Goal: Task Accomplishment & Management: Use online tool/utility

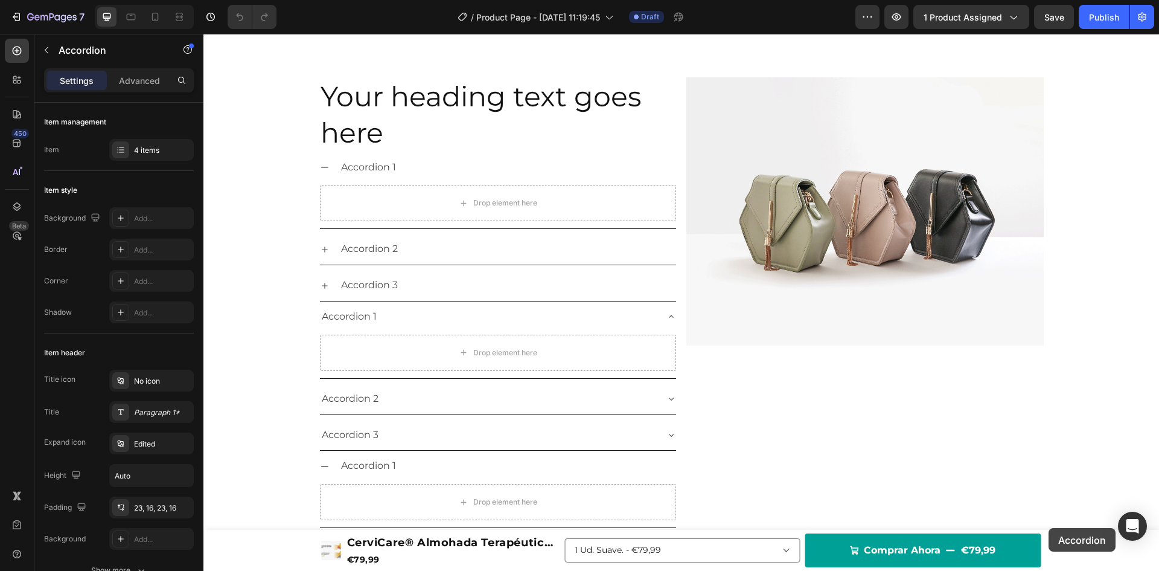
scroll to position [2102, 0]
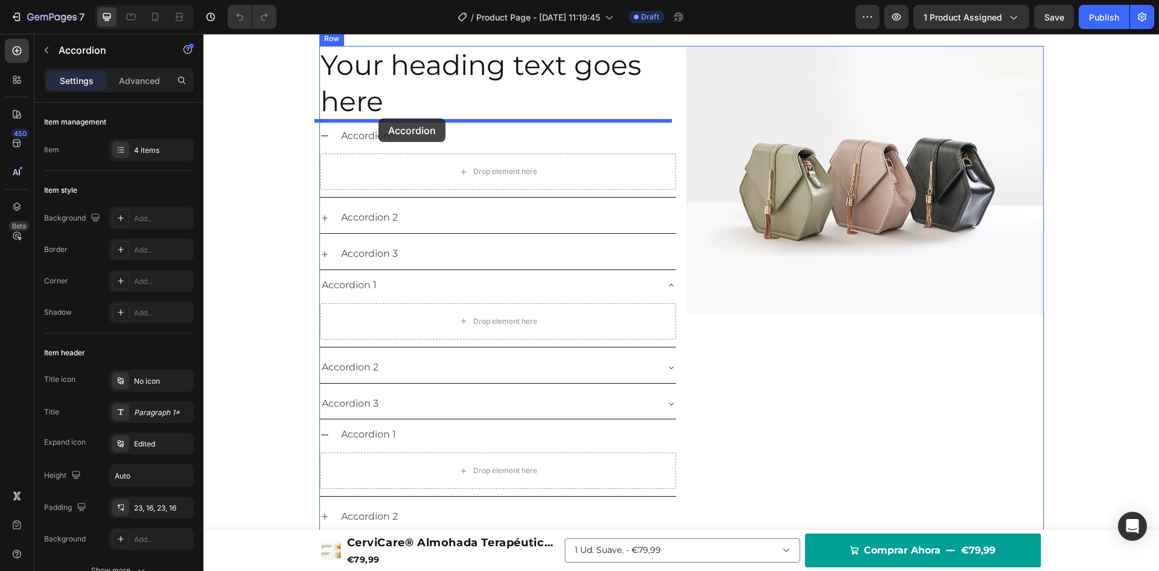
drag, startPoint x: 816, startPoint y: 182, endPoint x: 379, endPoint y: 118, distance: 442.4
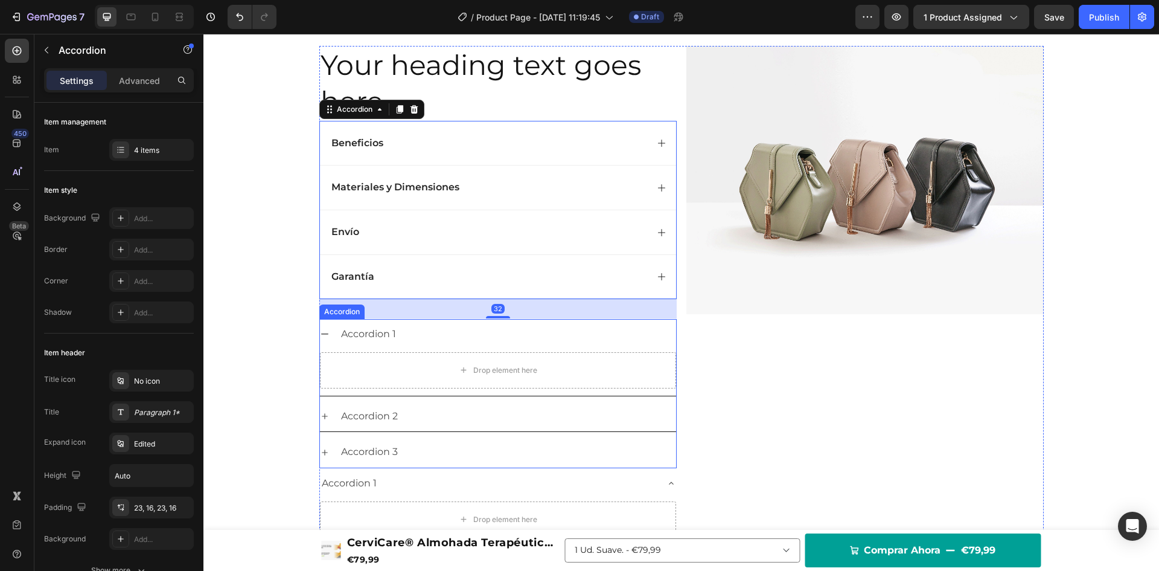
click at [419, 342] on div "Accordion 1" at bounding box center [507, 334] width 337 height 21
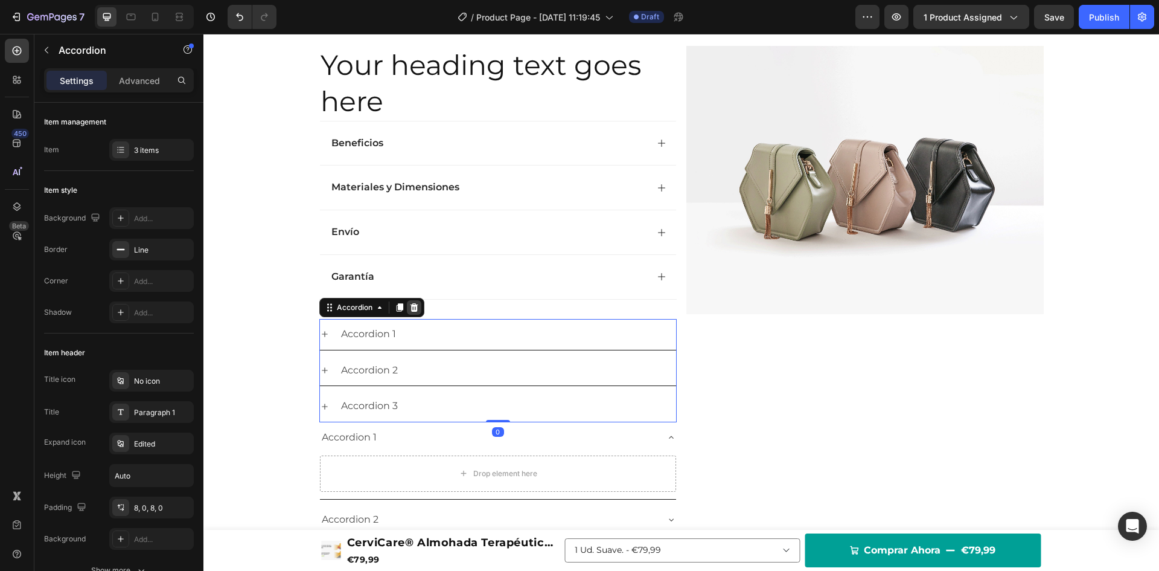
click at [411, 310] on icon at bounding box center [414, 307] width 8 height 8
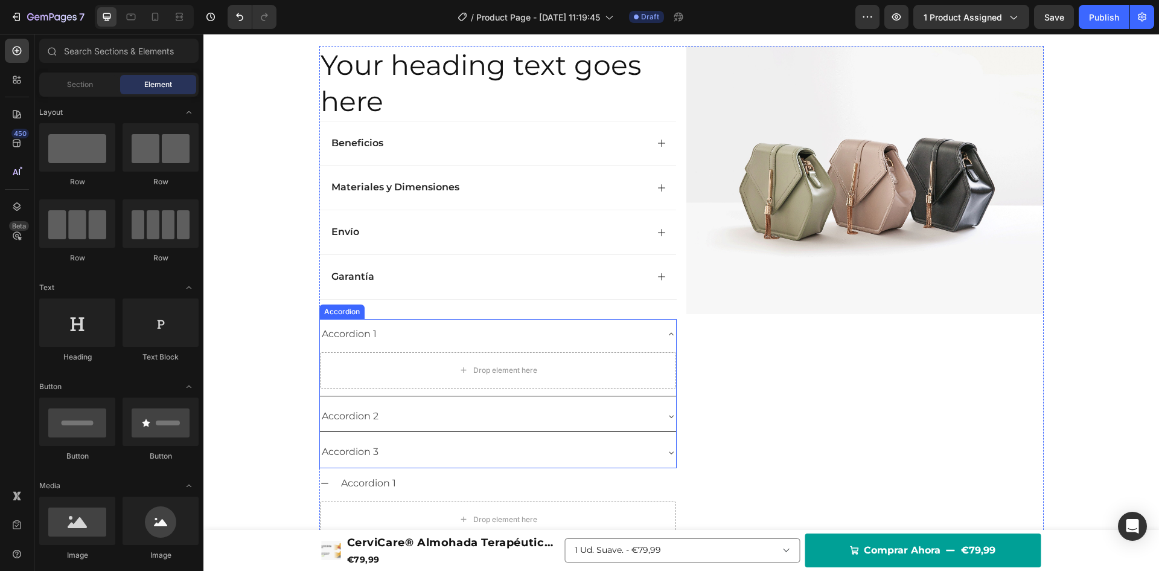
click at [411, 356] on div "Drop element here" at bounding box center [498, 370] width 356 height 36
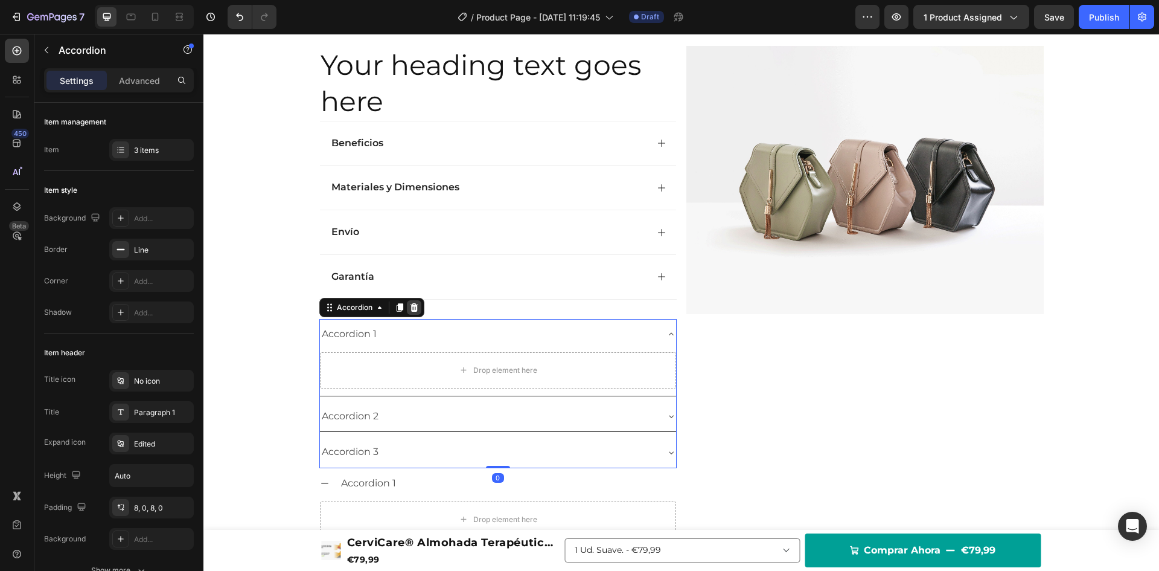
click at [410, 306] on icon at bounding box center [414, 307] width 8 height 8
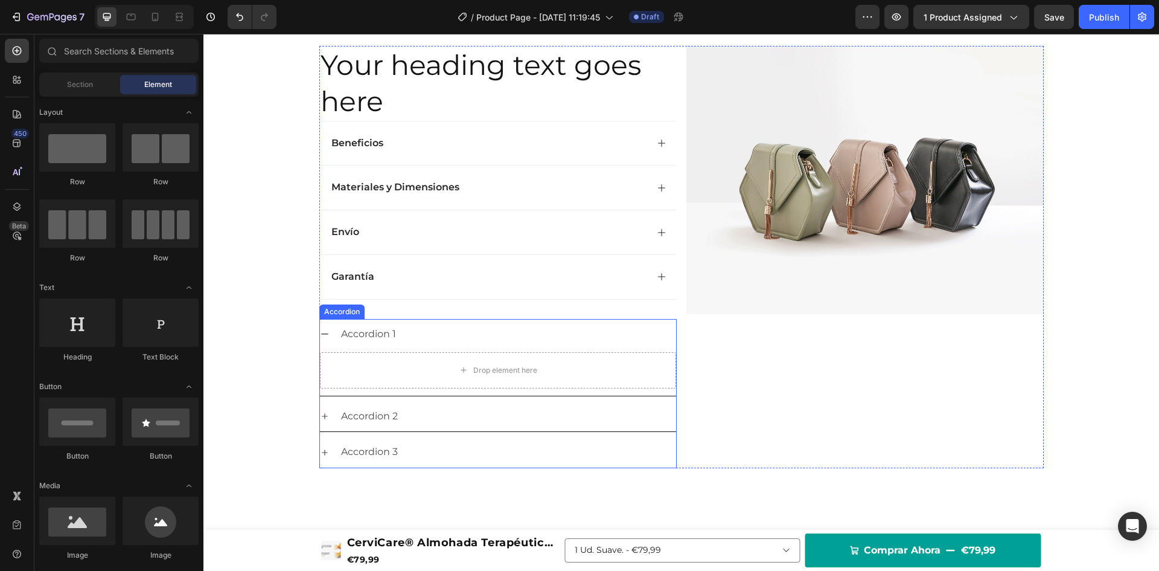
click at [405, 341] on div "Accordion 1" at bounding box center [507, 334] width 337 height 21
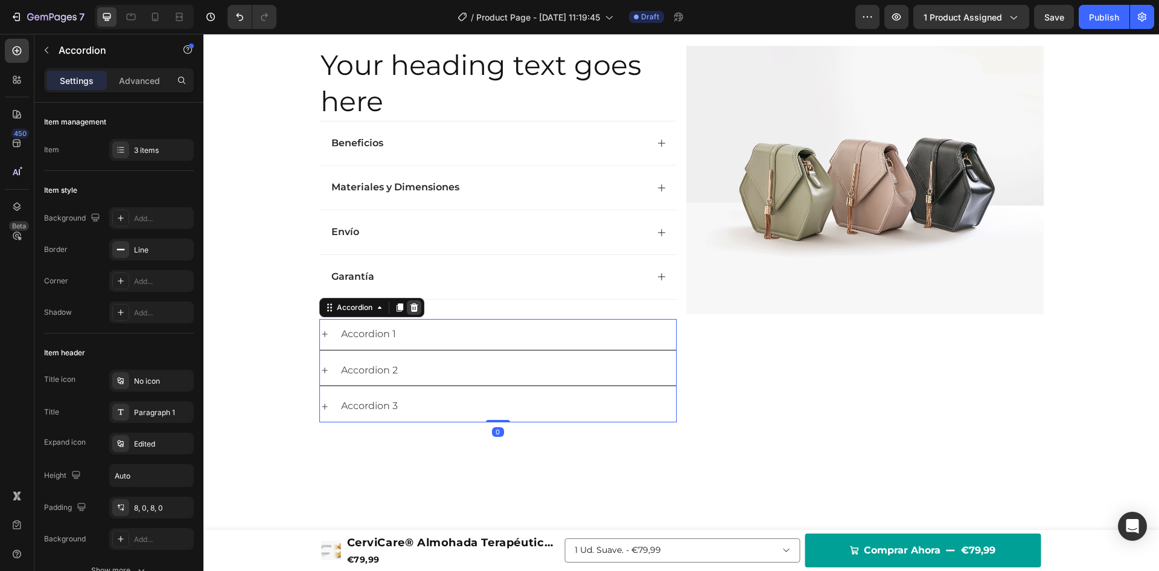
click at [410, 308] on icon at bounding box center [414, 307] width 8 height 8
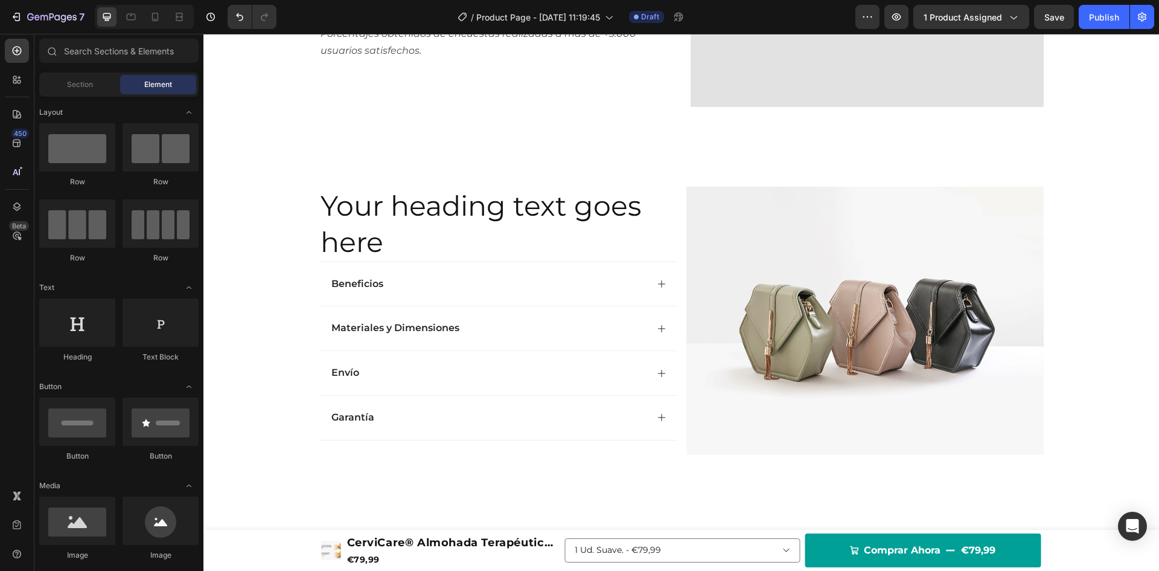
scroll to position [1953, 0]
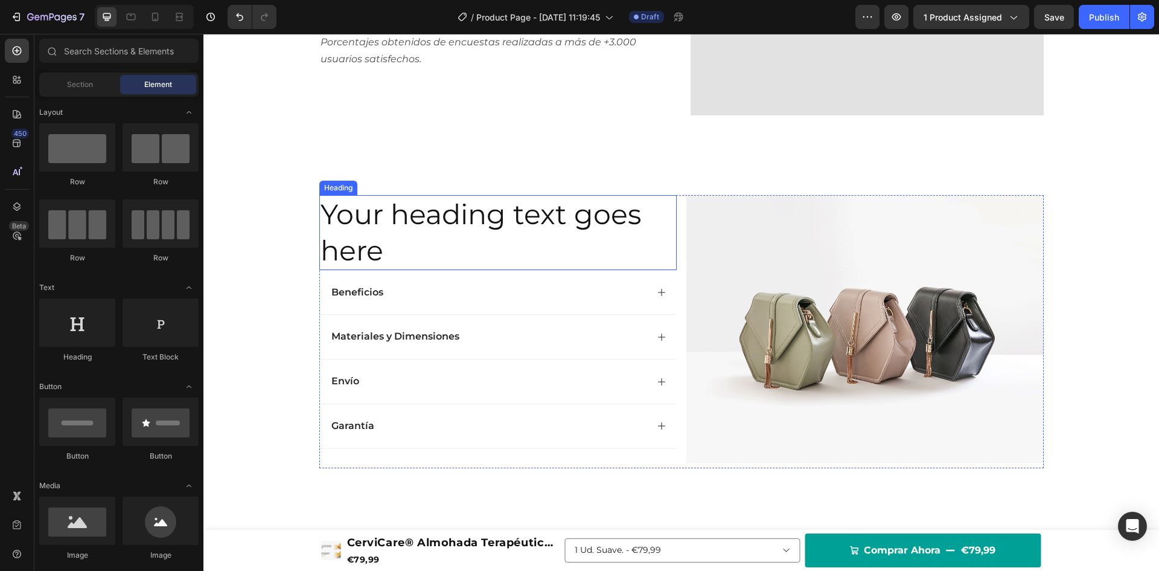
click at [403, 243] on h2 "Your heading text goes here" at bounding box center [497, 232] width 357 height 75
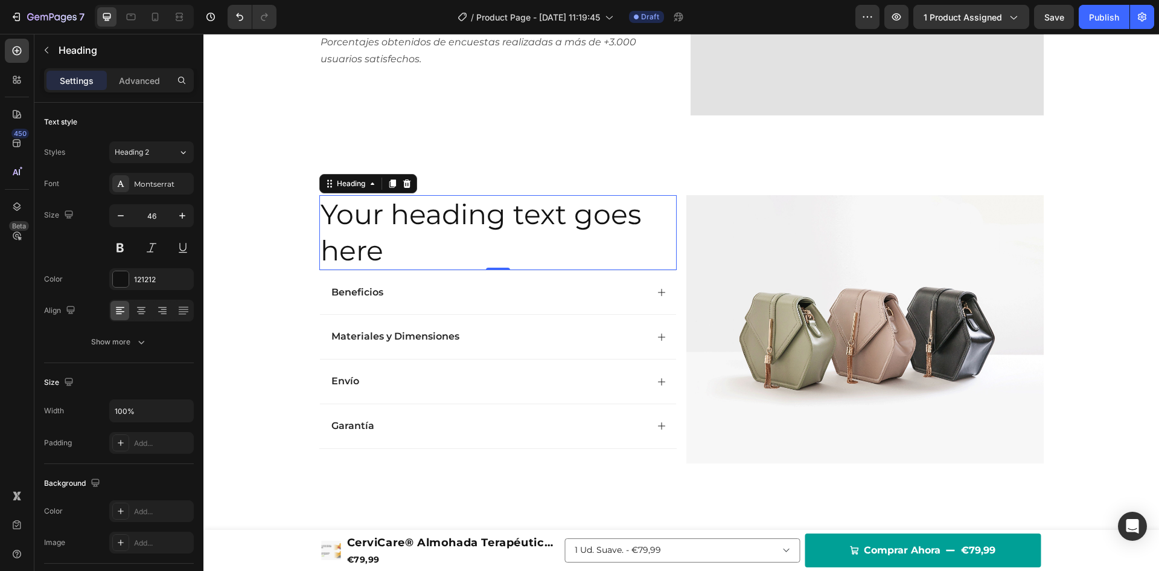
click at [403, 243] on h2 "Your heading text goes here" at bounding box center [497, 232] width 357 height 75
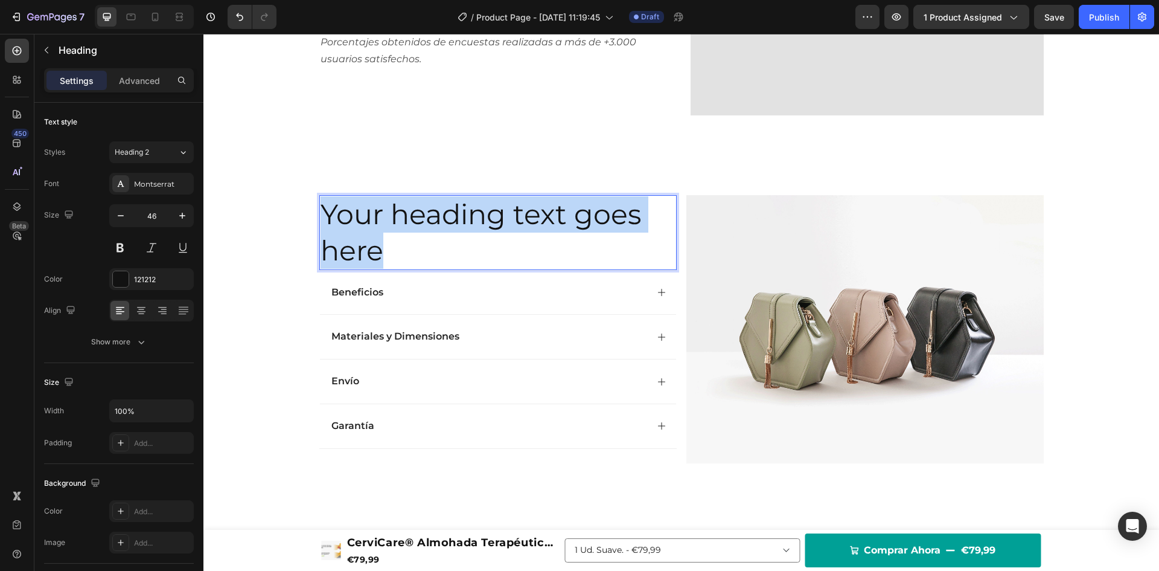
click at [403, 243] on p "Your heading text goes here" at bounding box center [498, 232] width 355 height 72
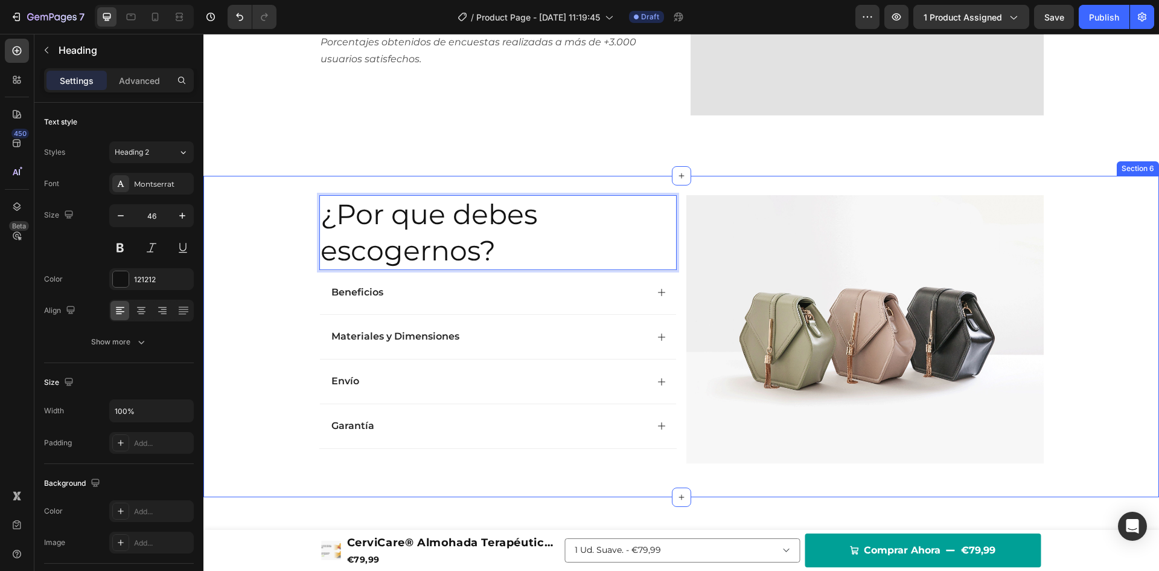
click at [286, 234] on div "¿Por que debes escogernos? Heading 0 Beneficios Materiales y Dimensiones Envío …" at bounding box center [681, 336] width 956 height 283
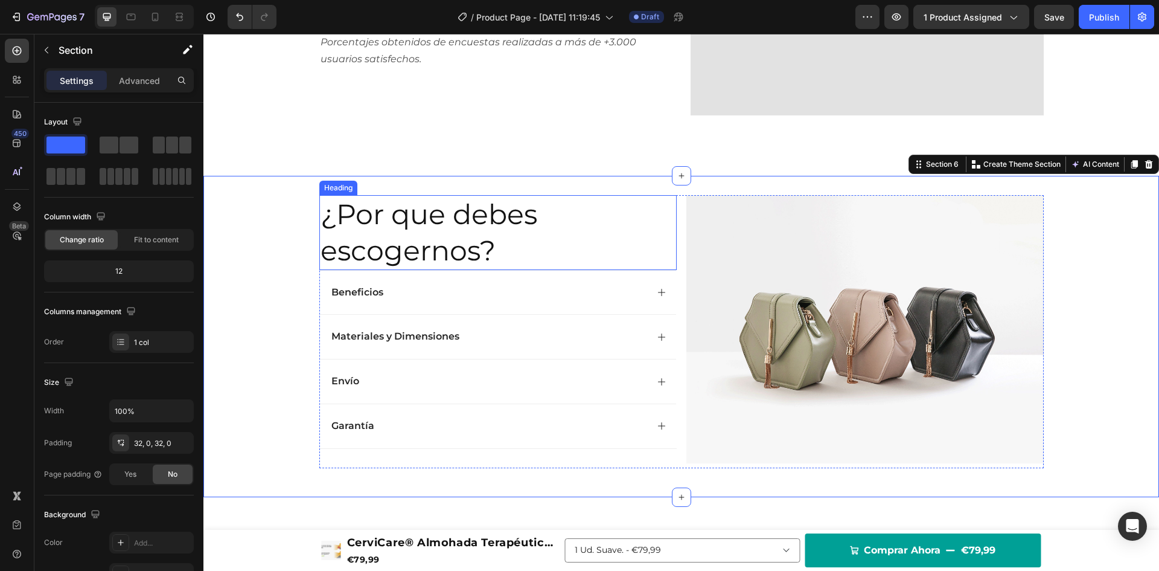
click at [394, 230] on p "¿Por que debes escogernos?" at bounding box center [498, 232] width 355 height 72
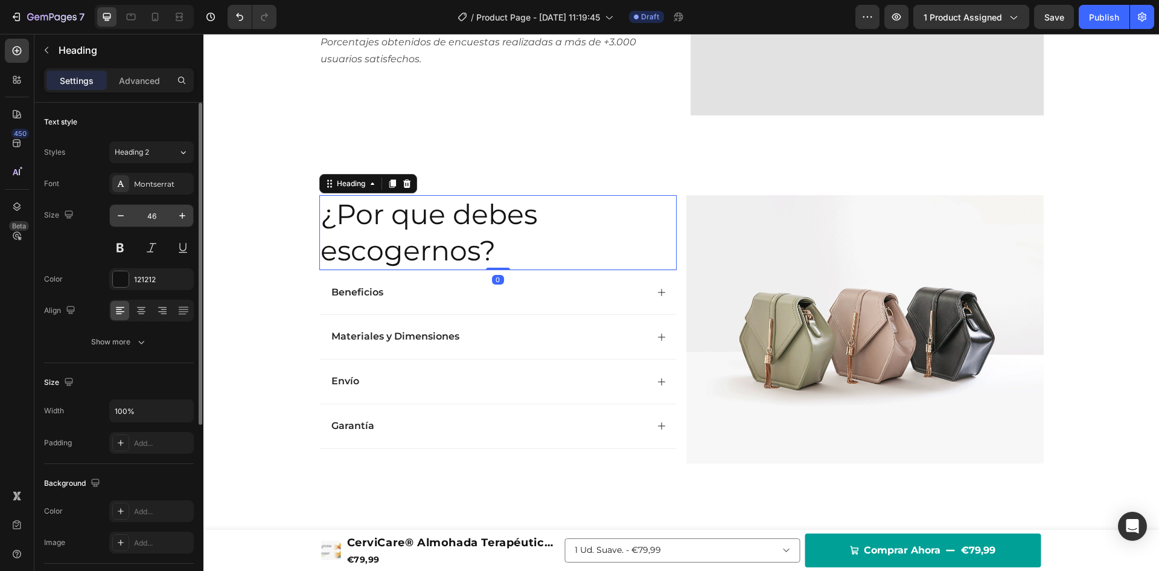
click at [161, 215] on input "46" at bounding box center [152, 216] width 40 height 22
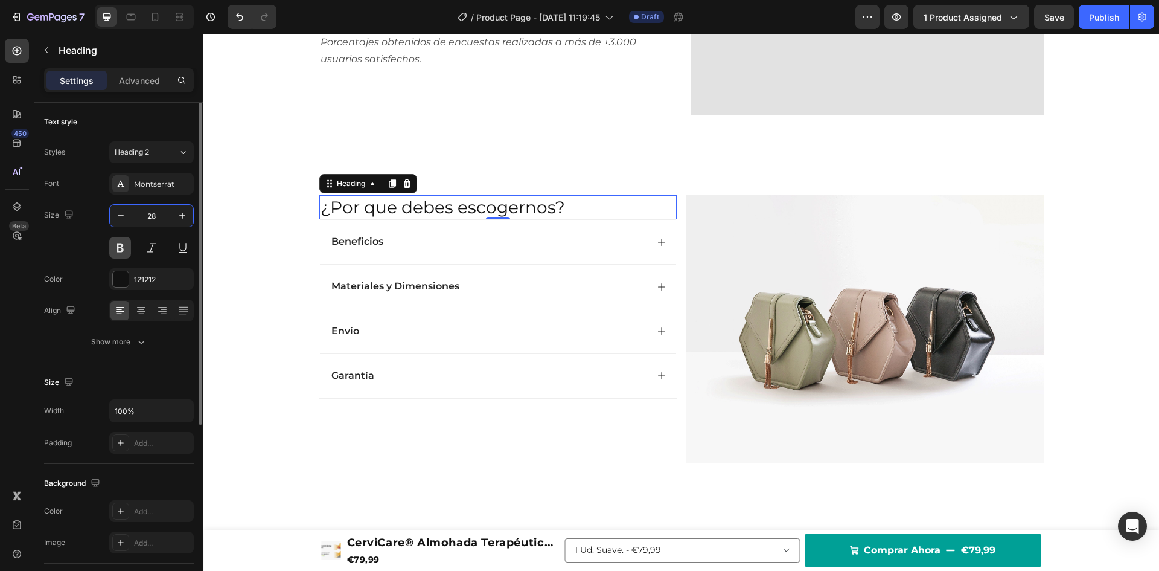
type input "28"
click at [123, 250] on button at bounding box center [120, 248] width 22 height 22
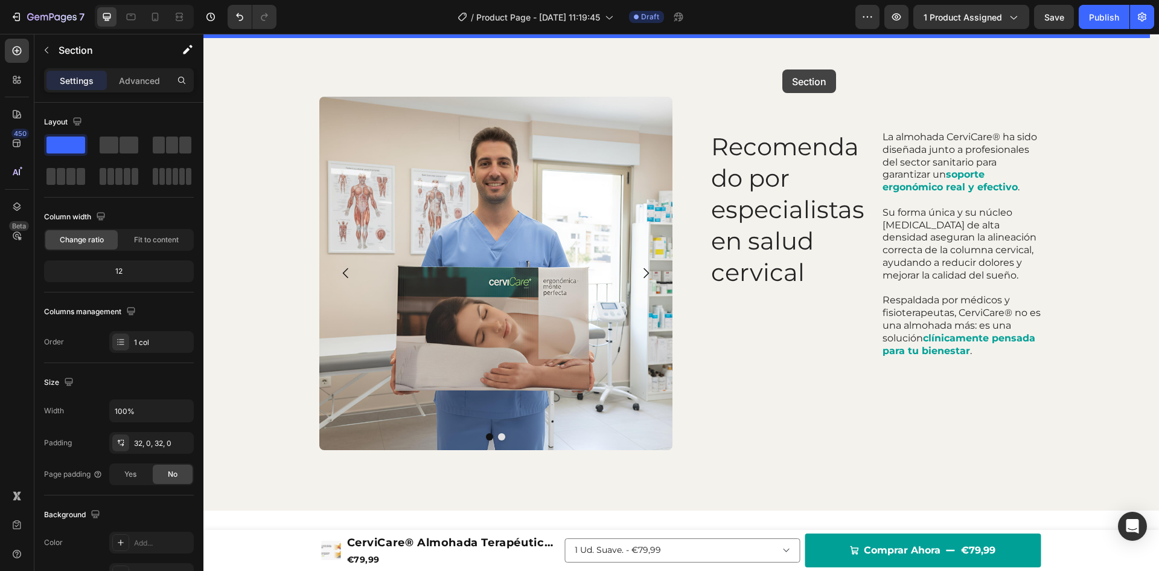
scroll to position [869, 0]
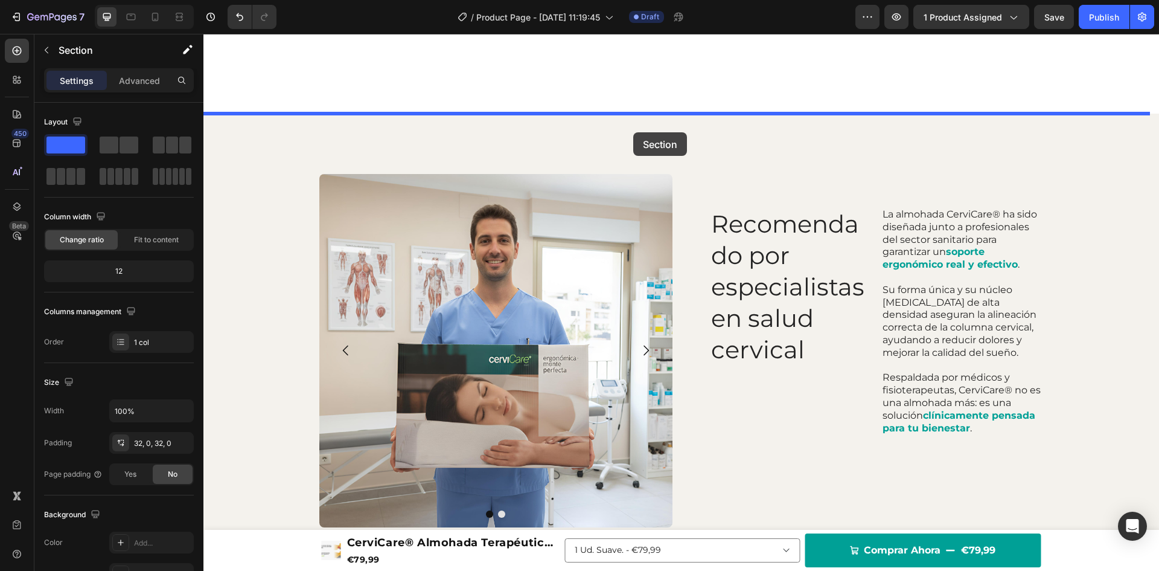
drag, startPoint x: 729, startPoint y: 273, endPoint x: 633, endPoint y: 132, distance: 170.0
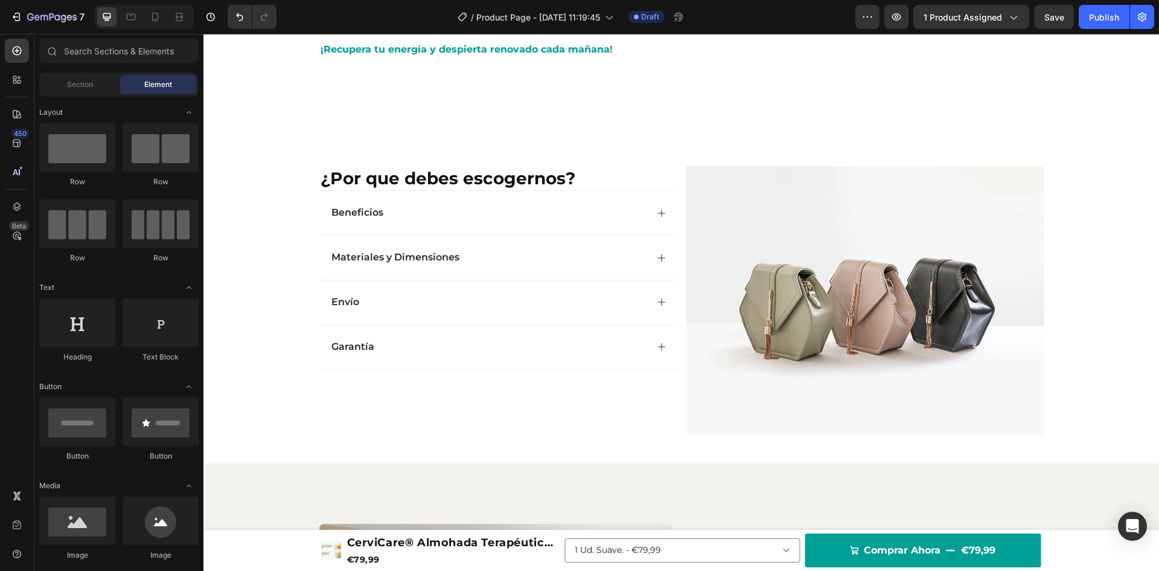
scroll to position [792, 0]
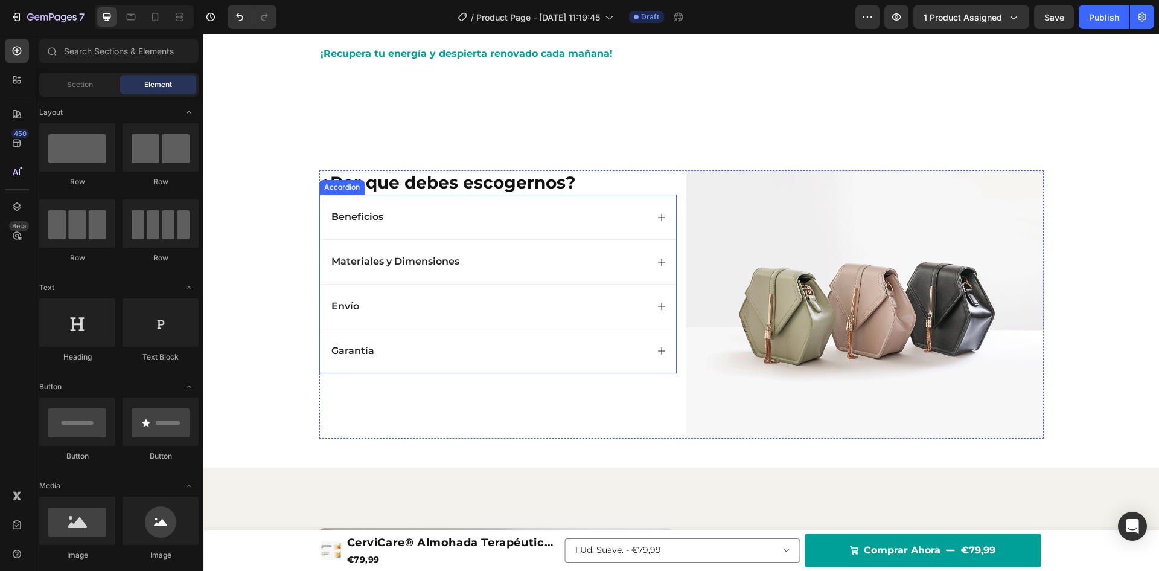
click at [386, 239] on div "Beneficios" at bounding box center [498, 216] width 356 height 45
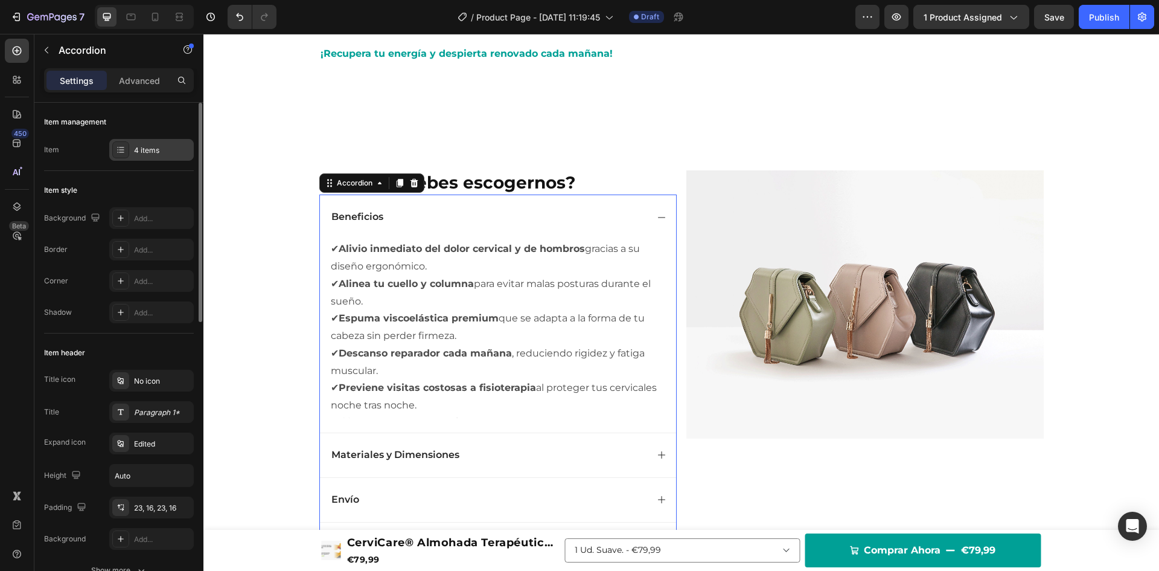
click at [140, 141] on div "4 items" at bounding box center [151, 150] width 85 height 22
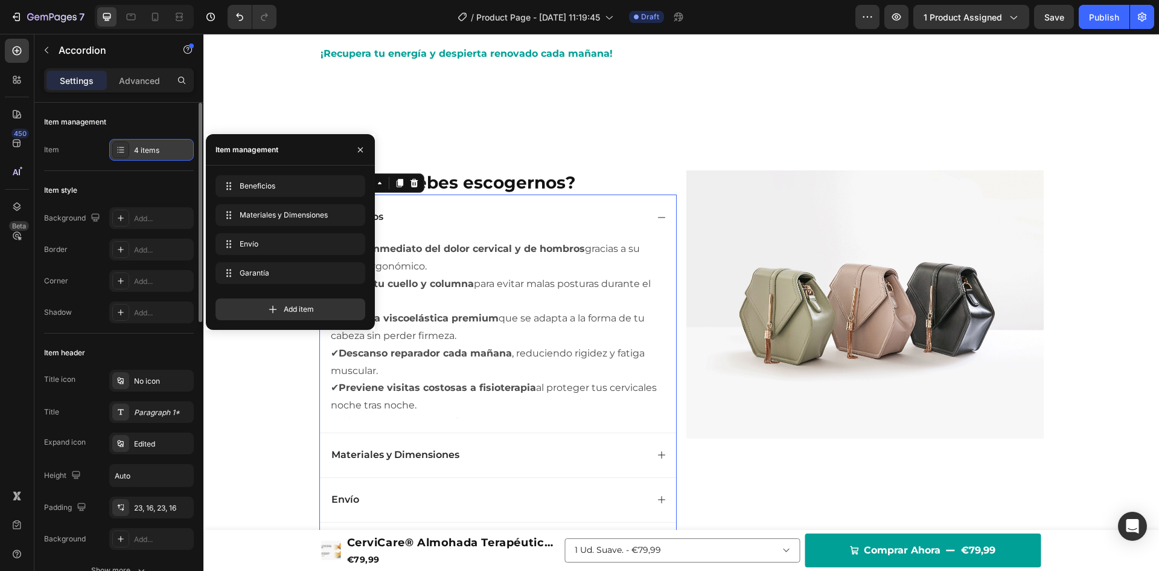
click at [140, 141] on div "4 items" at bounding box center [151, 150] width 85 height 22
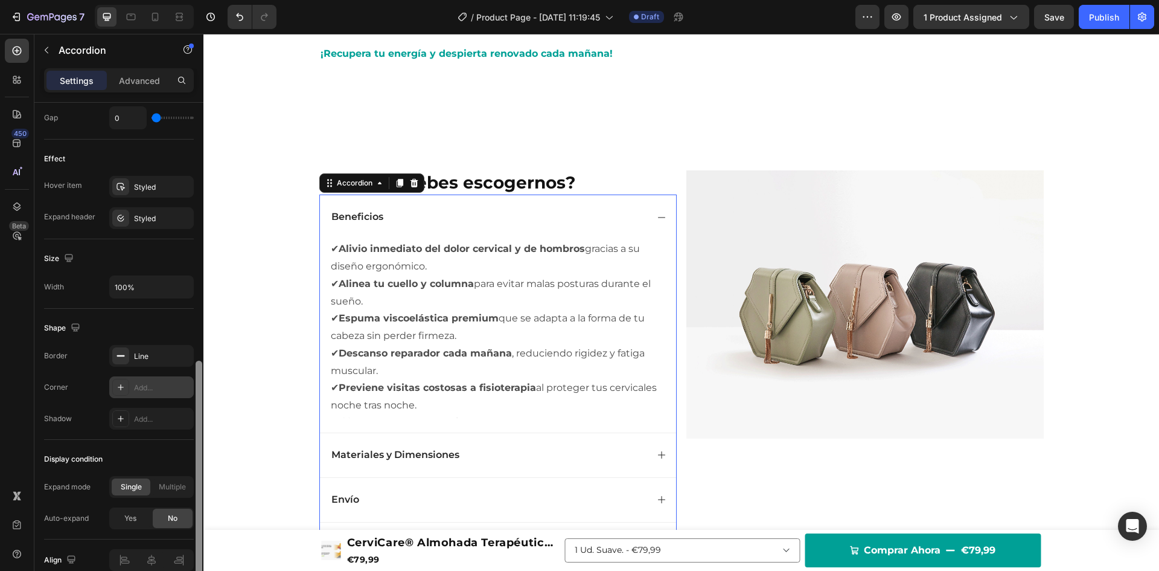
drag, startPoint x: 200, startPoint y: 131, endPoint x: 167, endPoint y: 382, distance: 253.5
click at [194, 390] on div "Item management Item 4 items Item style Background Add... Border Add... Corner …" at bounding box center [118, 354] width 169 height 502
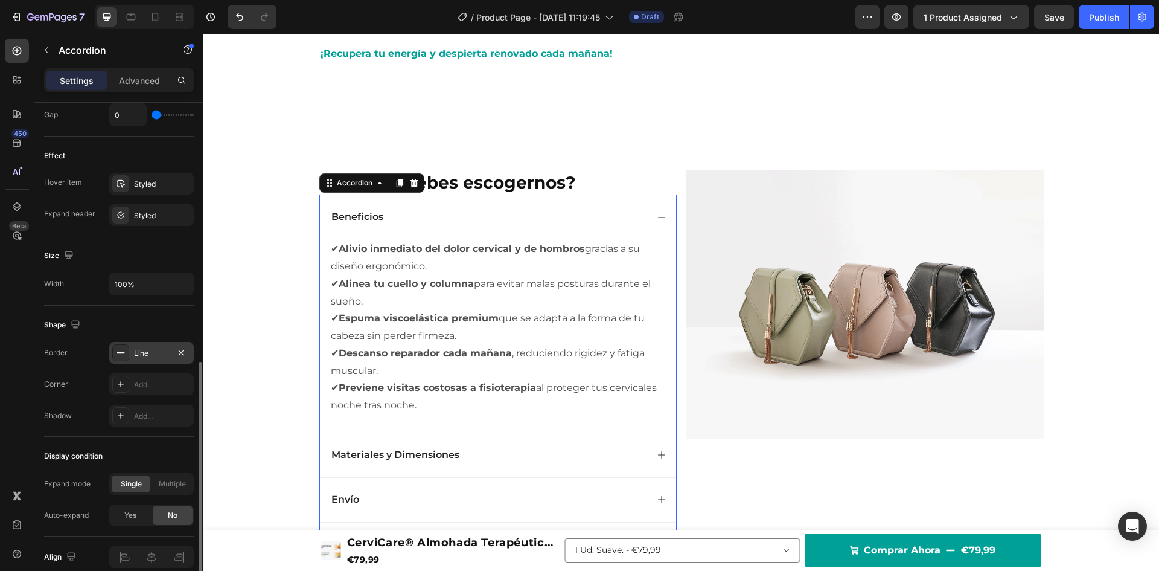
click at [139, 354] on div "Line" at bounding box center [151, 353] width 35 height 11
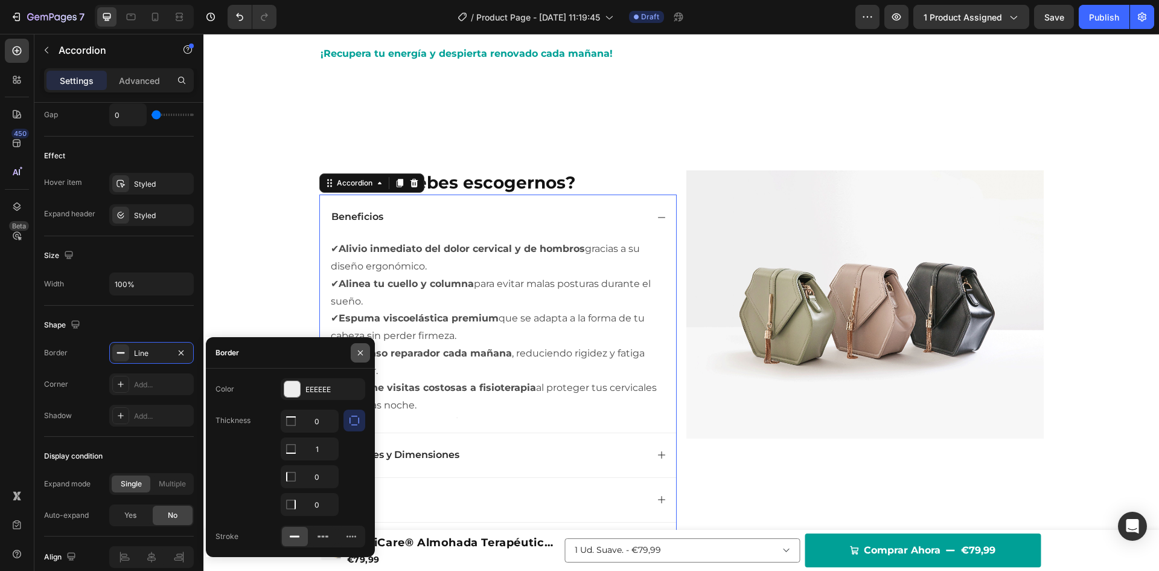
click at [367, 349] on button "button" at bounding box center [360, 352] width 19 height 19
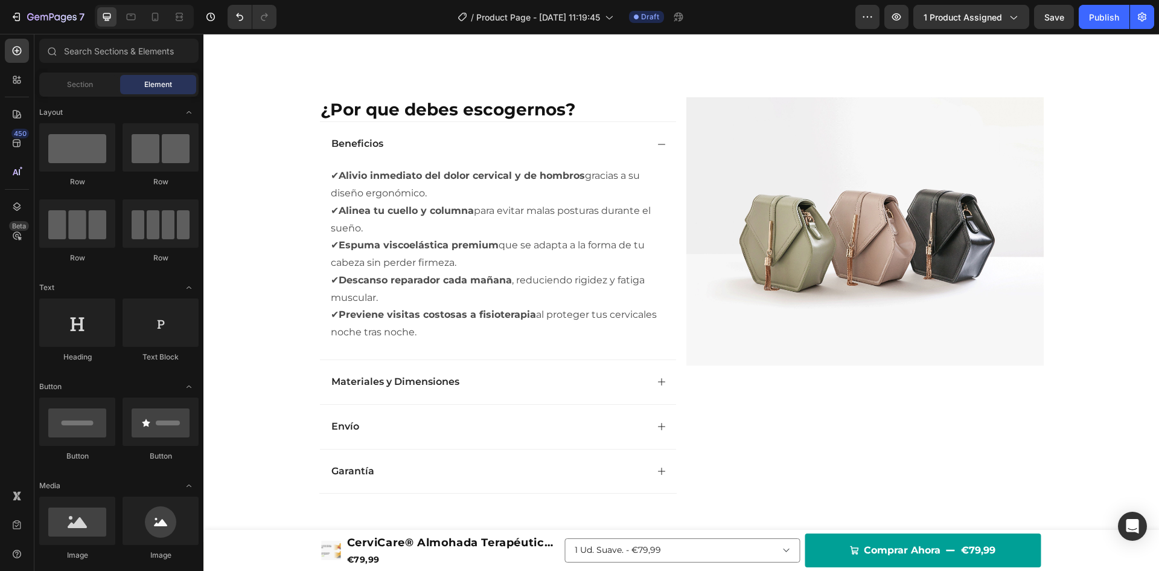
scroll to position [869, 0]
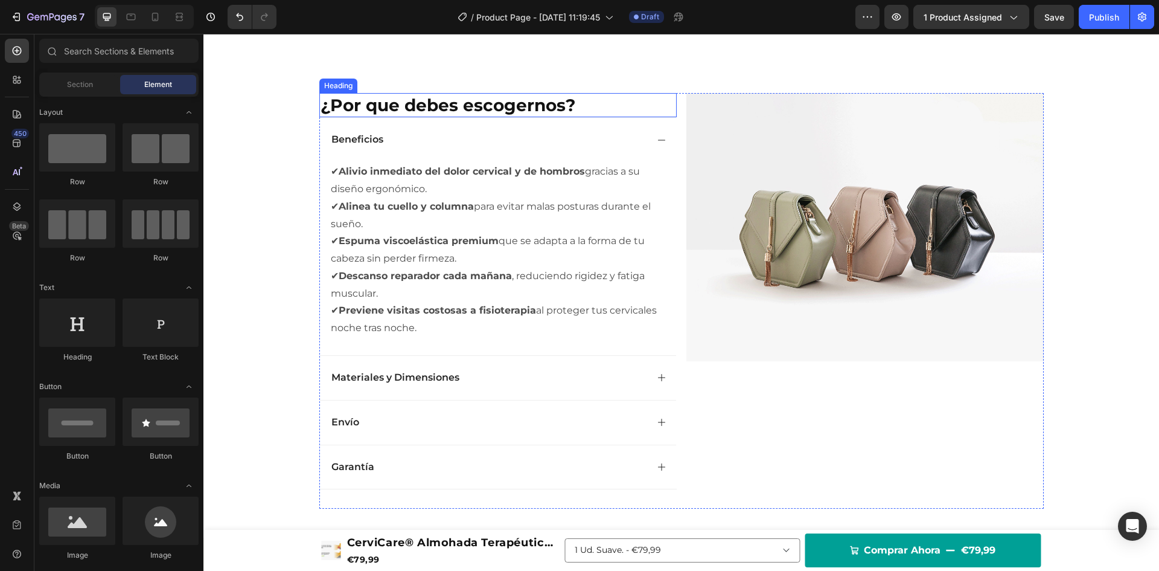
click at [603, 117] on h2 "¿Por que debes escogernos?" at bounding box center [497, 105] width 357 height 24
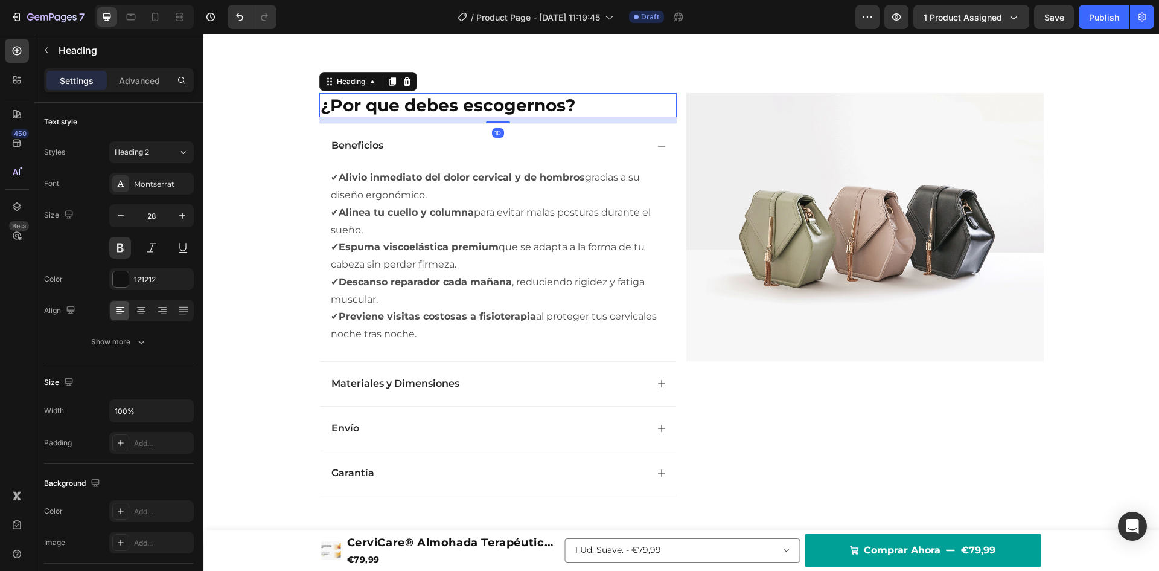
drag, startPoint x: 490, startPoint y: 156, endPoint x: 508, endPoint y: 162, distance: 18.5
click at [508, 117] on div "10" at bounding box center [497, 117] width 357 height 0
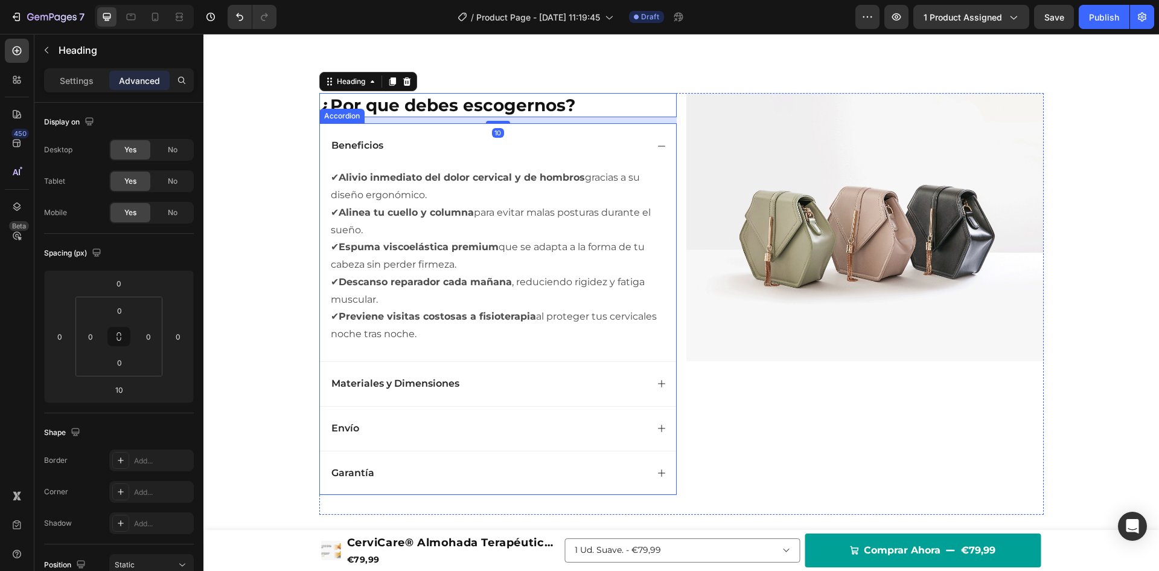
click at [657, 151] on icon at bounding box center [662, 146] width 10 height 10
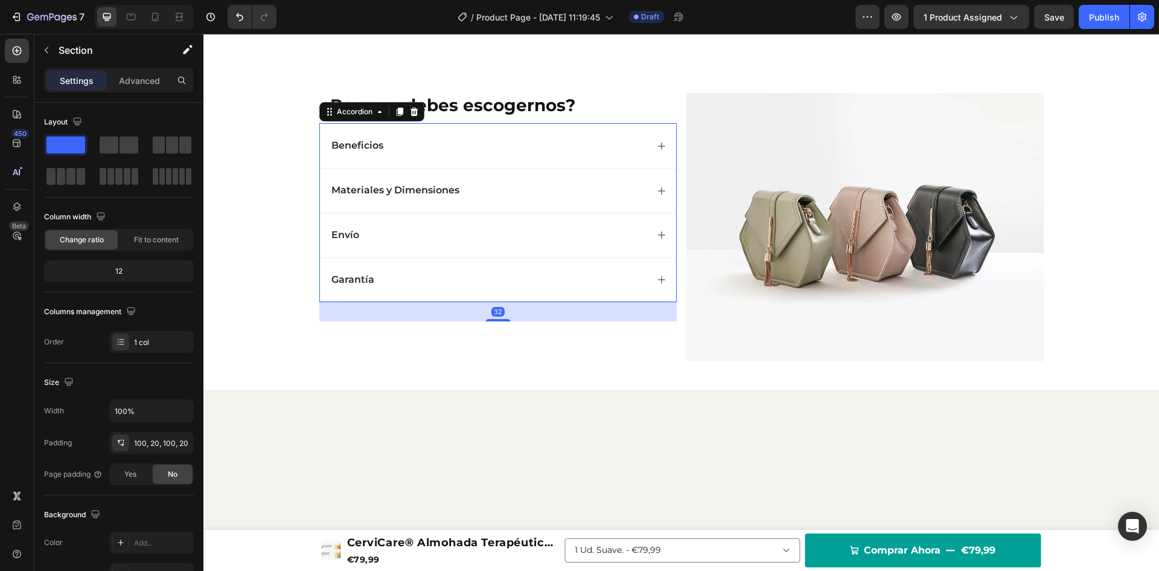
click at [652, 168] on div "Beneficios" at bounding box center [498, 145] width 356 height 45
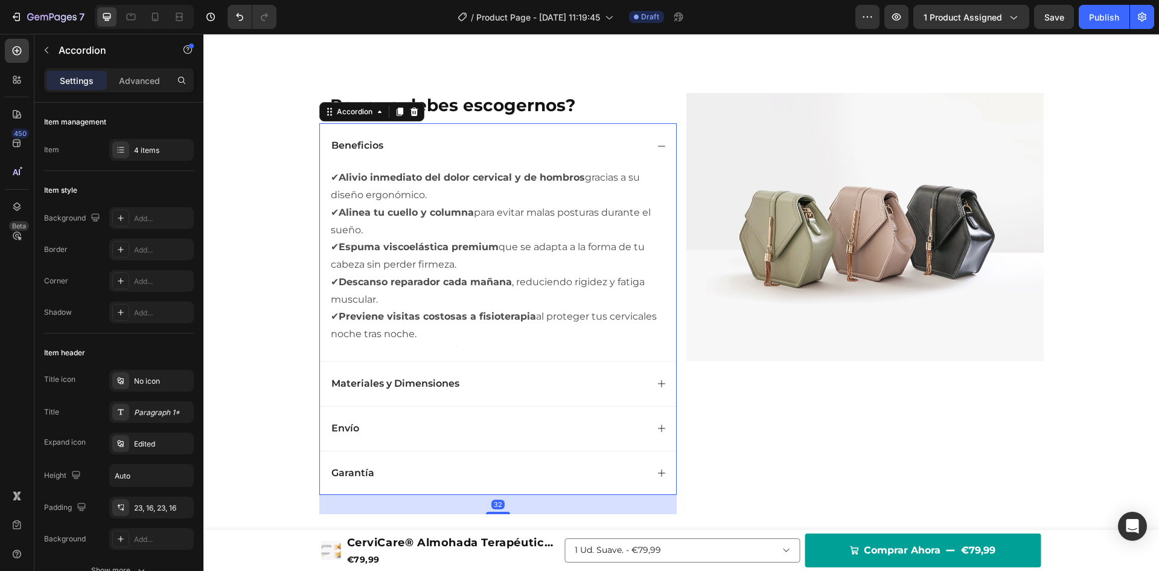
click at [652, 168] on div "Beneficios" at bounding box center [498, 145] width 356 height 45
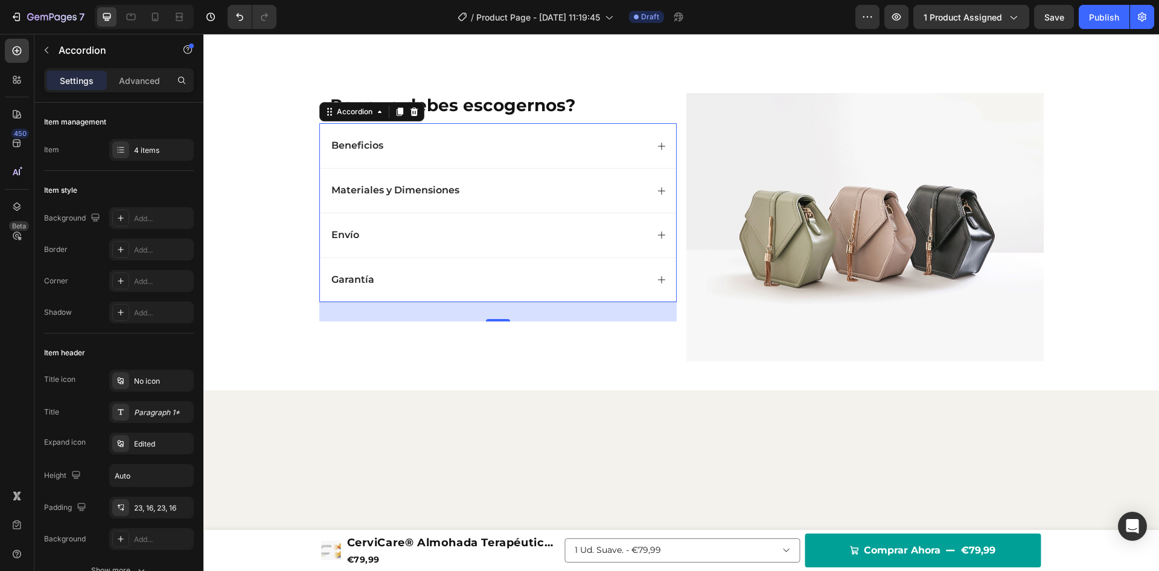
click at [657, 151] on icon at bounding box center [662, 146] width 10 height 10
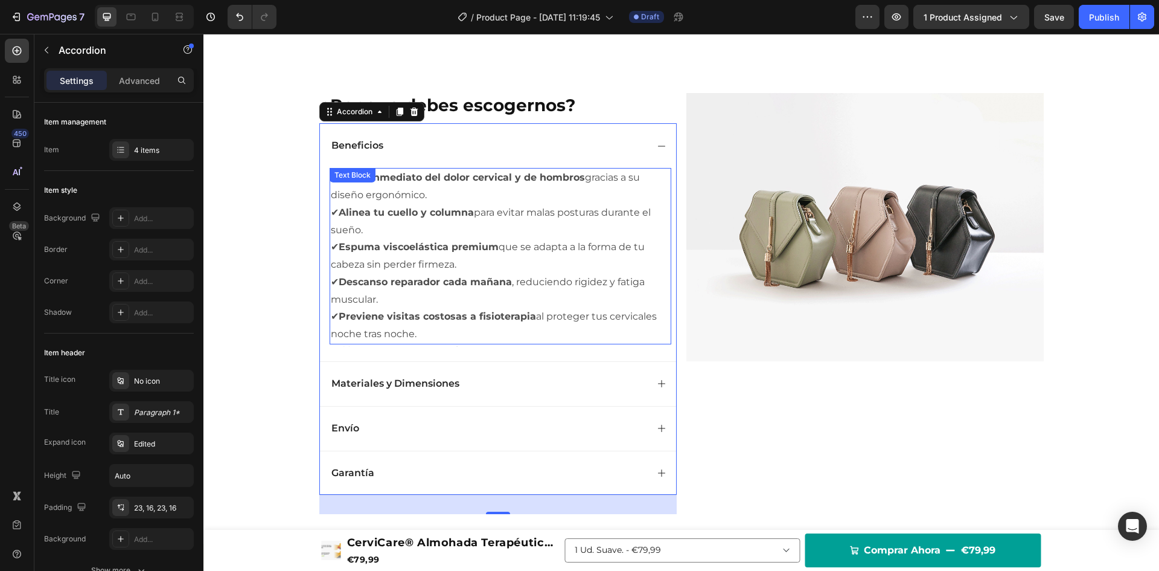
click at [431, 204] on p "✔ Alivio inmediato del dolor cervical y de hombros gracias a su diseño ergonómi…" at bounding box center [500, 186] width 339 height 35
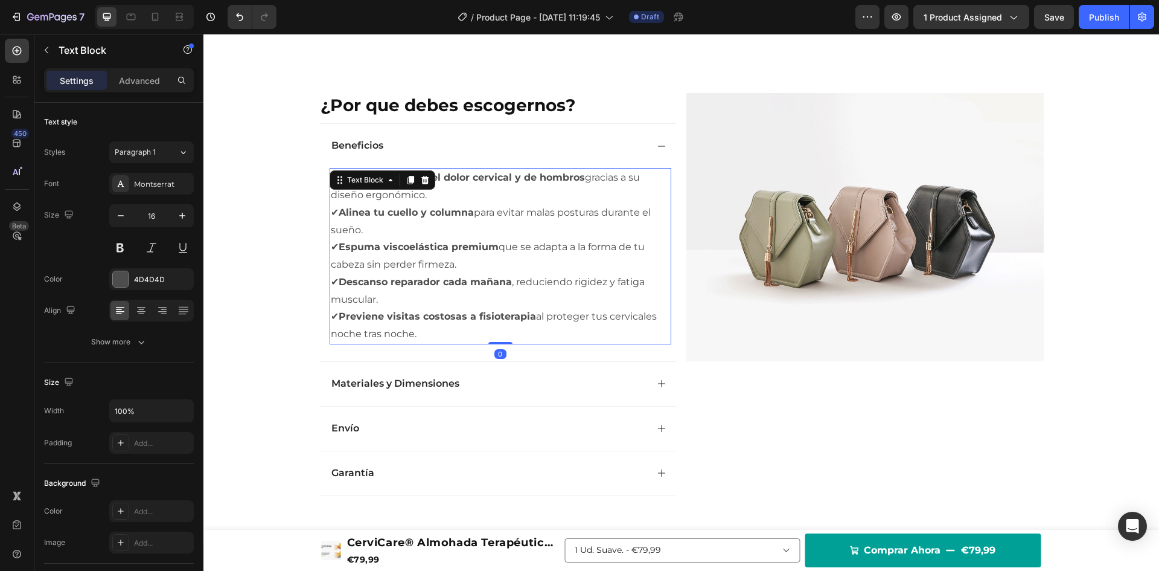
click at [431, 204] on p "✔ Alivio inmediato del dolor cervical y de hombros gracias a su diseño ergonómi…" at bounding box center [500, 186] width 339 height 35
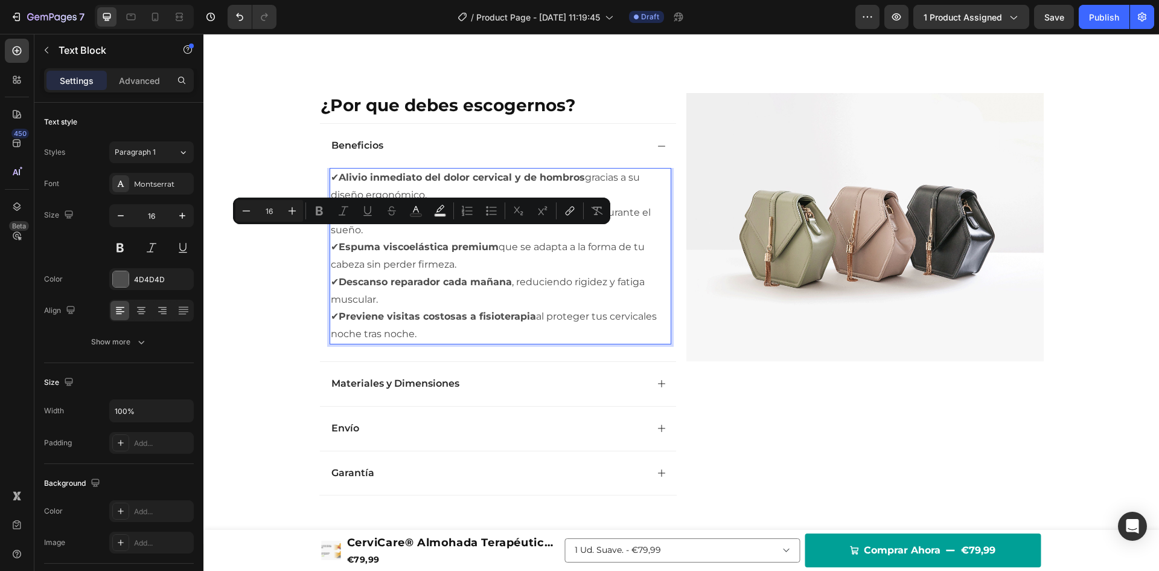
click at [427, 218] on strong "Alinea tu cuello y columna" at bounding box center [406, 212] width 135 height 11
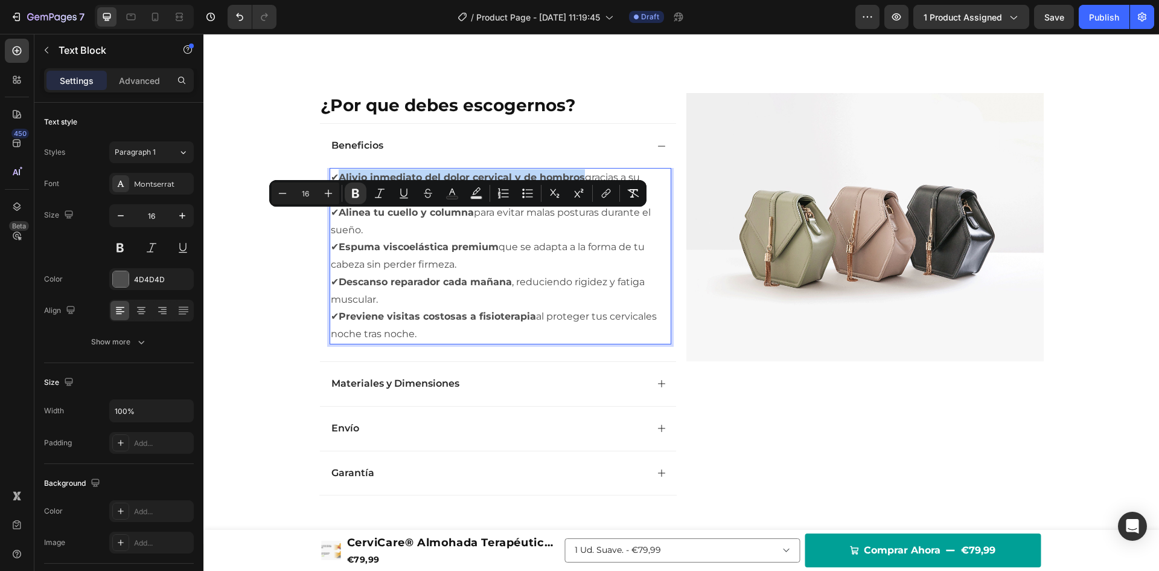
drag, startPoint x: 337, startPoint y: 216, endPoint x: 581, endPoint y: 220, distance: 244.6
click at [581, 204] on p "✔ Alivio inmediato del dolor cervical y de hombros gracias a su diseño ergonómi…" at bounding box center [500, 186] width 339 height 35
copy strong "Alivio inmediato del dolor cervical y de hombros"
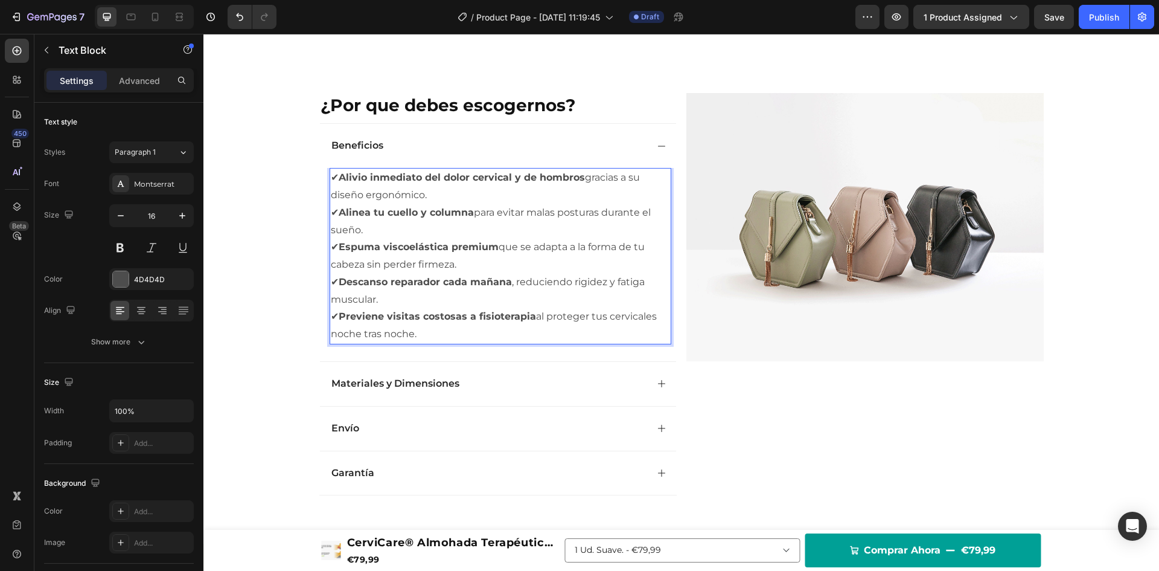
click at [581, 204] on p "✔ Alivio inmediato del dolor cervical y de hombros gracias a su diseño ergonómi…" at bounding box center [500, 186] width 339 height 35
click at [657, 151] on icon at bounding box center [662, 146] width 10 height 10
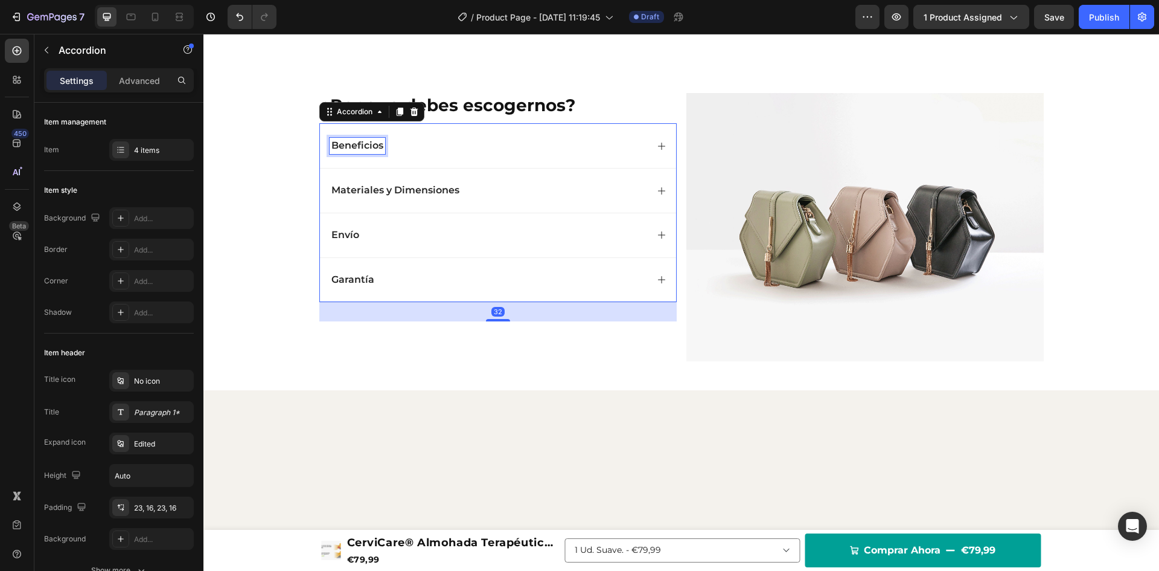
click at [339, 152] on p "Beneficios" at bounding box center [357, 145] width 52 height 13
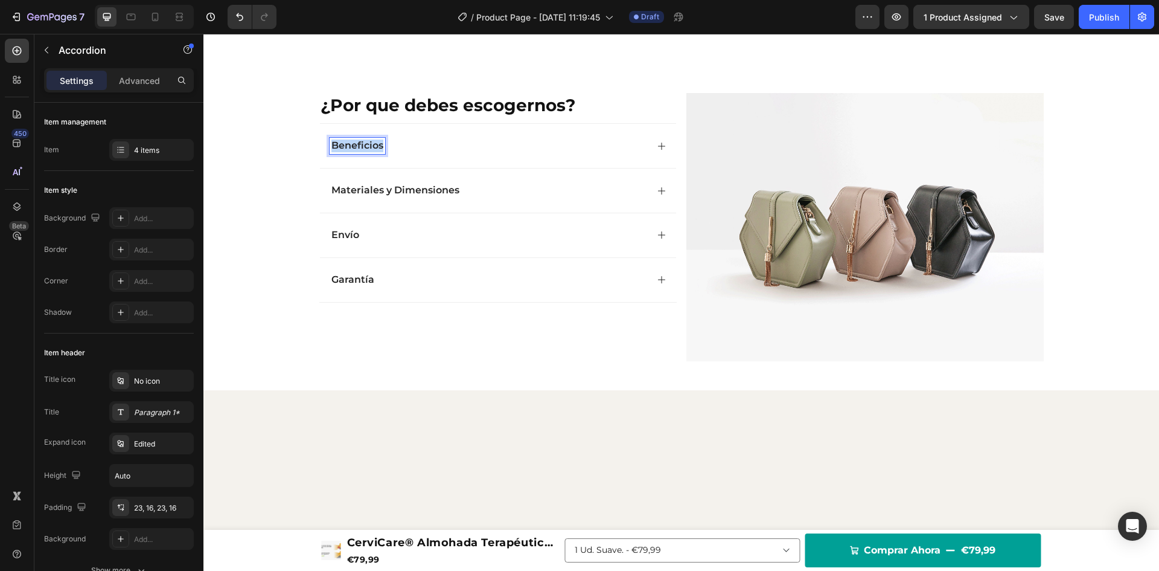
click at [339, 152] on p "Beneficios" at bounding box center [357, 145] width 52 height 13
click at [649, 168] on div "Alivio inmediato del dolor cervical y de hombros" at bounding box center [498, 145] width 356 height 45
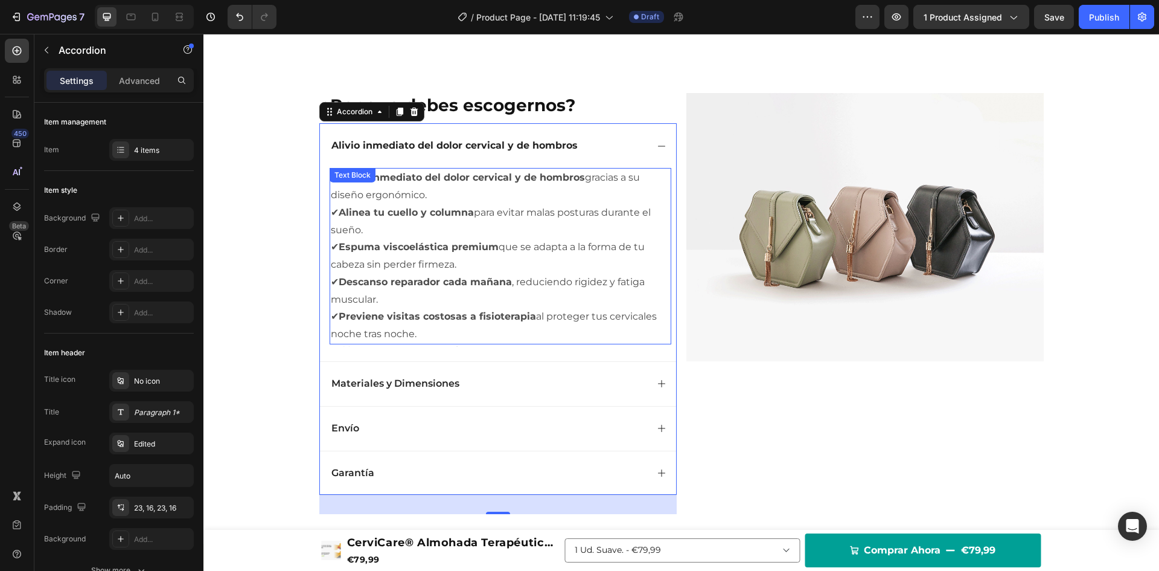
click at [341, 218] on strong "Alinea tu cuello y columna" at bounding box center [406, 212] width 135 height 11
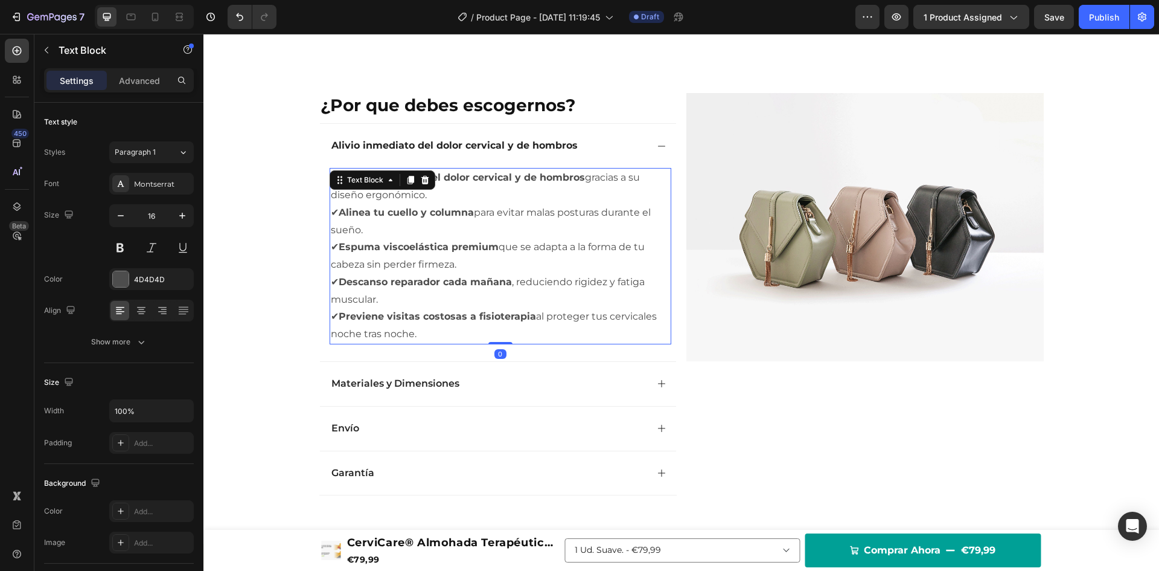
click at [341, 218] on strong "Alinea tu cuello y columna" at bounding box center [406, 212] width 135 height 11
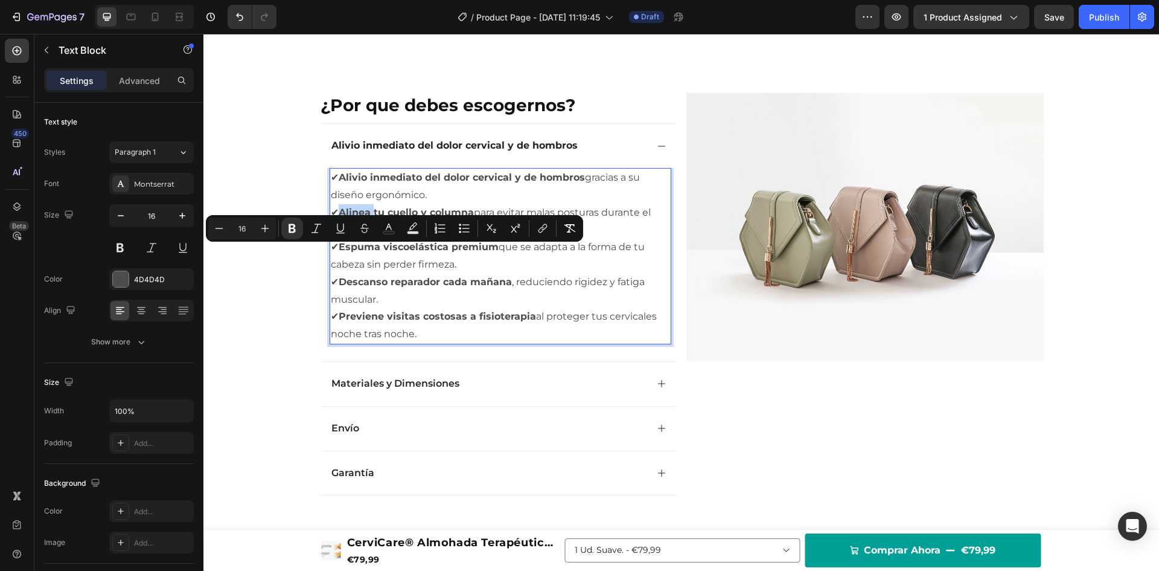
click at [339, 218] on strong "Alinea tu cuello y columna" at bounding box center [406, 212] width 135 height 11
drag, startPoint x: 335, startPoint y: 252, endPoint x: 469, endPoint y: 255, distance: 133.5
click at [469, 239] on p "✔ Alinea tu cuello y columna para evitar malas posturas durante el sueño." at bounding box center [500, 221] width 339 height 35
copy strong "Alinea tu cuello y columna"
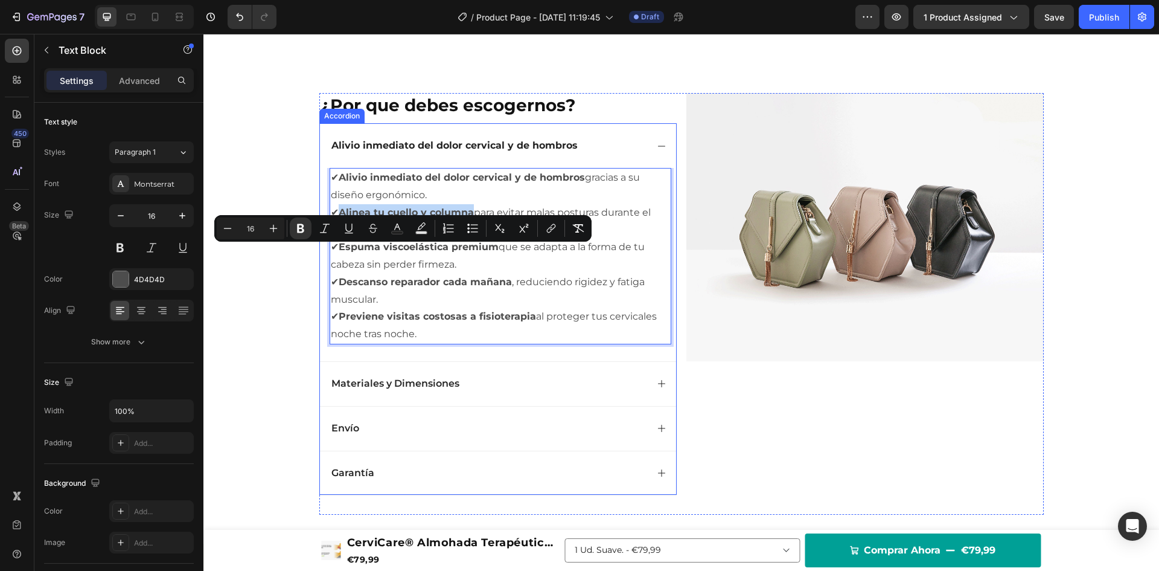
click at [655, 168] on div "Alivio inmediato del dolor cervical y de hombros" at bounding box center [498, 145] width 356 height 45
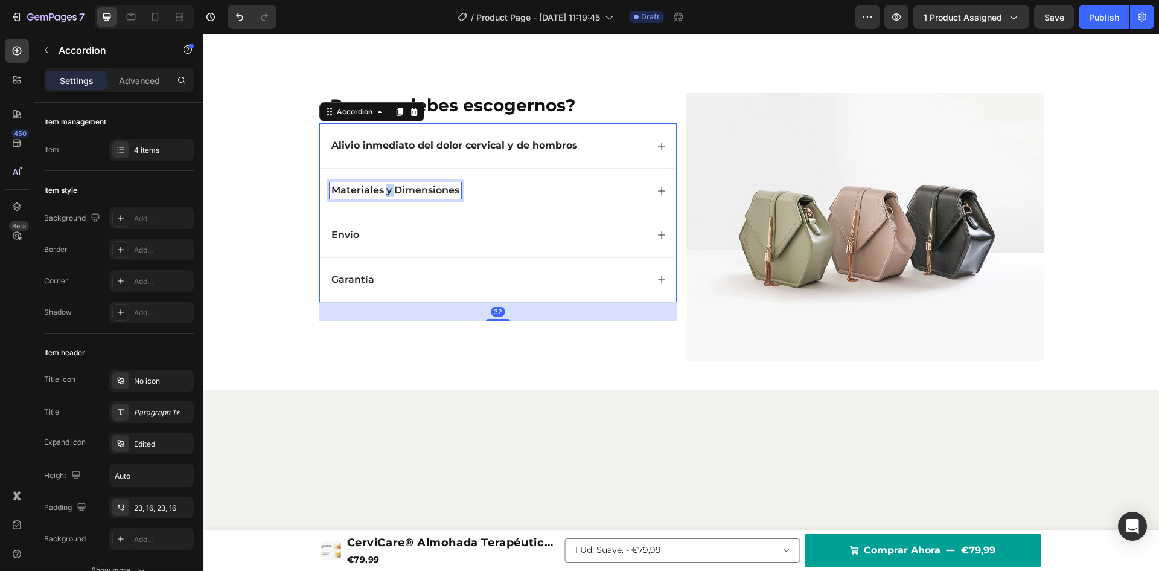
click at [380, 197] on p "Materiales y Dimensiones" at bounding box center [395, 190] width 128 height 13
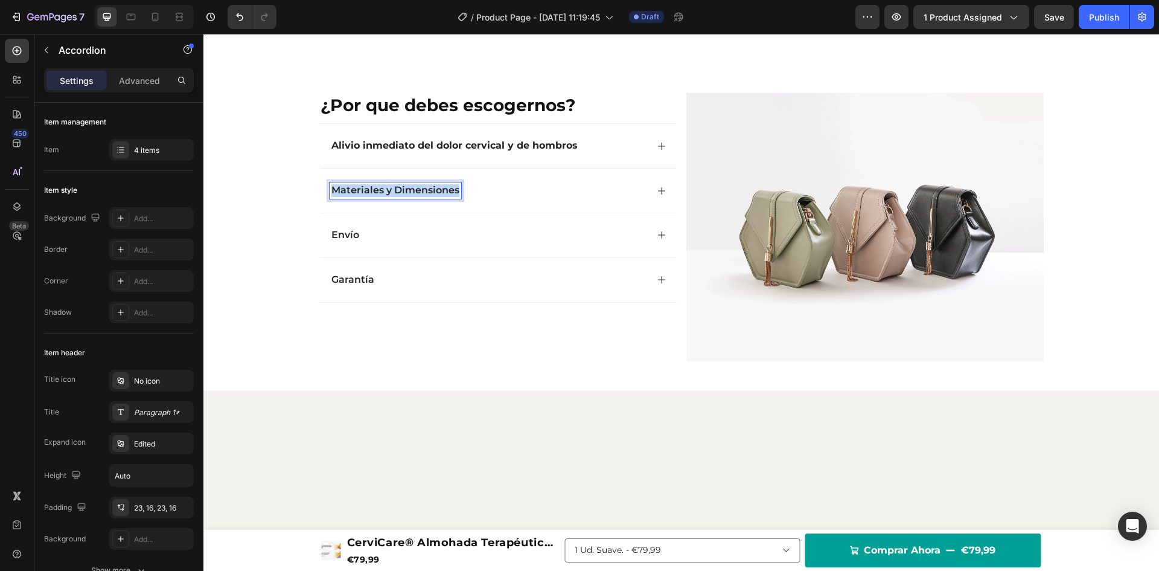
click at [380, 197] on p "Materiales y Dimensiones" at bounding box center [395, 190] width 128 height 13
click at [657, 151] on icon at bounding box center [662, 146] width 10 height 10
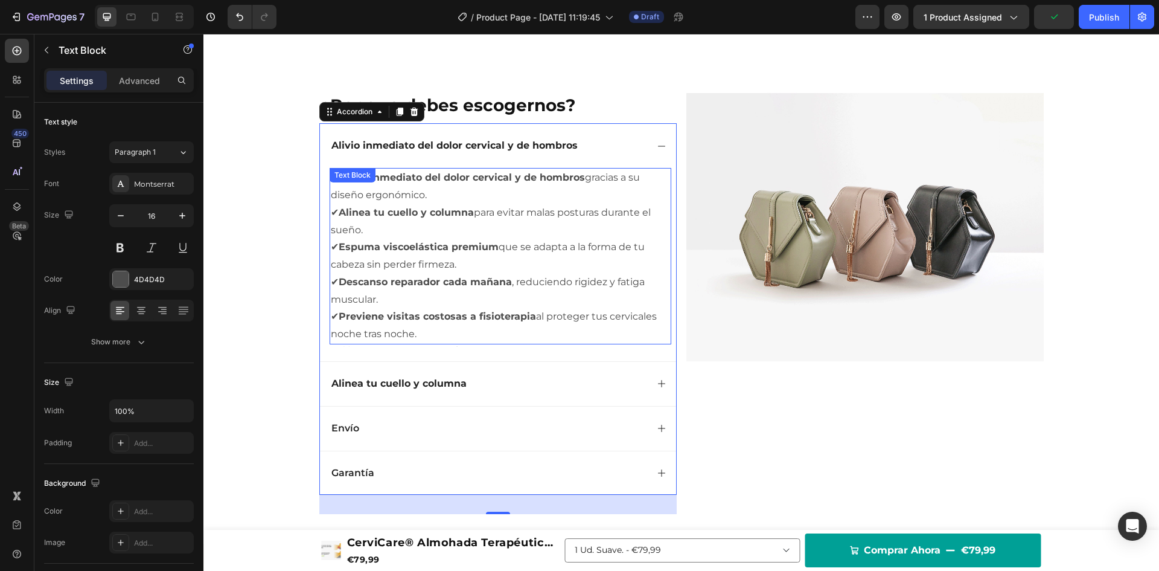
click at [342, 287] on strong "Descanso reparador cada mañana" at bounding box center [425, 281] width 173 height 11
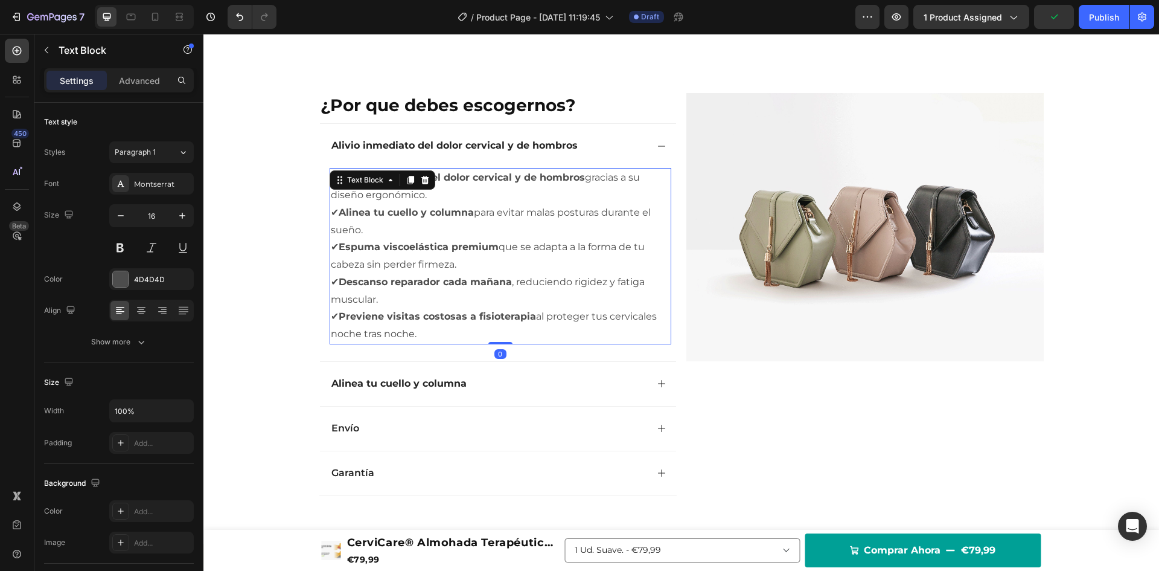
click at [342, 287] on strong "Descanso reparador cada mañana" at bounding box center [425, 281] width 173 height 11
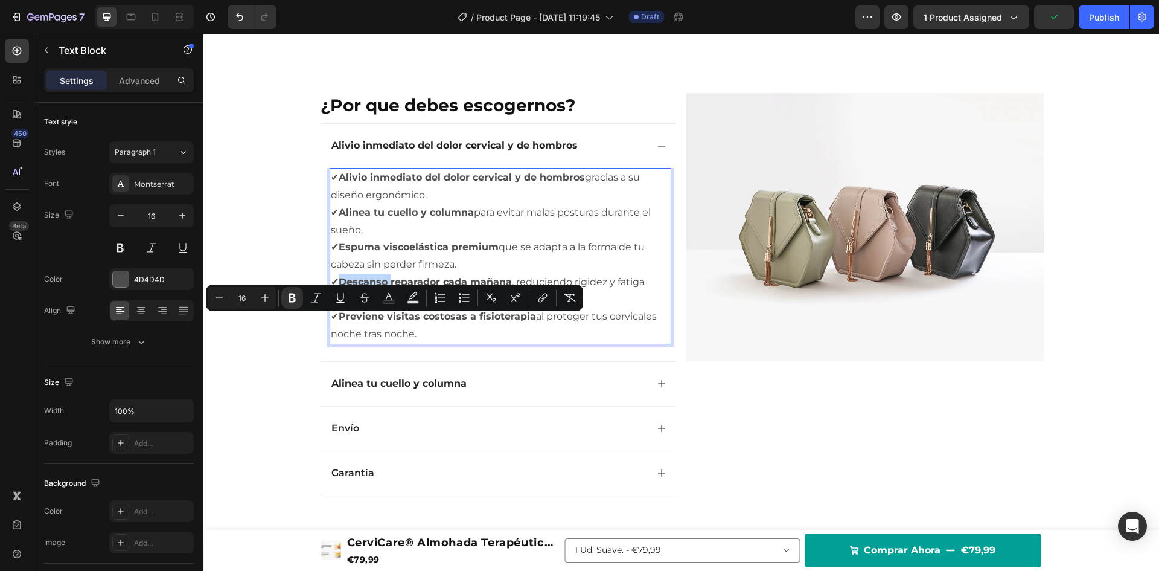
click at [339, 287] on strong "Descanso reparador cada mañana" at bounding box center [425, 281] width 173 height 11
drag, startPoint x: 337, startPoint y: 323, endPoint x: 508, endPoint y: 325, distance: 170.9
click at [508, 287] on strong "Descanso reparador cada mañana" at bounding box center [425, 281] width 173 height 11
copy strong "Descanso reparador cada mañana"
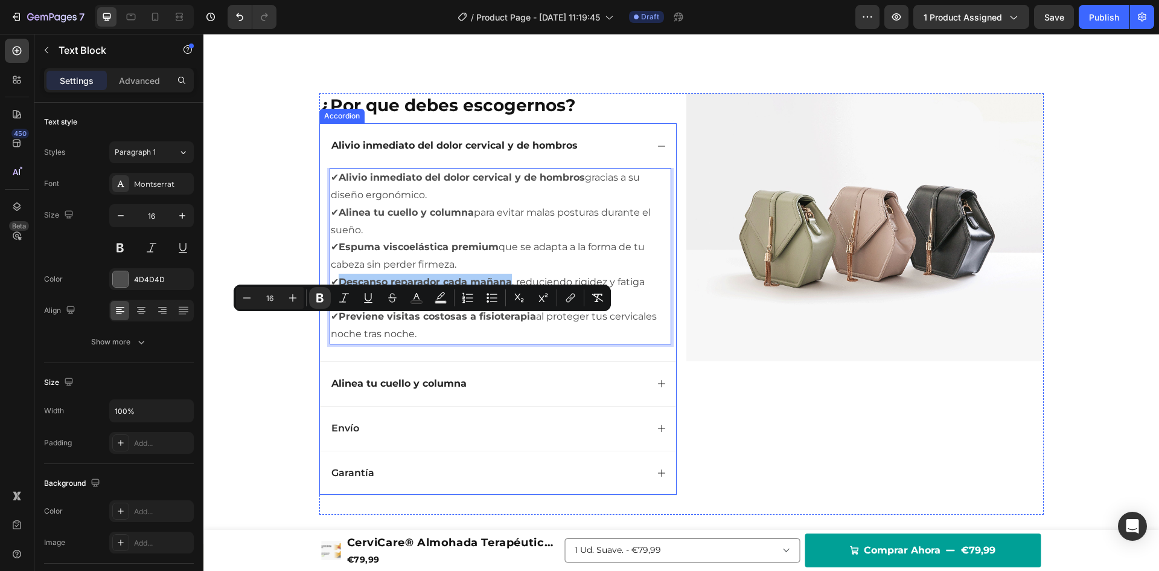
click at [659, 151] on icon at bounding box center [662, 146] width 10 height 10
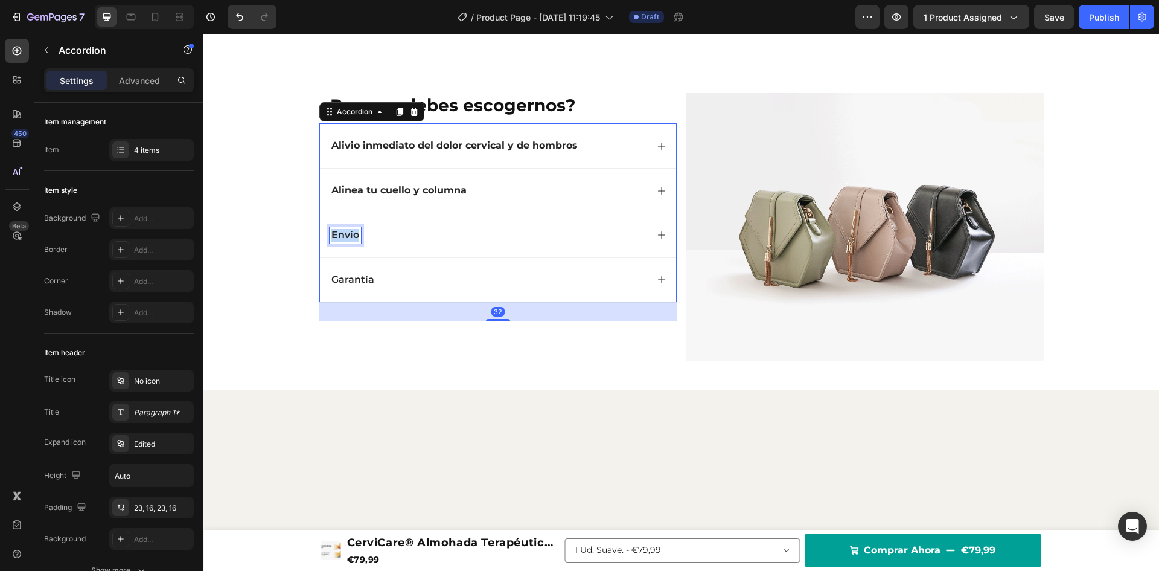
click at [344, 242] on p "Envío" at bounding box center [345, 235] width 28 height 13
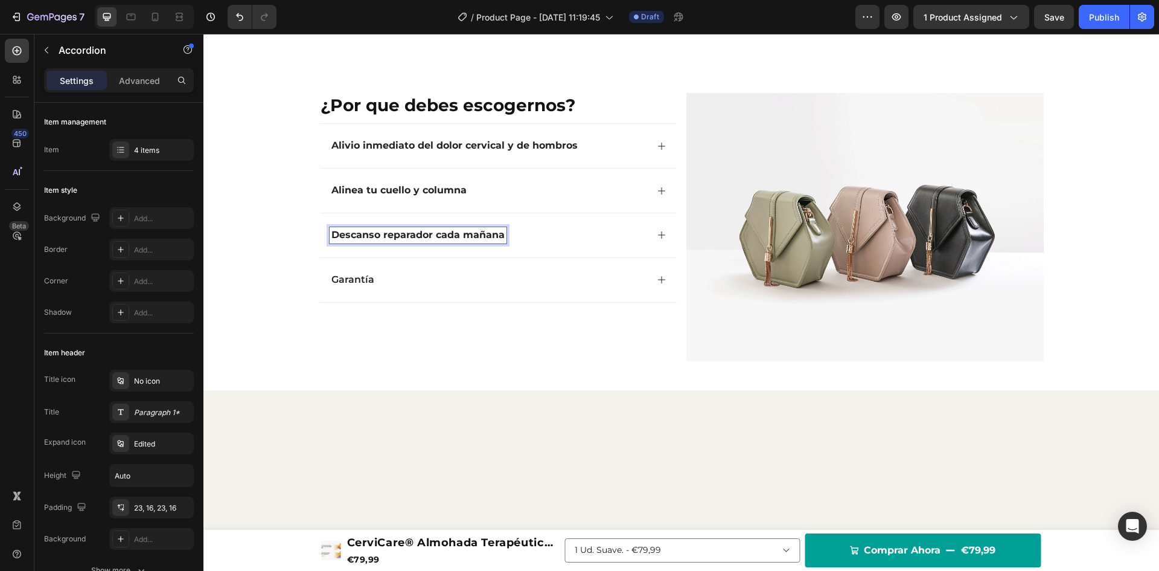
click at [652, 168] on div "Alivio inmediato del dolor cervical y de hombros" at bounding box center [498, 145] width 356 height 45
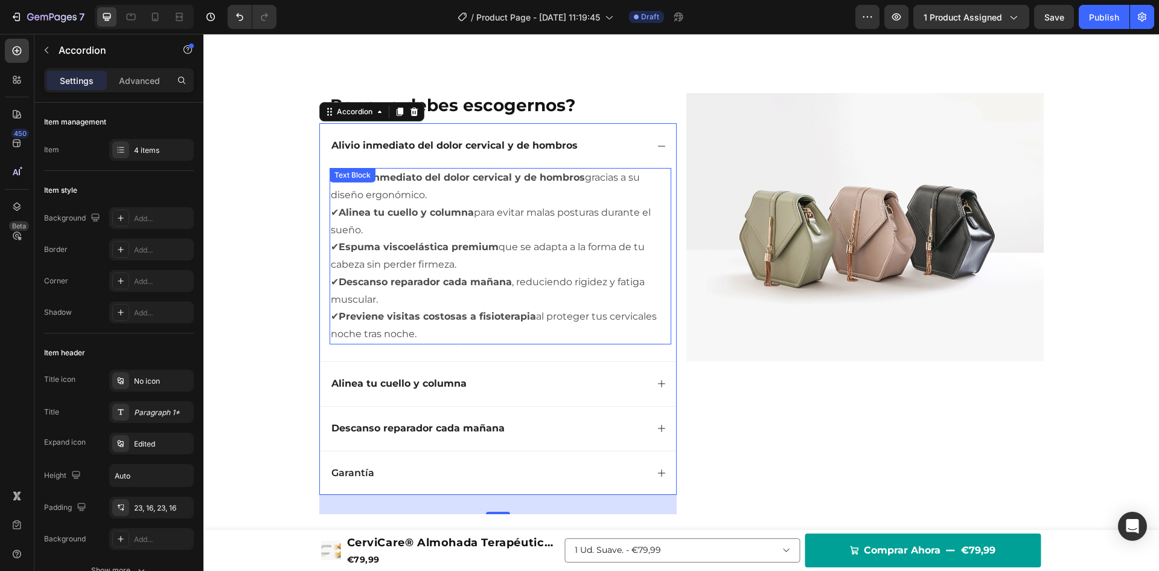
click at [347, 322] on strong "Previene visitas costosas a fisioterapia" at bounding box center [437, 315] width 197 height 11
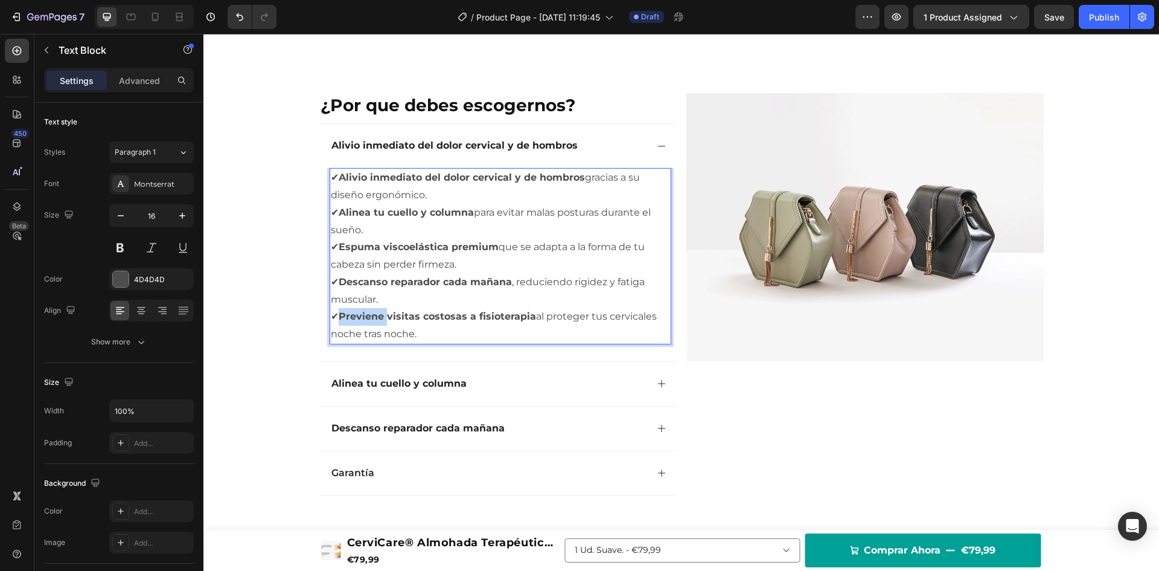
click at [347, 322] on strong "Previene visitas costosas a fisioterapia" at bounding box center [437, 315] width 197 height 11
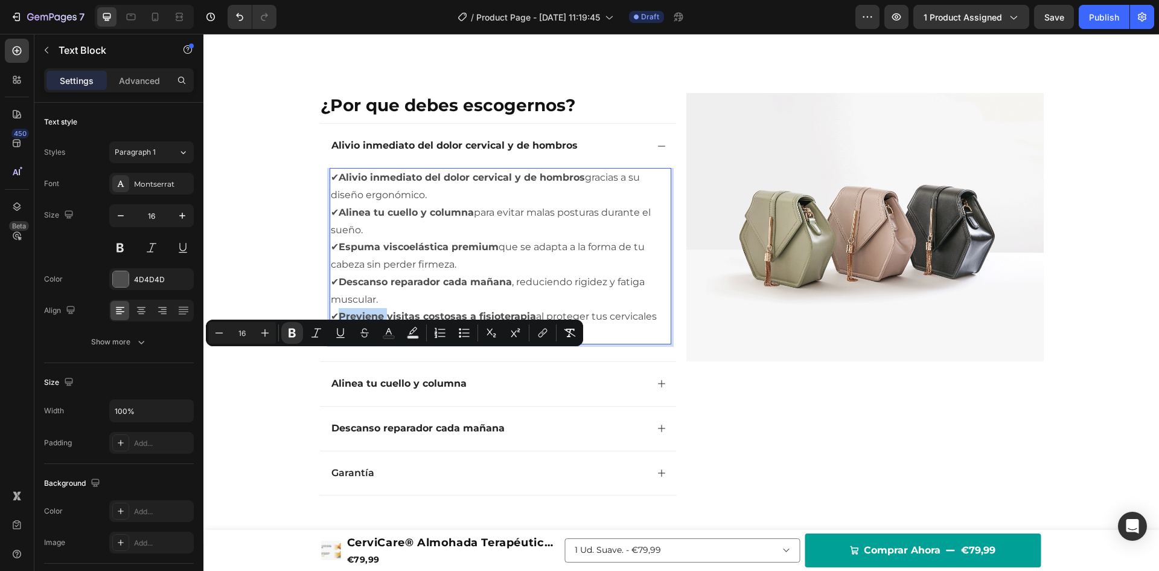
click at [340, 322] on strong "Previene visitas costosas a fisioterapia" at bounding box center [437, 315] width 197 height 11
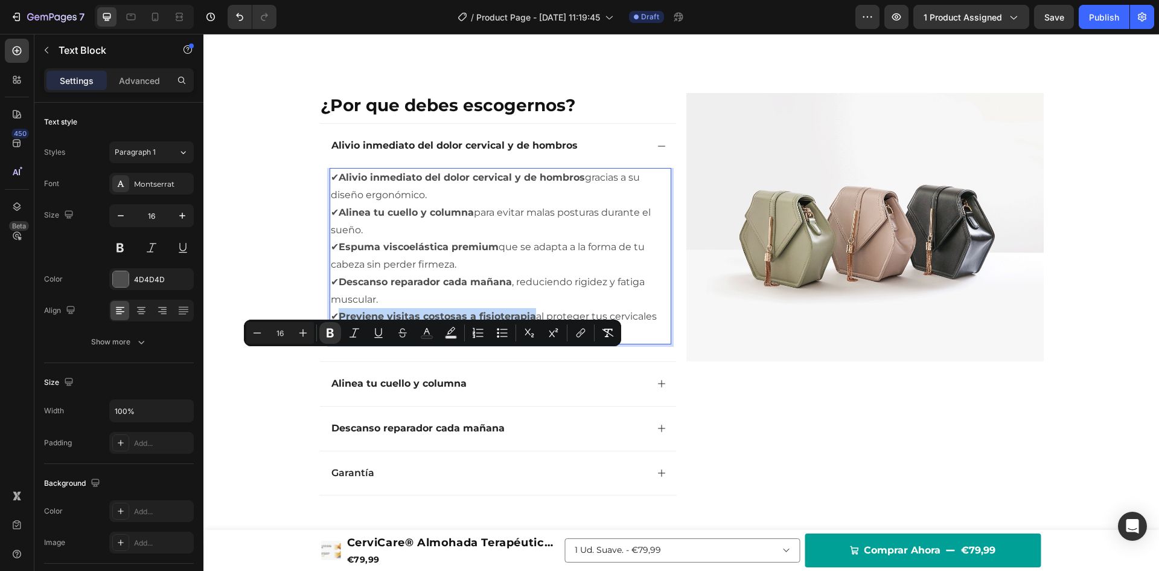
drag, startPoint x: 337, startPoint y: 356, endPoint x: 531, endPoint y: 358, distance: 193.8
click at [531, 343] on p "✔ Previene visitas costosas a fisioterapia al proteger tus cervicales noche tra…" at bounding box center [500, 325] width 339 height 35
copy strong "Previene visitas costosas a fisioterapia"
click at [658, 151] on icon at bounding box center [662, 146] width 10 height 10
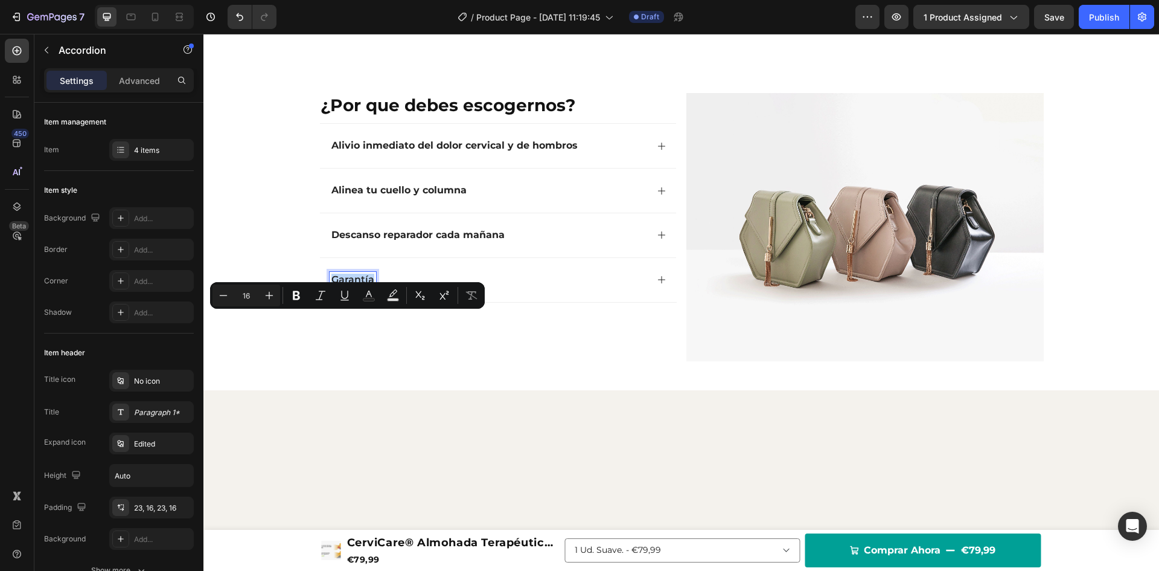
click at [352, 286] on p "Garantía" at bounding box center [352, 280] width 43 height 13
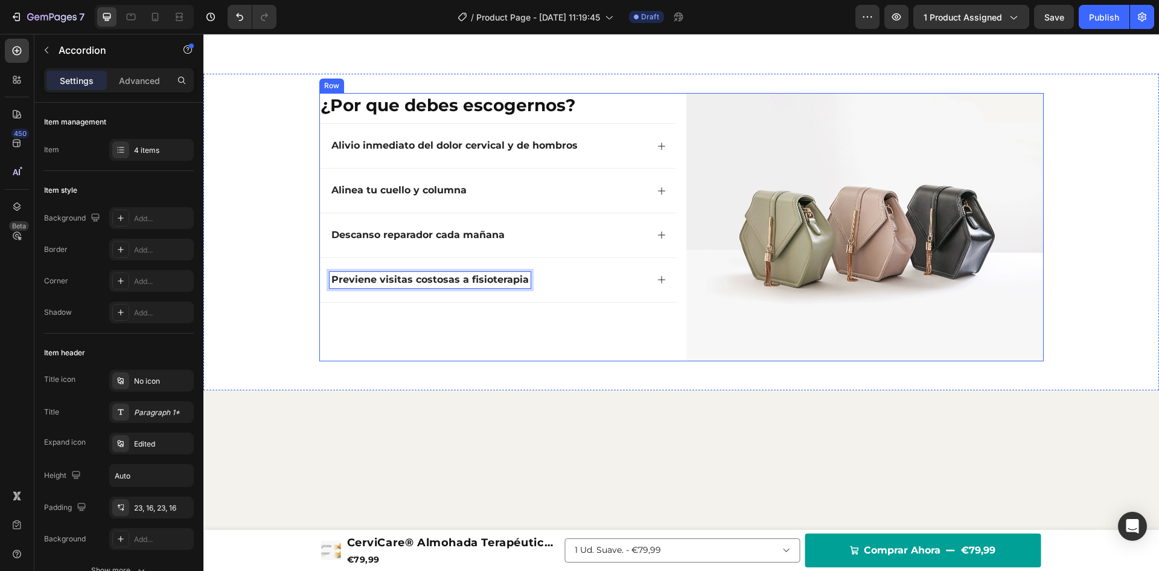
click at [589, 361] on div "¿Por que debes escogernos? Heading Alivio inmediato del dolor cervical y de hom…" at bounding box center [497, 227] width 357 height 268
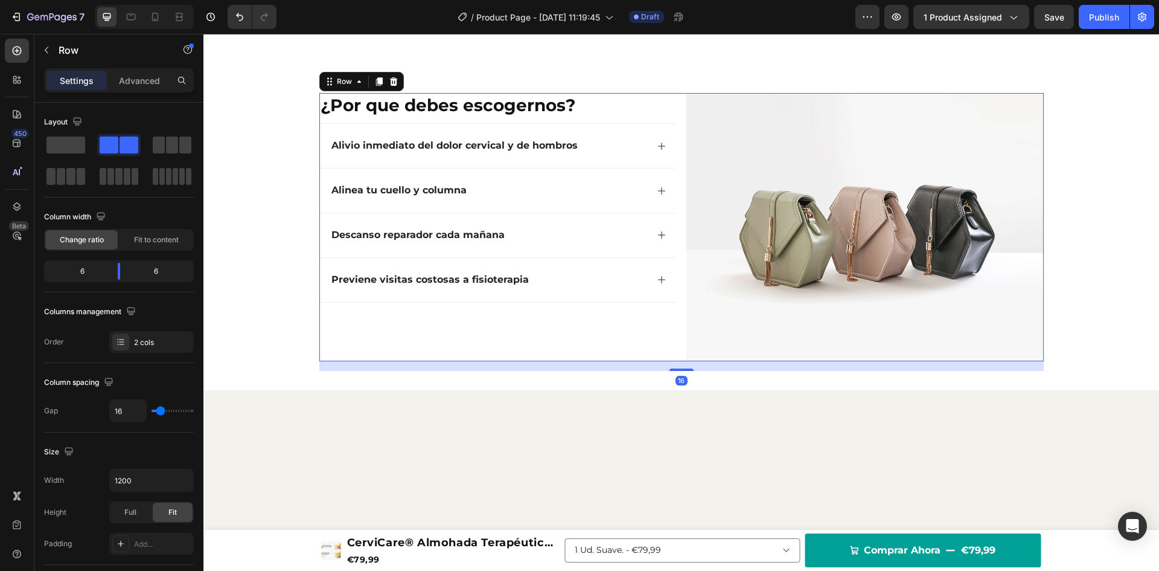
click at [598, 288] on div "Previene visitas costosas a fisioterapia" at bounding box center [489, 280] width 318 height 16
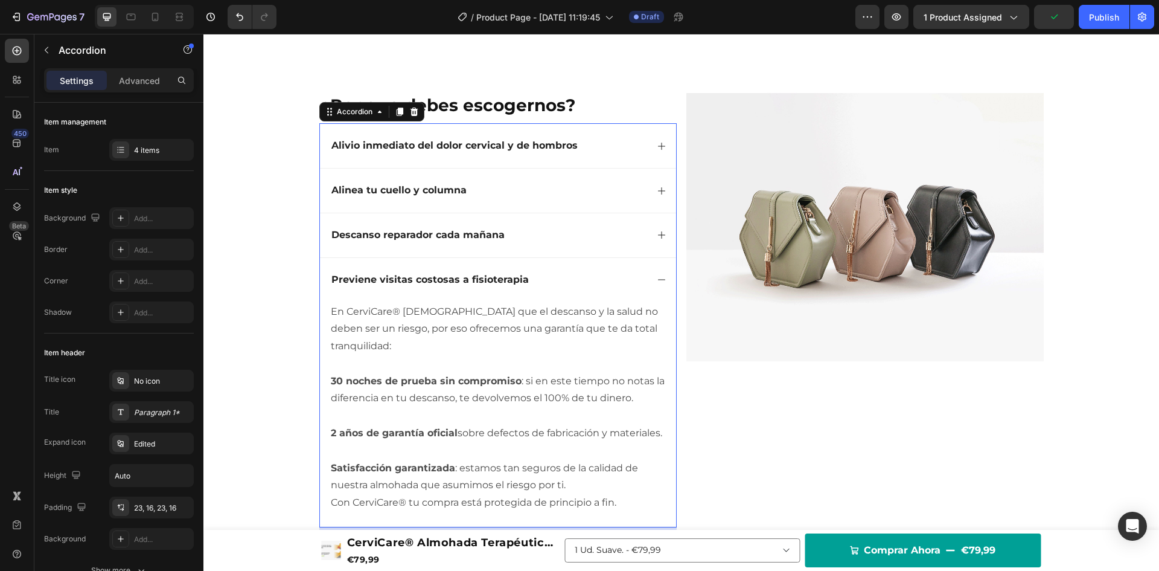
click at [657, 284] on icon at bounding box center [662, 280] width 10 height 10
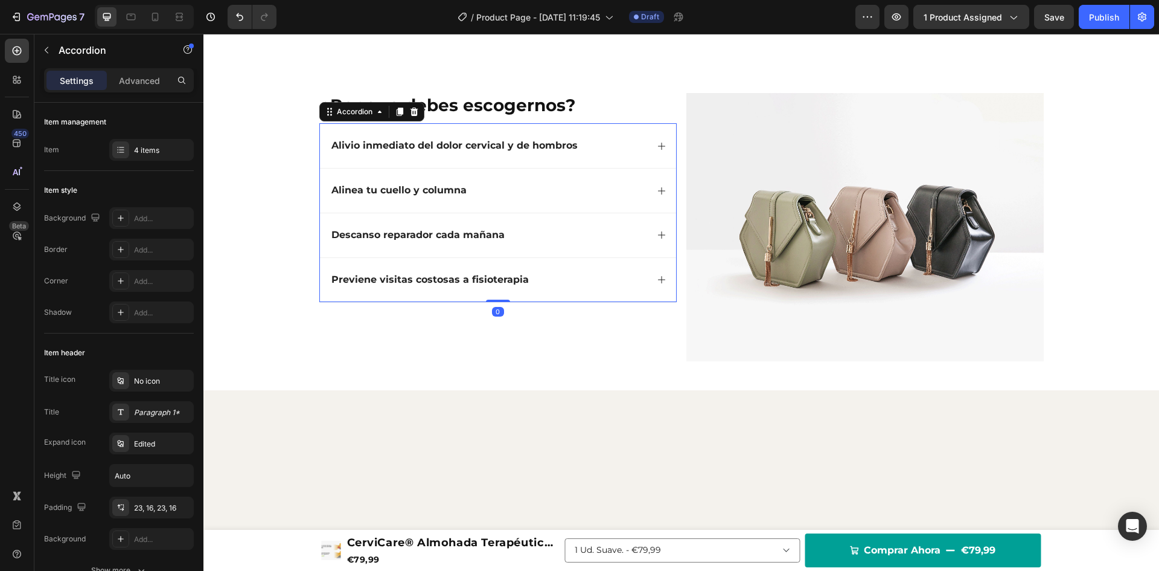
drag, startPoint x: 488, startPoint y: 359, endPoint x: 572, endPoint y: 348, distance: 85.2
click at [496, 302] on div "Alivio inmediato del dolor cervical y de hombros Alinea tu cuello y columna Des…" at bounding box center [497, 212] width 357 height 179
type input "100%"
type input "100"
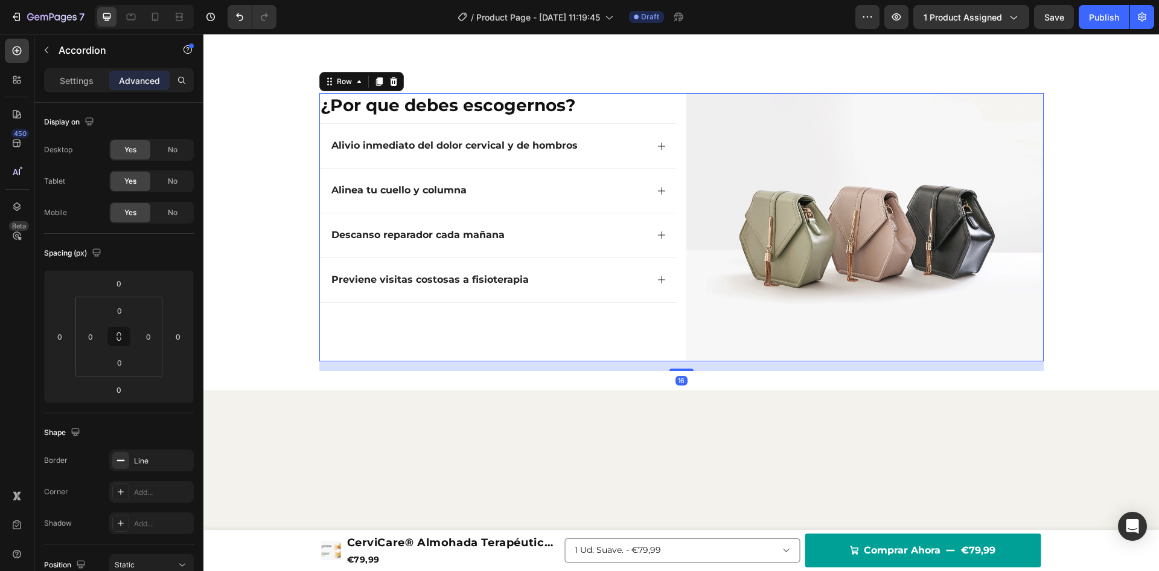
click at [603, 361] on div "¿Por que debes escogernos? Heading Alivio inmediato del dolor cervical y de hom…" at bounding box center [497, 227] width 357 height 268
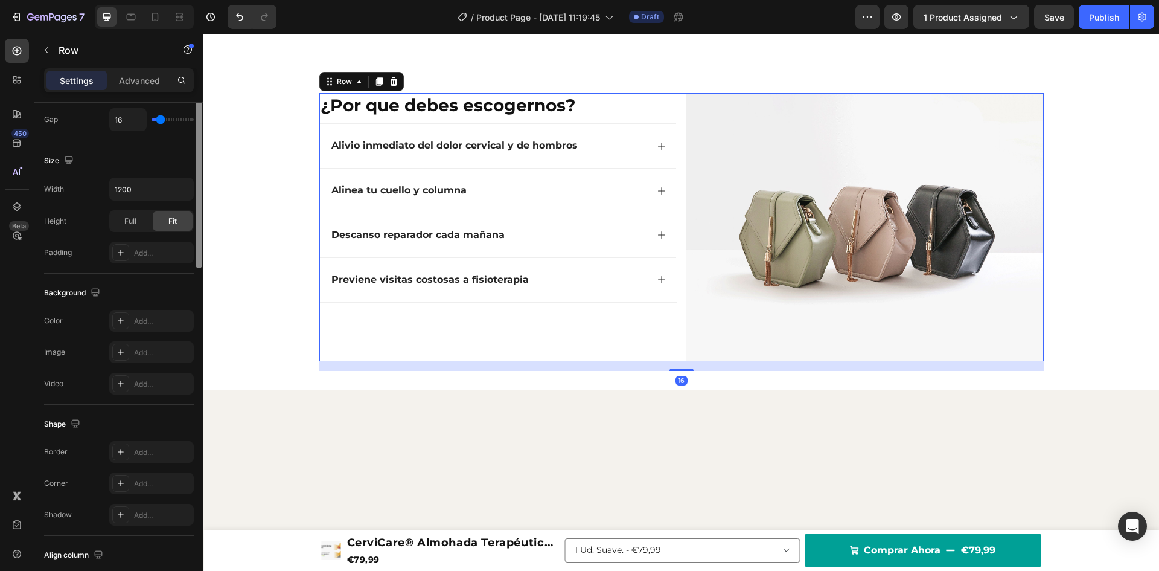
drag, startPoint x: 200, startPoint y: 273, endPoint x: 200, endPoint y: 442, distance: 169.1
click at [200, 268] on div at bounding box center [199, 123] width 7 height 289
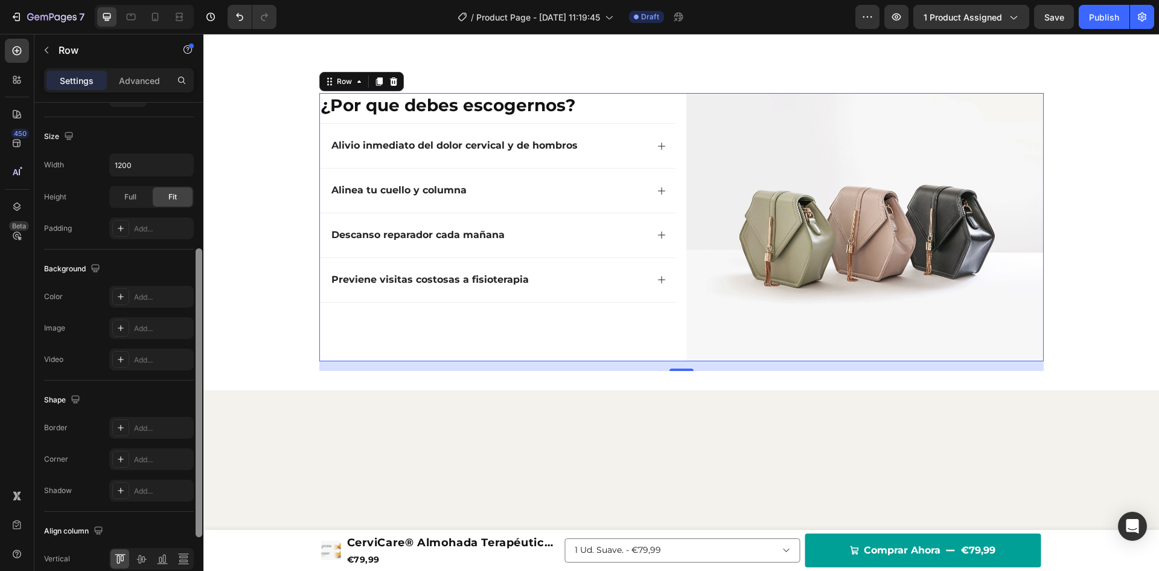
scroll to position [372, 0]
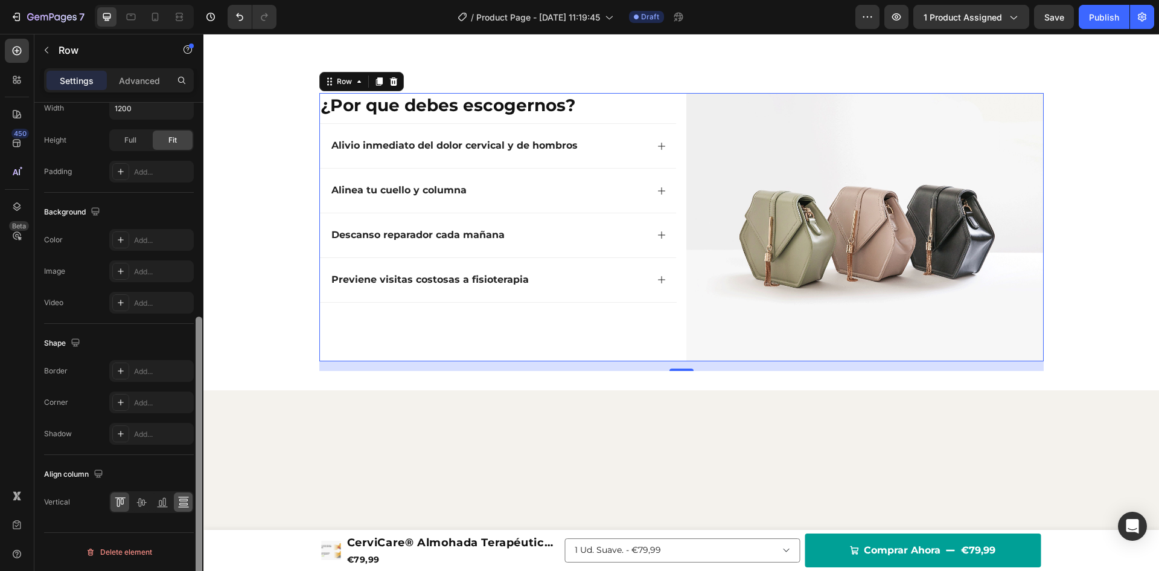
drag, startPoint x: 199, startPoint y: 447, endPoint x: 175, endPoint y: 507, distance: 64.5
click at [192, 501] on div "Layout Column width Change ratio Fit to content 6 6 Columns management Order 2 …" at bounding box center [118, 354] width 169 height 502
click at [139, 504] on icon at bounding box center [141, 502] width 12 height 12
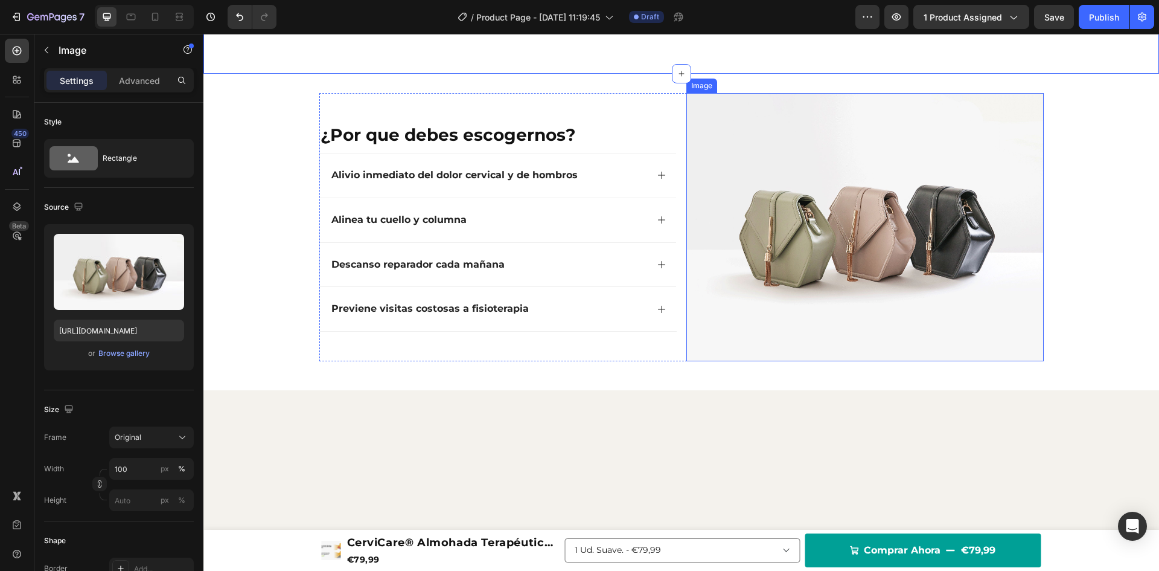
click at [923, 186] on img at bounding box center [865, 227] width 357 height 268
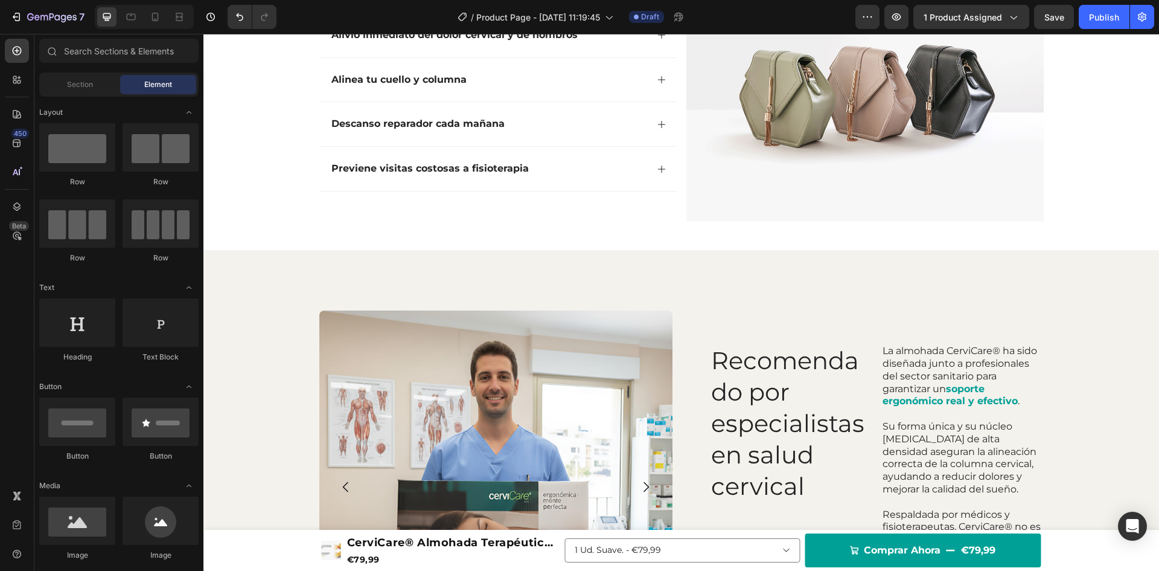
scroll to position [1267, 0]
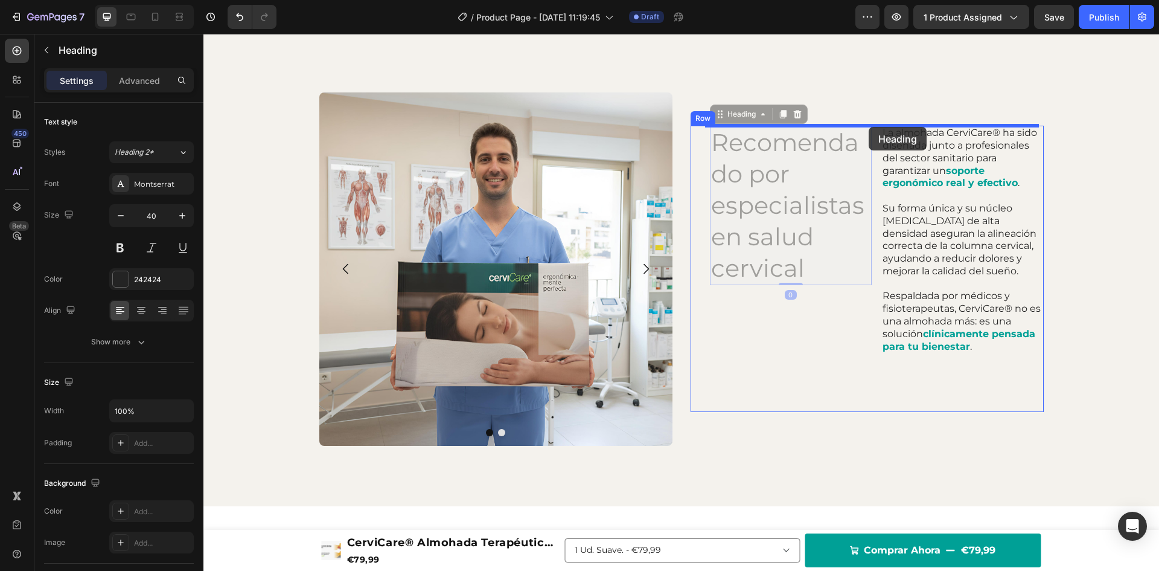
drag, startPoint x: 826, startPoint y: 184, endPoint x: 869, endPoint y: 127, distance: 71.6
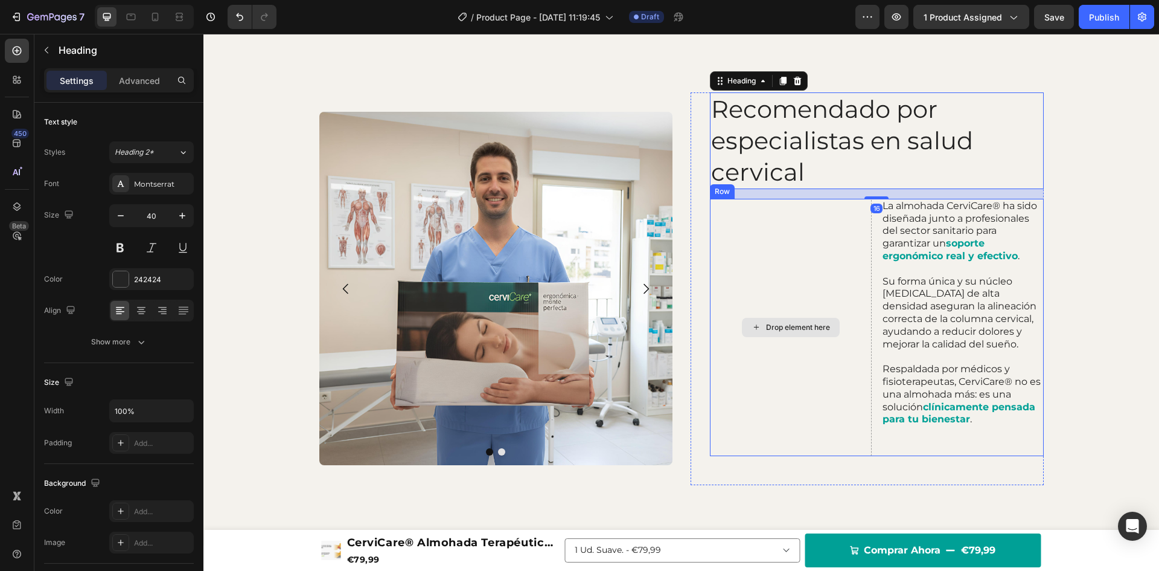
click at [825, 223] on div "Drop element here" at bounding box center [791, 327] width 162 height 257
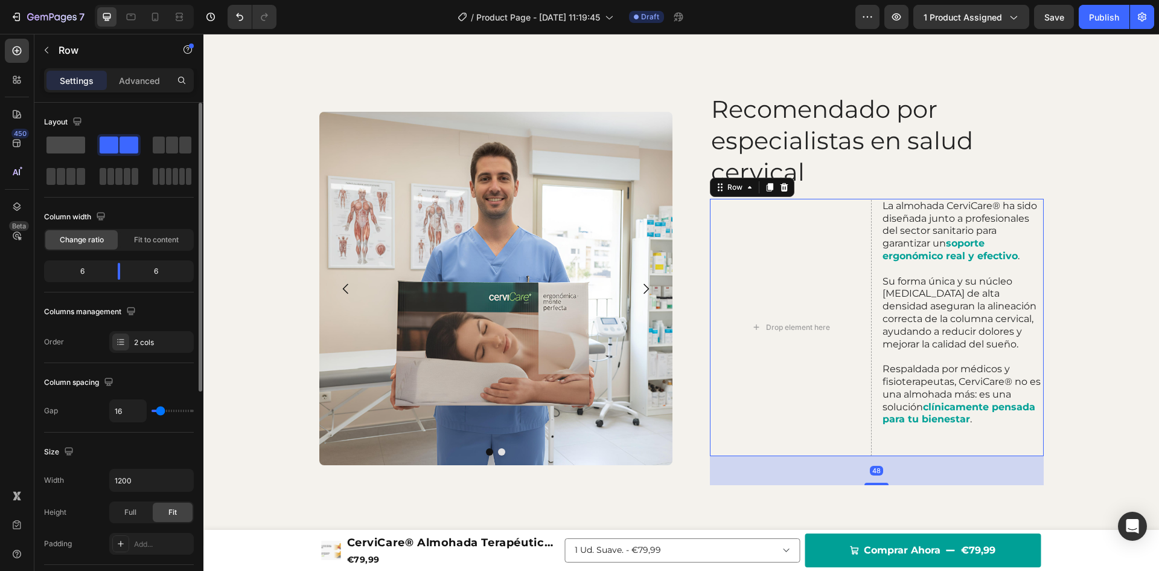
click at [80, 146] on span at bounding box center [65, 144] width 39 height 17
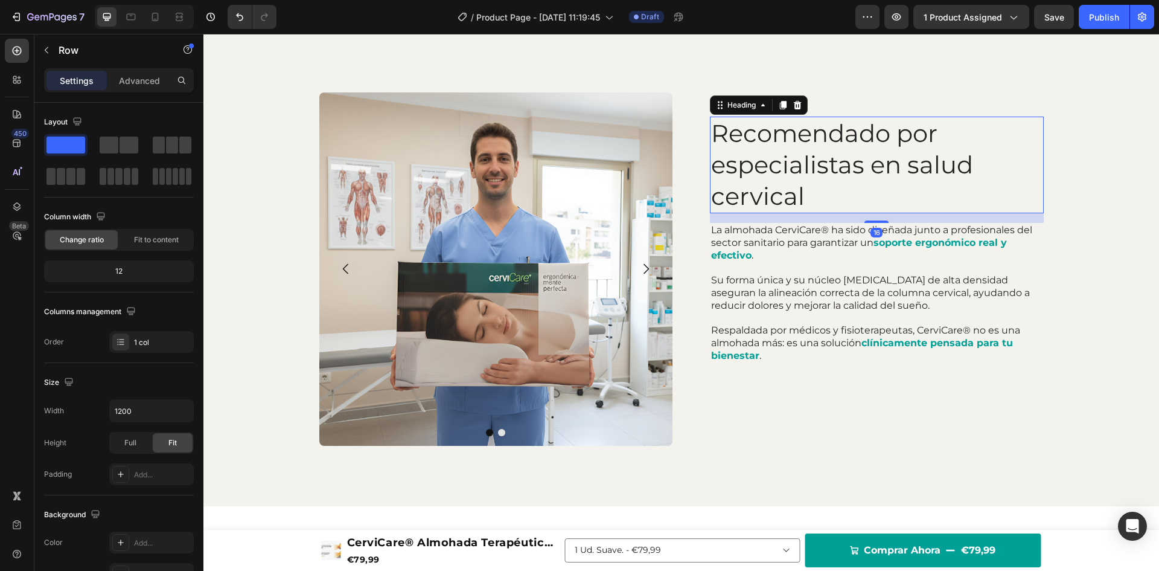
click at [850, 163] on h2 "Recomendado por especialistas en salud cervical" at bounding box center [877, 165] width 334 height 97
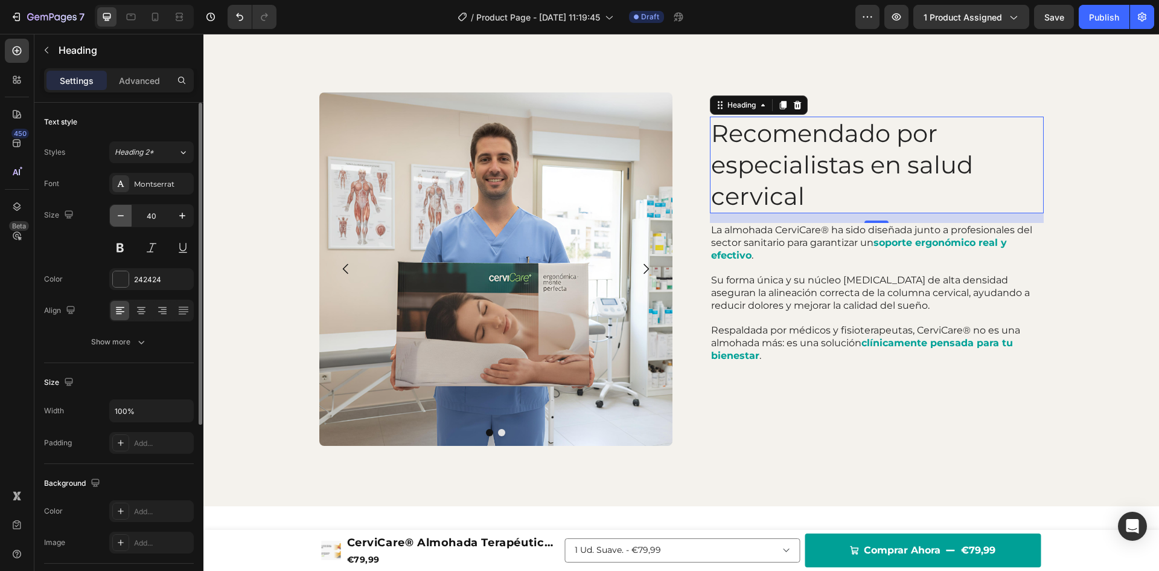
click at [127, 215] on button "button" at bounding box center [121, 216] width 22 height 22
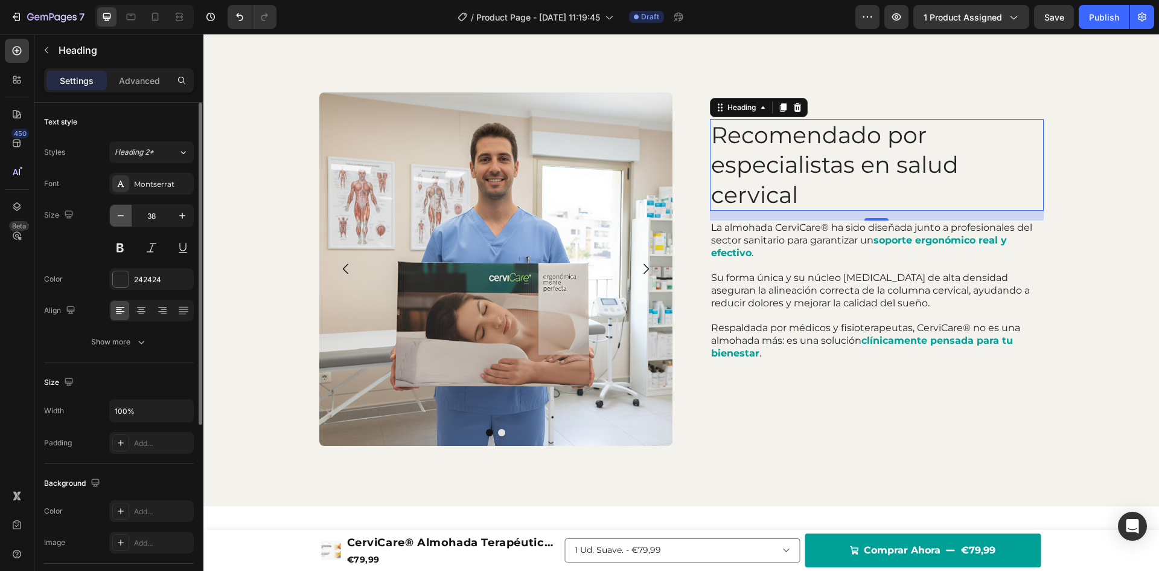
click at [127, 215] on button "button" at bounding box center [121, 216] width 22 height 22
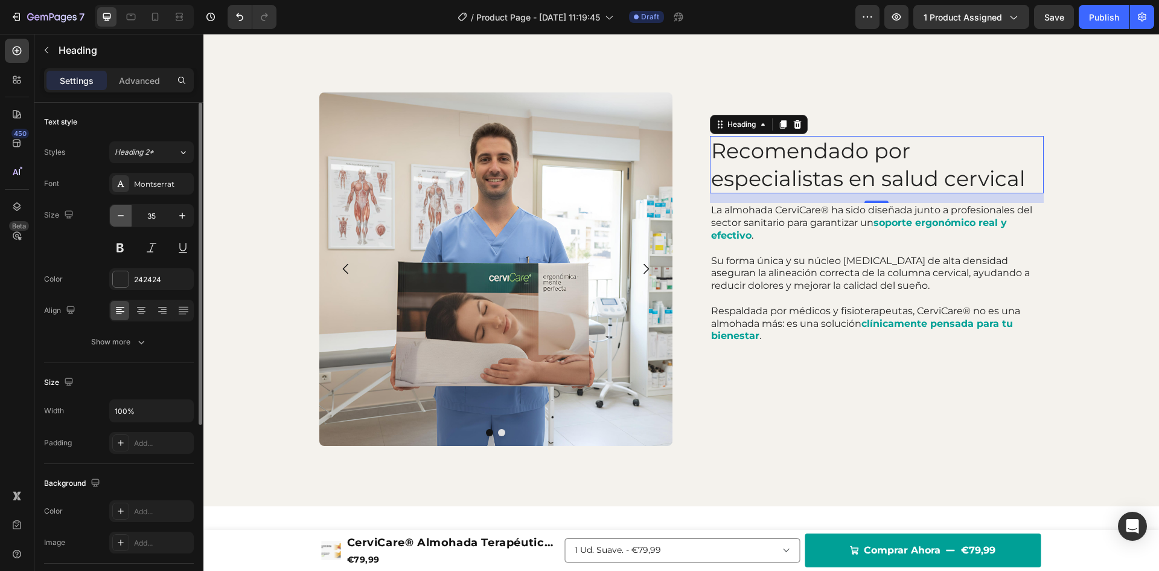
click at [127, 215] on button "button" at bounding box center [121, 216] width 22 height 22
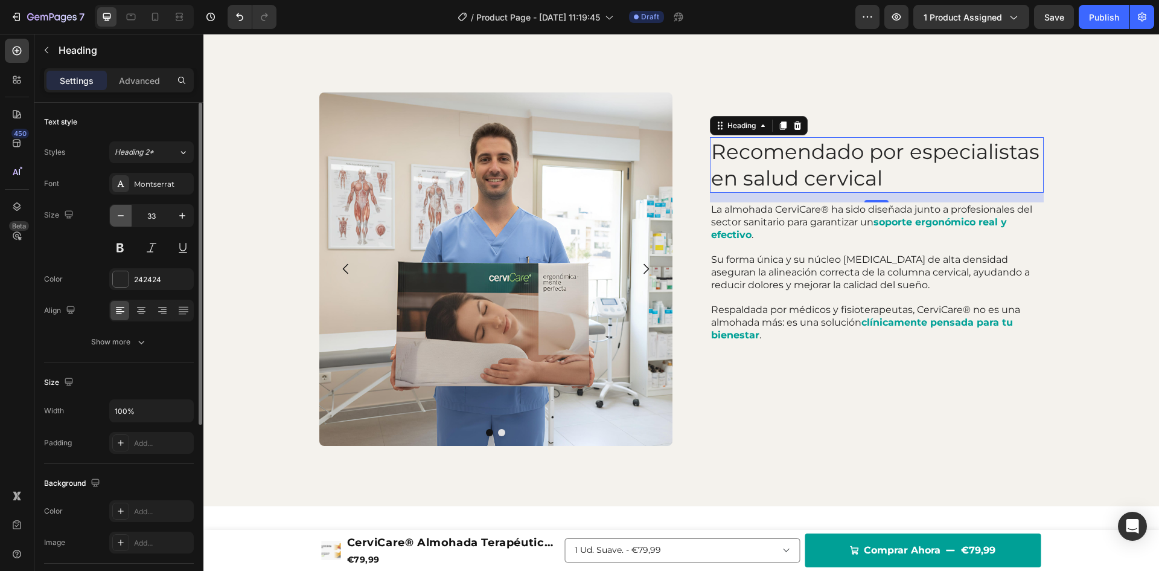
click at [127, 215] on button "button" at bounding box center [121, 216] width 22 height 22
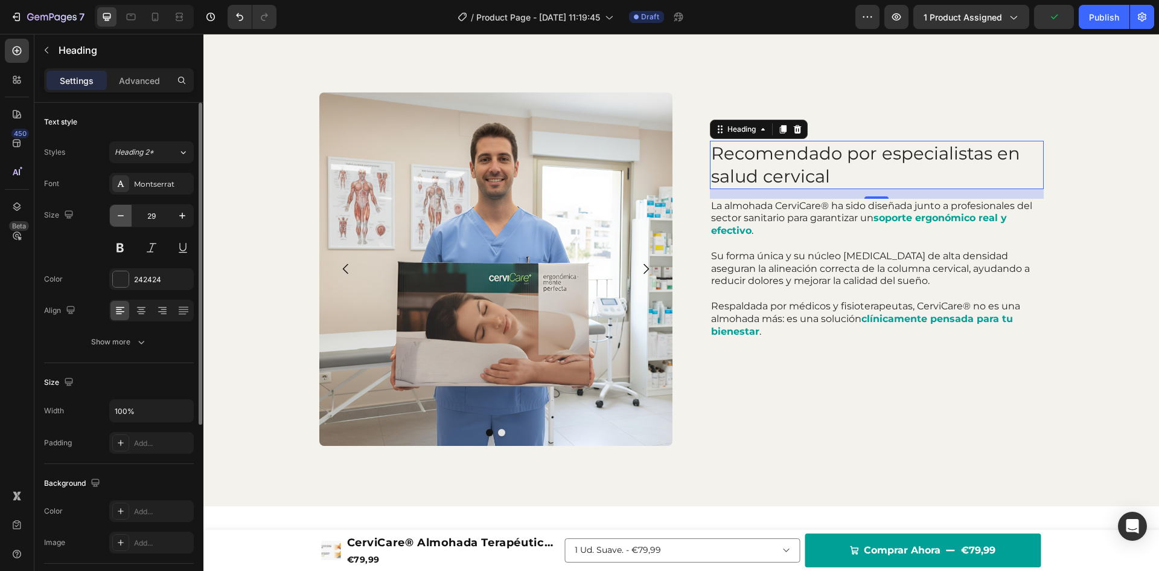
click at [127, 215] on button "button" at bounding box center [121, 216] width 22 height 22
type input "28"
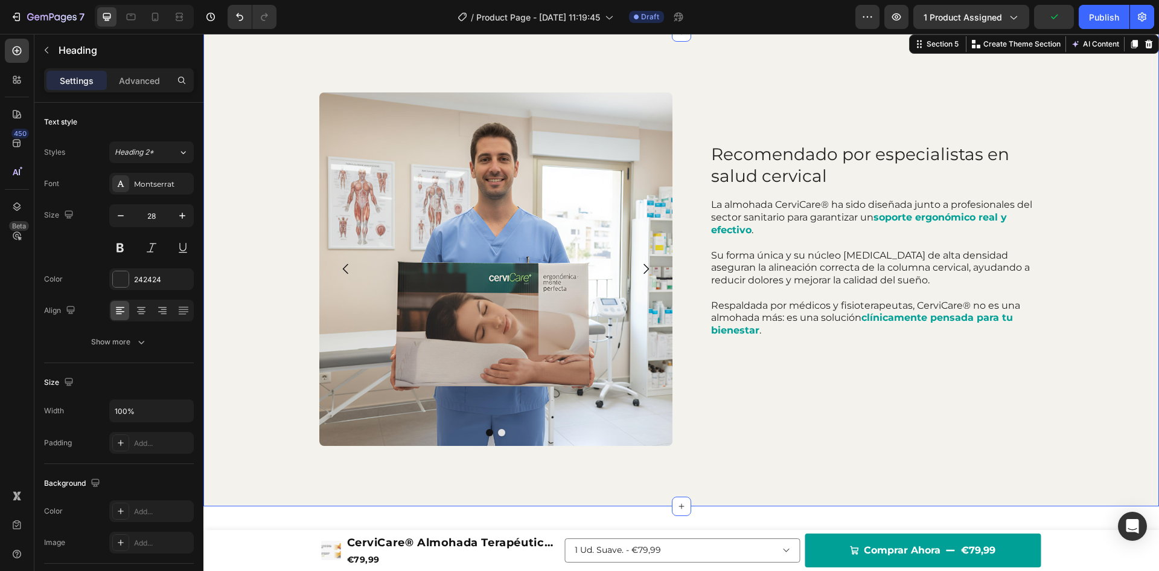
click at [1117, 167] on div "Image Image Carousel Recomendado por especialistas en salud cervical Heading La…" at bounding box center [682, 268] width 932 height 353
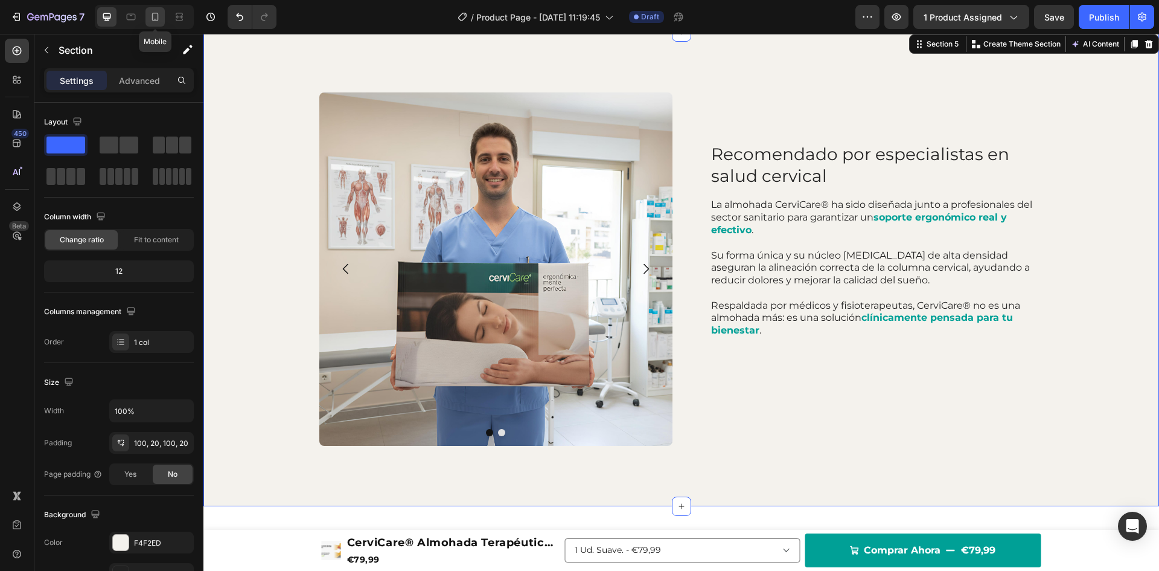
click at [157, 16] on icon at bounding box center [155, 17] width 12 height 12
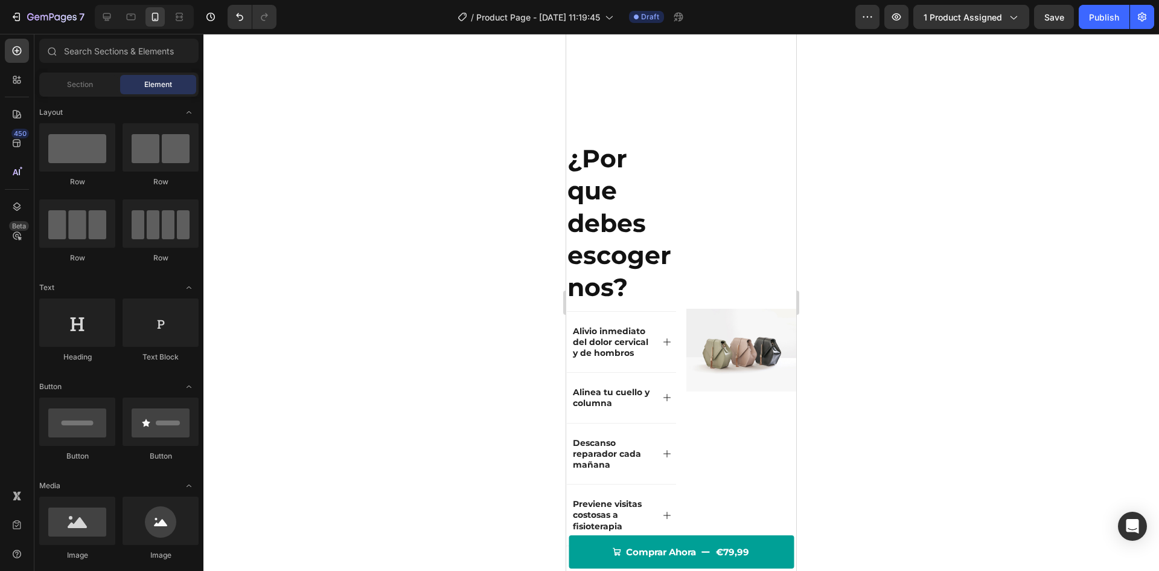
scroll to position [933, 0]
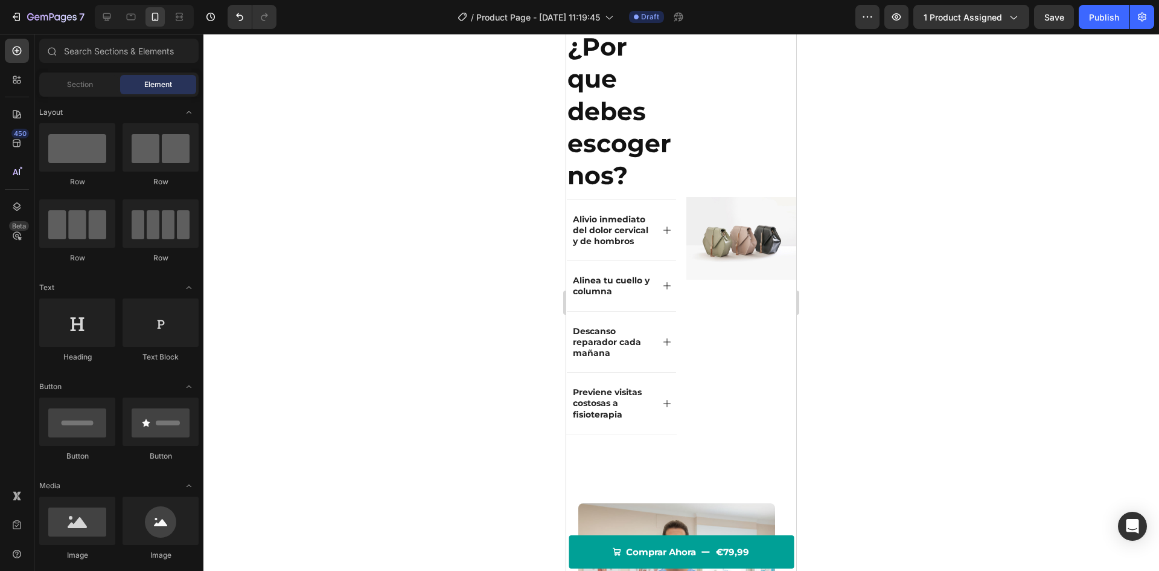
drag, startPoint x: 792, startPoint y: 260, endPoint x: 1367, endPoint y: 256, distance: 574.8
click at [762, 244] on img at bounding box center [742, 238] width 110 height 83
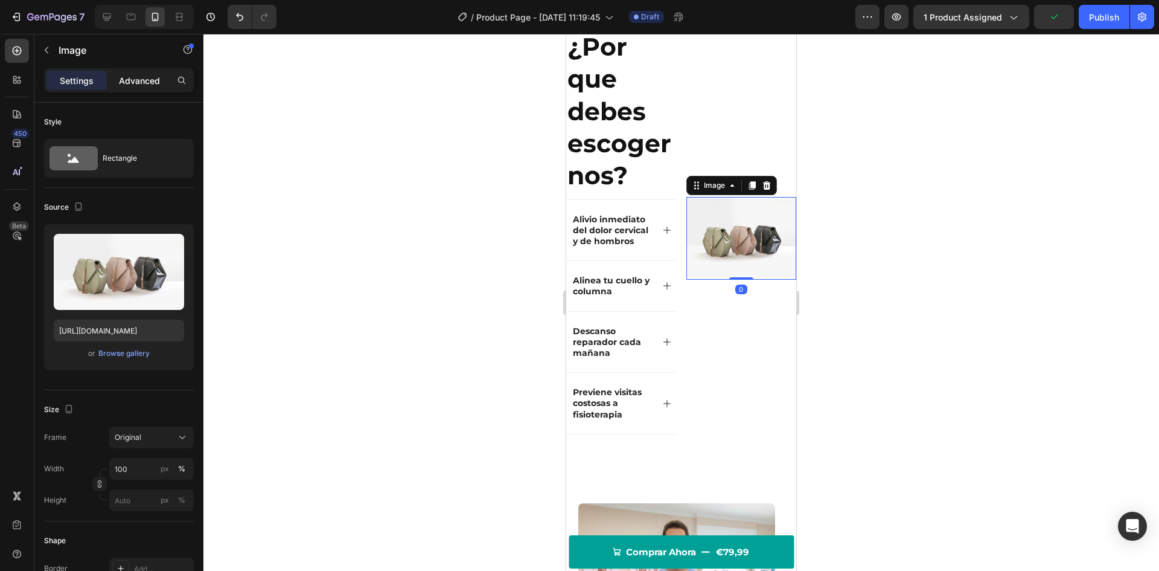
click at [124, 72] on div "Advanced" at bounding box center [139, 80] width 60 height 19
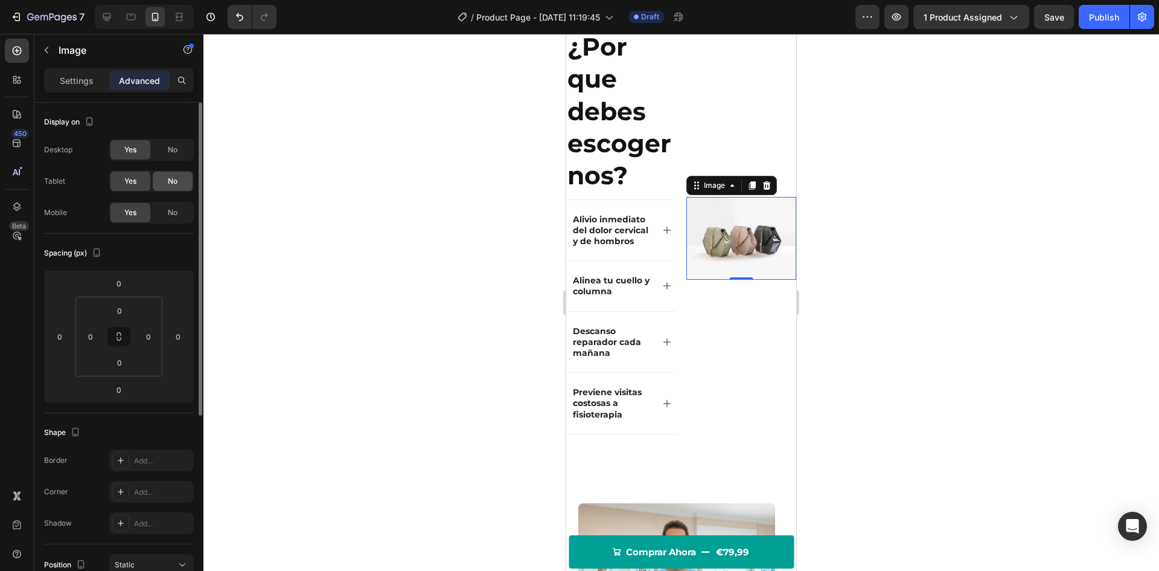
click at [167, 175] on div "No" at bounding box center [173, 180] width 40 height 19
click at [165, 209] on div "No" at bounding box center [173, 212] width 40 height 19
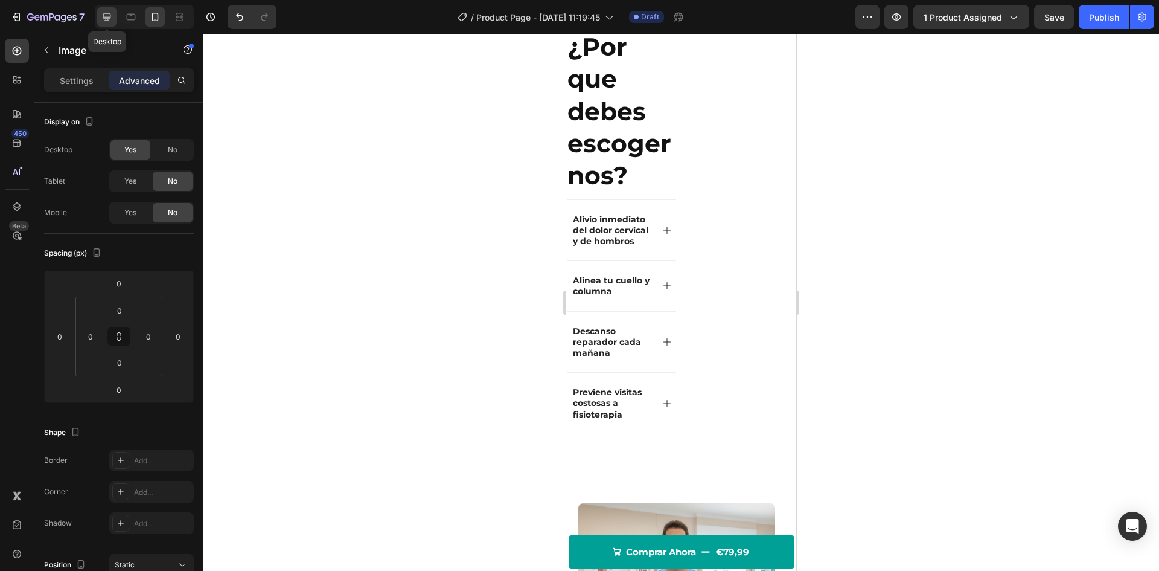
click at [110, 13] on icon at bounding box center [107, 17] width 12 height 12
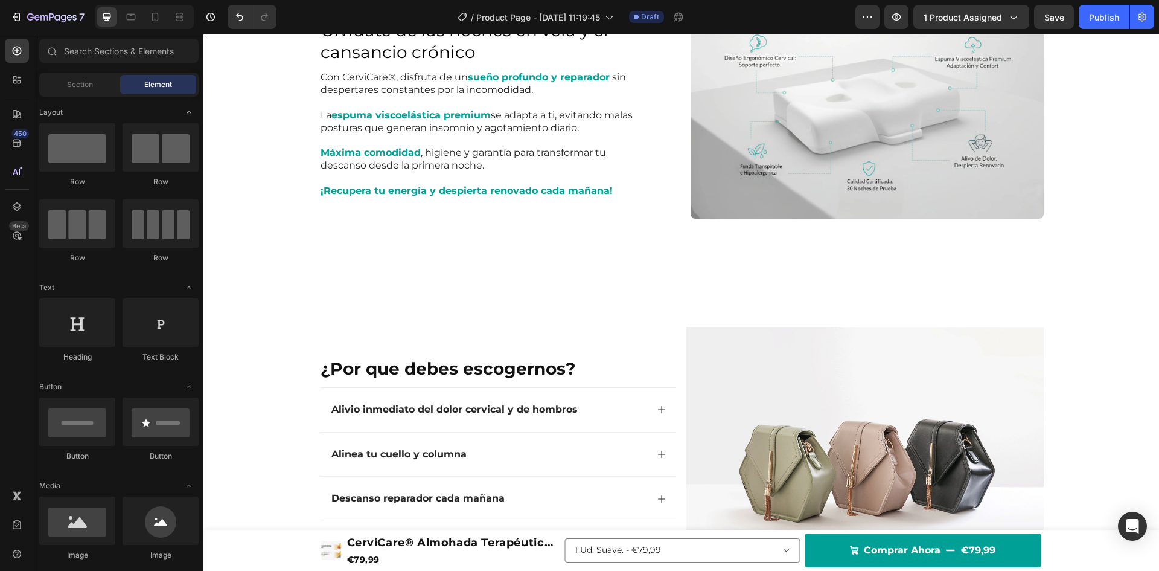
scroll to position [795, 0]
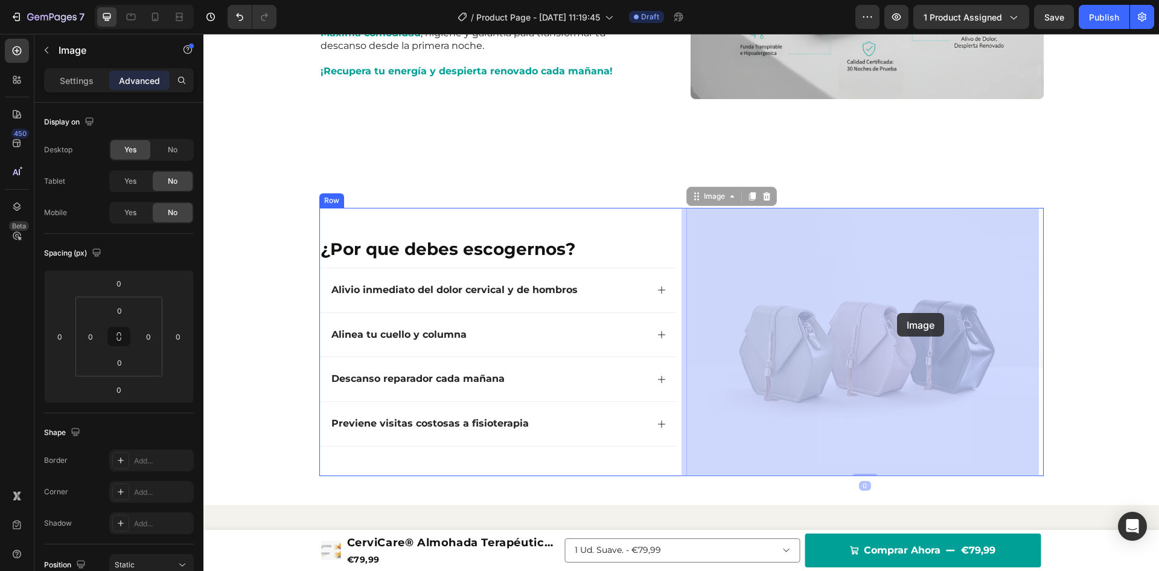
drag, startPoint x: 844, startPoint y: 260, endPoint x: 897, endPoint y: 313, distance: 75.1
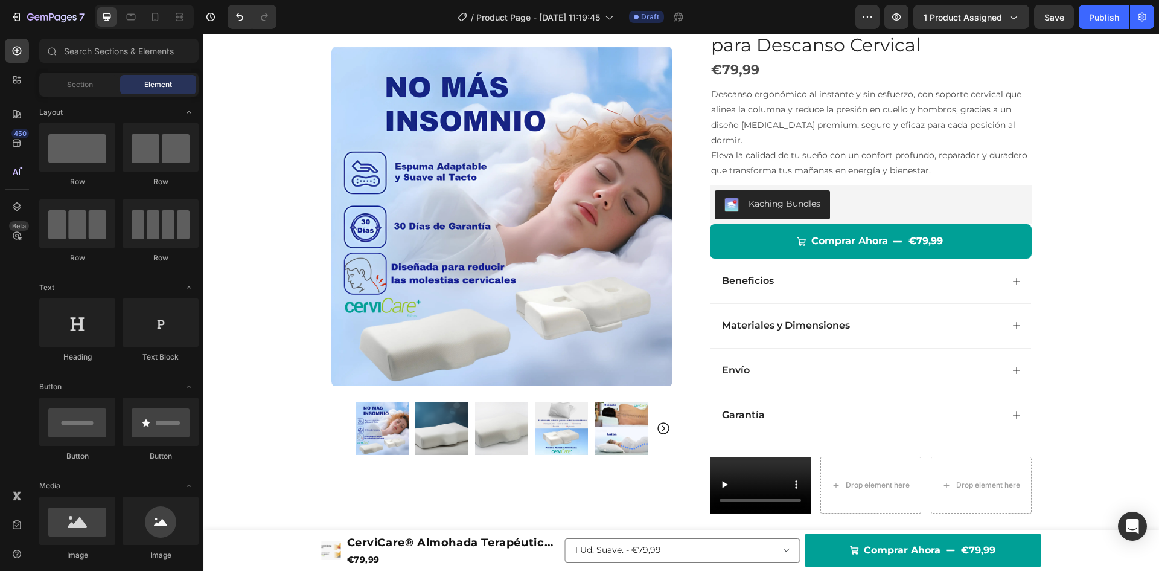
scroll to position [119, 0]
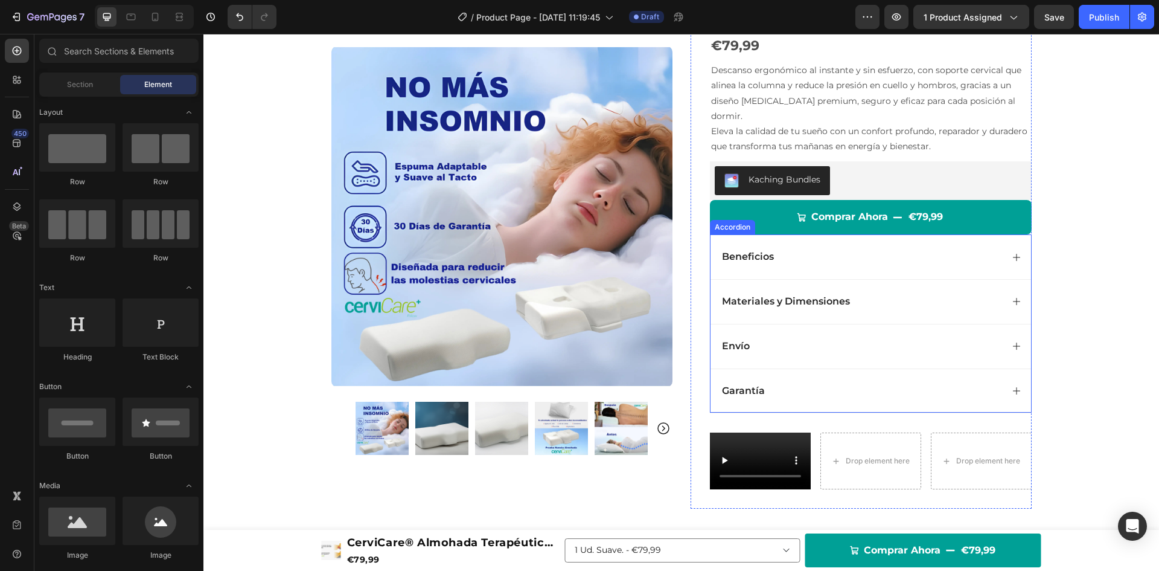
click at [755, 251] on p "Beneficios" at bounding box center [748, 257] width 52 height 13
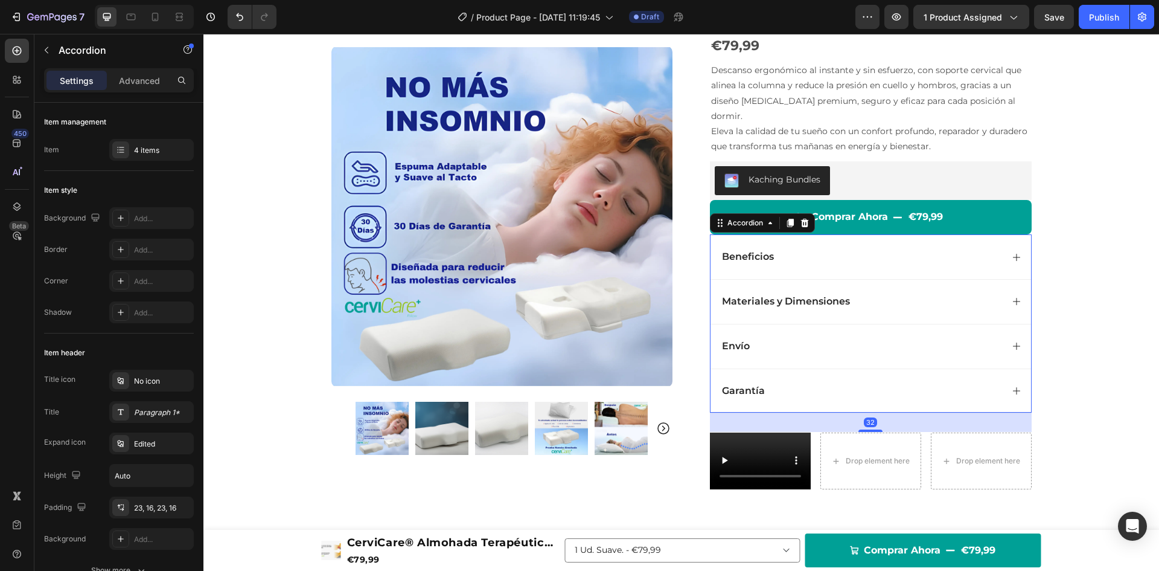
click at [755, 251] on p "Beneficios" at bounding box center [748, 257] width 52 height 13
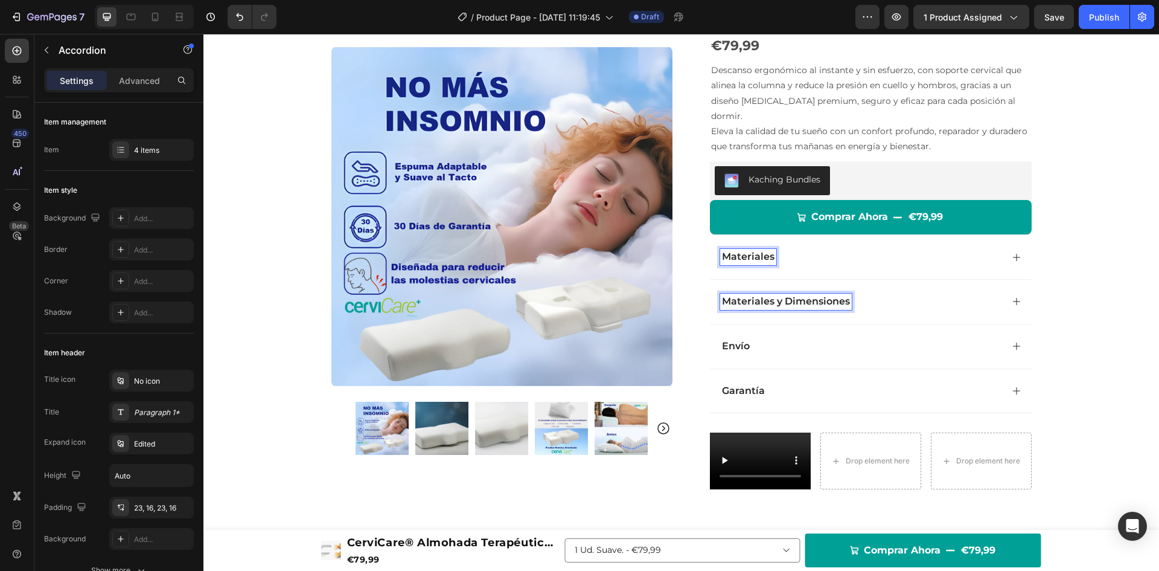
click at [783, 295] on p "Materiales y Dimensiones" at bounding box center [786, 301] width 128 height 13
click at [781, 295] on p "Materiales y Dimensiones" at bounding box center [786, 301] width 128 height 13
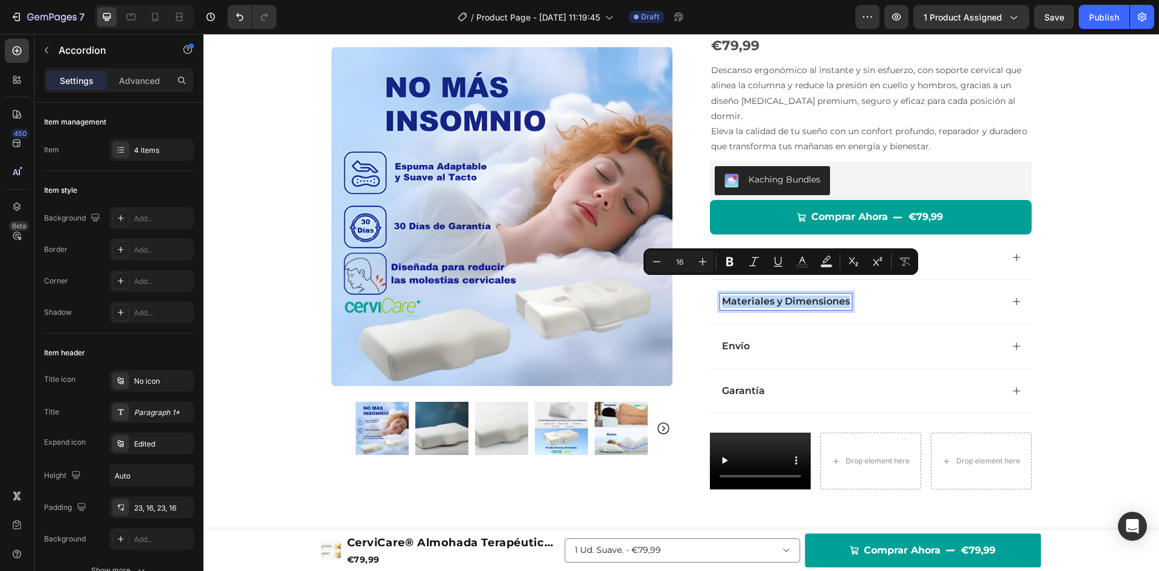
click at [781, 295] on p "Materiales y Dimensiones" at bounding box center [786, 301] width 128 height 13
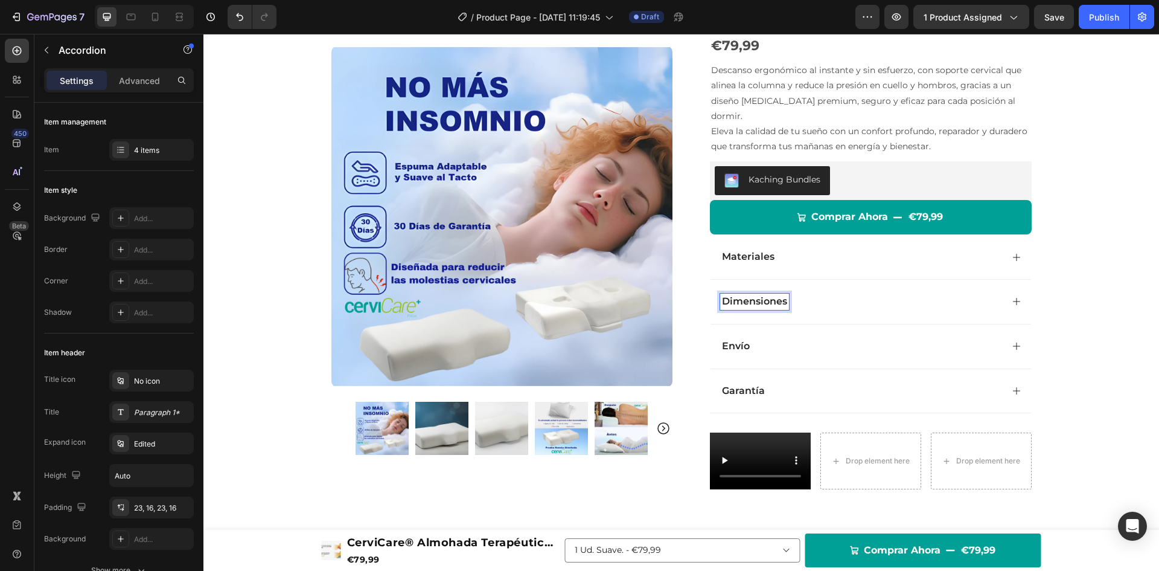
click at [1014, 296] on icon at bounding box center [1017, 301] width 10 height 10
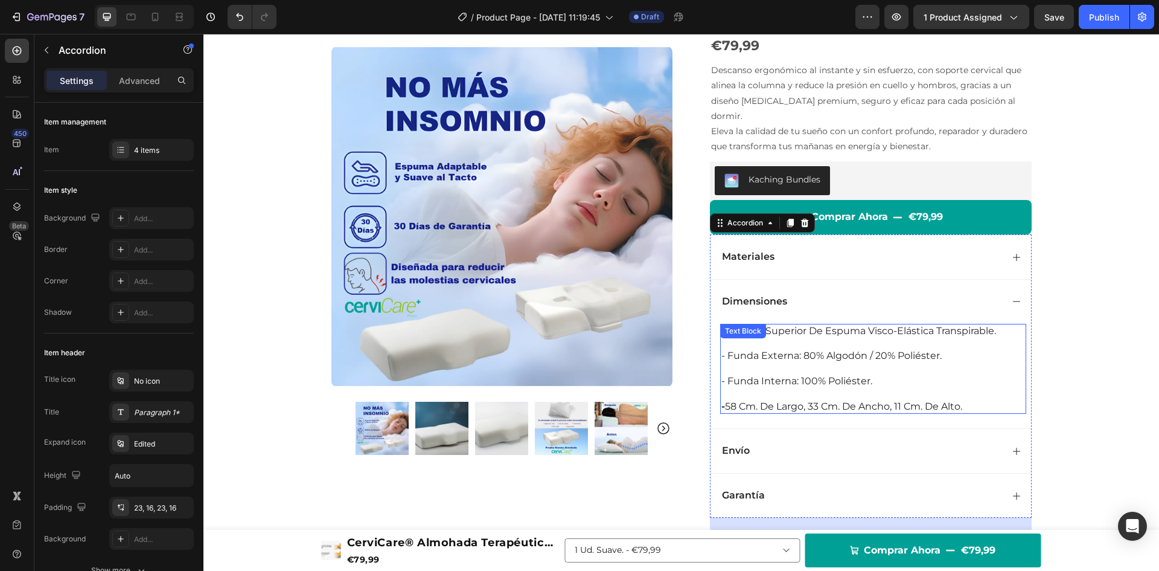
click at [848, 375] on p "- funda interna: 100% poliéster." at bounding box center [874, 381] width 304 height 13
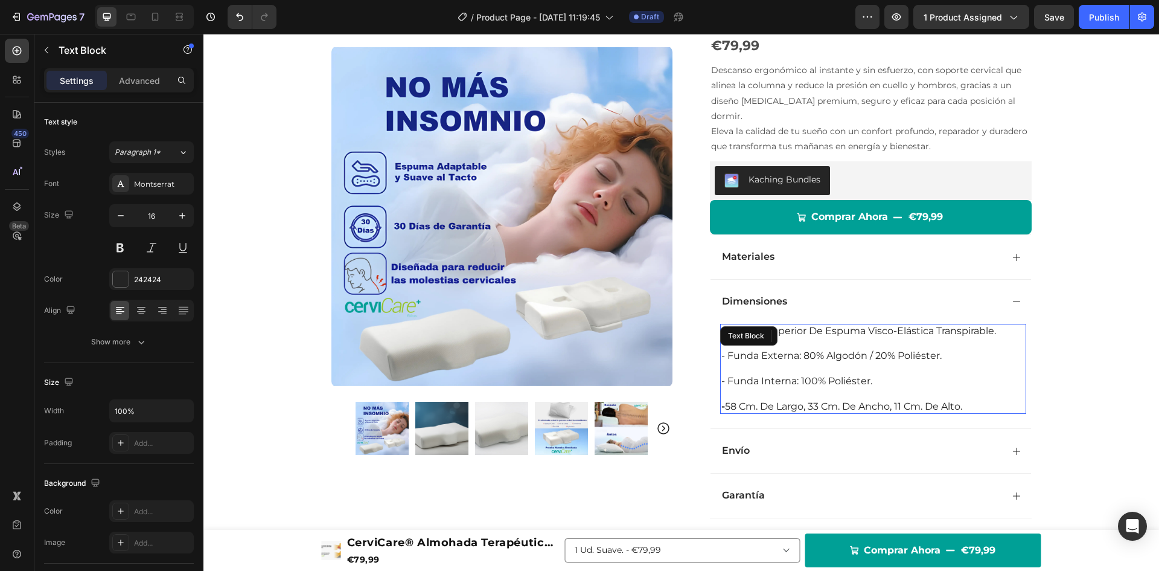
click at [848, 375] on p "- funda interna: 100% poliéster." at bounding box center [874, 381] width 304 height 13
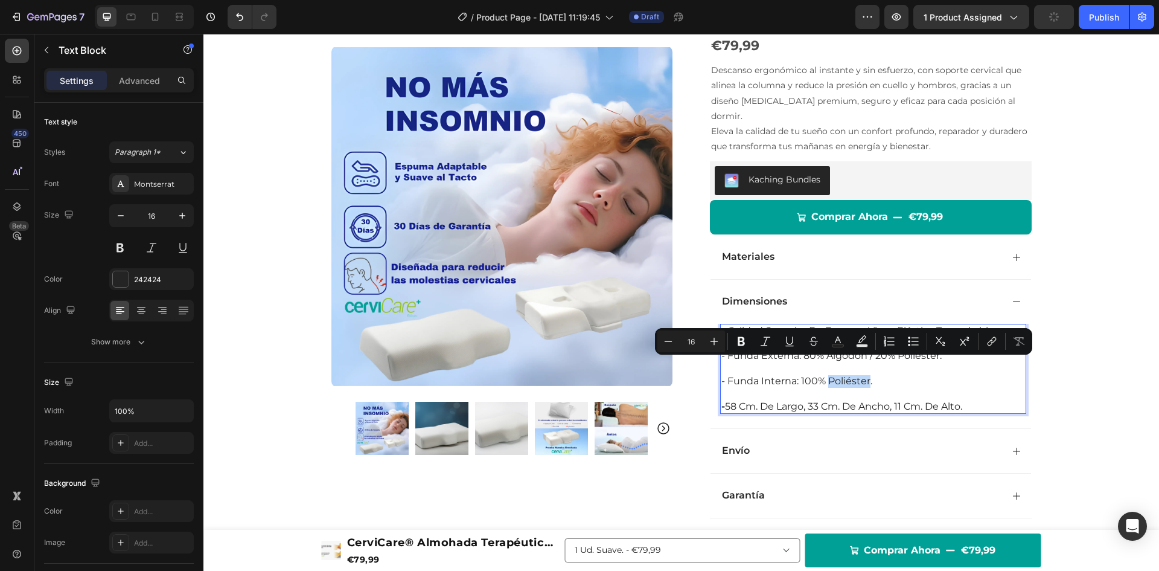
click at [866, 375] on p "- funda interna: 100% poliéster." at bounding box center [874, 381] width 304 height 13
click at [873, 375] on p "- funda interna: 100% poliéster." at bounding box center [874, 381] width 304 height 13
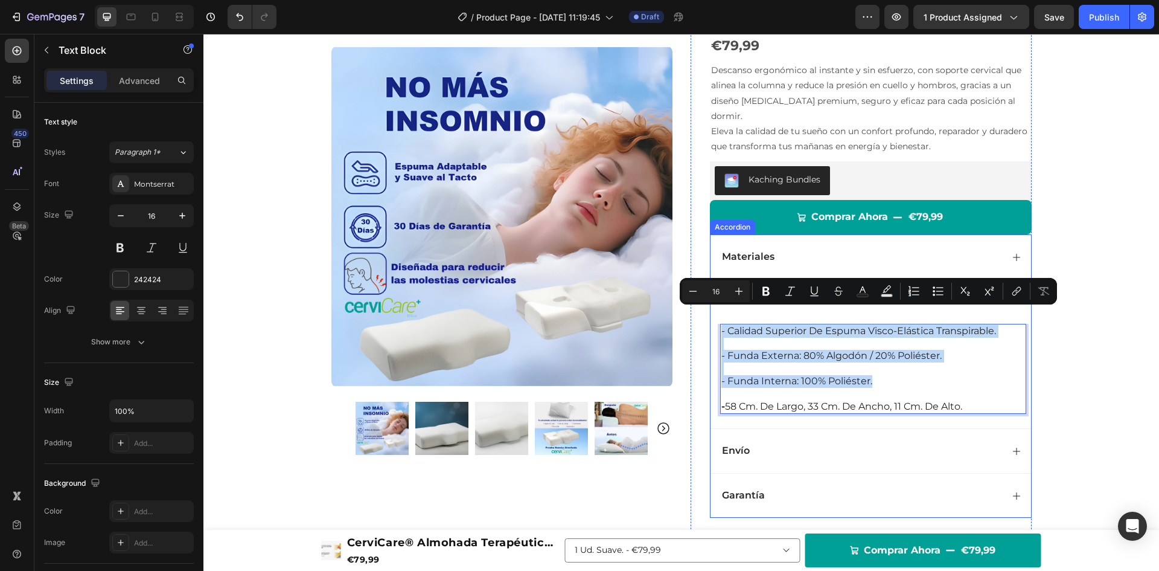
drag, startPoint x: 876, startPoint y: 368, endPoint x: 716, endPoint y: 319, distance: 167.5
click at [720, 324] on div "- calidad superior de espuma visco-elástica transpirable. - funda externa: 80% …" at bounding box center [873, 369] width 306 height 91
copy div "- calidad superior de espuma visco-elástica transpirable. - funda externa: 80% …"
click at [1013, 254] on icon at bounding box center [1016, 257] width 7 height 7
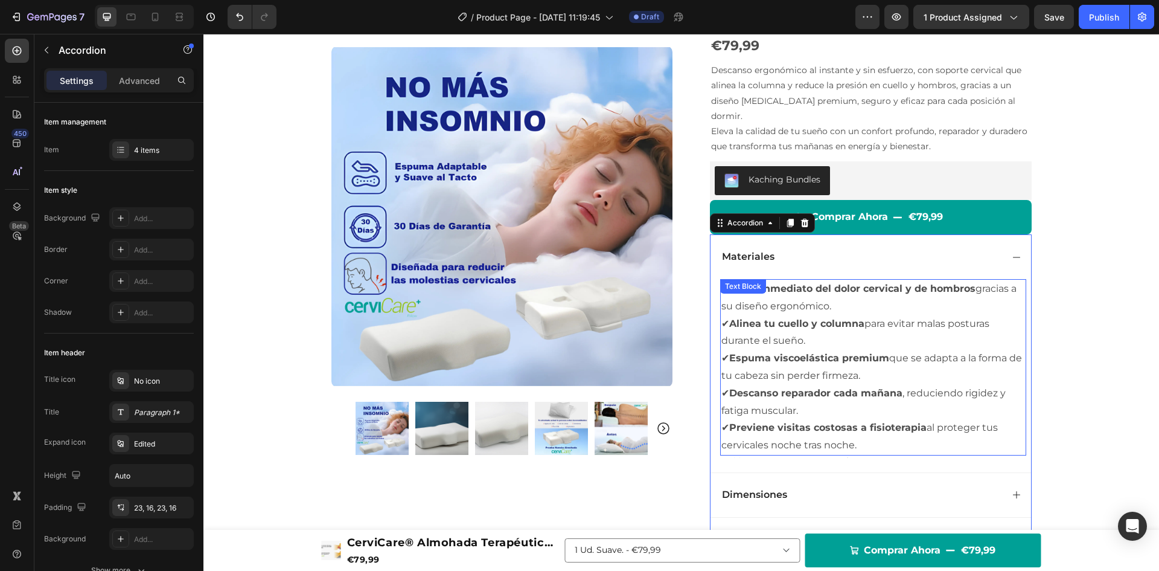
click at [848, 421] on strong "Previene visitas costosas a fisioterapia" at bounding box center [827, 426] width 197 height 11
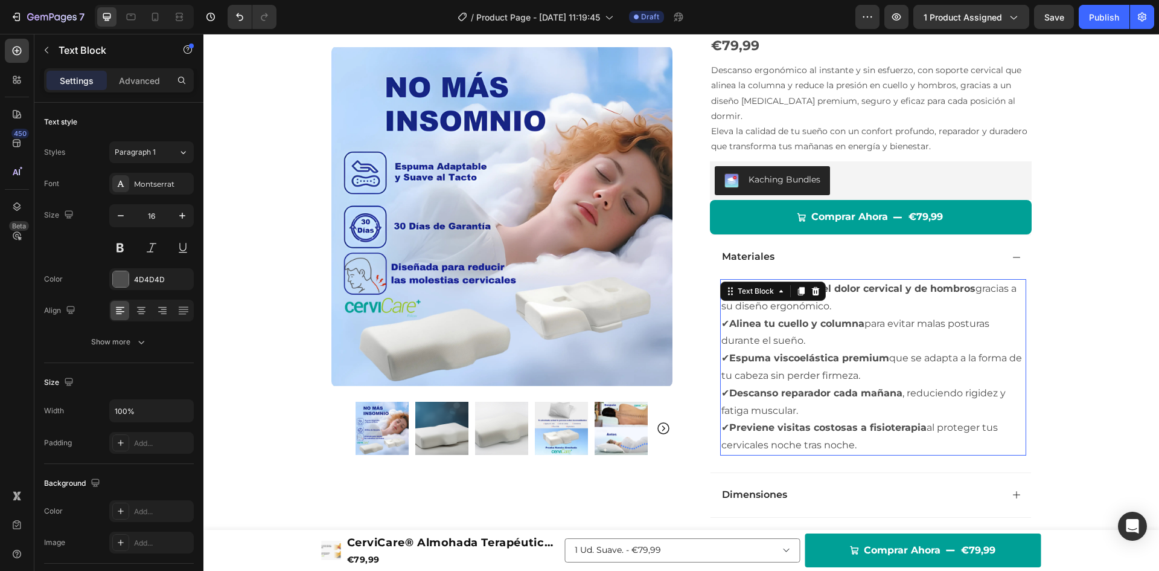
click at [848, 421] on strong "Previene visitas costosas a fisioterapia" at bounding box center [827, 426] width 197 height 11
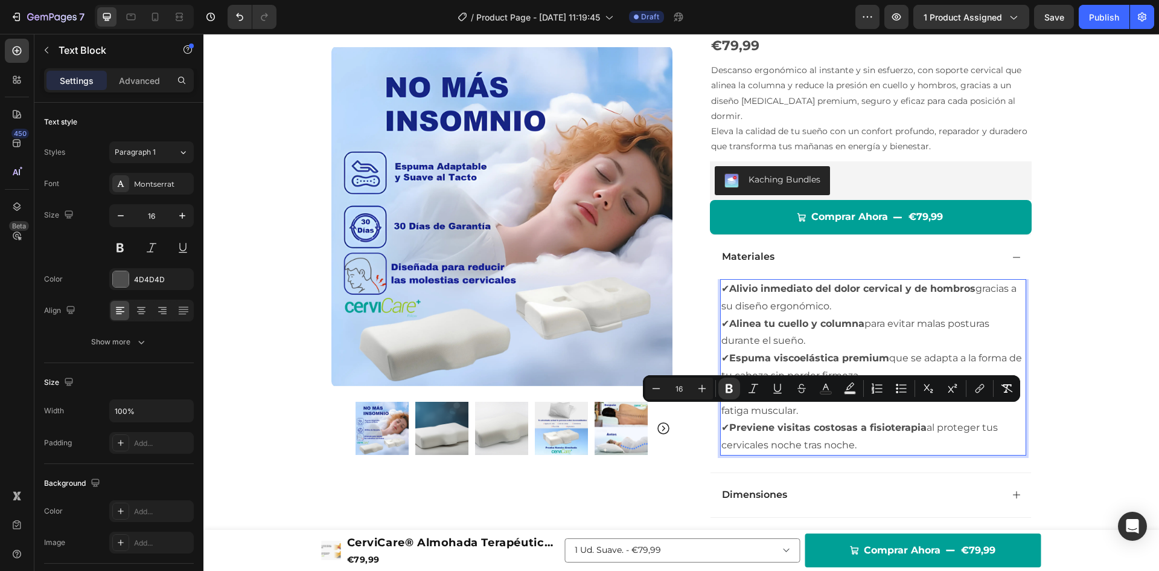
click at [856, 427] on p "✔ Previene visitas costosas a fisioterapia al proteger tus cervicales noche tra…" at bounding box center [874, 436] width 304 height 35
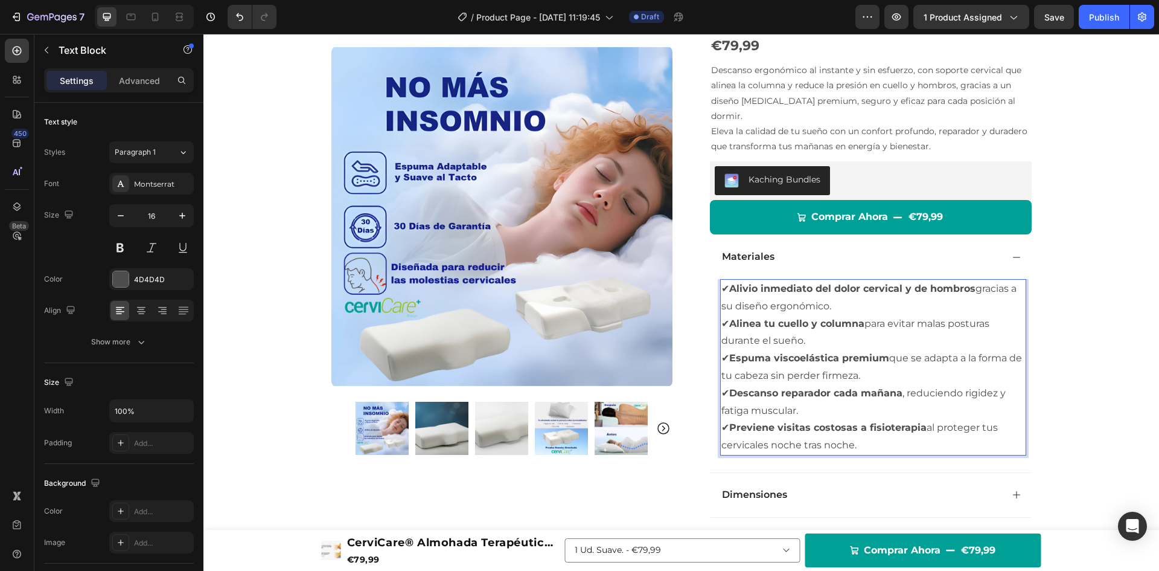
drag, startPoint x: 857, startPoint y: 431, endPoint x: 716, endPoint y: 272, distance: 212.6
click at [720, 279] on div "✔ Alivio inmediato del dolor cervical y de hombros gracias a su diseño ergonómi…" at bounding box center [873, 367] width 306 height 176
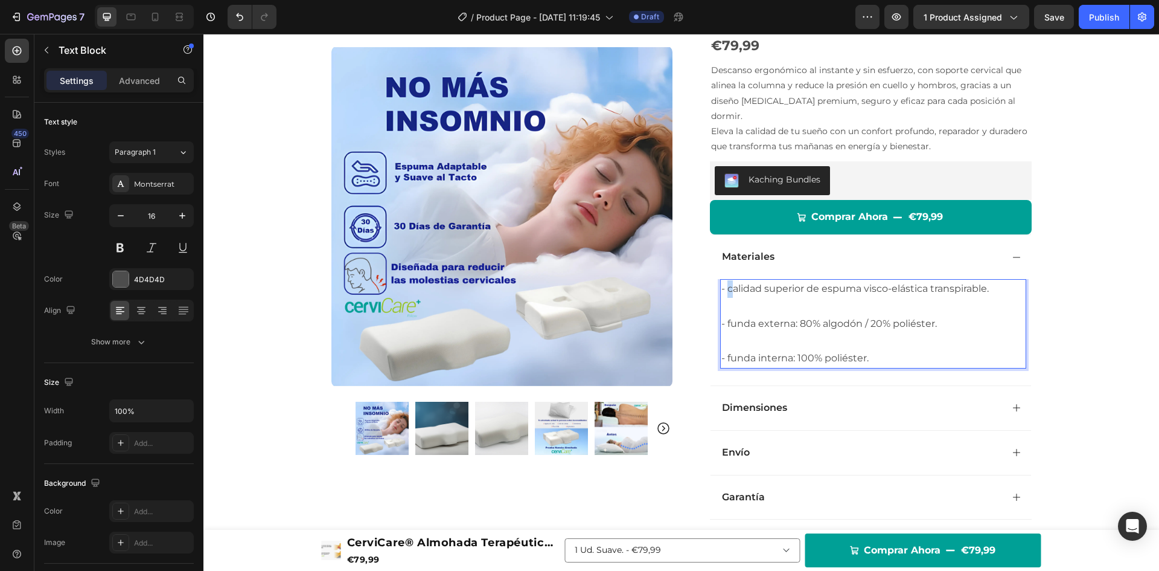
click at [725, 280] on p "- calidad superior de espuma visco-elástica transpirable." at bounding box center [874, 289] width 304 height 18
click at [725, 315] on p "- funda externa: 80% algodón / 20% poliéster." at bounding box center [874, 324] width 304 height 18
click at [723, 350] on p "- funda interna: 100% poliéster." at bounding box center [874, 359] width 304 height 18
click at [1012, 252] on icon at bounding box center [1017, 257] width 10 height 10
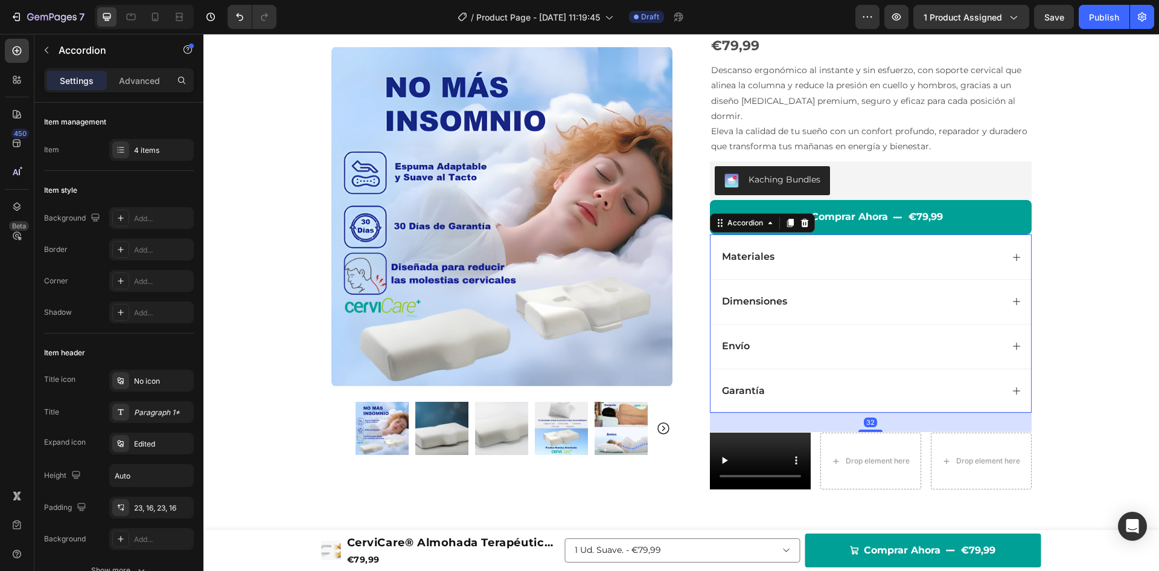
click at [1005, 297] on div "Dimensiones" at bounding box center [871, 301] width 321 height 45
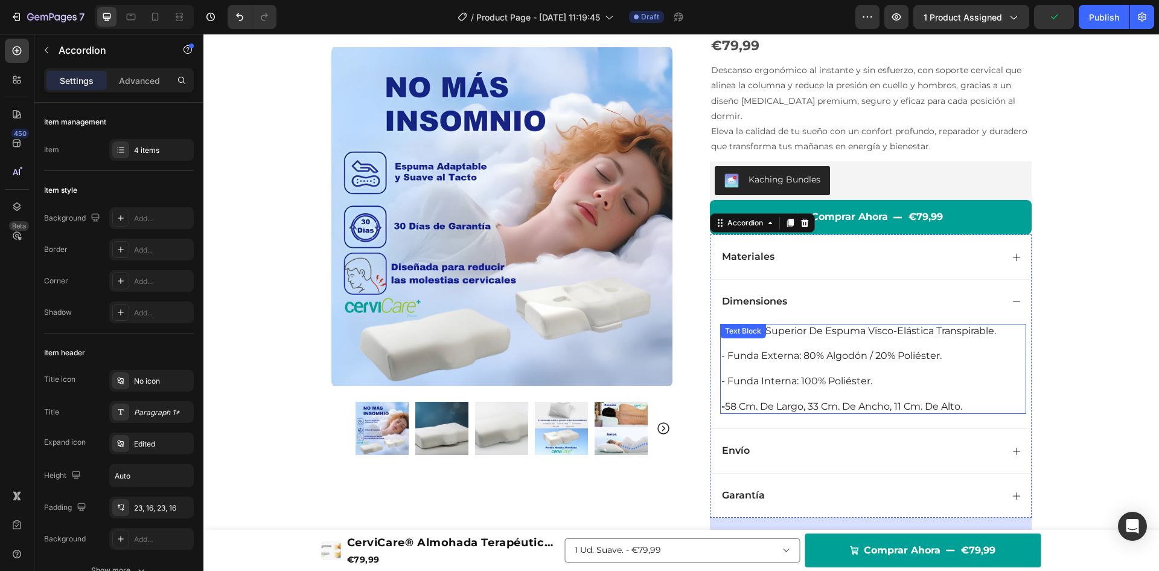
click at [722, 400] on strong "-" at bounding box center [724, 405] width 4 height 11
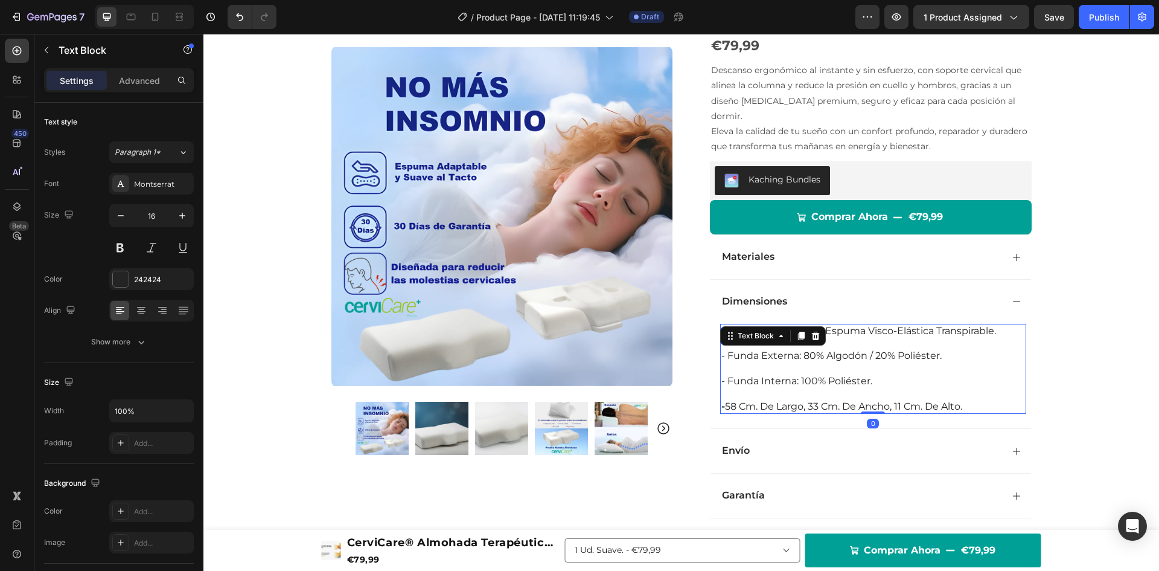
click at [722, 400] on strong "-" at bounding box center [724, 405] width 4 height 11
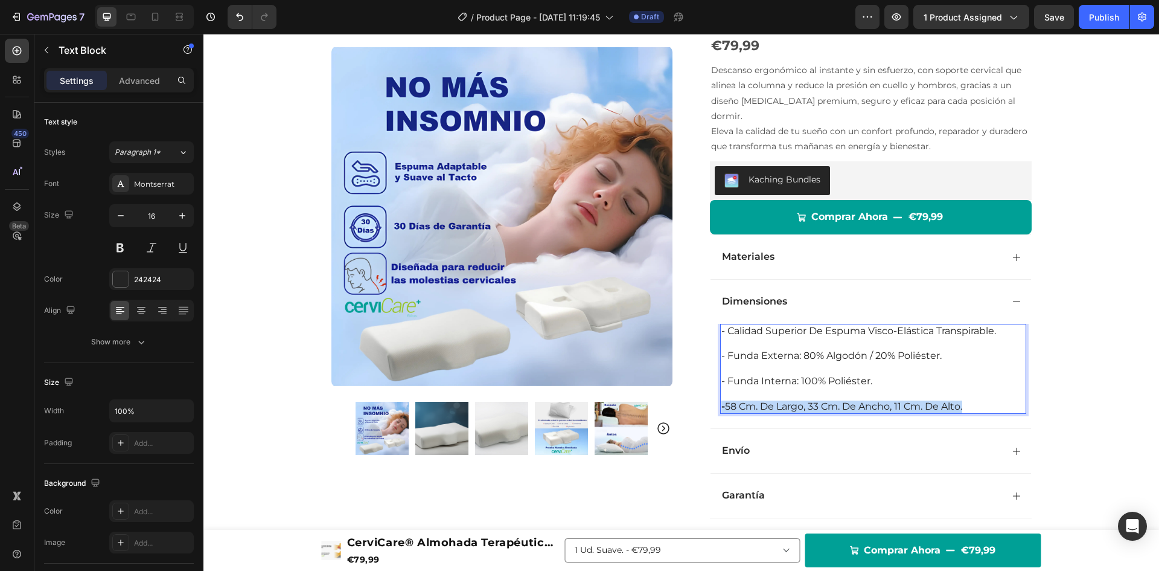
click at [722, 400] on strong "-" at bounding box center [724, 405] width 4 height 11
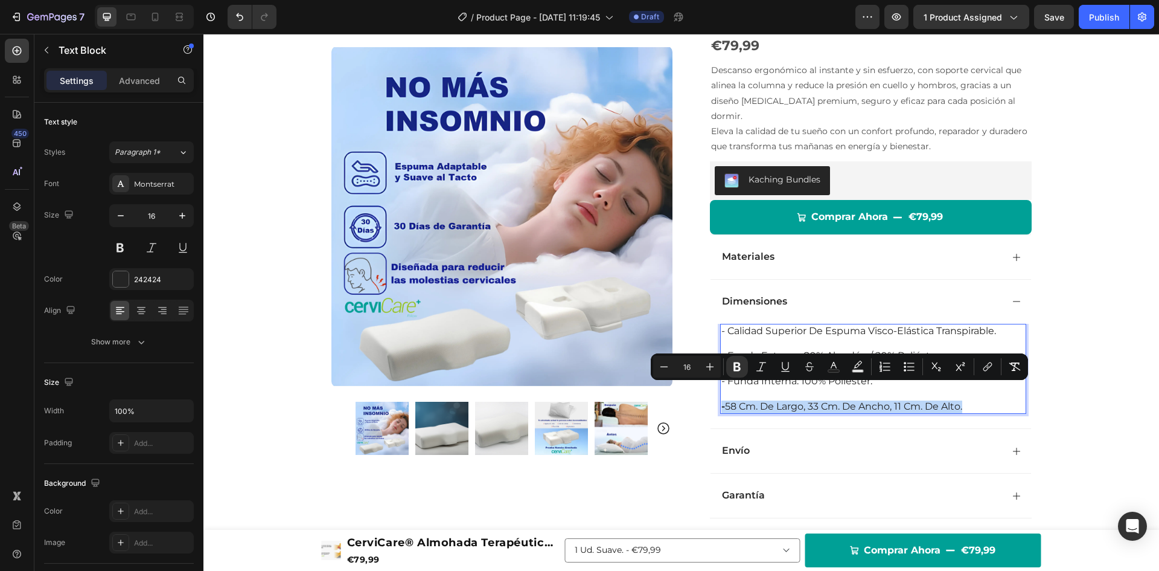
click at [722, 400] on strong "-" at bounding box center [724, 405] width 4 height 11
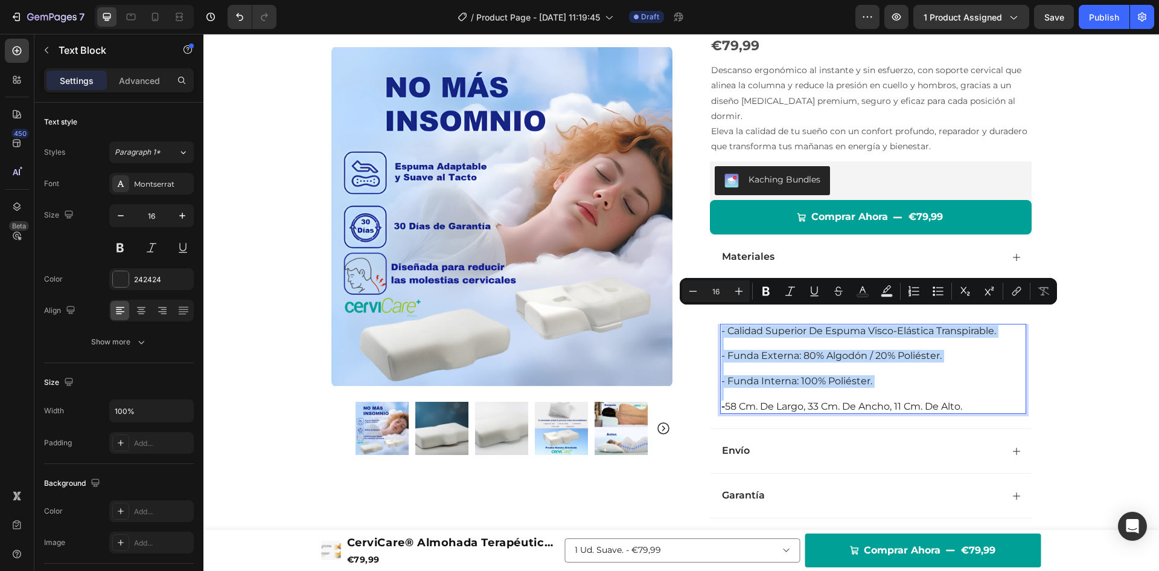
drag, startPoint x: 717, startPoint y: 392, endPoint x: 716, endPoint y: 319, distance: 72.5
click at [720, 324] on div "- calidad superior de espuma visco-elástica transpirable. - funda externa: 80% …" at bounding box center [873, 369] width 306 height 91
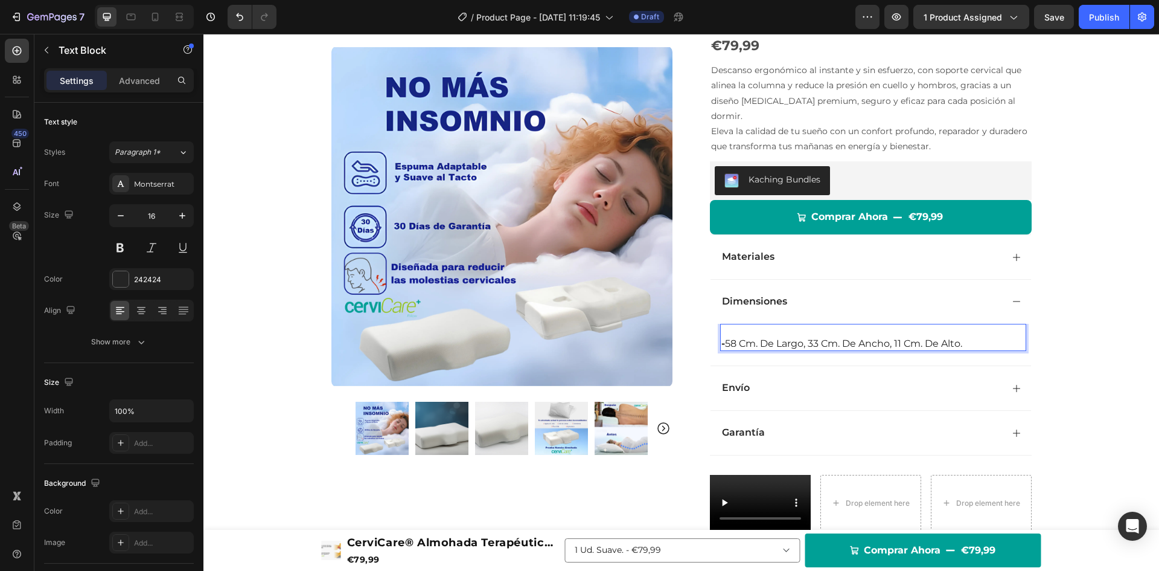
click at [722, 338] on strong "-" at bounding box center [724, 343] width 4 height 11
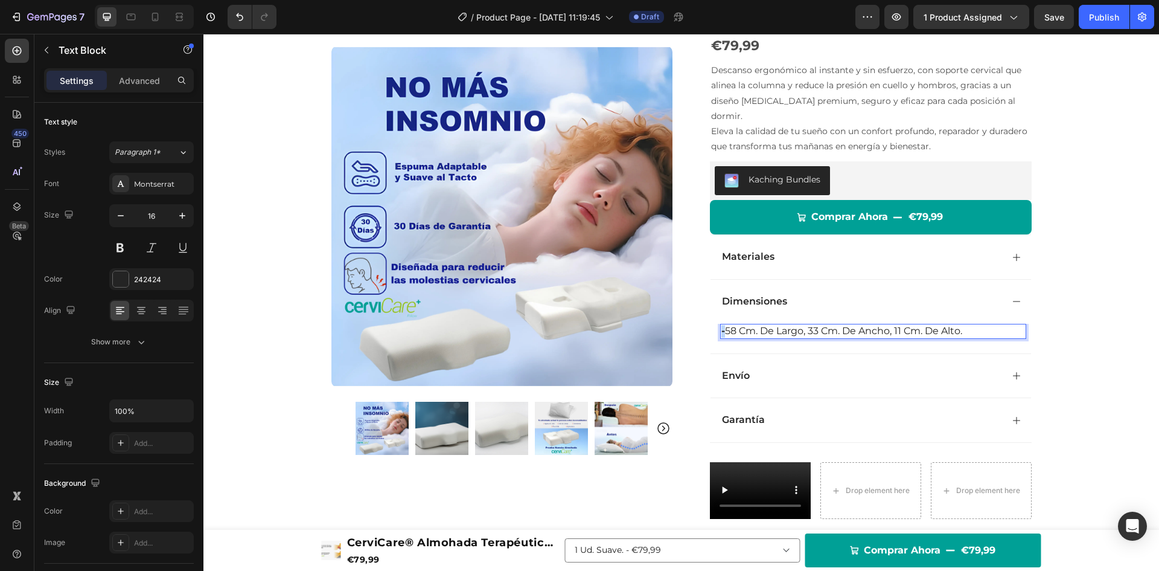
click at [720, 324] on div "- 58 cm. de largo, 33 cm. de ancho, 11 cm. de alto." at bounding box center [873, 331] width 306 height 15
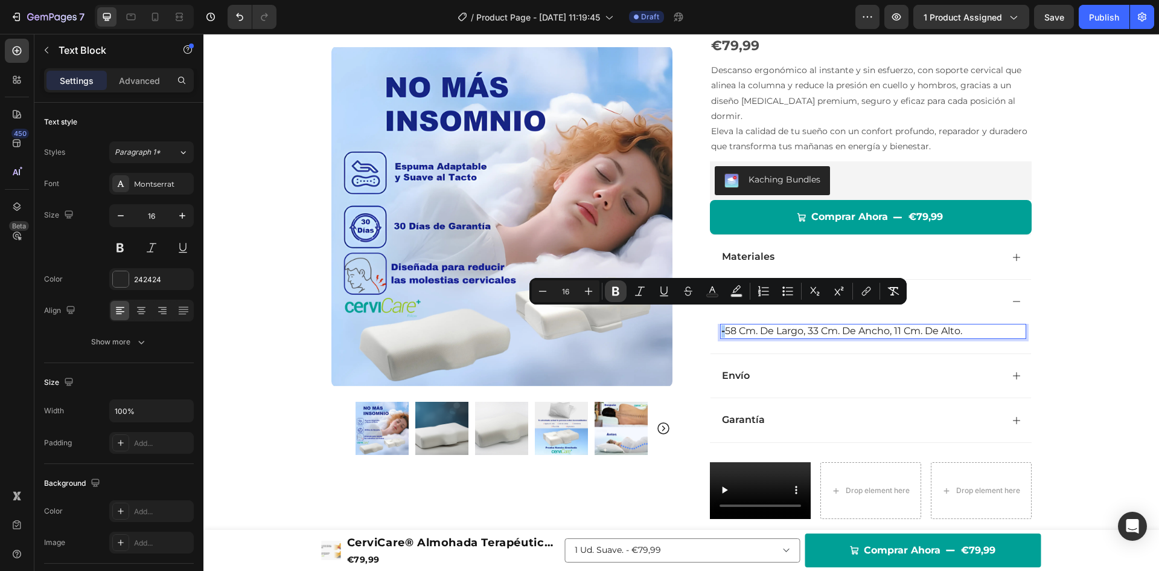
click at [615, 290] on icon "Editor contextual toolbar" at bounding box center [616, 291] width 12 height 12
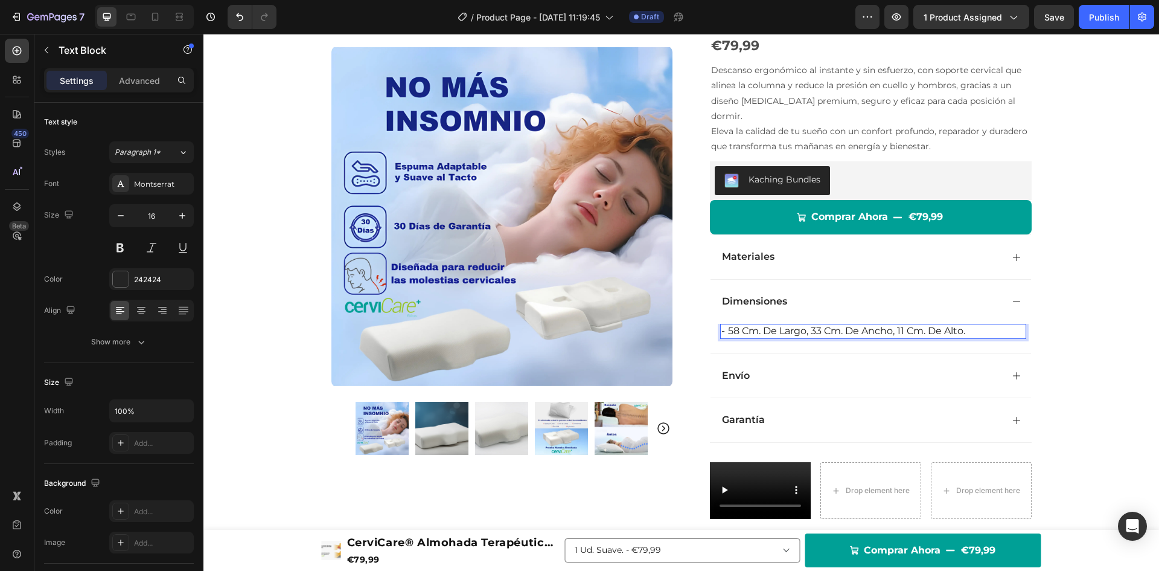
click at [735, 325] on p "- 58 cm. de largo, 33 cm. de ancho, 11 cm. de alto." at bounding box center [874, 331] width 304 height 13
click at [1013, 296] on icon at bounding box center [1017, 301] width 10 height 10
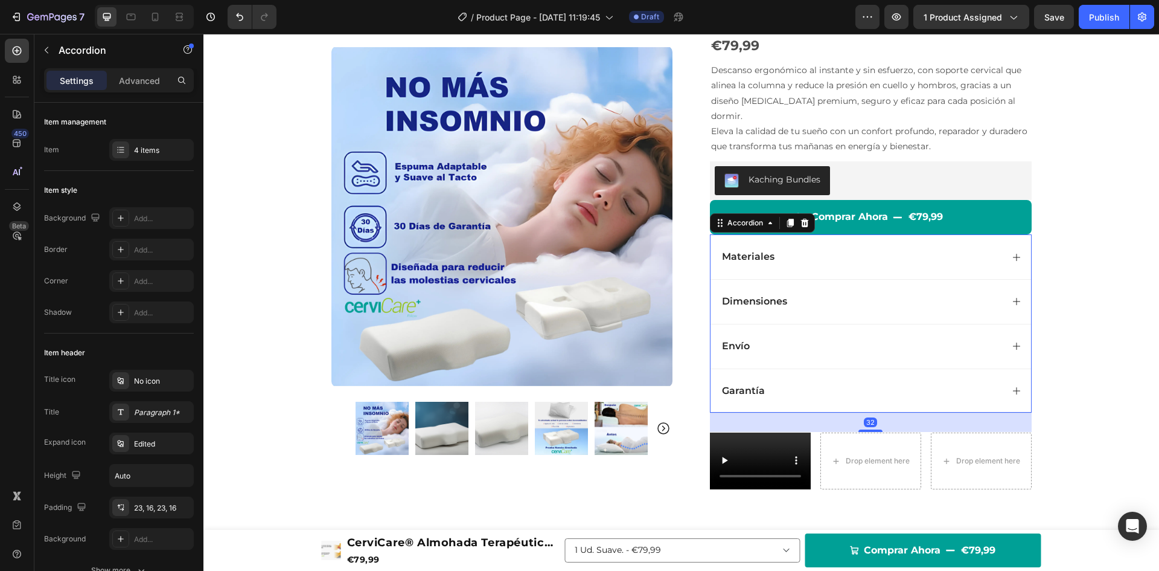
click at [1011, 324] on div "Envío" at bounding box center [871, 346] width 321 height 45
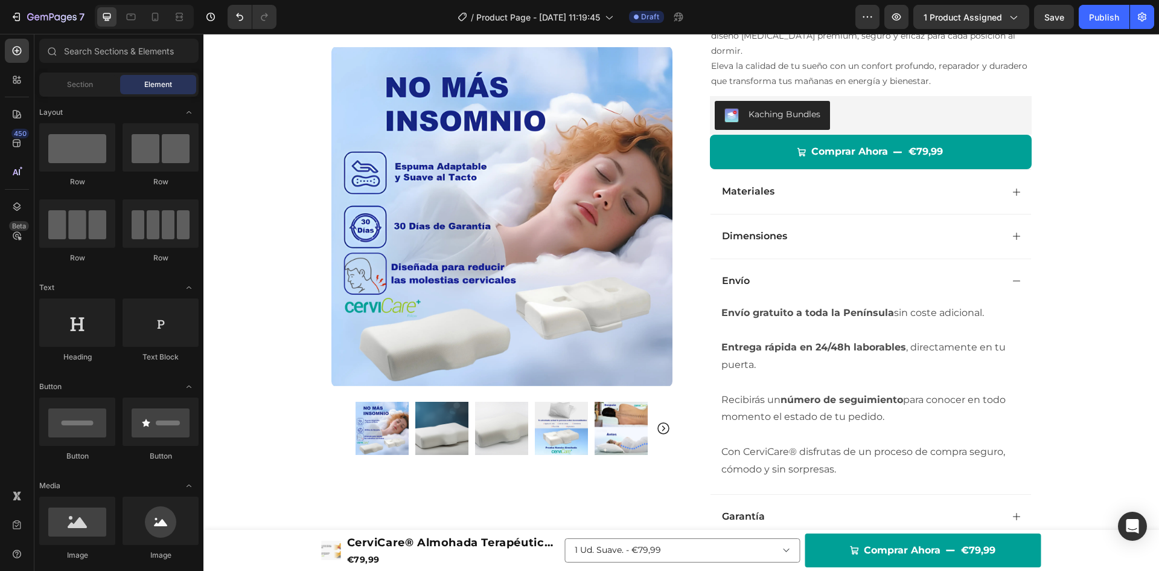
scroll to position [188, 0]
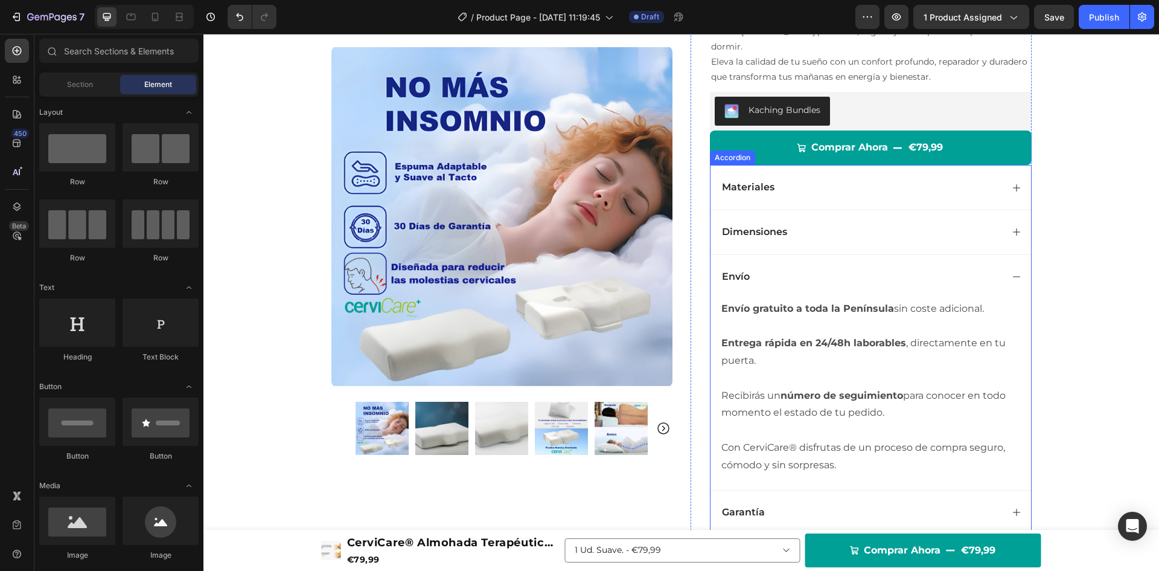
click at [1012, 272] on icon at bounding box center [1017, 277] width 10 height 10
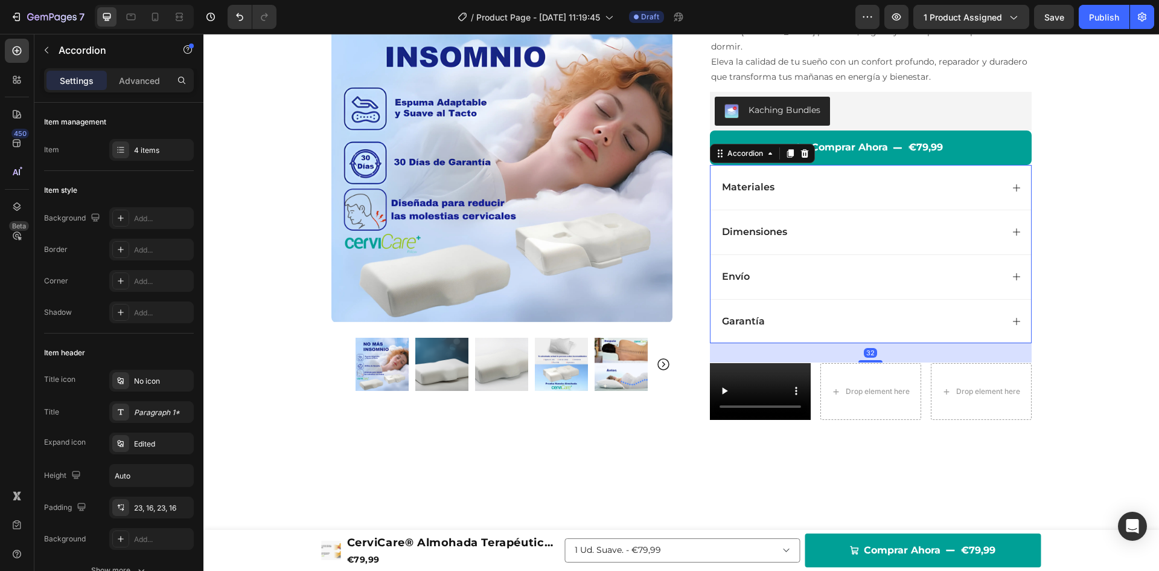
click at [1012, 316] on icon at bounding box center [1017, 321] width 10 height 10
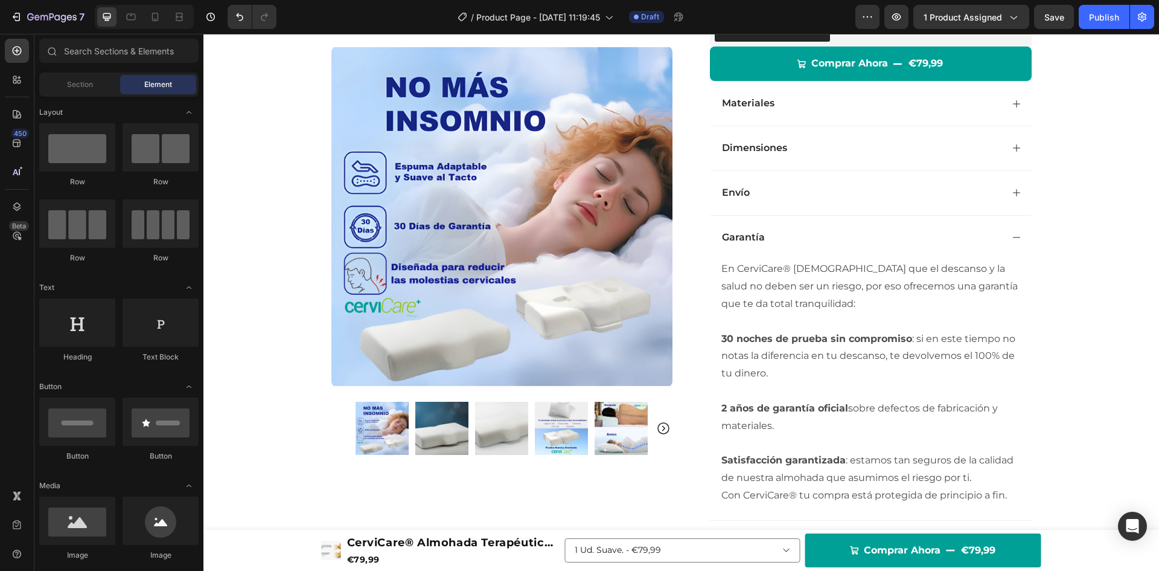
scroll to position [304, 0]
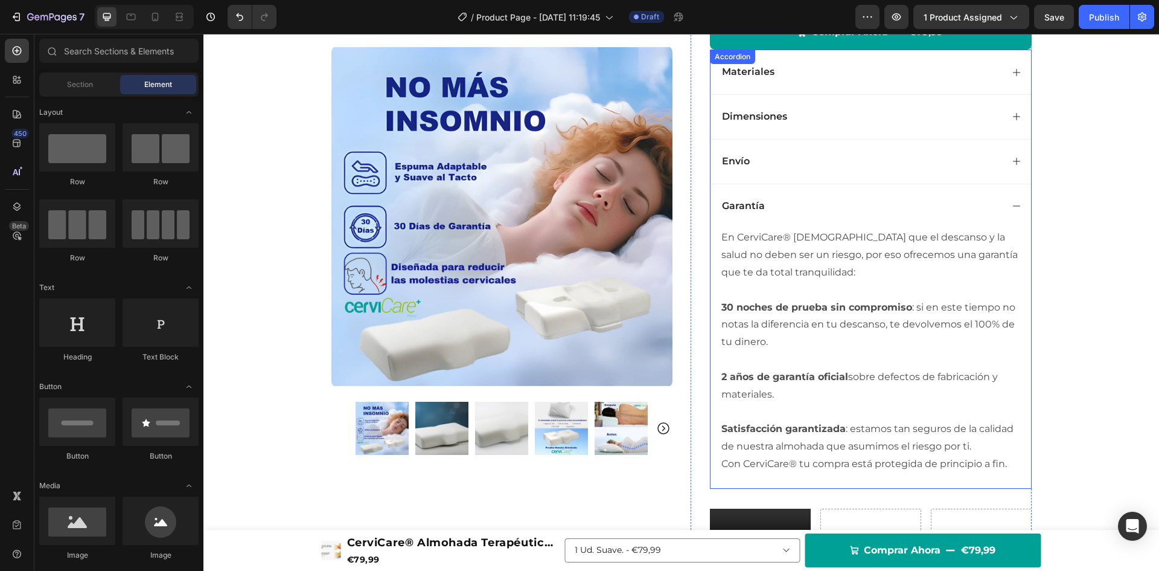
click at [1007, 184] on div "Garantía" at bounding box center [871, 206] width 321 height 45
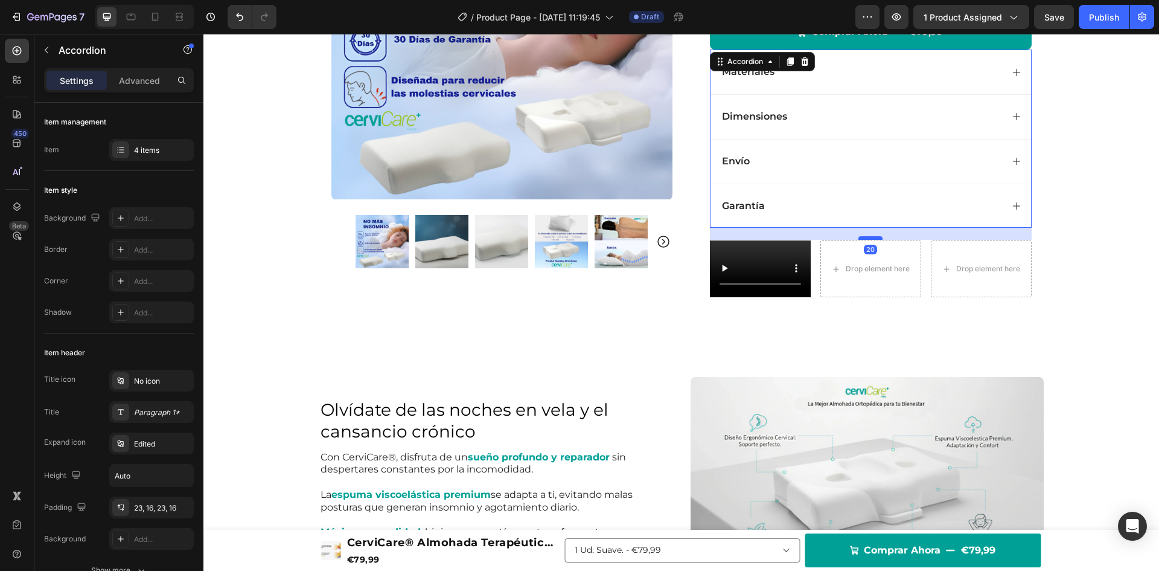
drag, startPoint x: 874, startPoint y: 229, endPoint x: 875, endPoint y: 222, distance: 7.3
click at [875, 236] on div at bounding box center [871, 238] width 24 height 4
type input "100%"
type input "100"
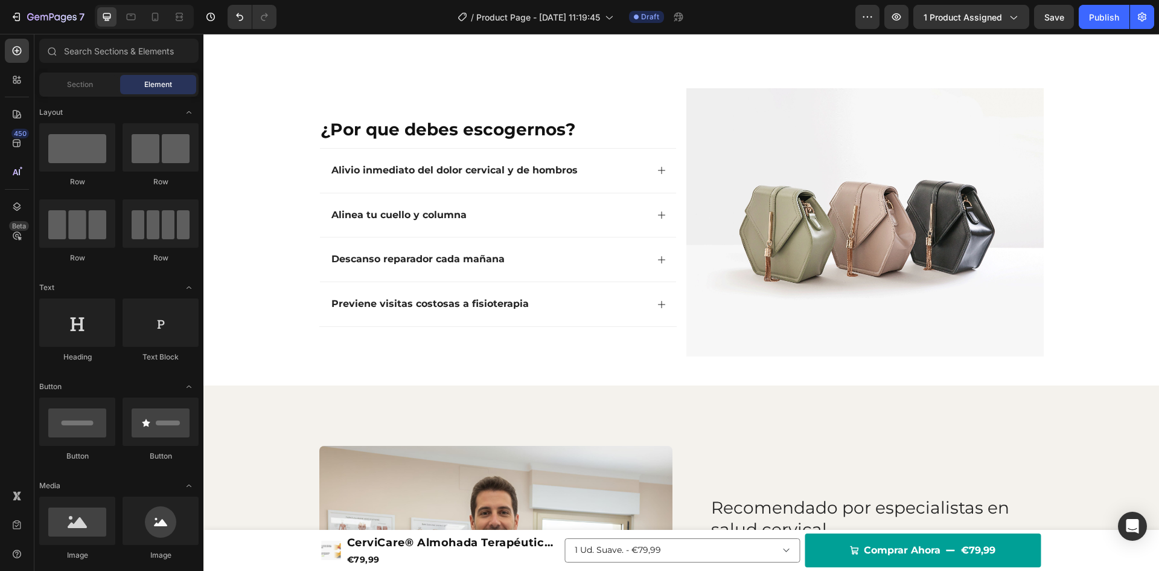
scroll to position [923, 0]
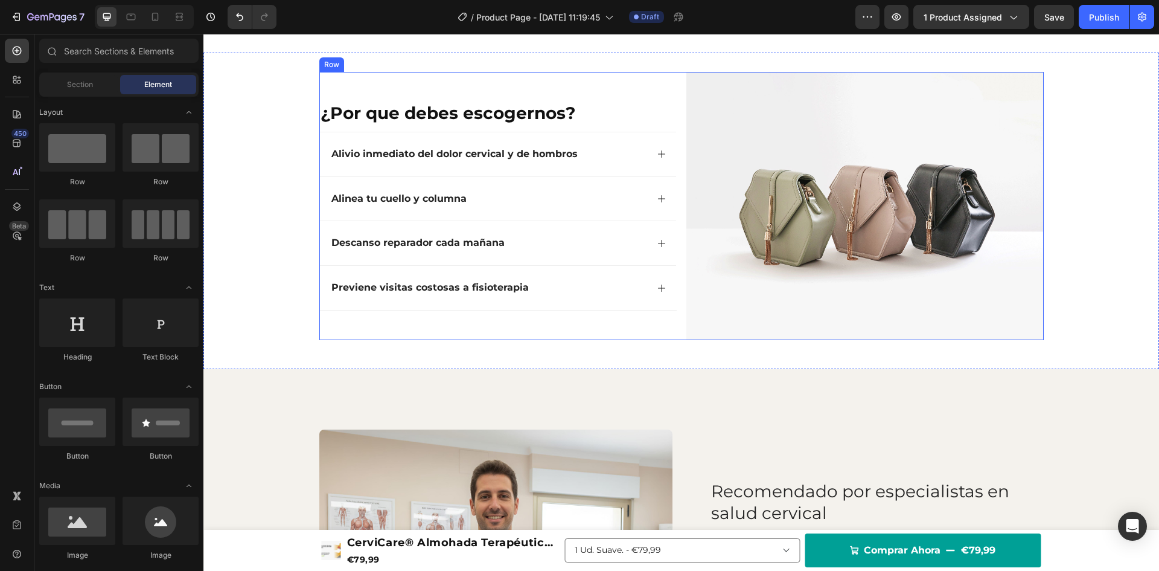
click at [676, 103] on div "¿Por que debes escogernos? Heading Alivio inmediato del dolor cervical y de hom…" at bounding box center [681, 206] width 725 height 268
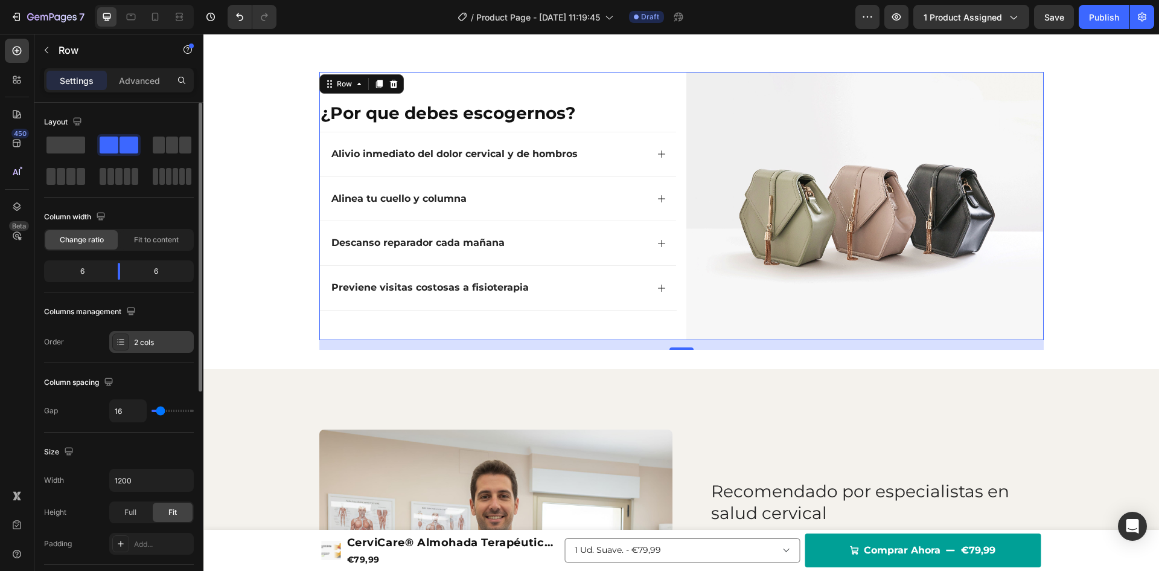
click at [126, 331] on div "2 cols" at bounding box center [151, 342] width 85 height 22
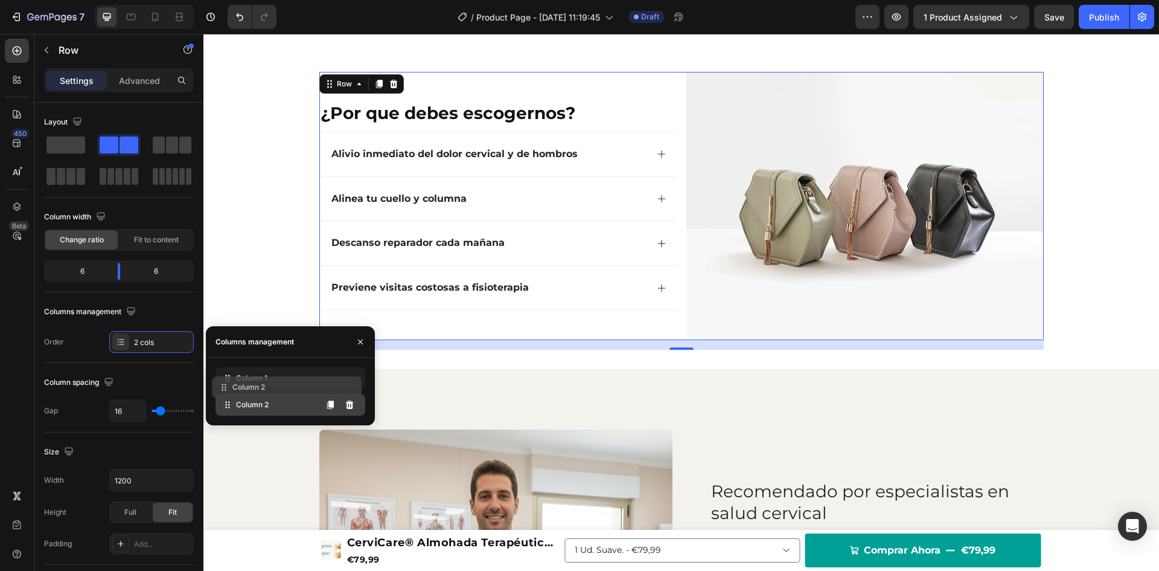
drag, startPoint x: 229, startPoint y: 406, endPoint x: 224, endPoint y: 371, distance: 34.8
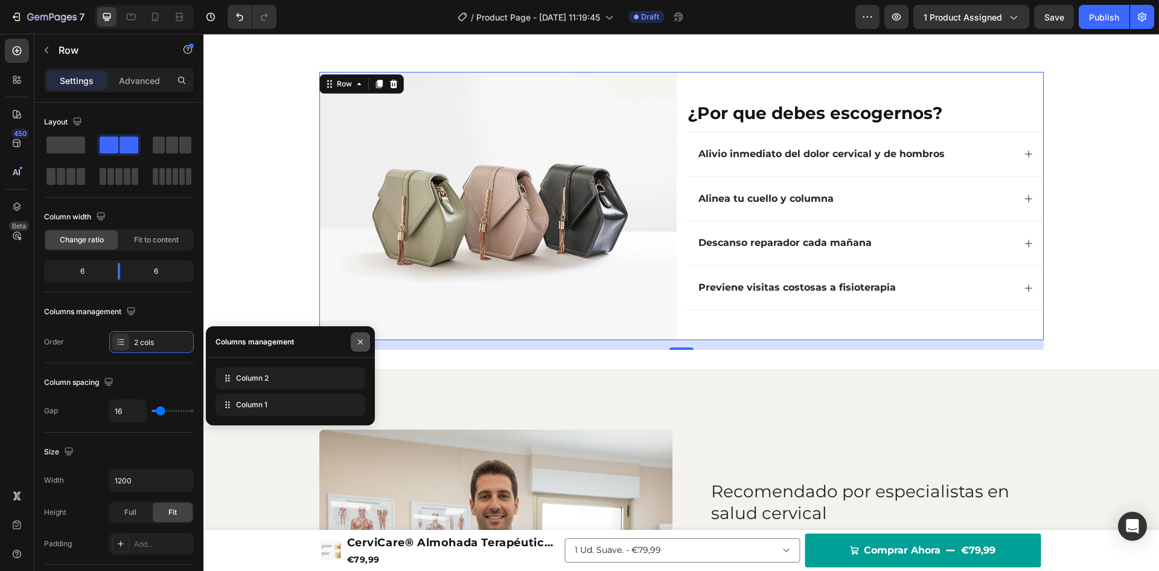
drag, startPoint x: 362, startPoint y: 340, endPoint x: 150, endPoint y: 306, distance: 214.0
click at [362, 340] on icon "button" at bounding box center [360, 341] width 5 height 5
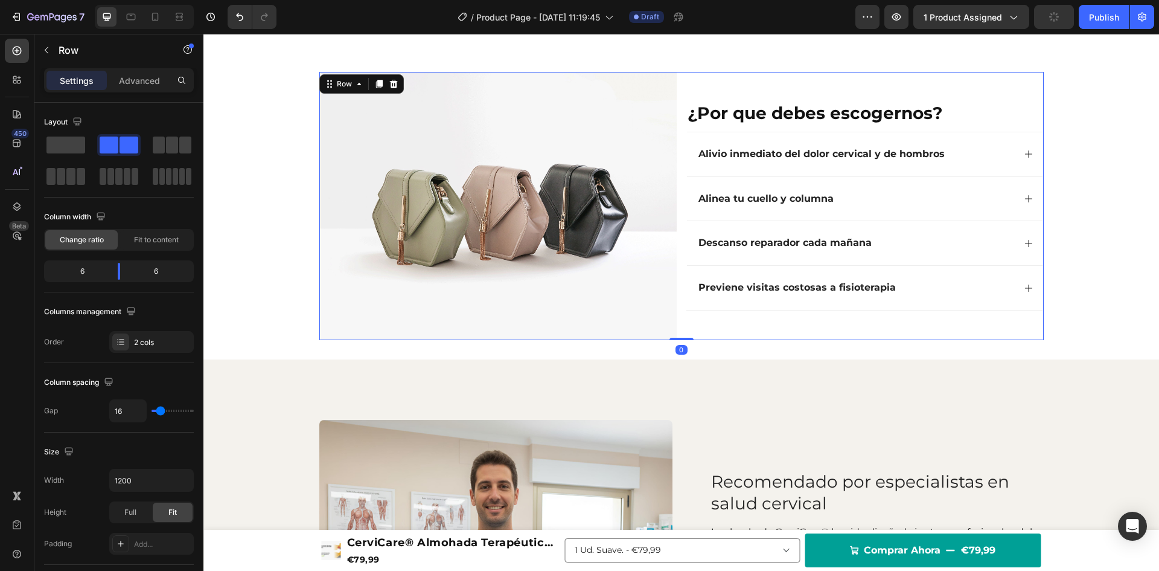
drag, startPoint x: 685, startPoint y: 348, endPoint x: 770, endPoint y: 302, distance: 96.7
click at [673, 330] on div "¿Por que debes escogernos? Heading Alivio inmediato del dolor cervical y de hom…" at bounding box center [681, 206] width 725 height 268
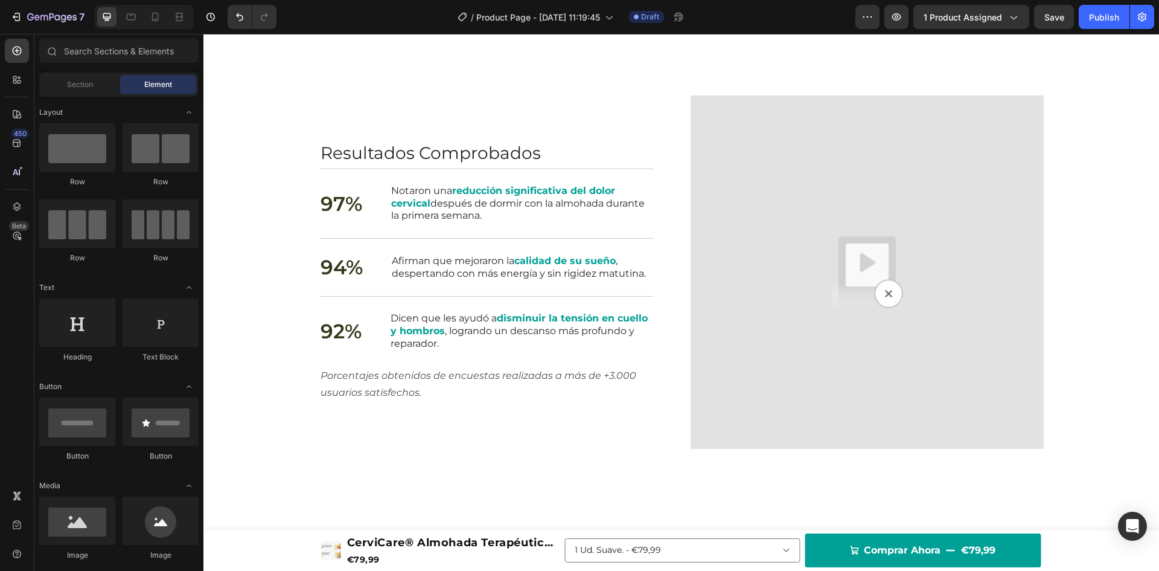
scroll to position [1714, 0]
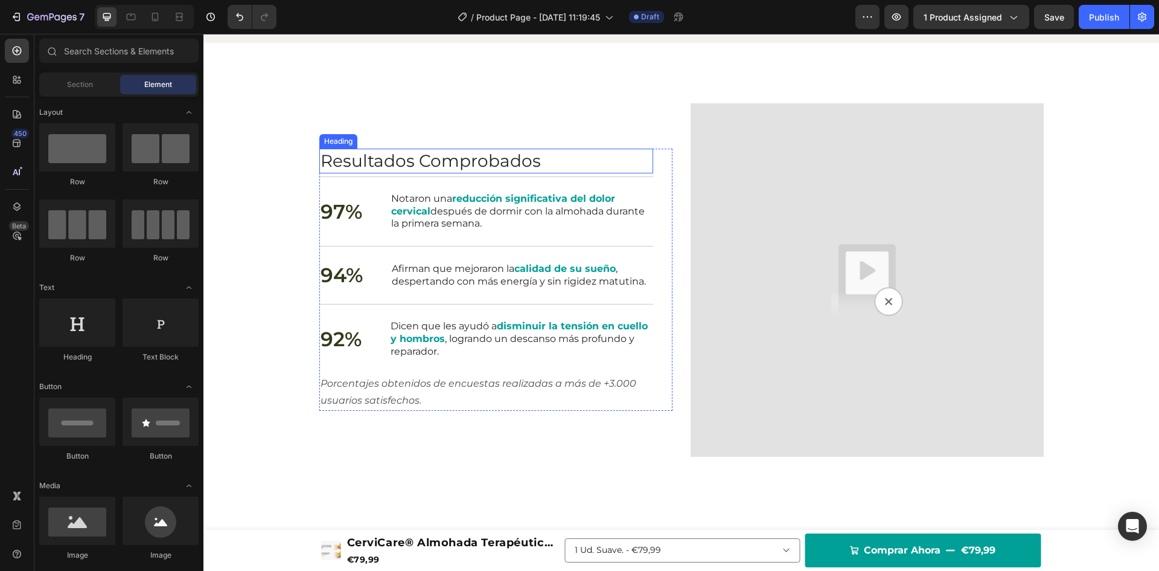
click at [421, 155] on h2 "Resultados Comprobados" at bounding box center [486, 161] width 334 height 24
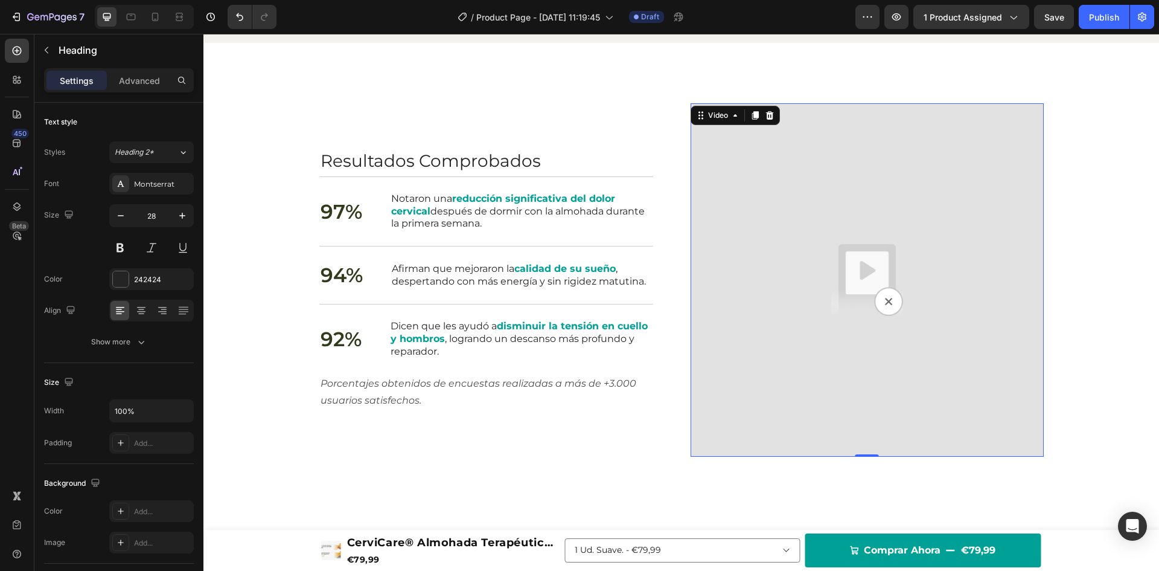
click at [831, 222] on img at bounding box center [867, 279] width 353 height 353
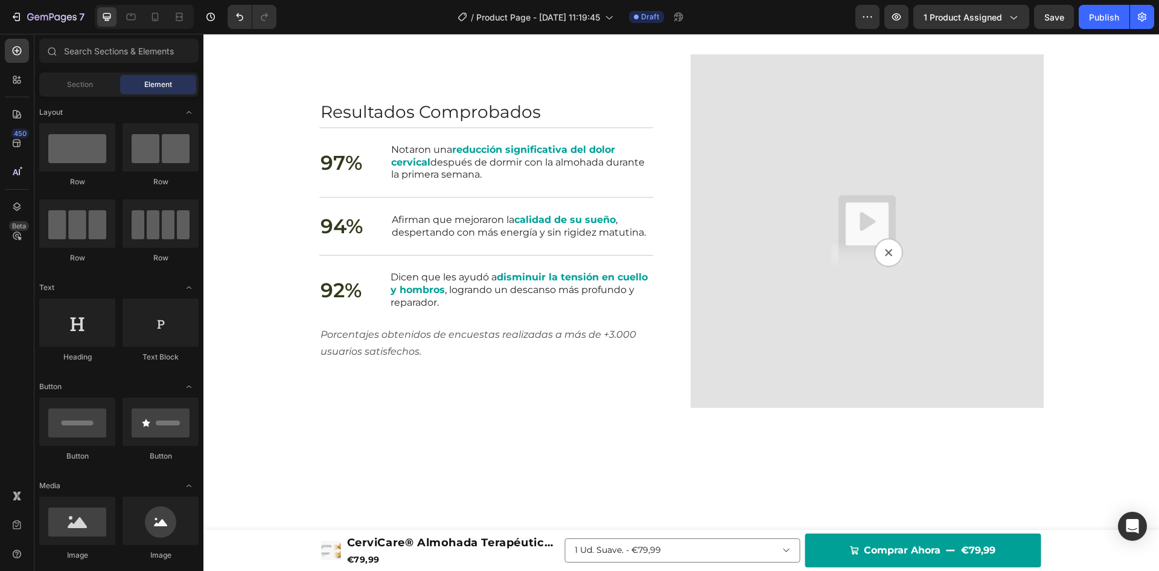
scroll to position [1717, 0]
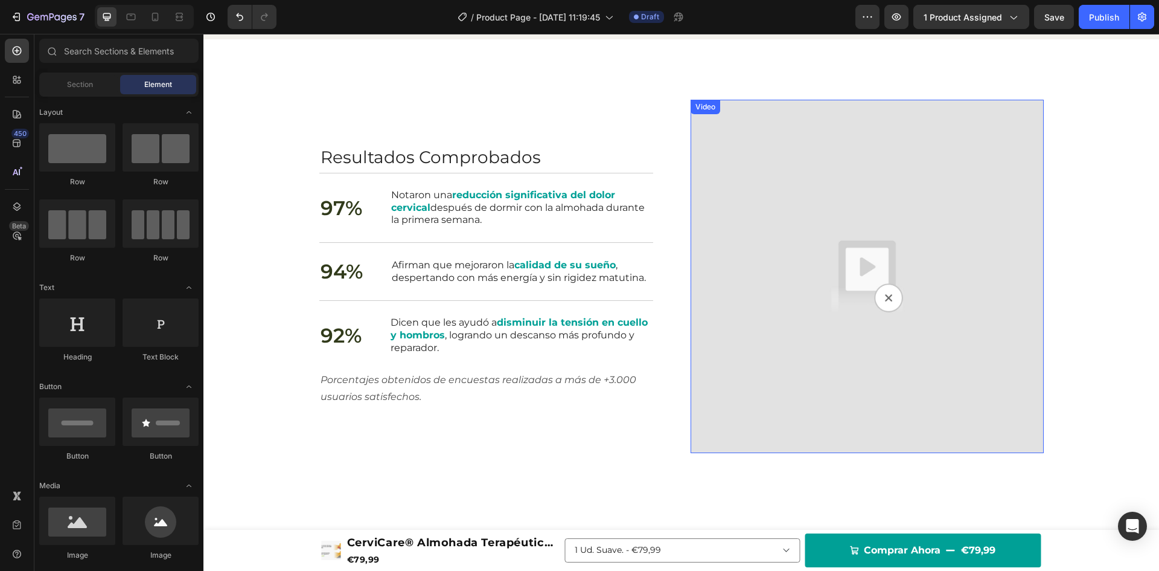
click at [825, 322] on img at bounding box center [867, 276] width 353 height 353
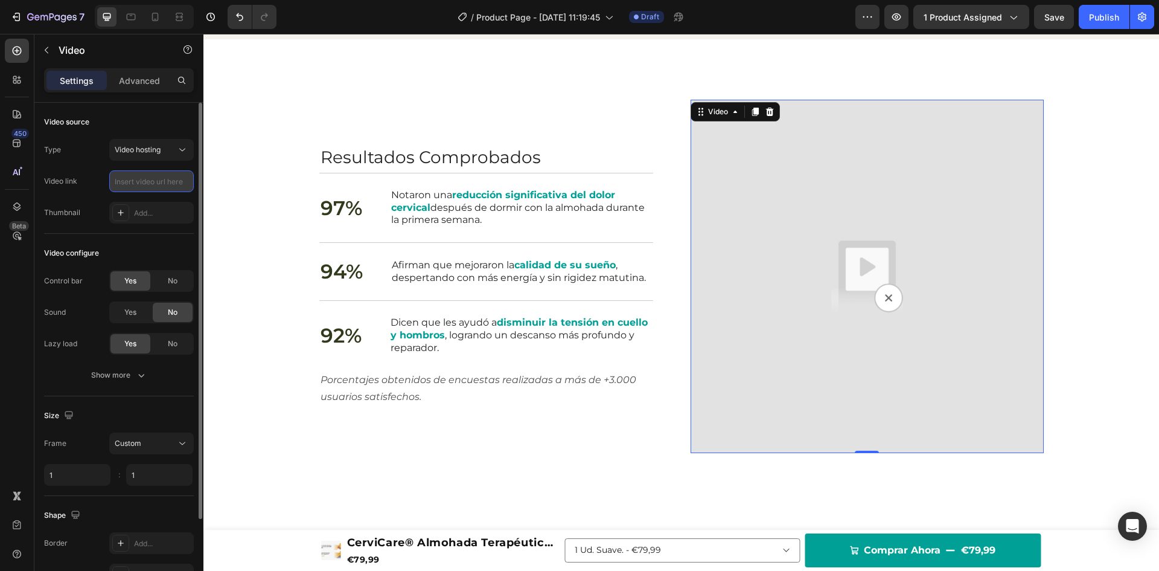
click at [138, 181] on input "text" at bounding box center [151, 181] width 85 height 22
drag, startPoint x: 138, startPoint y: 181, endPoint x: 175, endPoint y: 147, distance: 49.1
click at [175, 147] on div "Video hosting" at bounding box center [146, 149] width 62 height 11
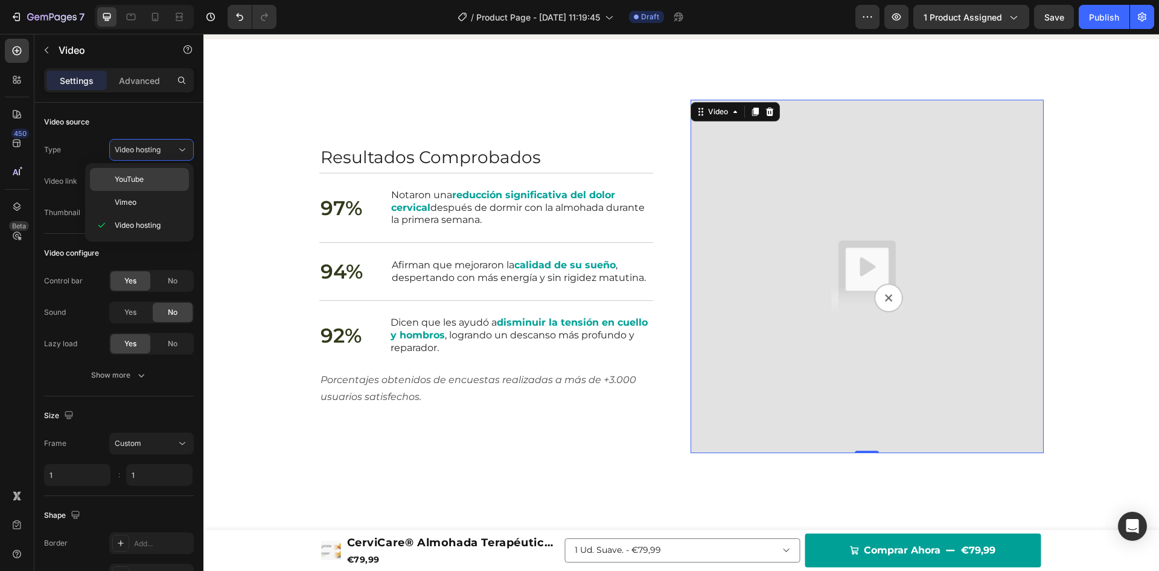
click at [159, 173] on div "YouTube" at bounding box center [139, 179] width 99 height 23
type input "[URL][DOMAIN_NAME]"
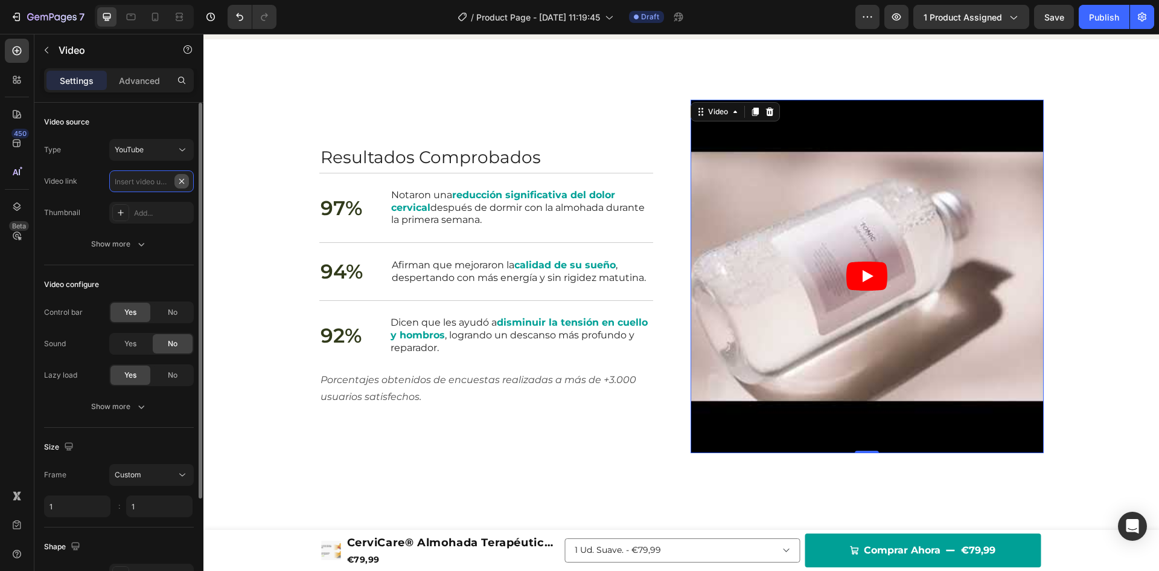
scroll to position [0, 0]
paste input "[URL][DOMAIN_NAME]"
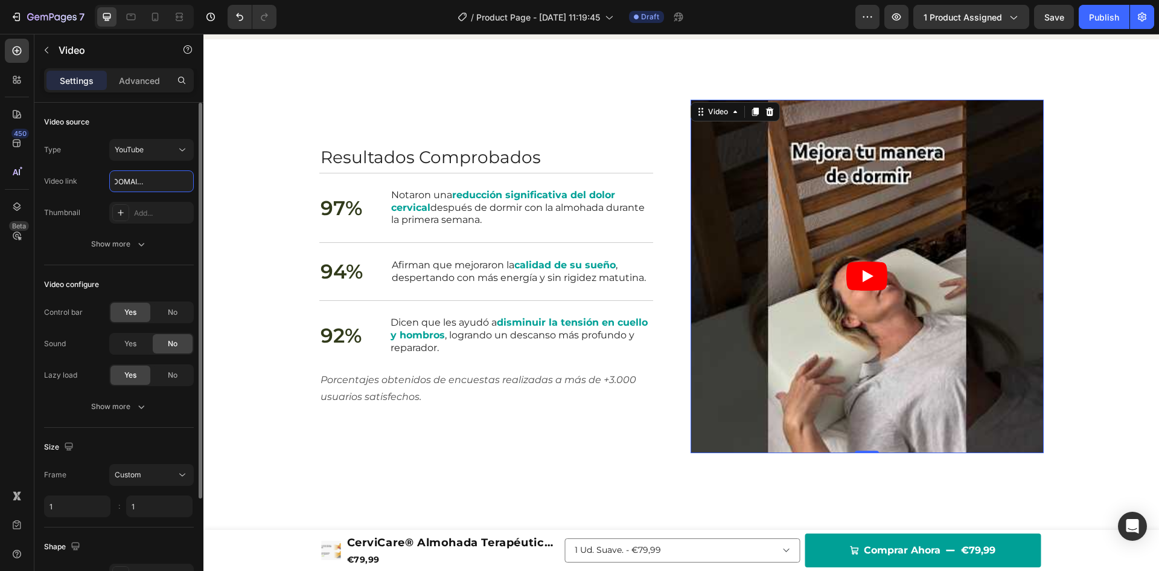
type input "[URL][DOMAIN_NAME]"
click at [166, 265] on div "Video configure Control bar Yes No Sound Yes No Lazy load Yes No Show more" at bounding box center [119, 346] width 150 height 162
click at [135, 242] on icon "button" at bounding box center [141, 244] width 12 height 12
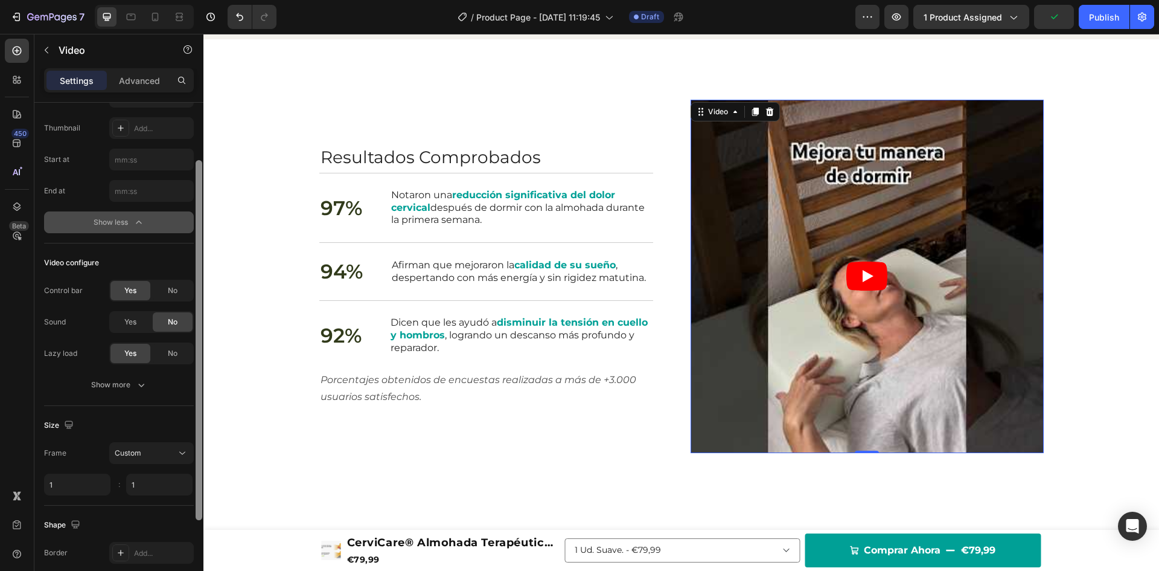
drag, startPoint x: 196, startPoint y: 248, endPoint x: 163, endPoint y: 321, distance: 80.6
click at [190, 316] on div "Video source Type YouTube Video link [URL][DOMAIN_NAME] Thumbnail Add... Start …" at bounding box center [118, 354] width 169 height 502
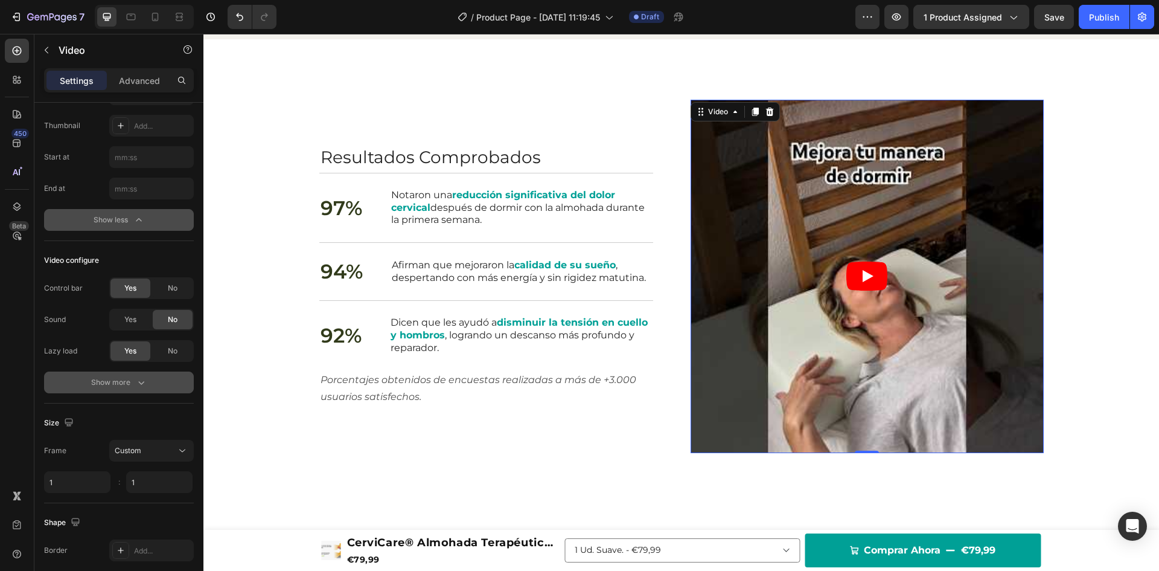
click at [127, 381] on div "Show more" at bounding box center [119, 382] width 56 height 12
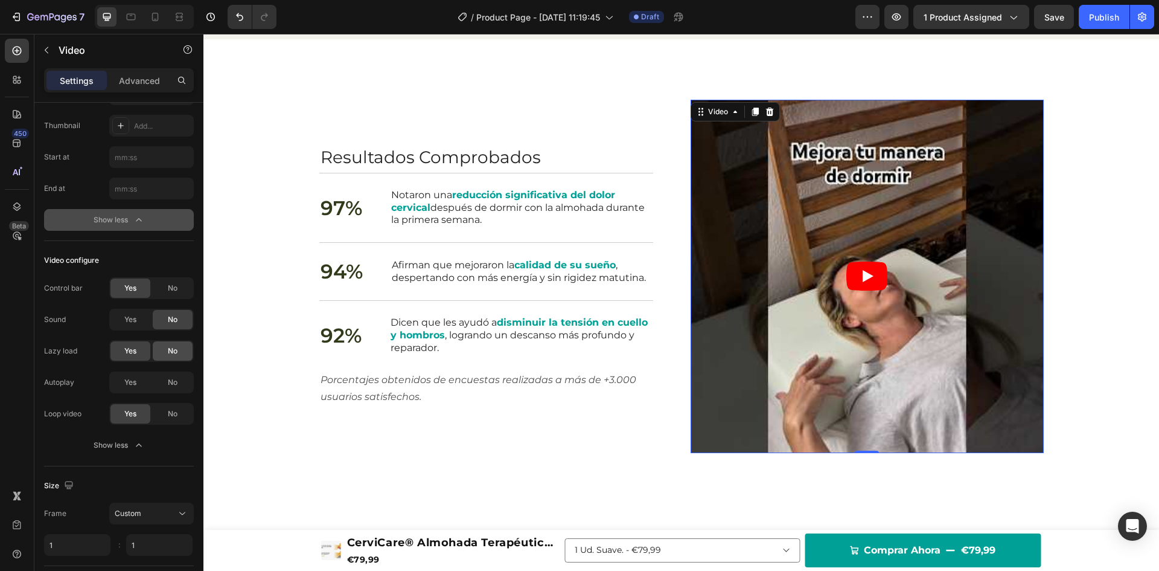
click at [173, 357] on div "No" at bounding box center [173, 350] width 40 height 19
click at [172, 293] on span "No" at bounding box center [173, 288] width 10 height 11
click at [134, 319] on span "Yes" at bounding box center [130, 319] width 12 height 11
click at [174, 323] on span "No" at bounding box center [173, 319] width 10 height 11
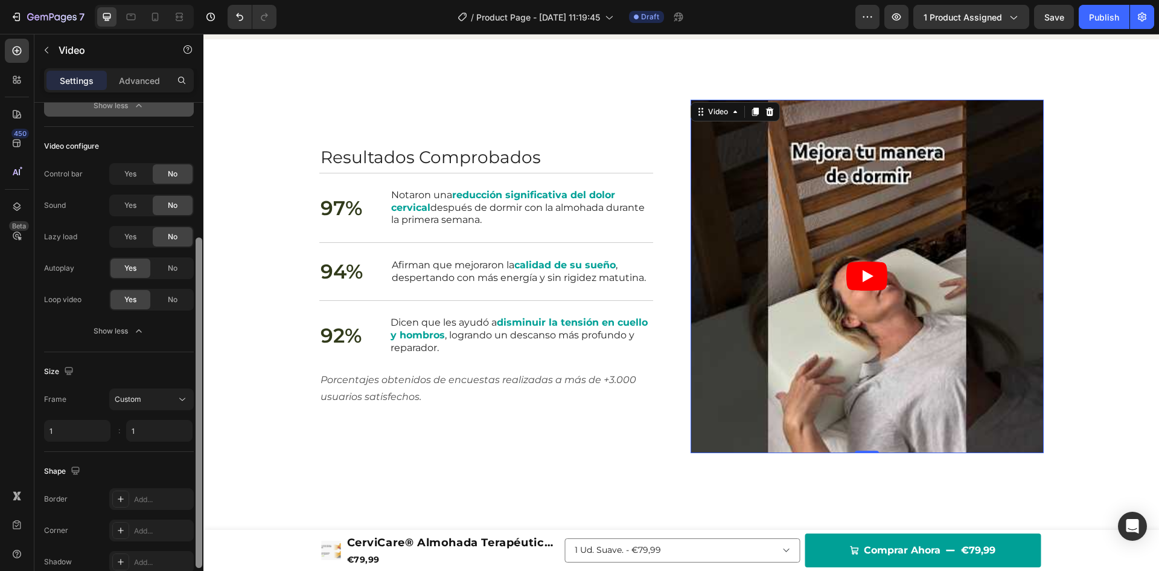
scroll to position [204, 0]
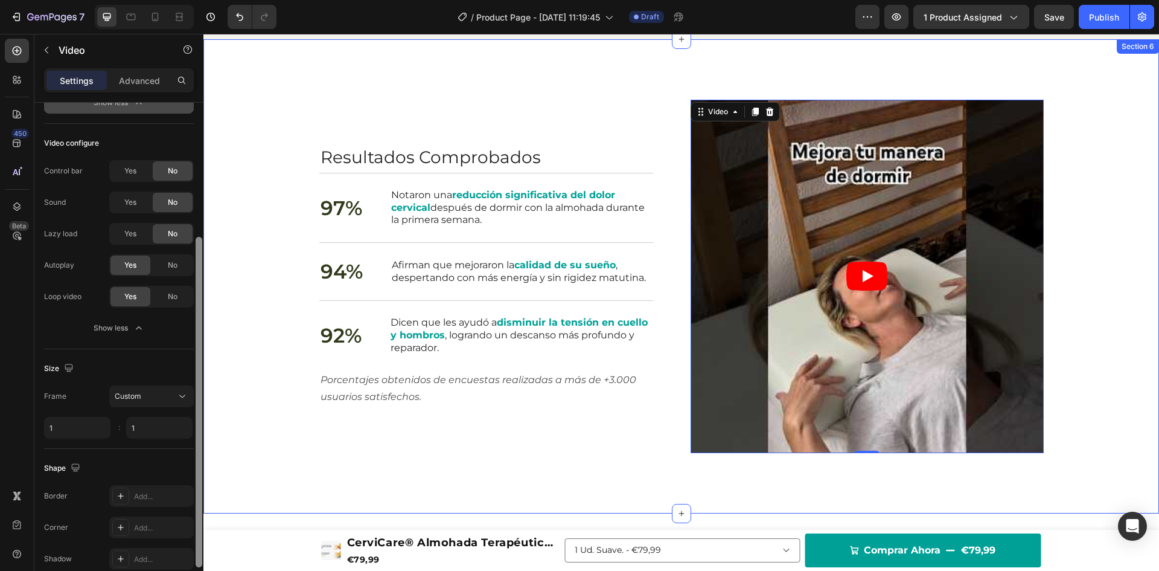
drag, startPoint x: 404, startPoint y: 435, endPoint x: 205, endPoint y: 491, distance: 206.3
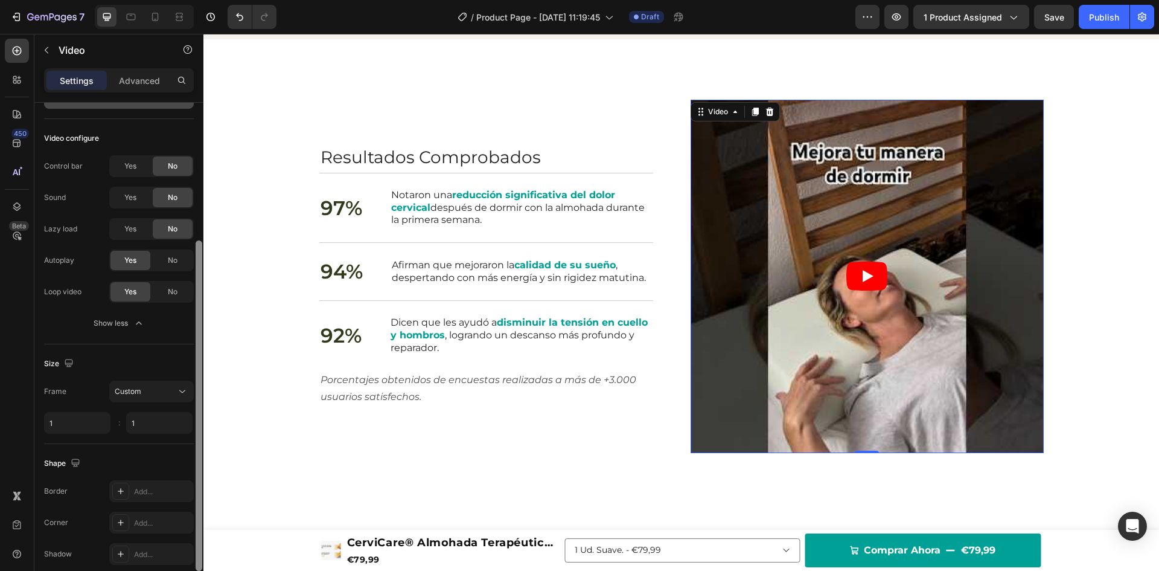
click at [199, 482] on div at bounding box center [199, 405] width 7 height 330
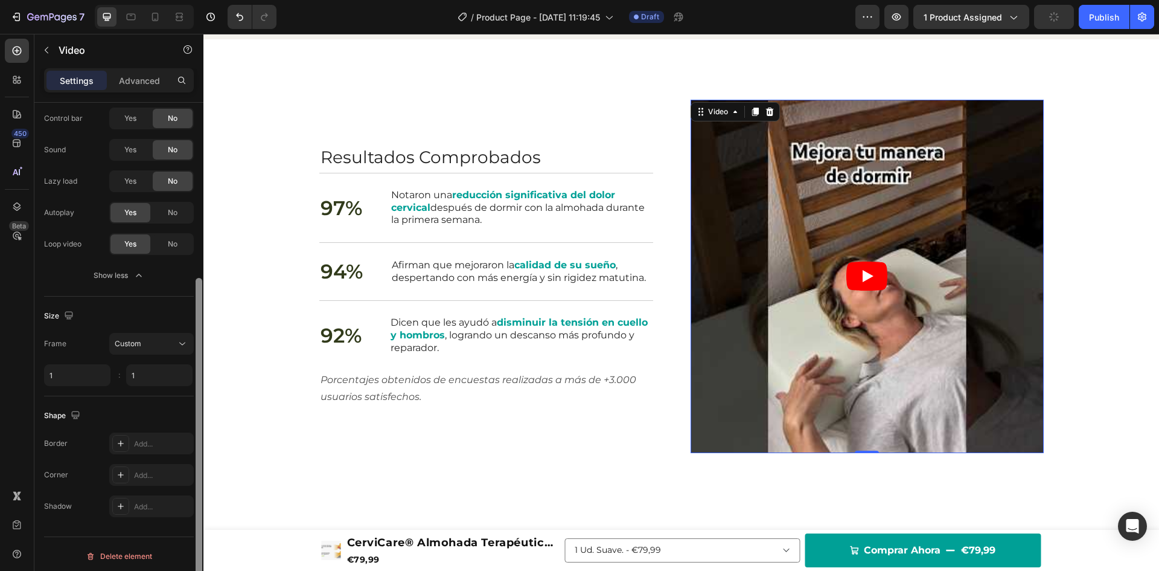
scroll to position [261, 0]
drag, startPoint x: 199, startPoint y: 482, endPoint x: 195, endPoint y: 524, distance: 41.9
click at [195, 524] on div at bounding box center [198, 354] width 9 height 502
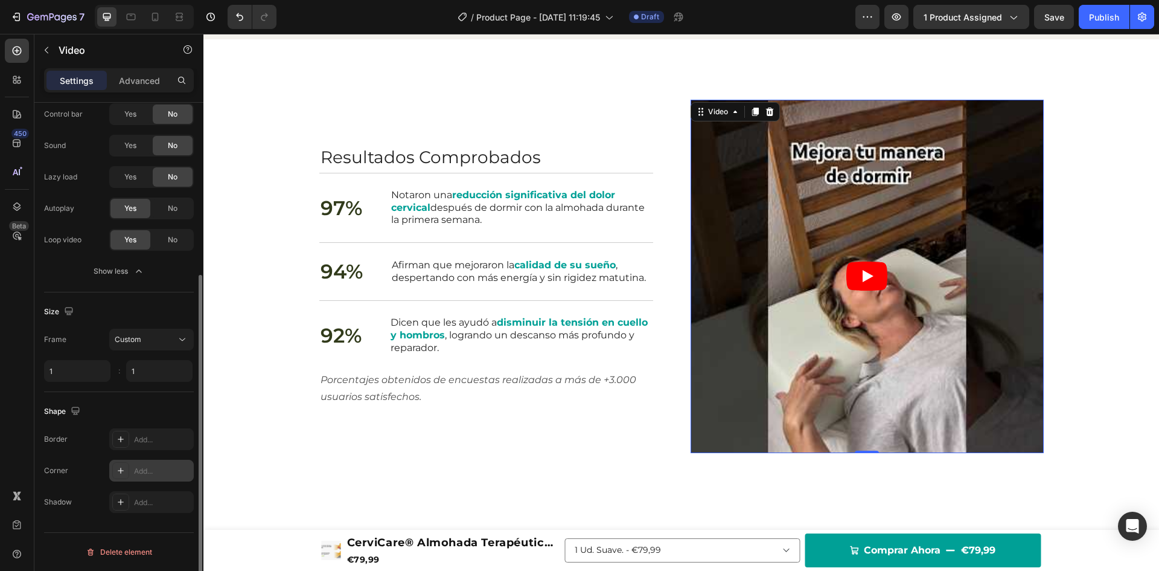
click div "Add..."
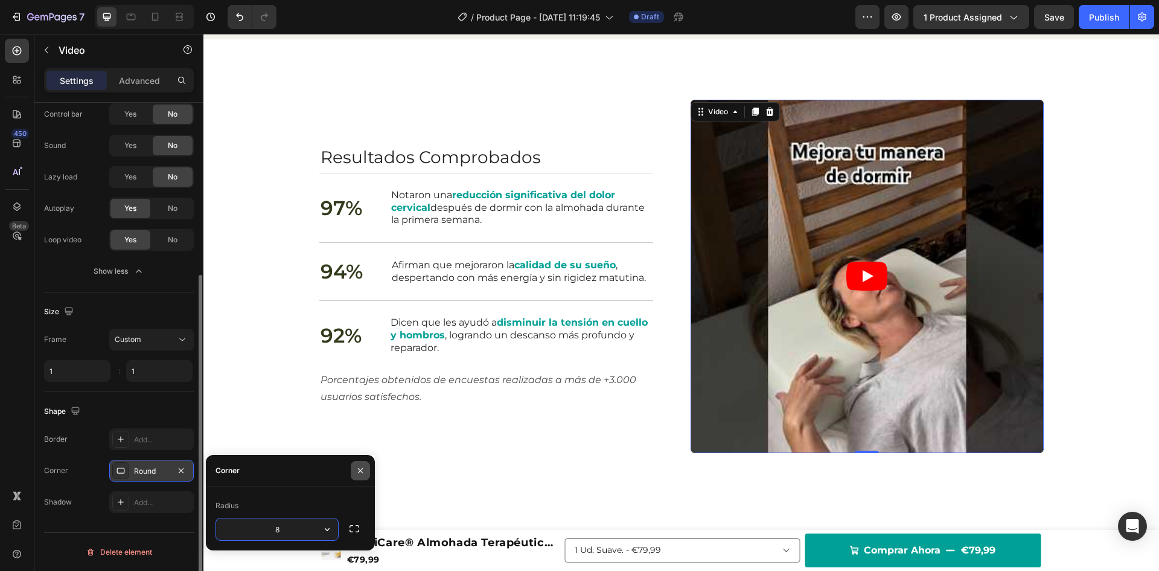
click icon "button"
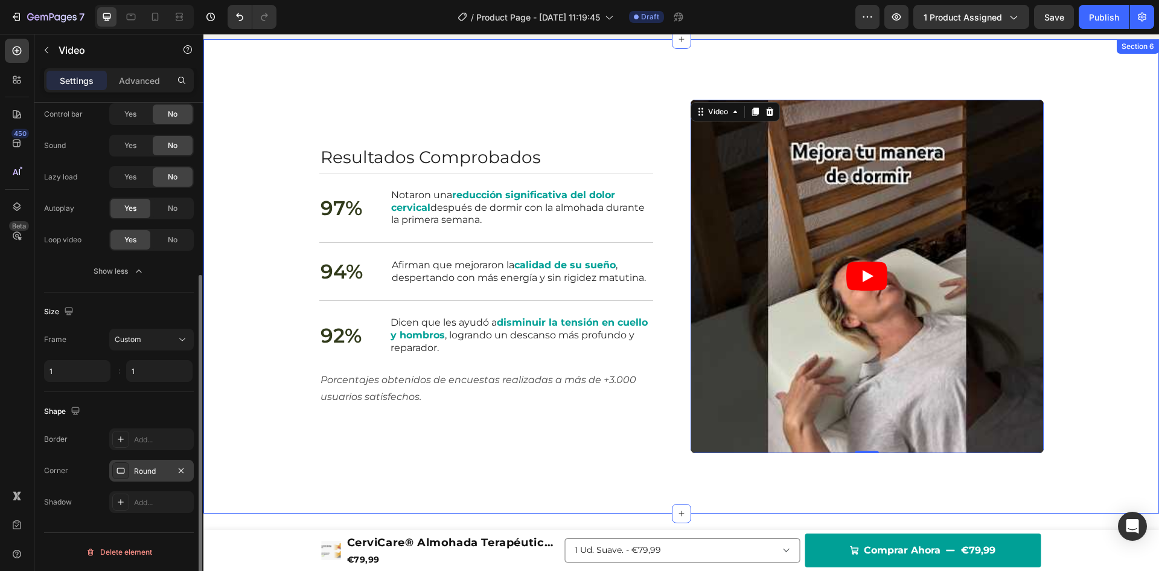
click div "Resultados Comprobados Heading 97% Text Block Notaron una reducción significati…"
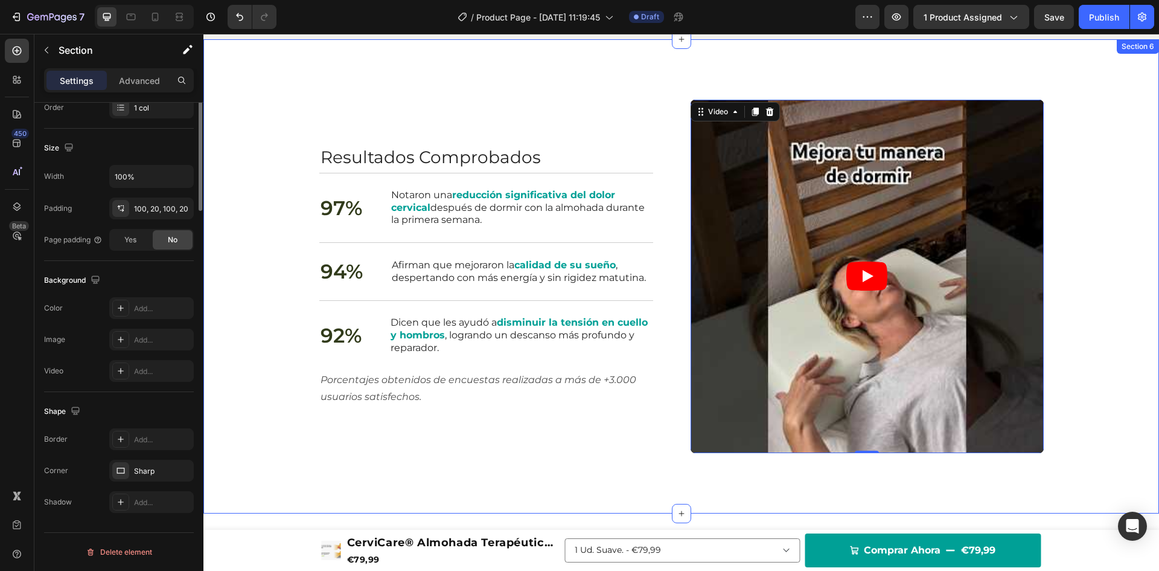
scroll to position [0, 0]
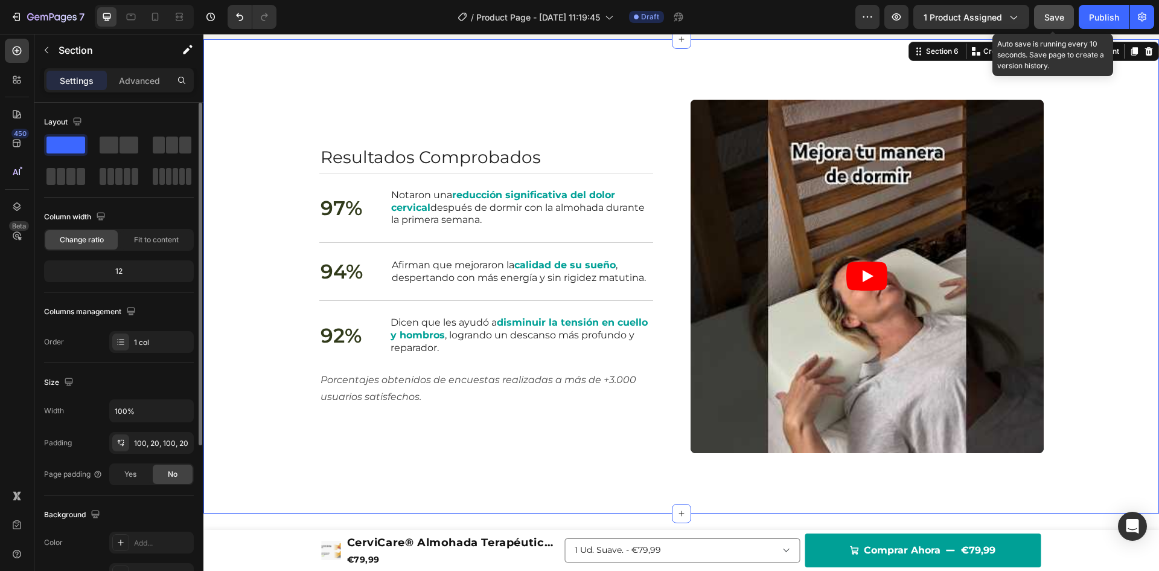
click span "Save"
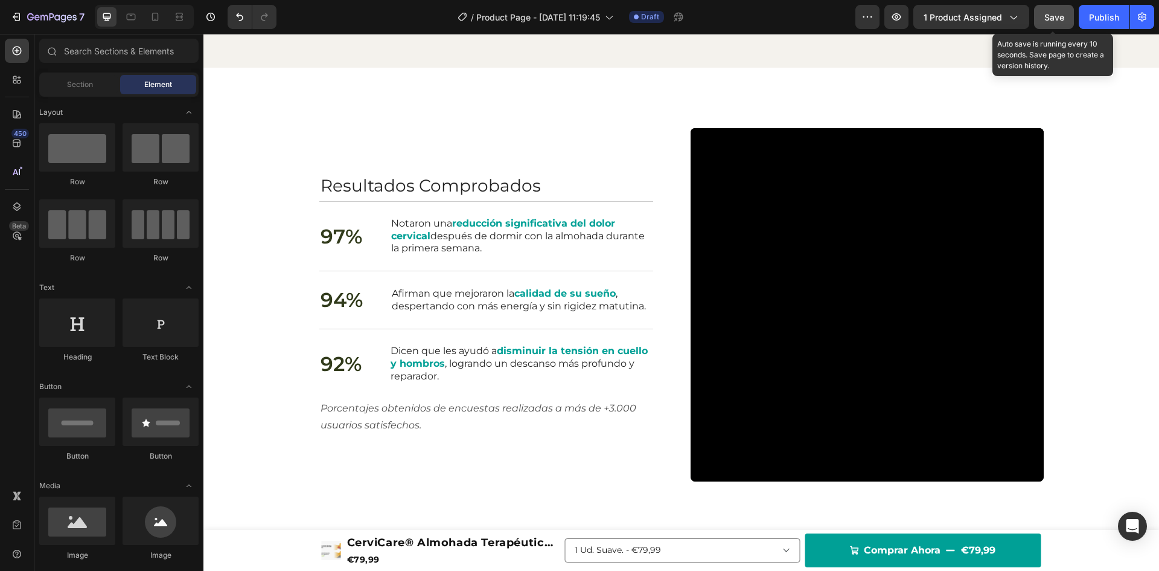
scroll to position [1693, 0]
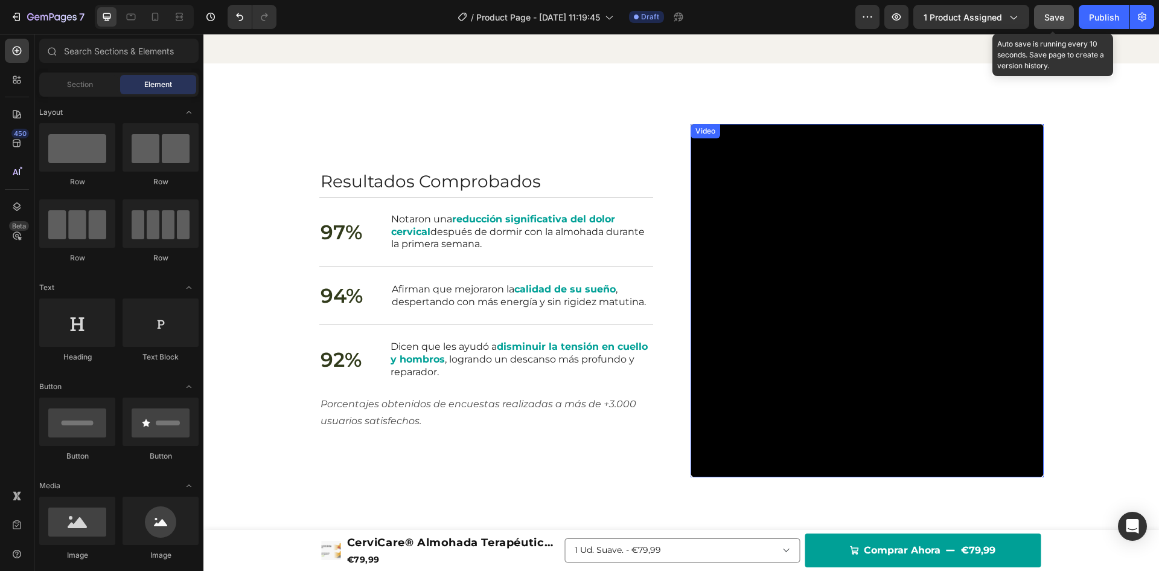
click div "Video"
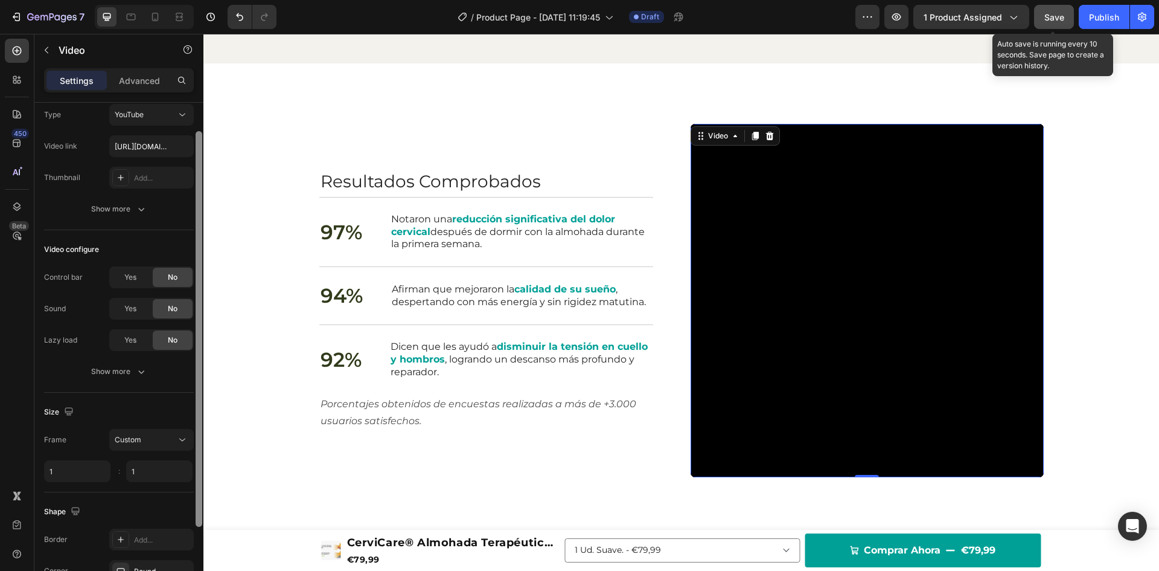
drag, startPoint x: 200, startPoint y: 255, endPoint x: 196, endPoint y: 284, distance: 28.7
click div
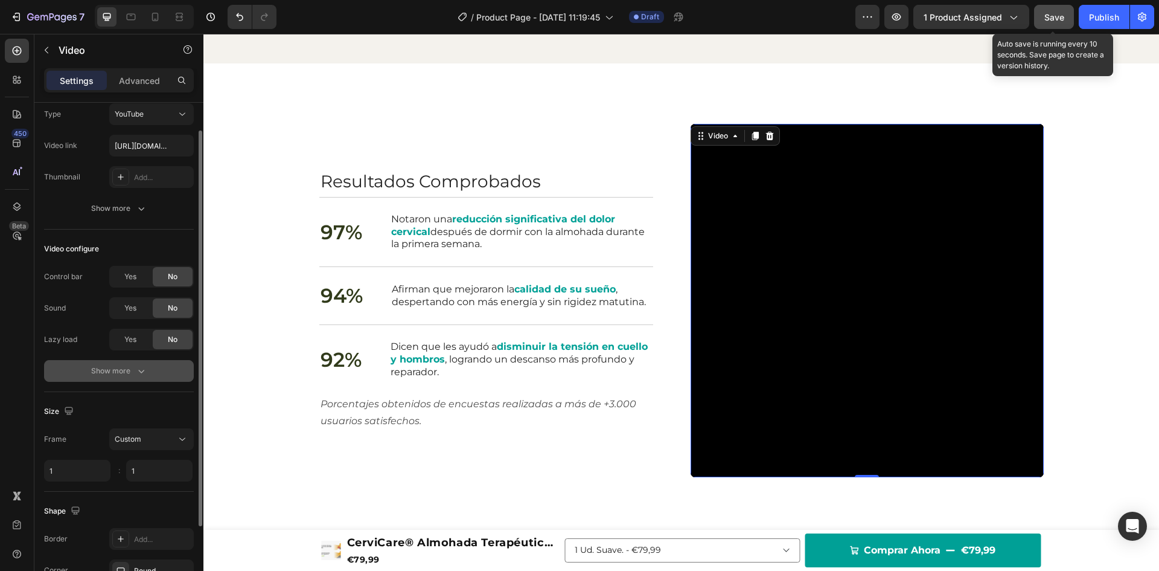
click div "Show more"
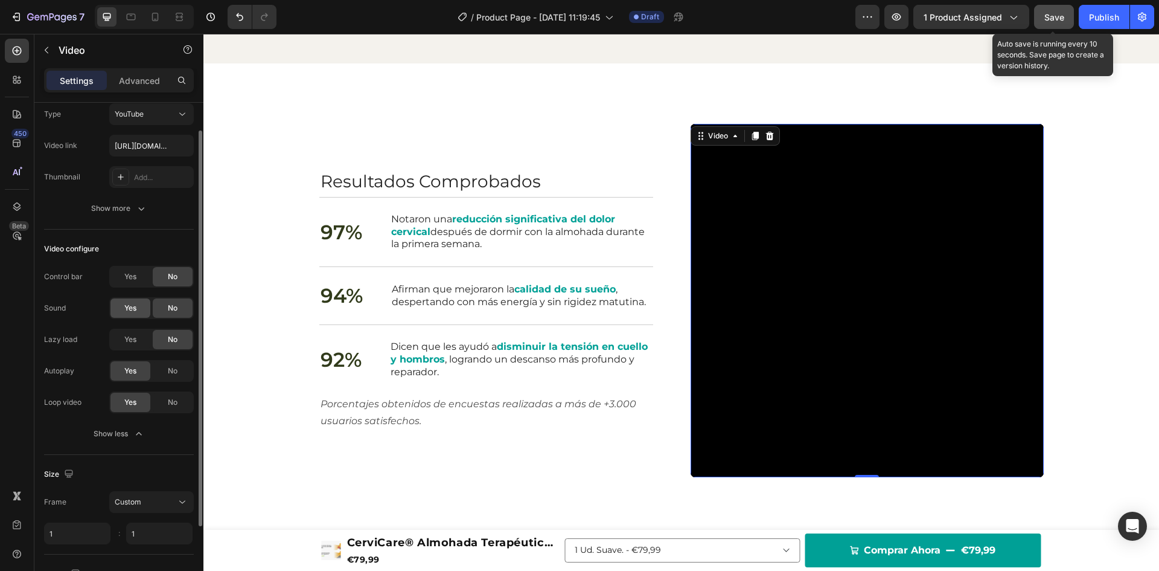
click span "Yes"
click span "No"
click span "Save"
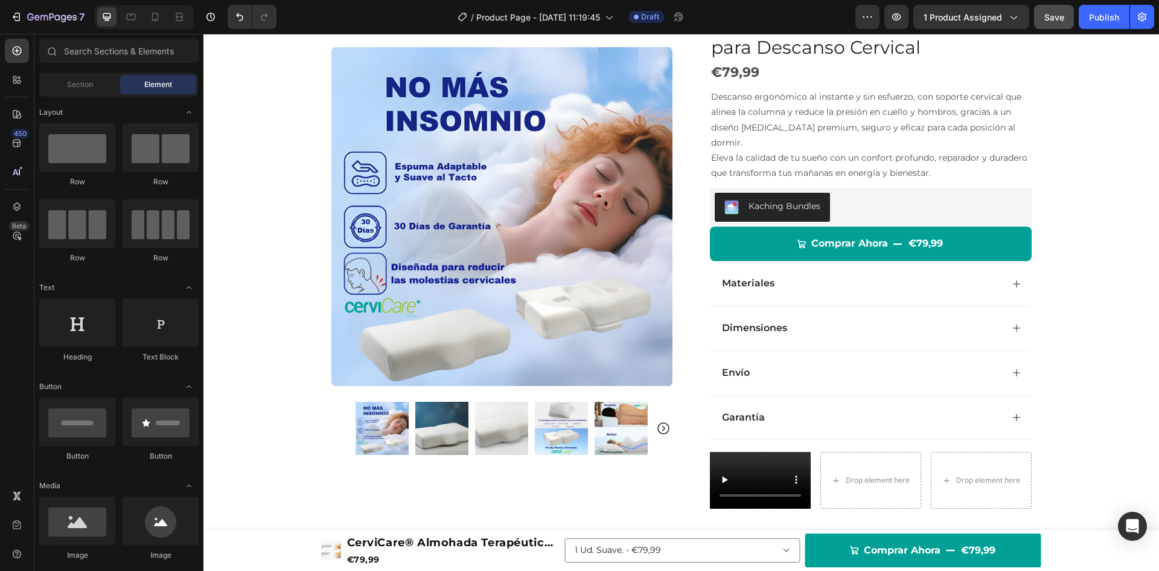
scroll to position [85, 0]
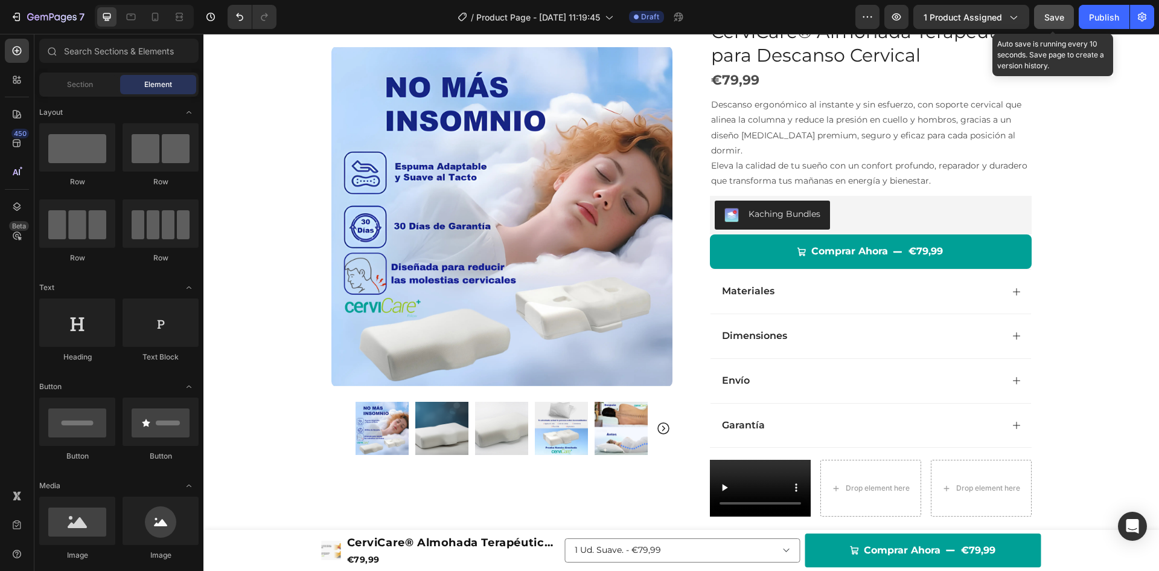
click button "Save"
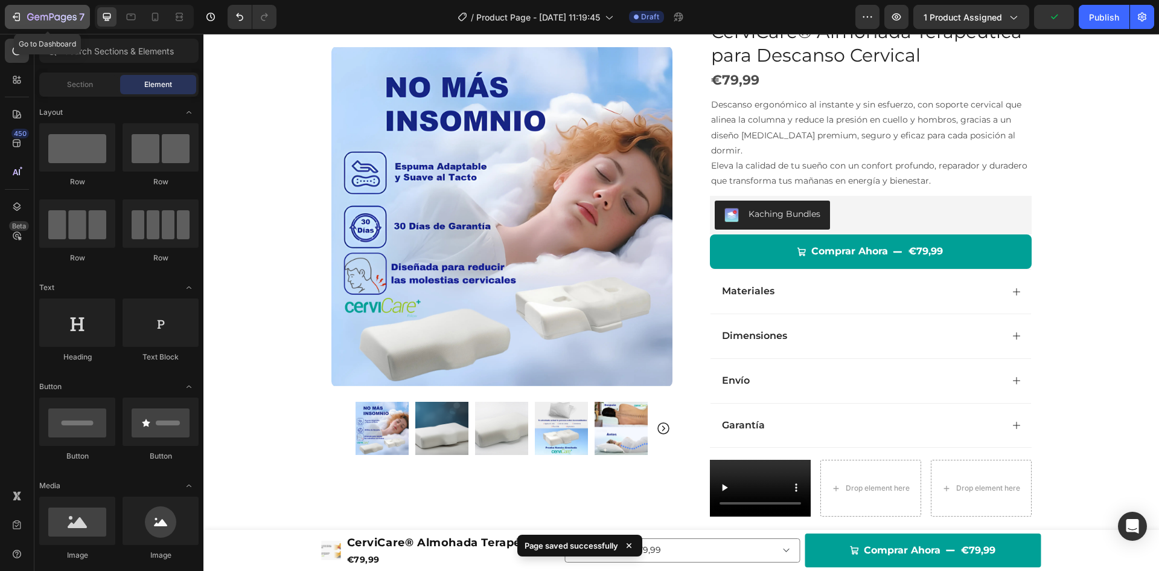
click icon "button"
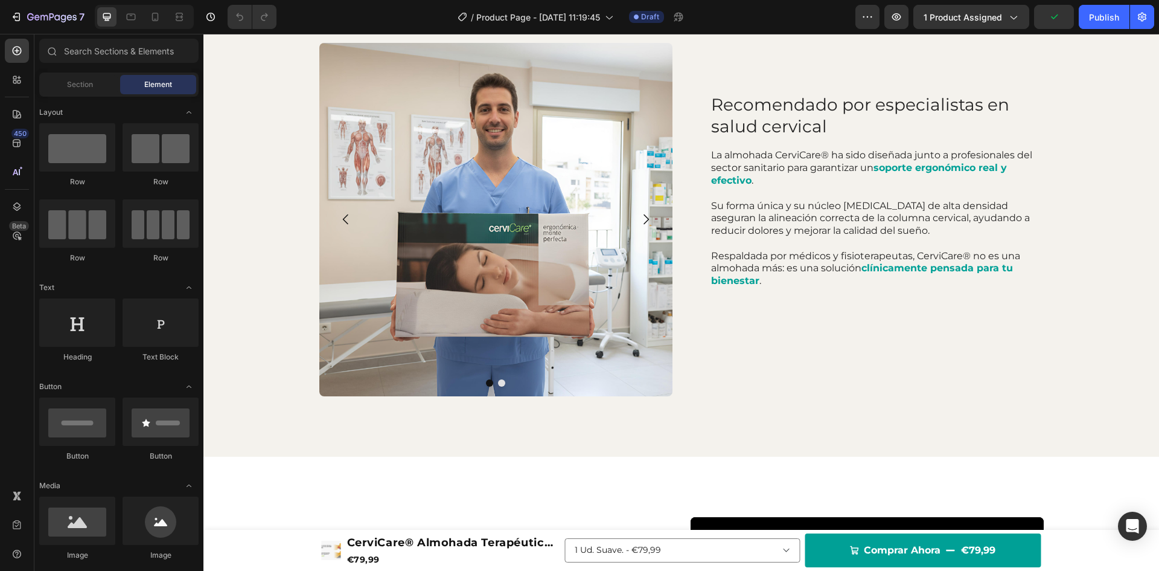
scroll to position [1292, 0]
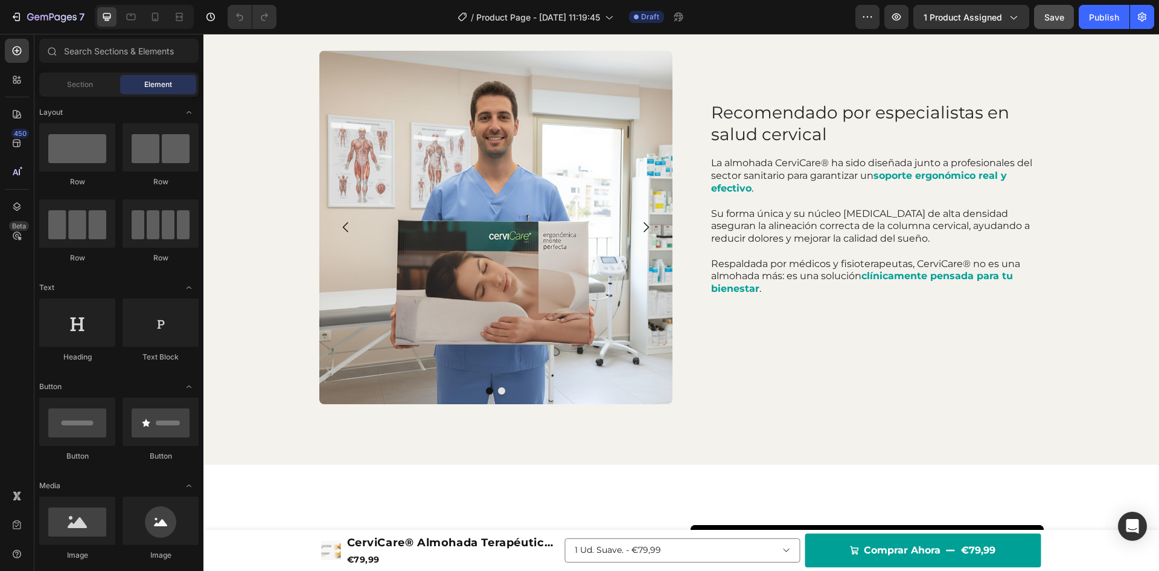
click at [1058, 21] on span "Save" at bounding box center [1055, 17] width 20 height 10
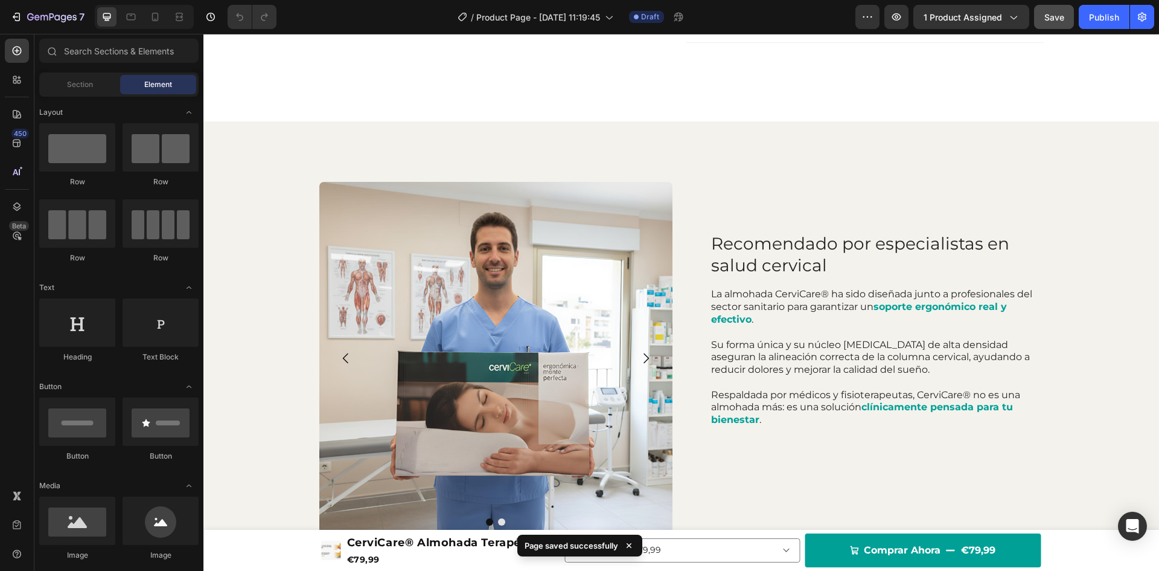
scroll to position [1214, 0]
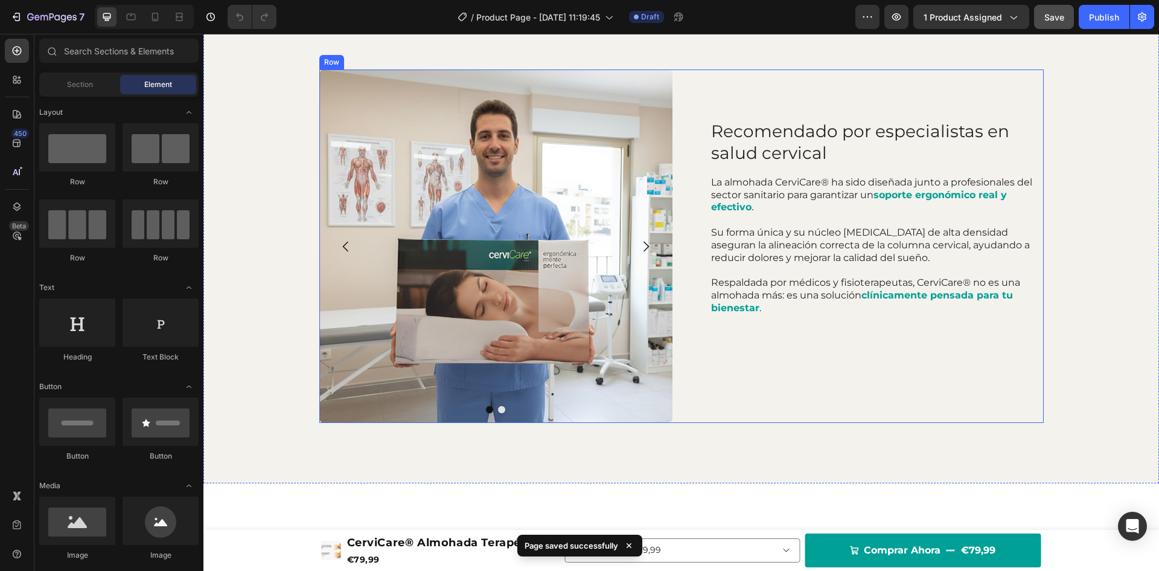
click at [802, 423] on div "Recomendado por especialistas en salud cervical Heading La almohada CerviCare® …" at bounding box center [867, 245] width 353 height 353
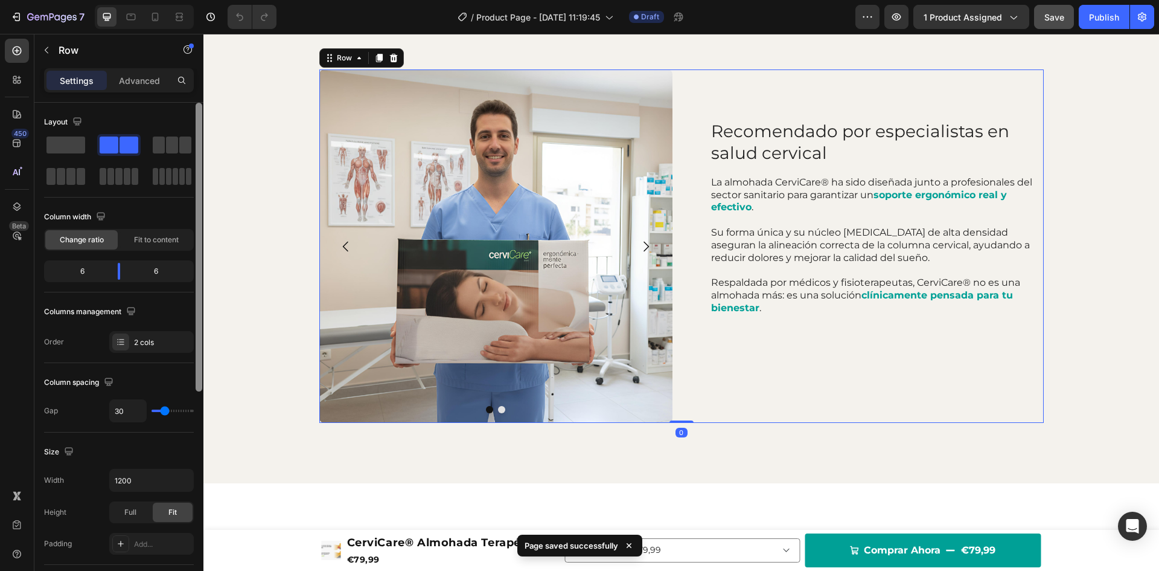
scroll to position [372, 0]
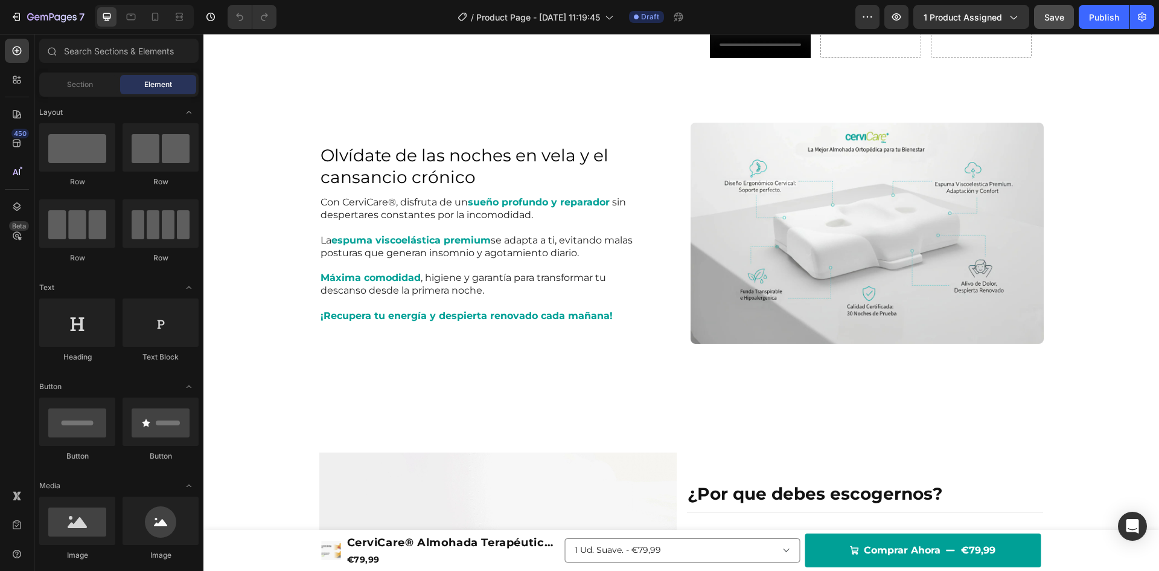
scroll to position [482, 0]
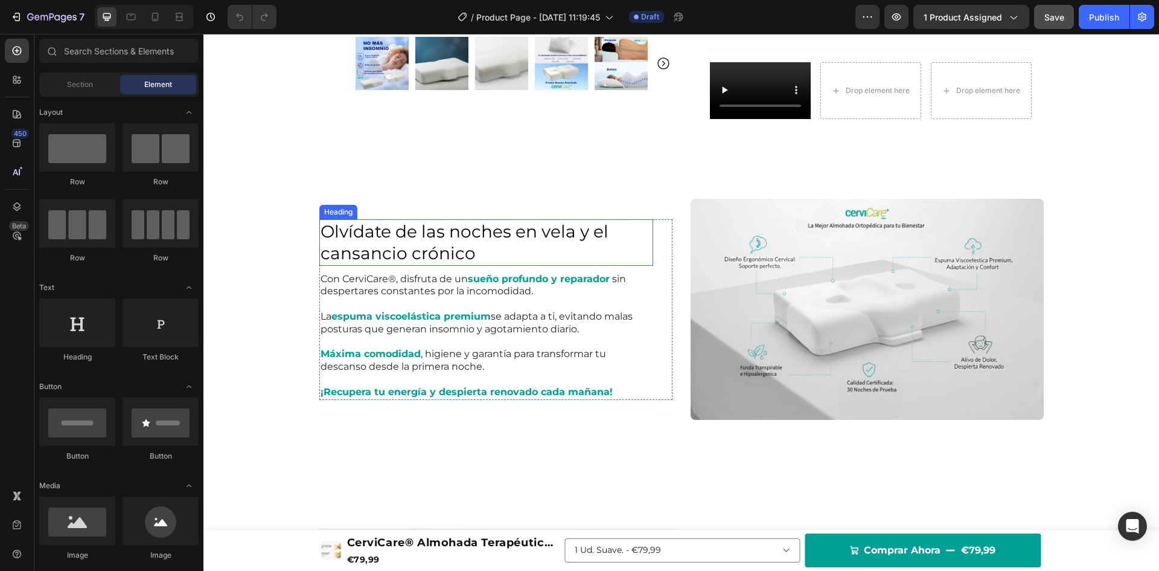
click at [482, 224] on h2 "Olvídate de las noches en vela y el cansancio crónico" at bounding box center [486, 242] width 334 height 46
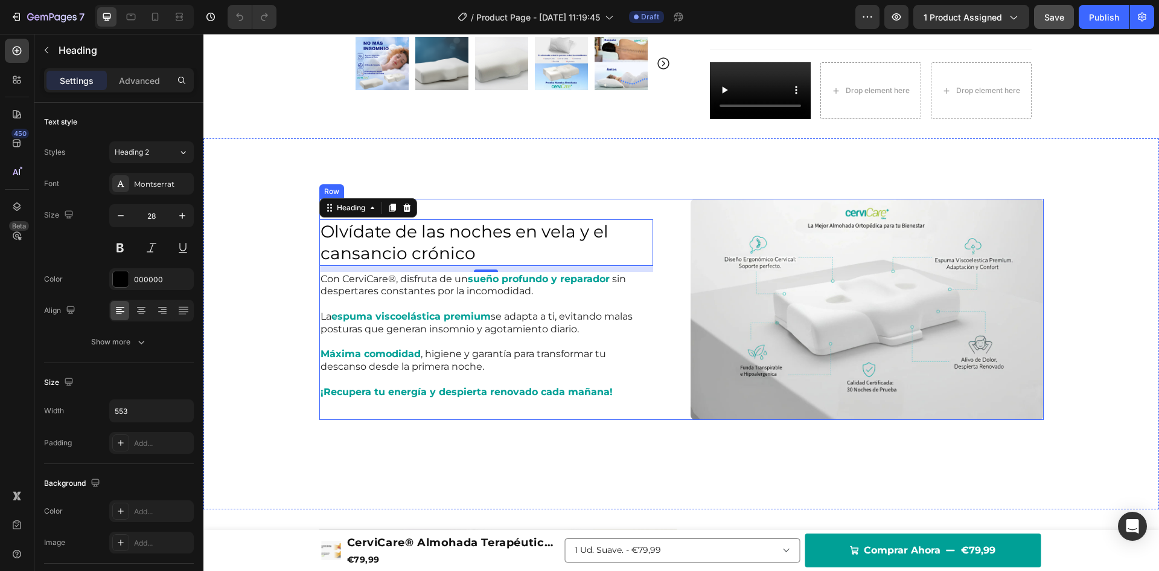
click at [652, 399] on div "Olvídate de las noches en vela y el cansancio crónico Heading 10 Con CerviCare®…" at bounding box center [495, 309] width 353 height 221
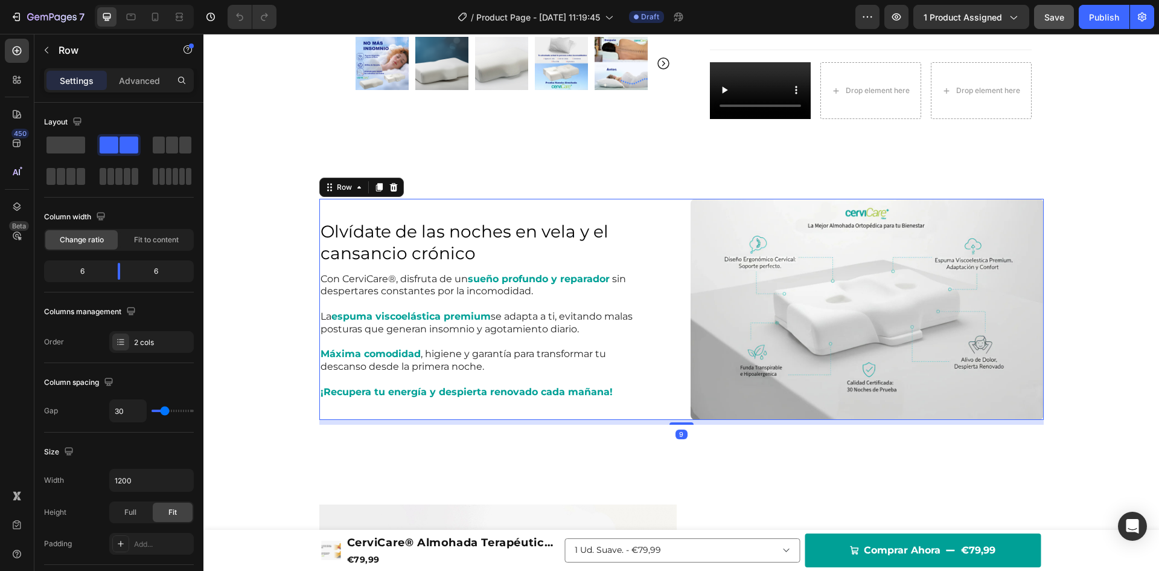
drag, startPoint x: 679, startPoint y: 431, endPoint x: 688, endPoint y: 400, distance: 32.7
click at [688, 422] on div at bounding box center [682, 423] width 24 height 2
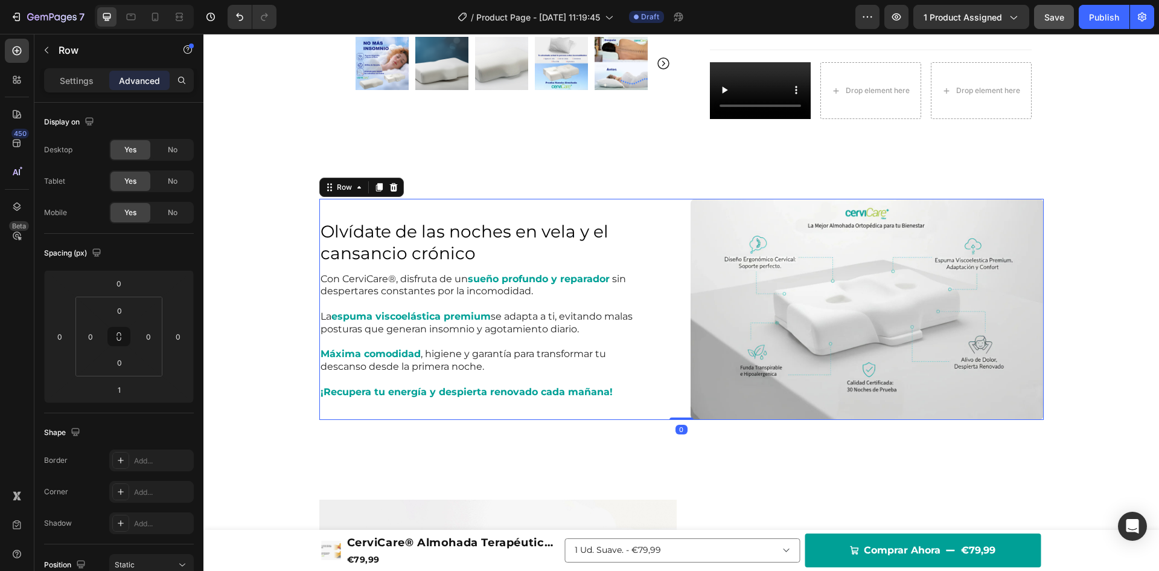
drag, startPoint x: 679, startPoint y: 402, endPoint x: 691, endPoint y: 386, distance: 20.3
click at [687, 389] on div "Olvídate de las noches en vela y el cansancio crónico Heading Con CerviCare®, d…" at bounding box center [681, 309] width 725 height 221
type input "0"
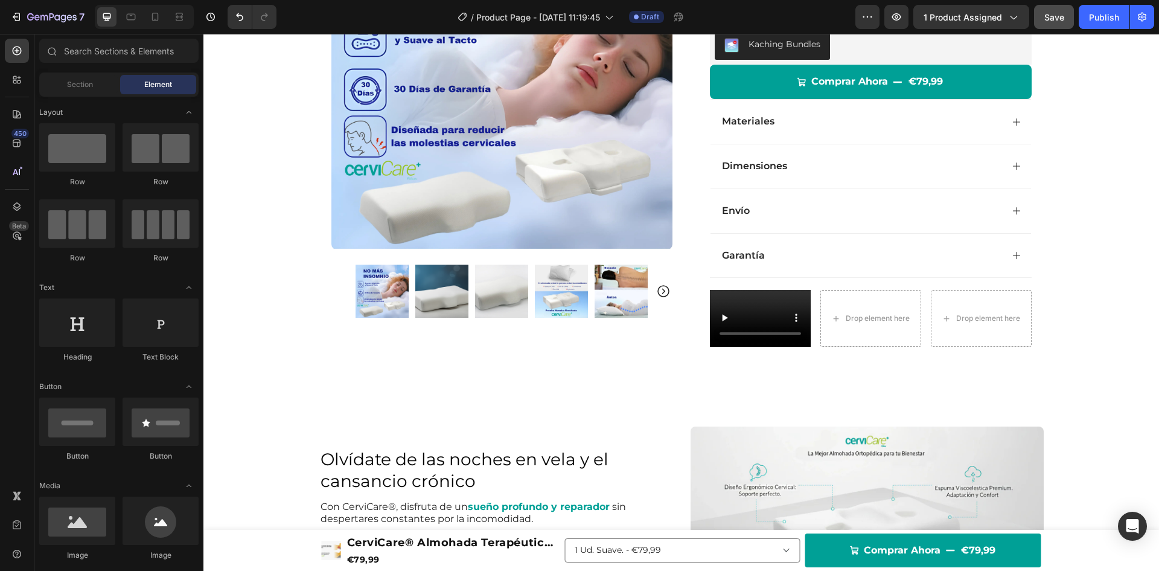
scroll to position [258, 0]
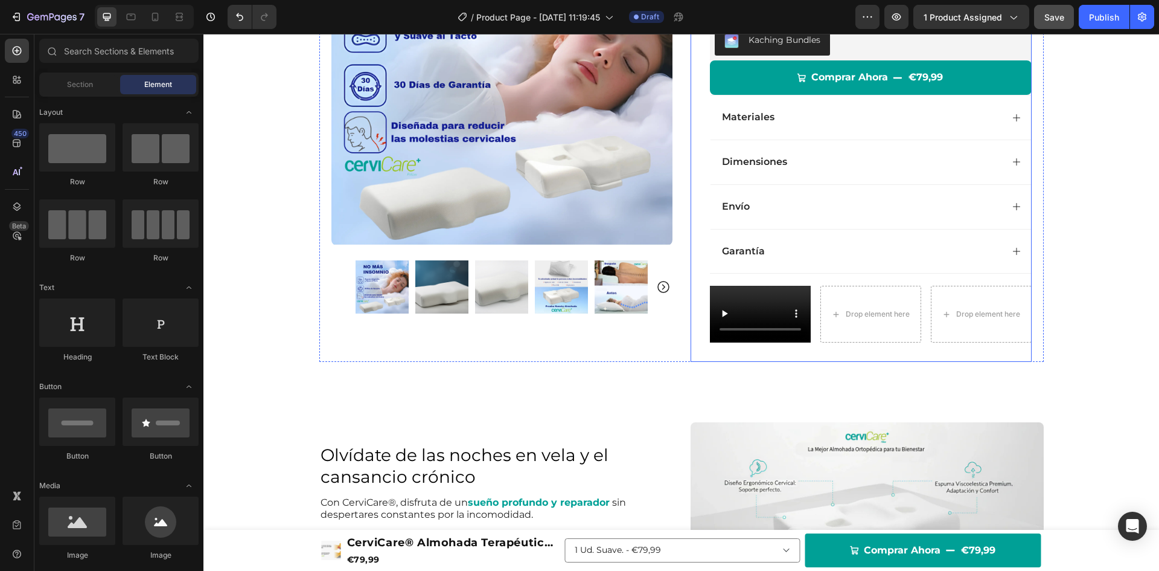
click at [852, 339] on div "Icon Icon Icon Icon Icon Icon List 4.8/5 1349 Reviews Text Block Row CerviCare®…" at bounding box center [871, 95] width 322 height 533
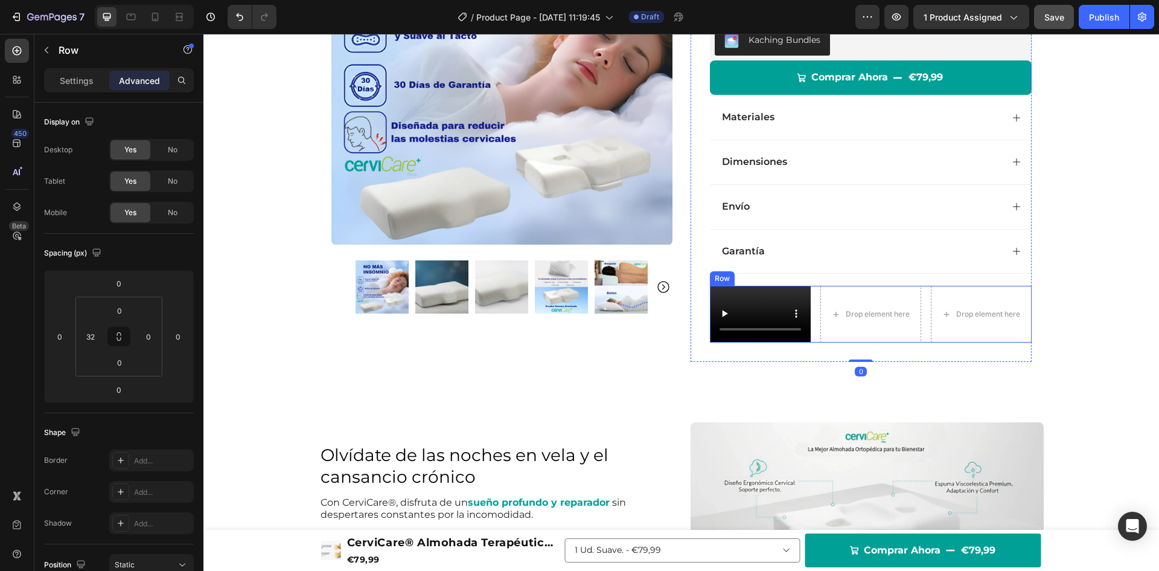
click at [813, 303] on div "Video Drop element here Drop element here Row" at bounding box center [871, 314] width 322 height 57
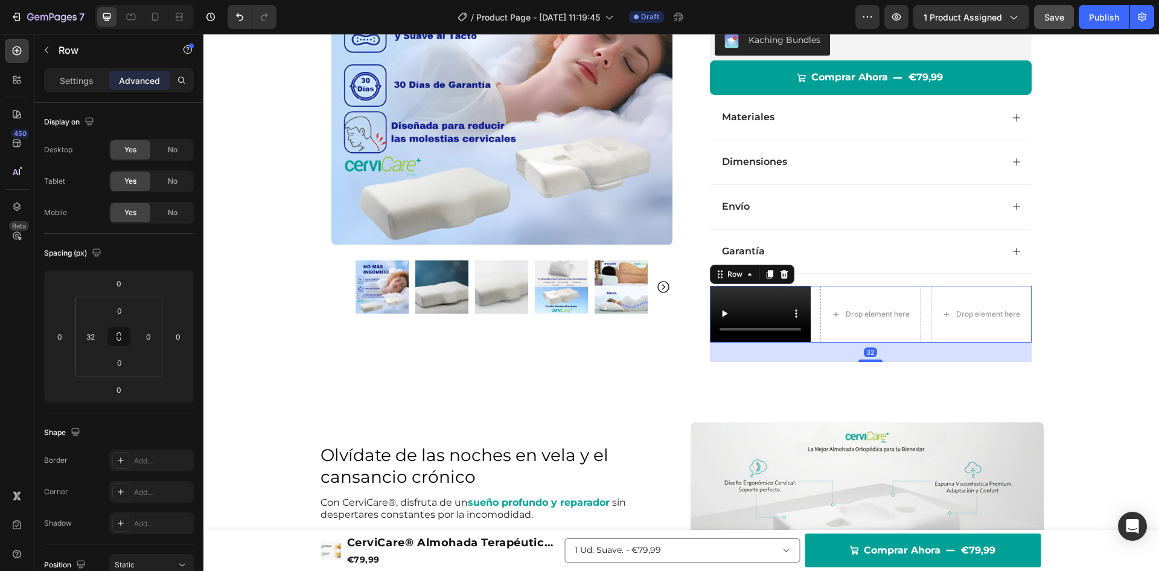
scroll to position [303, 0]
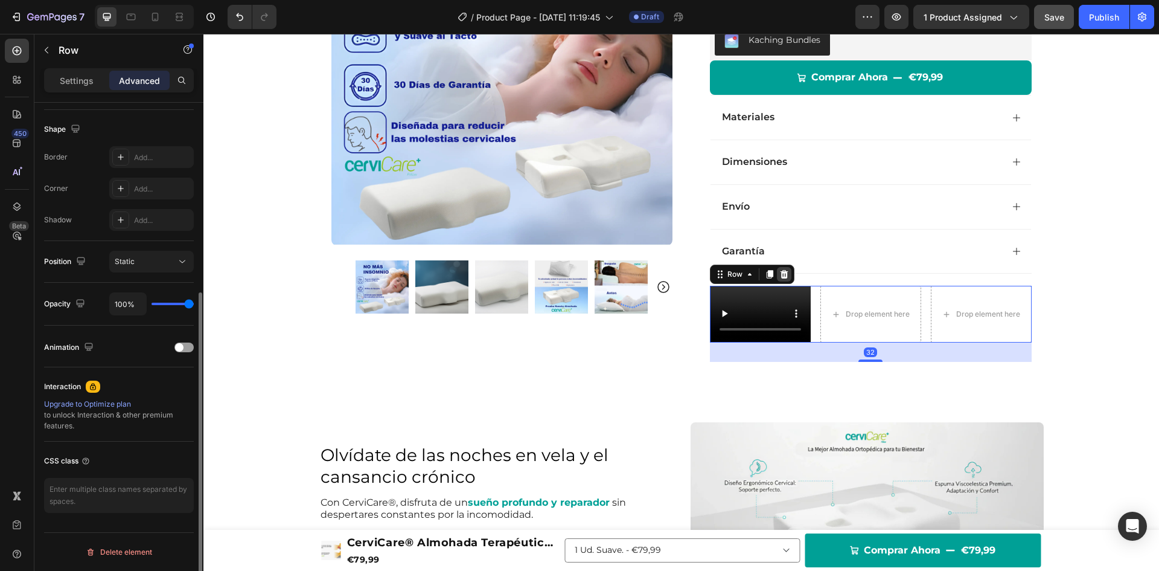
click at [783, 267] on div at bounding box center [784, 274] width 14 height 14
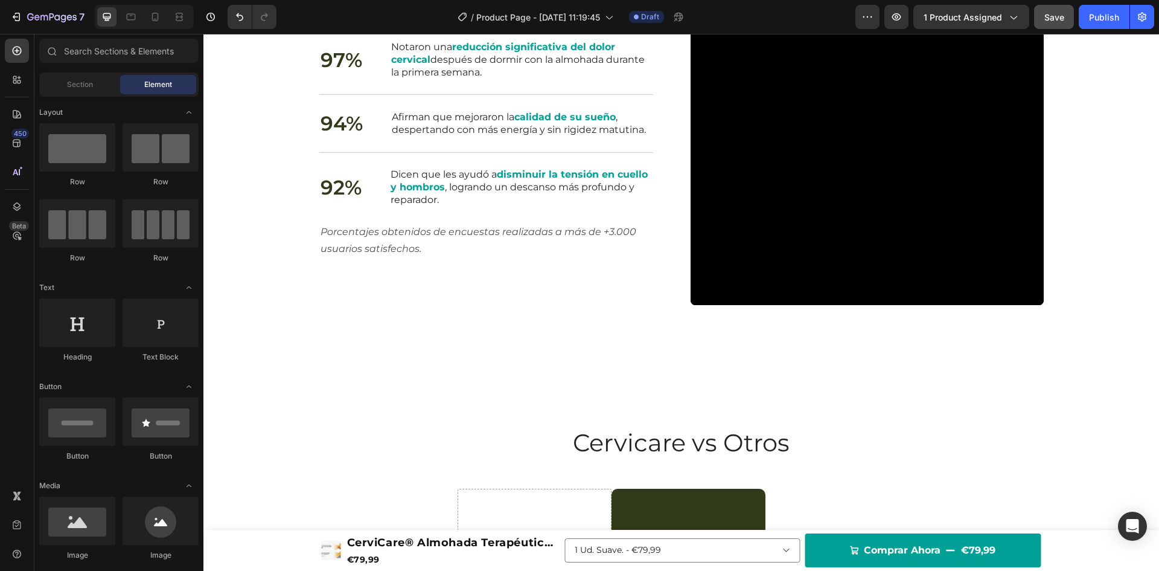
scroll to position [1772, 0]
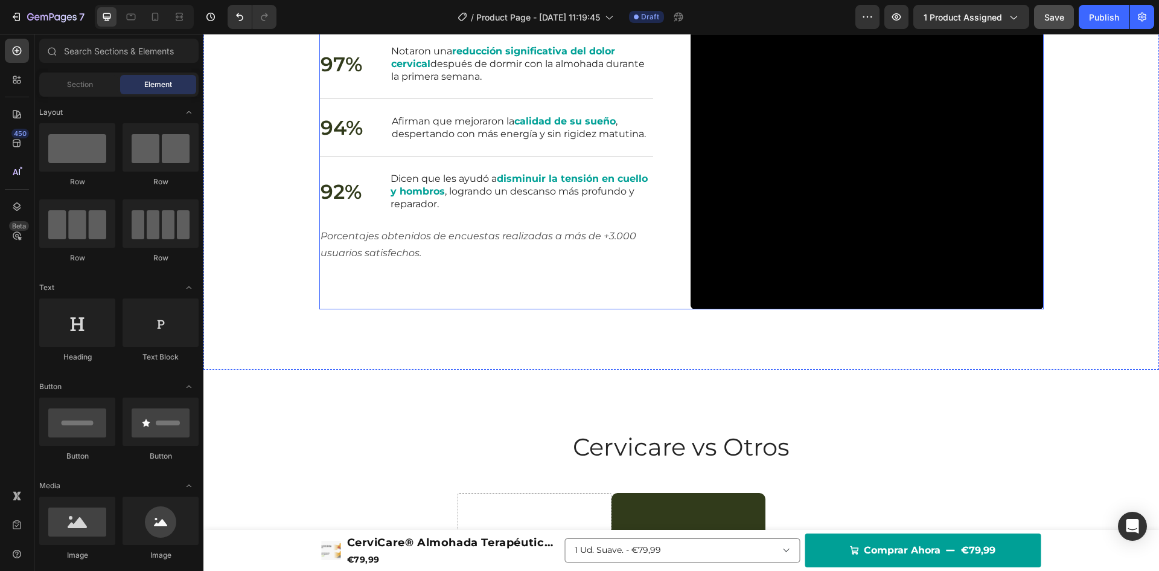
click at [656, 296] on div "Resultados Comprobados Heading 97% Text Block Notaron una reducción significati…" at bounding box center [495, 132] width 353 height 353
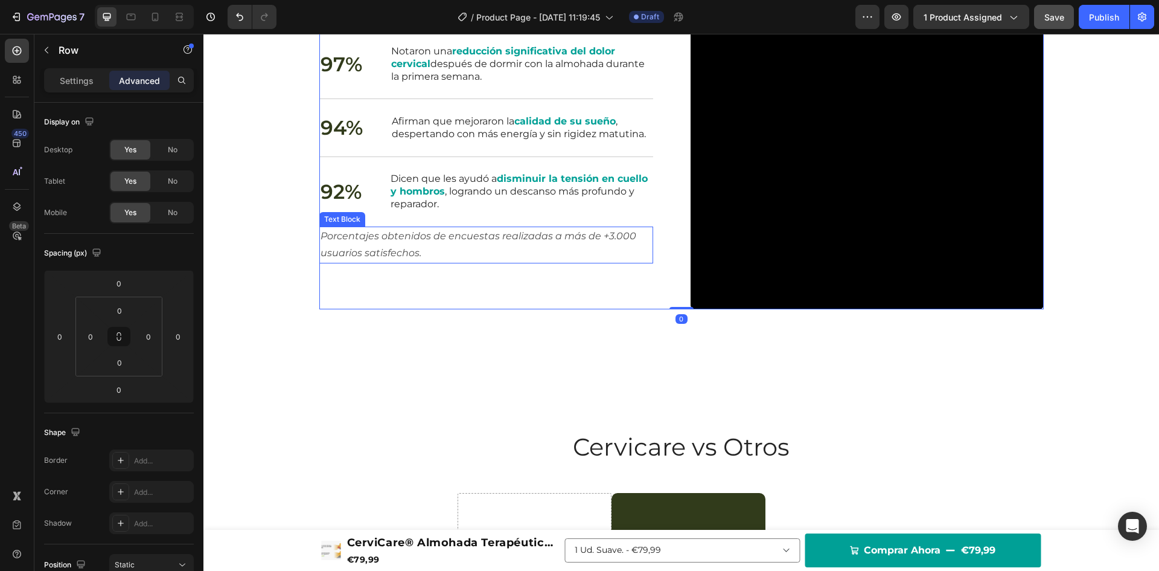
click at [559, 228] on p "Porcentajes obtenidos de encuestas realizadas a más de +3.000 usuarios satisfec…" at bounding box center [486, 245] width 331 height 35
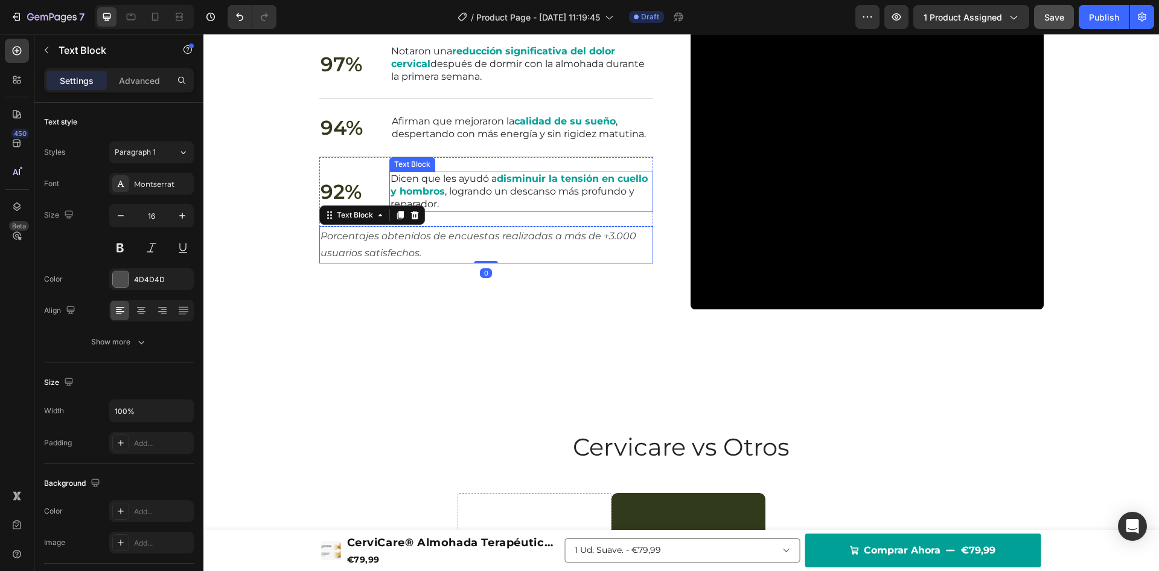
click at [568, 208] on p "Dicen que les ayudó a disminuir la tensión en cuello y hombros , logrando un de…" at bounding box center [521, 191] width 261 height 37
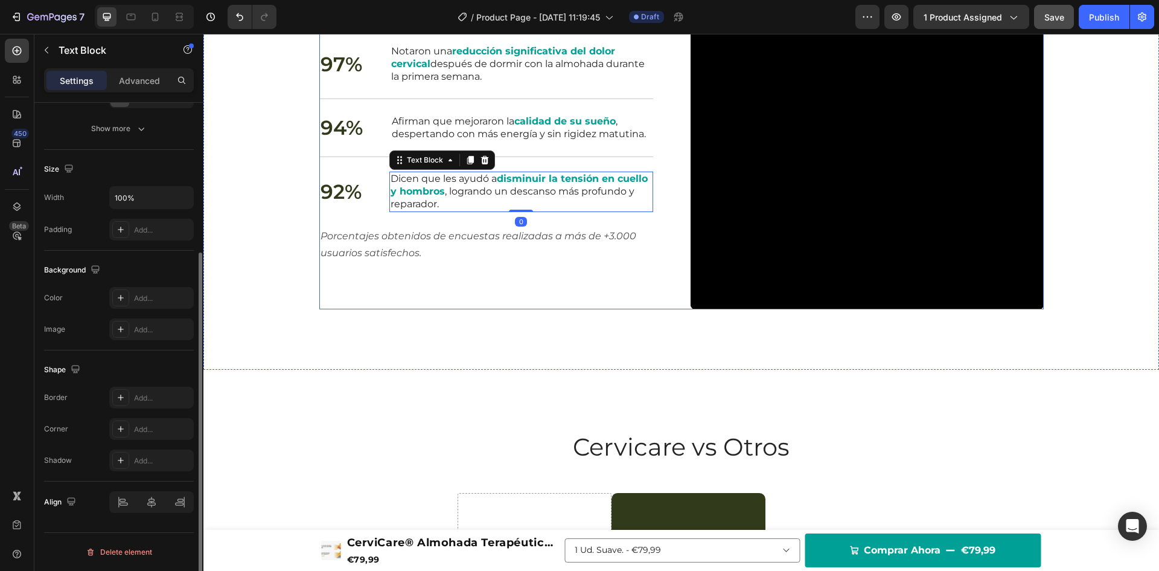
click at [629, 287] on div "Resultados Comprobados Heading 97% Text Block Notaron una reducción significati…" at bounding box center [495, 132] width 353 height 353
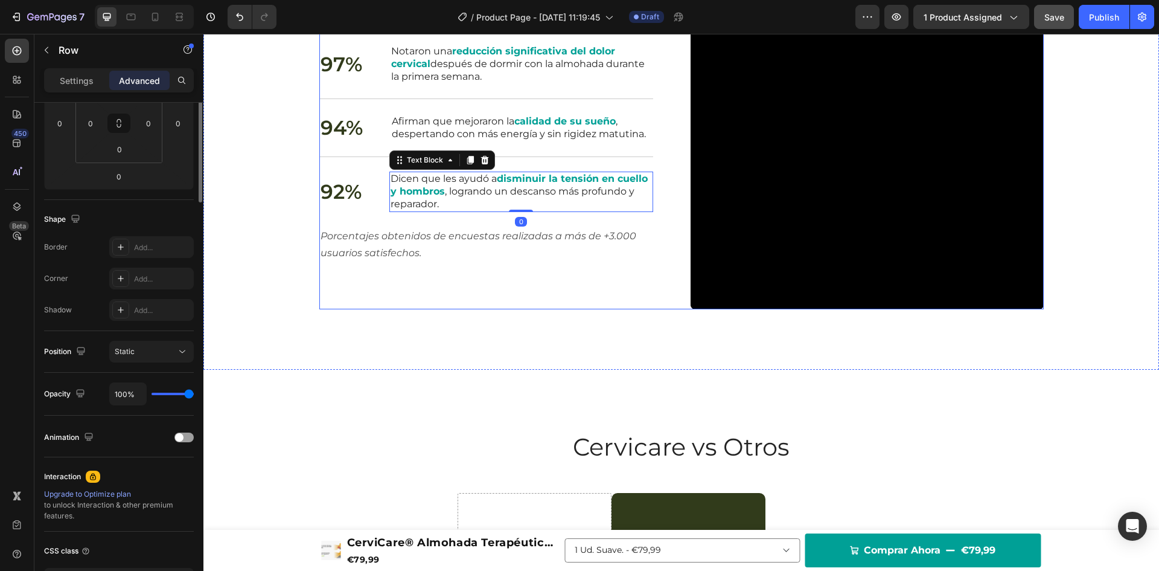
scroll to position [0, 0]
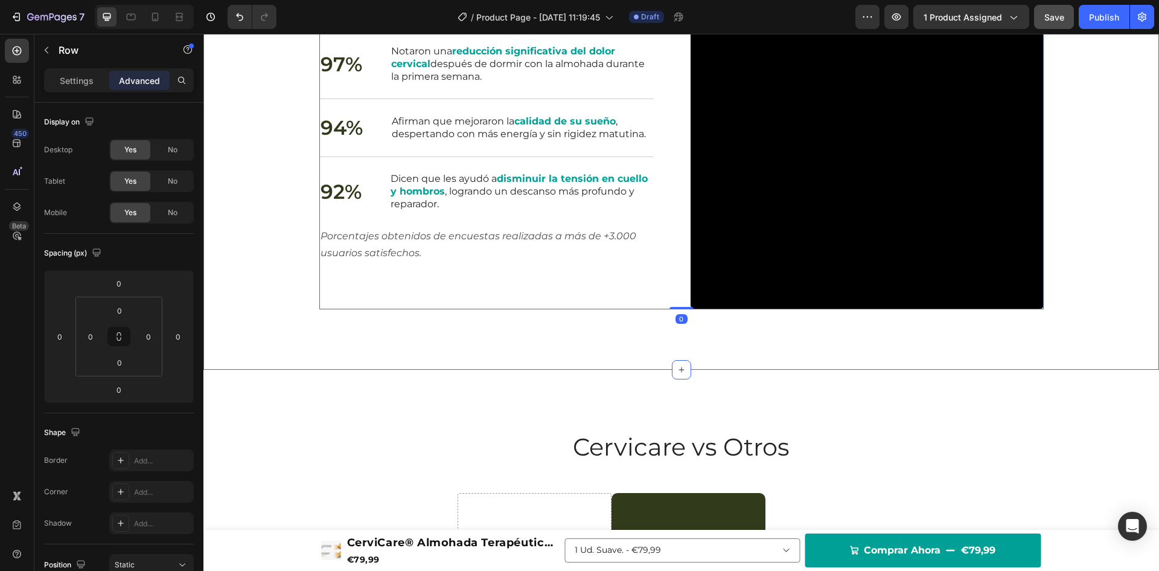
click at [611, 312] on div "Resultados Comprobados Heading 97% Text Block Notaron una reducción significati…" at bounding box center [681, 133] width 956 height 474
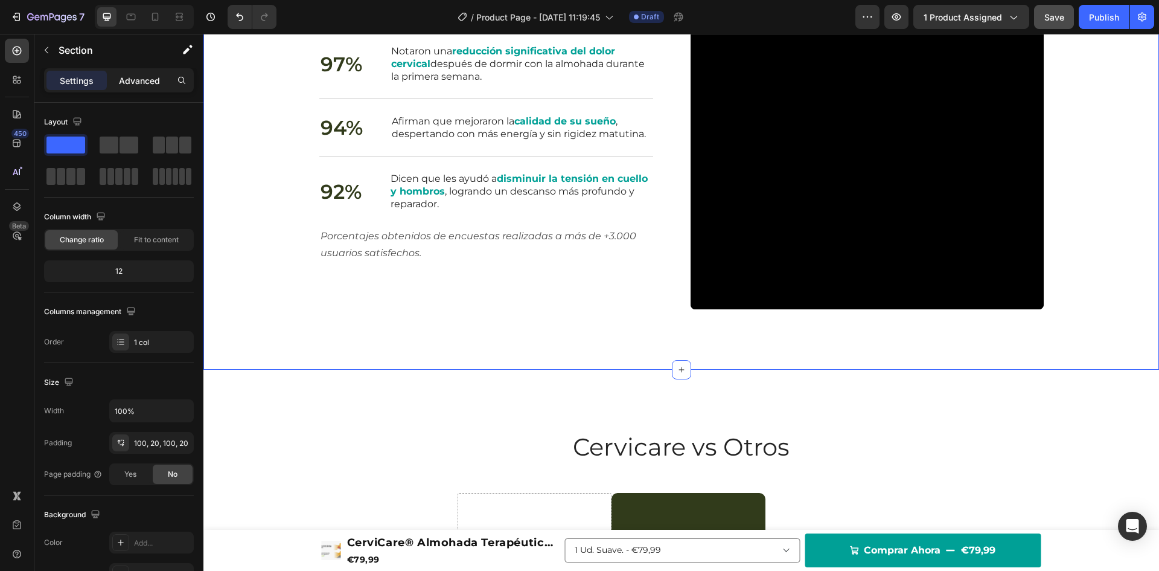
click at [138, 81] on p "Advanced" at bounding box center [139, 80] width 41 height 13
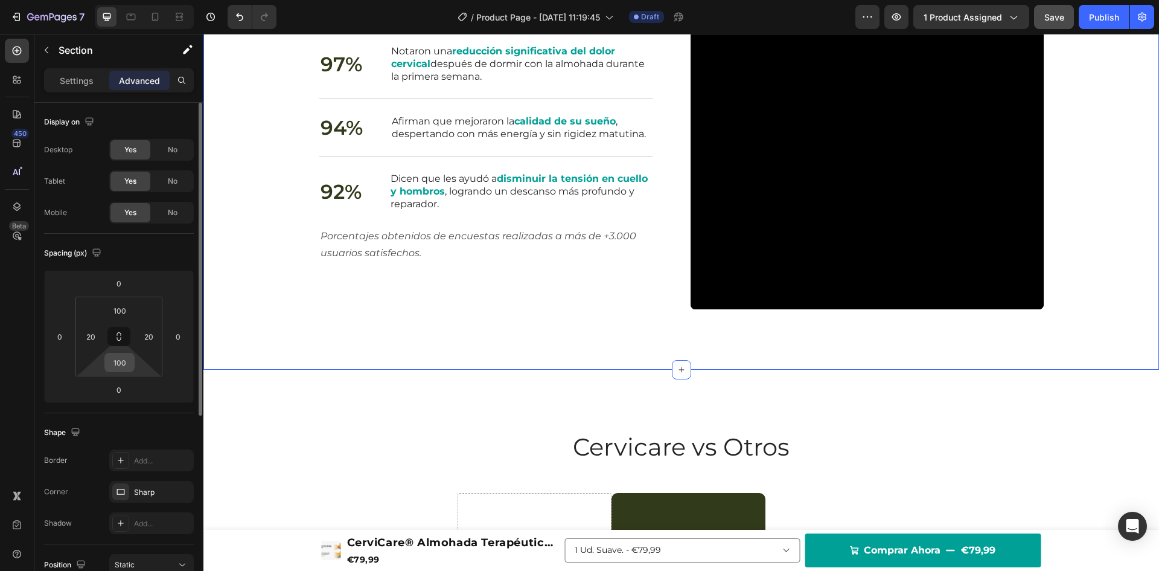
click at [126, 362] on input "100" at bounding box center [119, 362] width 24 height 18
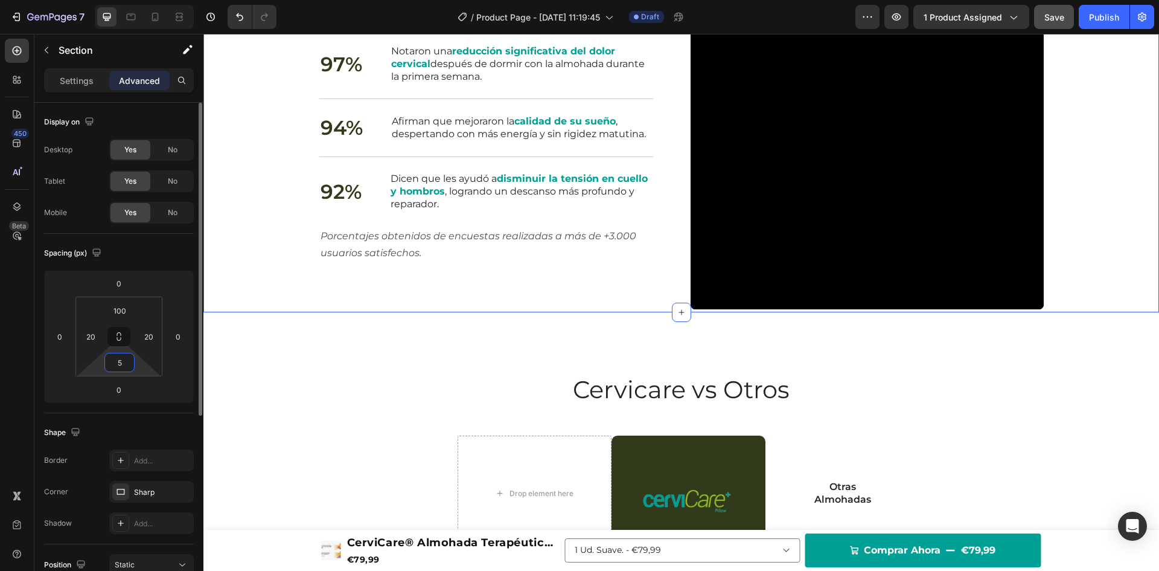
type input "50"
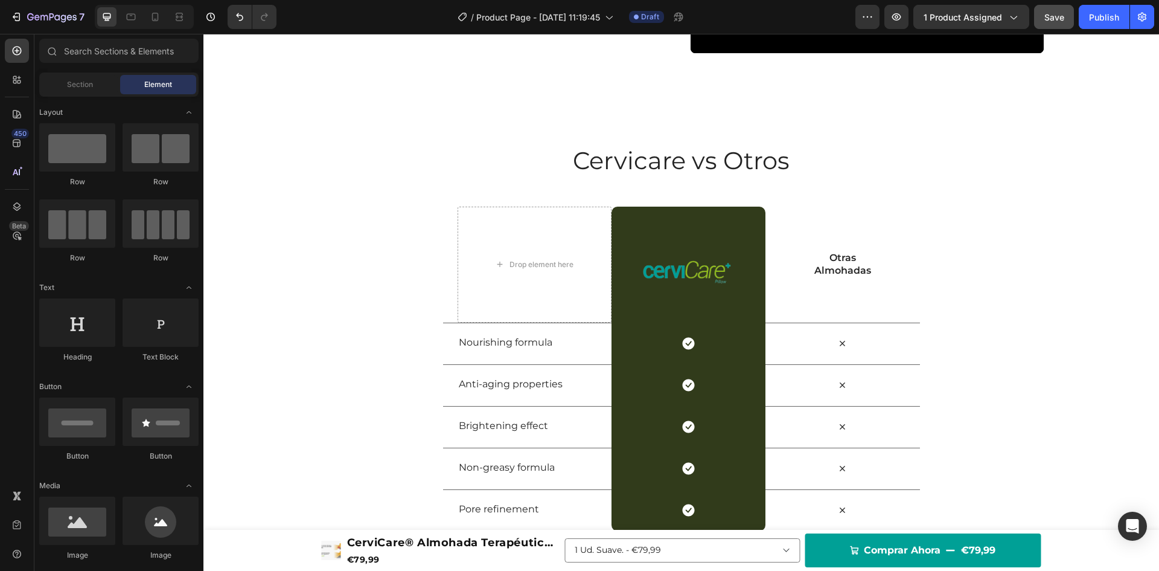
scroll to position [2087, 0]
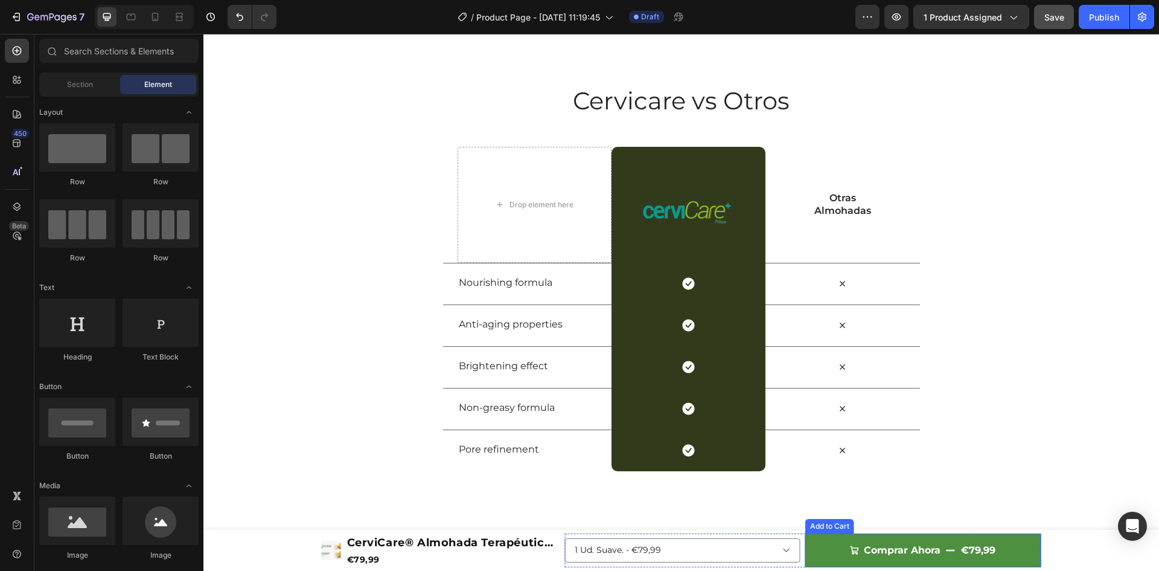
click at [821, 542] on button "Comprar Ahora €79,99" at bounding box center [923, 550] width 236 height 34
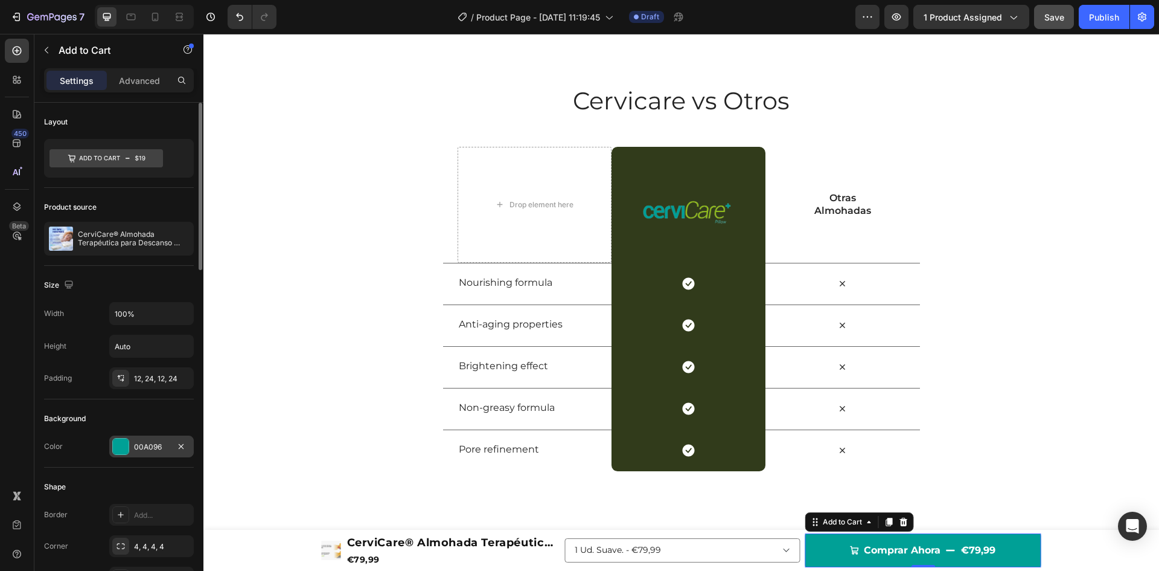
click at [135, 438] on div "00A096" at bounding box center [151, 446] width 85 height 22
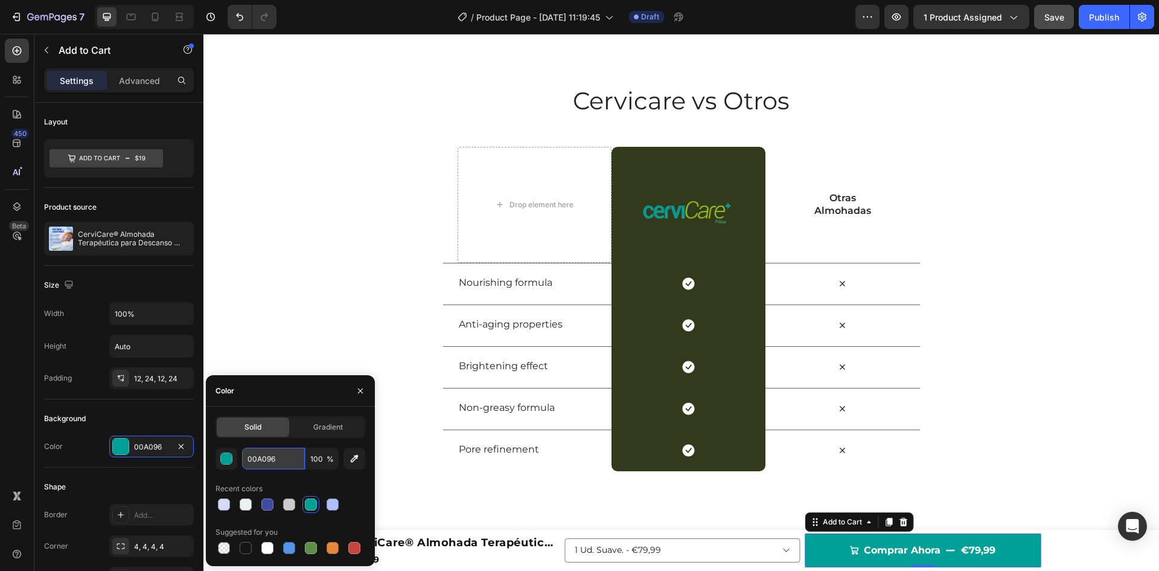
click at [262, 459] on input "00A096" at bounding box center [273, 458] width 63 height 22
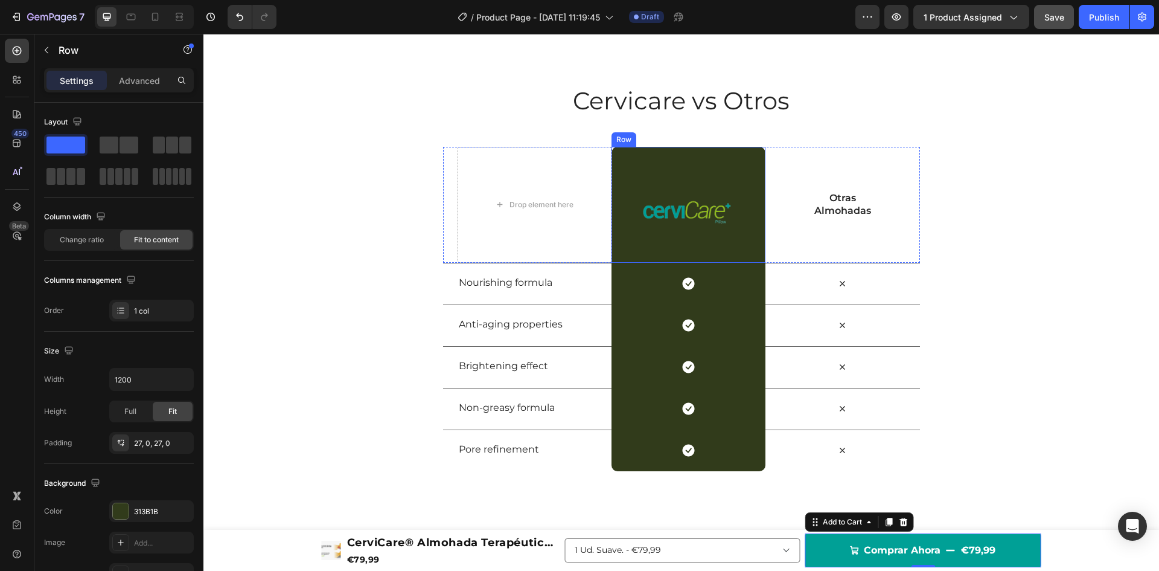
click at [660, 159] on div "Image Row" at bounding box center [689, 205] width 154 height 116
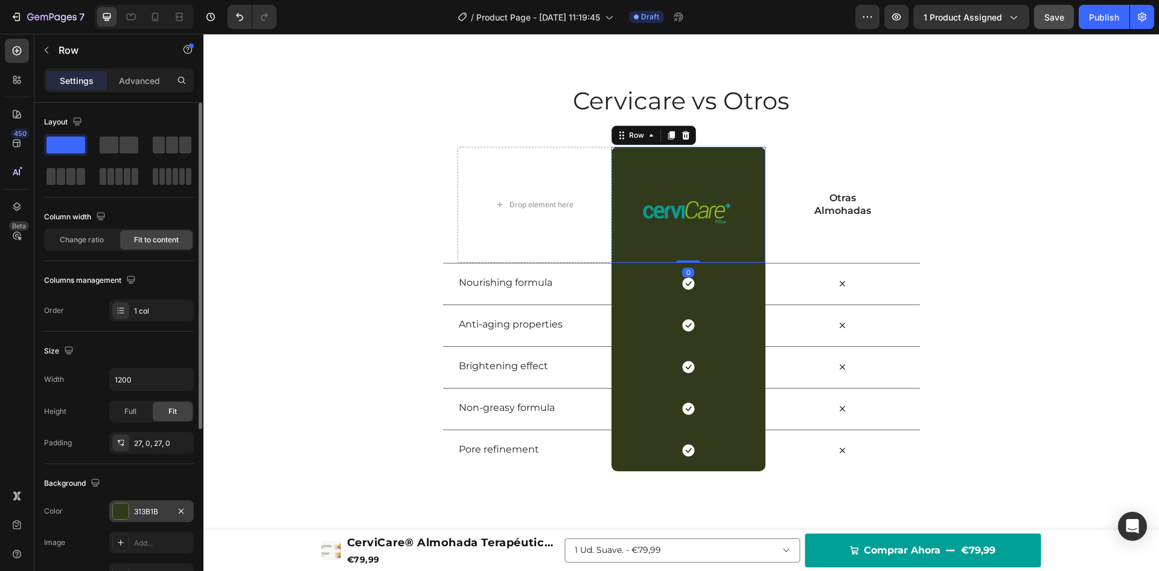
click at [140, 512] on div "313B1B" at bounding box center [151, 511] width 35 height 11
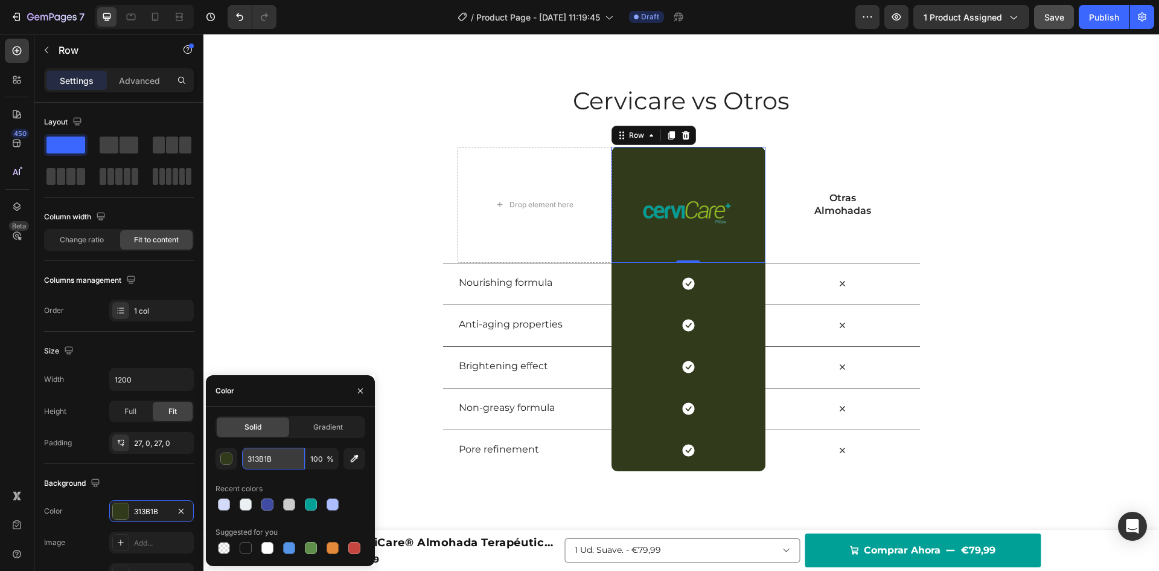
click at [254, 455] on input "313B1B" at bounding box center [273, 458] width 63 height 22
paste input "00A096"
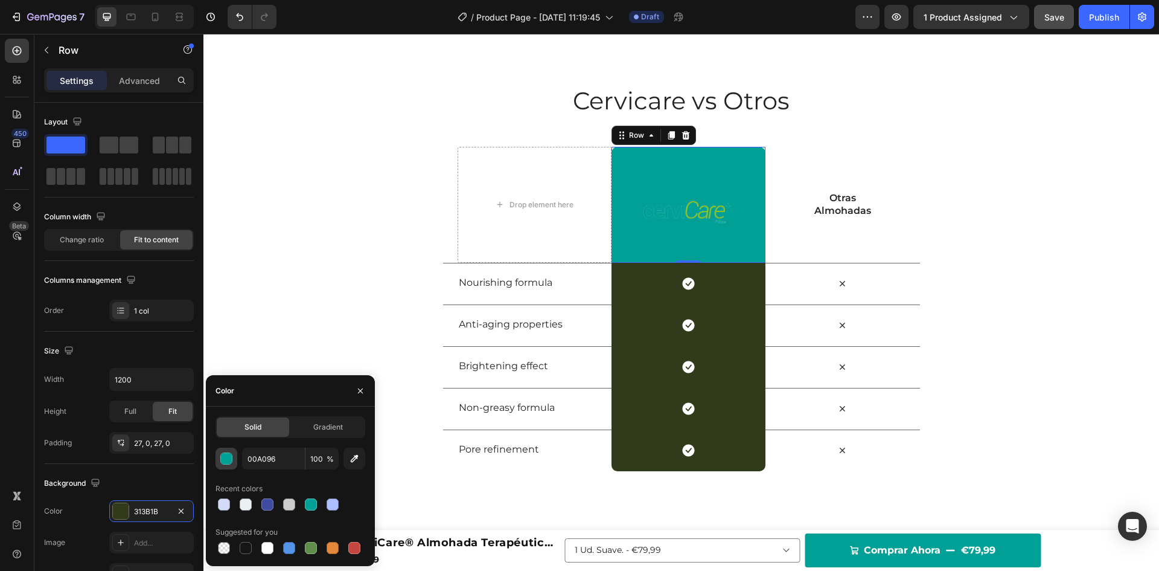
click at [226, 454] on div "button" at bounding box center [227, 459] width 12 height 12
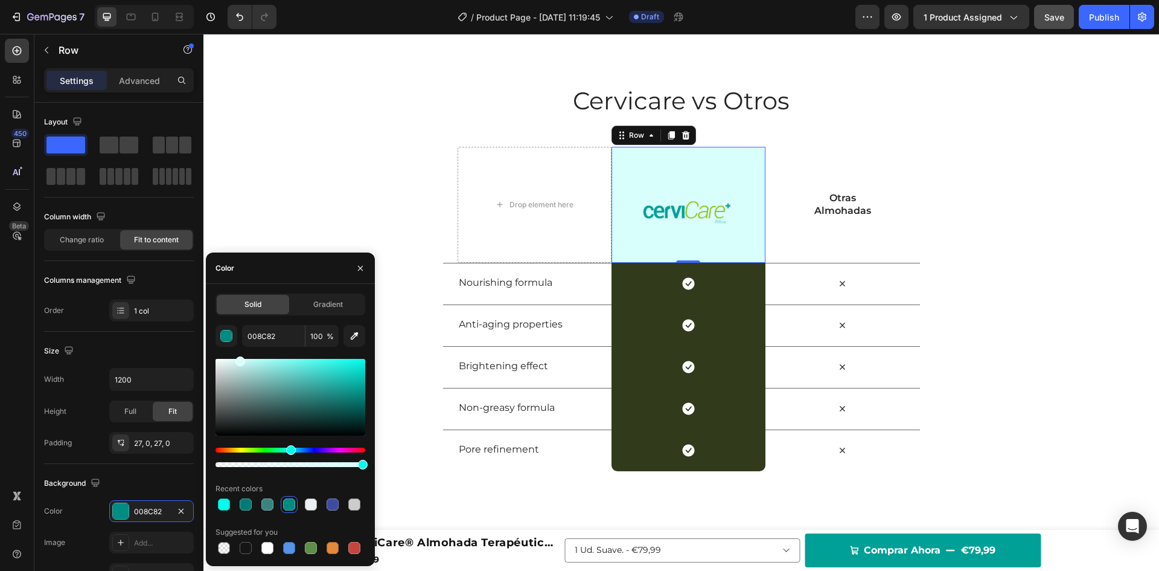
type input "D8FFFC"
drag, startPoint x: 303, startPoint y: 360, endPoint x: 239, endPoint y: 350, distance: 64.2
click at [239, 350] on div "D8FFFC 100 % Recent colors Suggested for you" at bounding box center [291, 440] width 150 height 231
click at [257, 339] on input "D8FFFC" at bounding box center [273, 336] width 63 height 22
click at [630, 275] on div "Icon Row" at bounding box center [689, 284] width 154 height 42
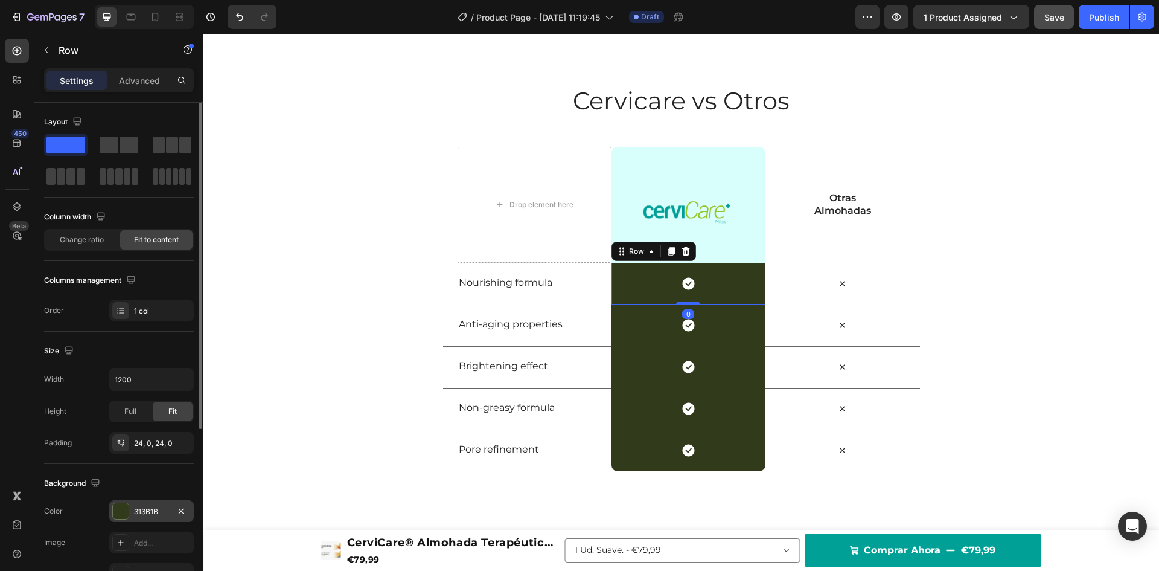
click at [145, 506] on div "313B1B" at bounding box center [151, 511] width 35 height 11
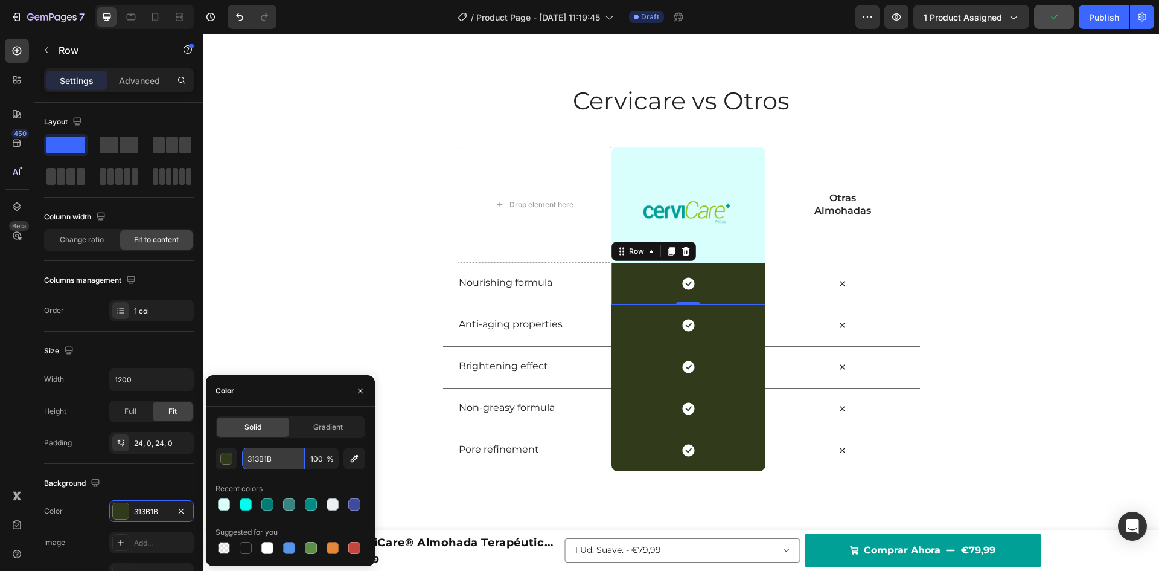
click at [266, 460] on input "313B1B" at bounding box center [273, 458] width 63 height 22
paste input "D8FFFC"
type input "D8FFFC"
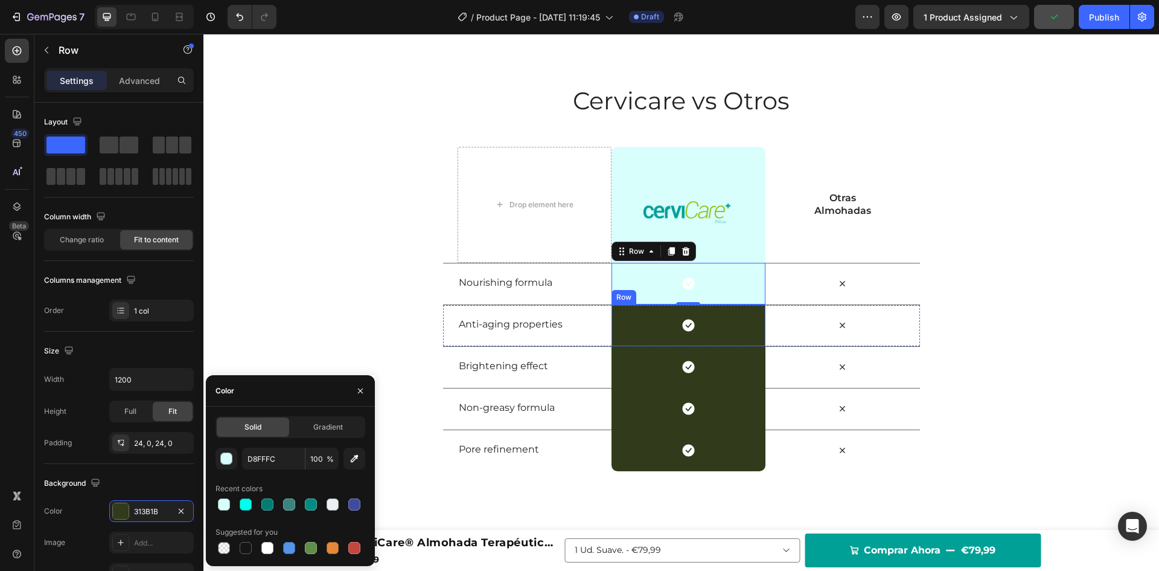
click at [644, 327] on div "Icon Row" at bounding box center [689, 325] width 154 height 42
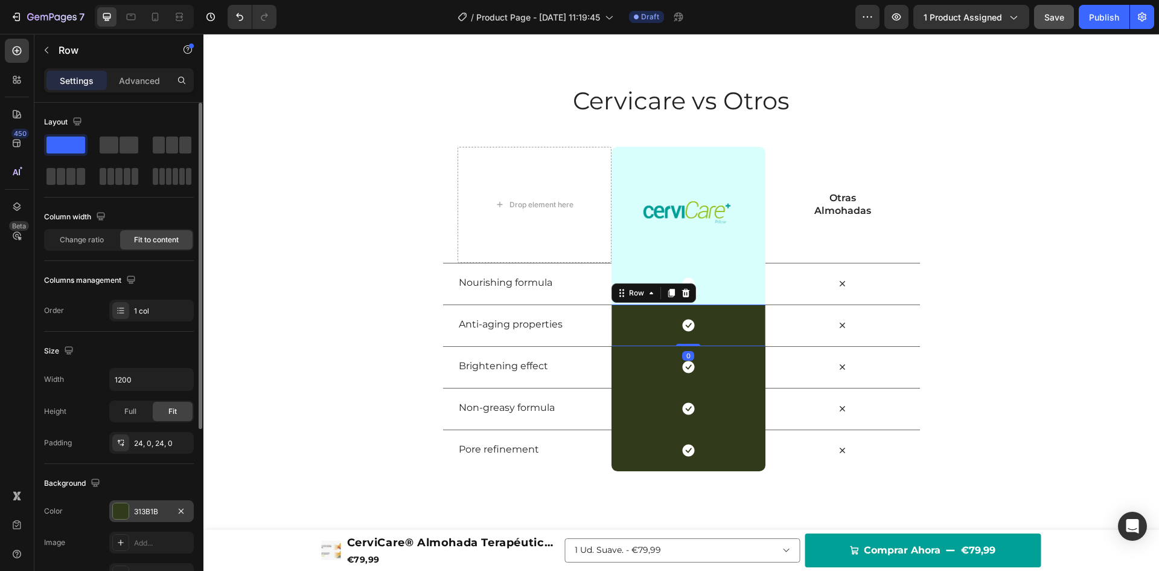
click at [134, 512] on div "313B1B" at bounding box center [151, 511] width 35 height 11
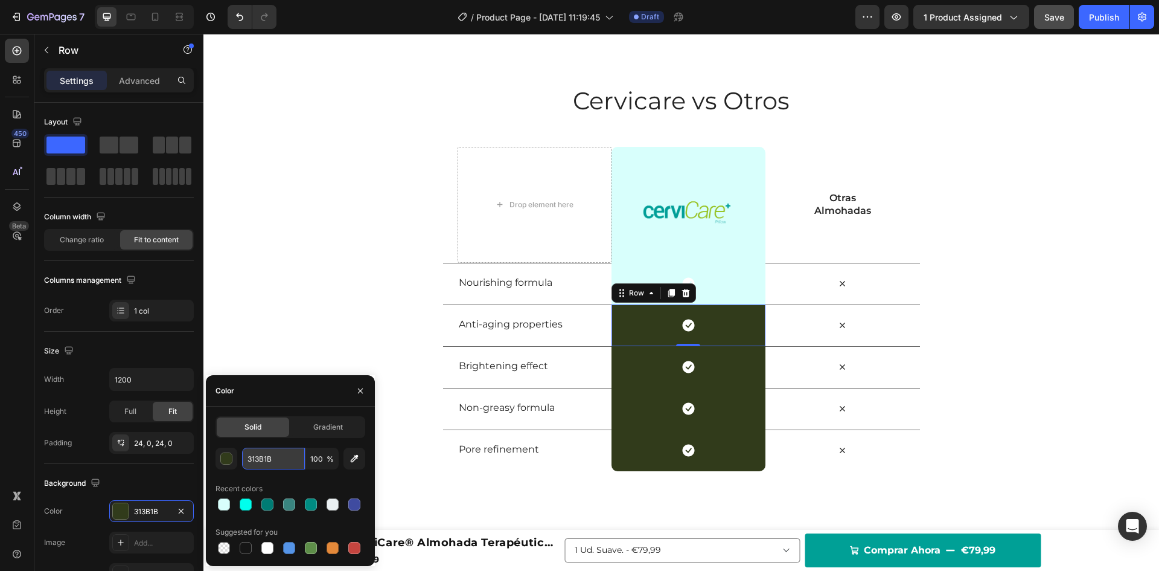
click at [261, 461] on input "313B1B" at bounding box center [273, 458] width 63 height 22
paste input "D8FFFC"
type input "D8FFFC"
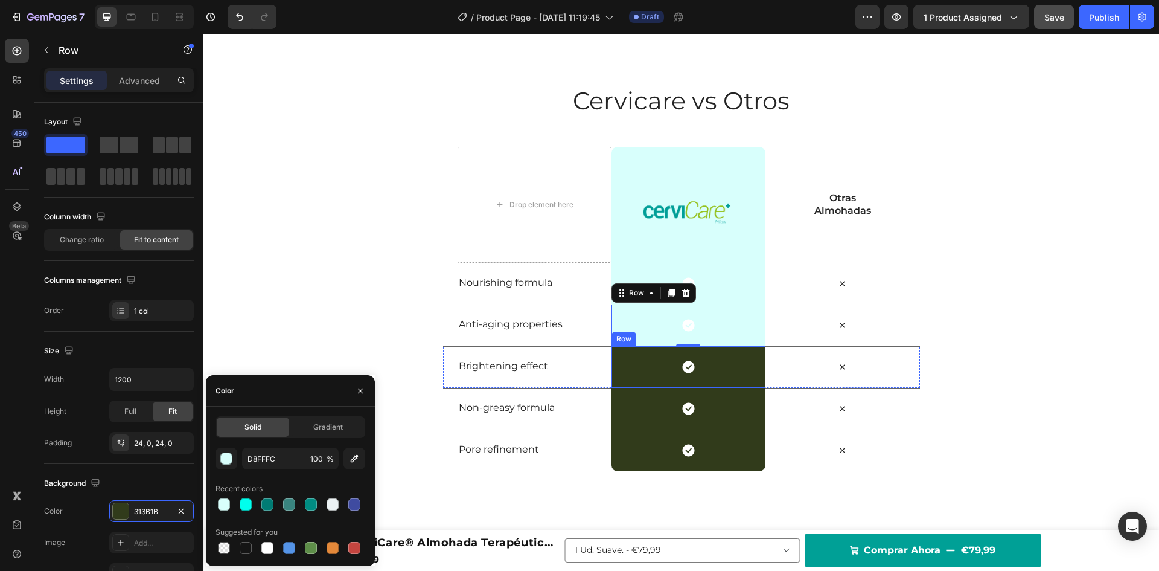
click at [626, 371] on div "Icon Row" at bounding box center [689, 367] width 154 height 42
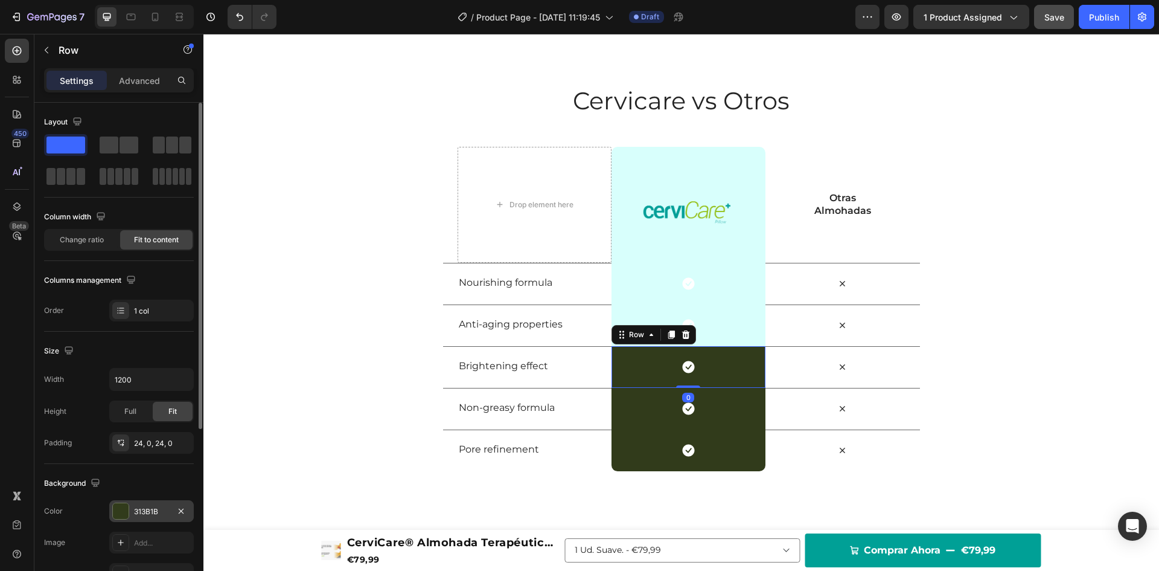
click at [144, 512] on div "313B1B" at bounding box center [151, 511] width 35 height 11
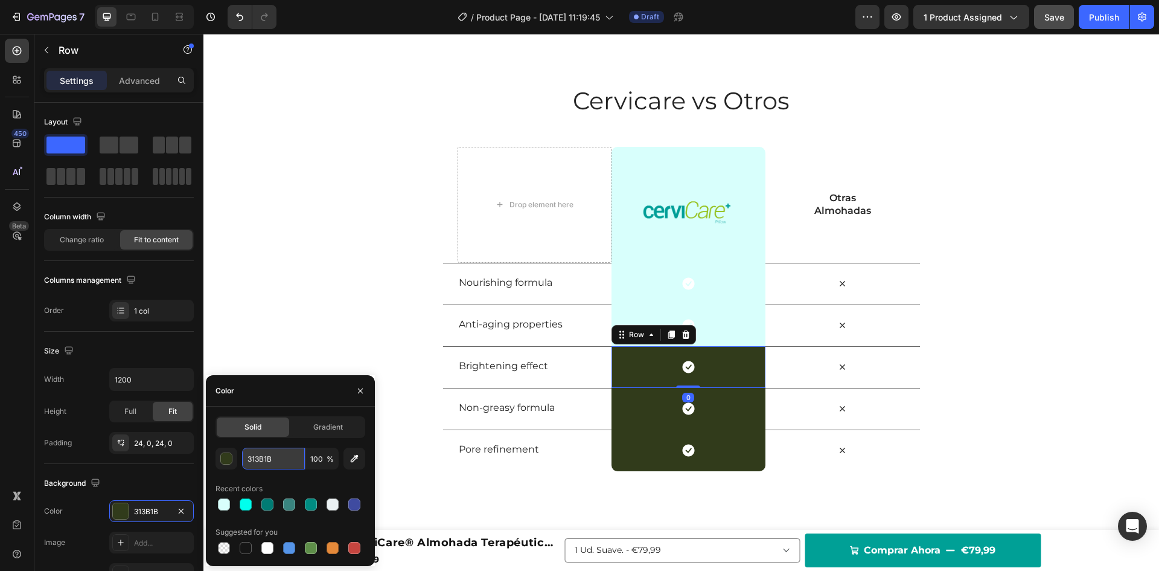
click at [276, 458] on input "313B1B" at bounding box center [273, 458] width 63 height 22
paste input "D8FFFC"
type input "D8FFFC"
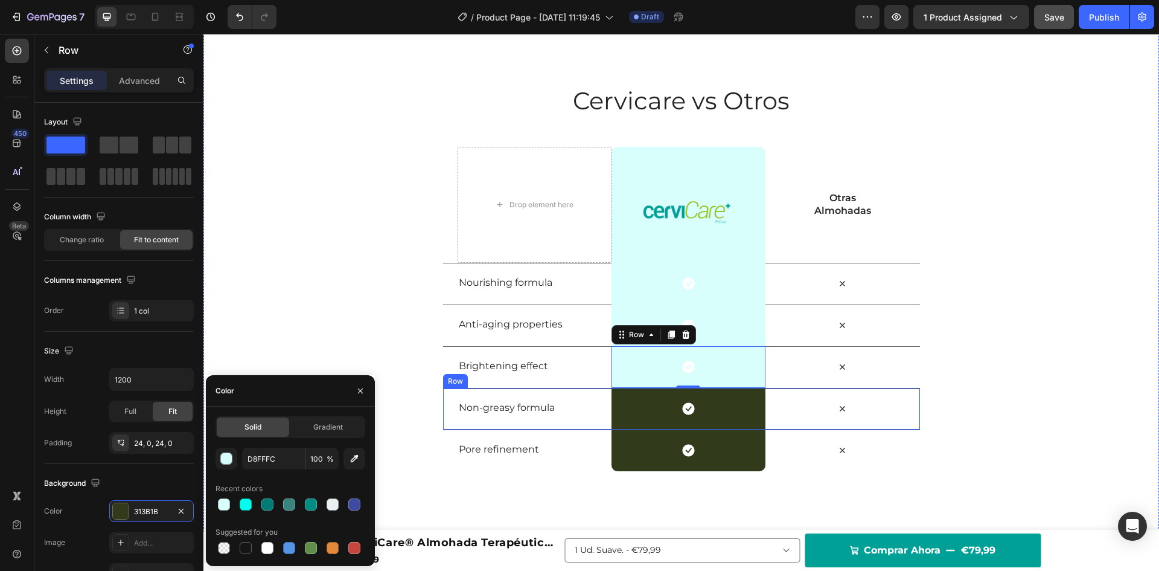
click at [612, 423] on div "Icon Row" at bounding box center [689, 409] width 154 height 42
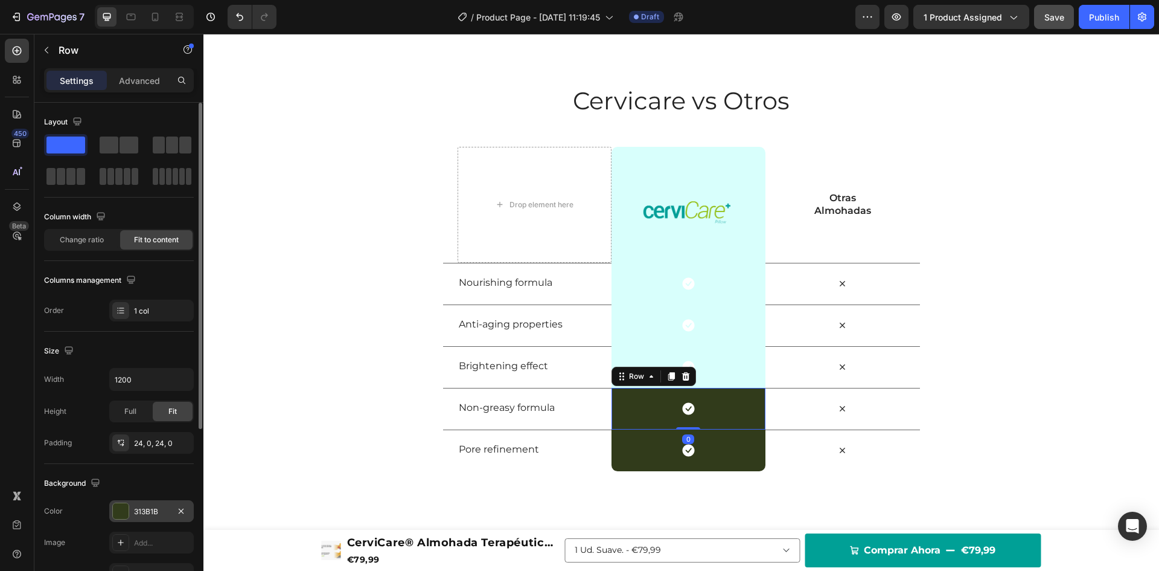
click at [150, 509] on div "313B1B" at bounding box center [151, 511] width 35 height 11
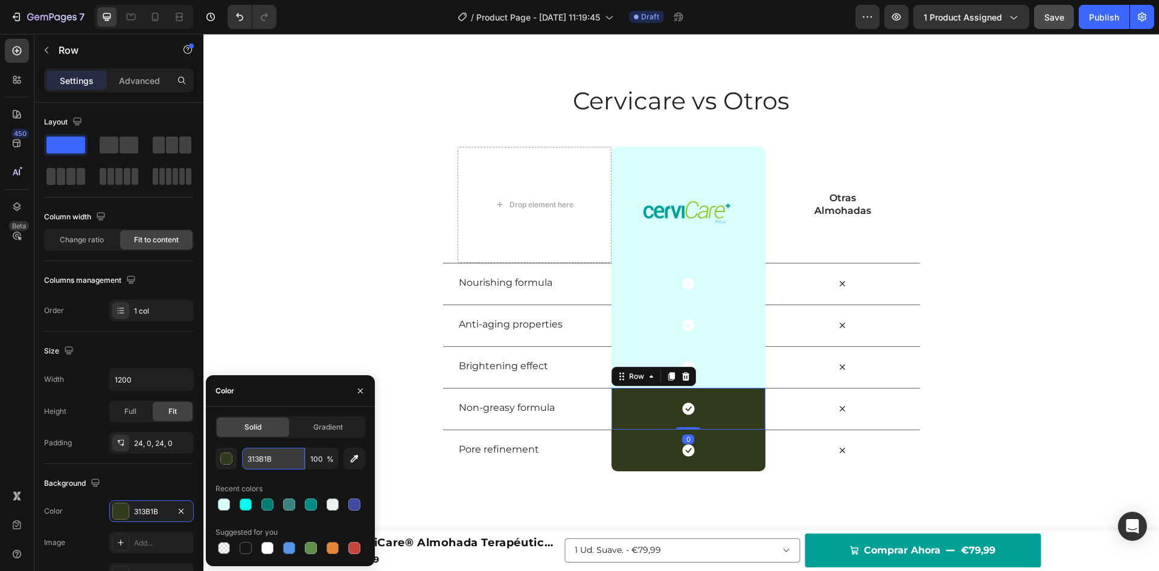
click at [254, 462] on input "313B1B" at bounding box center [273, 458] width 63 height 22
paste input "D8FFFC"
type input "D8FFFC"
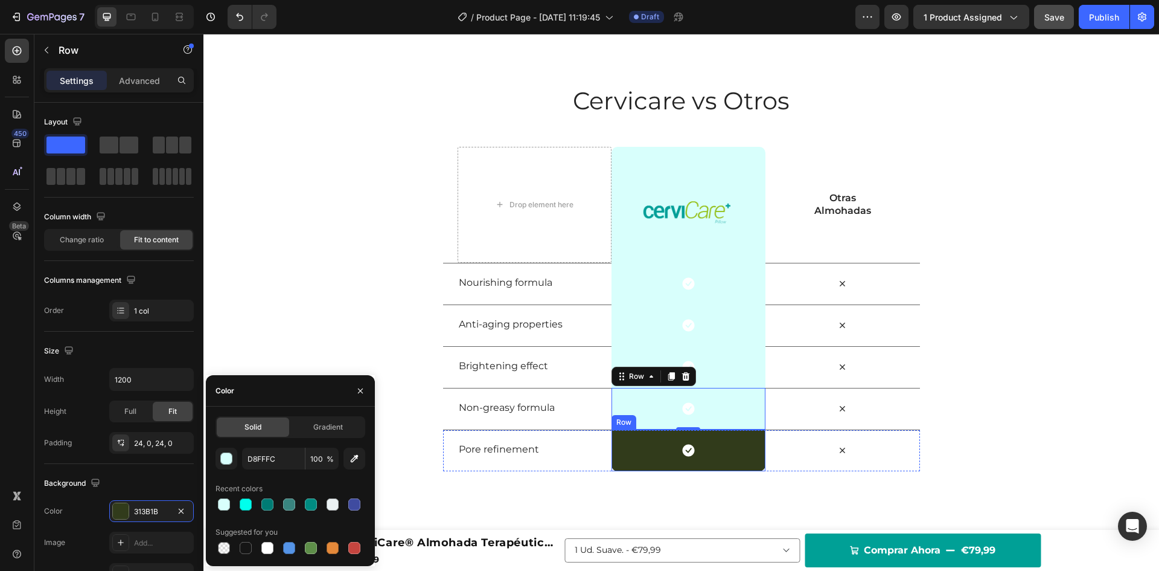
click at [620, 458] on div "Icon Row" at bounding box center [689, 450] width 154 height 42
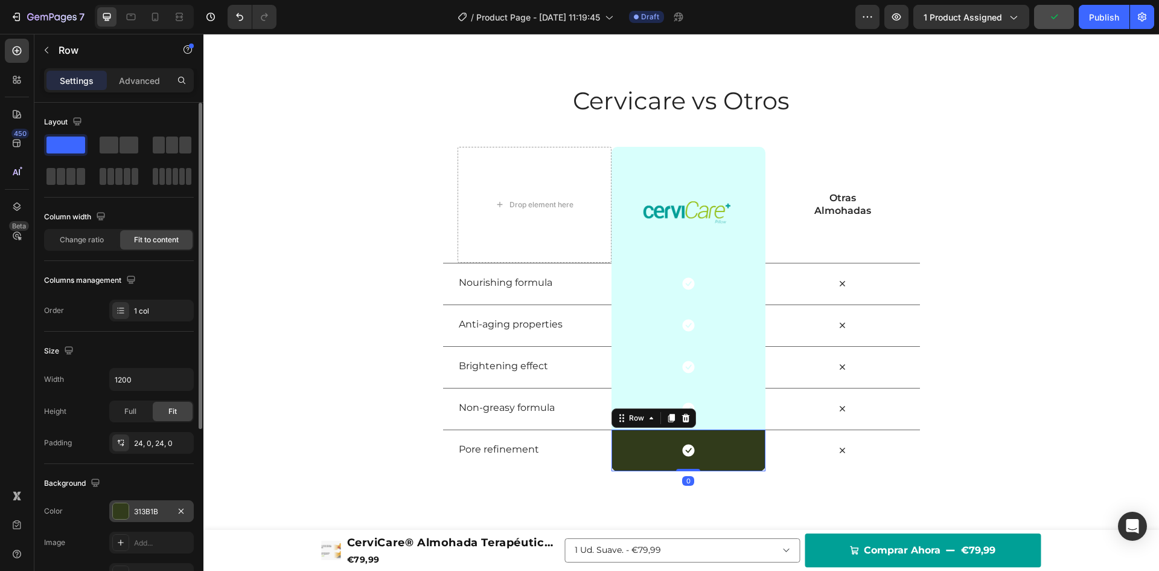
click at [138, 514] on div "313B1B" at bounding box center [151, 511] width 35 height 11
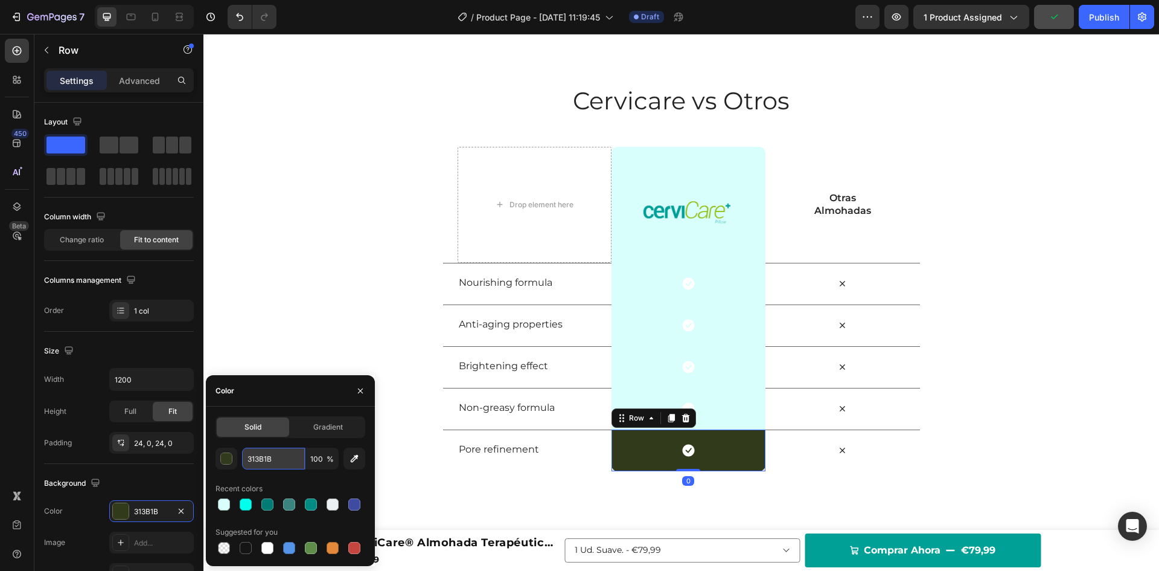
click at [264, 456] on input "313B1B" at bounding box center [273, 458] width 63 height 22
paste input "D8FFFC"
type input "D8FFFC"
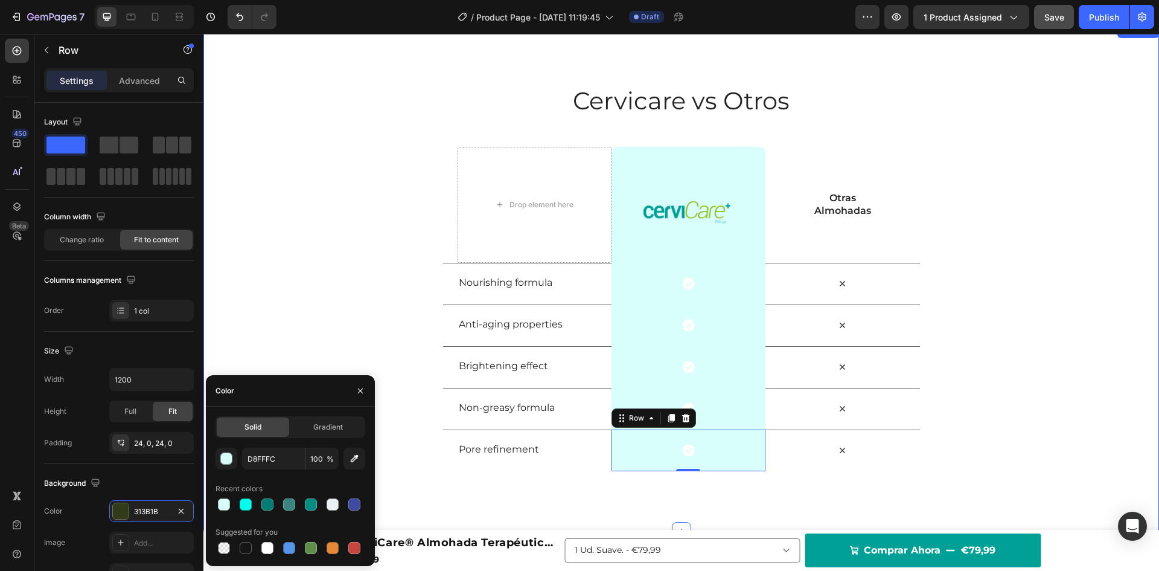
click at [322, 281] on div "Cervicare vs Otros Heading Row Drop element here Image Row Otras Almohadas Text…" at bounding box center [681, 277] width 956 height 387
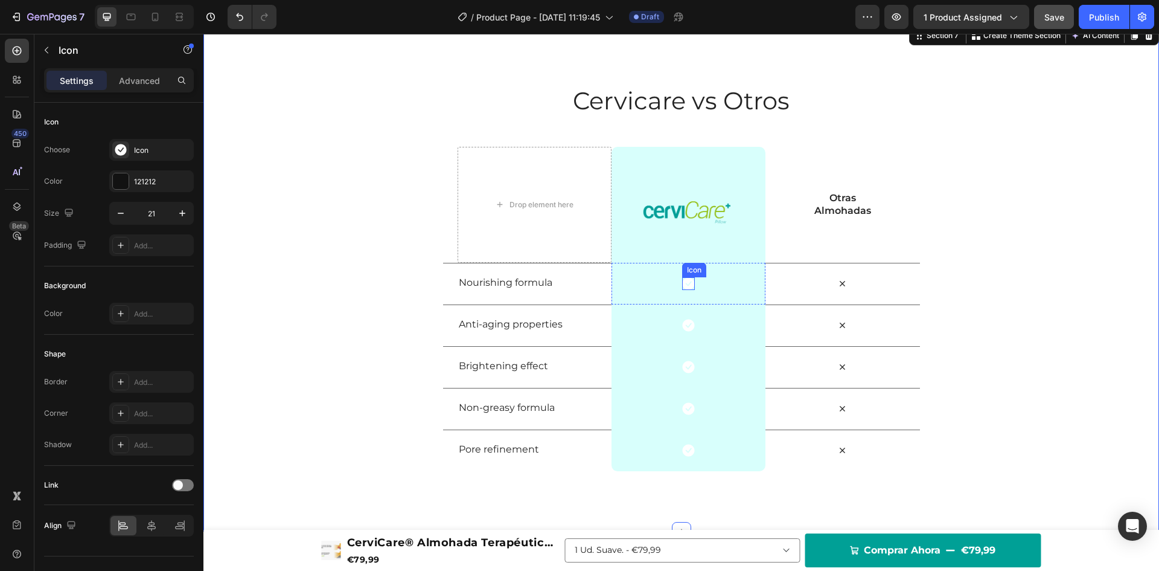
click at [682, 285] on icon at bounding box center [688, 283] width 12 height 12
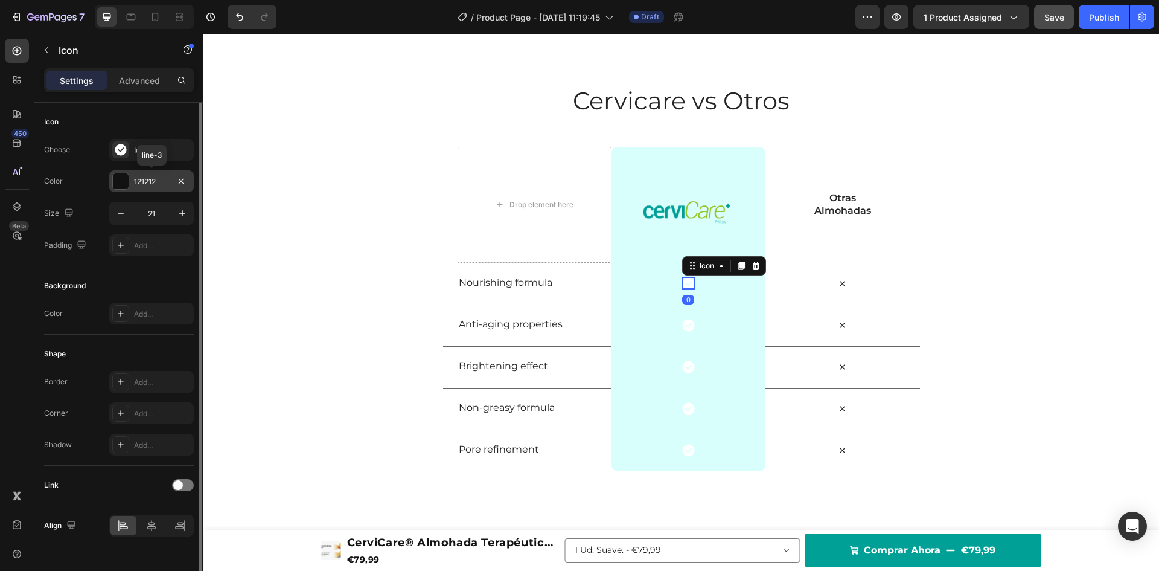
click at [152, 181] on div "121212" at bounding box center [151, 181] width 35 height 11
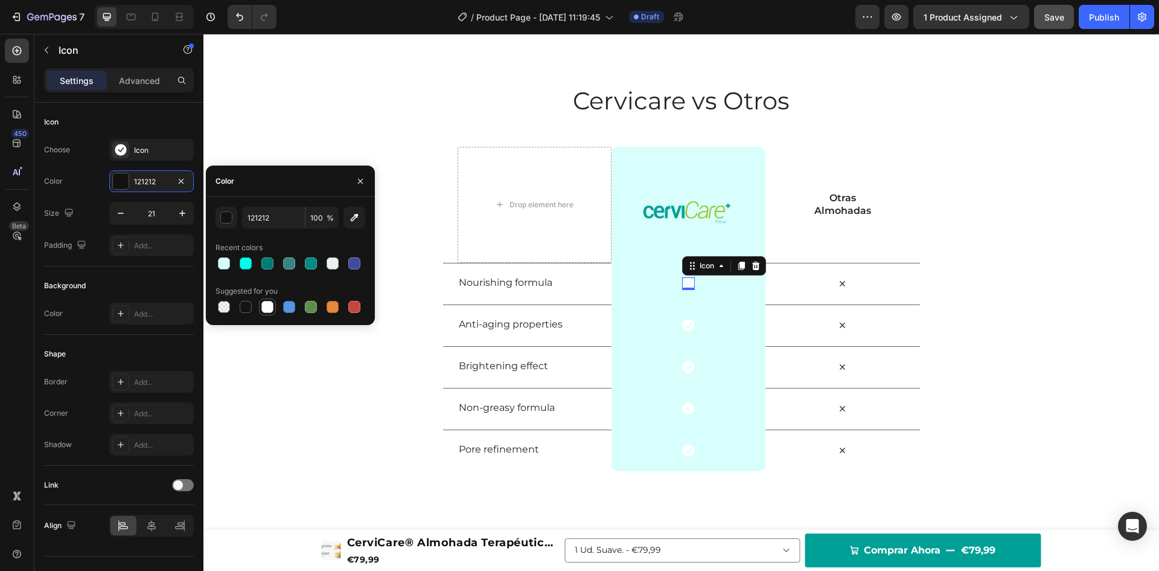
click at [264, 309] on div at bounding box center [267, 307] width 12 height 12
click at [246, 265] on div at bounding box center [246, 263] width 12 height 12
click at [261, 264] on div at bounding box center [267, 263] width 14 height 14
click at [224, 263] on div at bounding box center [224, 263] width 12 height 12
click at [244, 309] on div at bounding box center [246, 307] width 12 height 12
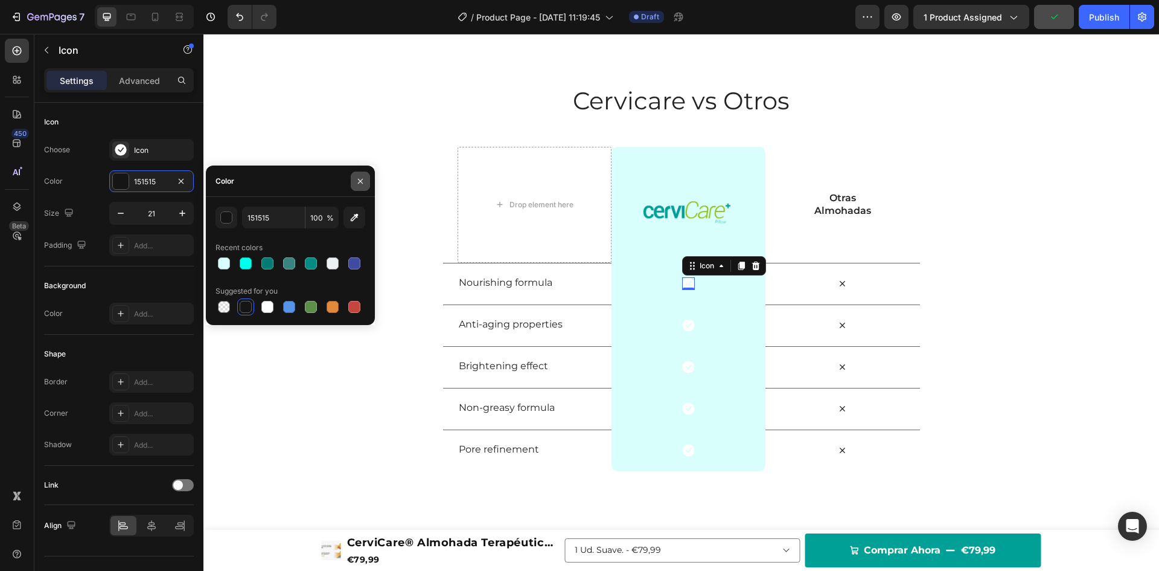
click at [360, 183] on icon "button" at bounding box center [361, 181] width 10 height 10
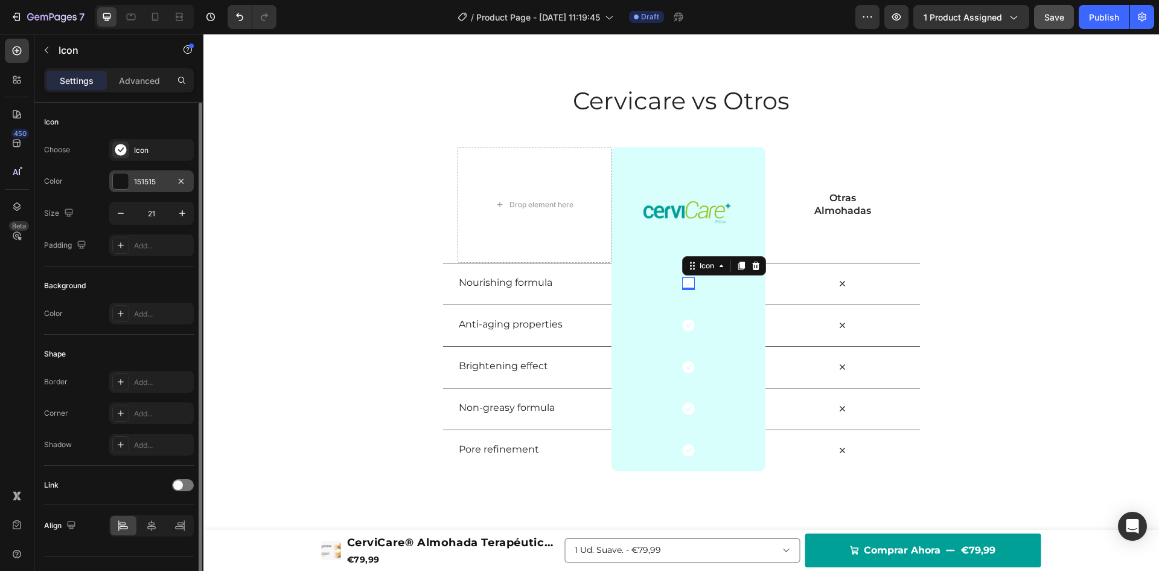
click at [133, 182] on div "151515" at bounding box center [151, 181] width 85 height 22
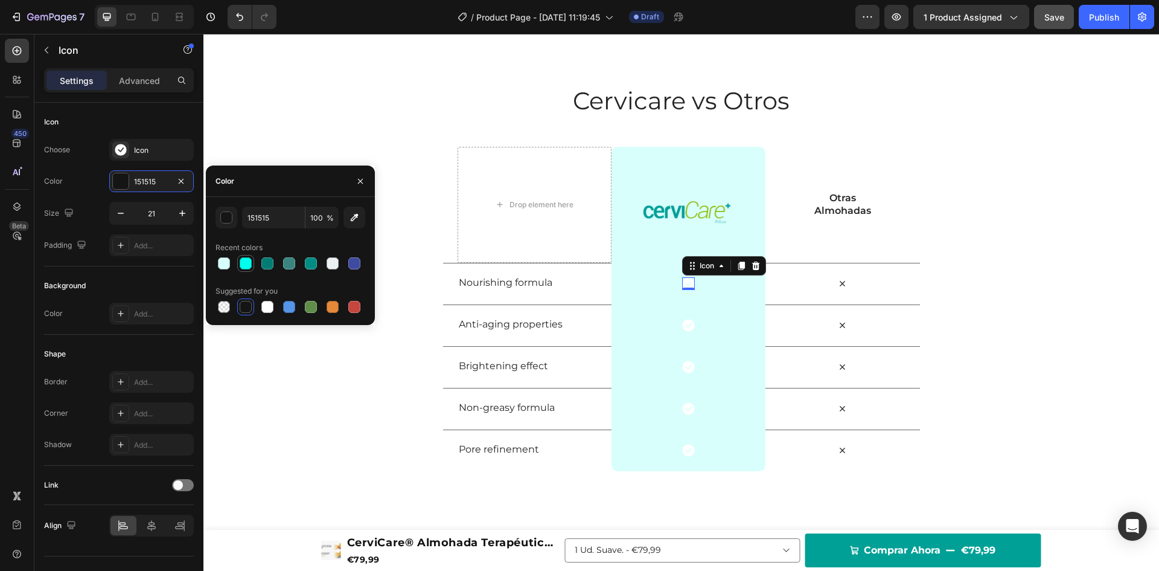
click at [240, 261] on div at bounding box center [246, 263] width 12 height 12
click at [272, 307] on div at bounding box center [267, 307] width 12 height 12
click at [243, 307] on div at bounding box center [246, 307] width 12 height 12
type input "151515"
click at [292, 242] on div "Recent colors" at bounding box center [291, 247] width 150 height 19
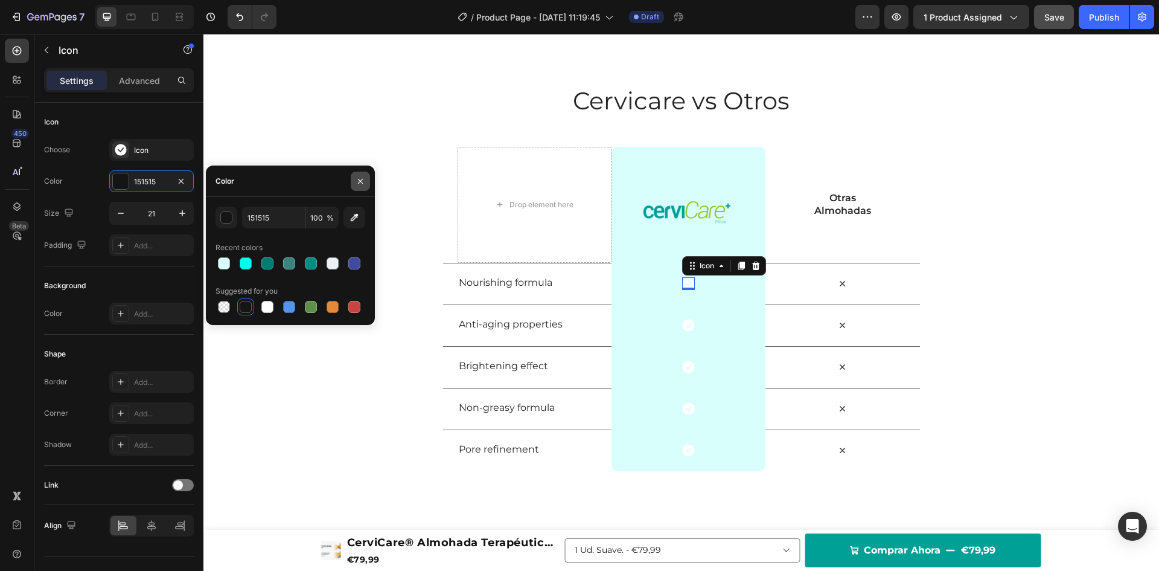
click at [357, 178] on icon "button" at bounding box center [361, 181] width 10 height 10
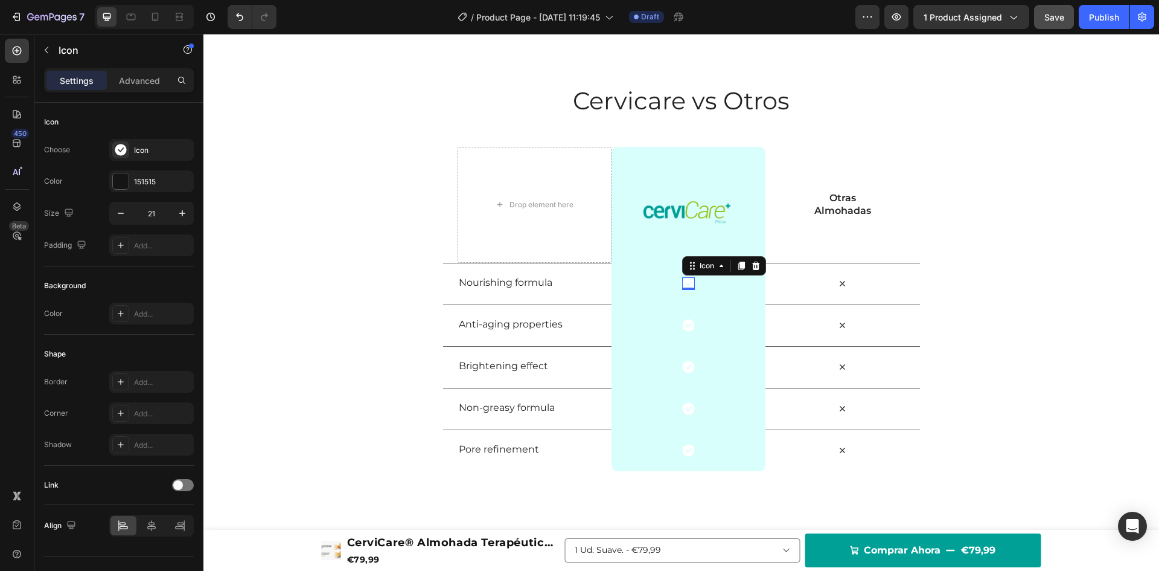
click at [685, 283] on icon at bounding box center [688, 283] width 13 height 13
click at [1018, 183] on div "Cervicare vs Otros Heading Row Drop element here Image Row Otras Almohadas Text…" at bounding box center [681, 277] width 956 height 387
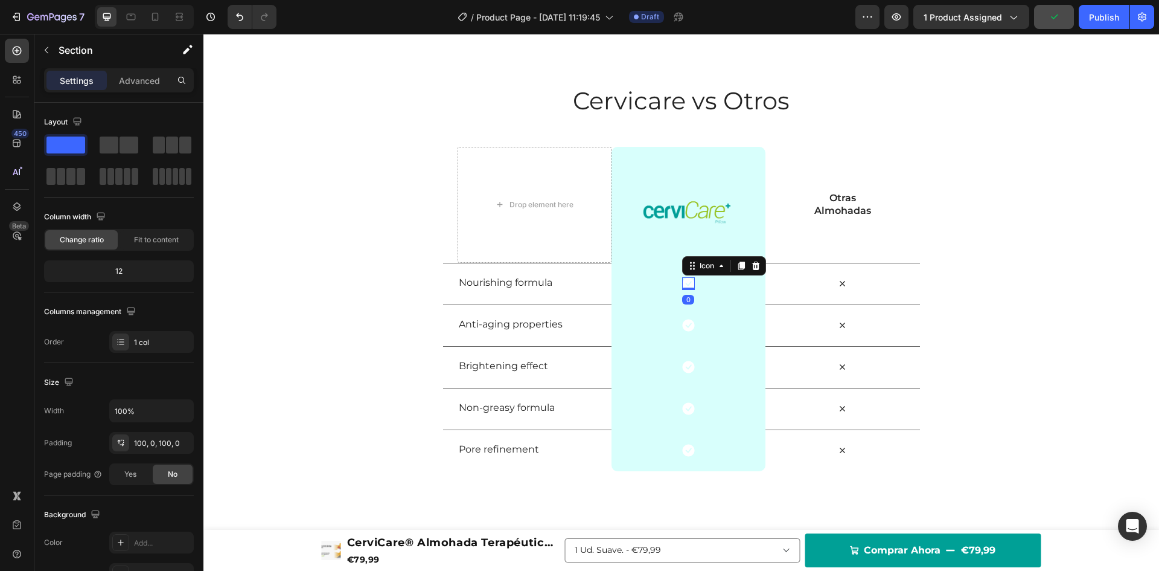
click at [684, 285] on icon at bounding box center [688, 283] width 13 height 13
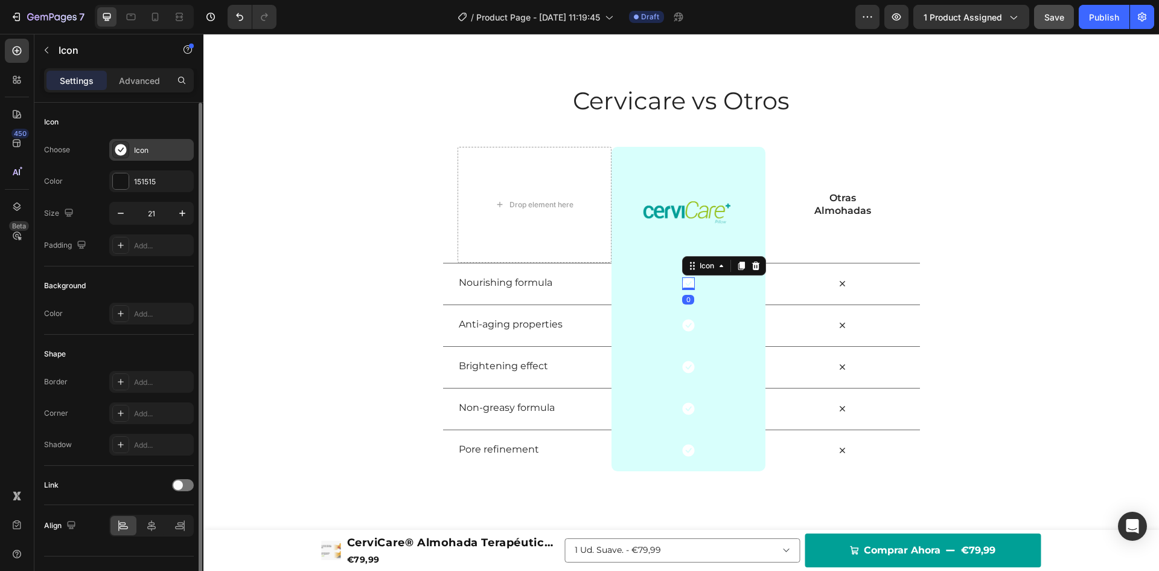
click at [135, 145] on div "Icon" at bounding box center [162, 150] width 57 height 11
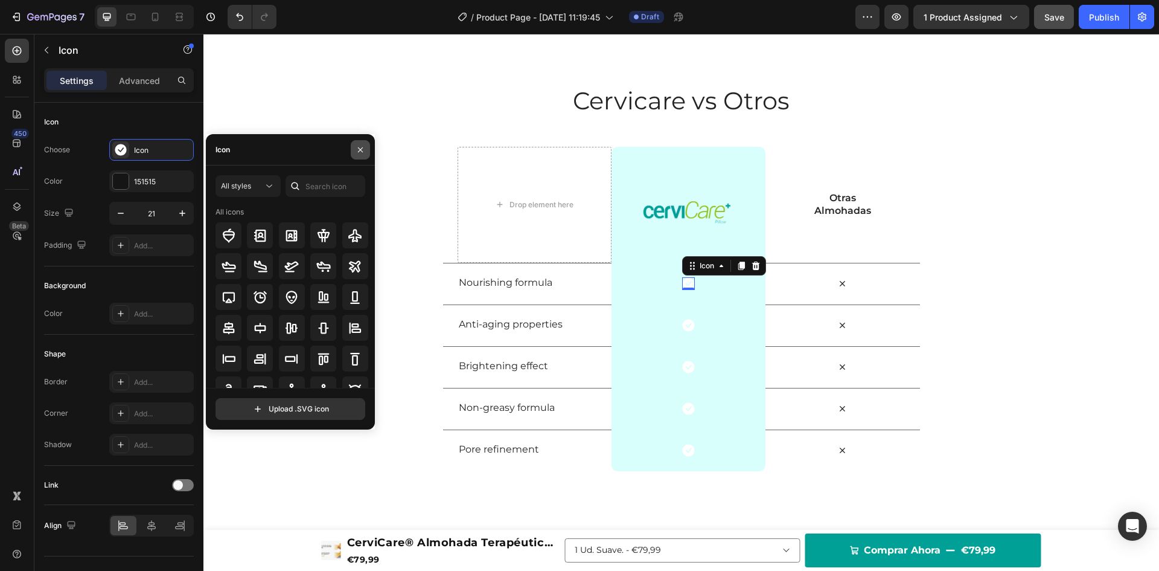
click at [363, 150] on icon "button" at bounding box center [361, 150] width 10 height 10
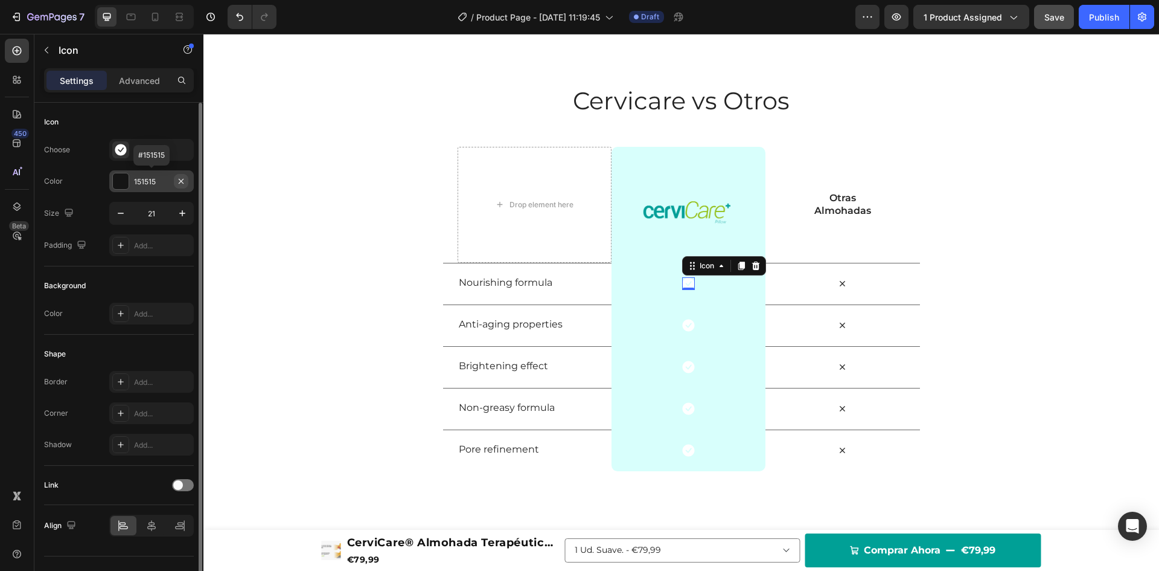
click at [179, 182] on icon "button" at bounding box center [181, 181] width 10 height 10
click at [91, 194] on div "Choose Icon Color Add... Size 21 Padding Add..." at bounding box center [119, 197] width 150 height 117
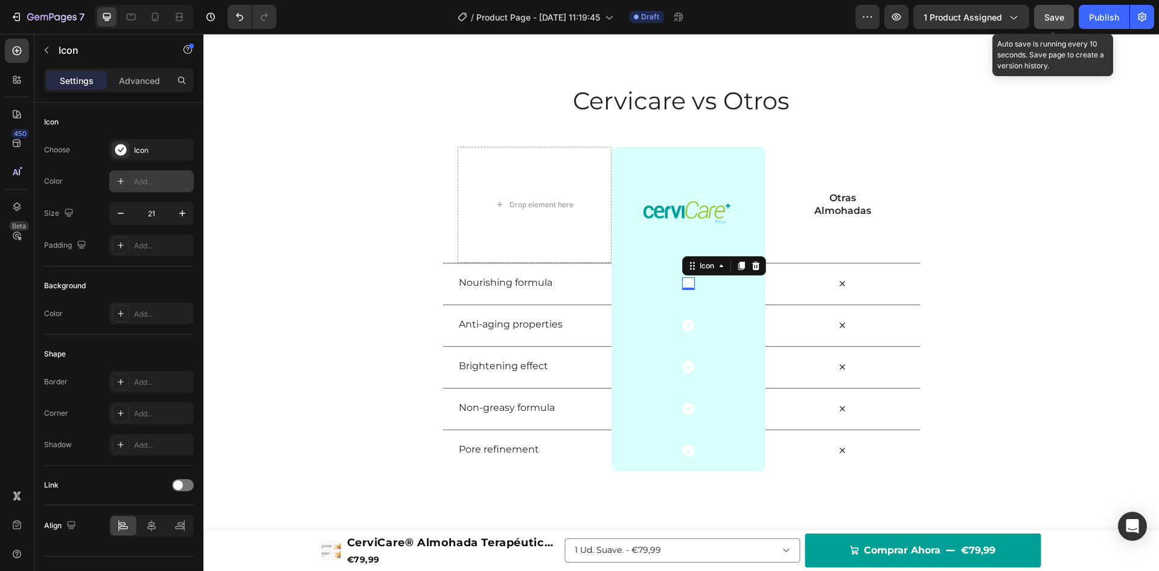
click at [1056, 24] on button "Save" at bounding box center [1054, 17] width 40 height 24
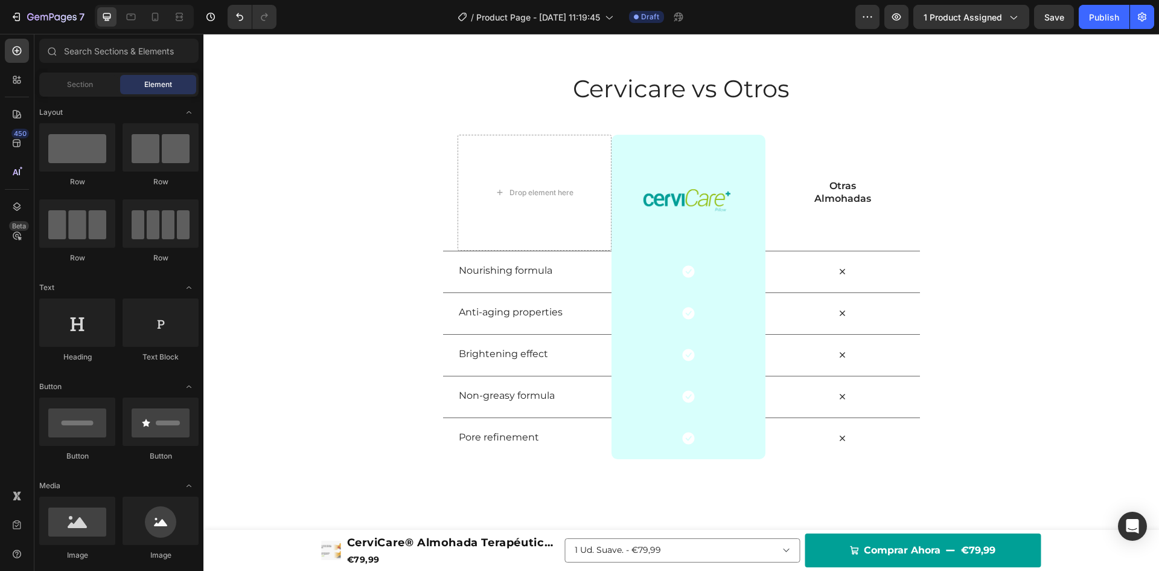
scroll to position [2104, 0]
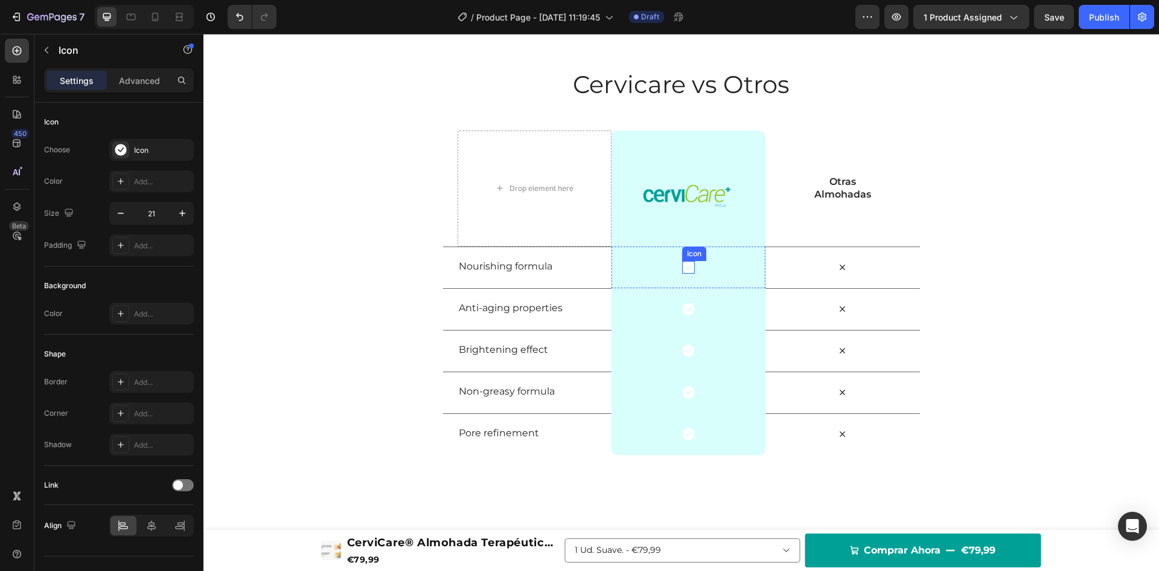
click at [688, 267] on icon at bounding box center [688, 267] width 12 height 12
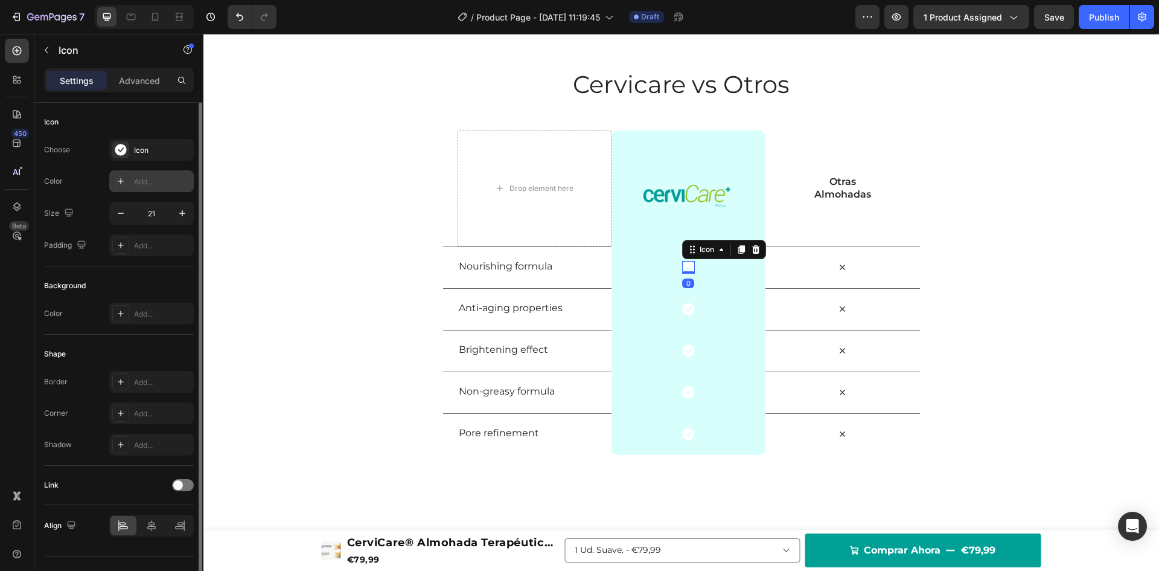
click at [140, 179] on div "Add..." at bounding box center [162, 181] width 57 height 11
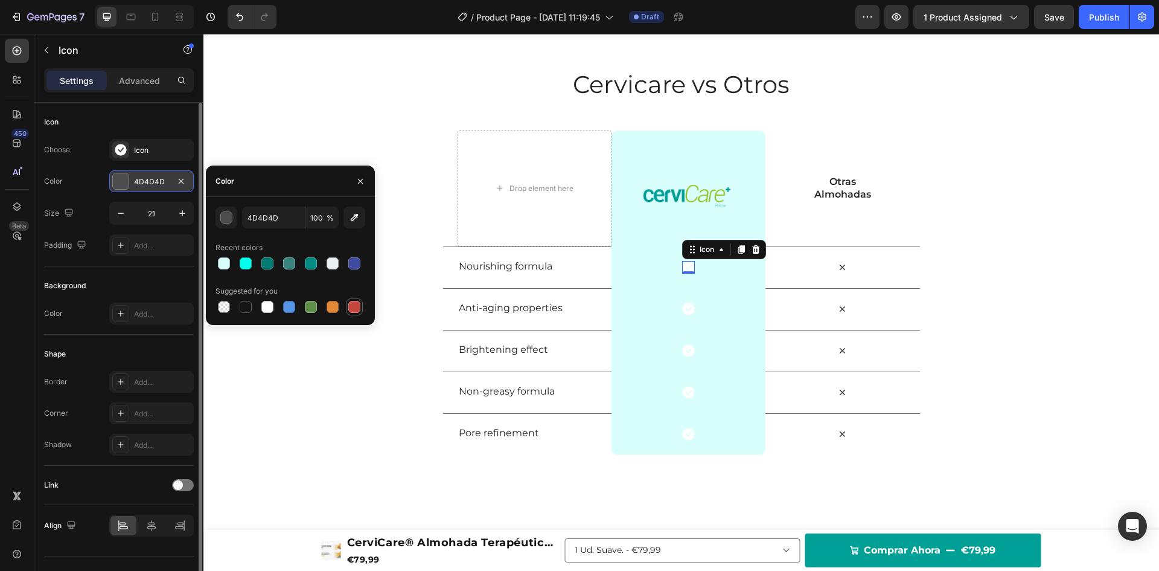
click at [354, 309] on div at bounding box center [354, 307] width 12 height 12
type input "C5453F"
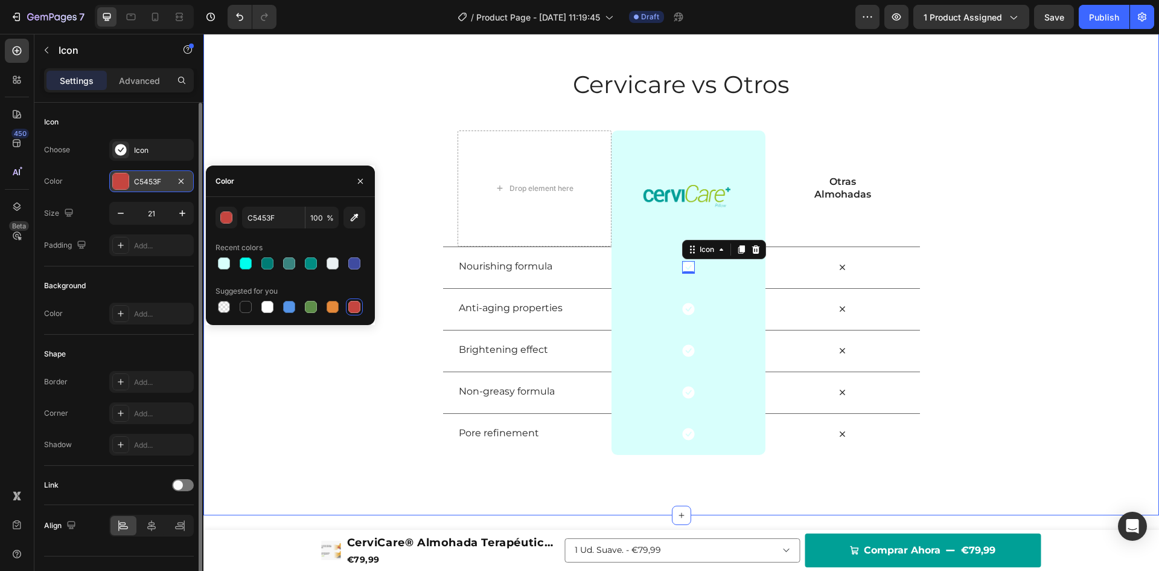
click at [399, 125] on div "Cervicare vs Otros Heading Row Drop element here Image Row Otras Almohadas Text…" at bounding box center [681, 261] width 956 height 387
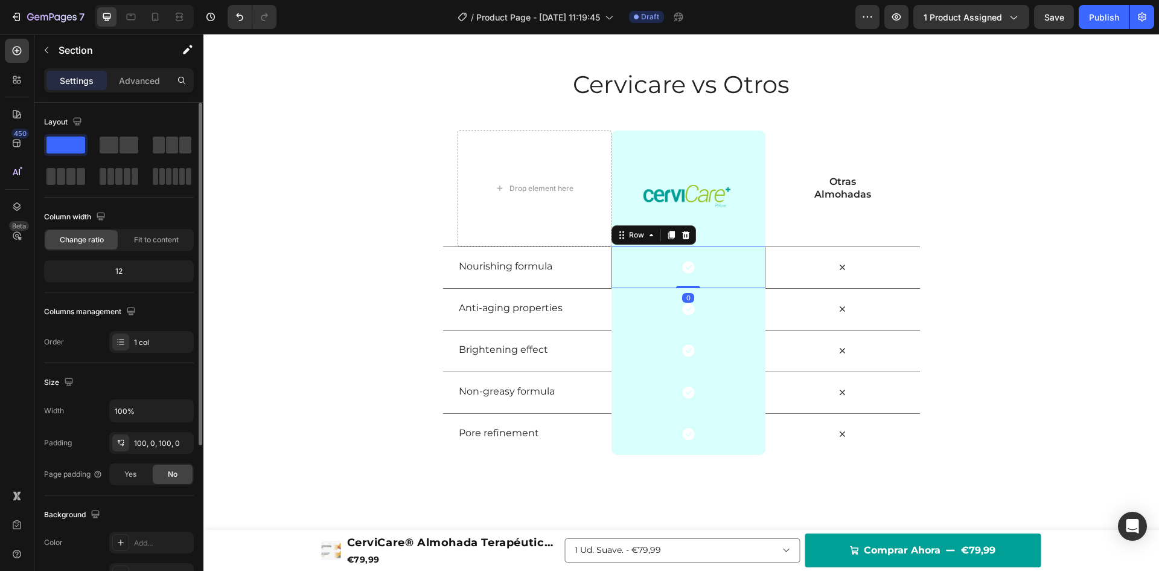
click at [626, 261] on div "Icon Row 0" at bounding box center [689, 267] width 154 height 42
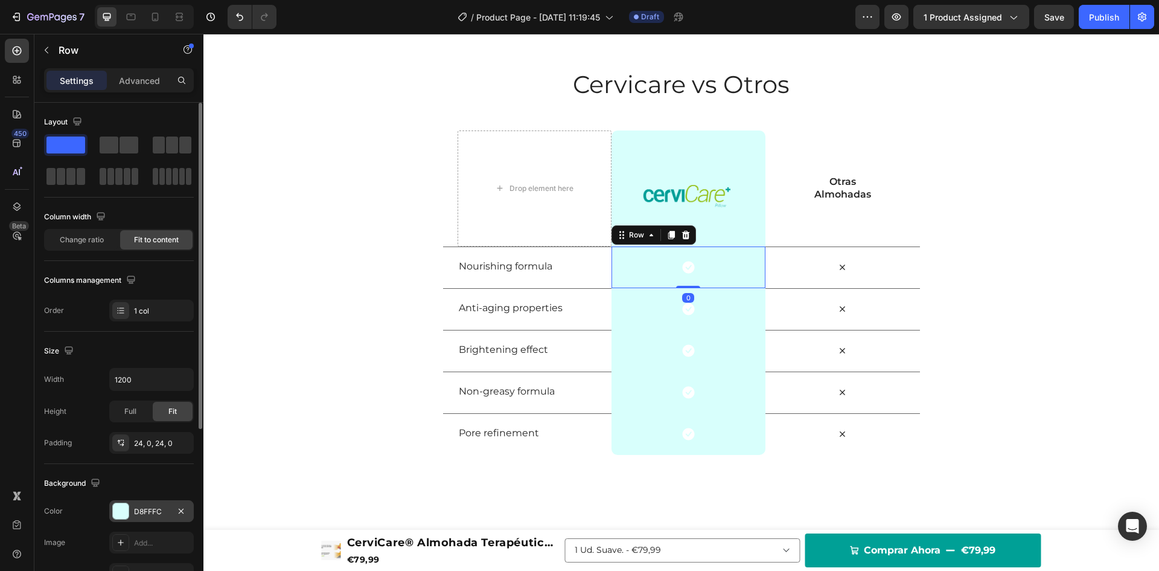
click at [146, 504] on div "D8FFFC" at bounding box center [151, 511] width 85 height 22
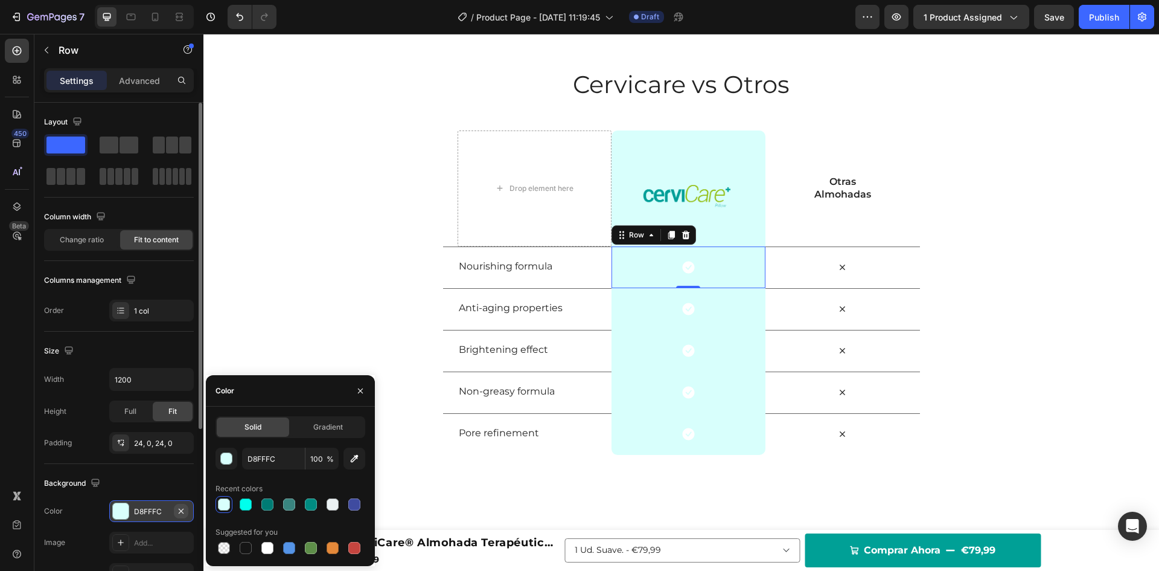
click at [180, 513] on icon "button" at bounding box center [181, 511] width 10 height 10
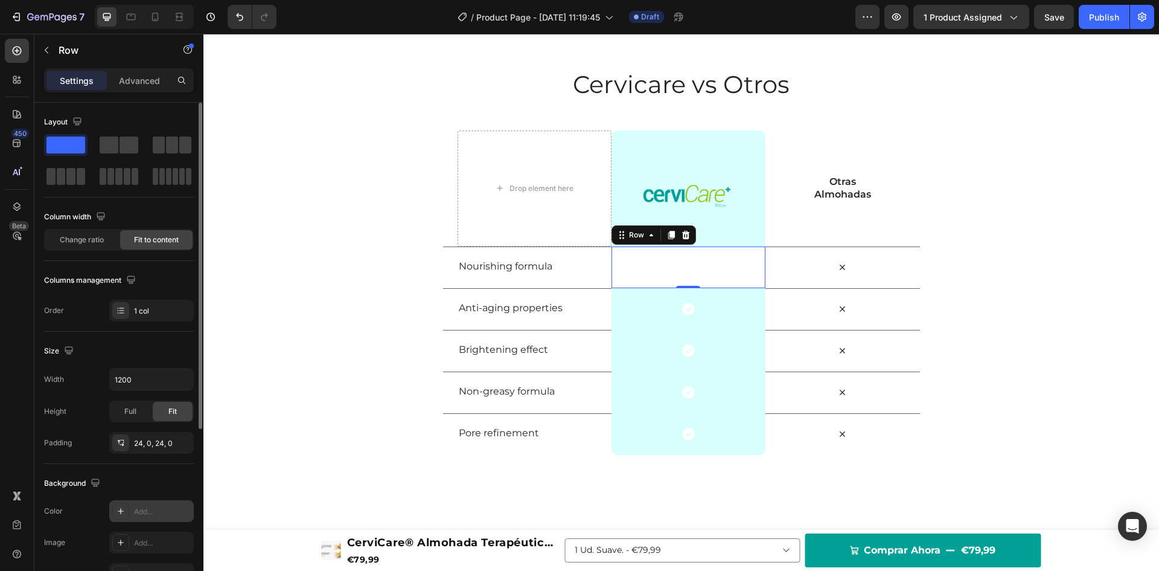
click at [153, 515] on div "Add..." at bounding box center [162, 511] width 57 height 11
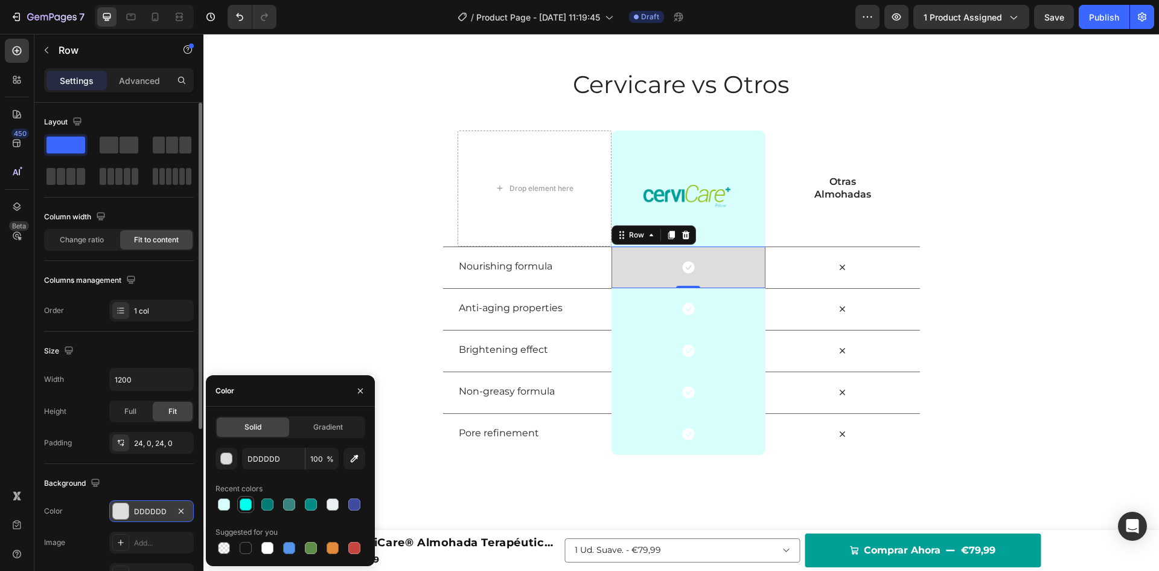
click at [243, 504] on div at bounding box center [246, 504] width 12 height 12
click at [268, 504] on div at bounding box center [267, 504] width 12 height 12
click at [231, 507] on div at bounding box center [224, 504] width 17 height 17
type input "D8FFFC"
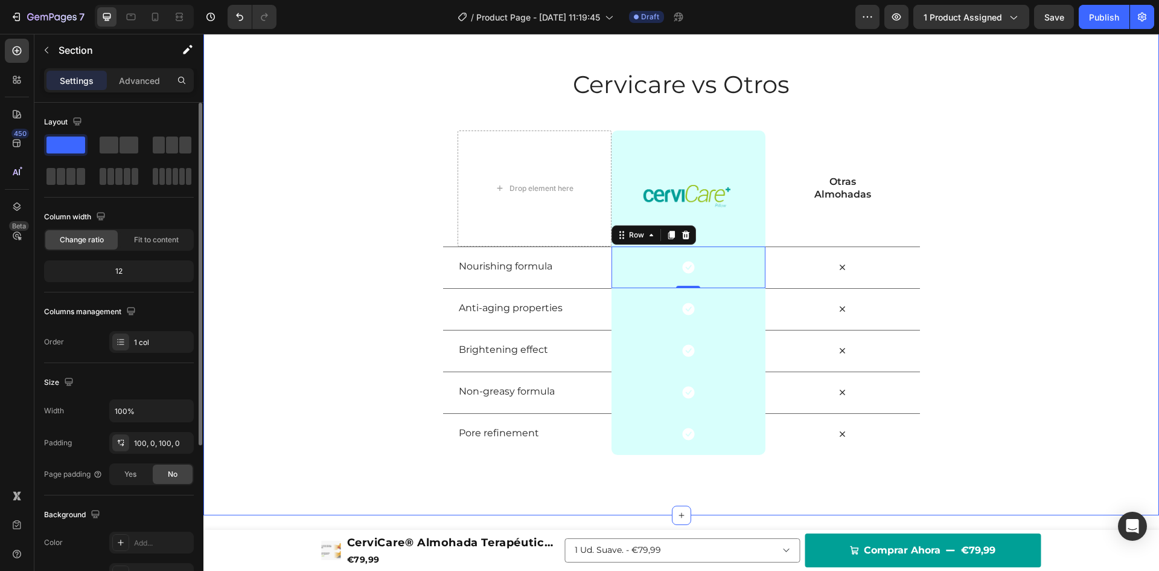
click at [283, 275] on div "Cervicare vs Otros Heading Row Drop element here Image Row Otras Almohadas Text…" at bounding box center [681, 261] width 956 height 387
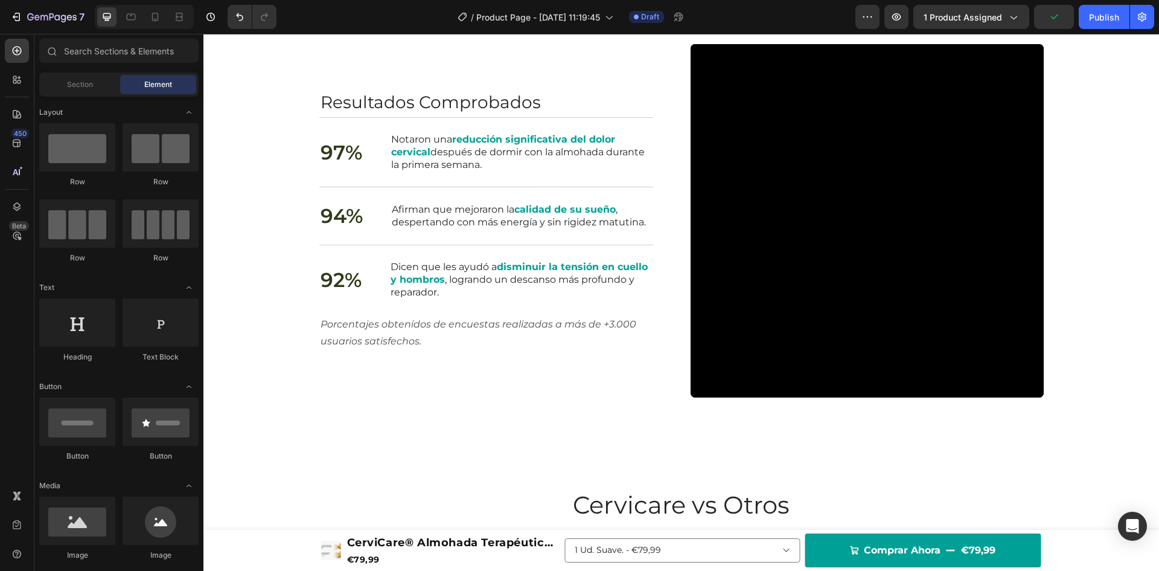
scroll to position [1688, 0]
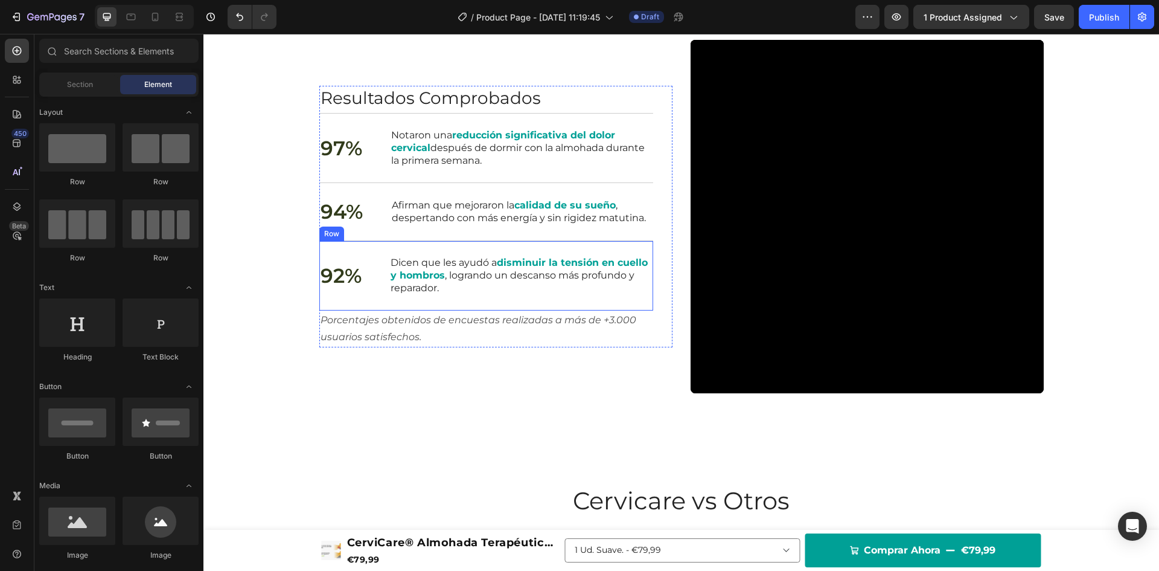
click at [364, 276] on div "92% Text Block Dicen que les ayudó a disminuir la tensión en cuello y hombros ,…" at bounding box center [486, 274] width 334 height 69
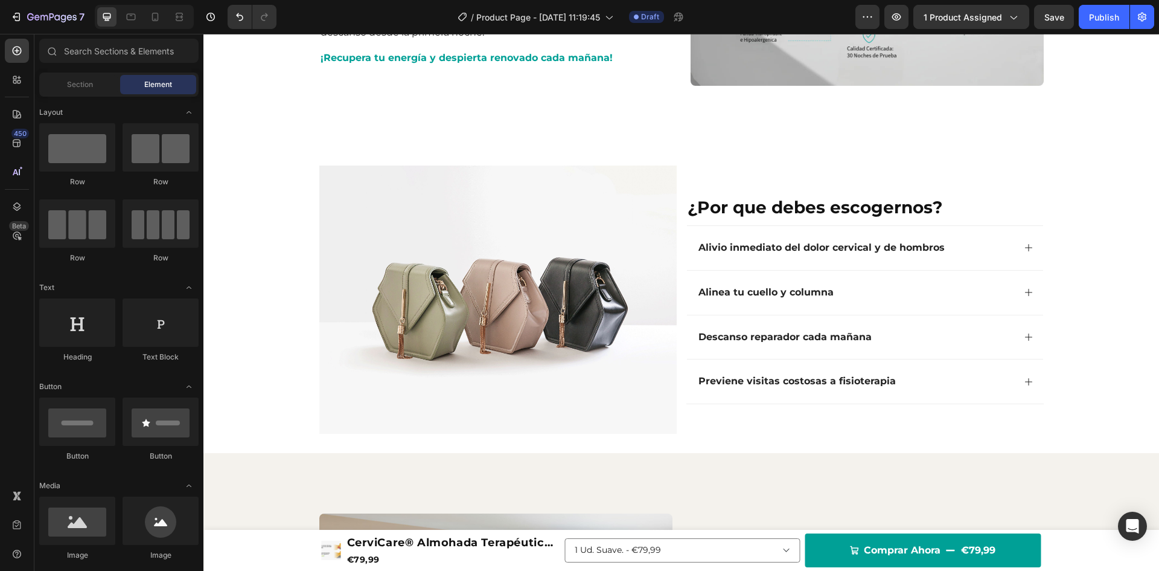
scroll to position [784, 0]
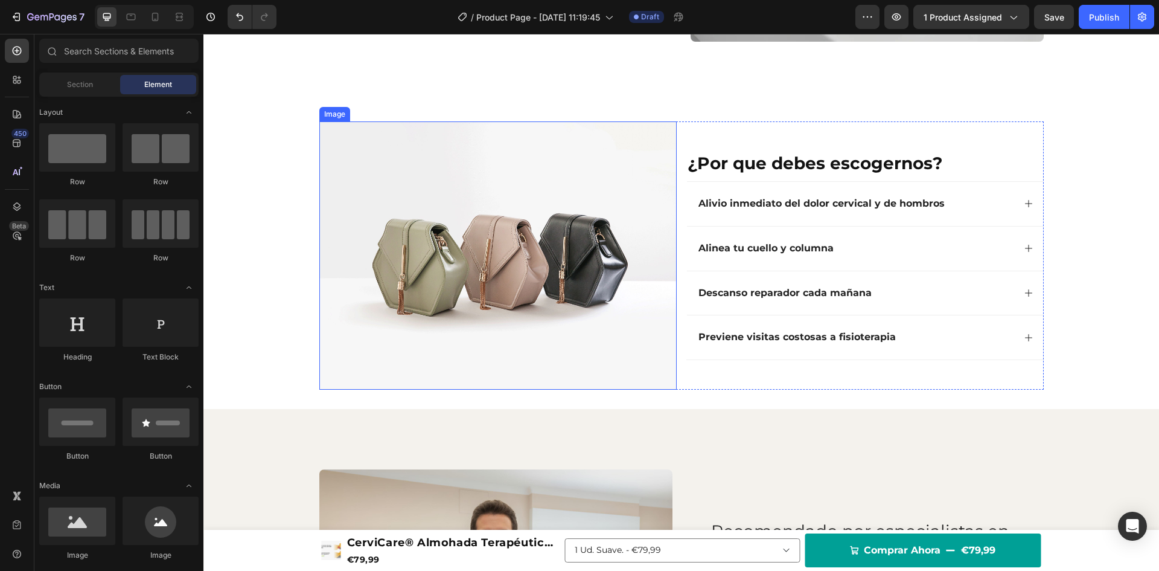
click at [492, 260] on img at bounding box center [497, 255] width 357 height 268
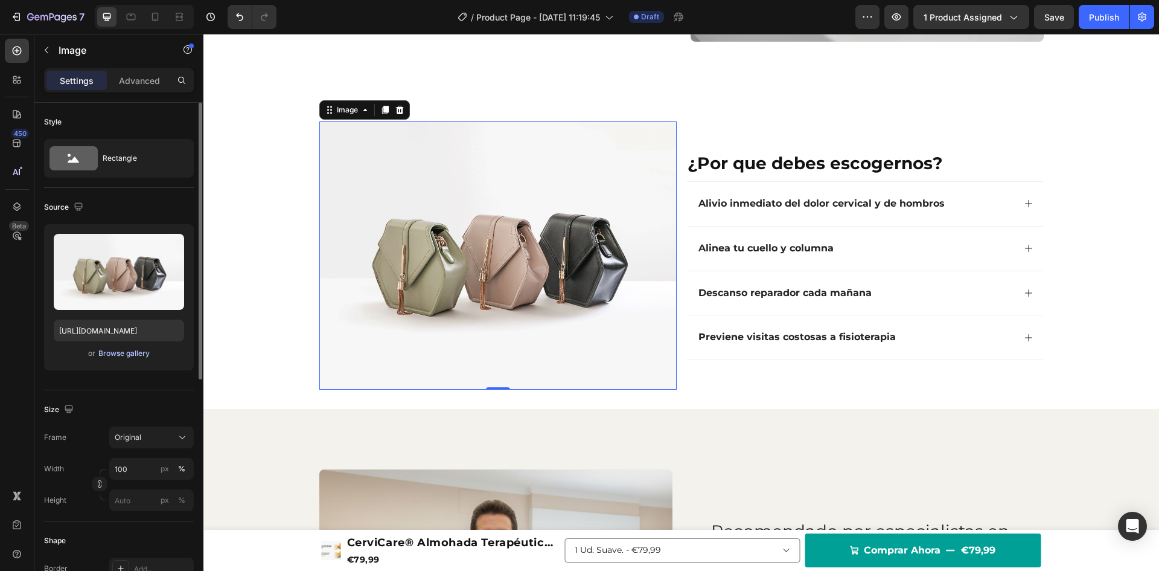
click at [101, 353] on div "Browse gallery" at bounding box center [123, 353] width 51 height 11
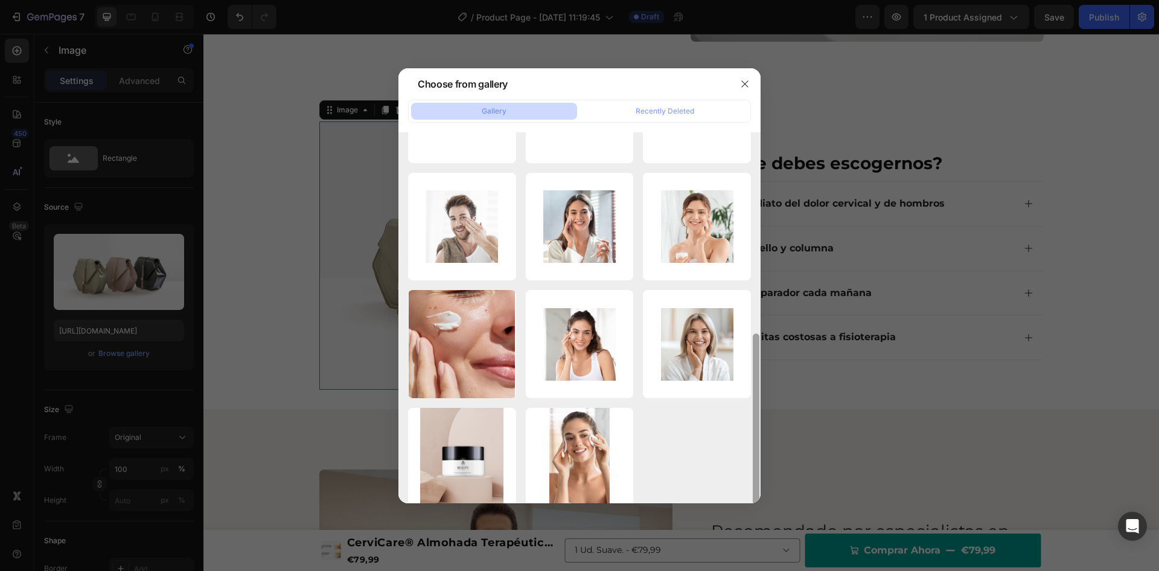
scroll to position [344, 0]
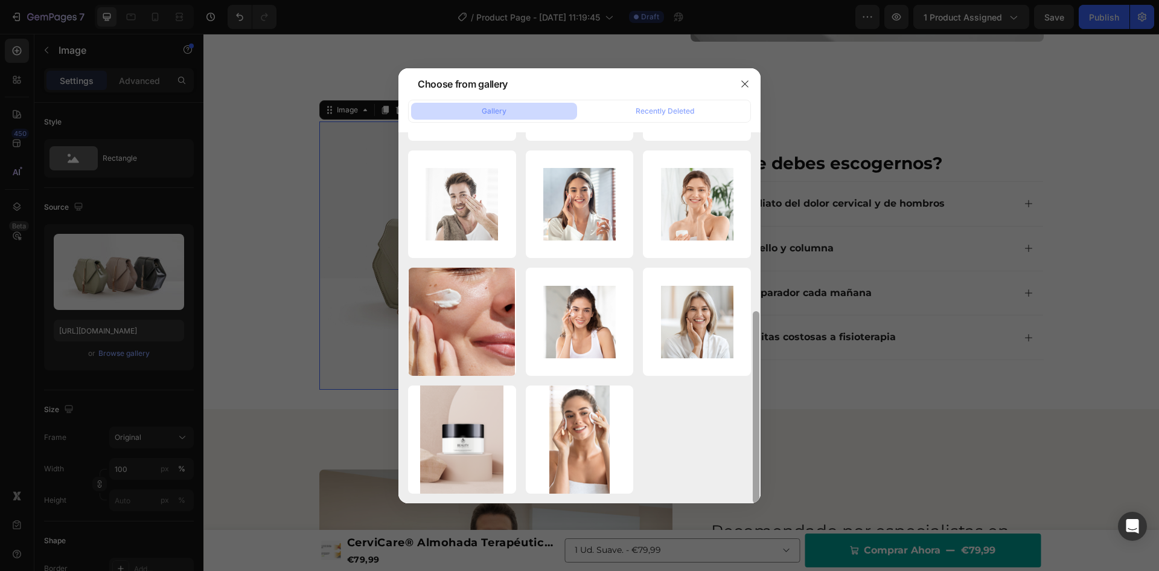
drag, startPoint x: 757, startPoint y: 188, endPoint x: 770, endPoint y: 372, distance: 184.0
click at [770, 371] on div "Choose from gallery Gallery Recently Deleted gempages_55935114703...1d.webp 40.…" at bounding box center [579, 285] width 1159 height 571
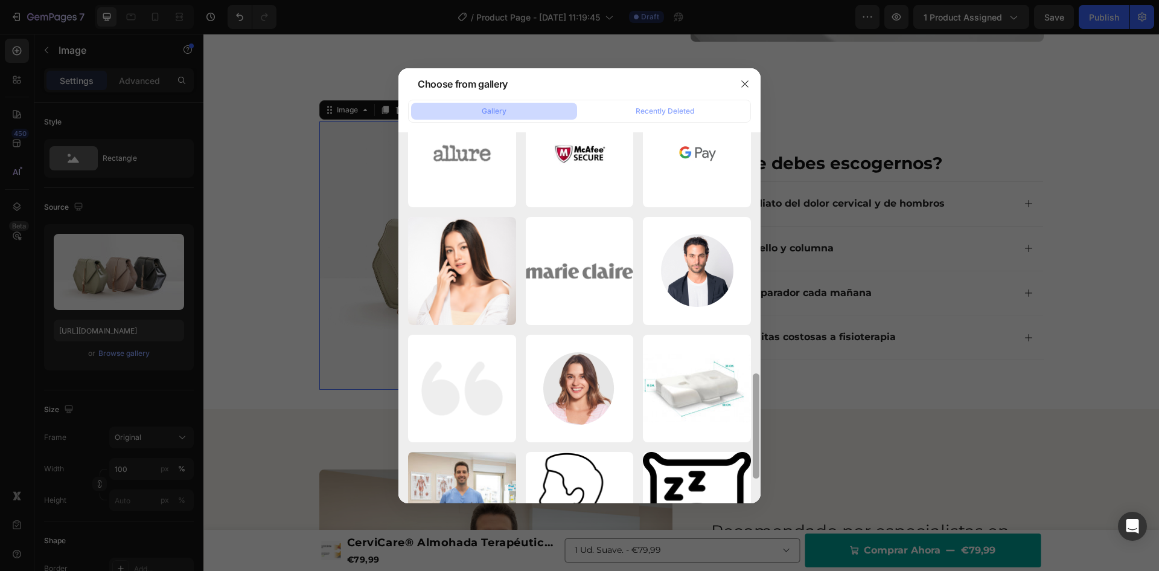
scroll to position [932, 0]
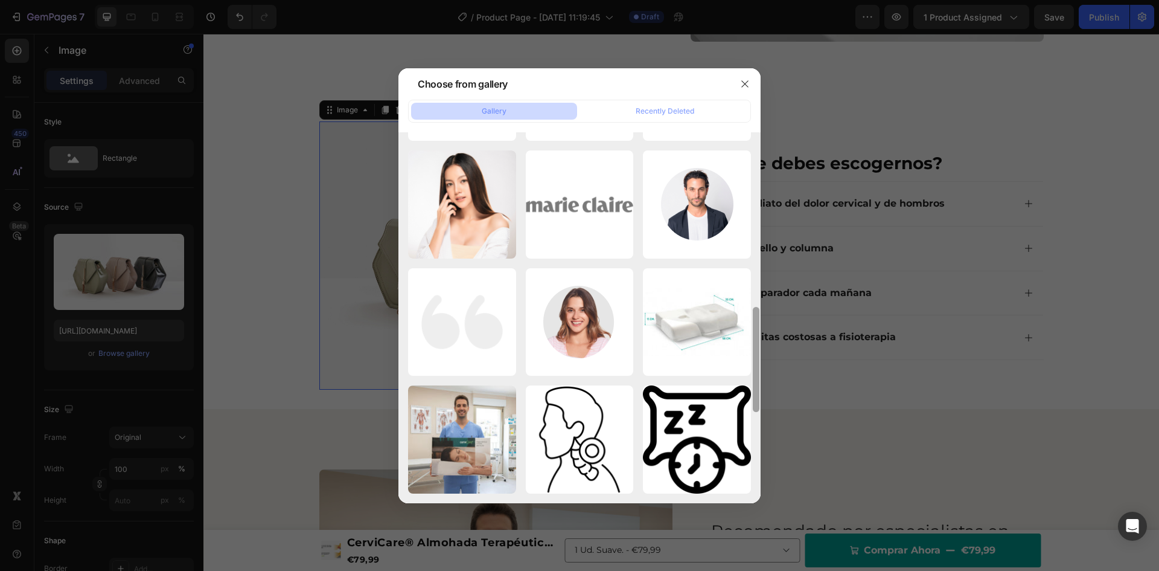
drag, startPoint x: 757, startPoint y: 258, endPoint x: 761, endPoint y: 440, distance: 182.4
click at [761, 440] on div "Choose from gallery Gallery Recently Deleted gempages_55935114703...1d.webp 40.…" at bounding box center [579, 285] width 1159 height 571
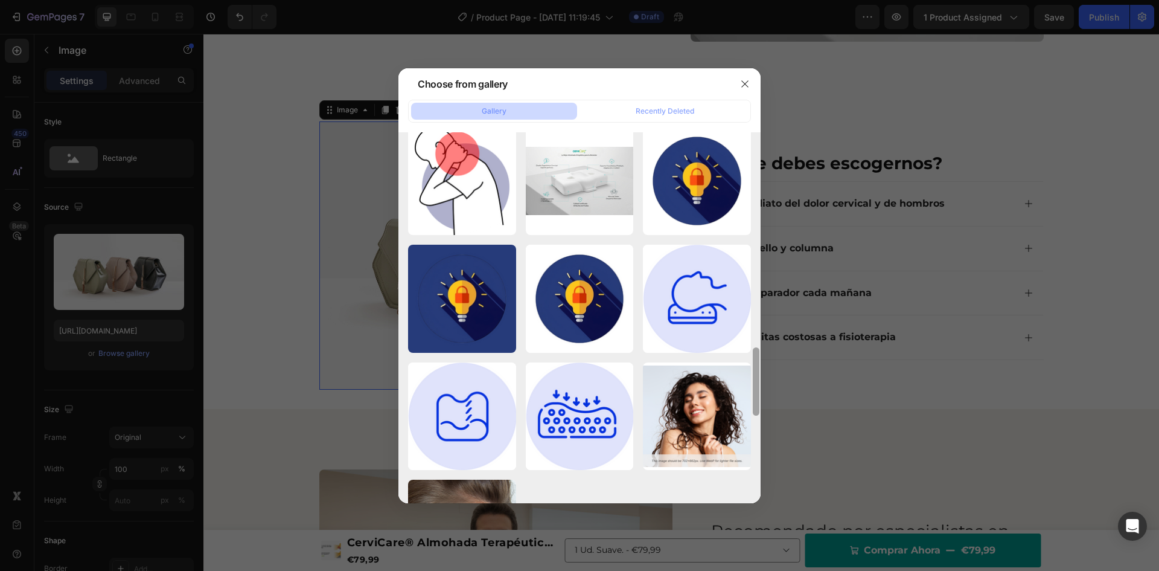
drag, startPoint x: 757, startPoint y: 336, endPoint x: 756, endPoint y: 450, distance: 113.5
click at [756, 415] on div at bounding box center [756, 381] width 7 height 68
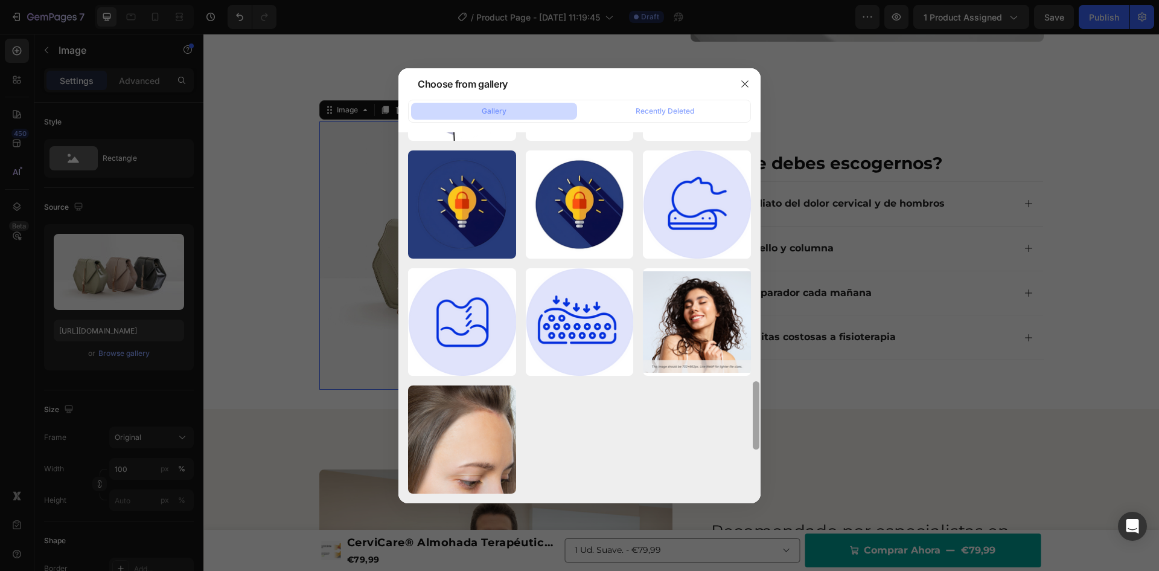
drag, startPoint x: 756, startPoint y: 438, endPoint x: 758, endPoint y: 472, distance: 33.3
click at [758, 458] on div at bounding box center [756, 272] width 9 height 371
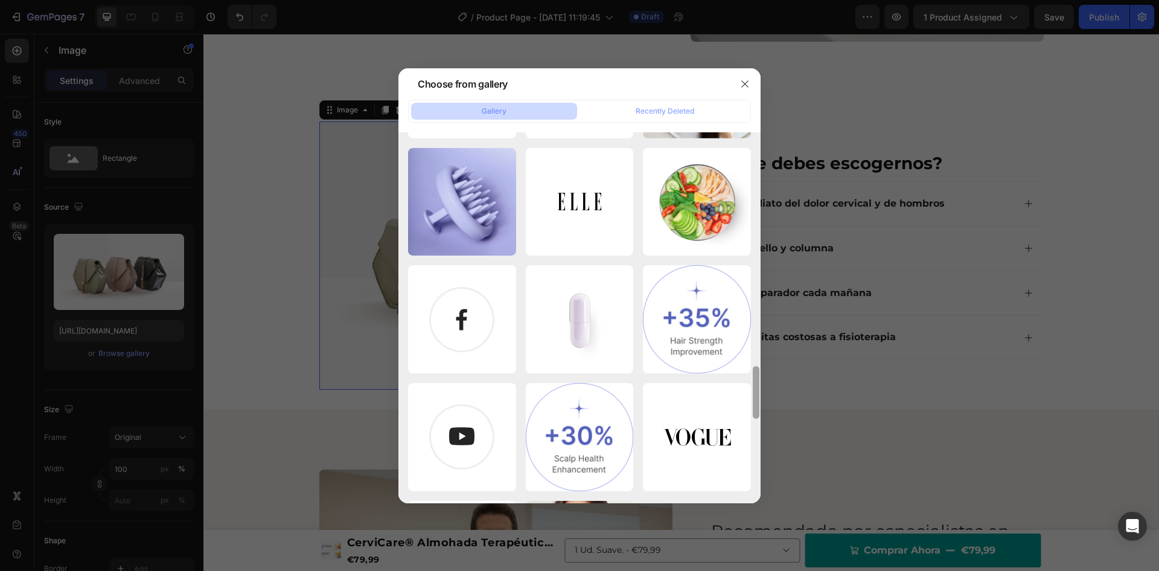
scroll to position [2144, 0]
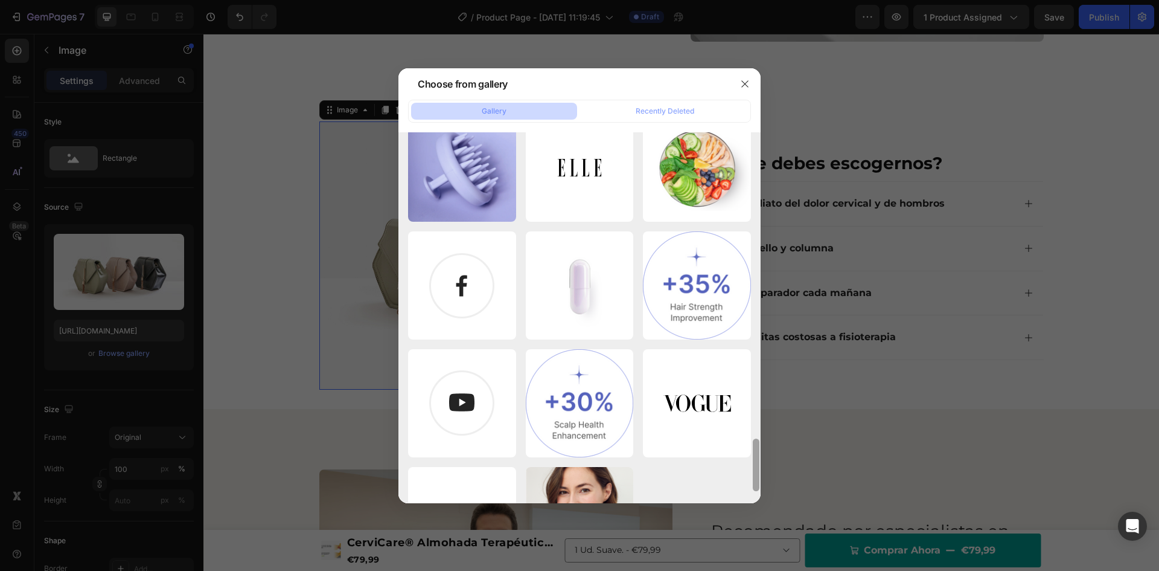
drag, startPoint x: 755, startPoint y: 406, endPoint x: 758, endPoint y: 452, distance: 45.4
click at [758, 452] on div at bounding box center [756, 464] width 7 height 53
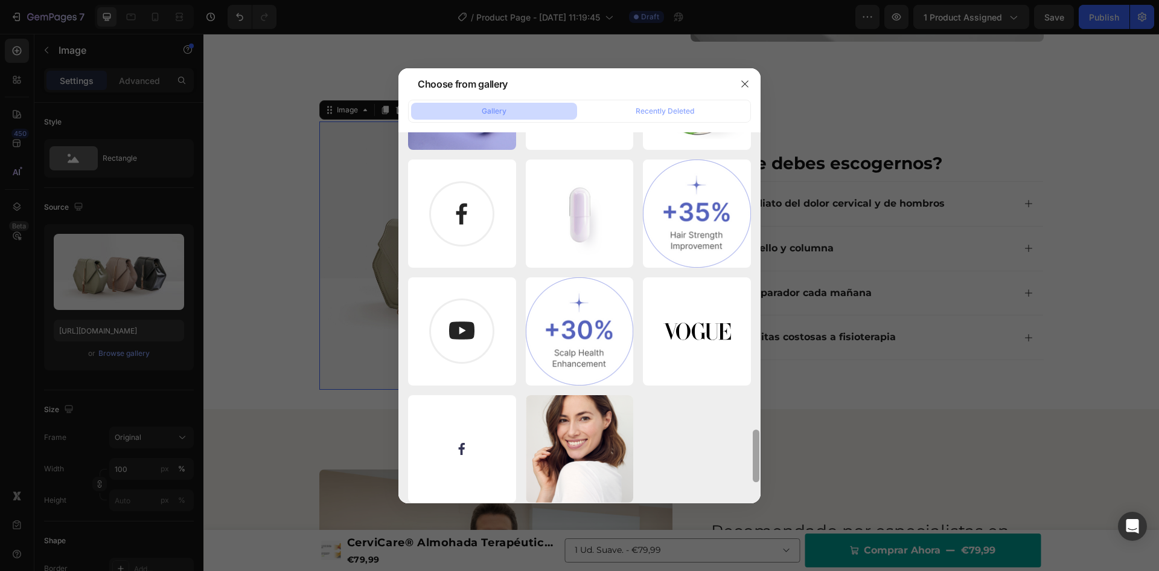
drag, startPoint x: 756, startPoint y: 445, endPoint x: 759, endPoint y: 466, distance: 20.8
click at [759, 466] on div at bounding box center [756, 300] width 9 height 371
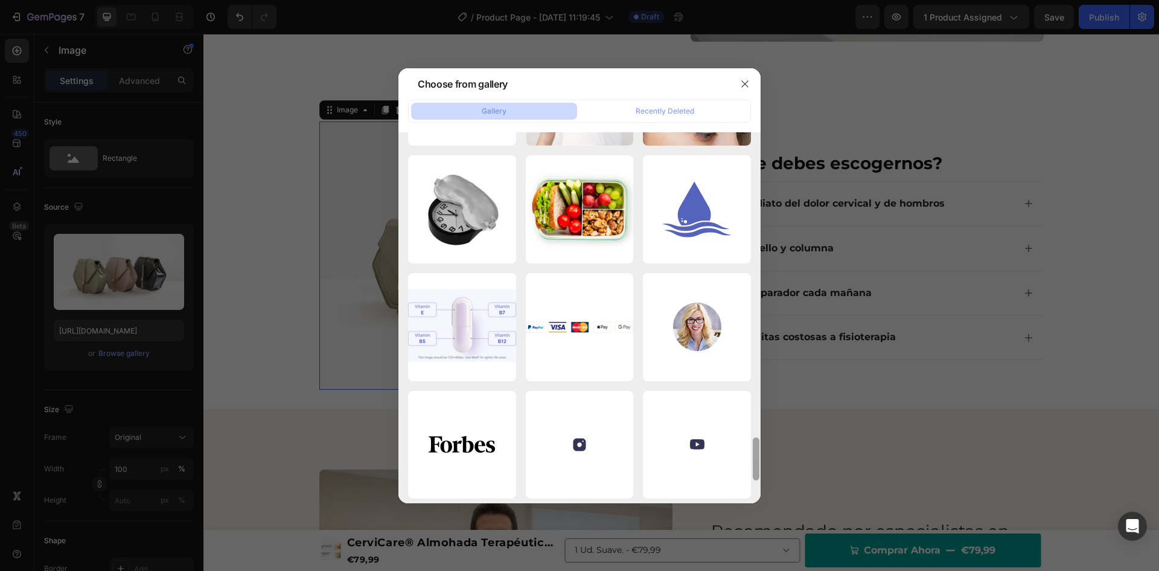
scroll to position [2577, 0]
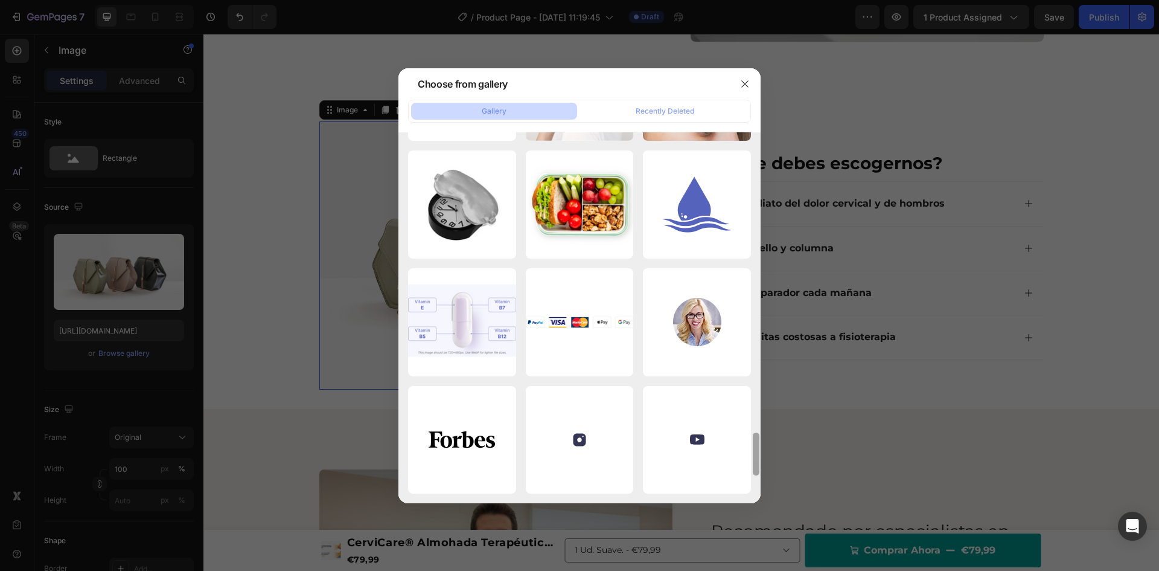
drag, startPoint x: 757, startPoint y: 427, endPoint x: 760, endPoint y: 461, distance: 33.9
click at [760, 461] on div at bounding box center [756, 317] width 9 height 371
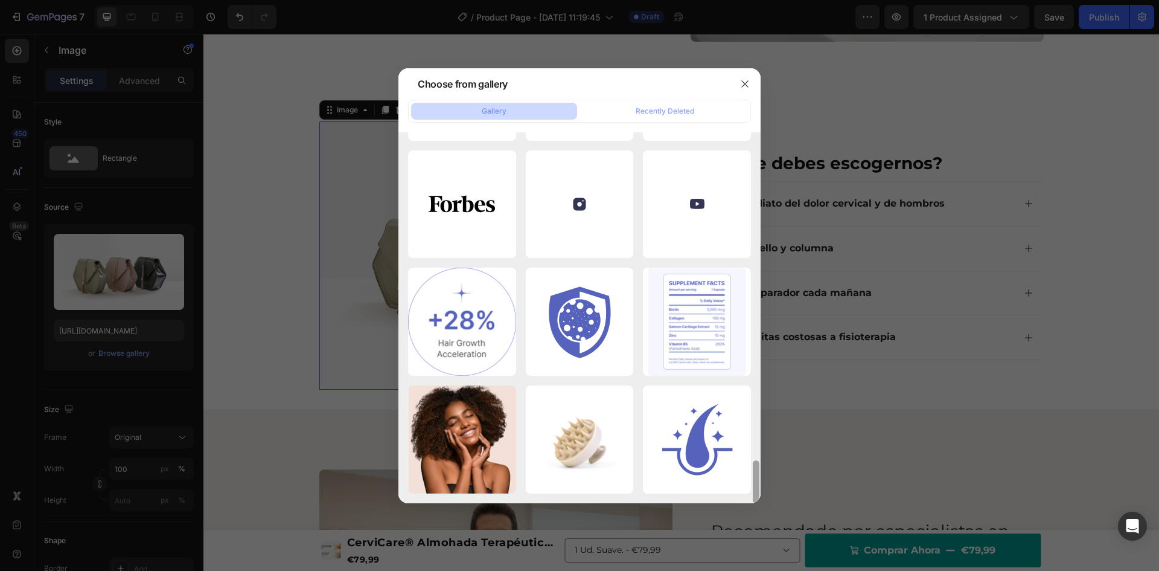
drag, startPoint x: 757, startPoint y: 450, endPoint x: 751, endPoint y: 488, distance: 38.4
click at [751, 488] on div "gempages_55935114703...1d.webp 40.17 kb Vector 100 (1).png 2818.17 kb Vector 10…" at bounding box center [580, 317] width 362 height 371
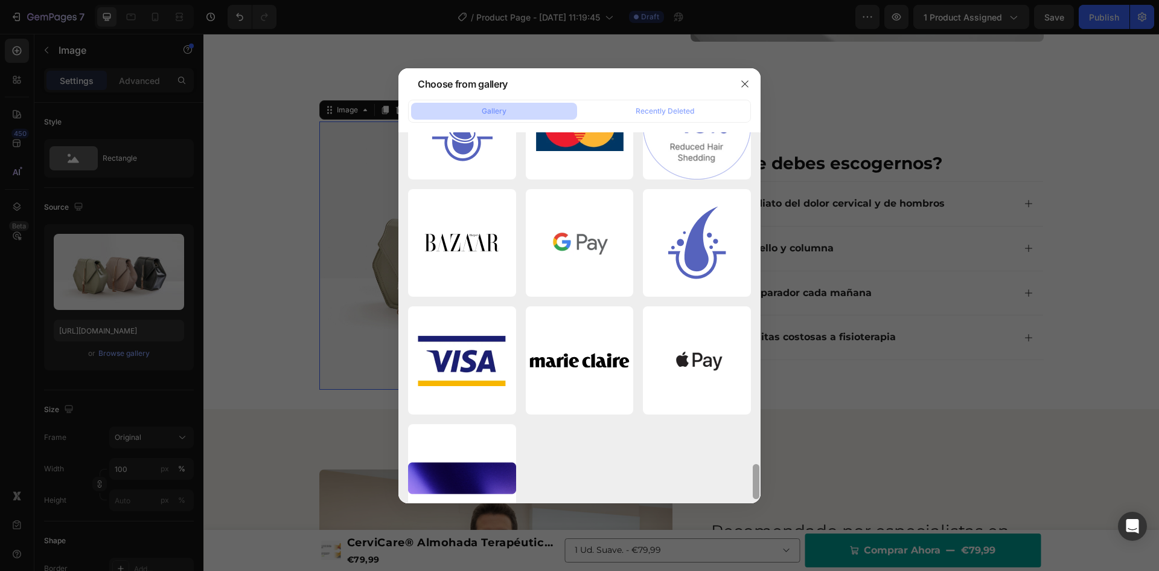
drag, startPoint x: 757, startPoint y: 431, endPoint x: 760, endPoint y: 486, distance: 55.0
click at [760, 486] on div at bounding box center [756, 317] width 9 height 371
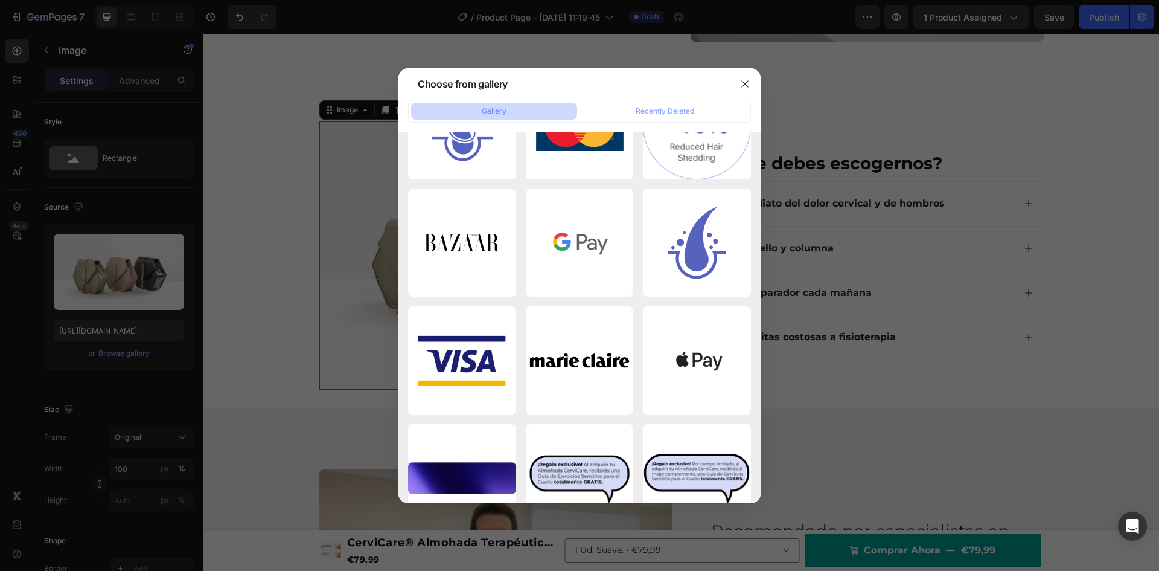
scroll to position [3850, 0]
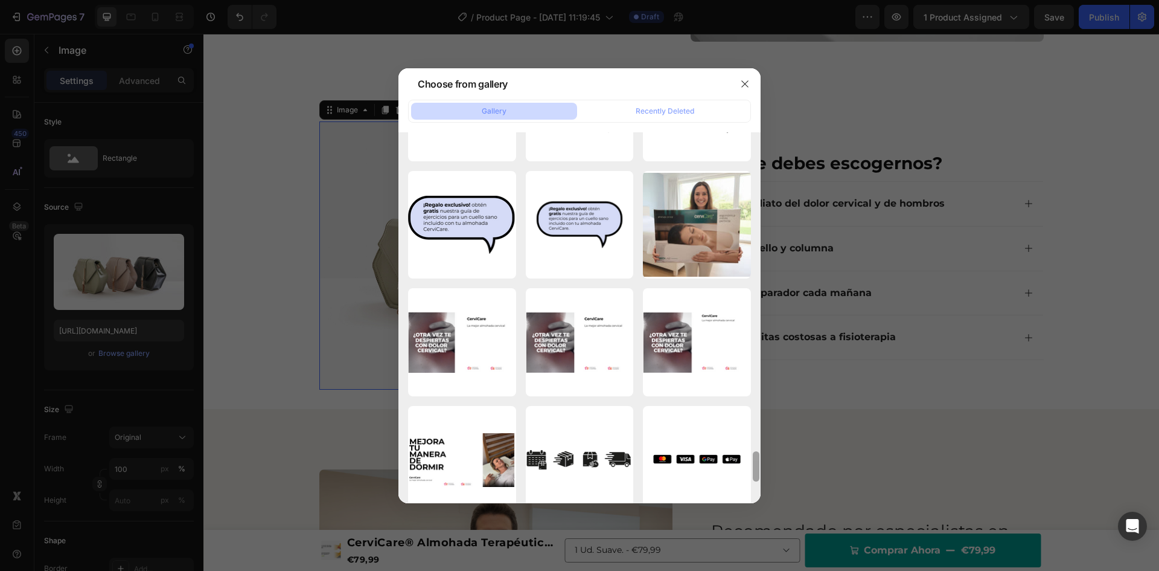
click at [755, 467] on div at bounding box center [756, 317] width 9 height 371
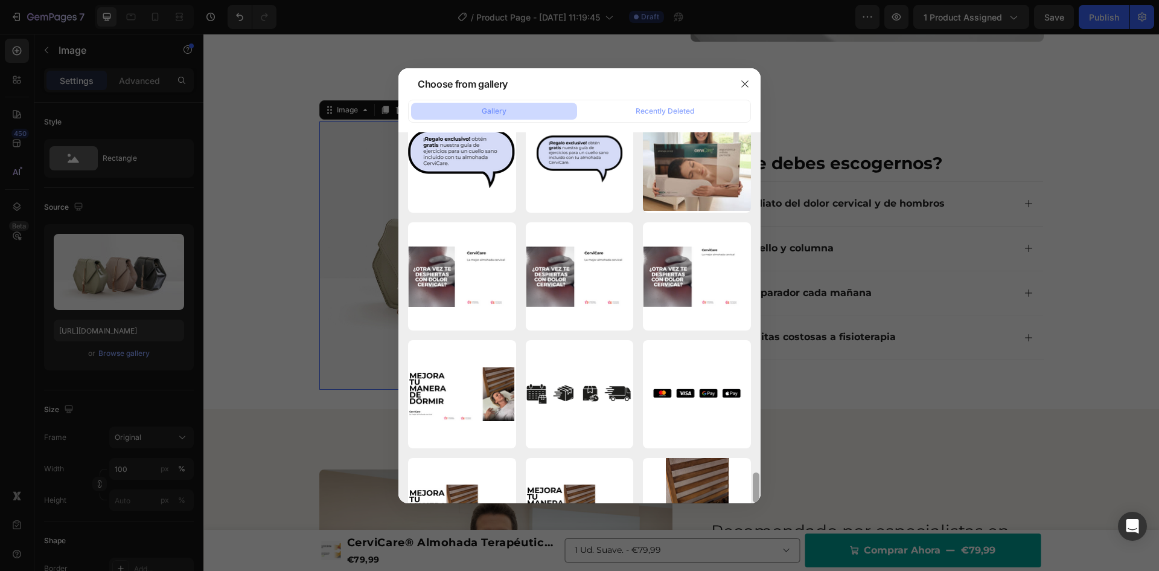
scroll to position [3930, 0]
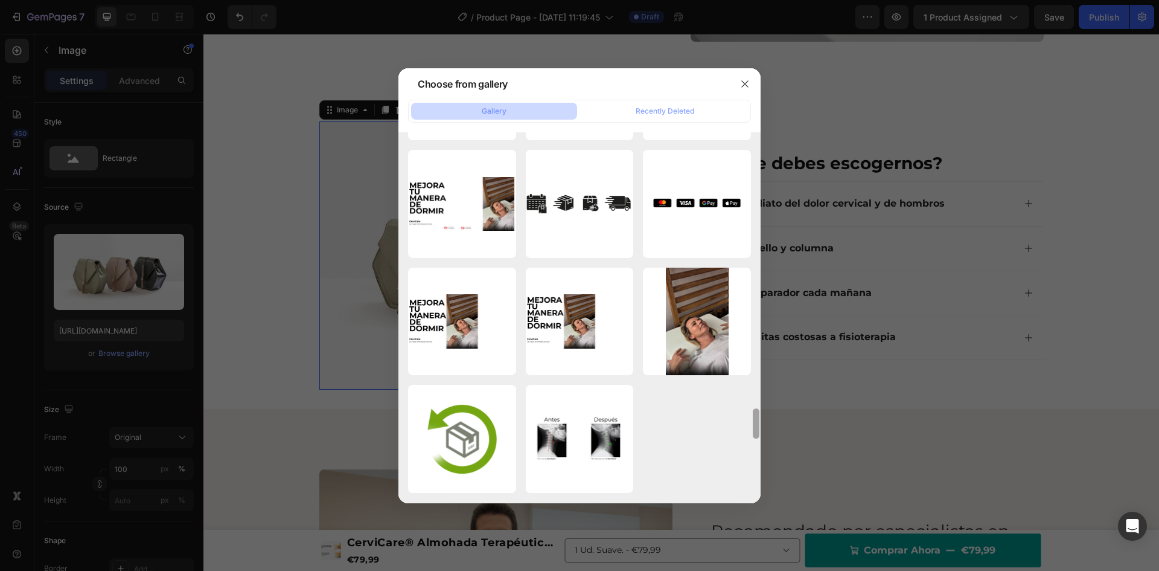
drag, startPoint x: 755, startPoint y: 467, endPoint x: 753, endPoint y: 491, distance: 24.3
click at [753, 444] on div at bounding box center [756, 258] width 9 height 371
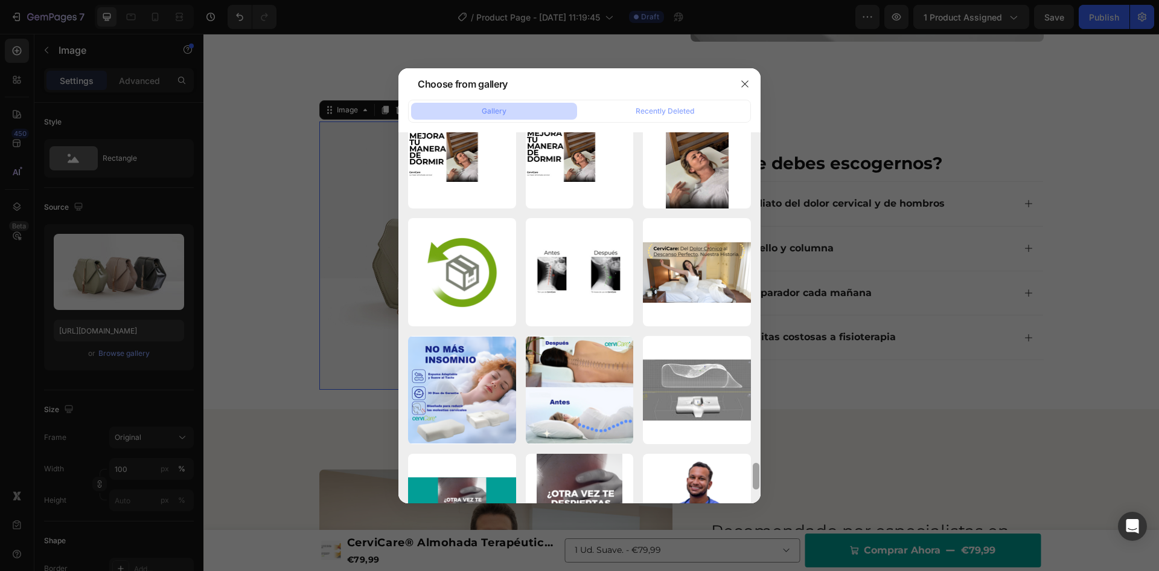
scroll to position [4289, 0]
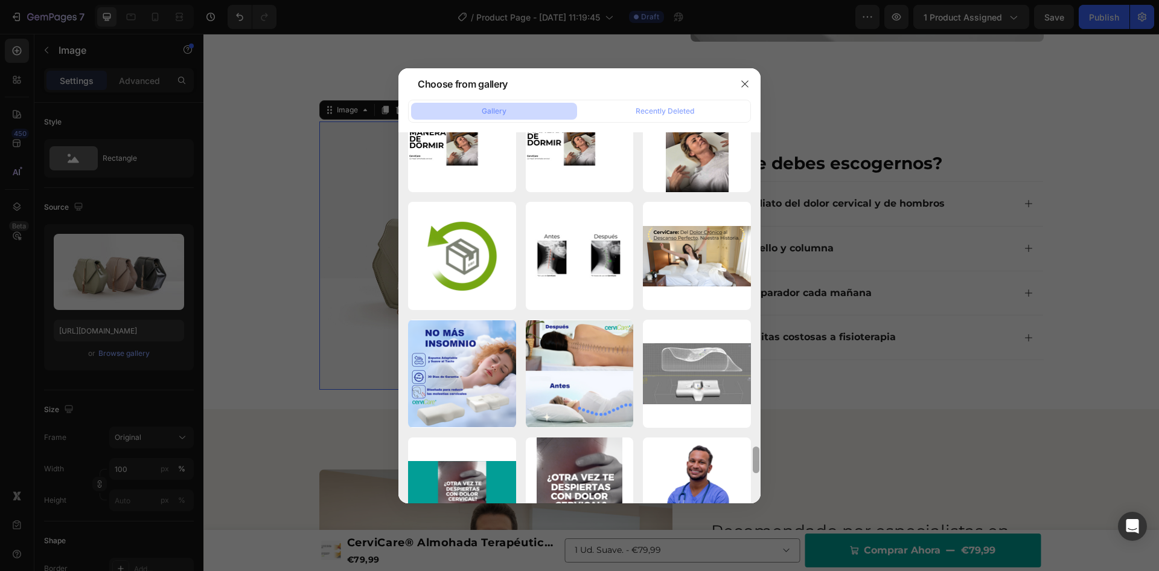
drag, startPoint x: 757, startPoint y: 456, endPoint x: 758, endPoint y: 467, distance: 10.9
click at [758, 467] on div at bounding box center [756, 459] width 7 height 27
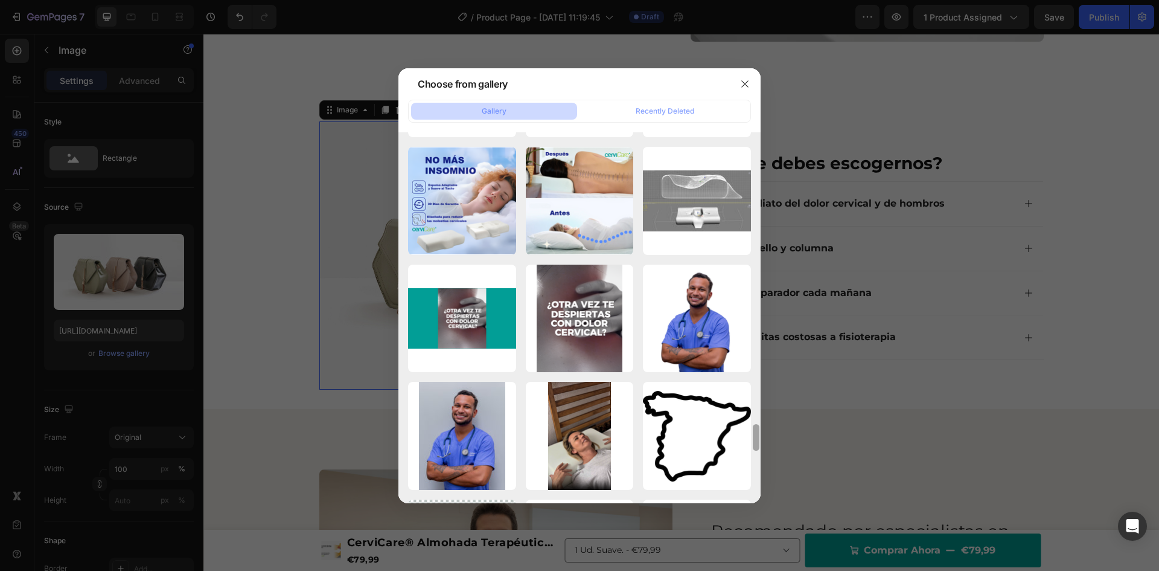
scroll to position [4495, 0]
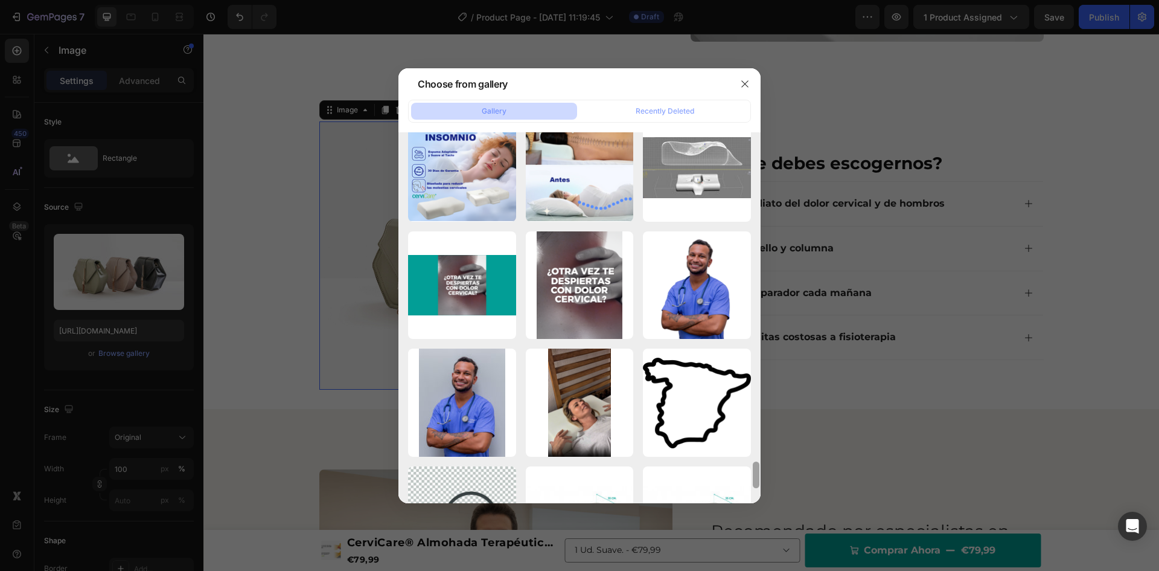
drag, startPoint x: 757, startPoint y: 458, endPoint x: 757, endPoint y: 473, distance: 15.1
click at [757, 473] on div at bounding box center [756, 474] width 7 height 27
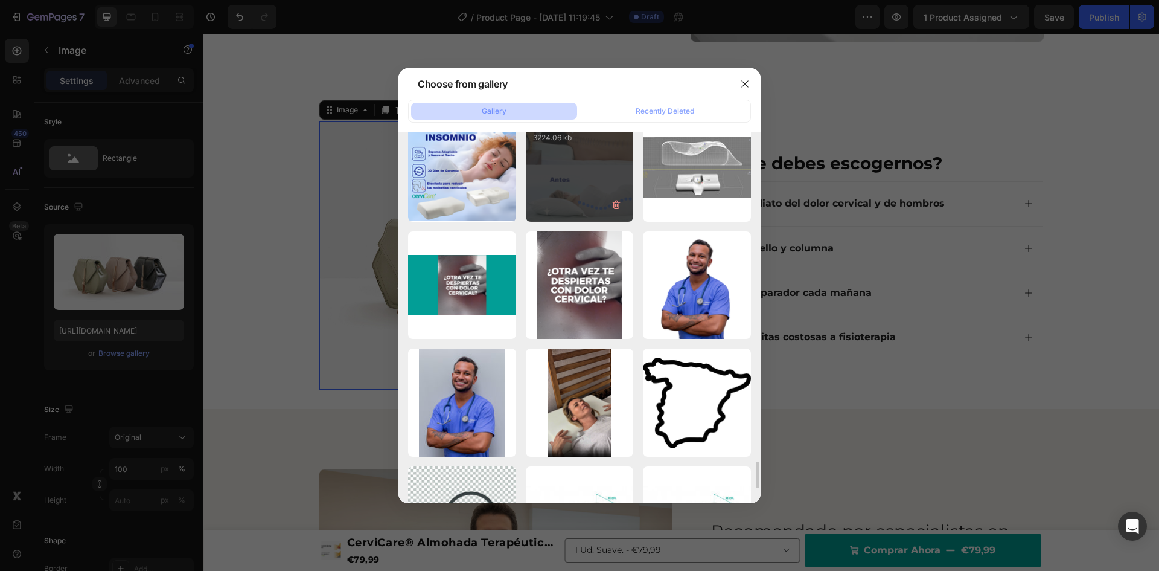
click at [594, 197] on div "Despues.png 3224.06 kb" at bounding box center [580, 168] width 108 height 108
type input "https://cdn.shopify.com/s/files/1/0940/7781/3082/files/gempages_559351147039556…"
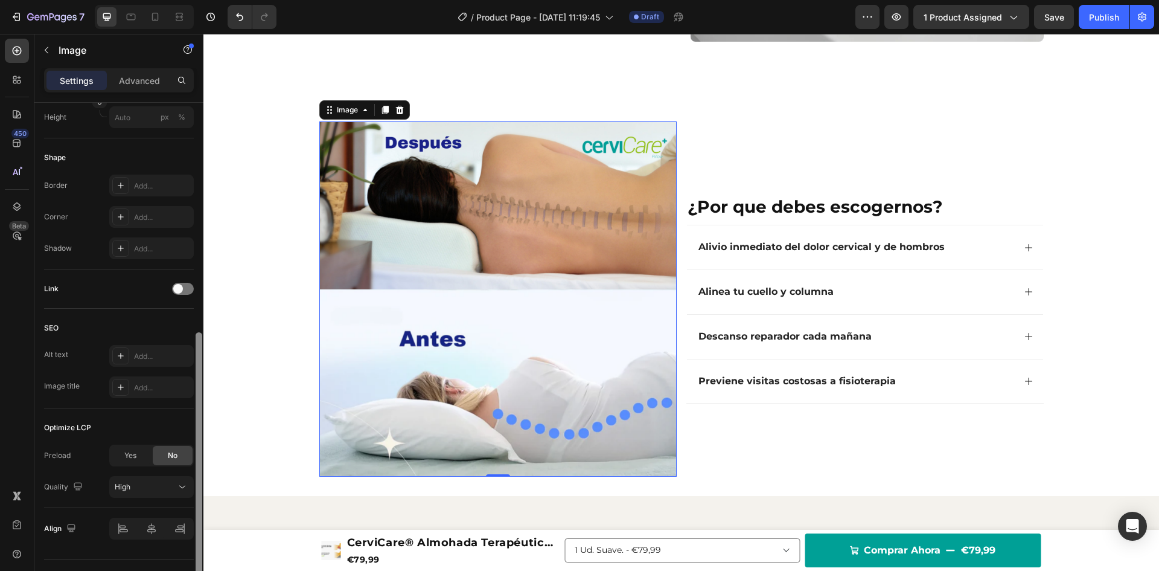
scroll to position [409, 0]
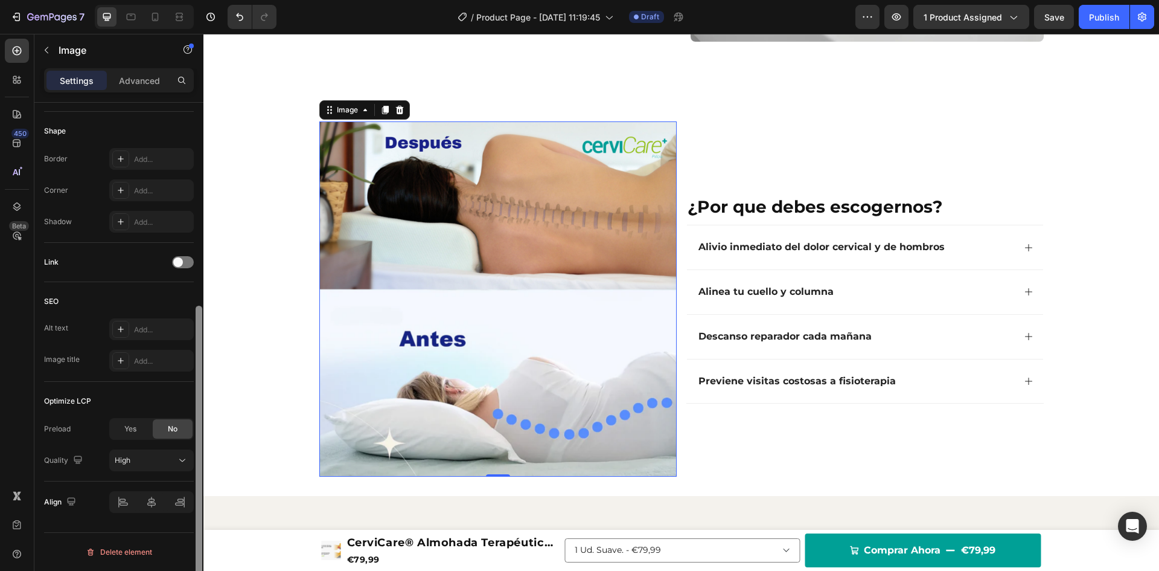
drag, startPoint x: 197, startPoint y: 333, endPoint x: 187, endPoint y: 565, distance: 232.7
click at [187, 565] on div "Style Rectangle Source Upload Image https://cdn.shopify.com/s/files/1/0940/7781…" at bounding box center [118, 354] width 169 height 502
click at [136, 185] on div "Add..." at bounding box center [162, 190] width 57 height 11
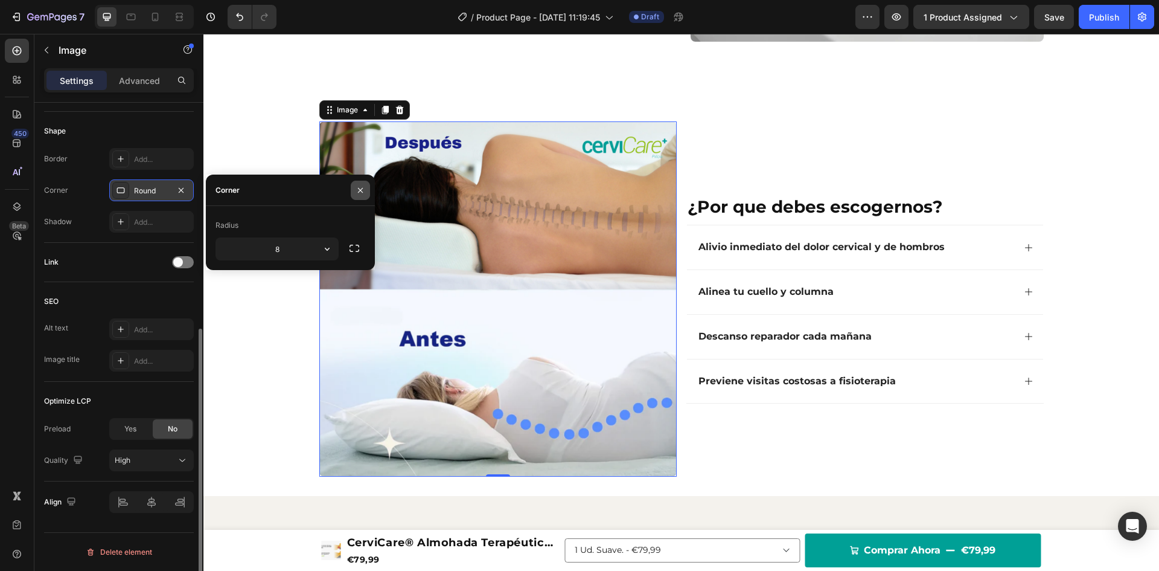
drag, startPoint x: 362, startPoint y: 189, endPoint x: 4, endPoint y: 107, distance: 367.9
click at [362, 189] on icon "button" at bounding box center [361, 190] width 10 height 10
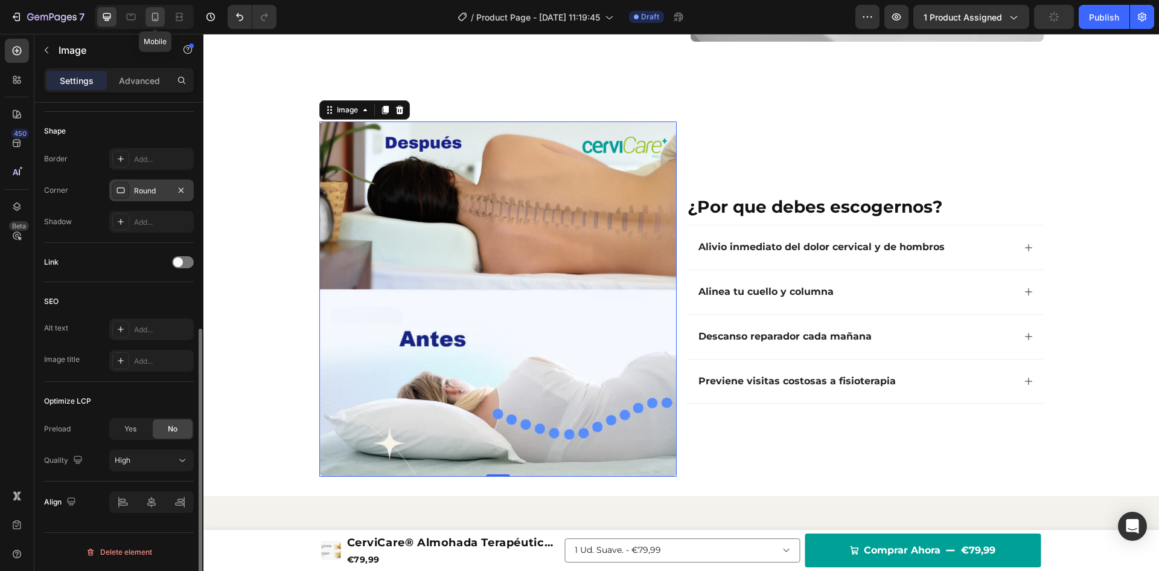
click at [158, 12] on icon at bounding box center [155, 17] width 12 height 12
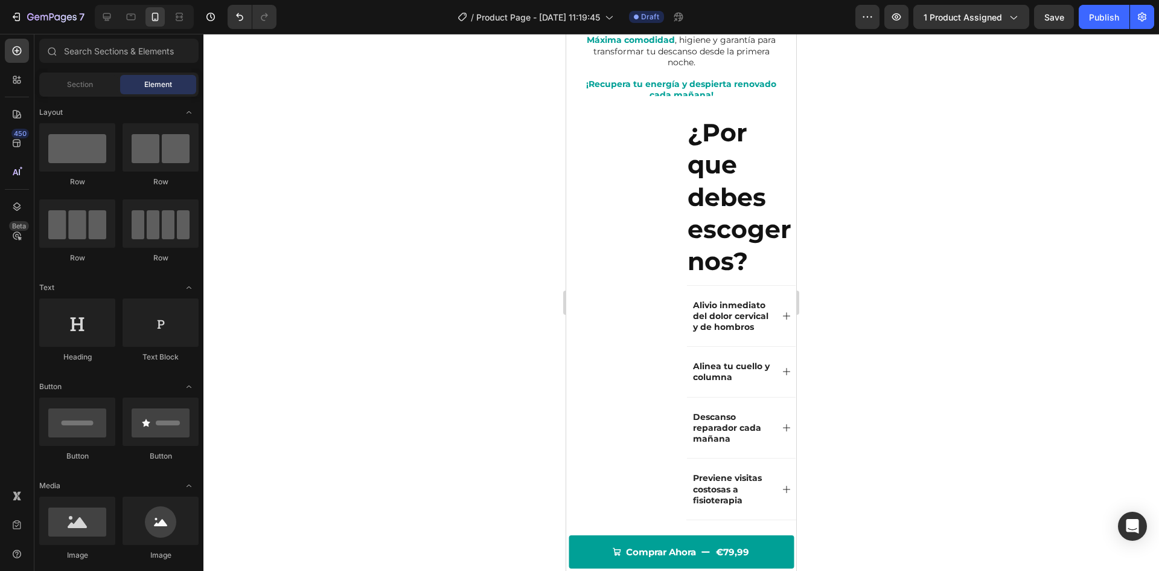
scroll to position [758, 0]
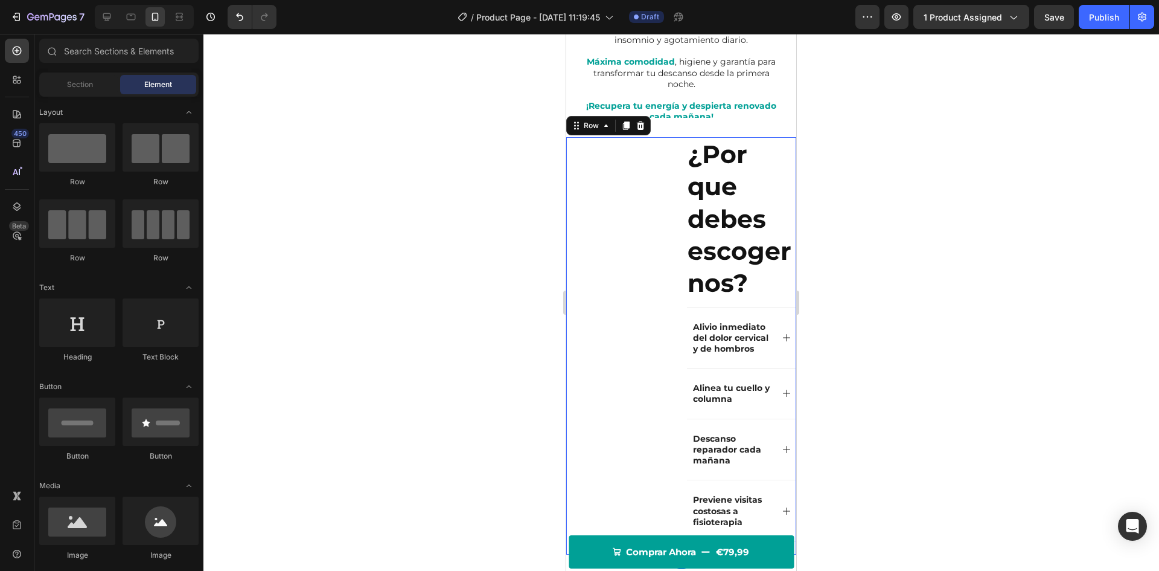
click at [613, 218] on div "Image" at bounding box center [621, 345] width 110 height 417
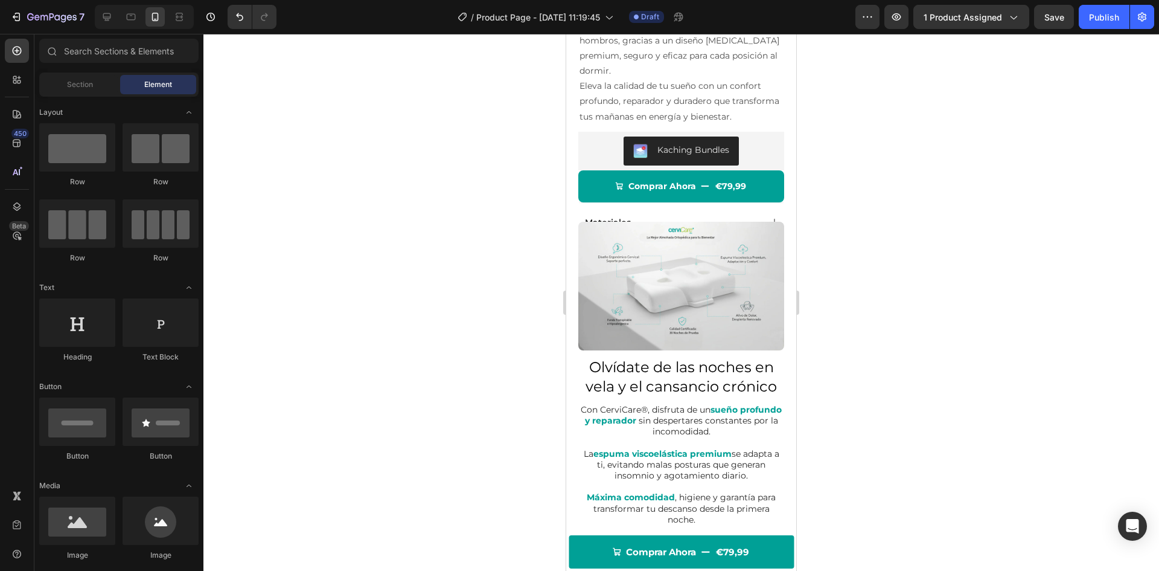
scroll to position [371, 0]
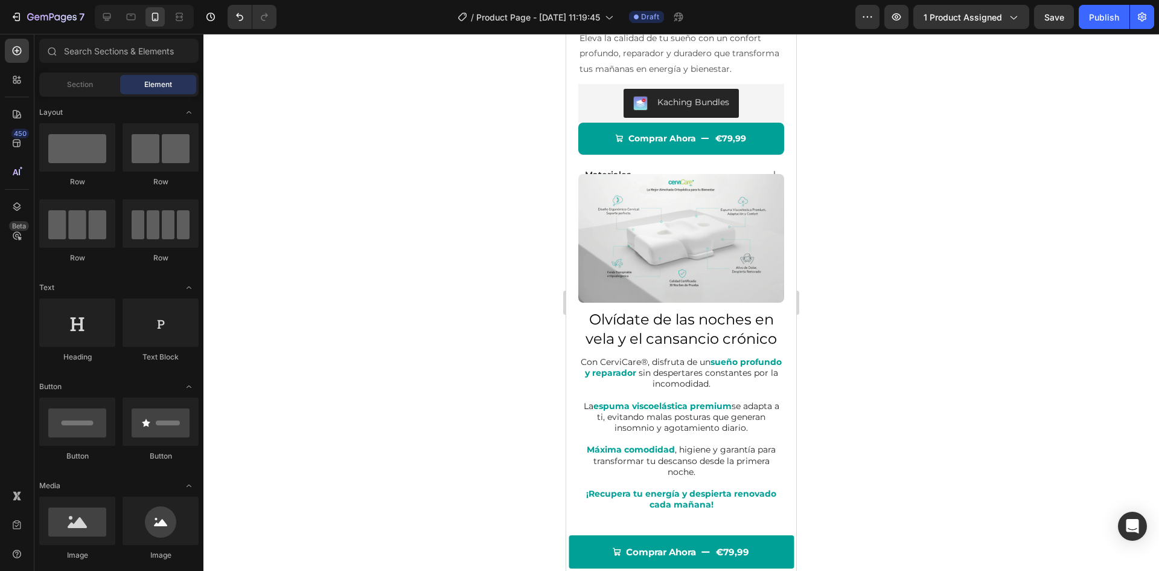
drag, startPoint x: 795, startPoint y: 184, endPoint x: 1370, endPoint y: 149, distance: 575.9
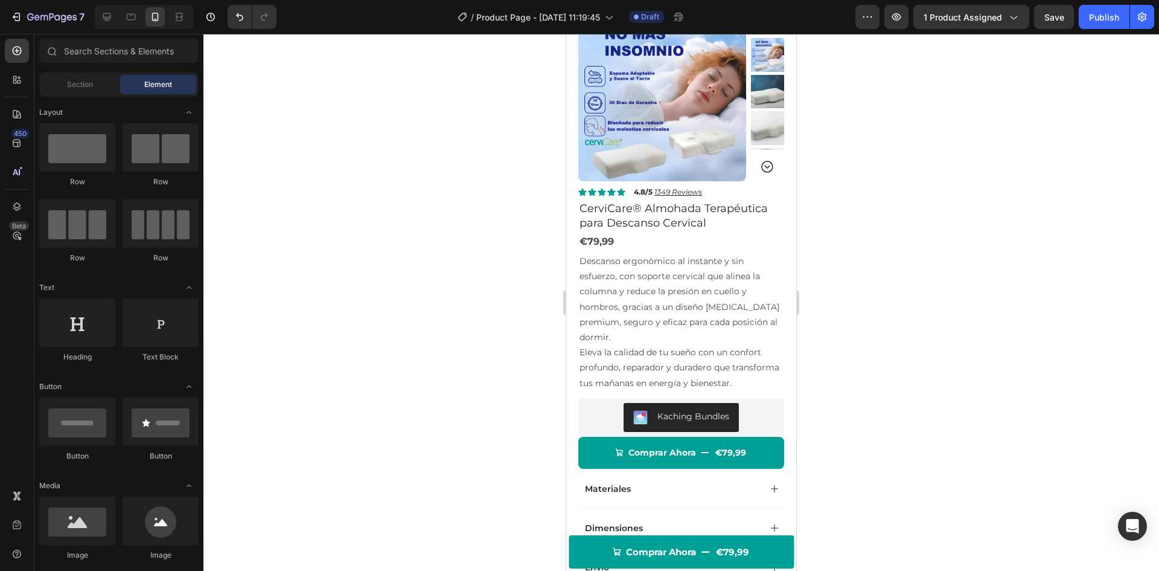
scroll to position [0, 0]
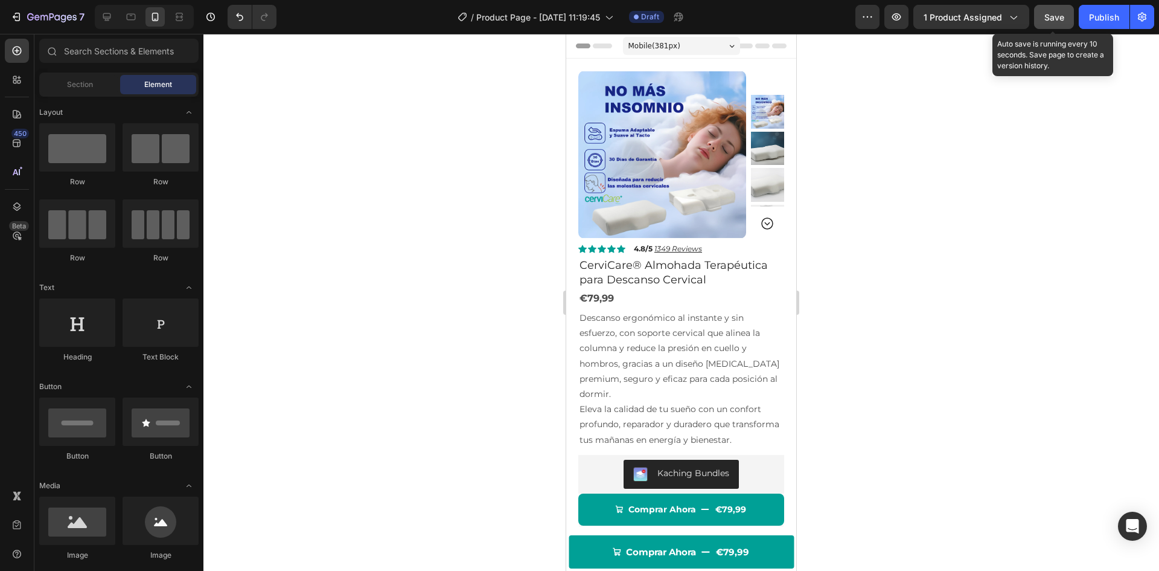
click at [1051, 25] on button "Save" at bounding box center [1054, 17] width 40 height 24
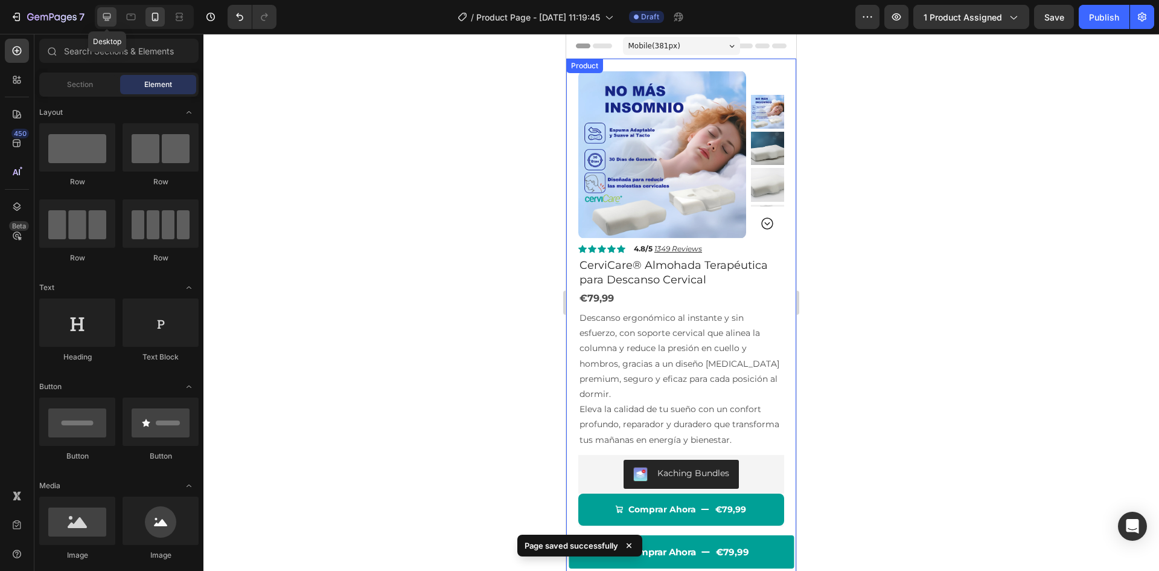
click at [107, 19] on icon at bounding box center [107, 17] width 8 height 8
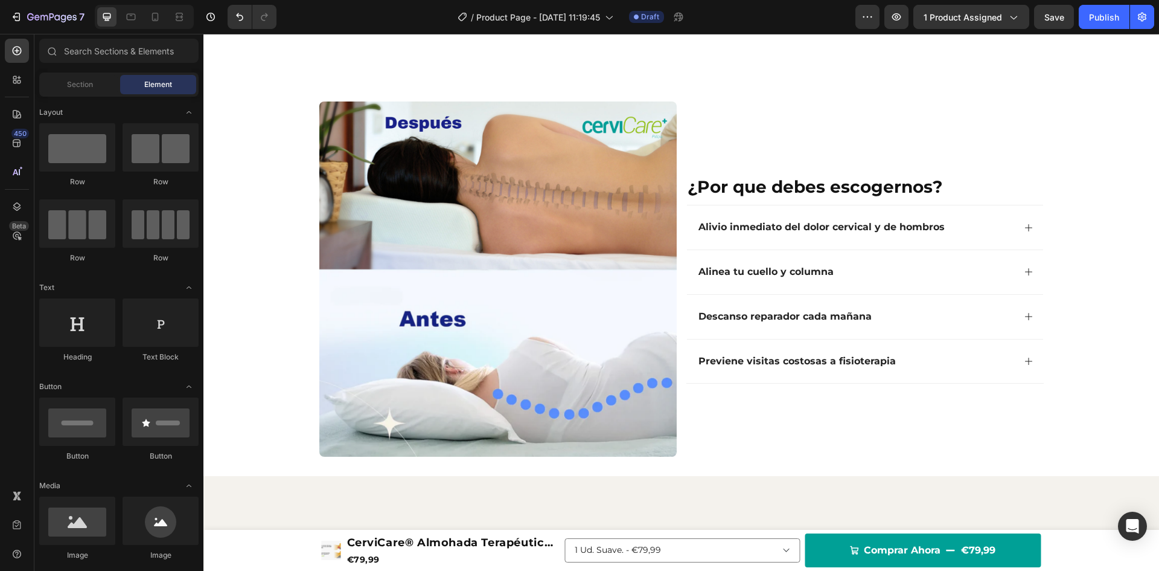
scroll to position [800, 0]
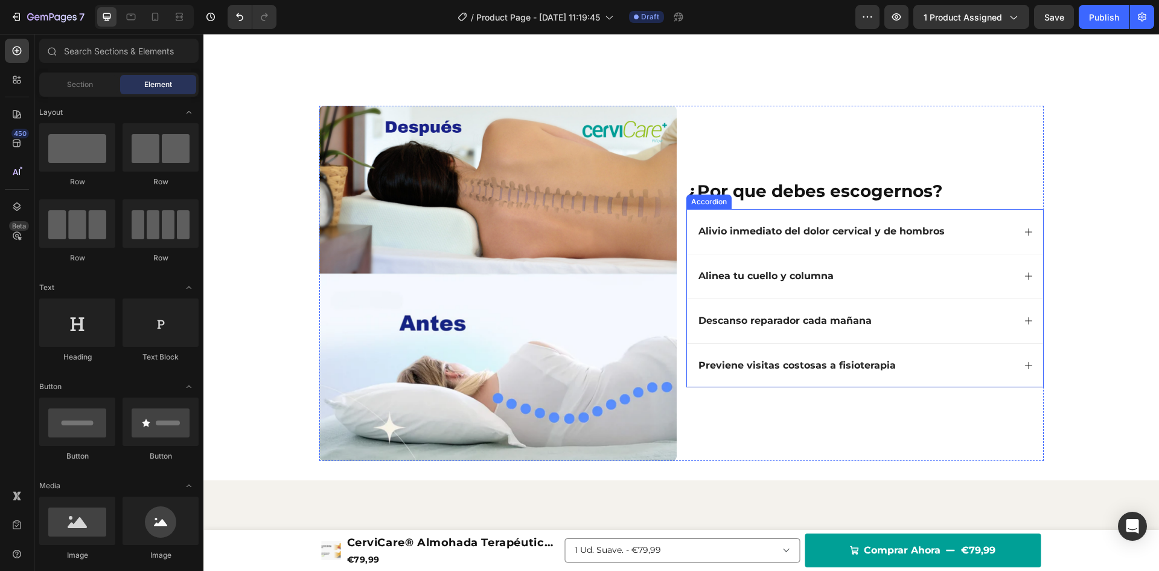
click at [831, 211] on div "Alivio inmediato del dolor cervical y de hombros" at bounding box center [865, 231] width 356 height 45
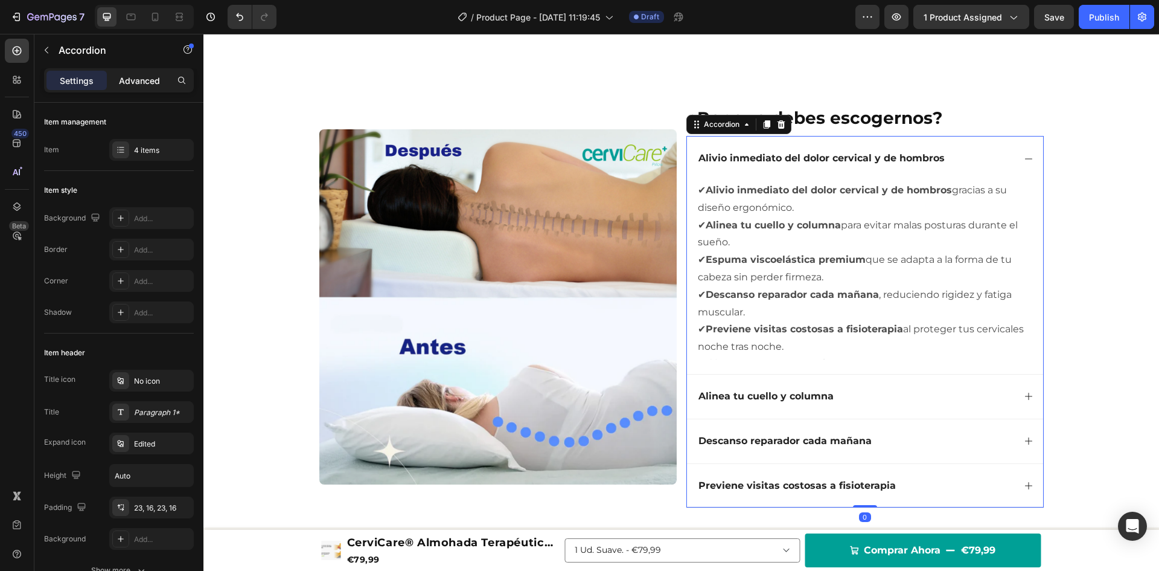
click at [151, 77] on p "Advanced" at bounding box center [139, 80] width 41 height 13
type input "100%"
type input "100"
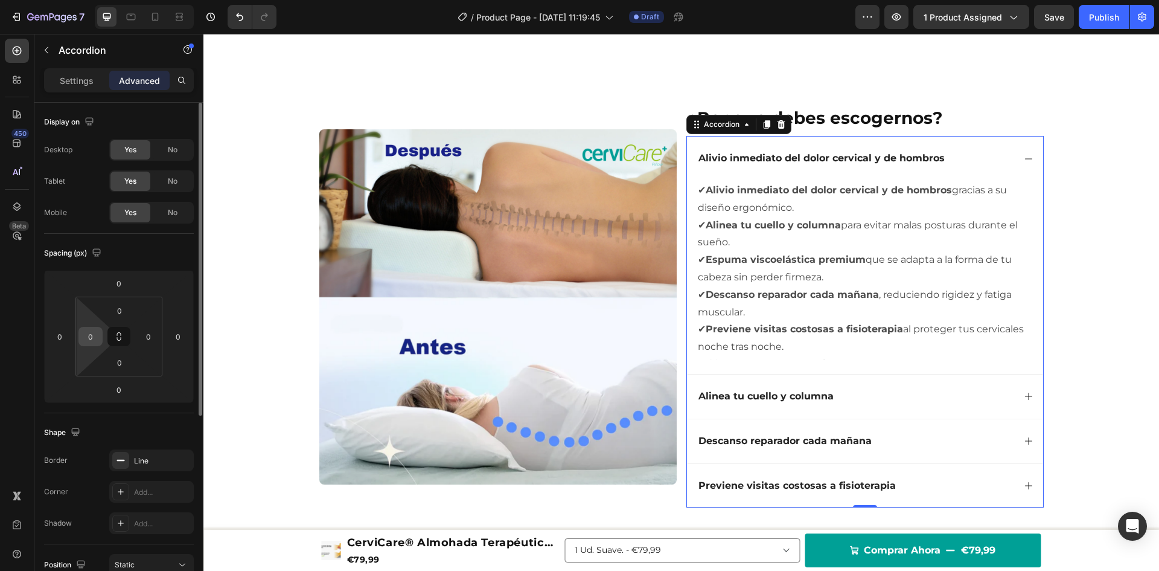
click at [99, 329] on div "0" at bounding box center [90, 336] width 24 height 19
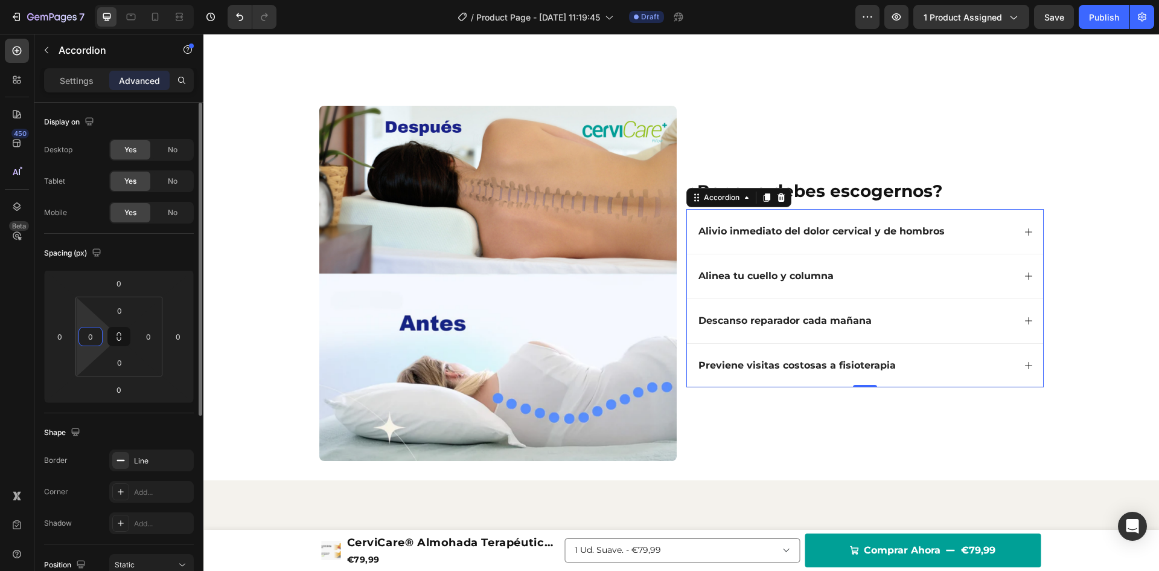
click at [92, 335] on input "0" at bounding box center [91, 336] width 18 height 18
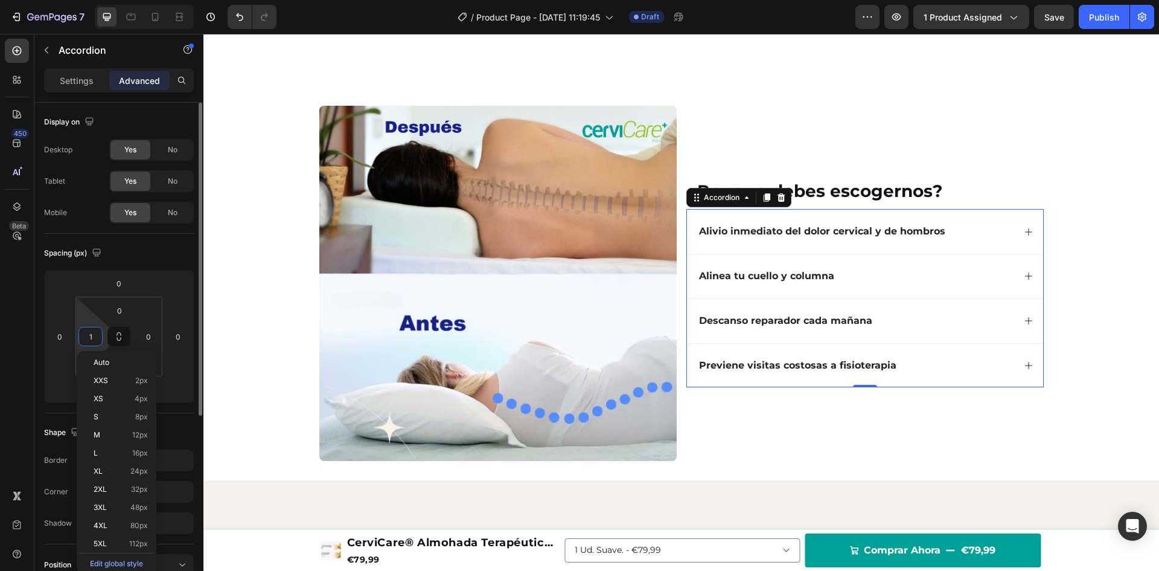
type input "15"
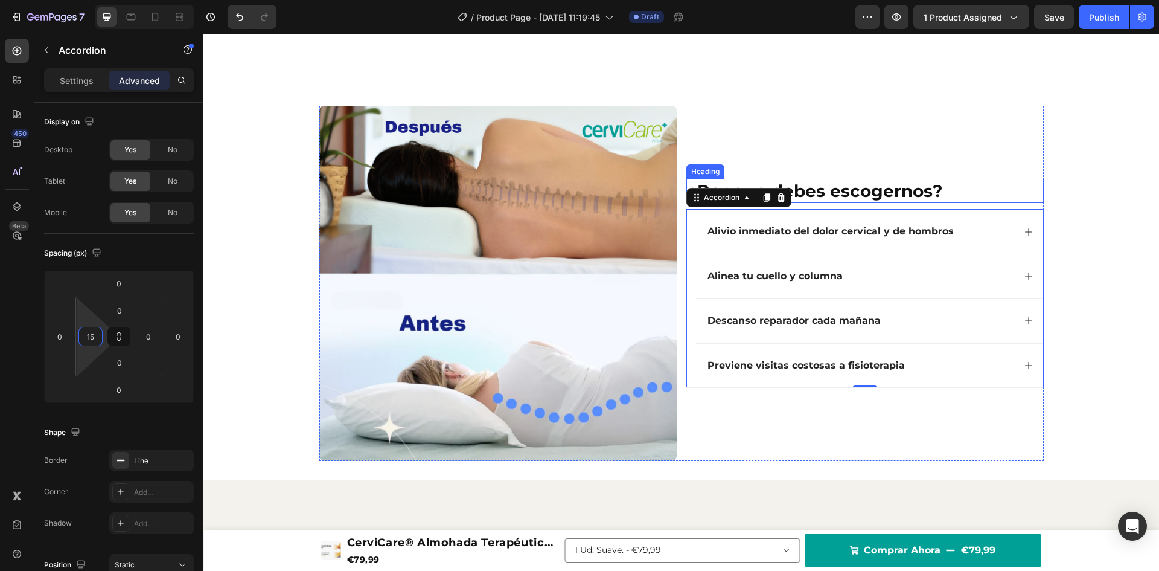
click at [867, 181] on h2 "¿Por que debes escogernos?" at bounding box center [865, 191] width 357 height 24
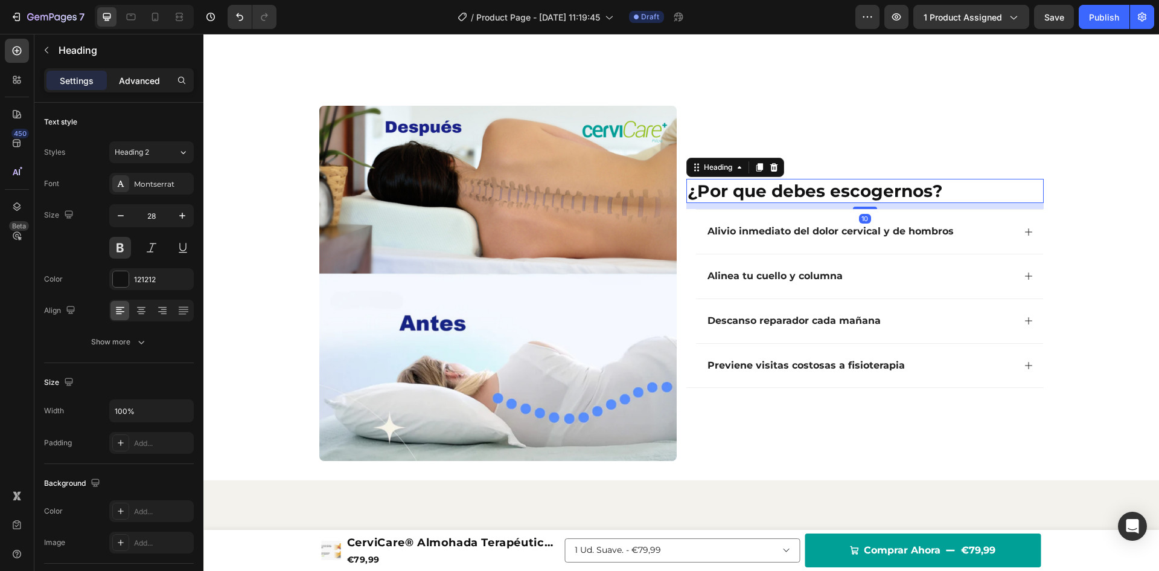
click at [144, 79] on p "Advanced" at bounding box center [139, 80] width 41 height 13
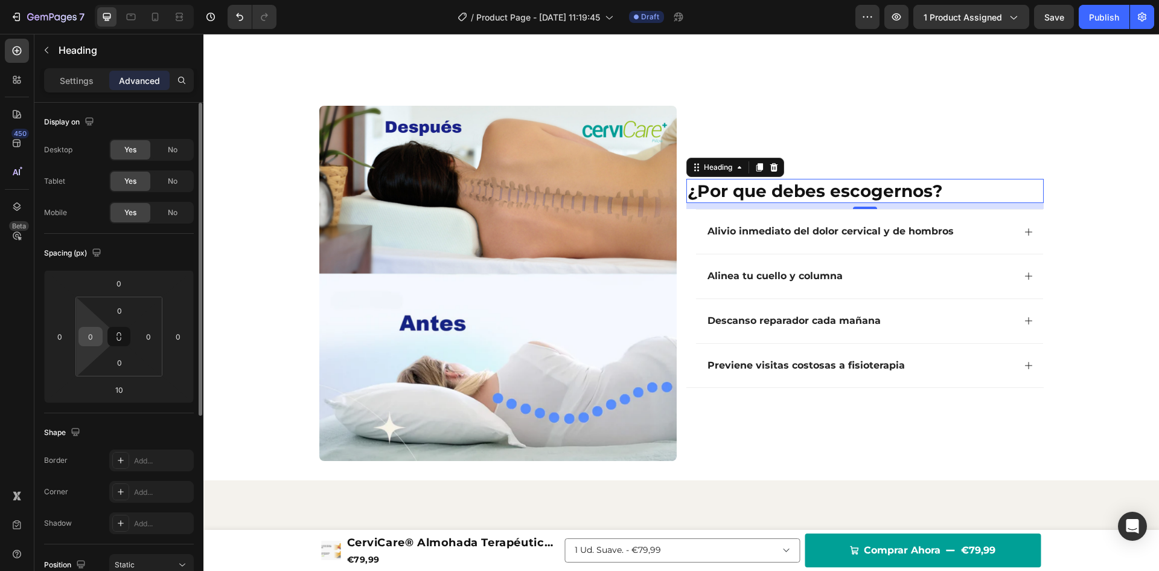
click at [88, 333] on input "0" at bounding box center [91, 336] width 18 height 18
type input "1"
type input "20"
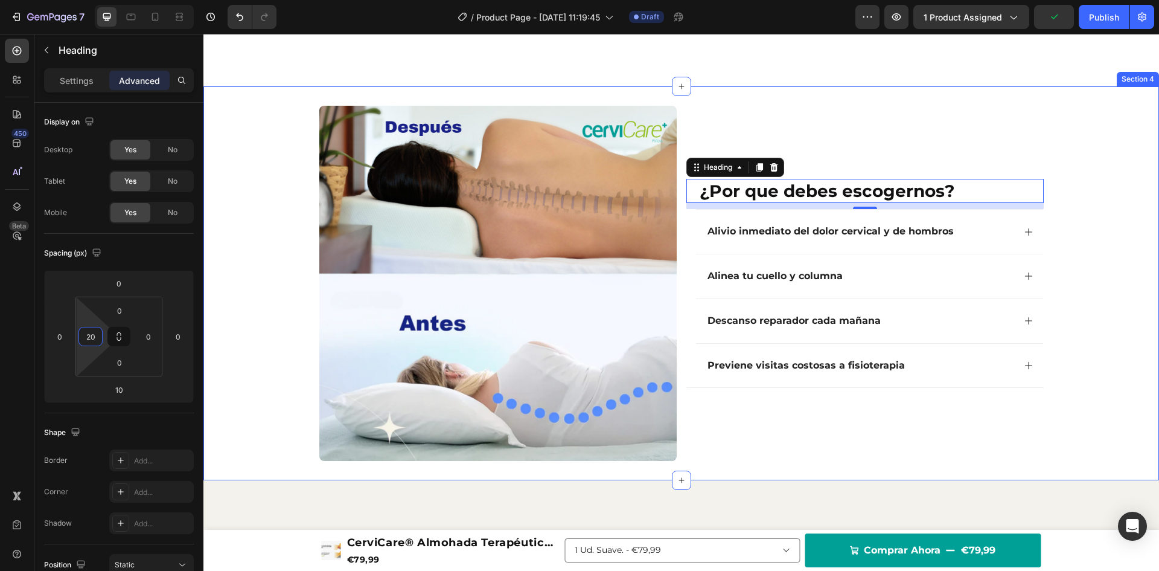
click at [1100, 225] on div "¿Por que debes escogernos? Heading 10 Alivio inmediato del dolor cervical y de …" at bounding box center [681, 284] width 956 height 356
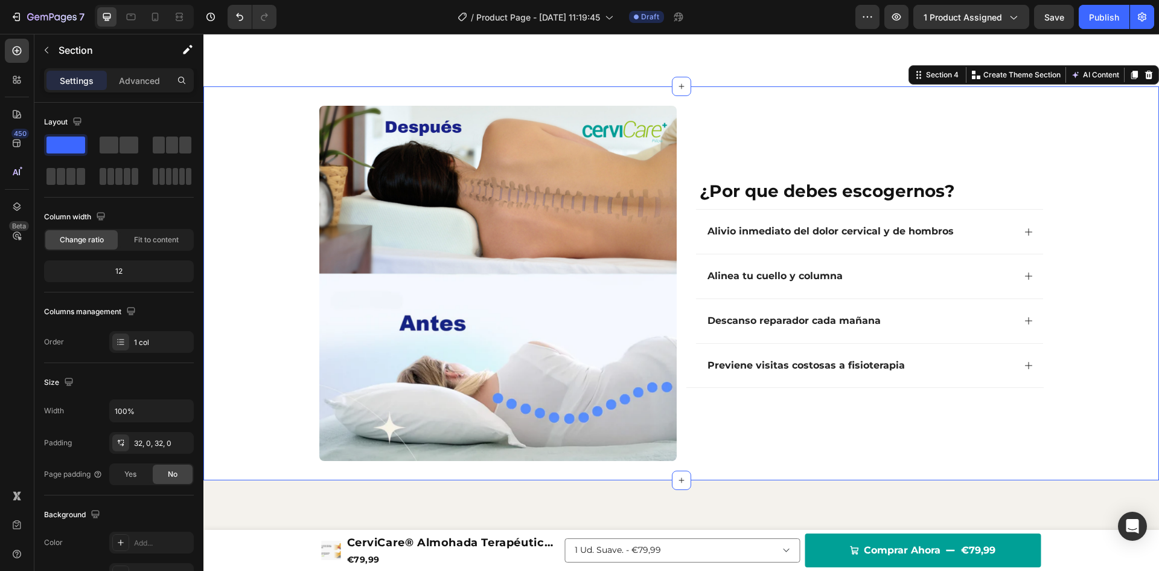
click at [1060, 19] on span "Save" at bounding box center [1055, 17] width 20 height 10
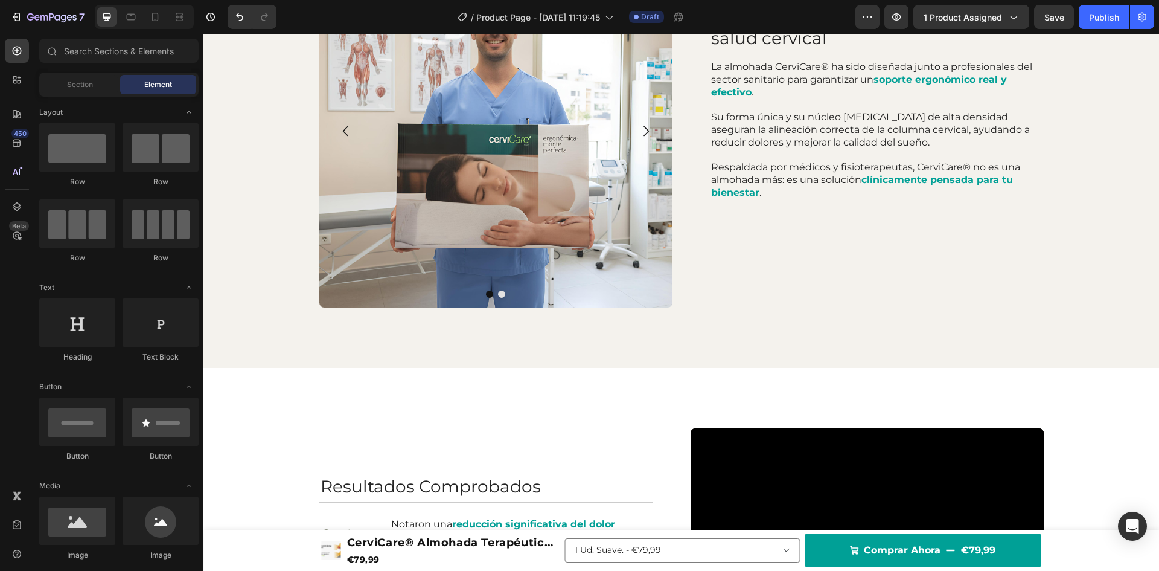
scroll to position [1296, 0]
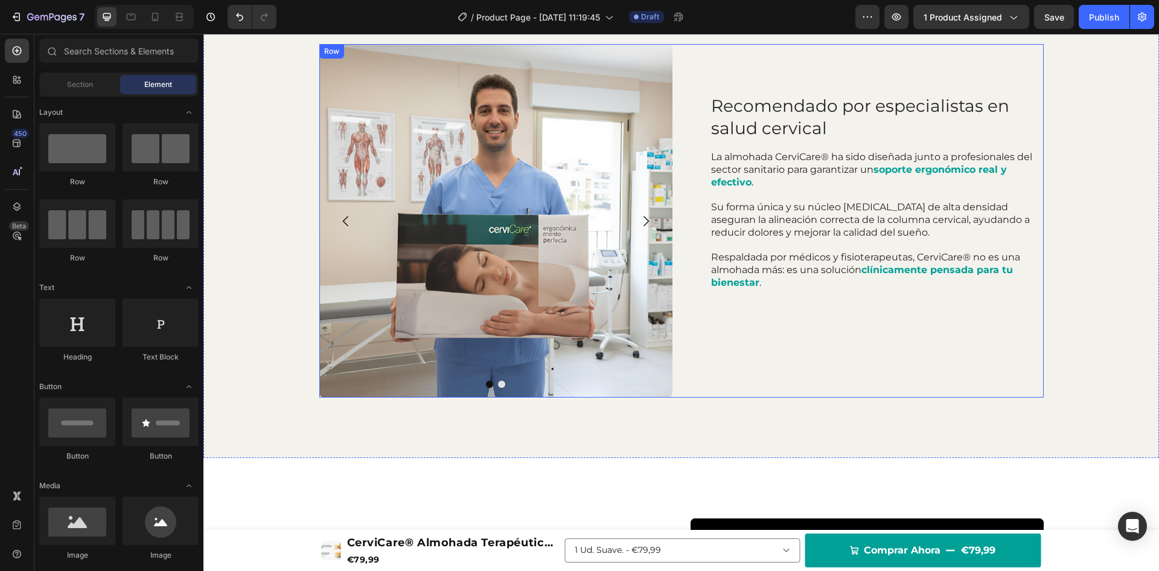
click at [832, 356] on div "Recomendado por especialistas en salud cervical Heading La almohada CerviCare® …" at bounding box center [867, 220] width 353 height 353
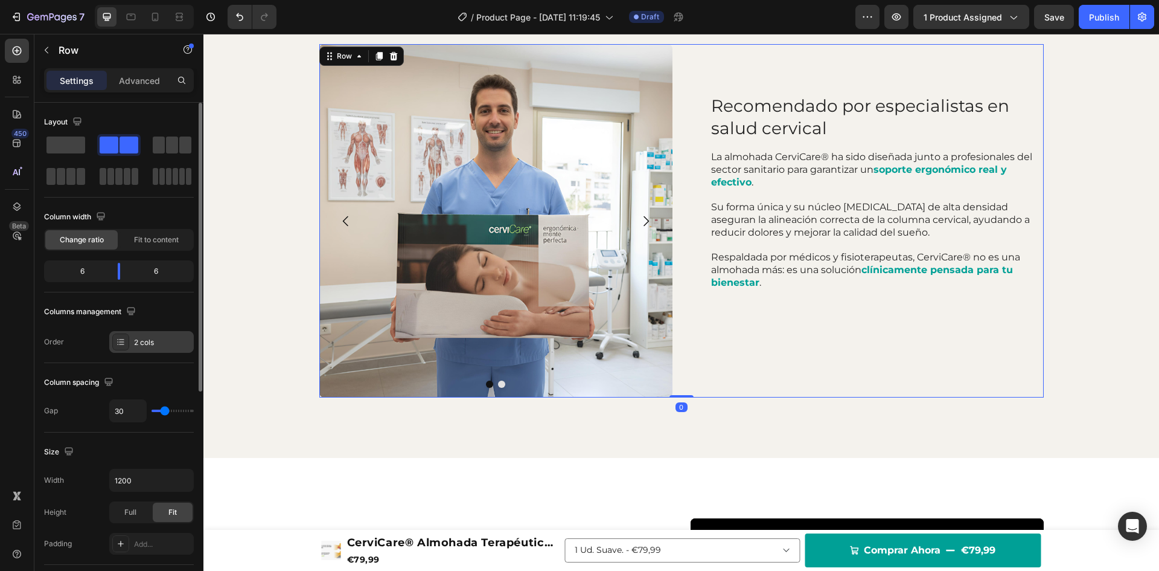
click at [143, 342] on div "2 cols" at bounding box center [162, 342] width 57 height 11
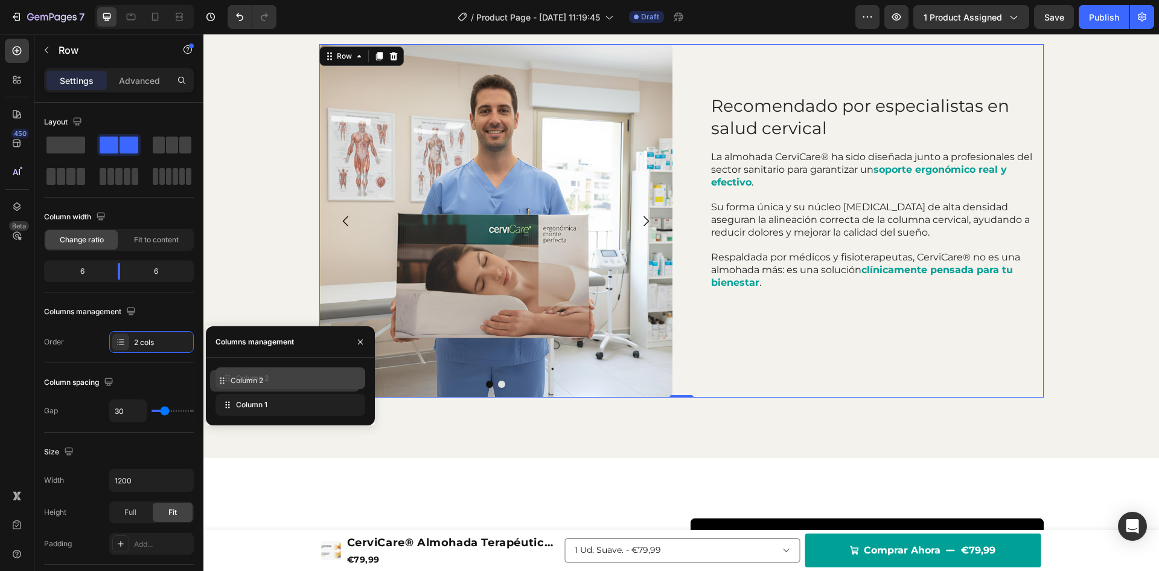
drag, startPoint x: 239, startPoint y: 403, endPoint x: 233, endPoint y: 379, distance: 24.8
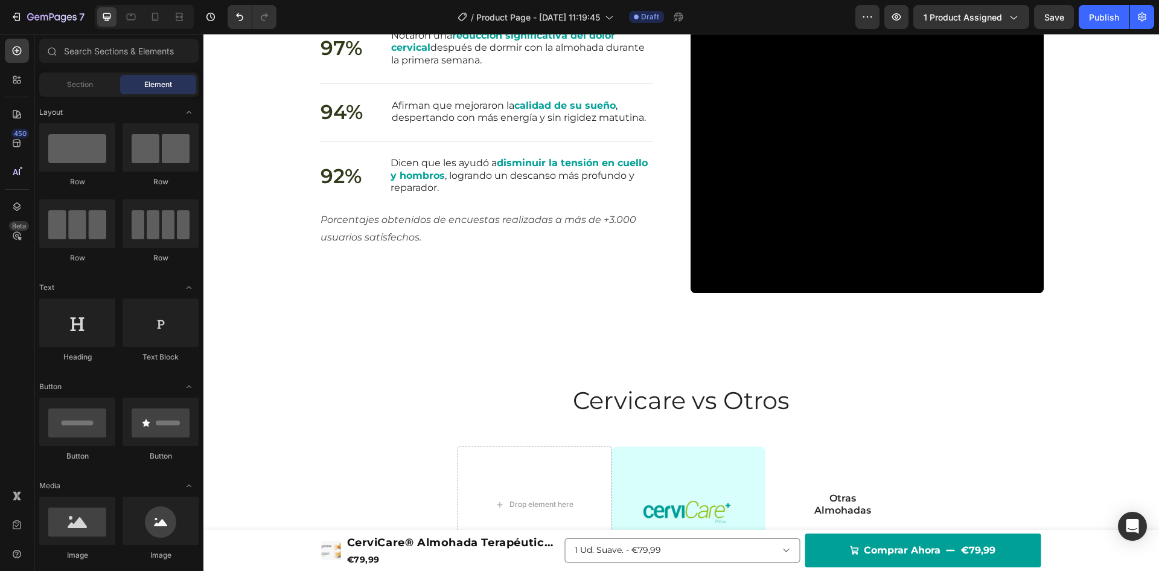
scroll to position [1883, 0]
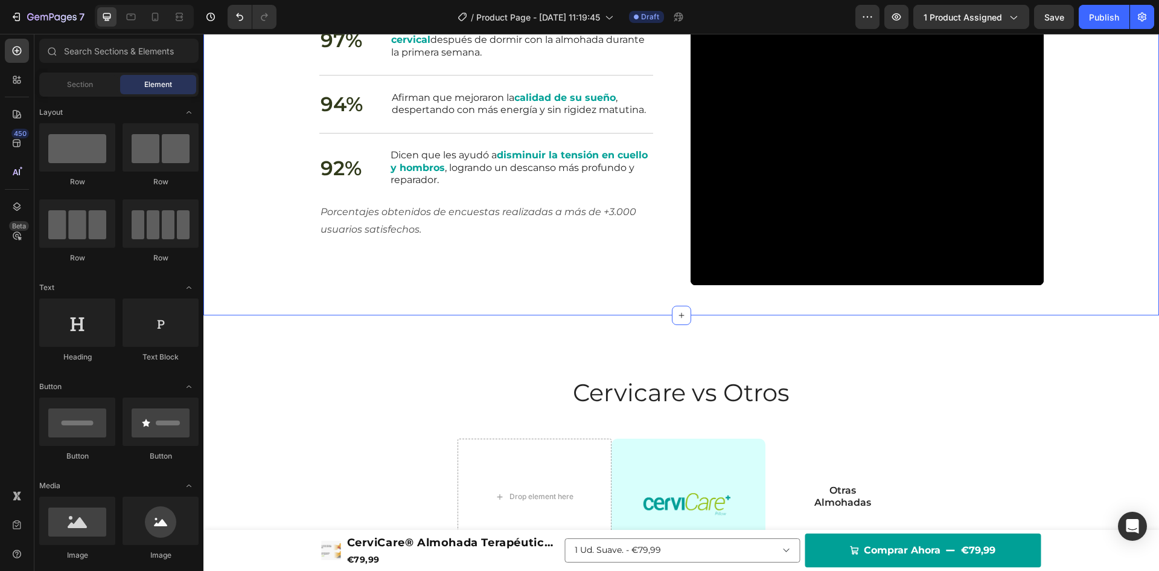
click at [584, 291] on div "Resultados Comprobados Heading 97% Text Block Notaron una reducción significati…" at bounding box center [681, 93] width 956 height 444
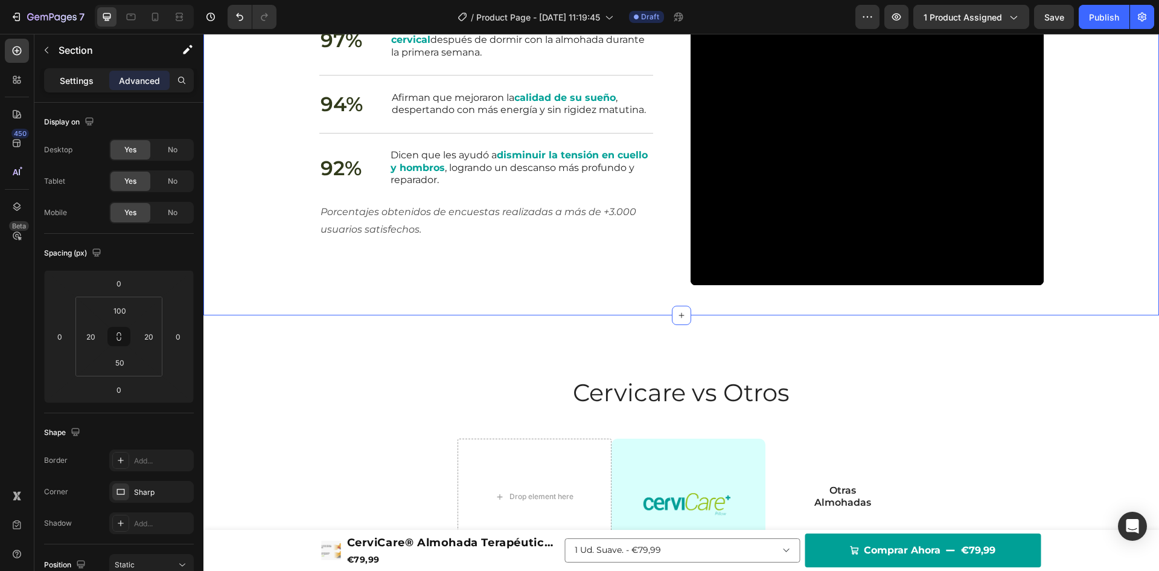
click at [83, 85] on p "Settings" at bounding box center [77, 80] width 34 height 13
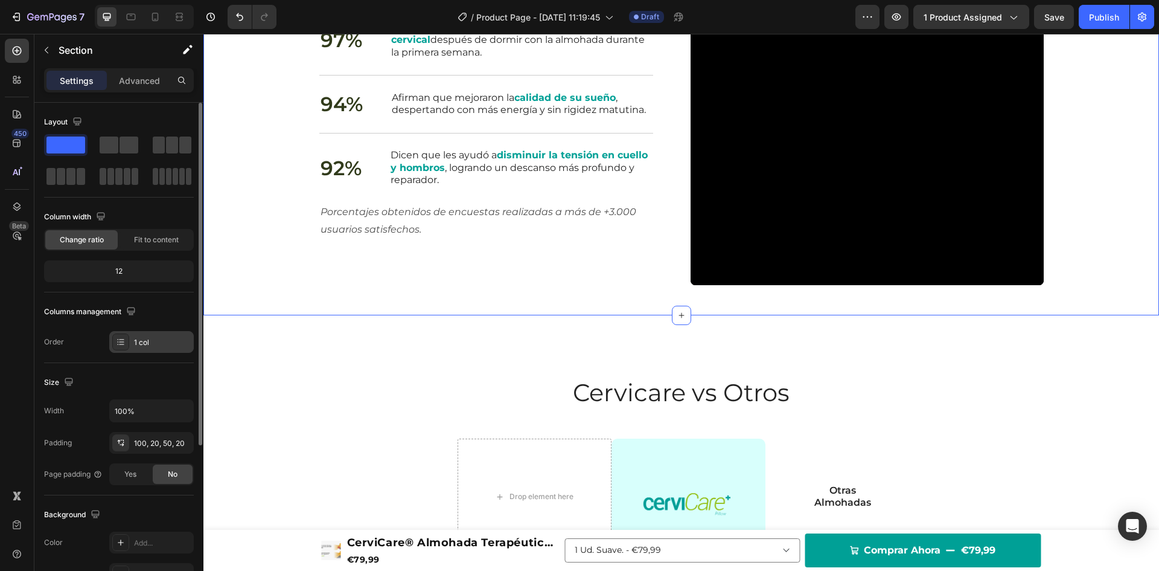
click at [146, 342] on div "1 col" at bounding box center [162, 342] width 57 height 11
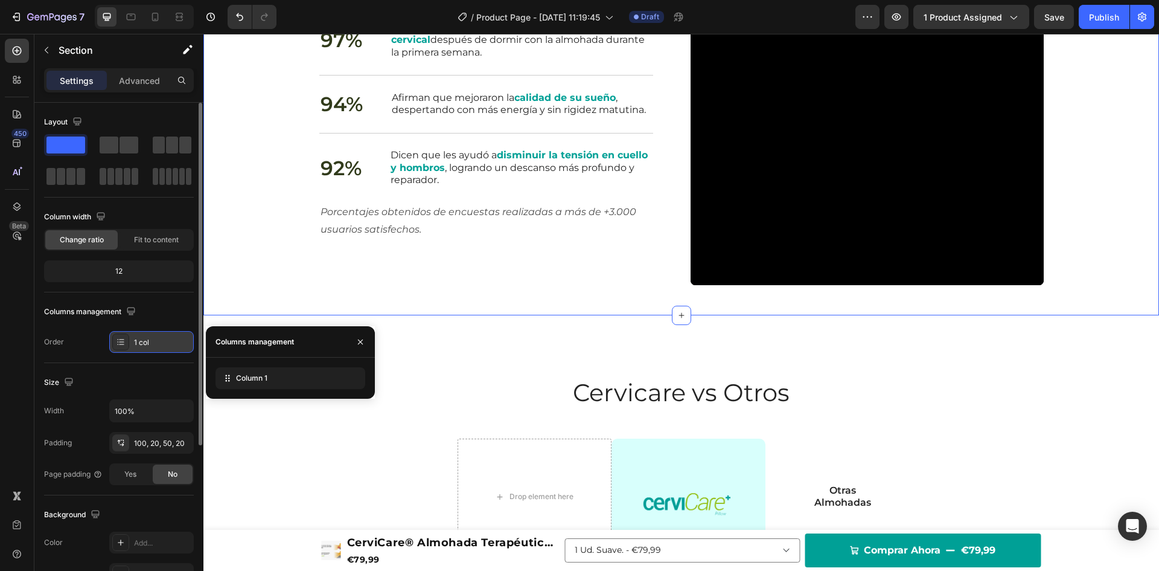
click at [146, 342] on div "1 col" at bounding box center [162, 342] width 57 height 11
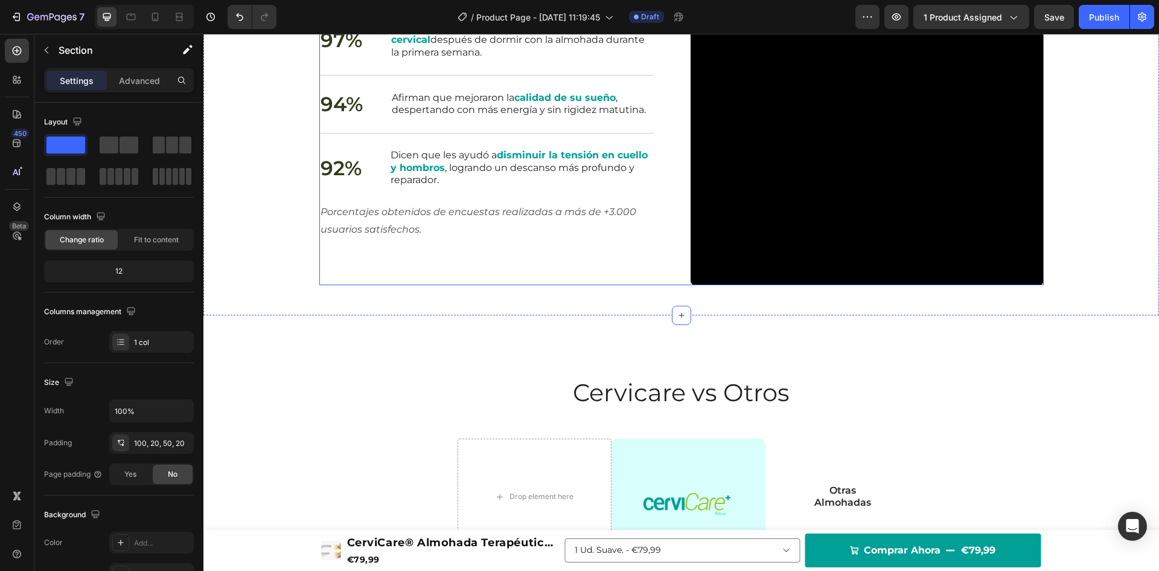
click at [677, 216] on div "Resultados Comprobados Heading 97% Text Block Notaron una reducción significati…" at bounding box center [681, 108] width 725 height 353
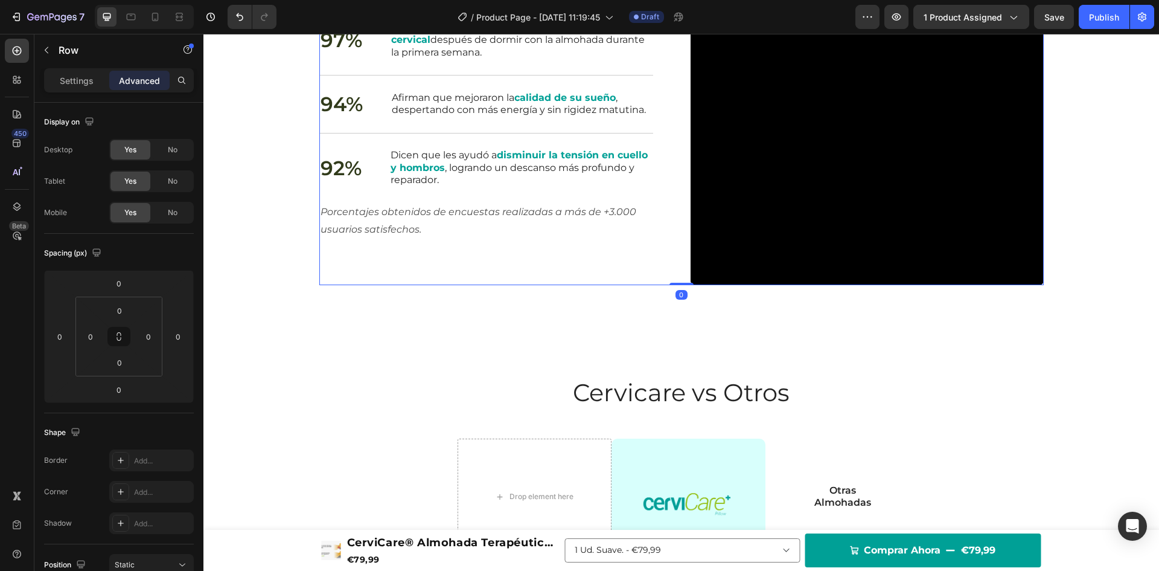
click at [76, 70] on div "Settings Advanced" at bounding box center [119, 80] width 150 height 24
click at [73, 76] on p "Settings" at bounding box center [77, 80] width 34 height 13
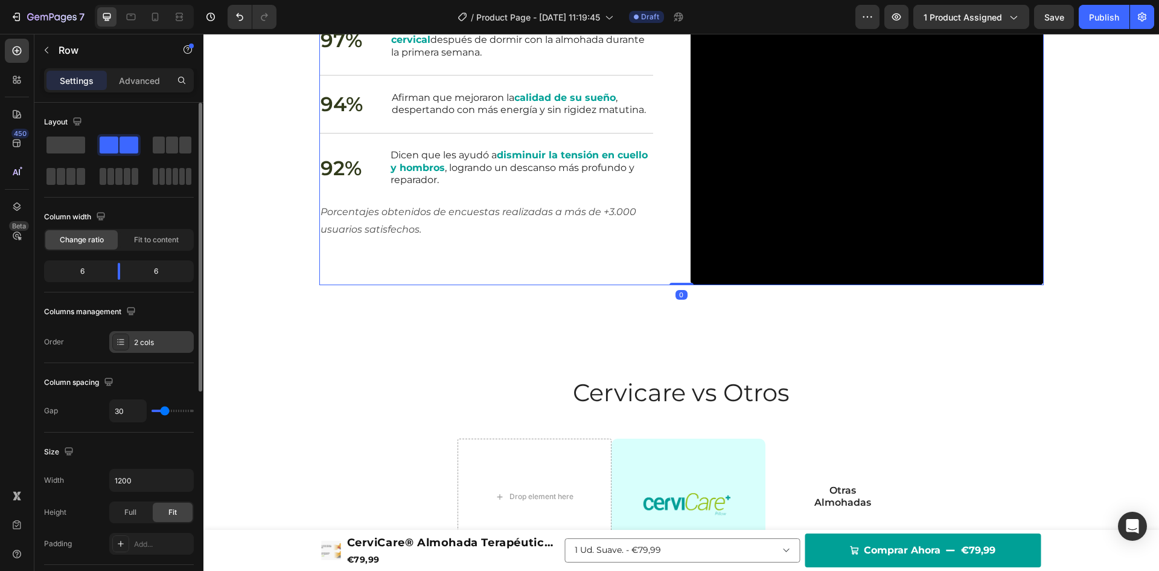
click at [134, 344] on div "2 cols" at bounding box center [162, 342] width 57 height 11
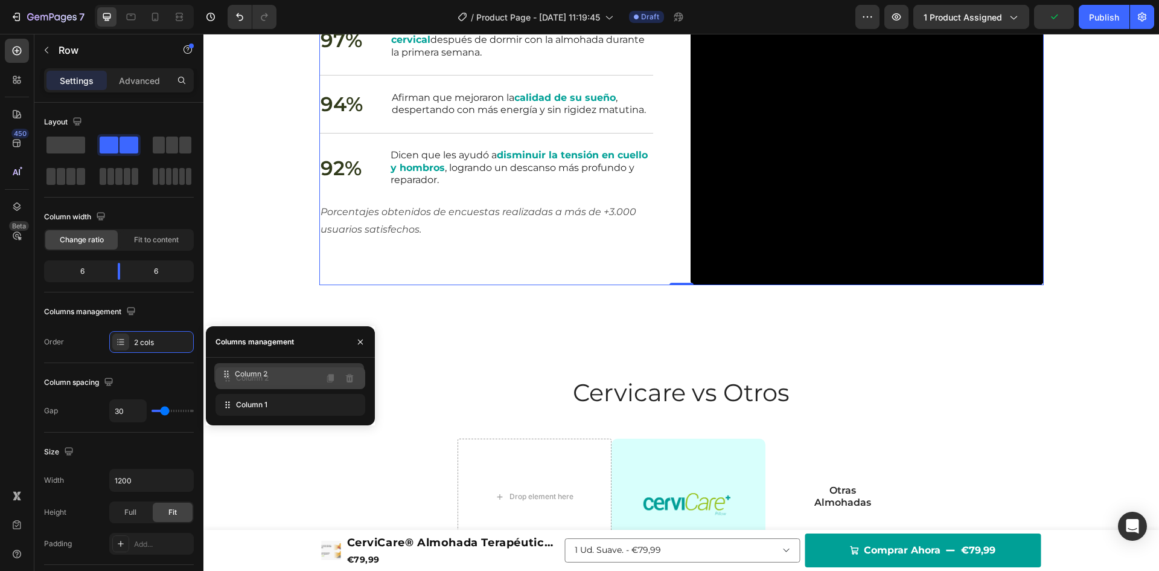
drag, startPoint x: 229, startPoint y: 400, endPoint x: 228, endPoint y: 368, distance: 31.4
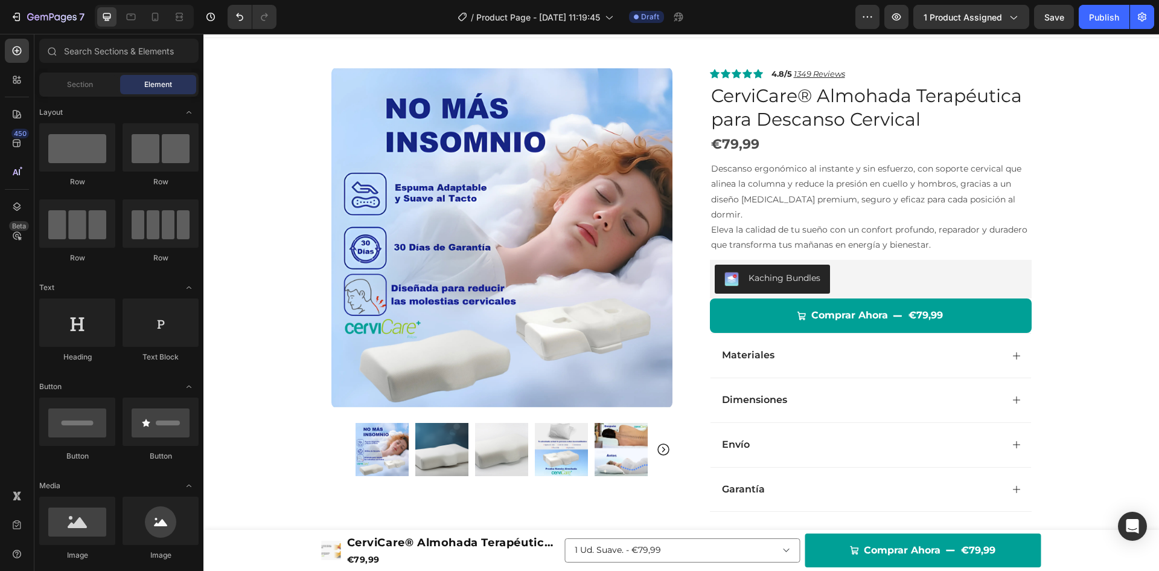
scroll to position [0, 0]
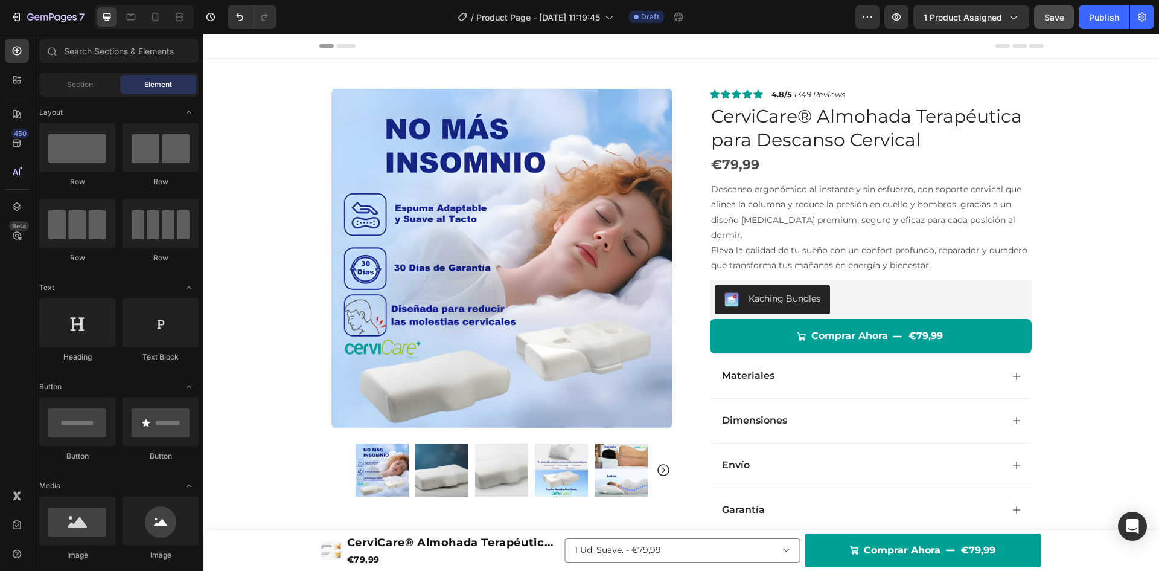
click at [1051, 25] on button "Save" at bounding box center [1054, 17] width 40 height 24
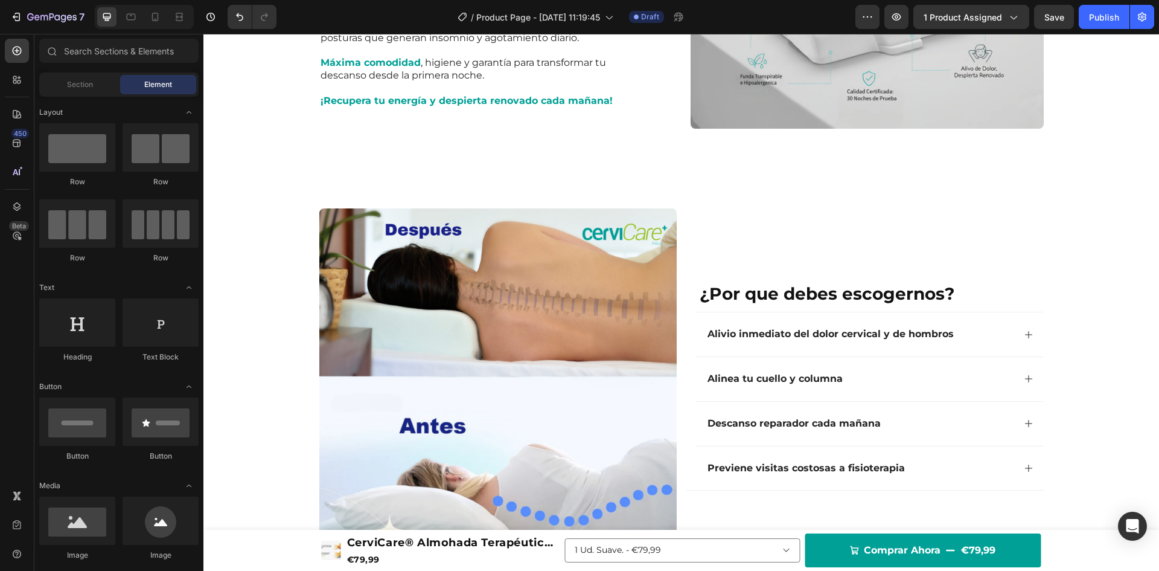
scroll to position [702, 0]
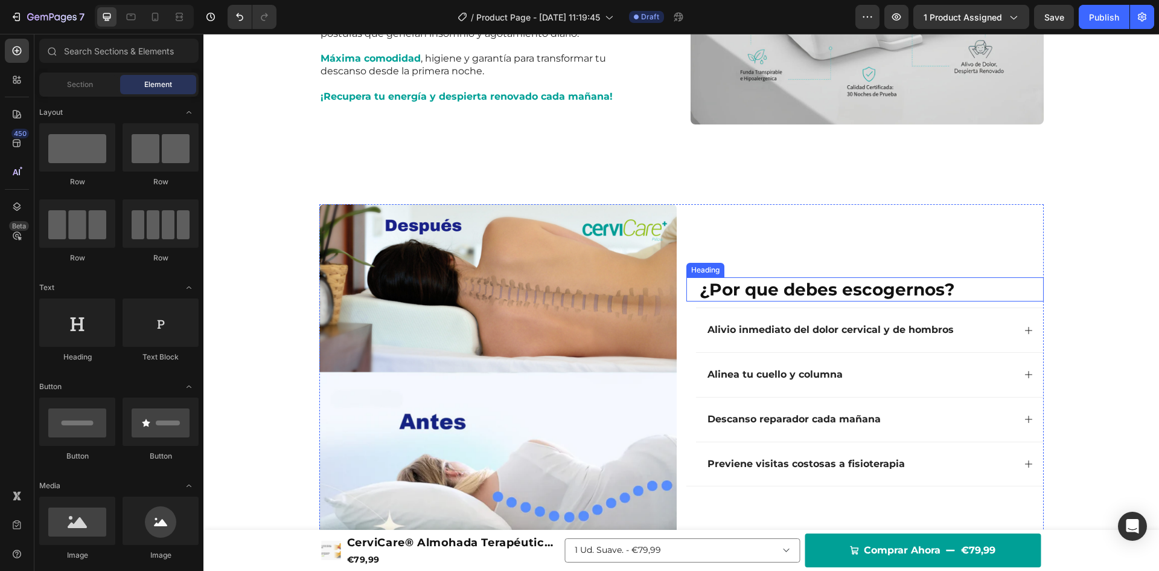
click at [894, 293] on h2 "¿Por que debes escogernos?" at bounding box center [871, 289] width 345 height 24
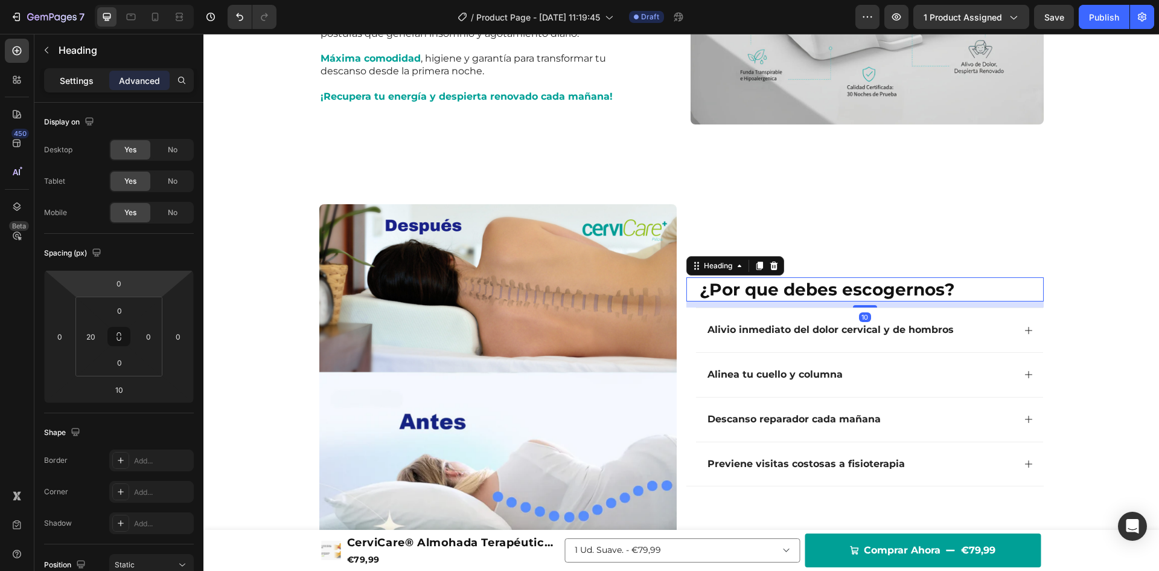
click at [77, 75] on p "Settings" at bounding box center [77, 80] width 34 height 13
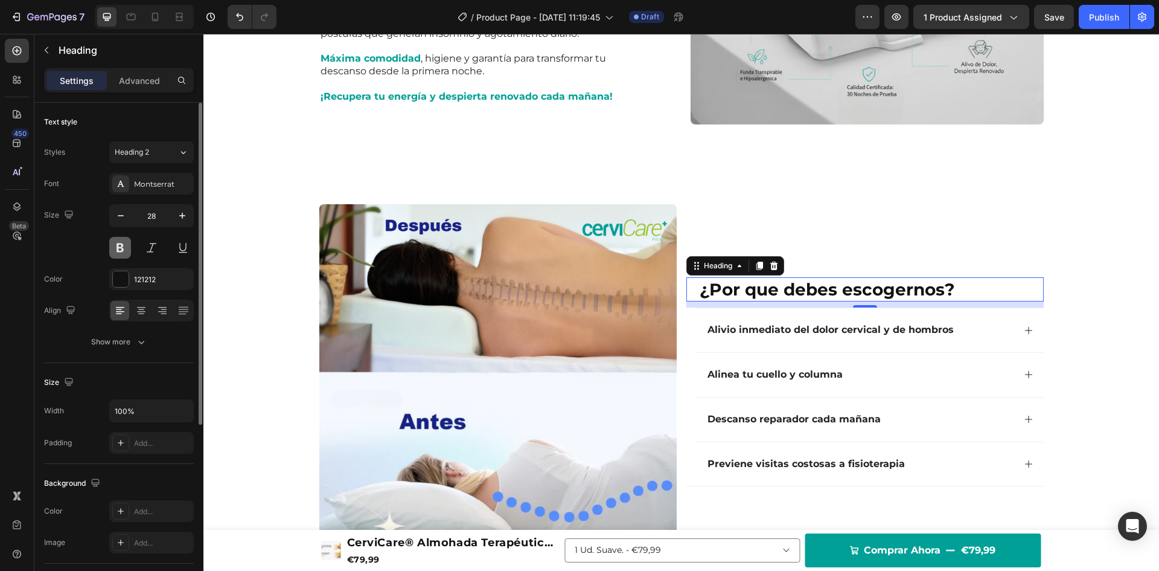
click at [116, 244] on button at bounding box center [120, 248] width 22 height 22
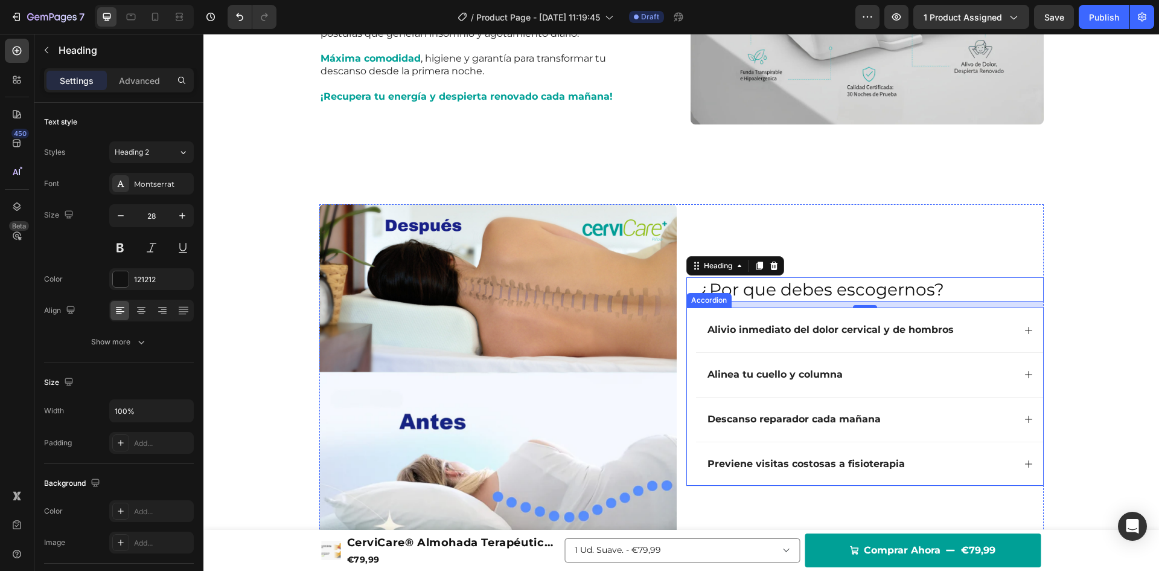
click at [810, 329] on strong "Alivio inmediato del dolor cervical y de hombros" at bounding box center [831, 329] width 246 height 11
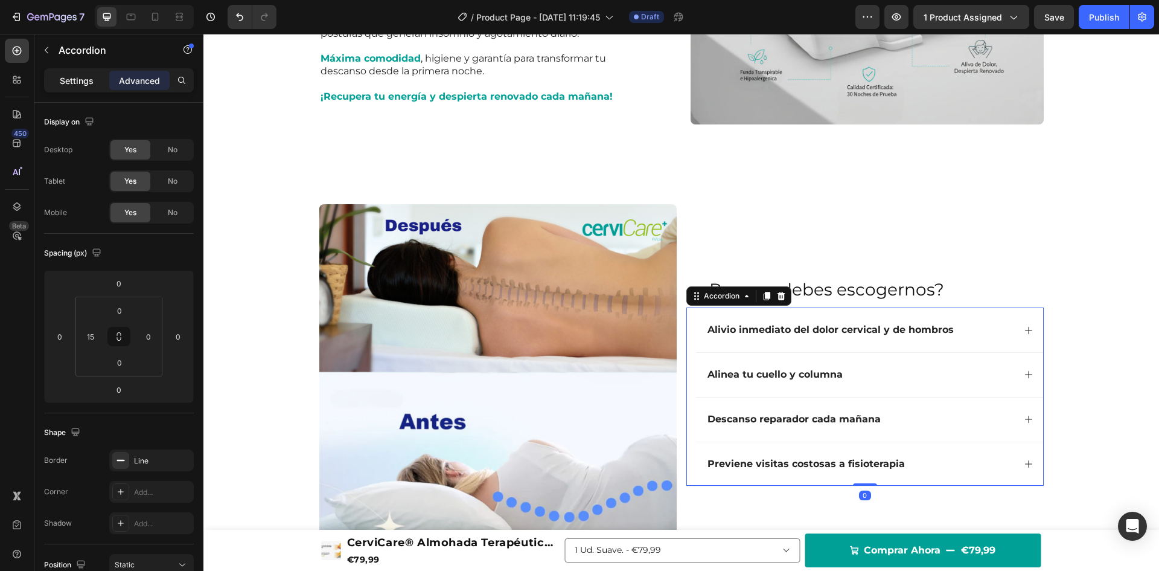
click at [78, 83] on p "Settings" at bounding box center [77, 80] width 34 height 13
type input "0"
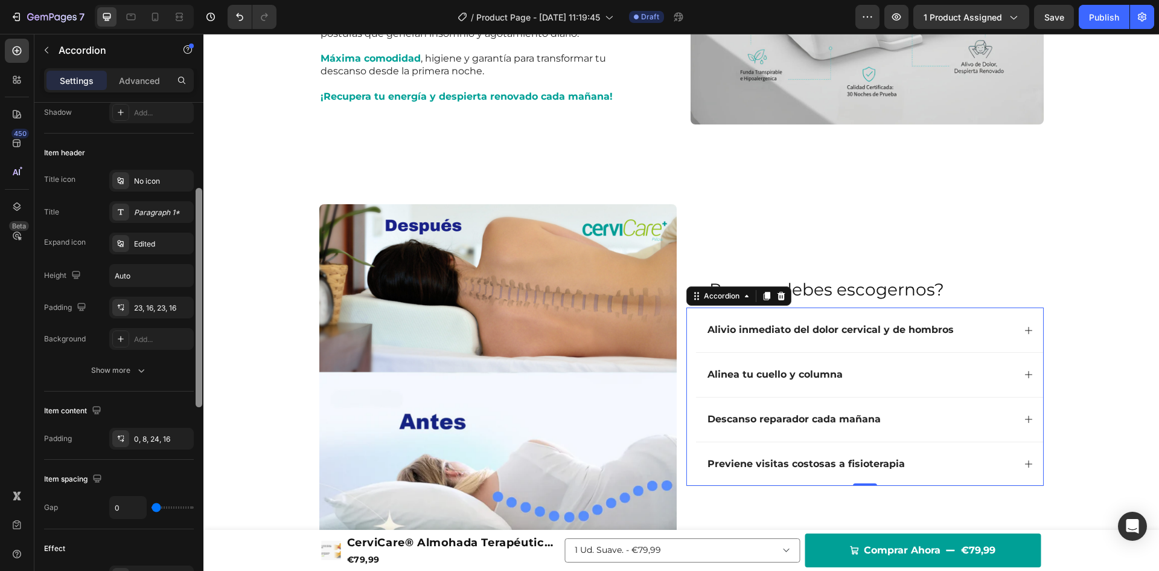
scroll to position [202, 0]
drag, startPoint x: 200, startPoint y: 155, endPoint x: 200, endPoint y: 243, distance: 88.2
click at [200, 243] on div at bounding box center [199, 300] width 7 height 219
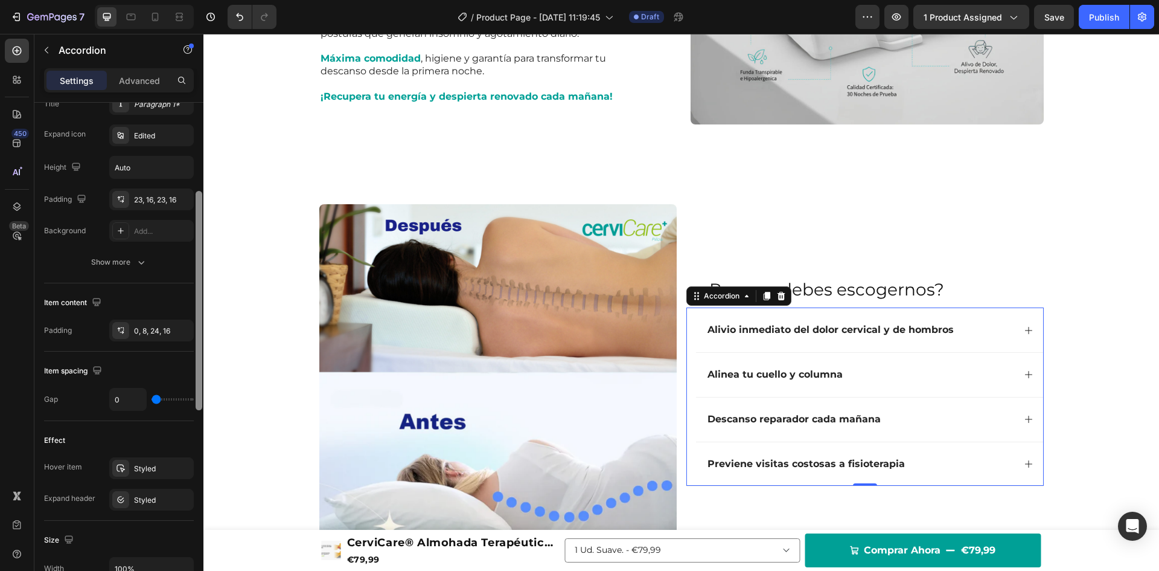
scroll to position [331, 0]
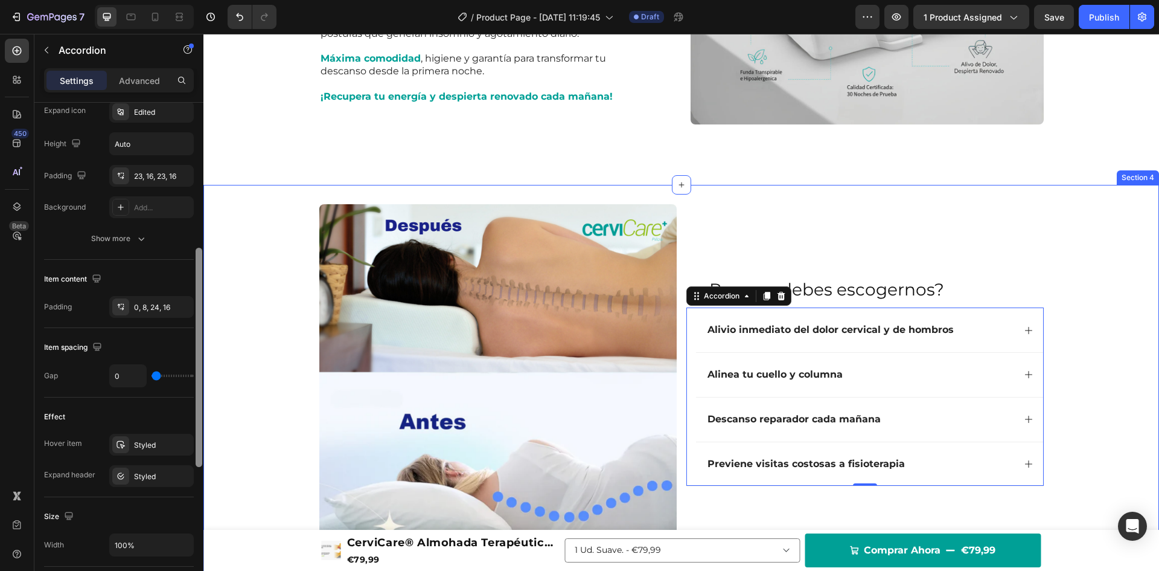
drag, startPoint x: 403, startPoint y: 277, endPoint x: 208, endPoint y: 333, distance: 203.5
click at [801, 333] on strong "Alivio inmediato del dolor cervical y de hombros" at bounding box center [831, 329] width 246 height 11
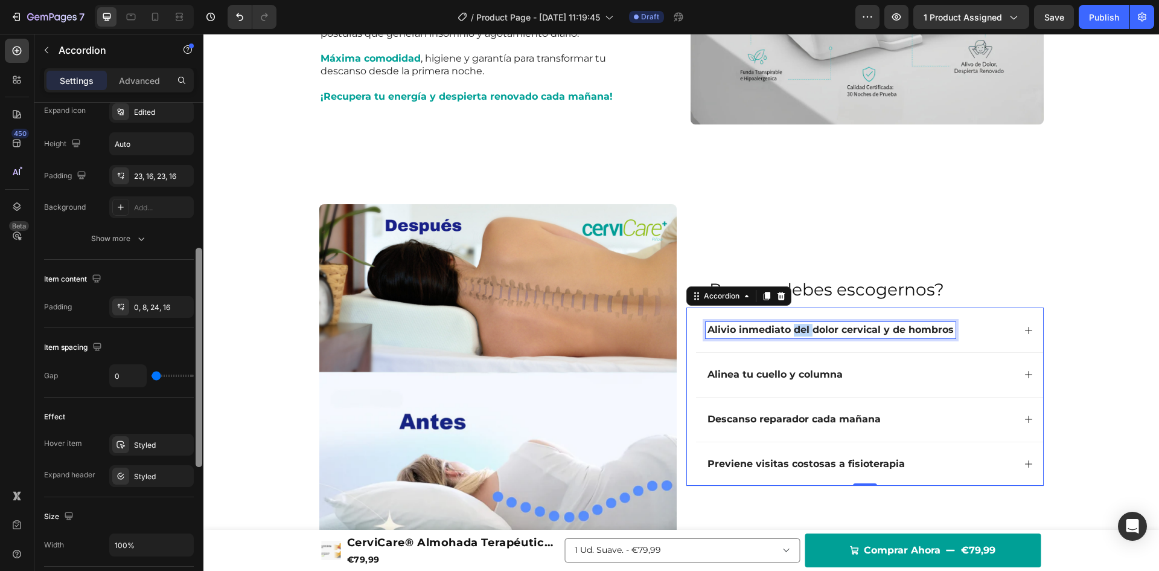
click at [801, 333] on strong "Alivio inmediato del dolor cervical y de hombros" at bounding box center [831, 329] width 246 height 11
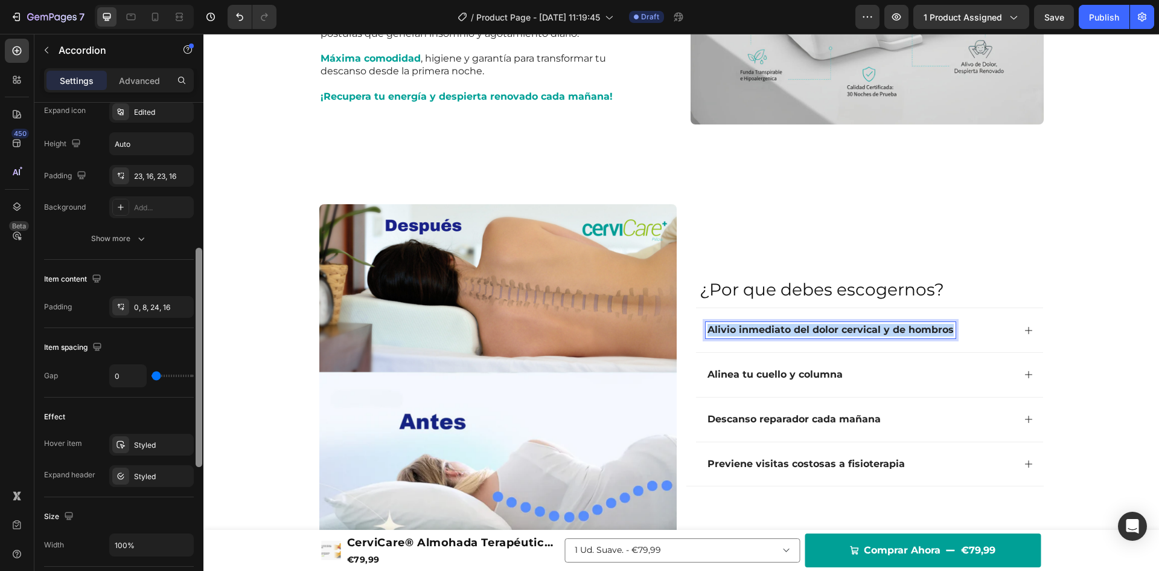
click at [801, 333] on strong "Alivio inmediato del dolor cervical y de hombros" at bounding box center [831, 329] width 246 height 11
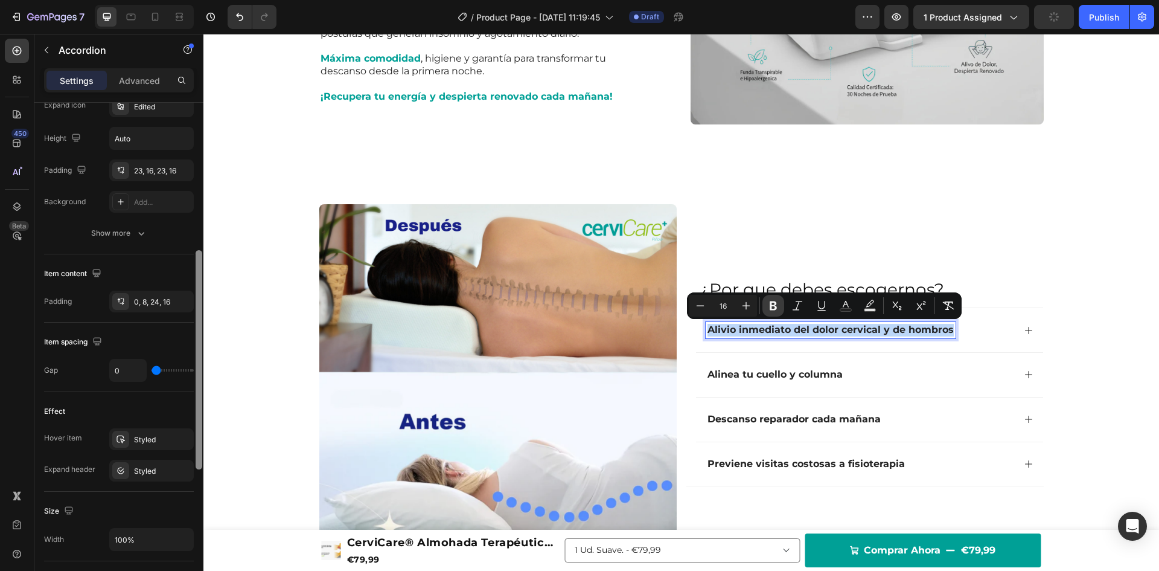
scroll to position [341, 0]
click at [768, 304] on icon "Editor contextual toolbar" at bounding box center [773, 305] width 12 height 12
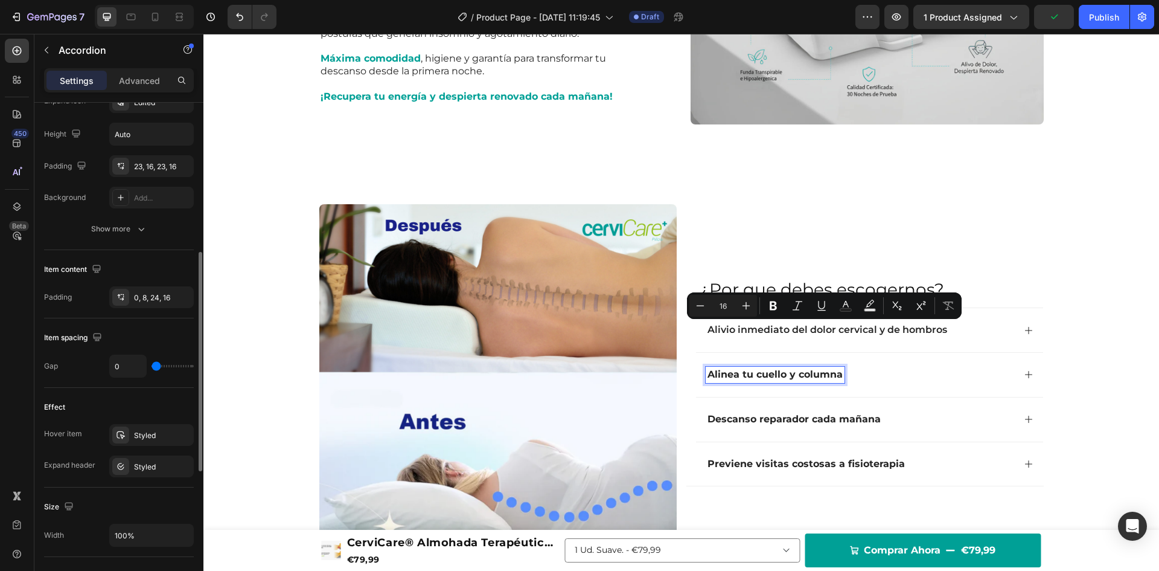
click at [774, 375] on strong "Alinea tu cuello y columna" at bounding box center [775, 373] width 135 height 11
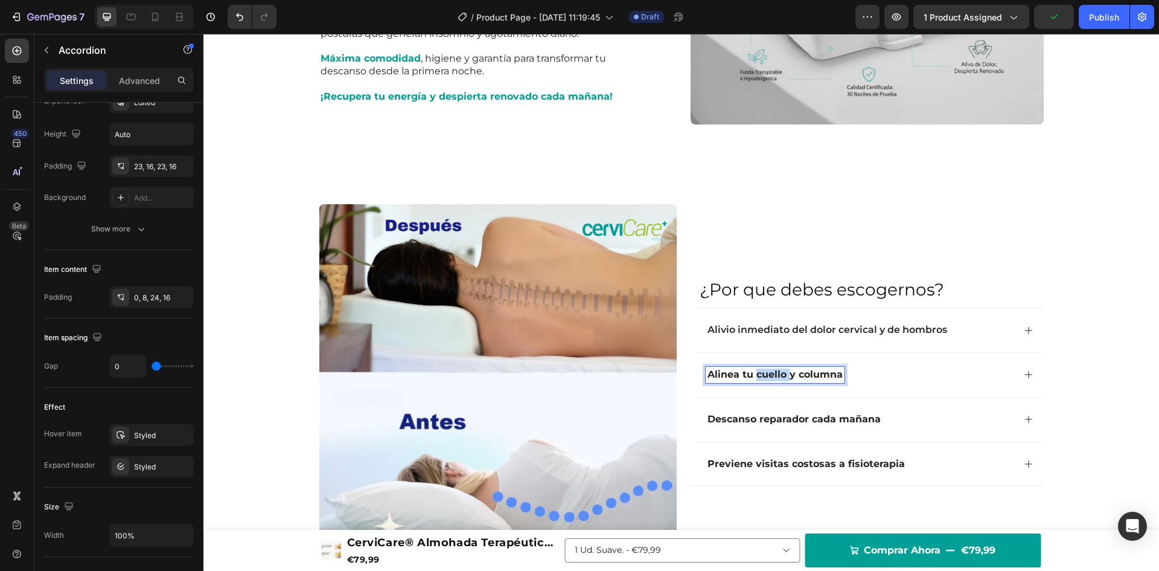
click at [774, 375] on strong "Alinea tu cuello y columna" at bounding box center [775, 373] width 135 height 11
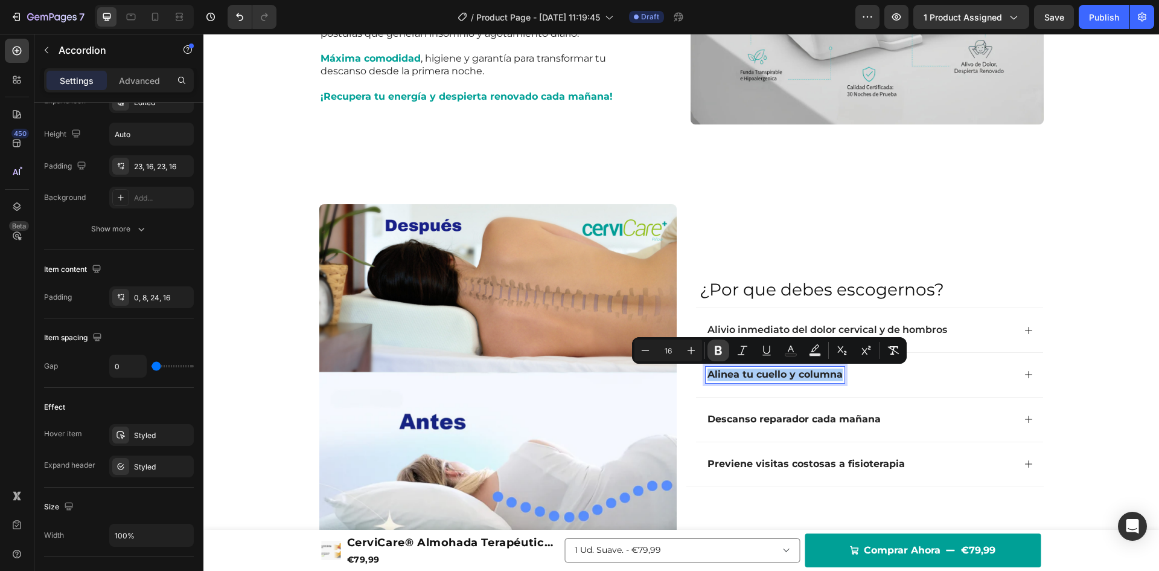
click at [715, 353] on icon "Editor contextual toolbar" at bounding box center [718, 350] width 12 height 12
click at [769, 417] on strong "Descanso reparador cada mañana" at bounding box center [794, 418] width 173 height 11
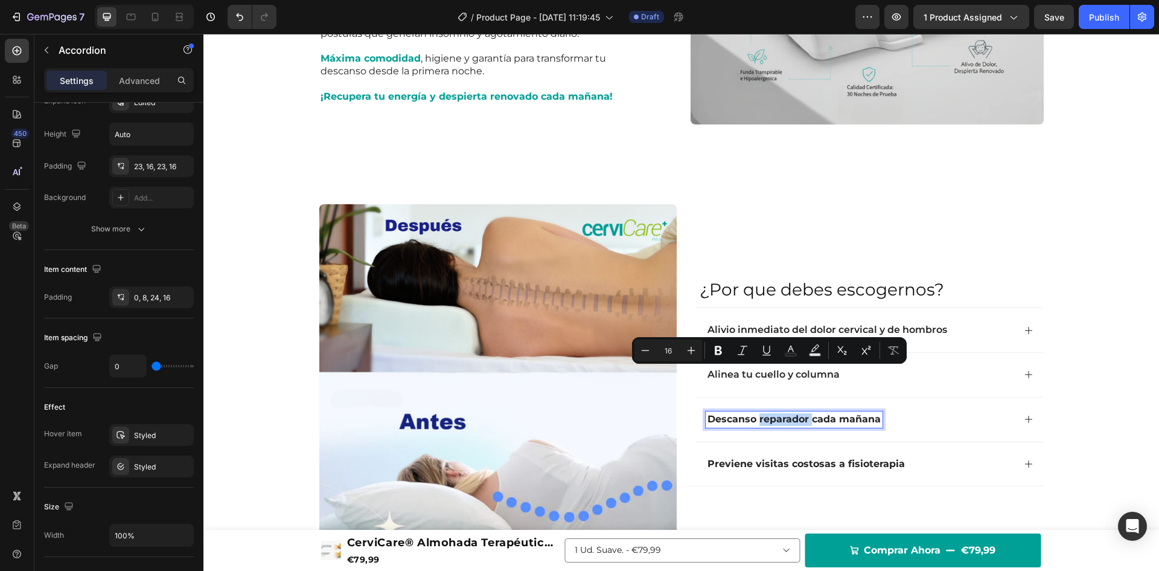
click at [769, 417] on strong "Descanso reparador cada mañana" at bounding box center [794, 418] width 173 height 11
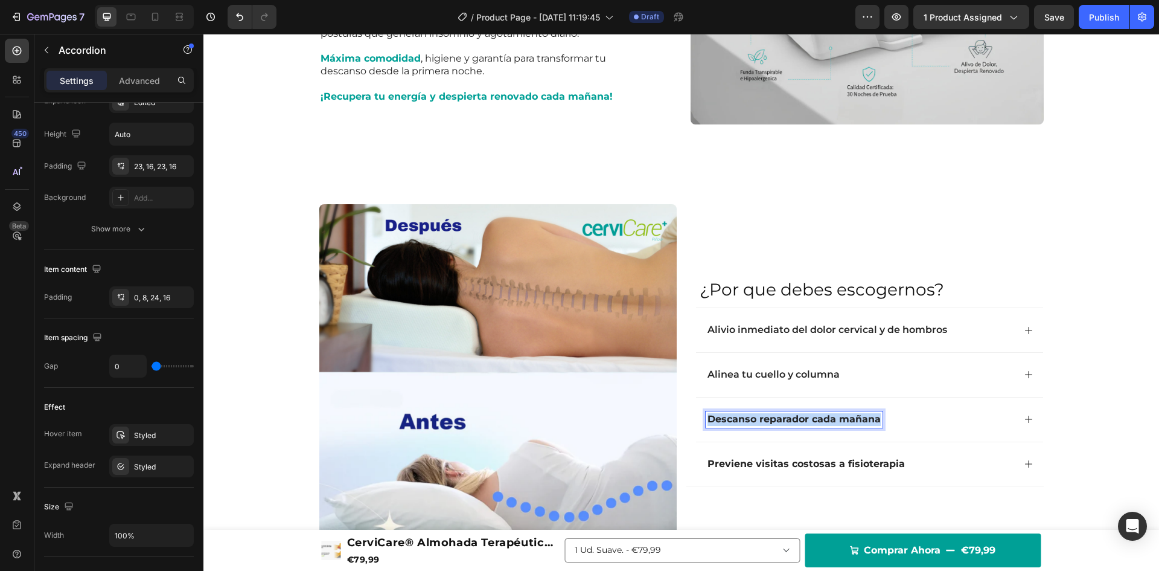
click at [769, 417] on strong "Descanso reparador cada mañana" at bounding box center [794, 418] width 173 height 11
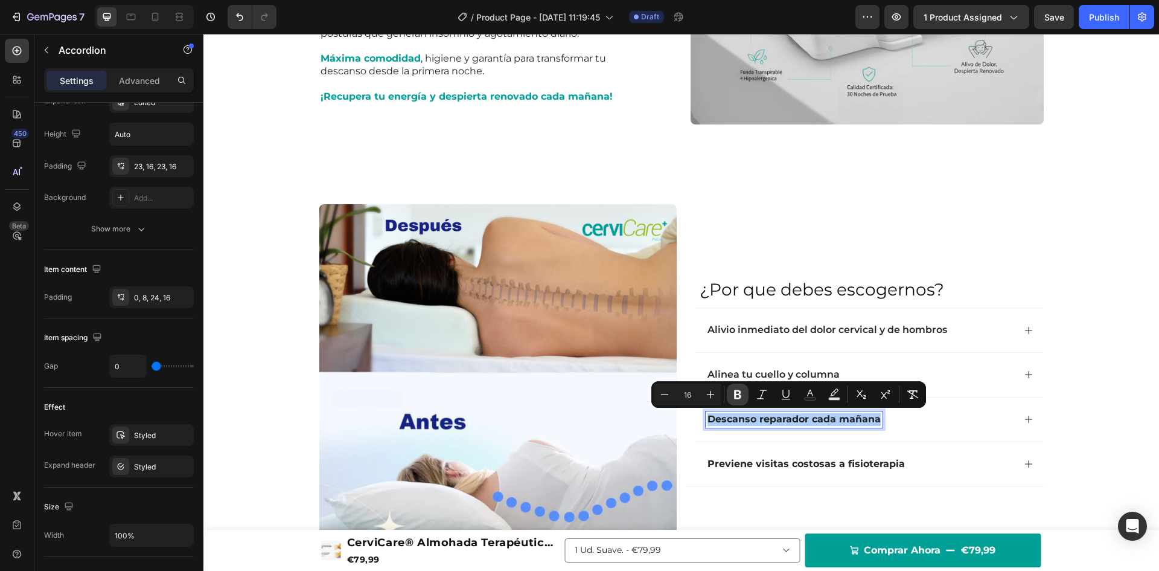
click at [738, 398] on icon "Editor contextual toolbar" at bounding box center [737, 394] width 7 height 9
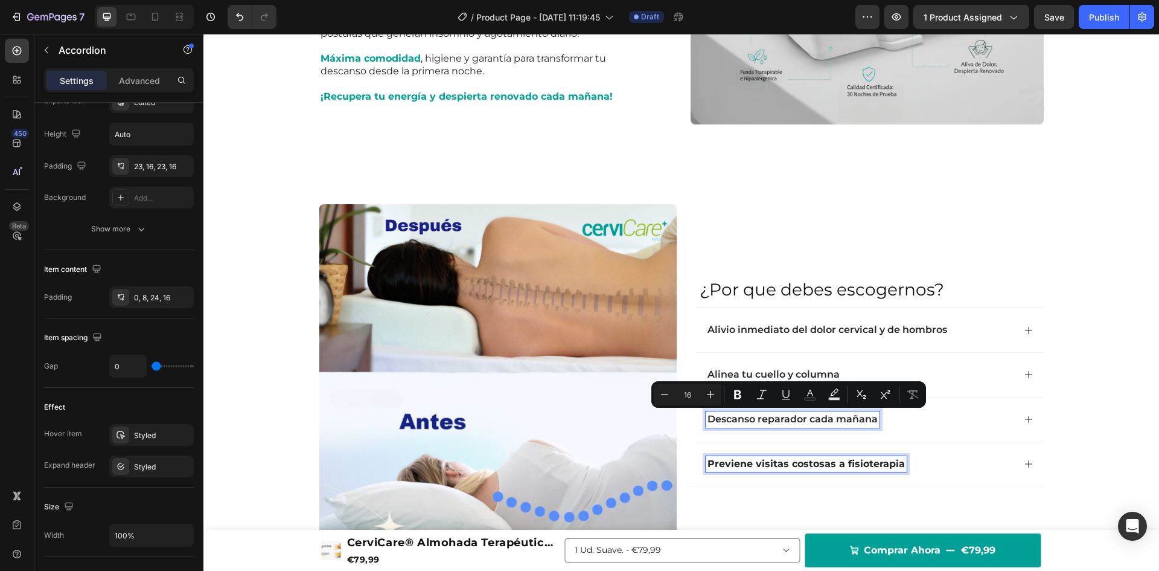
click at [790, 462] on strong "Previene visitas costosas a fisioterapia" at bounding box center [806, 463] width 197 height 11
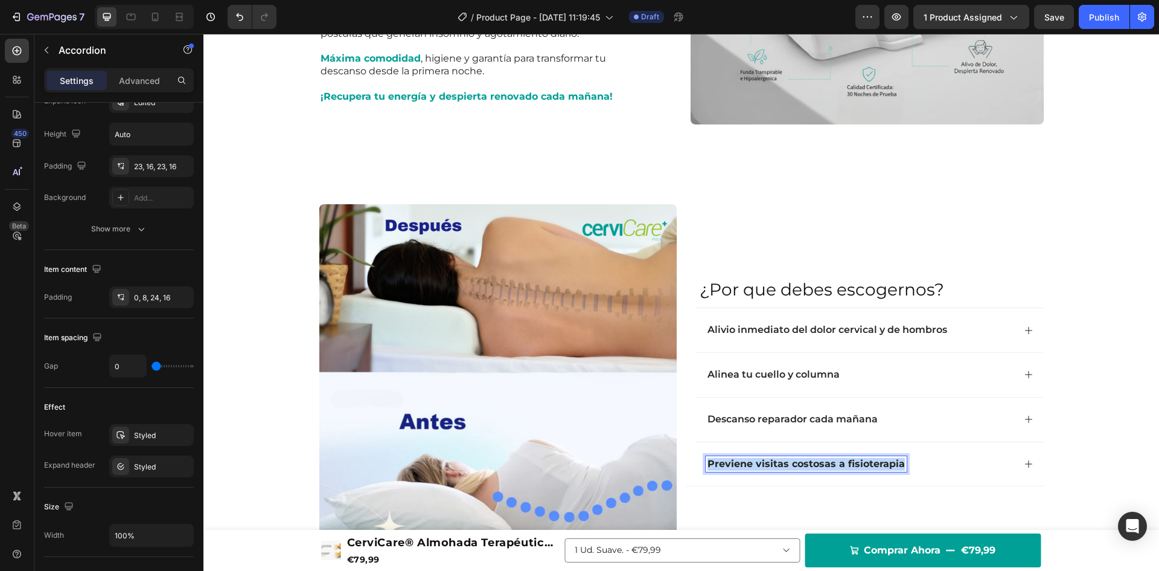
click at [790, 462] on strong "Previene visitas costosas a fisioterapia" at bounding box center [806, 463] width 197 height 11
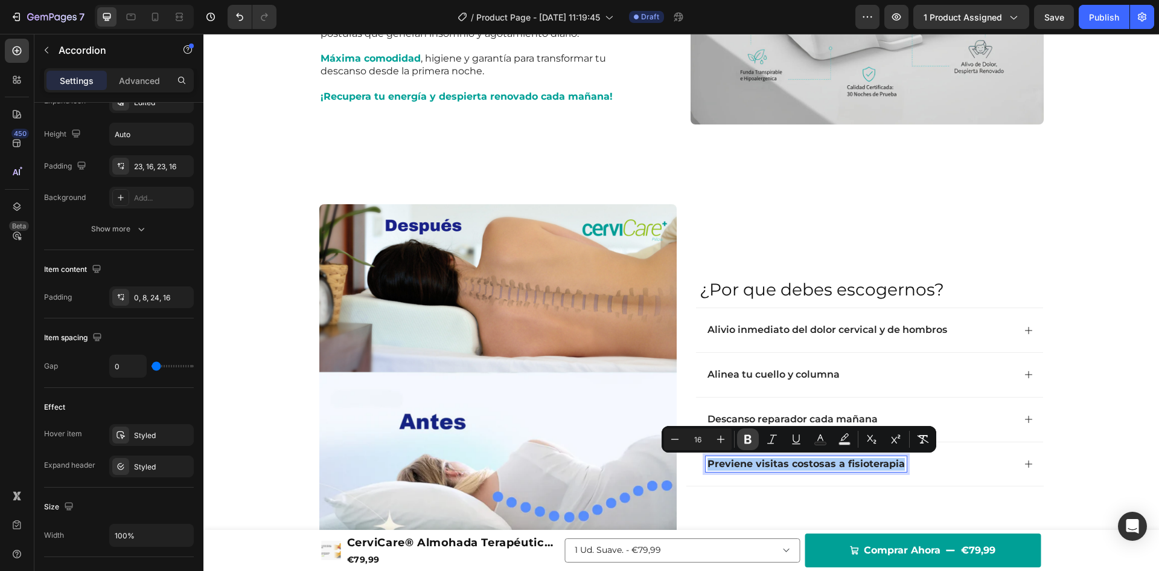
click at [748, 441] on icon "Editor contextual toolbar" at bounding box center [748, 439] width 12 height 12
click at [862, 330] on p "Alivio inmediato del dolor cervical y de hombros" at bounding box center [828, 330] width 240 height 13
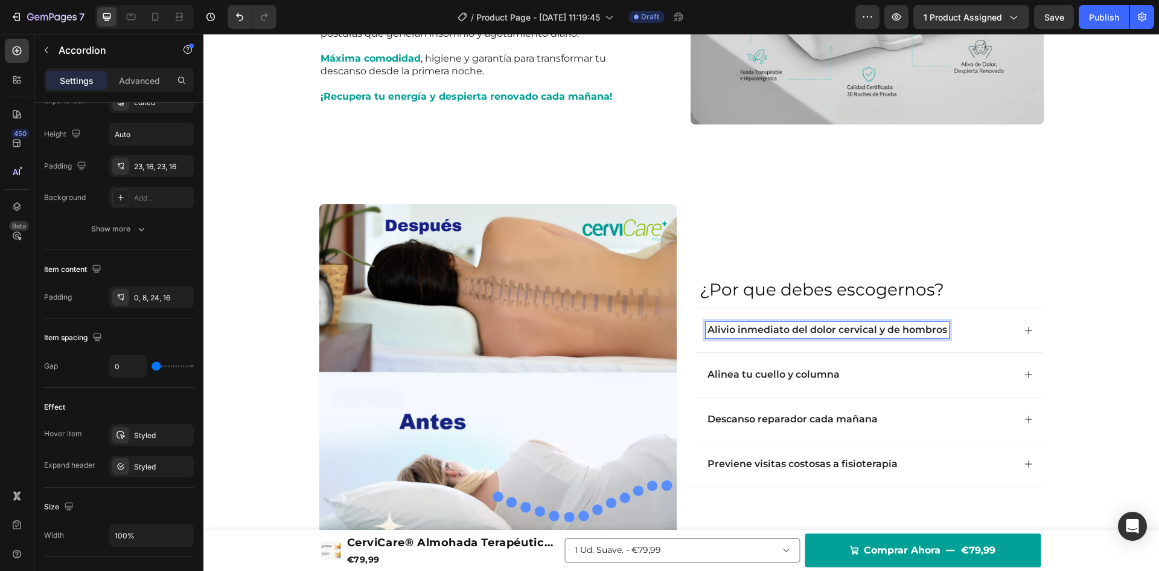
click at [1024, 325] on icon at bounding box center [1029, 330] width 10 height 10
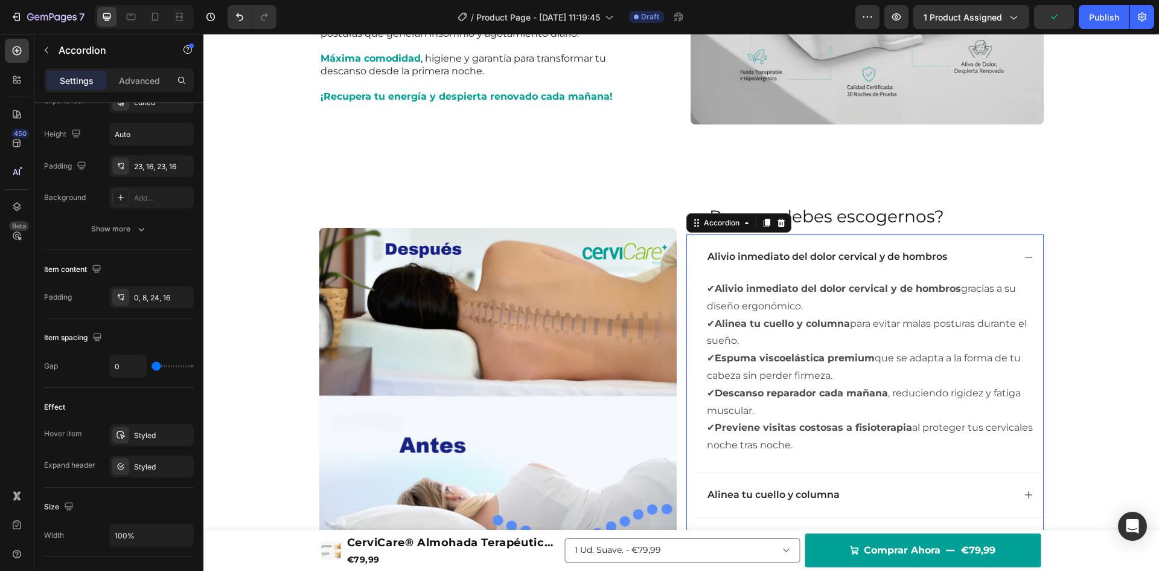
click at [1028, 254] on icon at bounding box center [1029, 257] width 10 height 10
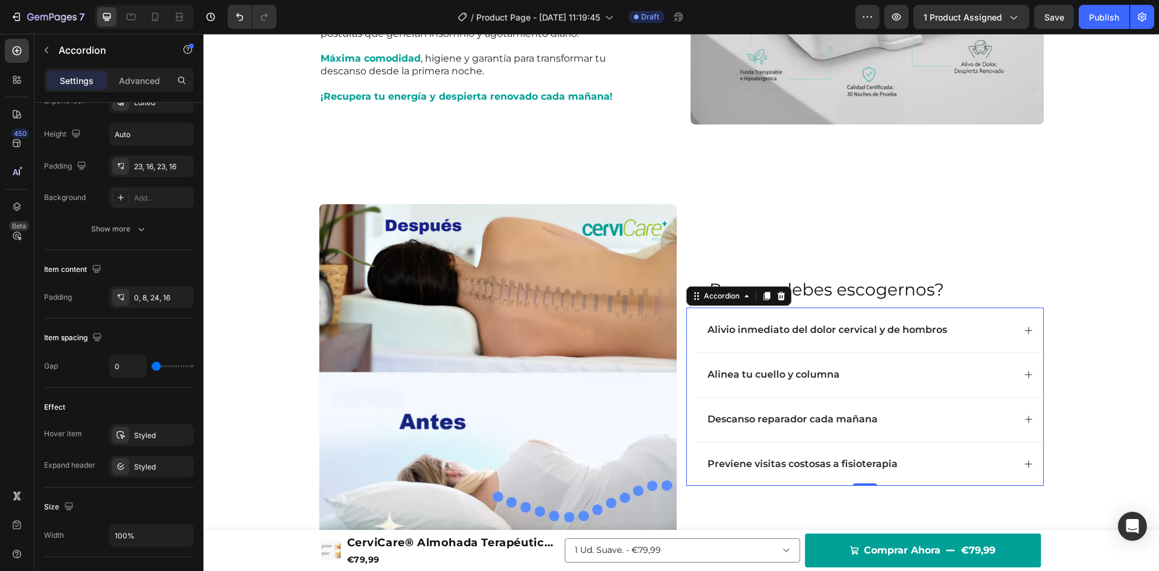
click at [1033, 367] on div "Alinea tu cuello y columna" at bounding box center [869, 374] width 347 height 45
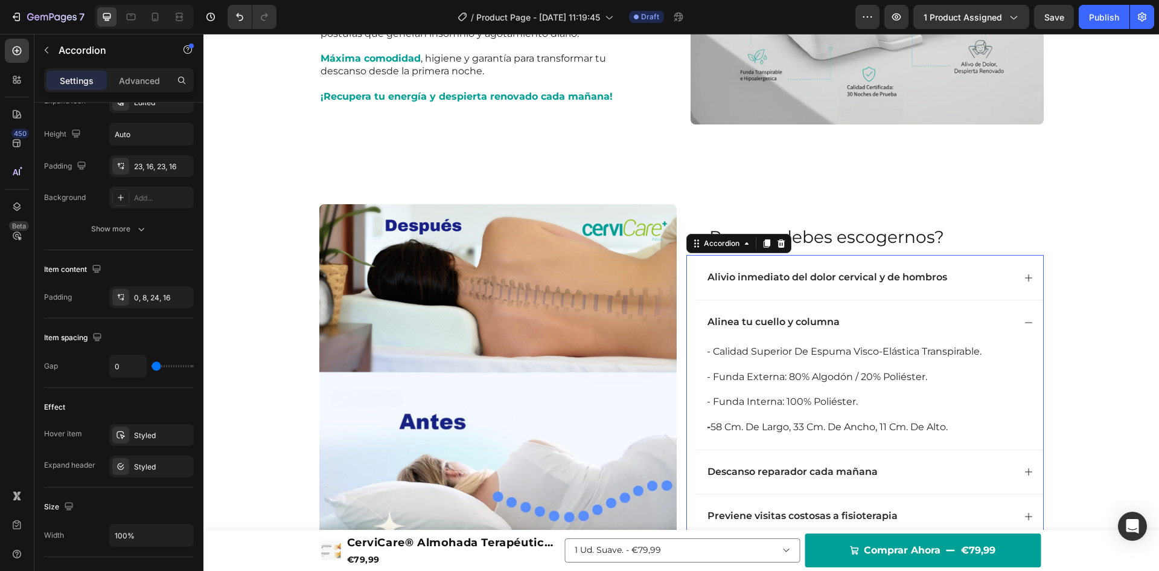
click at [1026, 319] on icon at bounding box center [1029, 323] width 10 height 10
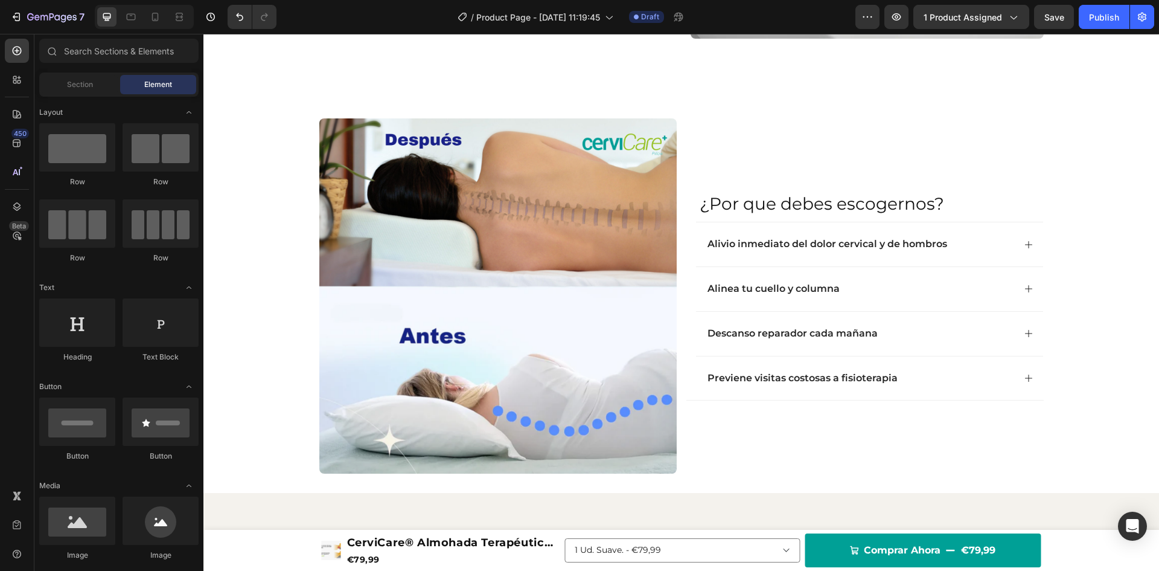
scroll to position [796, 0]
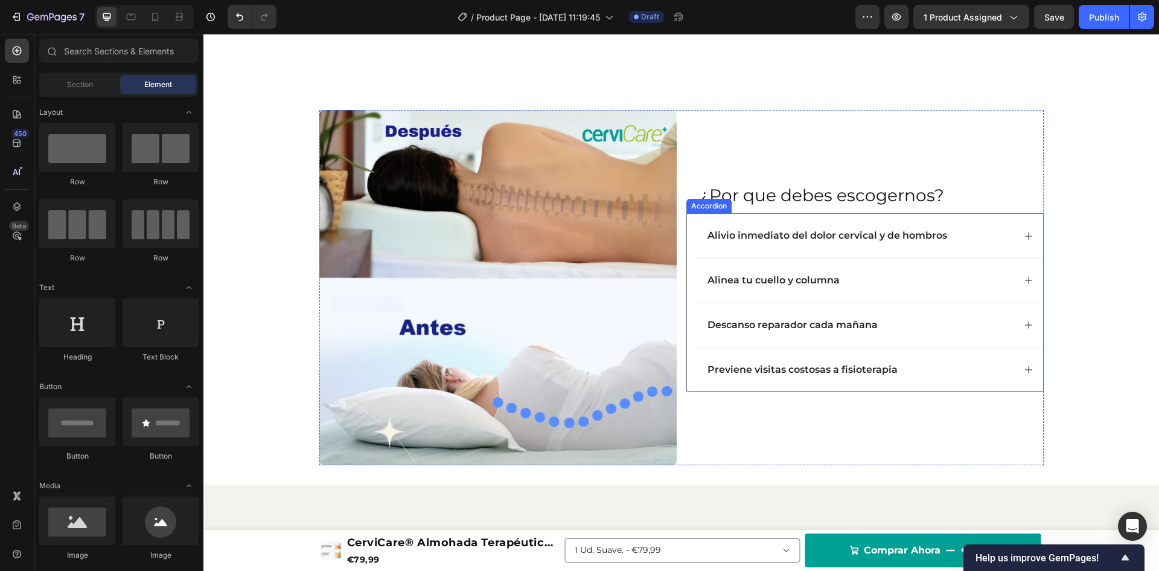
click at [1025, 236] on icon at bounding box center [1028, 235] width 7 height 7
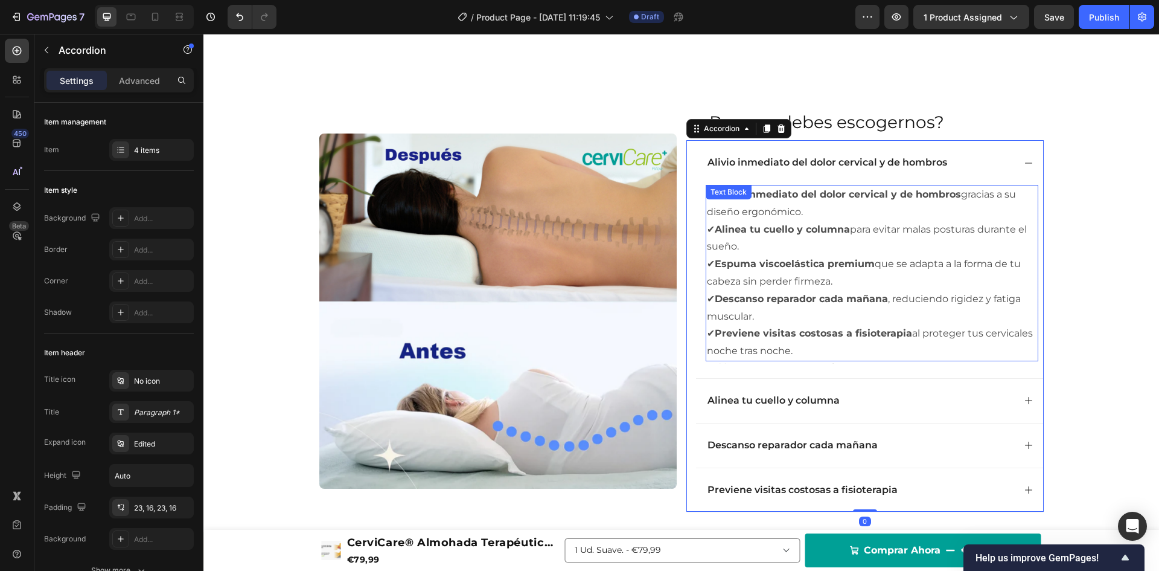
click at [793, 352] on p "✔ Previene visitas costosas a fisioterapia al proteger tus cervicales noche tra…" at bounding box center [872, 342] width 330 height 35
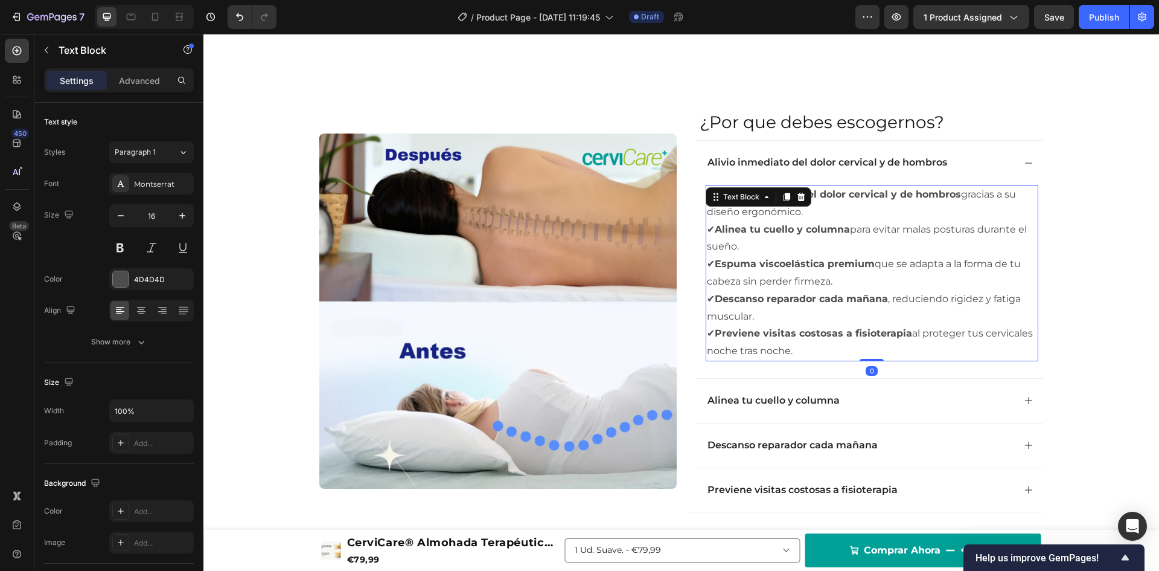
click at [793, 352] on p "✔ Previene visitas costosas a fisioterapia al proteger tus cervicales noche tra…" at bounding box center [872, 342] width 330 height 35
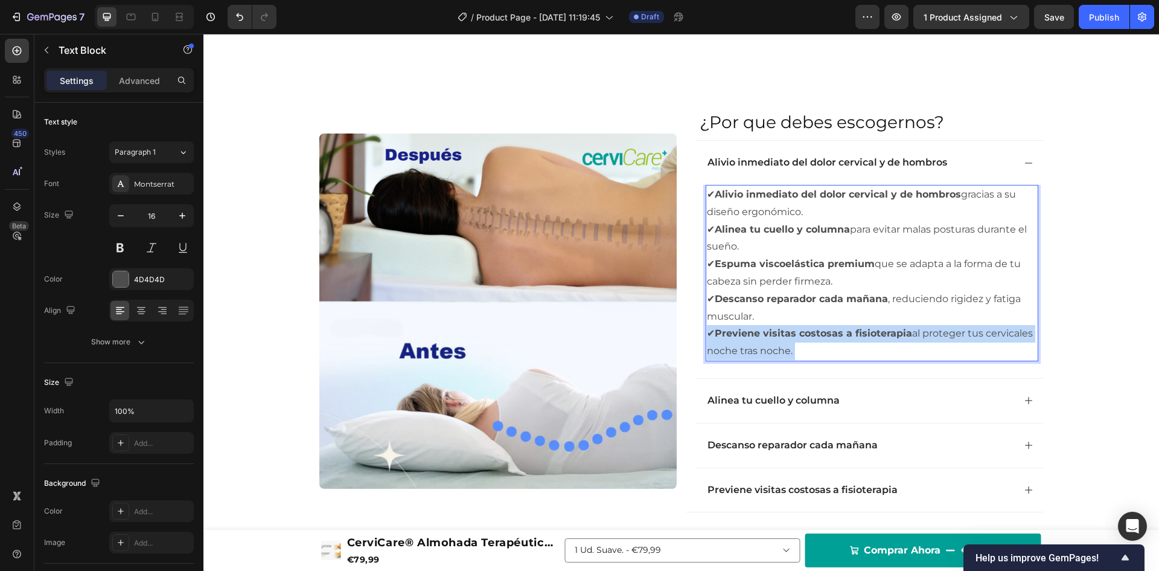
drag, startPoint x: 796, startPoint y: 352, endPoint x: 700, endPoint y: 245, distance: 143.7
click at [716, 271] on div "✔ Alivio inmediato del dolor cervical y de hombros gracias a su diseño ergonómi…" at bounding box center [872, 273] width 333 height 176
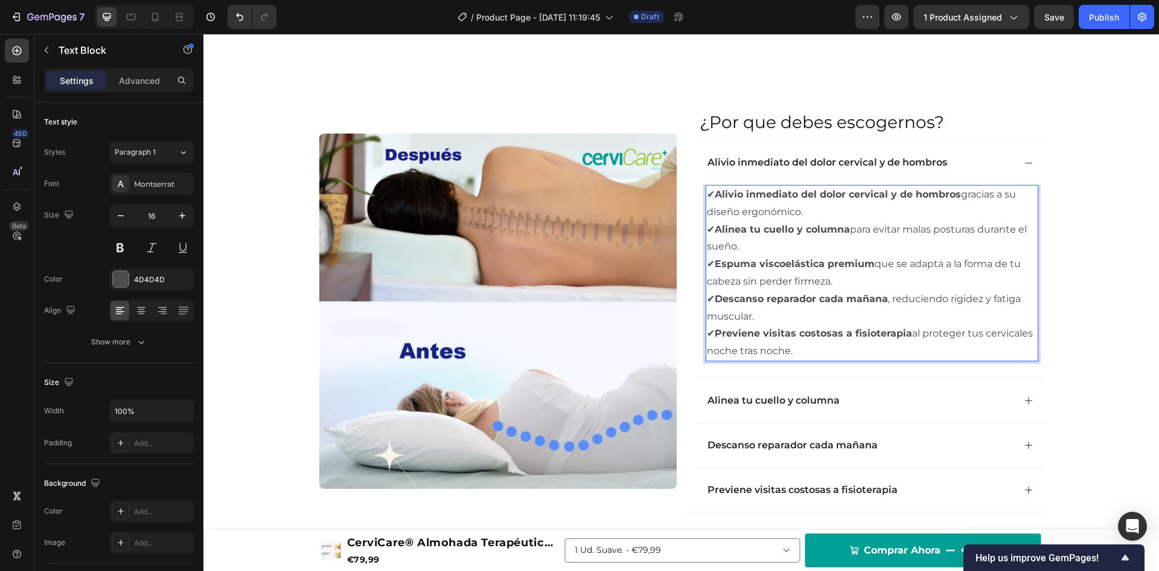
drag, startPoint x: 703, startPoint y: 196, endPoint x: 837, endPoint y: 361, distance: 212.6
click at [837, 361] on div "✔ Alivio inmediato del dolor cervical y de hombros gracias a su diseño ergonómi…" at bounding box center [872, 274] width 333 height 179
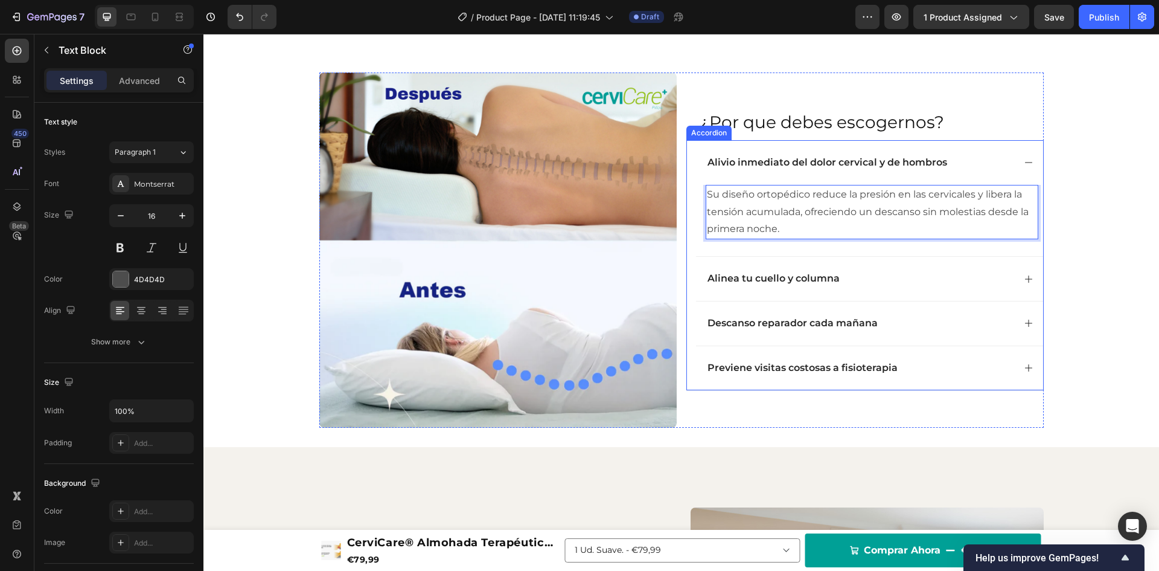
click at [1019, 164] on div "Alivio inmediato del dolor cervical y de hombros" at bounding box center [869, 162] width 347 height 45
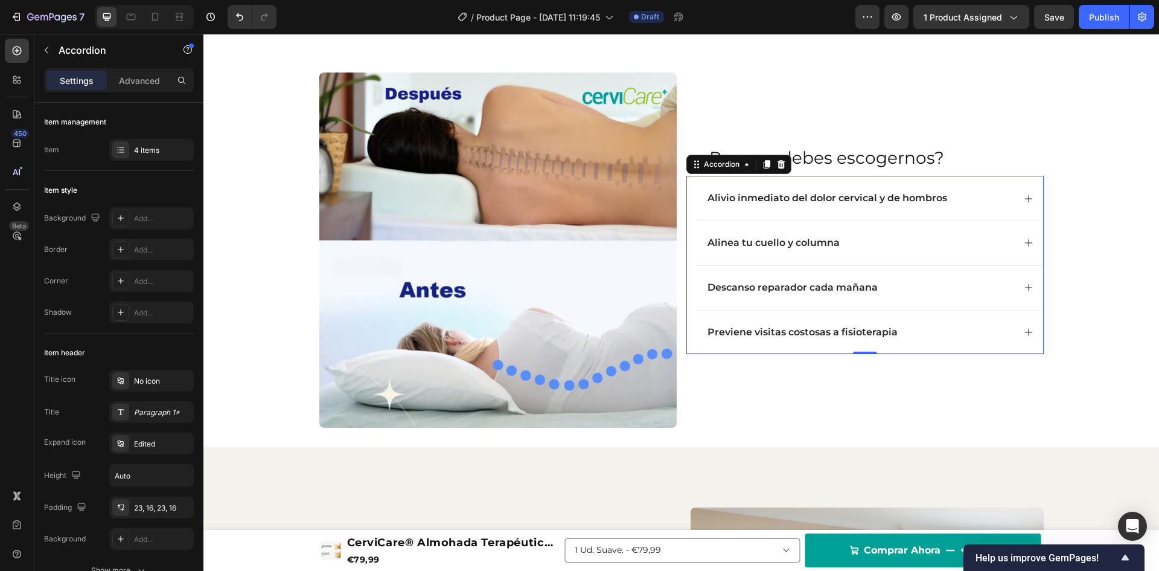
click at [1025, 243] on icon at bounding box center [1028, 242] width 7 height 7
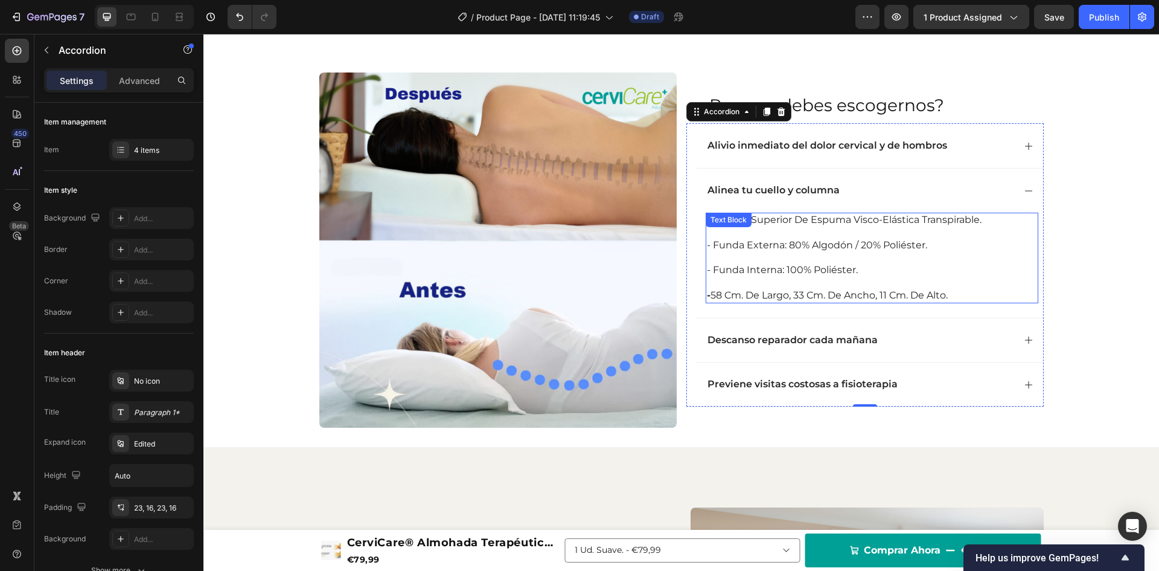
click at [961, 292] on p "- 58 cm. de largo, 33 cm. de ancho, 11 cm. de alto." at bounding box center [872, 295] width 330 height 13
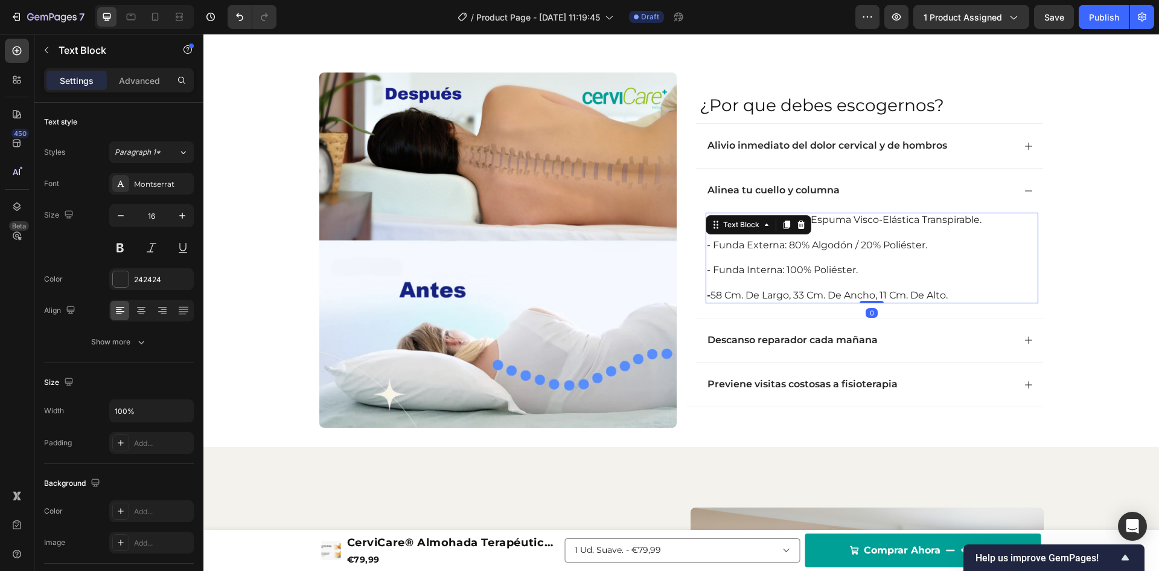
click at [961, 292] on p "- 58 cm. de largo, 33 cm. de ancho, 11 cm. de alto." at bounding box center [872, 295] width 330 height 13
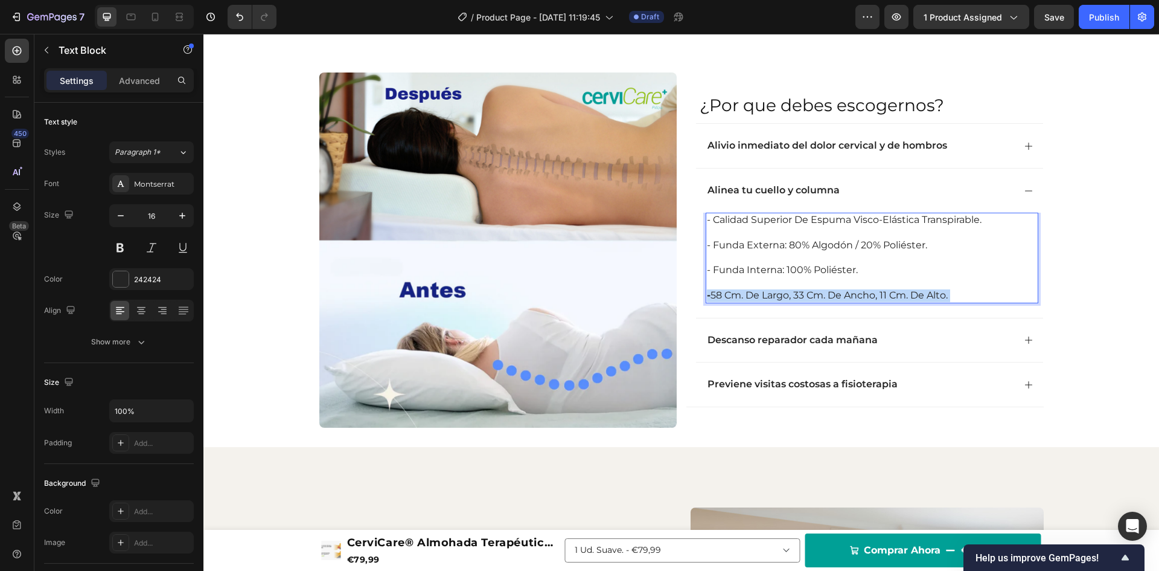
drag, startPoint x: 959, startPoint y: 296, endPoint x: 722, endPoint y: 249, distance: 241.5
click at [765, 263] on div "- calidad superior de espuma visco-elástica transpirable. - funda externa: 80% …" at bounding box center [872, 258] width 333 height 91
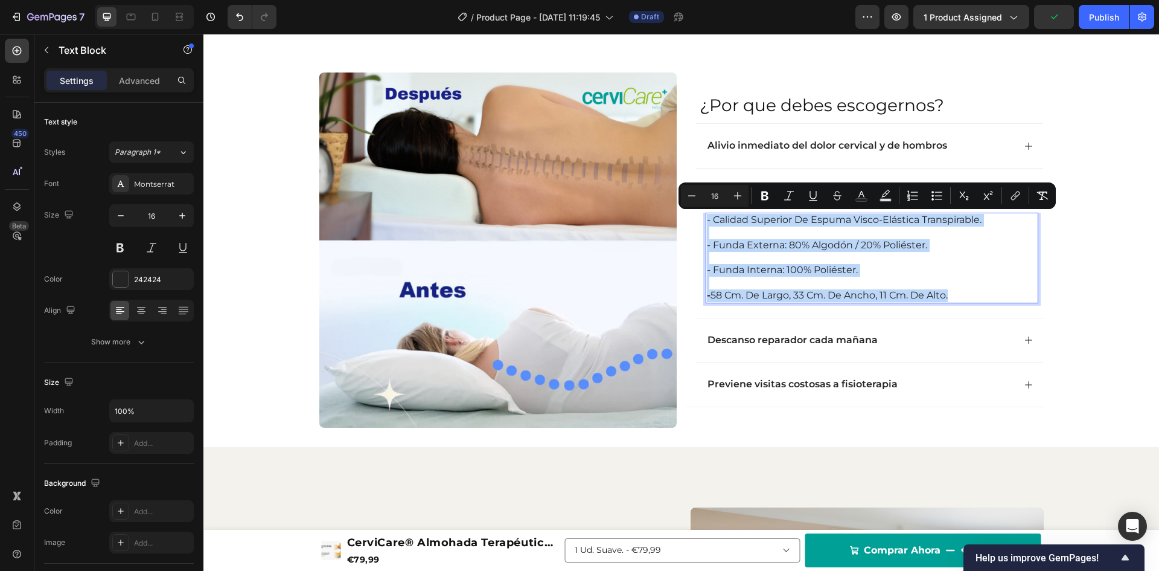
drag, startPoint x: 702, startPoint y: 221, endPoint x: 976, endPoint y: 300, distance: 285.3
click at [976, 300] on div "- calidad superior de espuma visco-elástica transpirable. - funda externa: 80% …" at bounding box center [872, 258] width 333 height 91
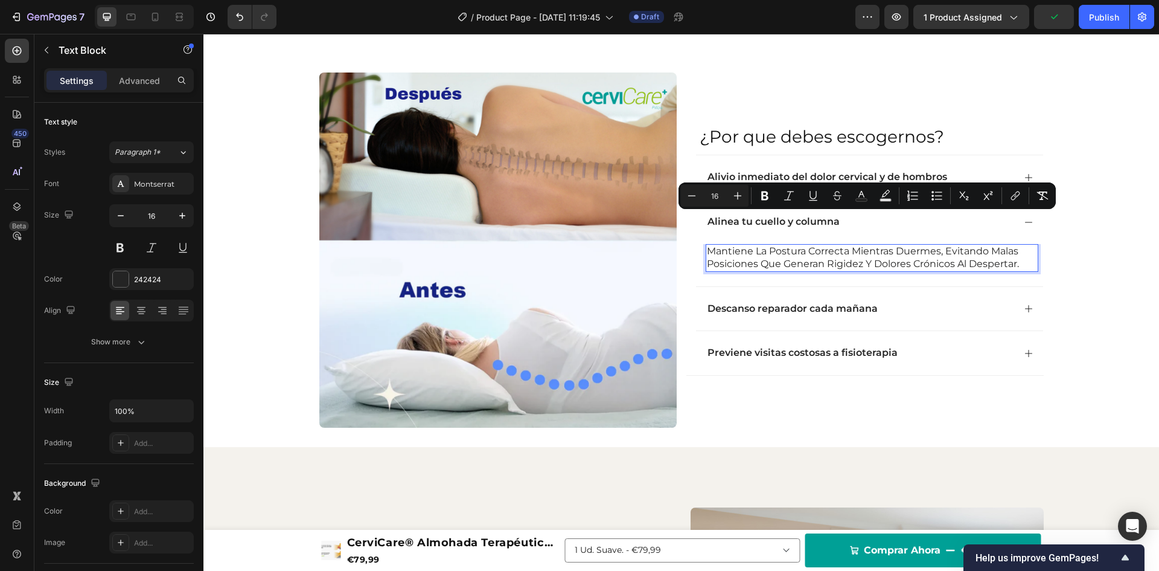
scroll to position [865, 0]
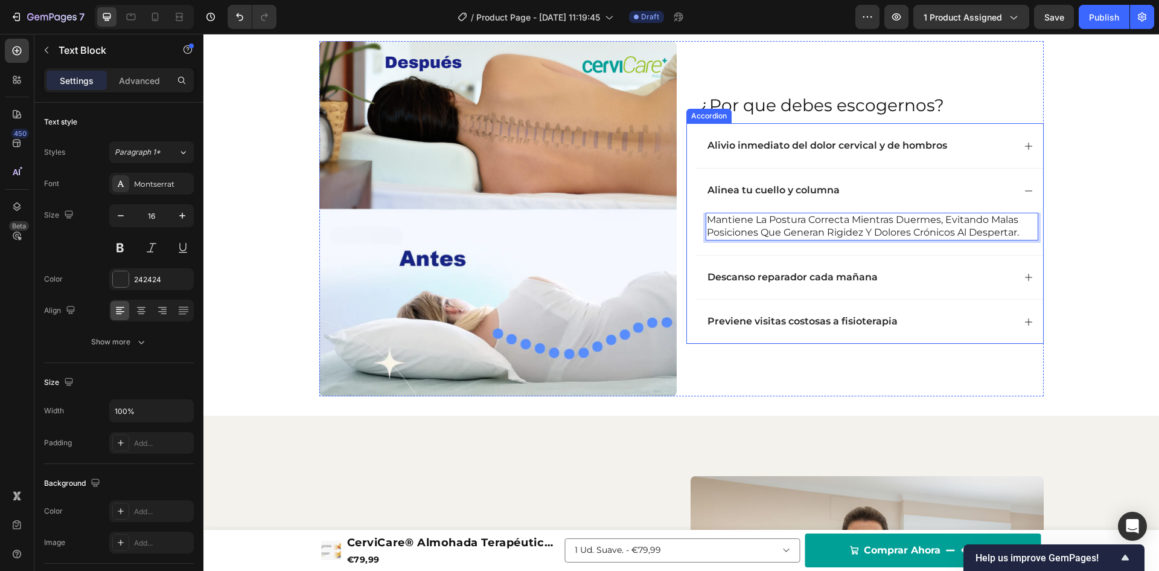
click at [1025, 191] on icon at bounding box center [1028, 190] width 7 height 1
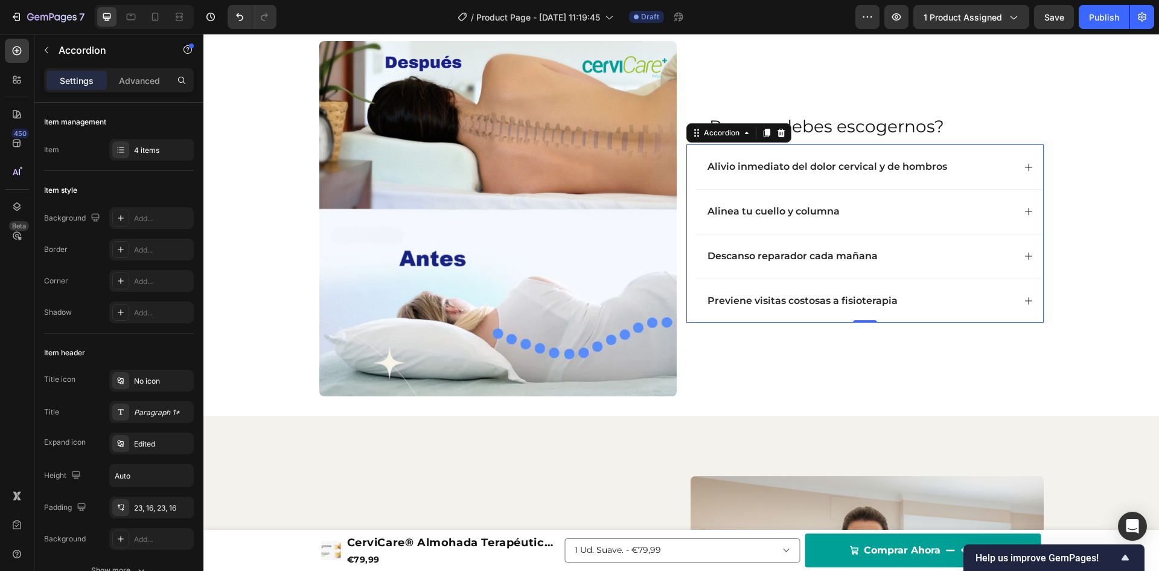
click at [1025, 256] on icon at bounding box center [1028, 255] width 7 height 7
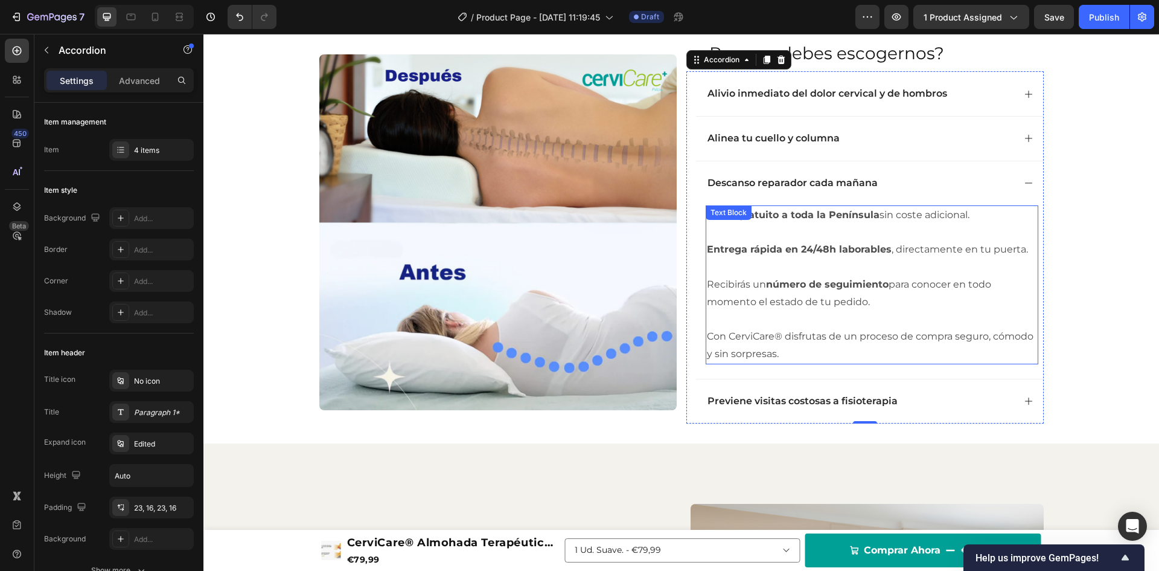
click at [776, 352] on p "Con CerviCare® disfrutas de un proceso de compra seguro, cómodo y sin sorpresas." at bounding box center [872, 345] width 330 height 35
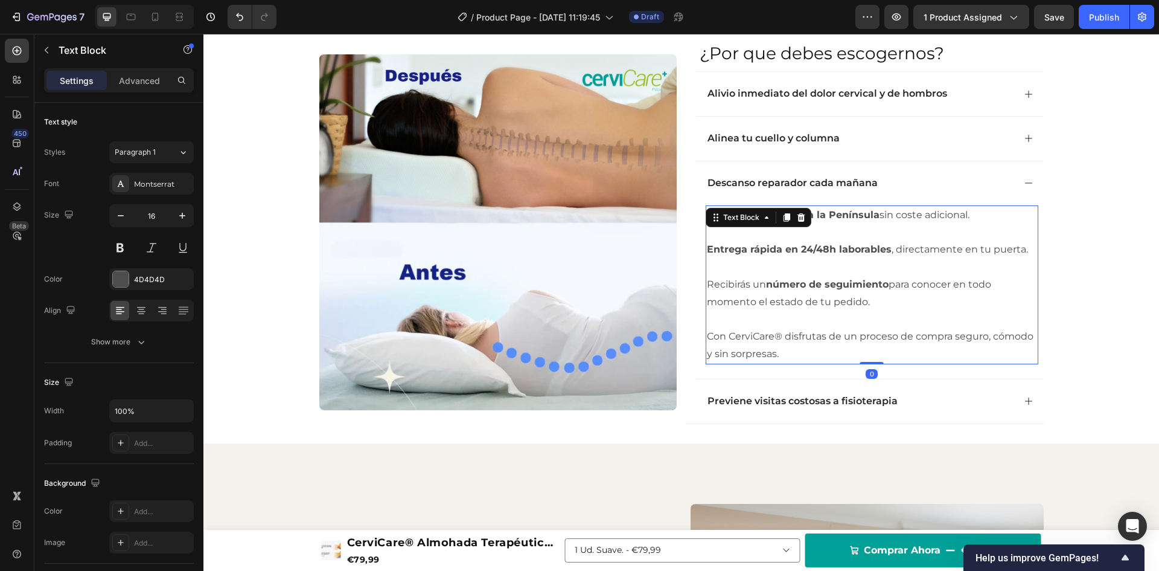
click at [776, 352] on p "Con CerviCare® disfrutas de un proceso de compra seguro, cómodo y sin sorpresas." at bounding box center [872, 345] width 330 height 35
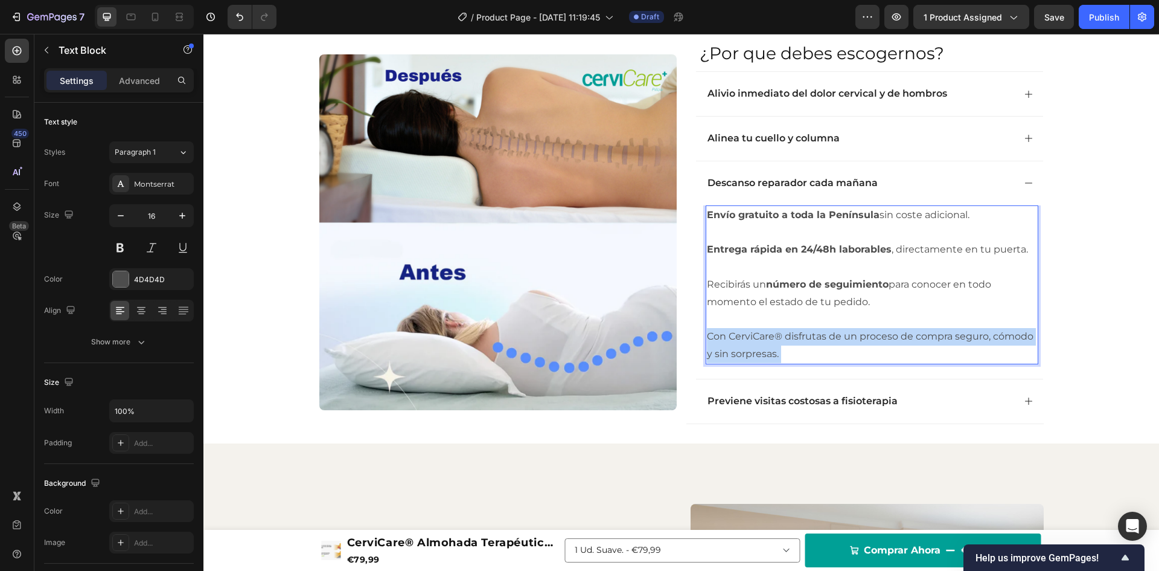
drag, startPoint x: 777, startPoint y: 355, endPoint x: 707, endPoint y: 259, distance: 118.5
click at [707, 259] on div "Envío gratuito a toda la Península sin coste adicional. Entrega rápida en 24/48…" at bounding box center [872, 284] width 333 height 159
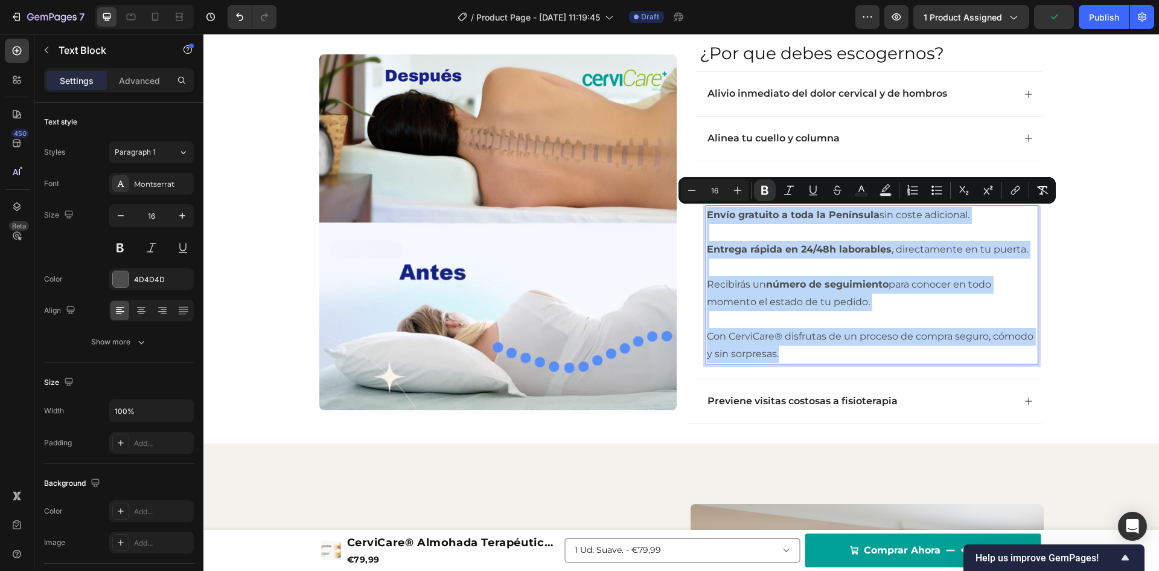
drag, startPoint x: 703, startPoint y: 217, endPoint x: 801, endPoint y: 367, distance: 178.5
click at [801, 367] on div "Envío gratuito a toda la Península sin coste adicional. Entrega rápida en 24/48…" at bounding box center [869, 291] width 347 height 173
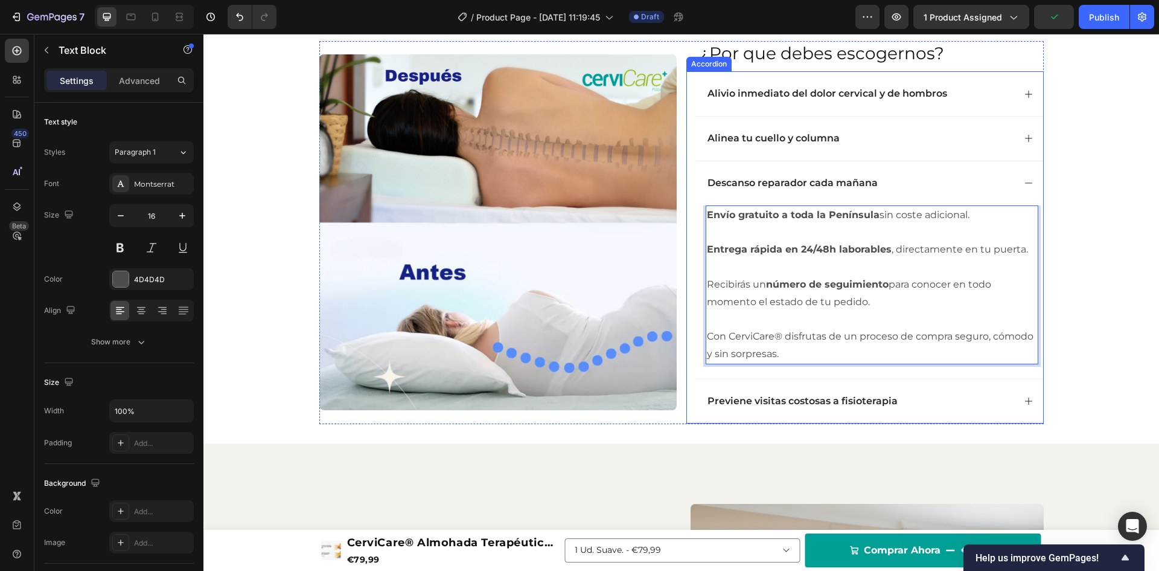
scroll to position [903, 0]
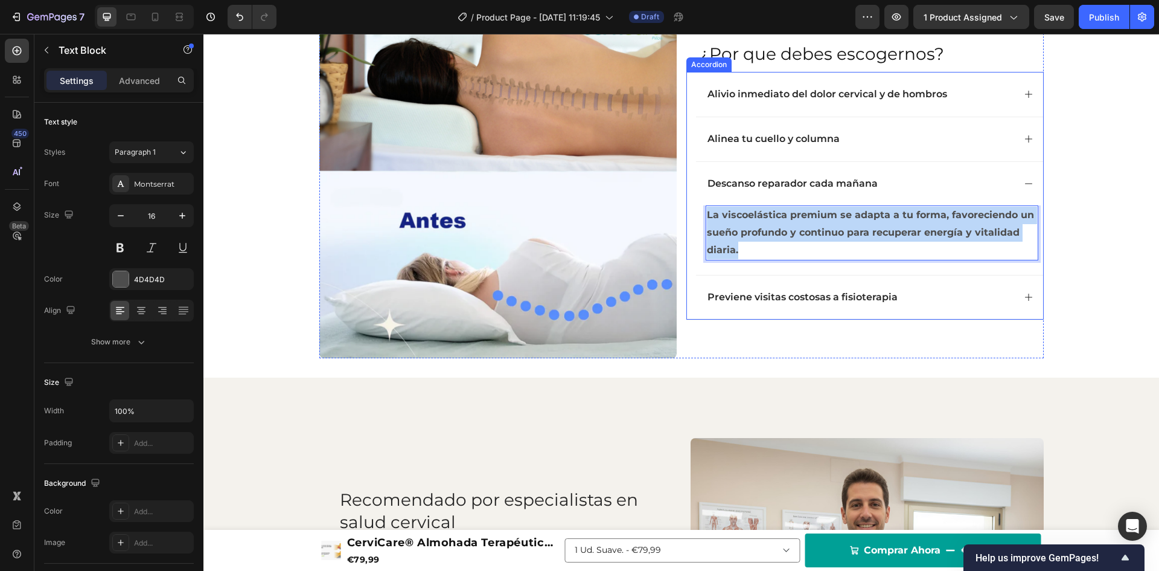
drag, startPoint x: 758, startPoint y: 246, endPoint x: 699, endPoint y: 207, distance: 71.2
click at [699, 207] on div "La viscoelástica premium se adapta a tu forma, favoreciendo un sueño profundo y…" at bounding box center [869, 239] width 347 height 69
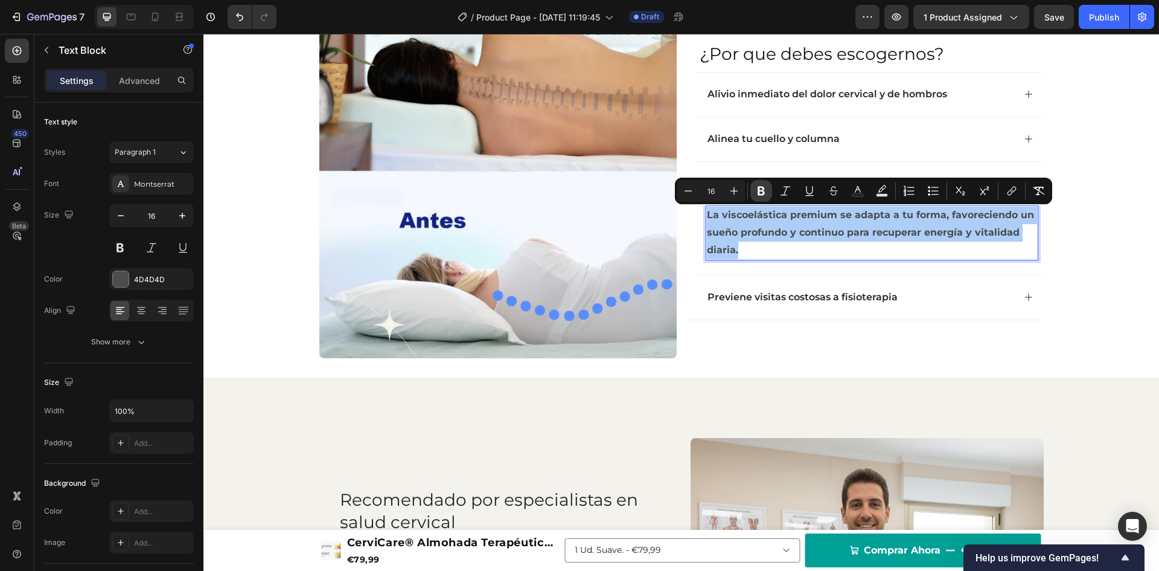
click at [758, 193] on icon "Editor contextual toolbar" at bounding box center [761, 191] width 12 height 12
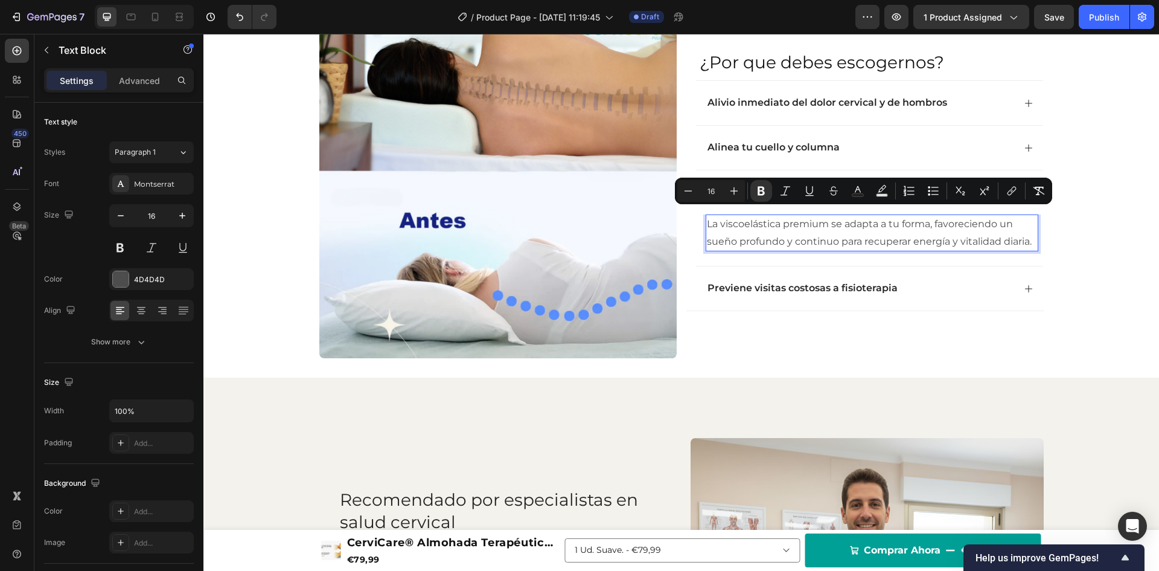
scroll to position [911, 0]
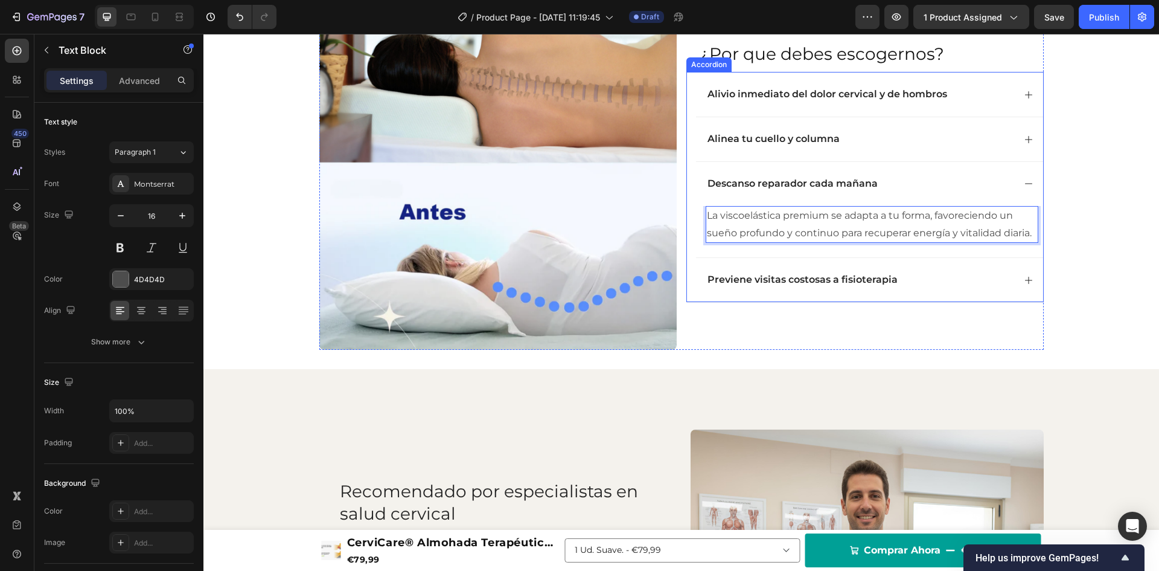
click at [1027, 184] on icon at bounding box center [1029, 184] width 10 height 10
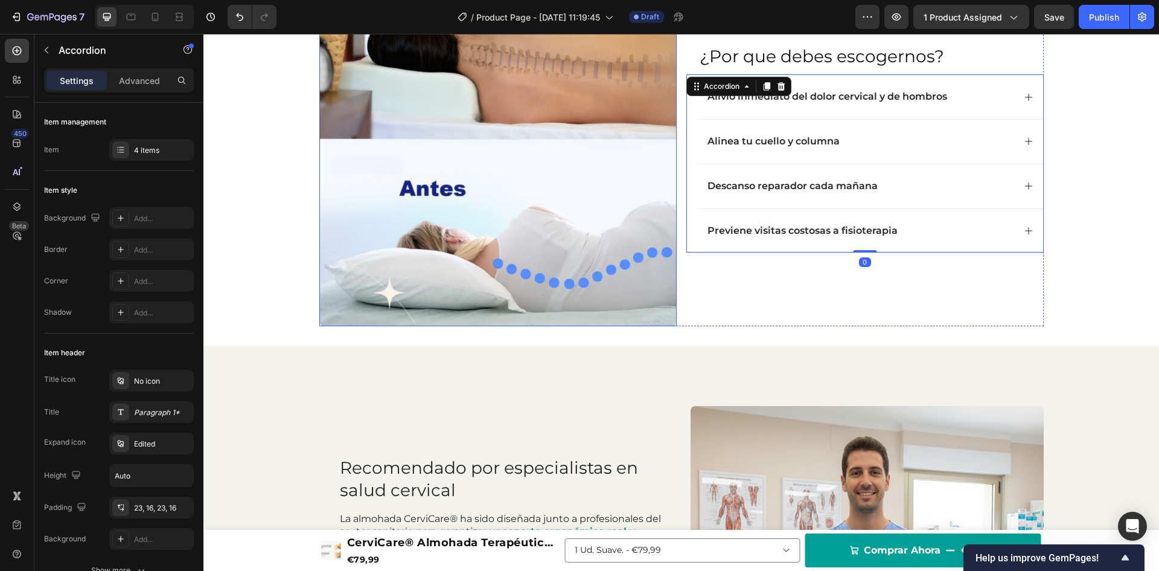
scroll to position [937, 0]
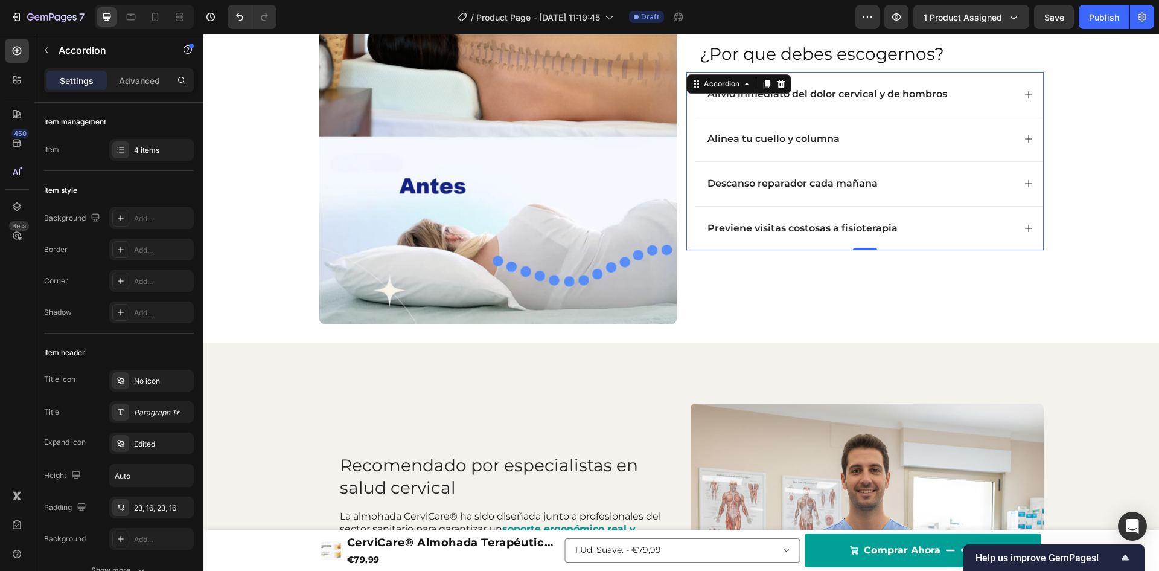
click at [1024, 230] on icon at bounding box center [1029, 228] width 10 height 10
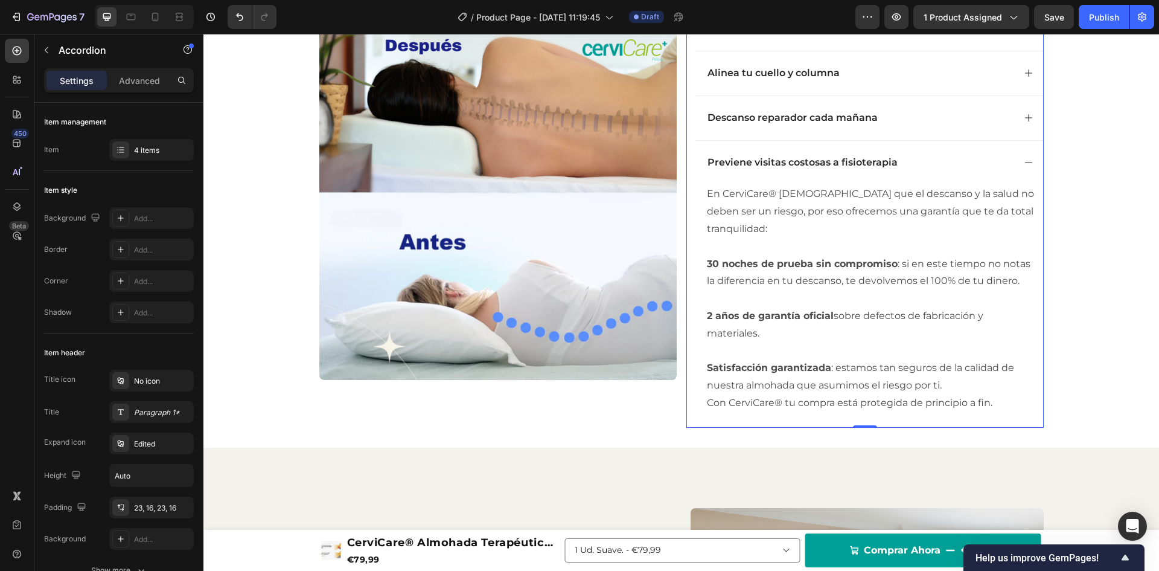
scroll to position [864, 0]
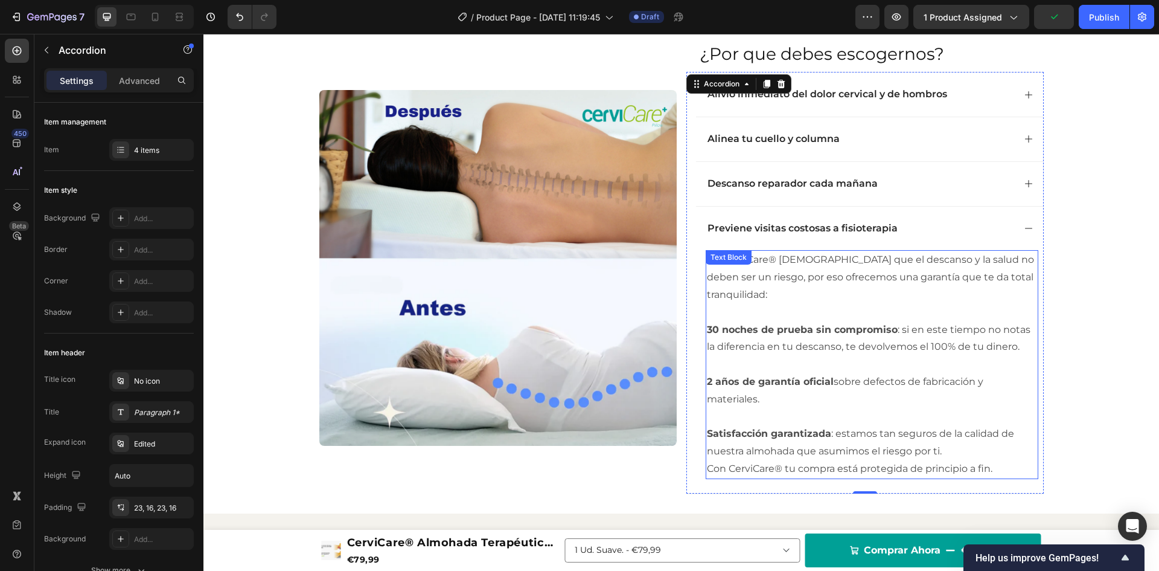
click at [976, 460] on p "Con CerviCare® tu compra está protegida de principio a fin." at bounding box center [872, 469] width 330 height 18
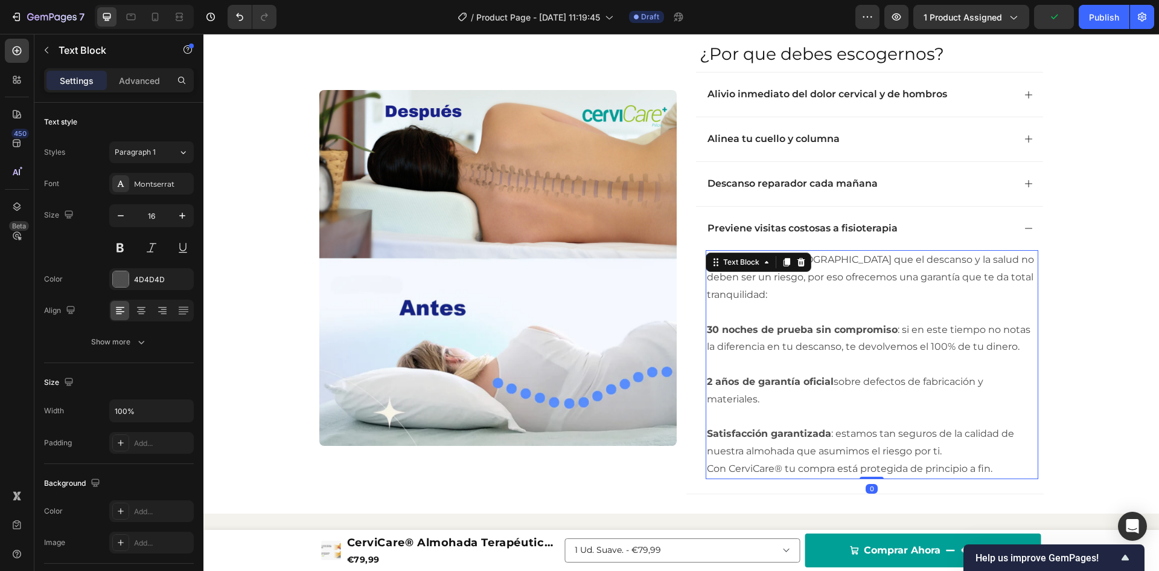
click at [976, 460] on p "Con CerviCare® tu compra está protegida de principio a fin." at bounding box center [872, 469] width 330 height 18
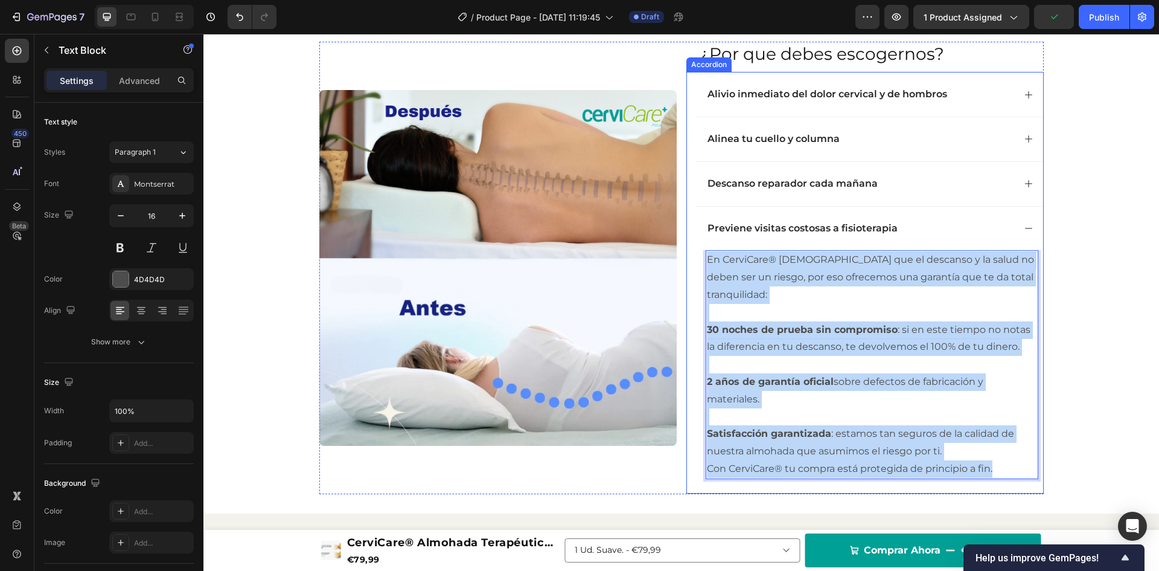
drag, startPoint x: 994, startPoint y: 452, endPoint x: 698, endPoint y: 261, distance: 352.1
click at [698, 261] on div "En CerviCare® creemos que el descanso y la salud no deben ser un riesgo, por es…" at bounding box center [869, 371] width 347 height 243
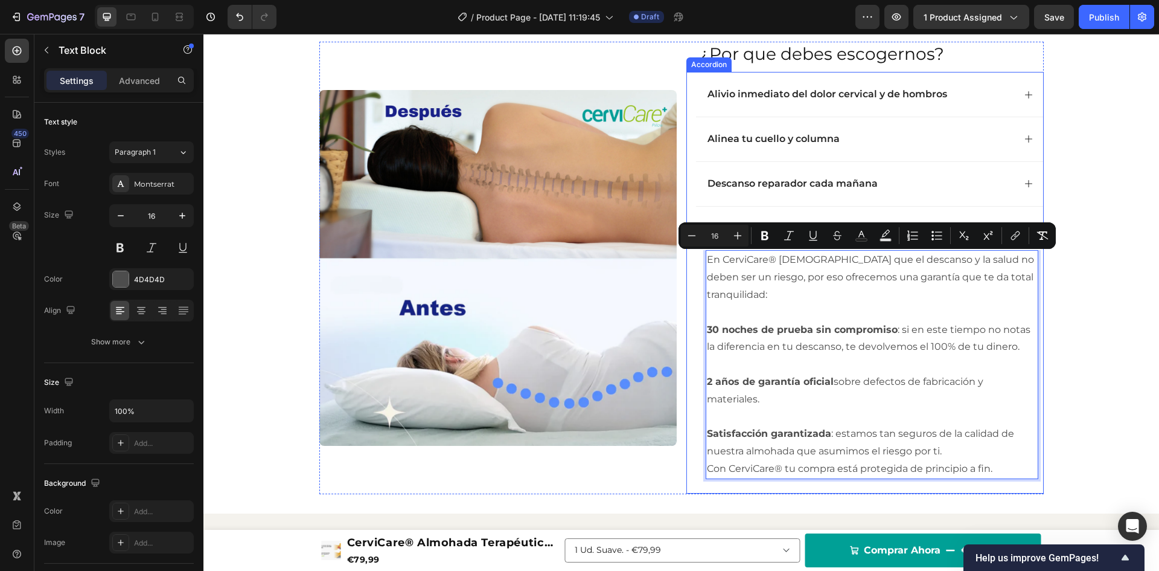
scroll to position [903, 0]
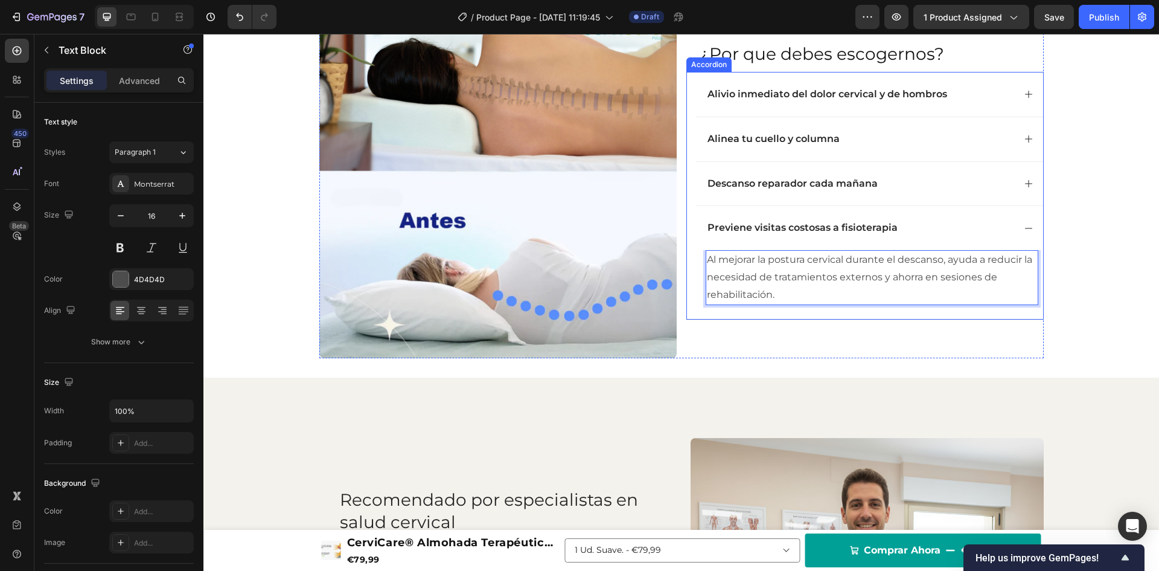
click at [1015, 232] on div "Previene visitas costosas a fisioterapia" at bounding box center [869, 227] width 347 height 45
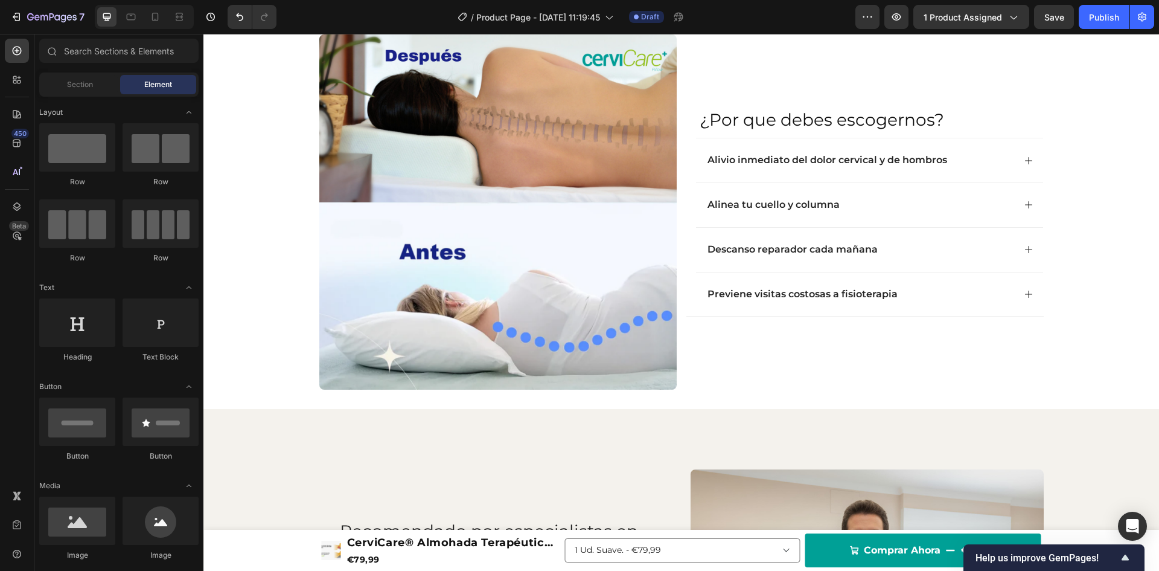
scroll to position [847, 0]
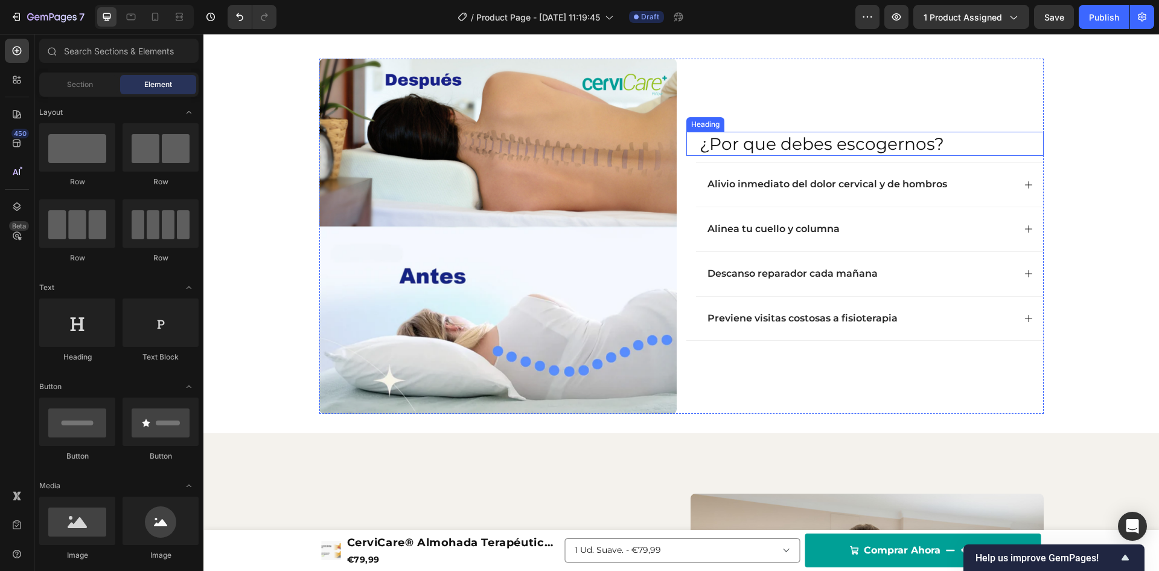
click at [897, 137] on h2 "¿Por que debes escogernos?" at bounding box center [871, 144] width 345 height 24
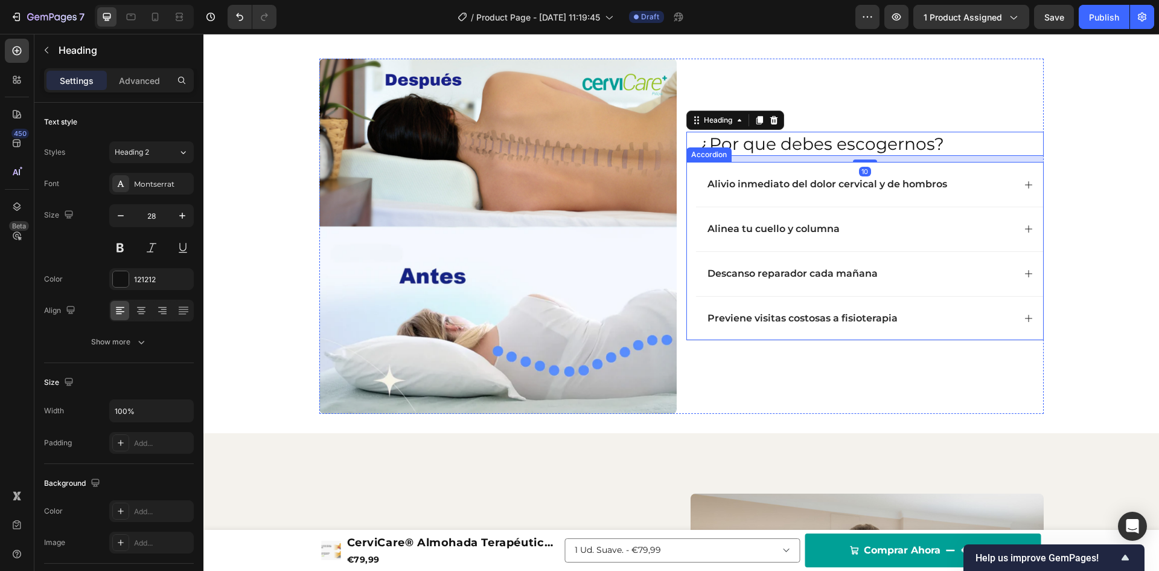
click at [869, 188] on p "Alivio inmediato del dolor cervical y de hombros" at bounding box center [828, 184] width 240 height 13
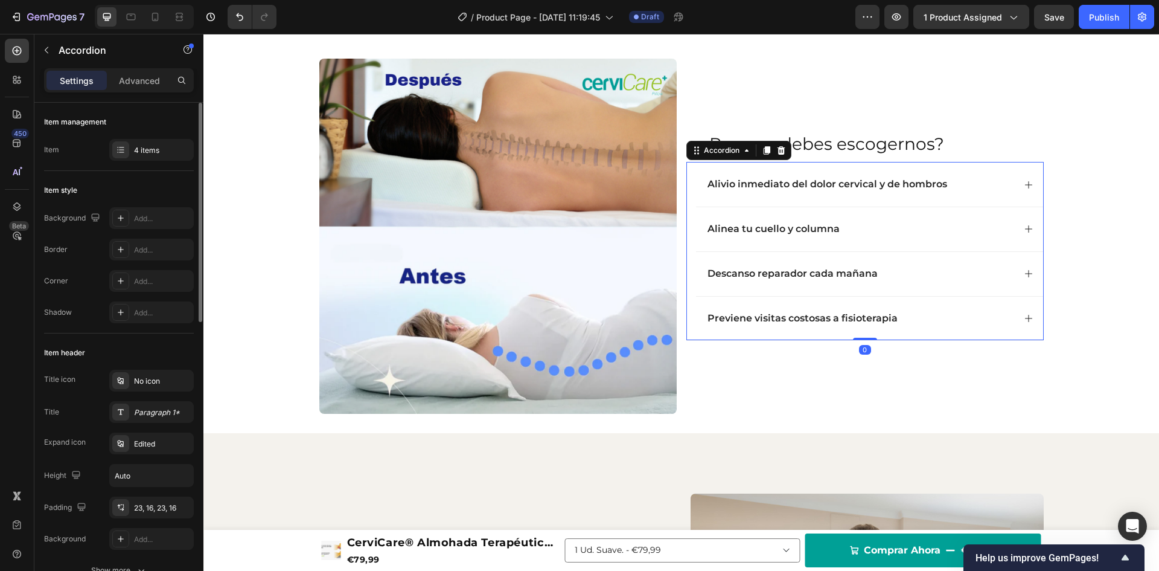
scroll to position [502, 0]
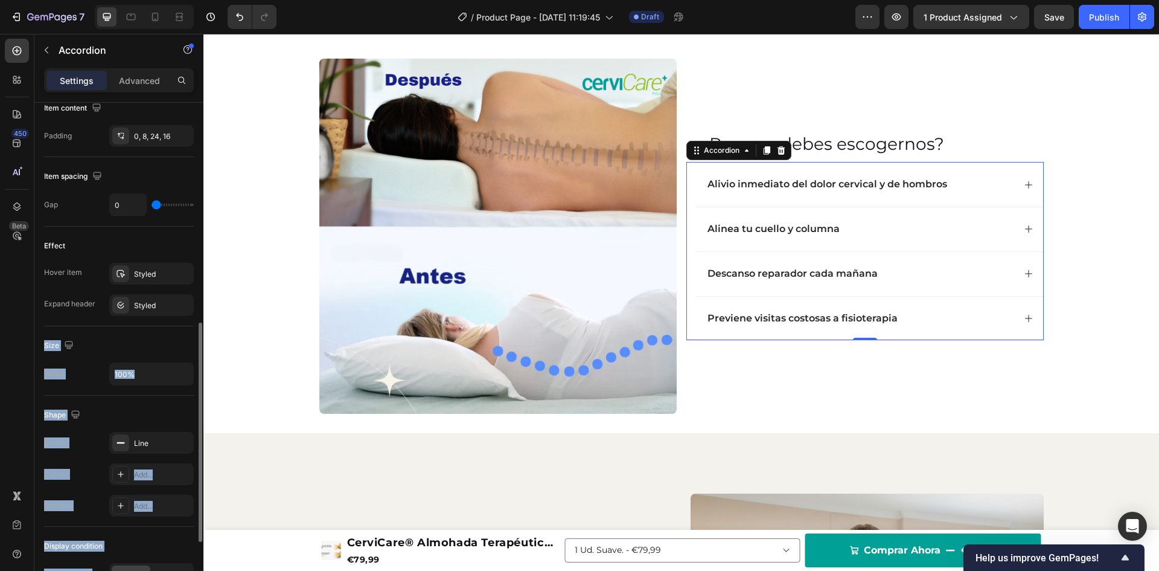
drag, startPoint x: 202, startPoint y: 203, endPoint x: 182, endPoint y: 324, distance: 122.5
click at [182, 324] on div "Item management Item 4 items Item style Background Add... Border Add... Corner …" at bounding box center [118, 354] width 169 height 502
click at [180, 342] on div "Size" at bounding box center [119, 345] width 150 height 19
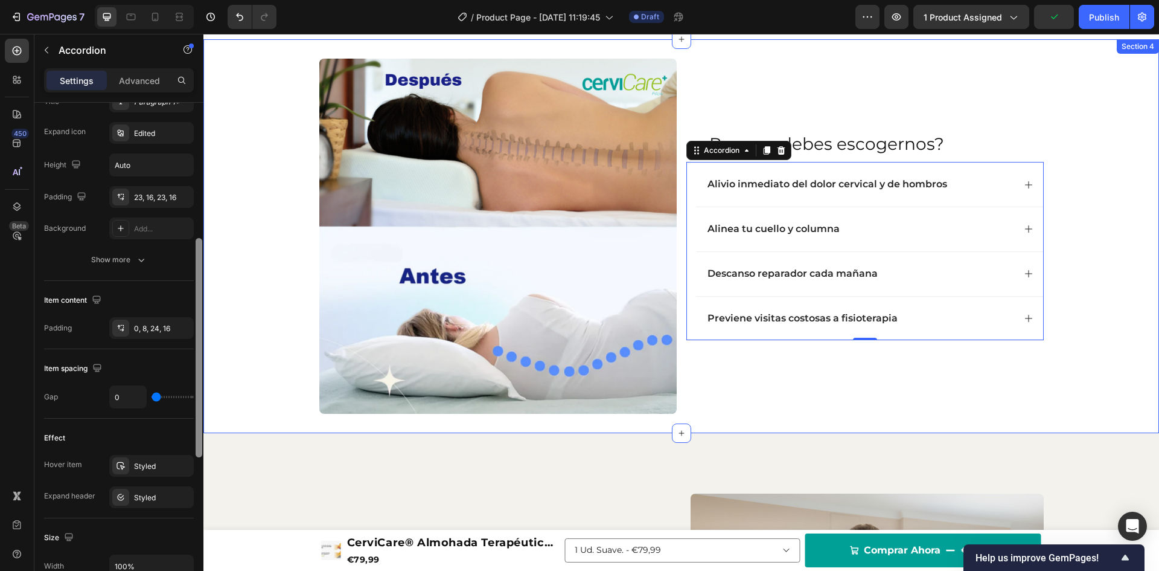
drag, startPoint x: 403, startPoint y: 385, endPoint x: 209, endPoint y: 223, distance: 252.5
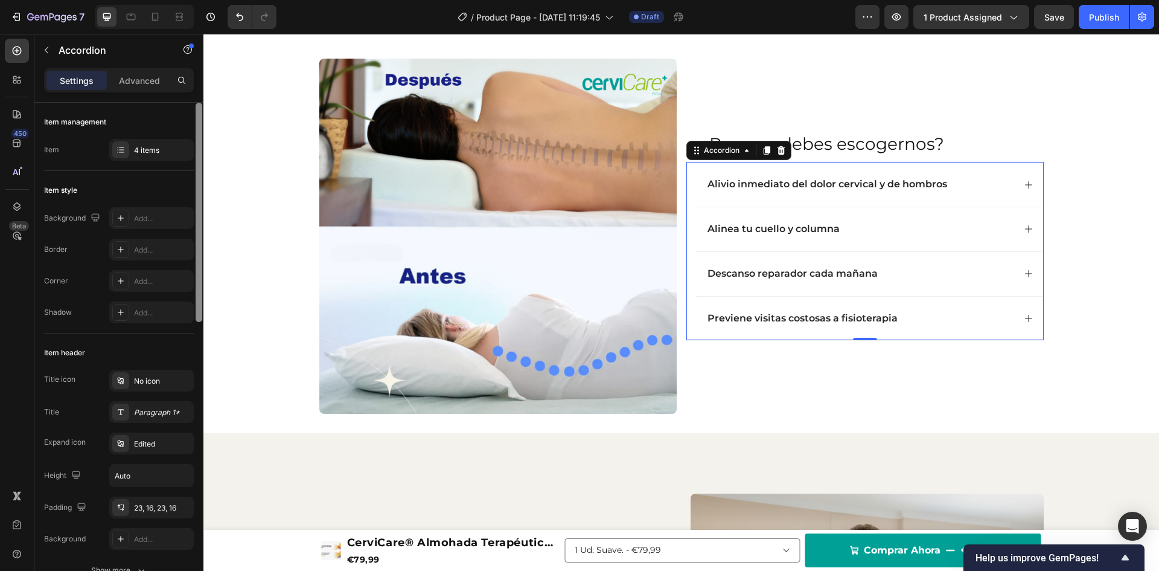
scroll to position [1, 0]
click at [201, 132] on div at bounding box center [199, 212] width 7 height 219
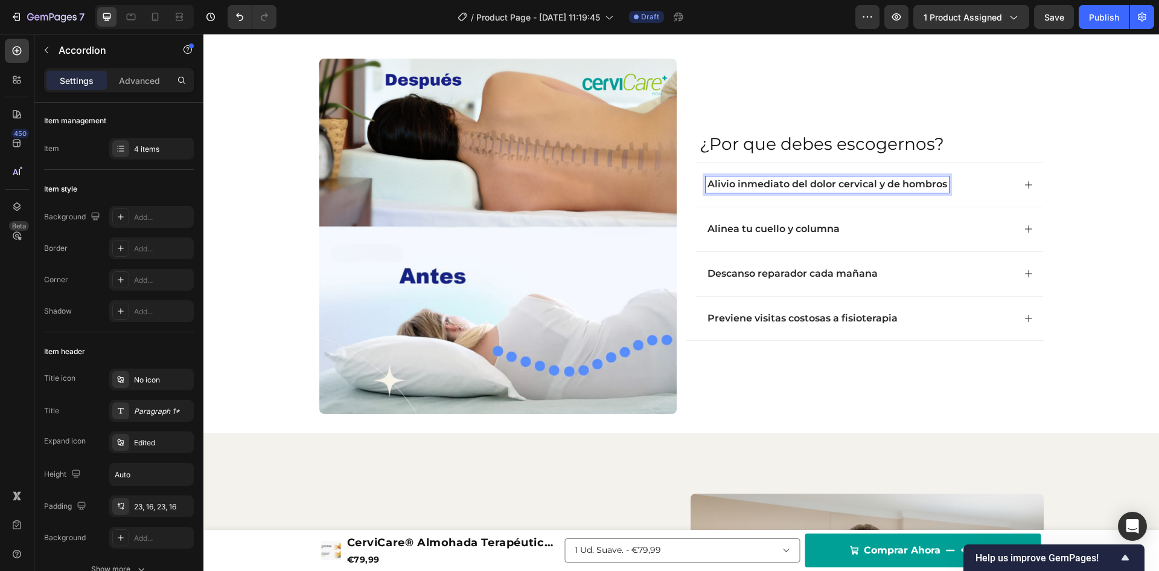
click at [906, 181] on p "Alivio inmediato del dolor cervical y de hombros" at bounding box center [828, 184] width 240 height 13
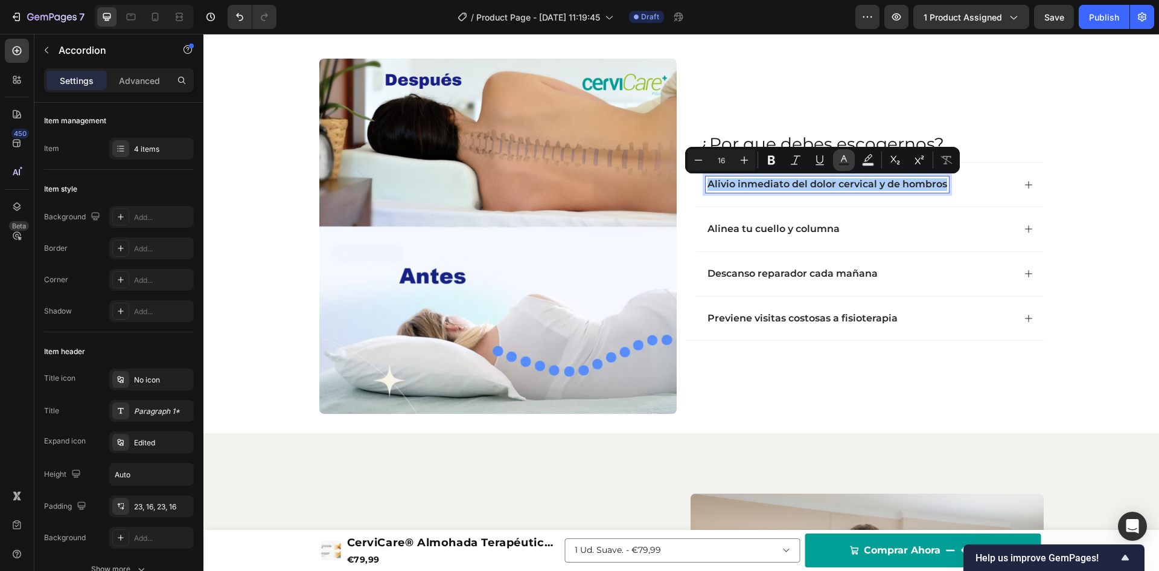
click at [848, 161] on icon "Editor contextual toolbar" at bounding box center [844, 160] width 12 height 12
type input "242424"
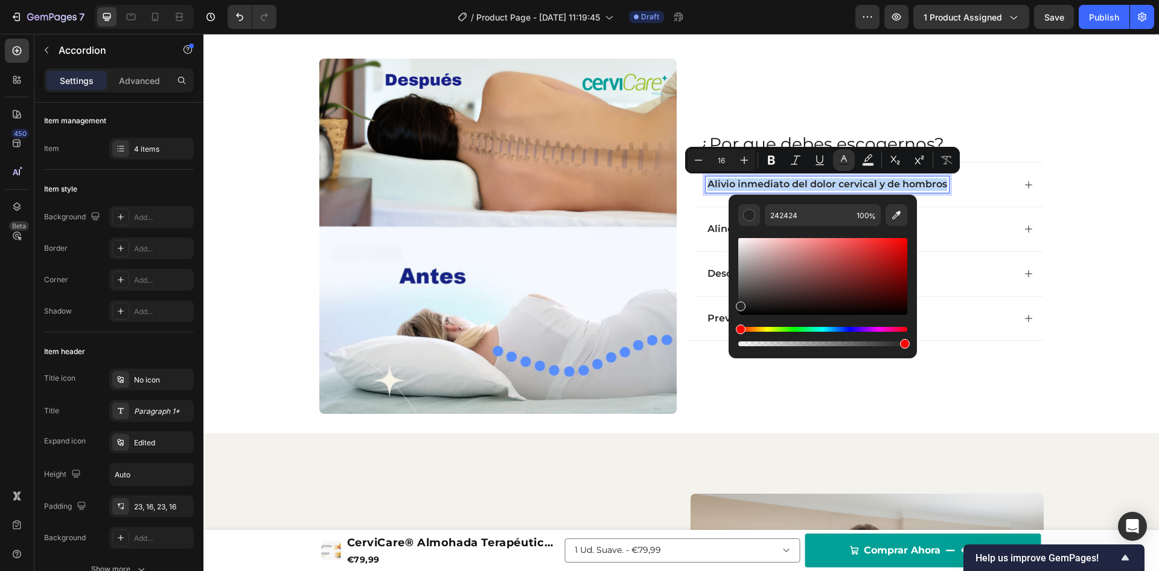
click at [833, 184] on p "Alivio inmediato del dolor cervical y de hombros" at bounding box center [828, 184] width 240 height 13
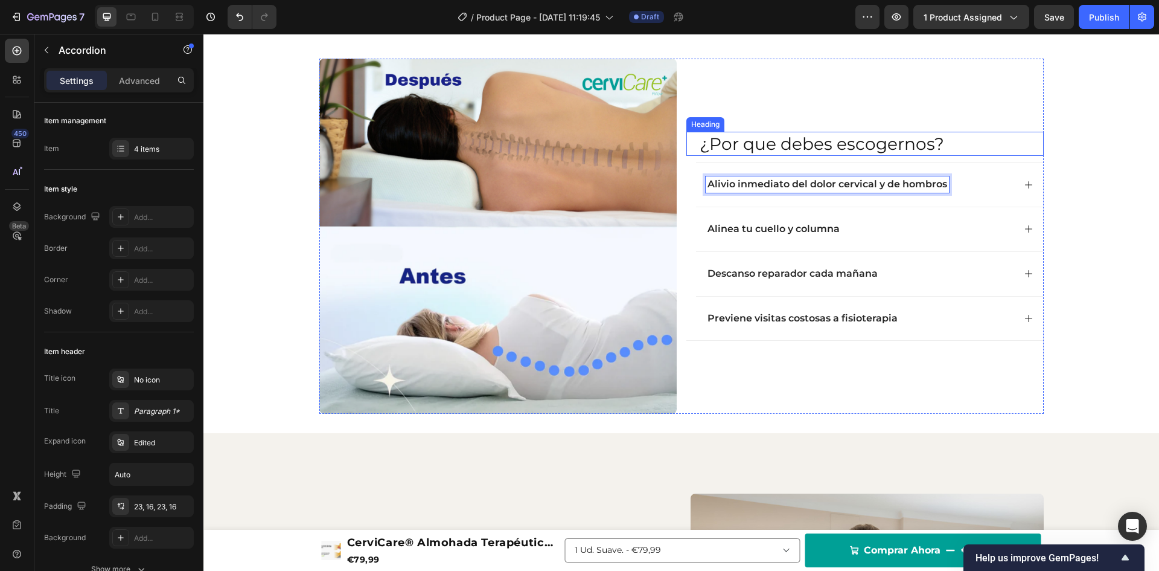
click at [838, 152] on h2 "¿Por que debes escogernos?" at bounding box center [871, 144] width 345 height 24
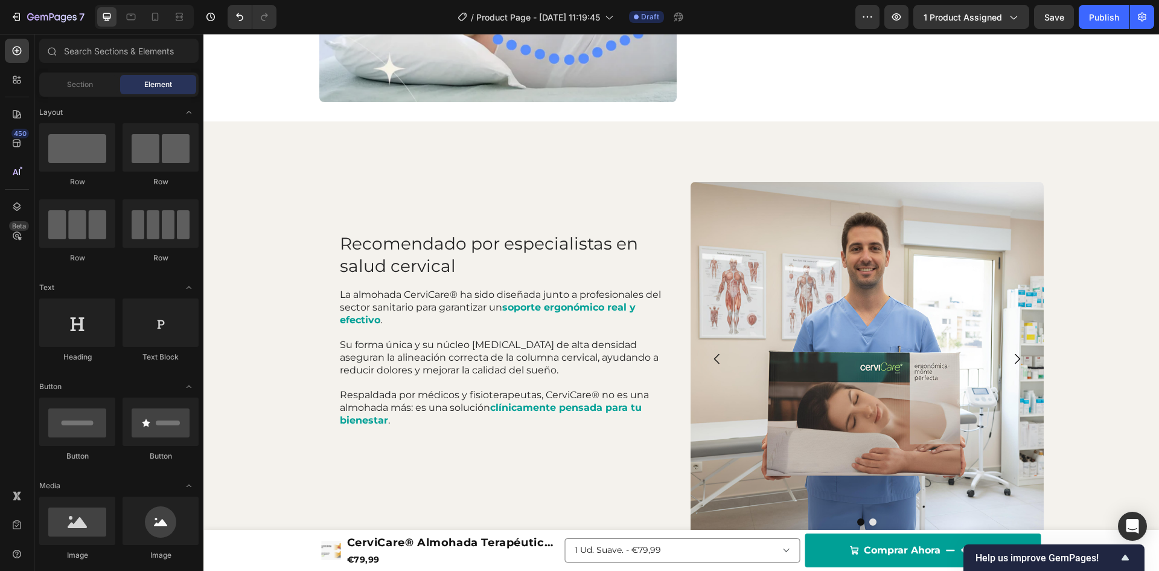
scroll to position [1183, 0]
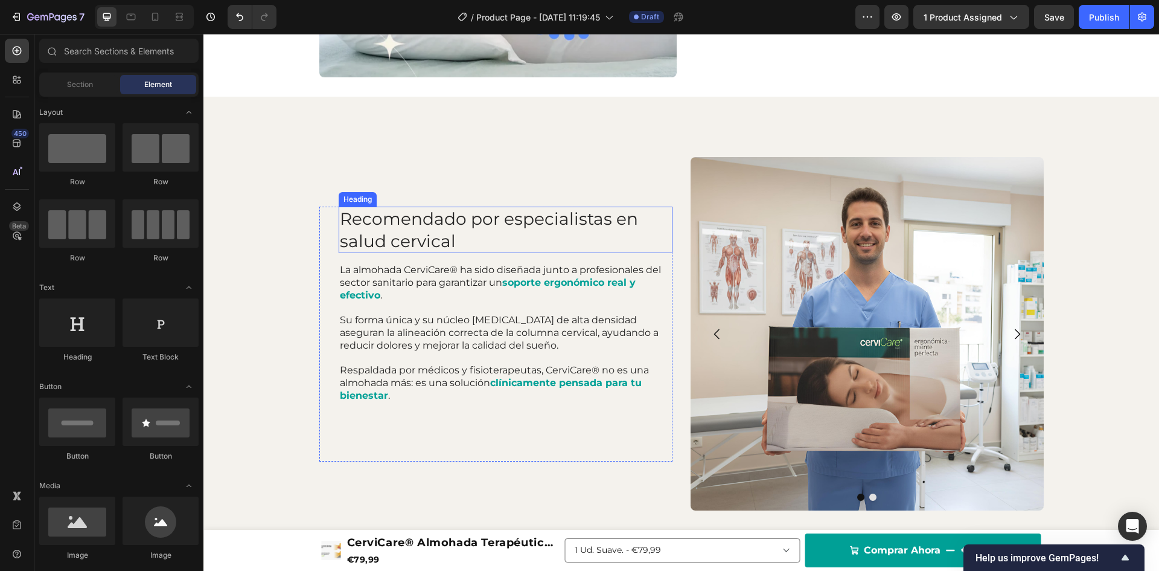
click at [438, 234] on h2 "Recomendado por especialistas en salud cervical" at bounding box center [506, 230] width 334 height 46
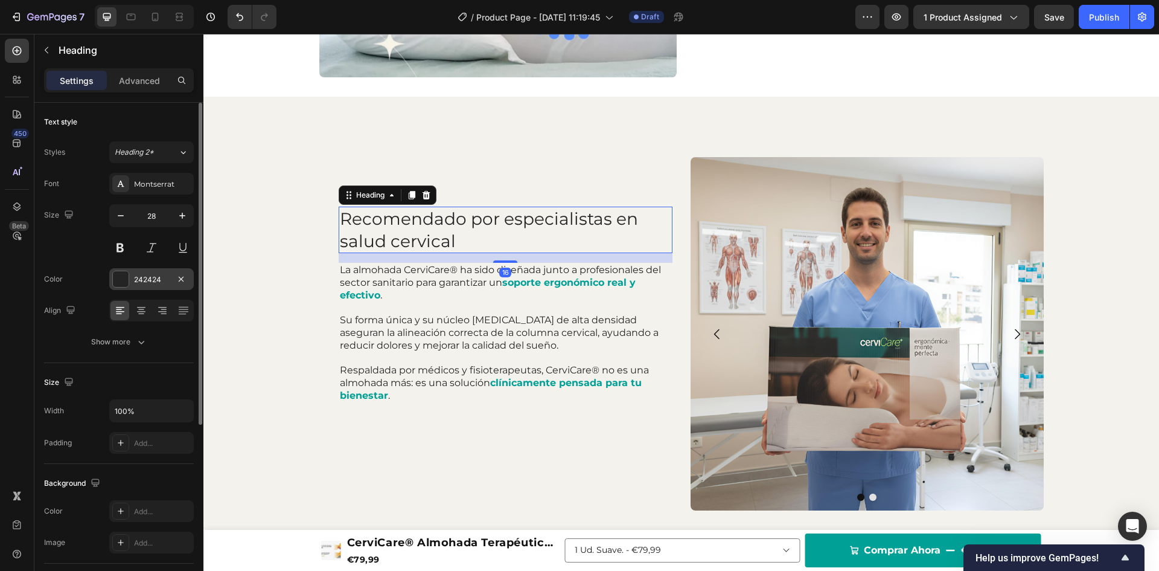
click at [135, 276] on div "242424" at bounding box center [151, 279] width 35 height 11
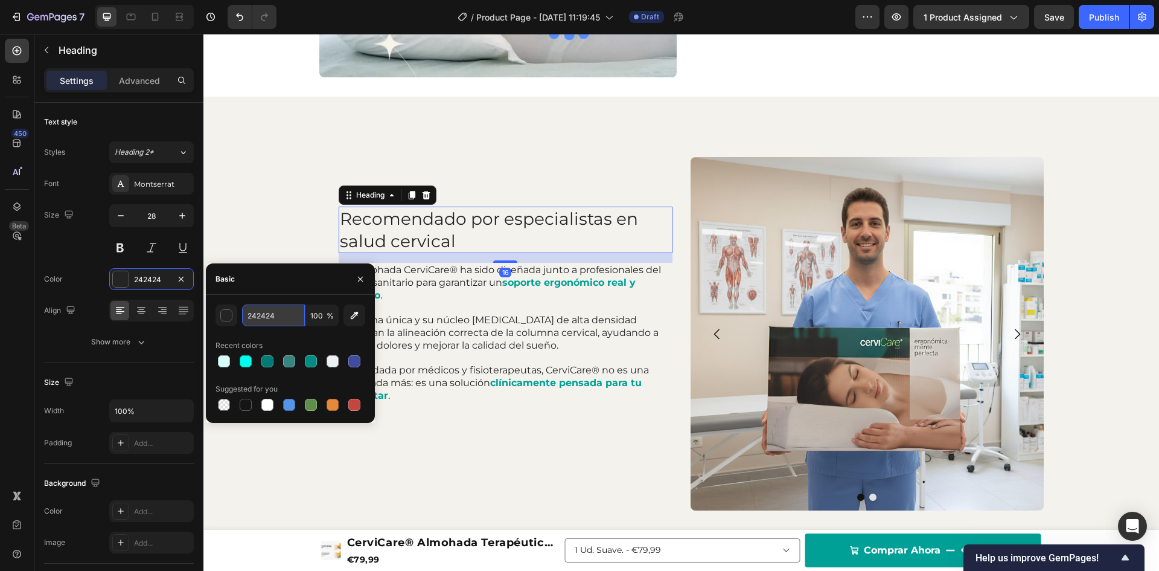
click at [272, 319] on input "242424" at bounding box center [273, 315] width 63 height 22
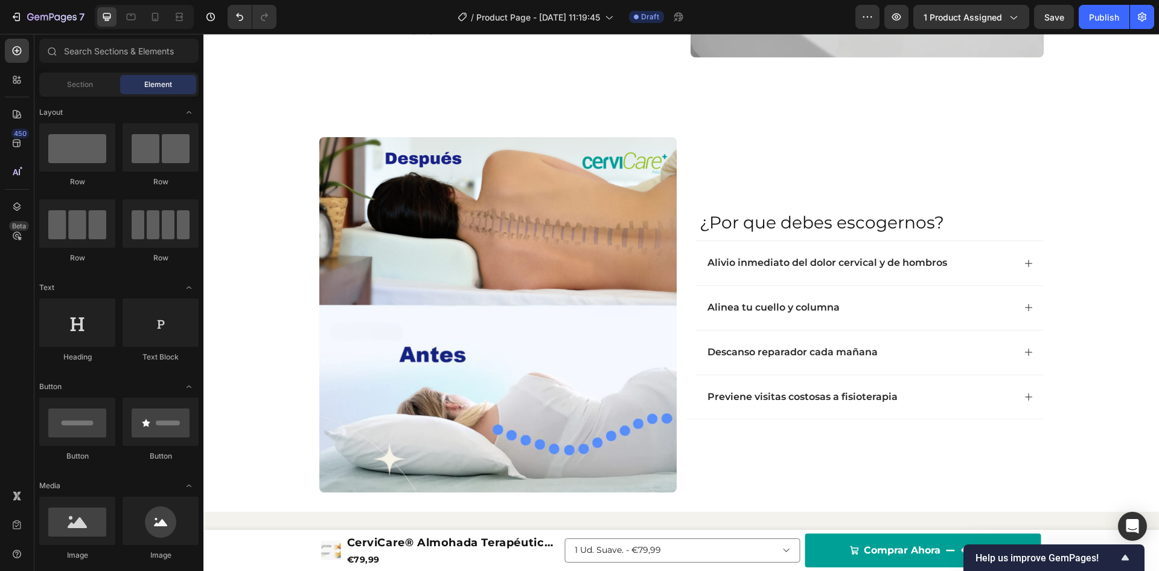
scroll to position [736, 0]
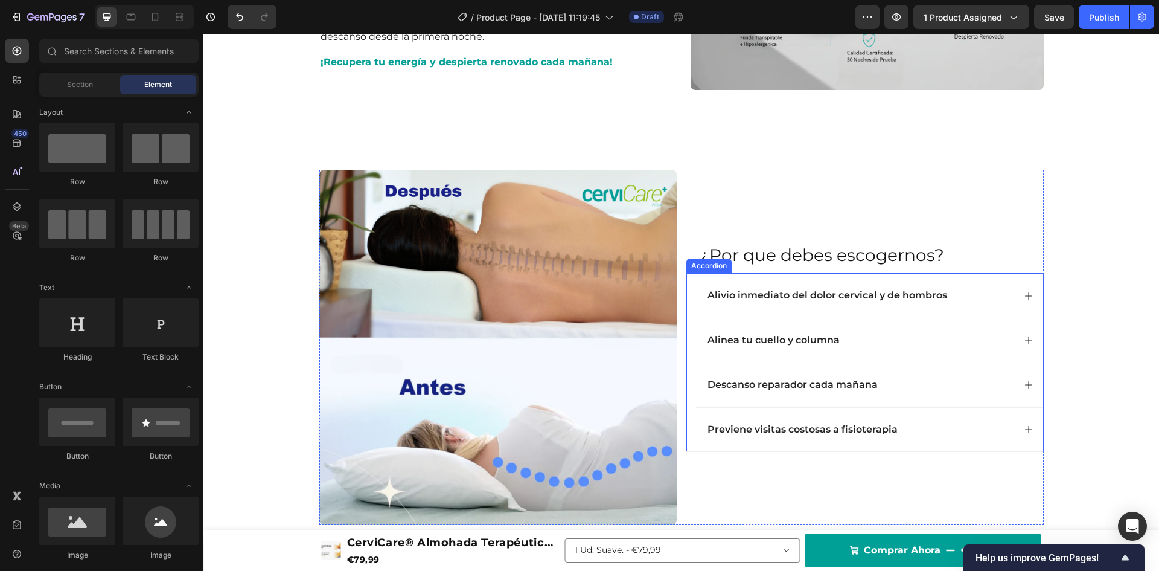
click at [796, 296] on p "Alivio inmediato del dolor cervical y de hombros" at bounding box center [828, 295] width 240 height 13
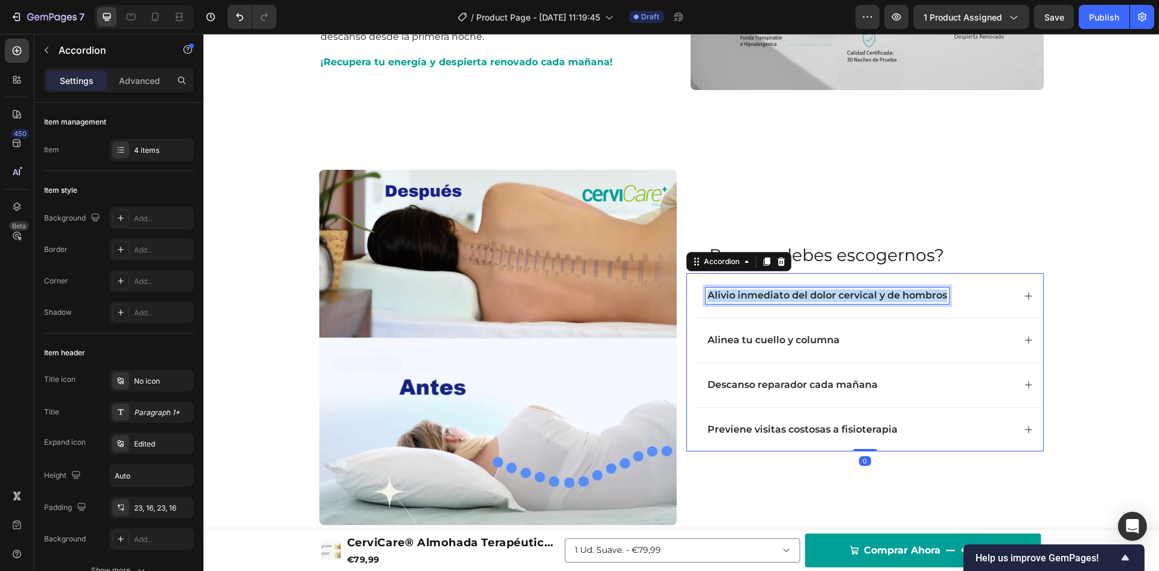
click at [796, 296] on p "Alivio inmediato del dolor cervical y de hombros" at bounding box center [828, 295] width 240 height 13
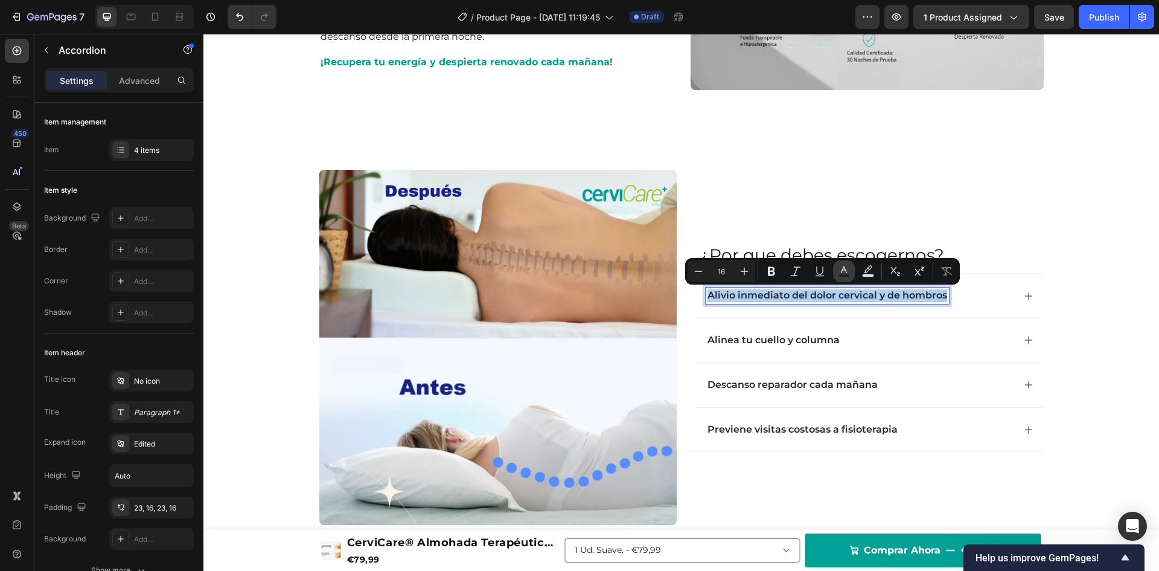
click at [836, 270] on button "Text Color" at bounding box center [844, 271] width 22 height 22
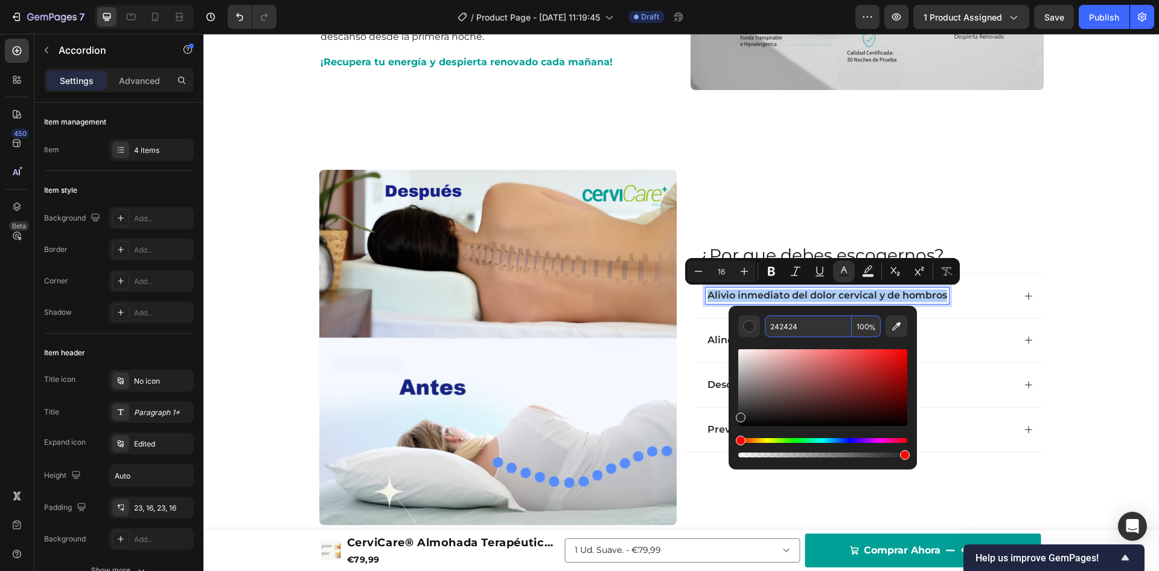
click at [797, 333] on input "242424" at bounding box center [808, 326] width 87 height 22
click at [812, 295] on p "Alivio inmediato del dolor cervical y de hombros" at bounding box center [828, 295] width 240 height 13
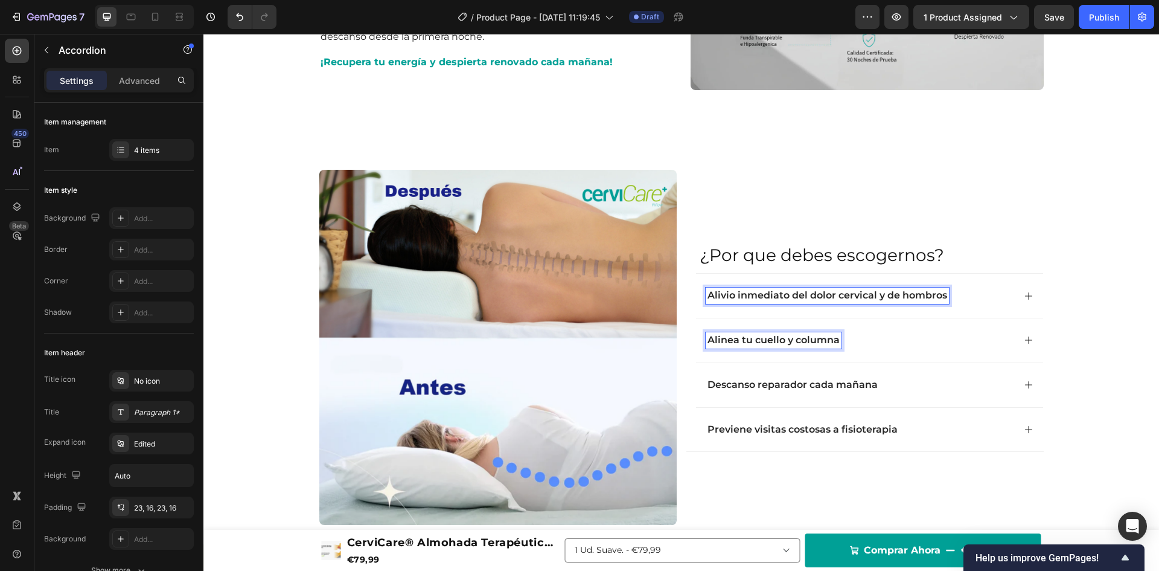
click at [782, 339] on p "Alinea tu cuello y columna" at bounding box center [774, 340] width 132 height 13
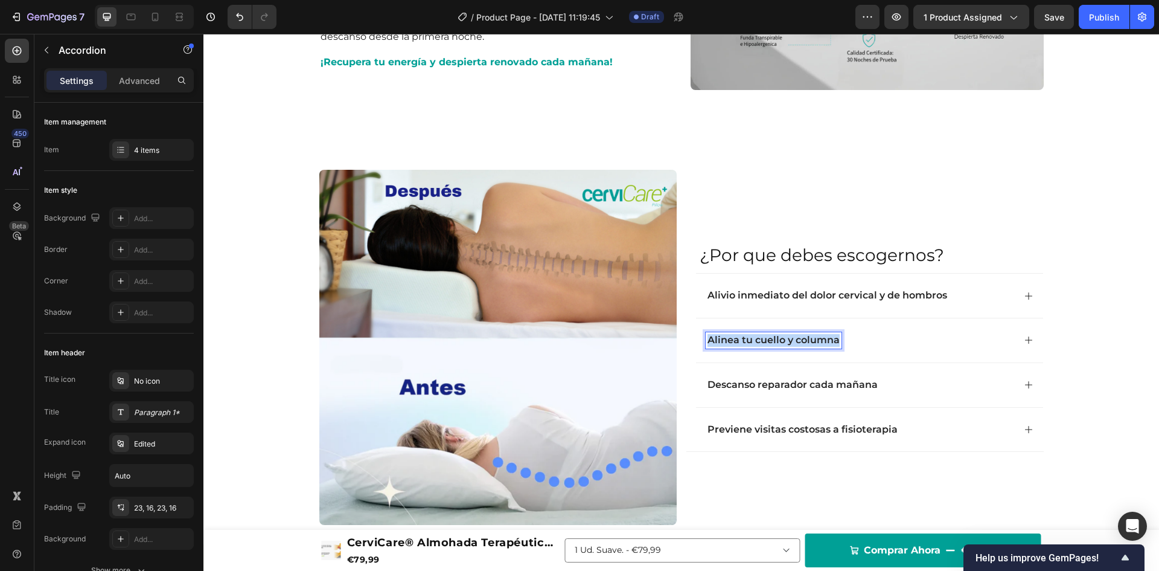
click at [782, 339] on p "Alinea tu cuello y columna" at bounding box center [774, 340] width 132 height 13
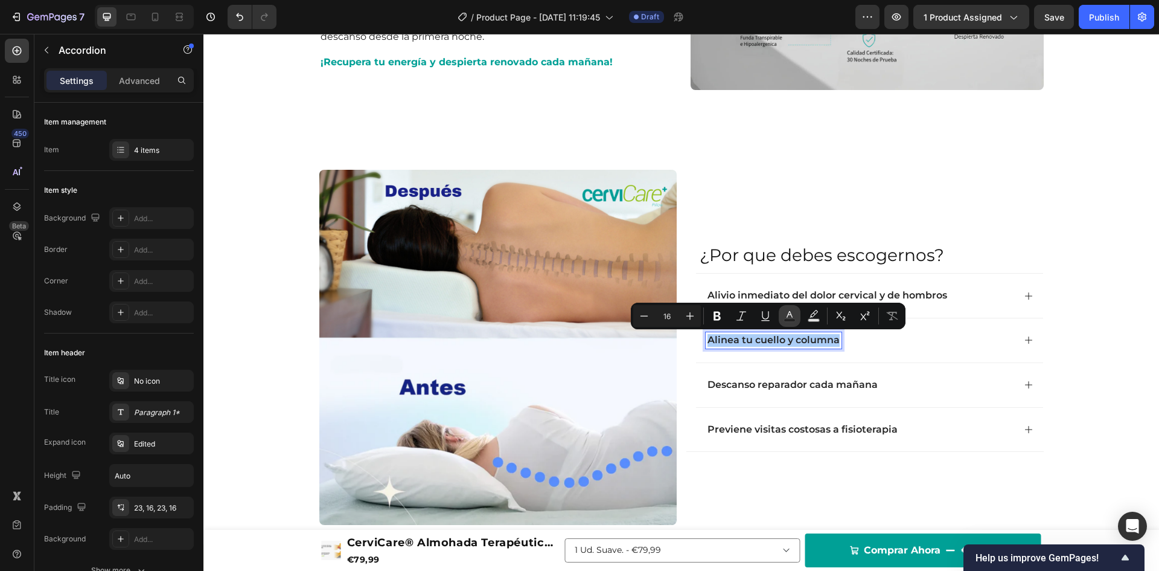
click at [787, 319] on rect "Editor contextual toolbar" at bounding box center [789, 320] width 11 height 3
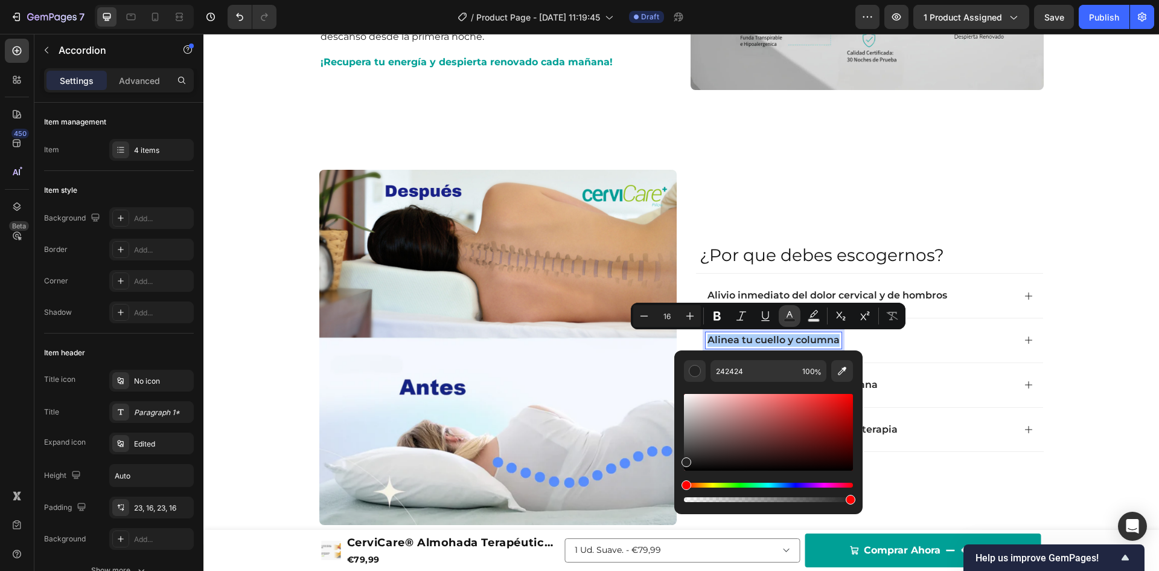
click at [787, 319] on rect "Editor contextual toolbar" at bounding box center [789, 320] width 11 height 3
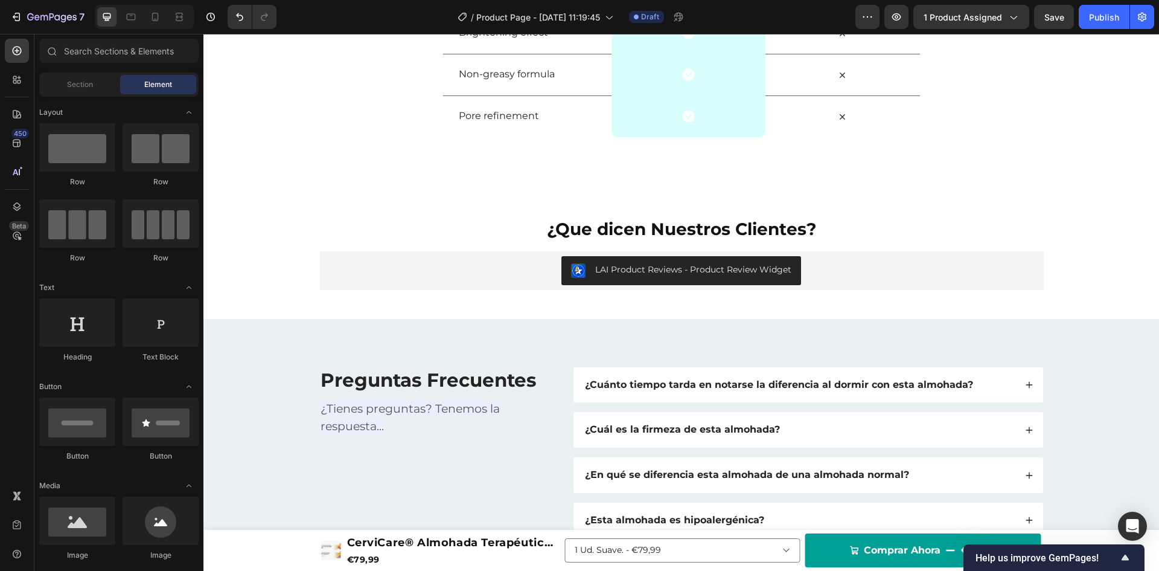
scroll to position [2520, 0]
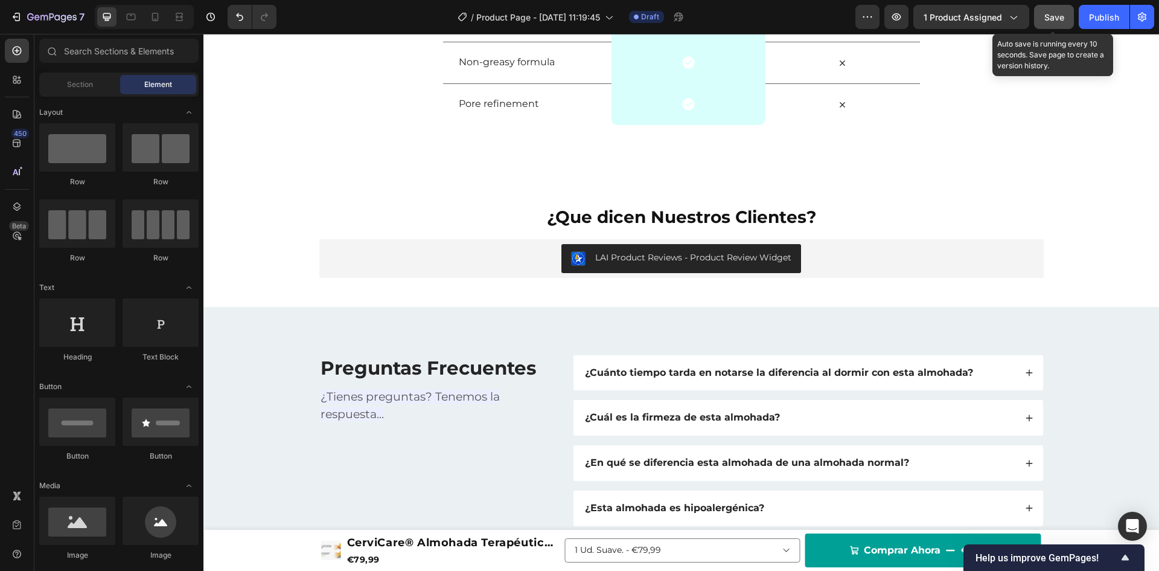
click at [1058, 24] on button "Save" at bounding box center [1054, 17] width 40 height 24
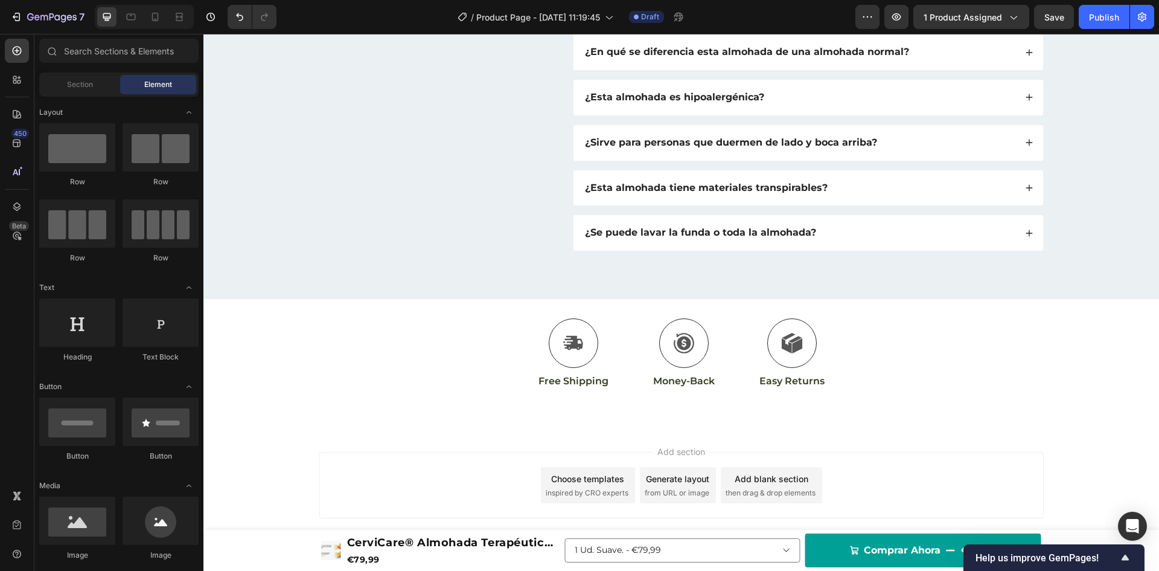
scroll to position [2962, 0]
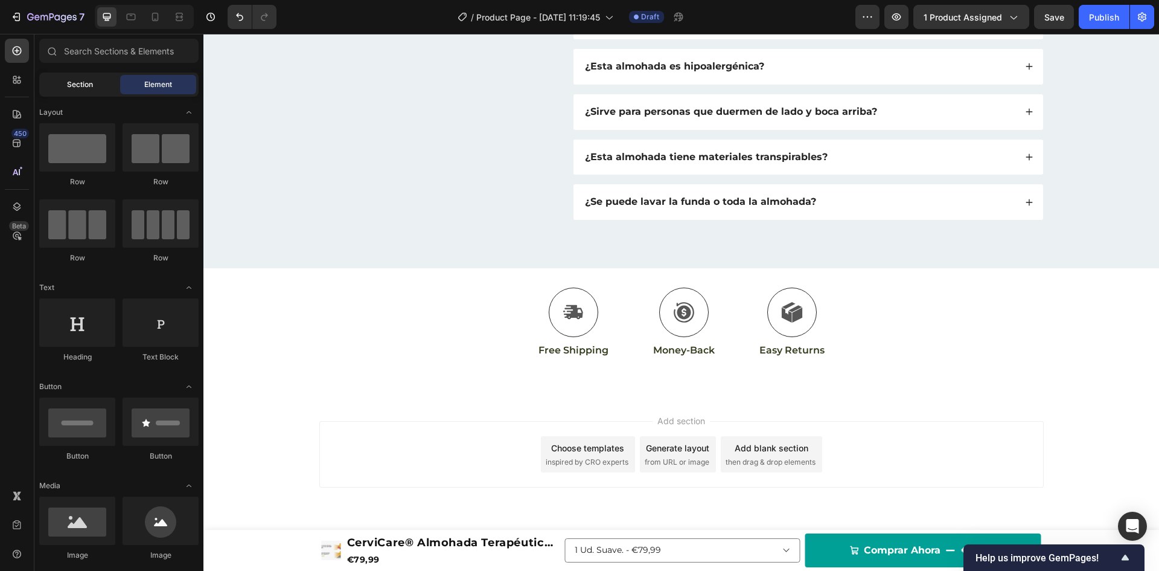
click at [62, 86] on div "Section" at bounding box center [80, 84] width 76 height 19
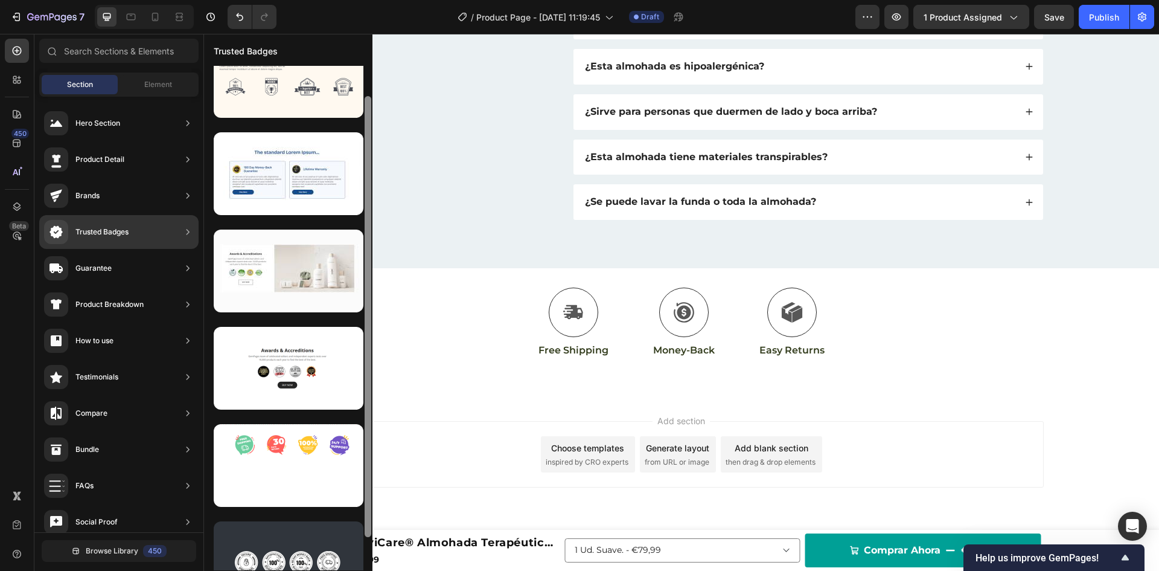
scroll to position [72, 0]
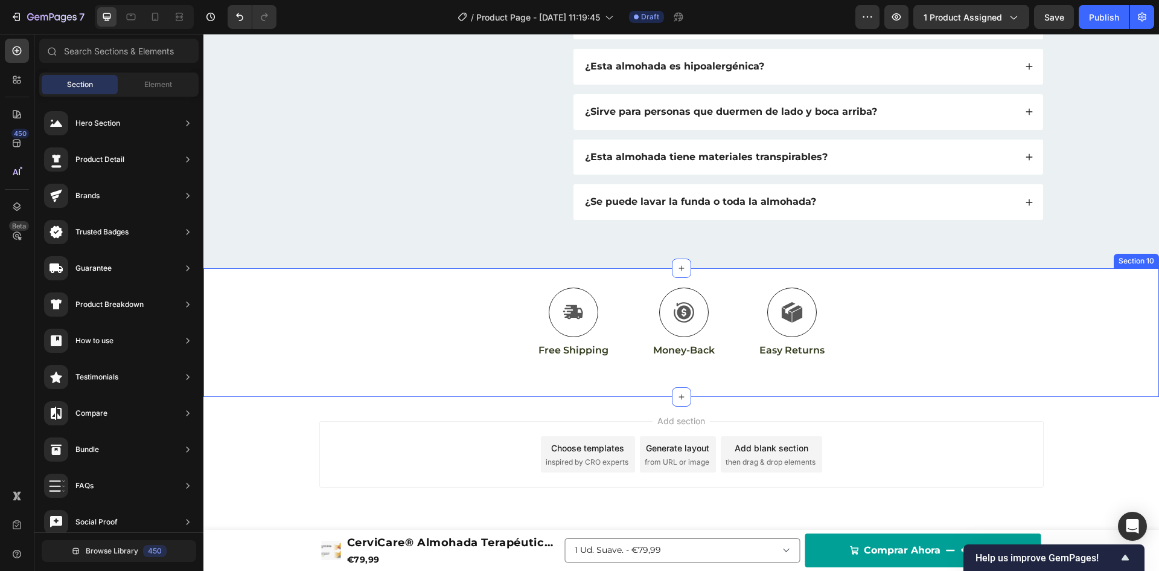
drag, startPoint x: 572, startPoint y: 189, endPoint x: 379, endPoint y: 287, distance: 216.8
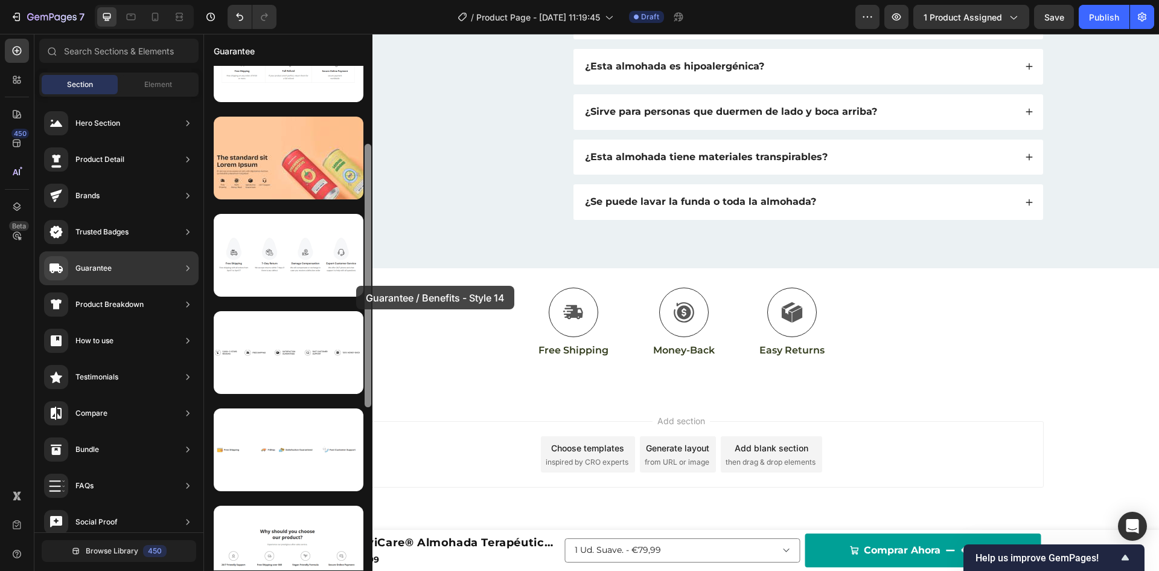
scroll to position [0, 0]
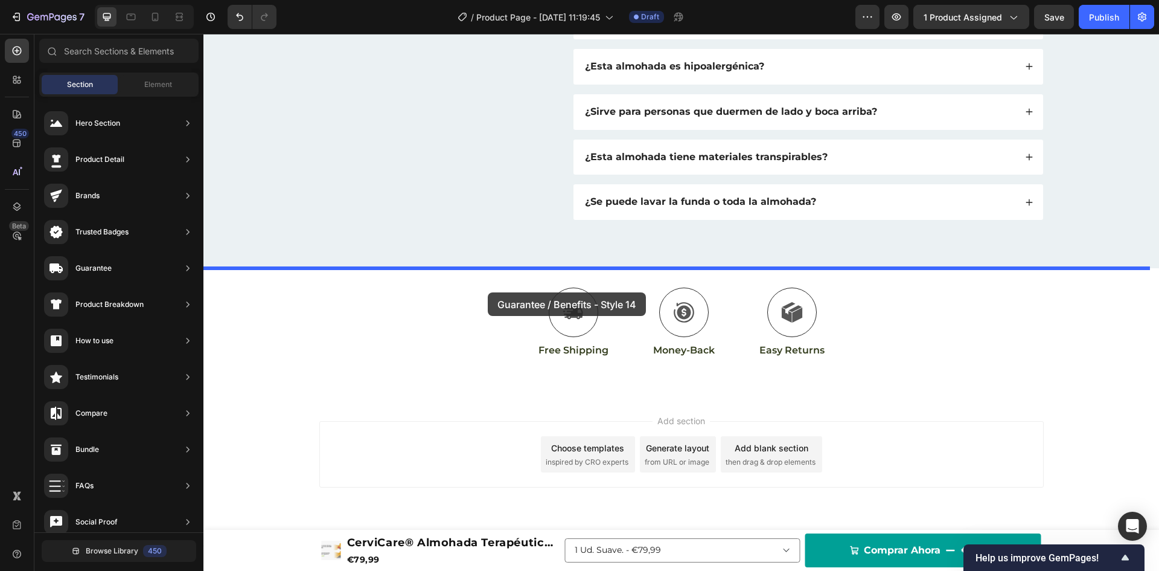
drag, startPoint x: 463, startPoint y: 319, endPoint x: 489, endPoint y: 292, distance: 38.0
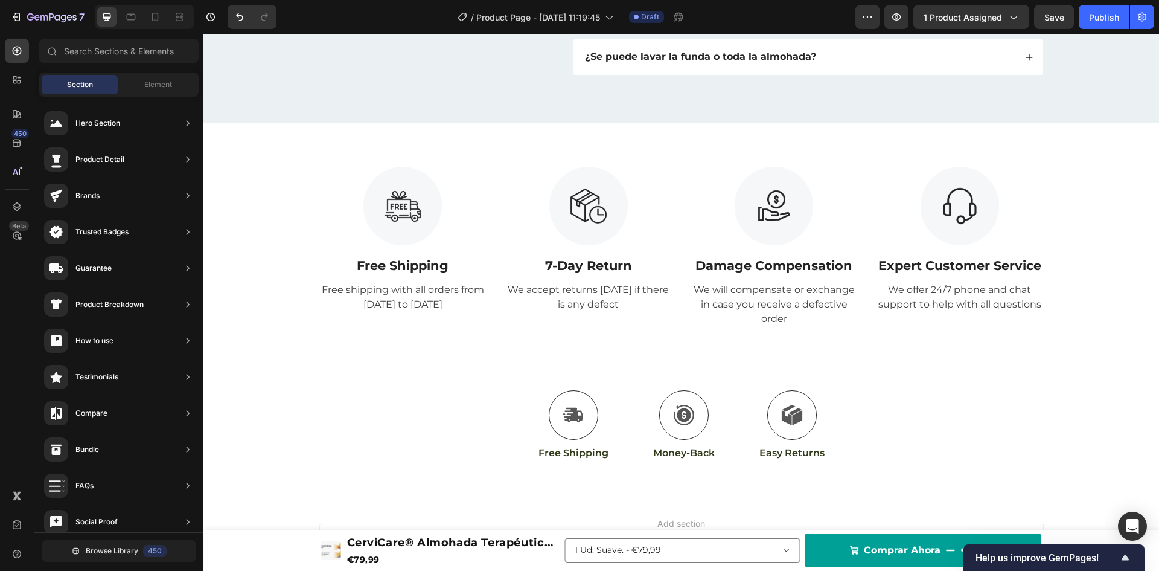
scroll to position [3207, 0]
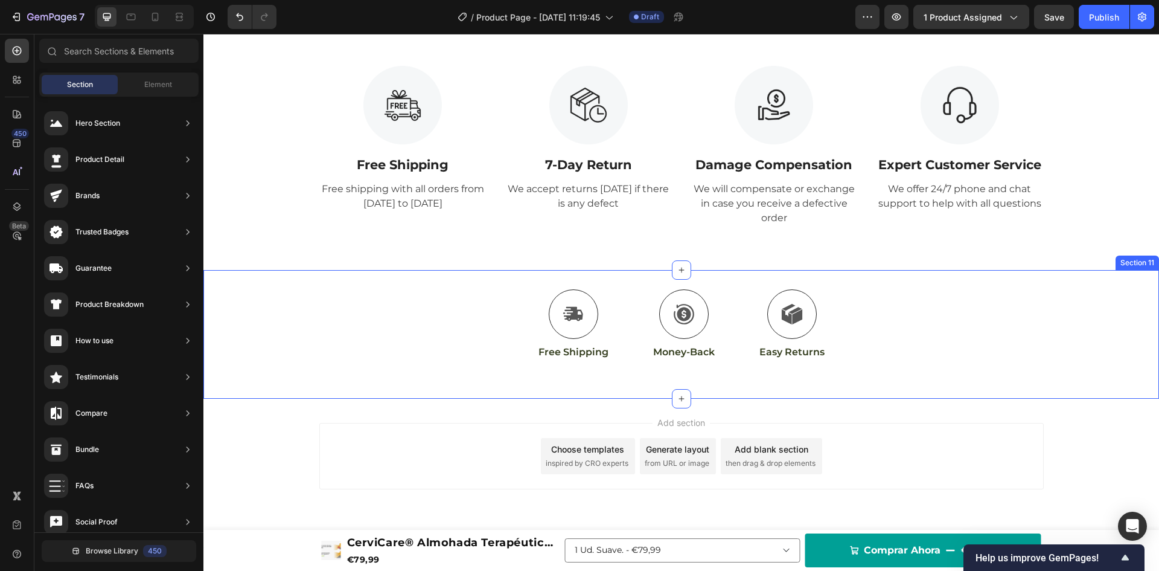
click at [1022, 365] on div "Icon Free Shipping Text Block Icon Money-Back Text Block Icon Easy Returns Text…" at bounding box center [681, 334] width 956 height 90
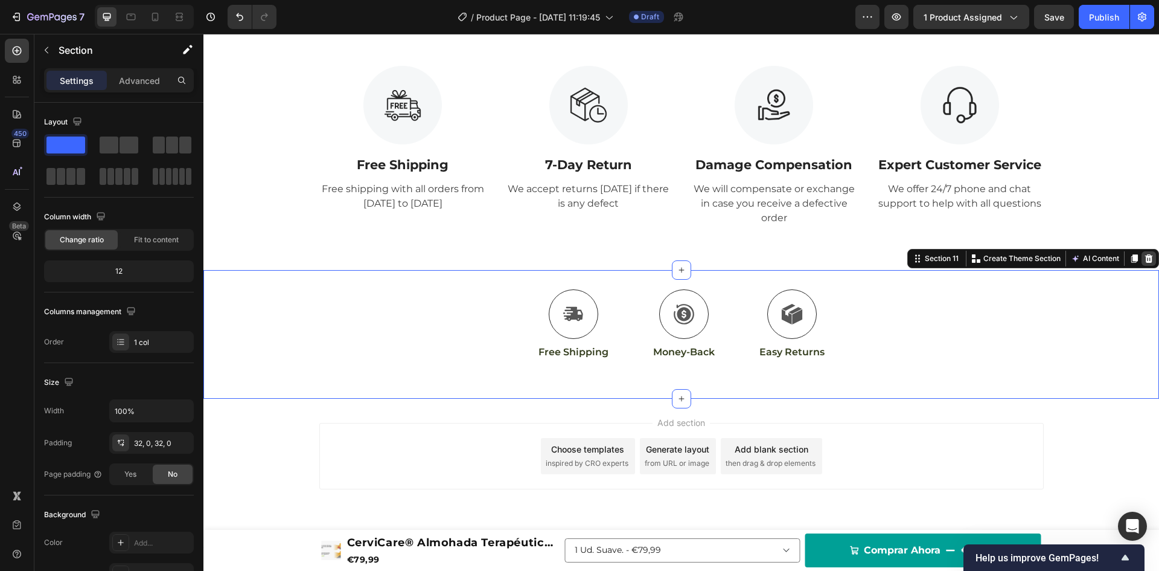
click at [1145, 257] on icon at bounding box center [1149, 258] width 8 height 8
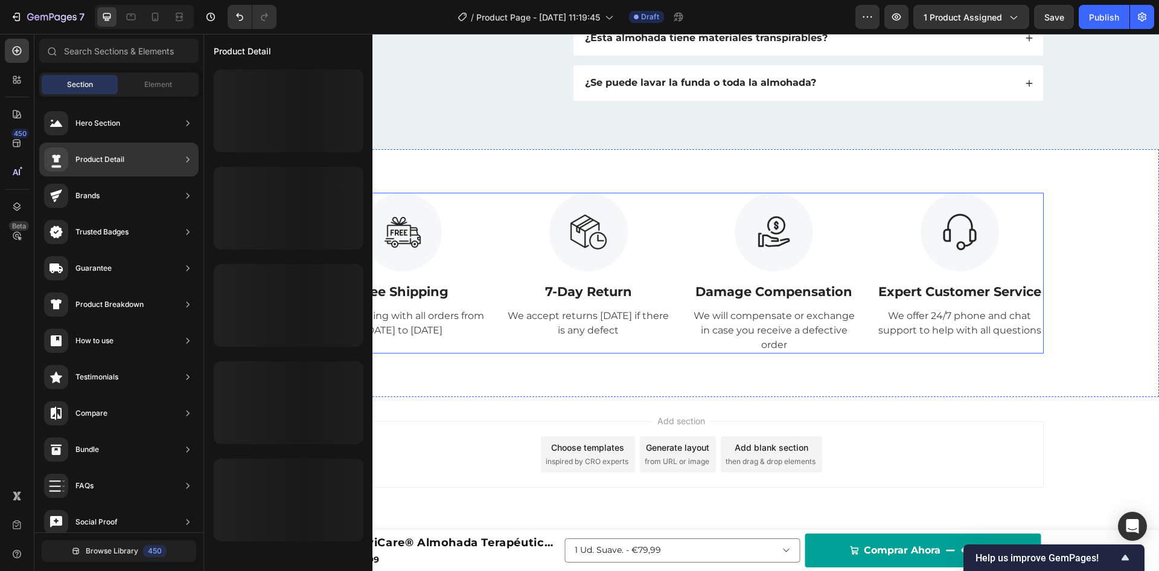
scroll to position [0, 0]
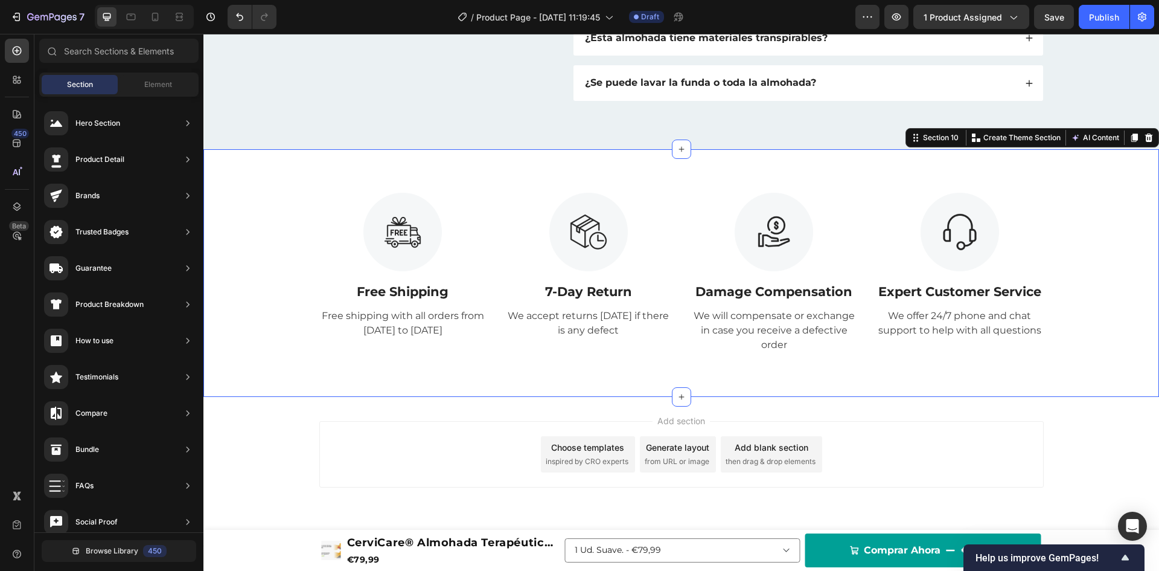
click at [325, 153] on div "Image Free Shipping Text Block Free shipping with all orders from April 1 to Ap…" at bounding box center [681, 273] width 956 height 248
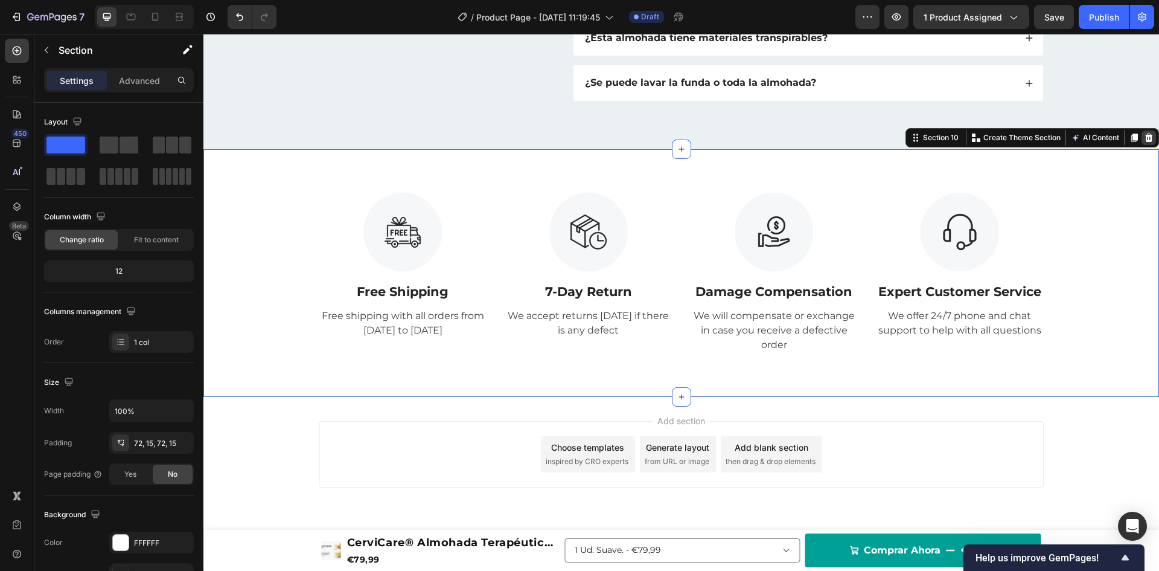
click at [1145, 139] on icon at bounding box center [1149, 137] width 8 height 8
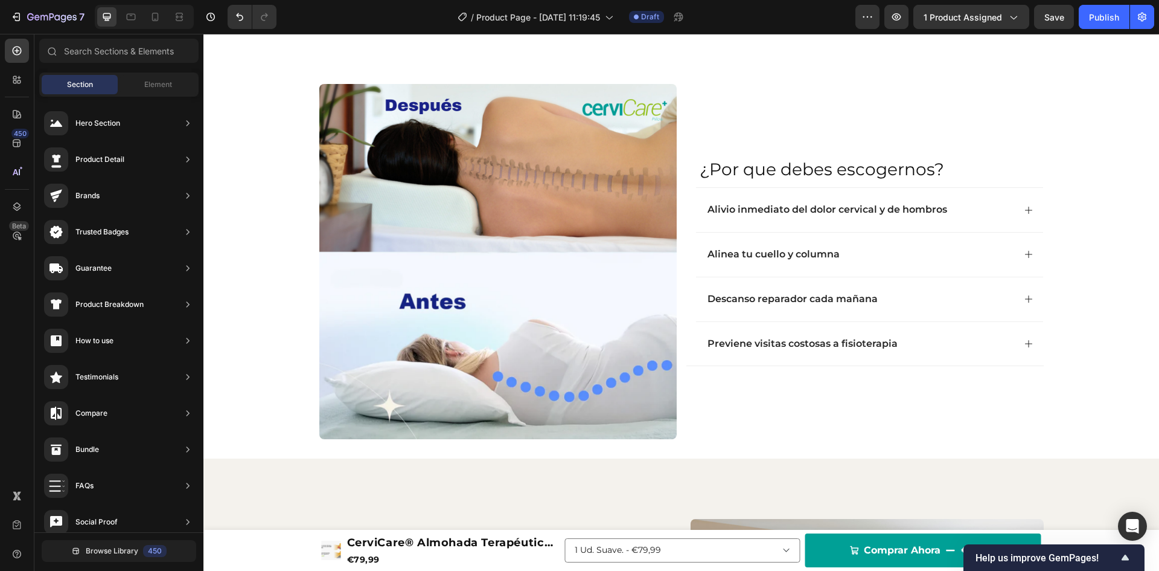
scroll to position [802, 0]
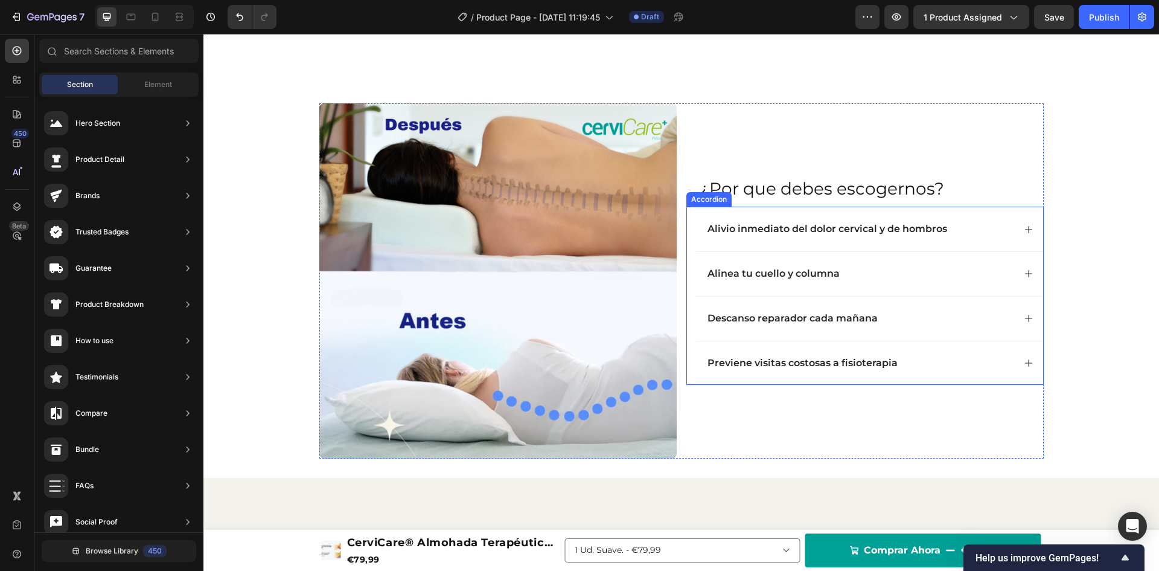
click at [782, 347] on div "Previene visitas costosas a fisioterapia" at bounding box center [869, 363] width 347 height 45
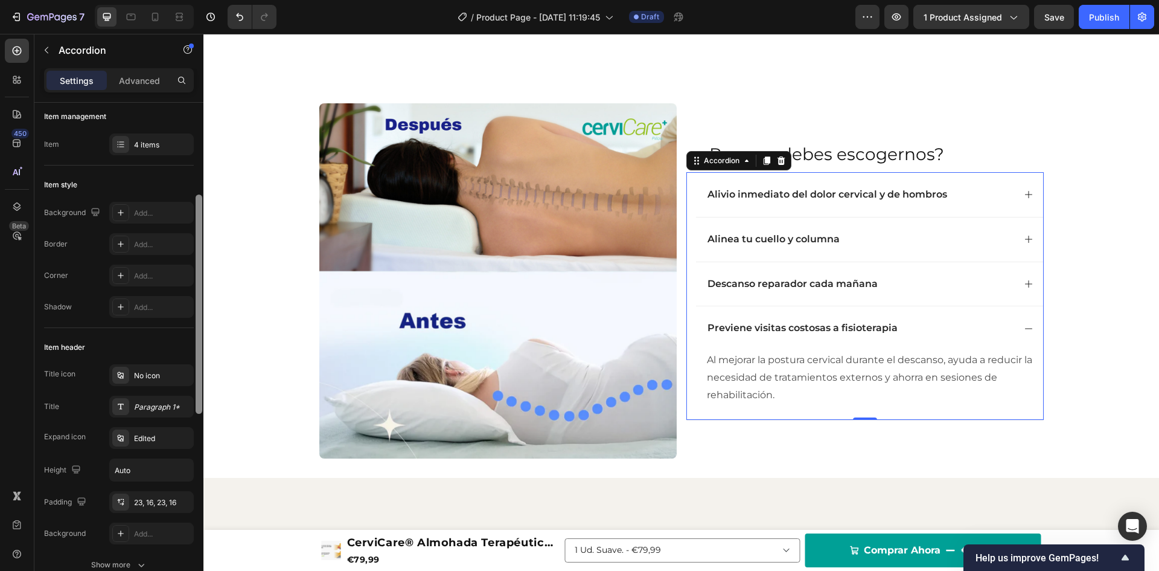
scroll to position [0, 0]
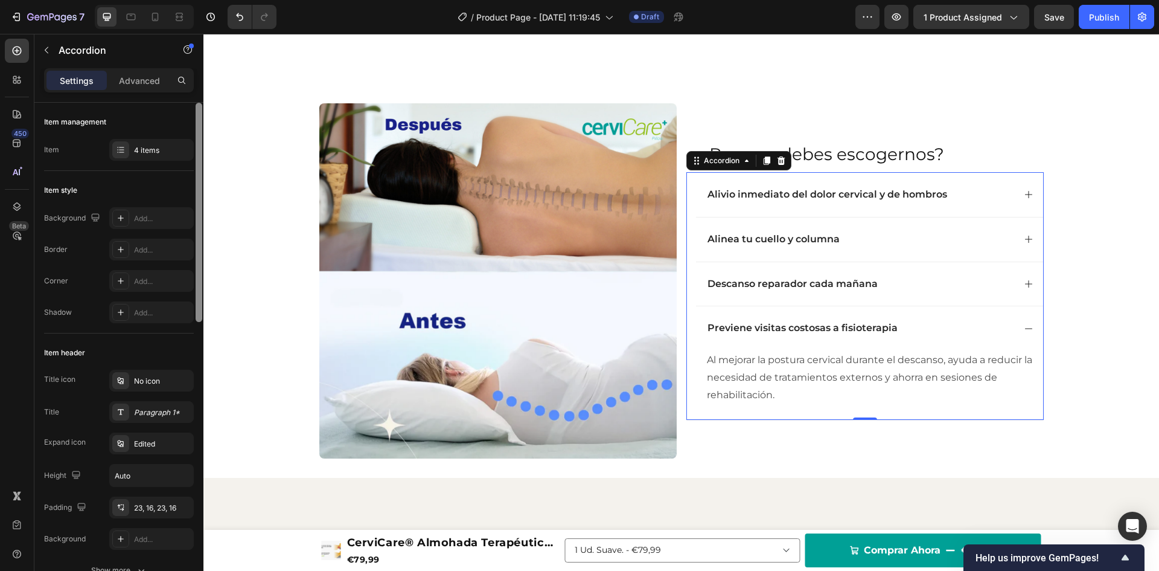
drag, startPoint x: 200, startPoint y: 245, endPoint x: 194, endPoint y: 200, distance: 45.1
click at [194, 200] on div at bounding box center [198, 354] width 9 height 502
click at [156, 147] on div "4 items" at bounding box center [162, 150] width 57 height 11
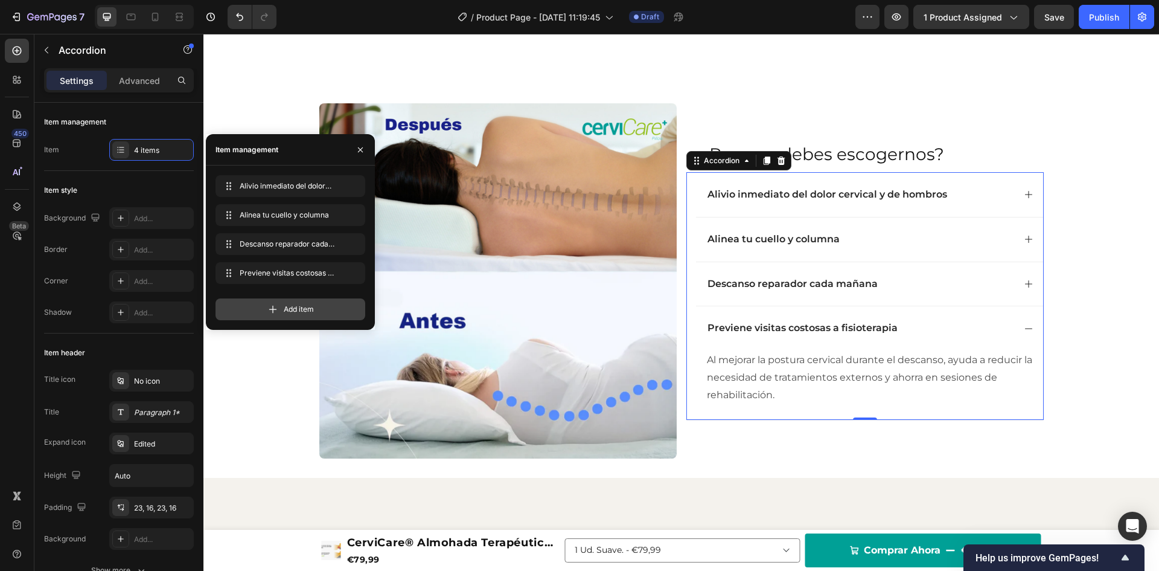
click at [270, 310] on icon at bounding box center [273, 309] width 12 height 12
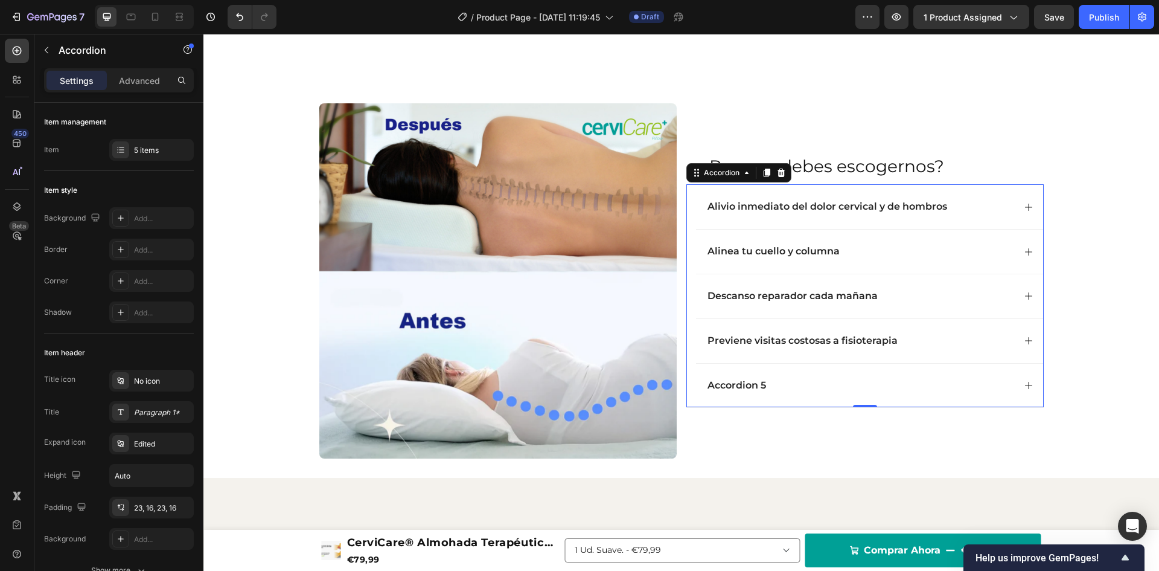
click at [1024, 387] on icon at bounding box center [1029, 385] width 10 height 10
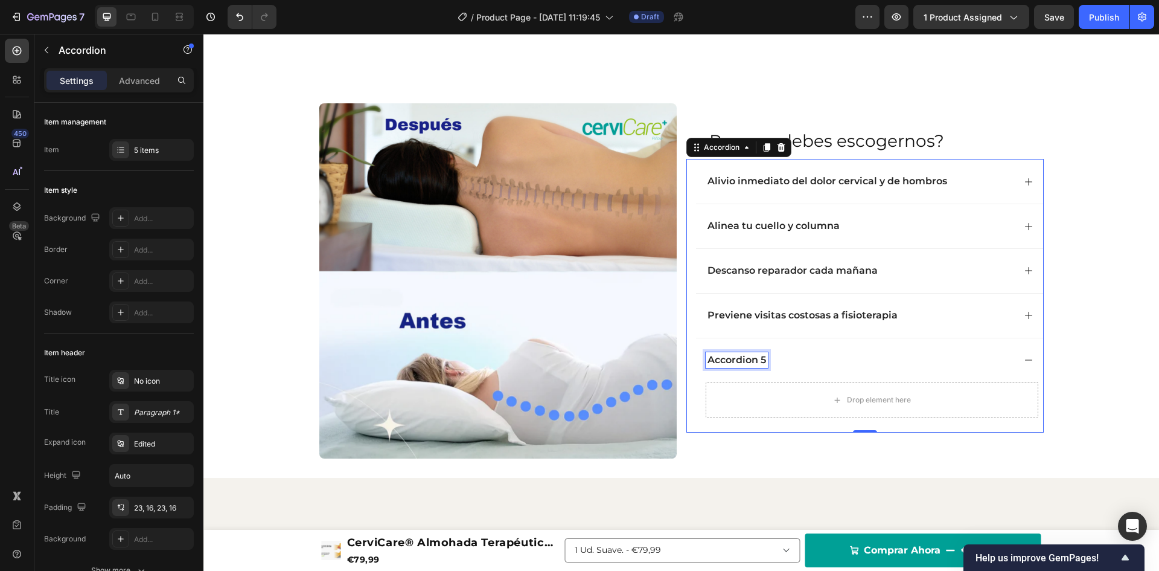
click at [741, 361] on div "Accordion 5" at bounding box center [737, 360] width 62 height 16
click at [741, 361] on p "Accordion 5" at bounding box center [737, 360] width 59 height 13
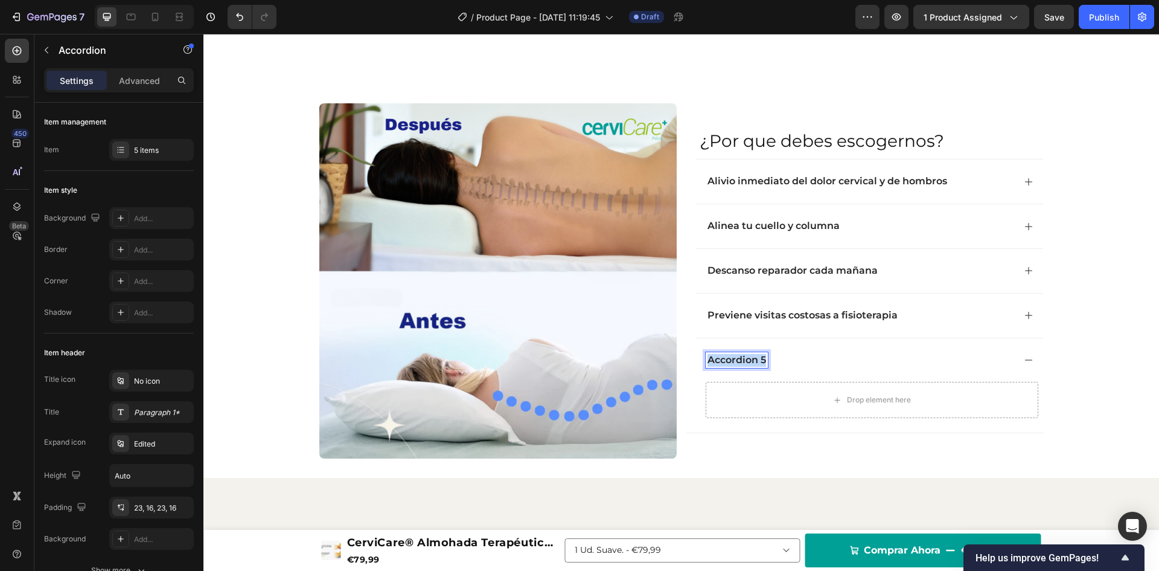
click at [741, 361] on p "Accordion 5" at bounding box center [737, 360] width 59 height 13
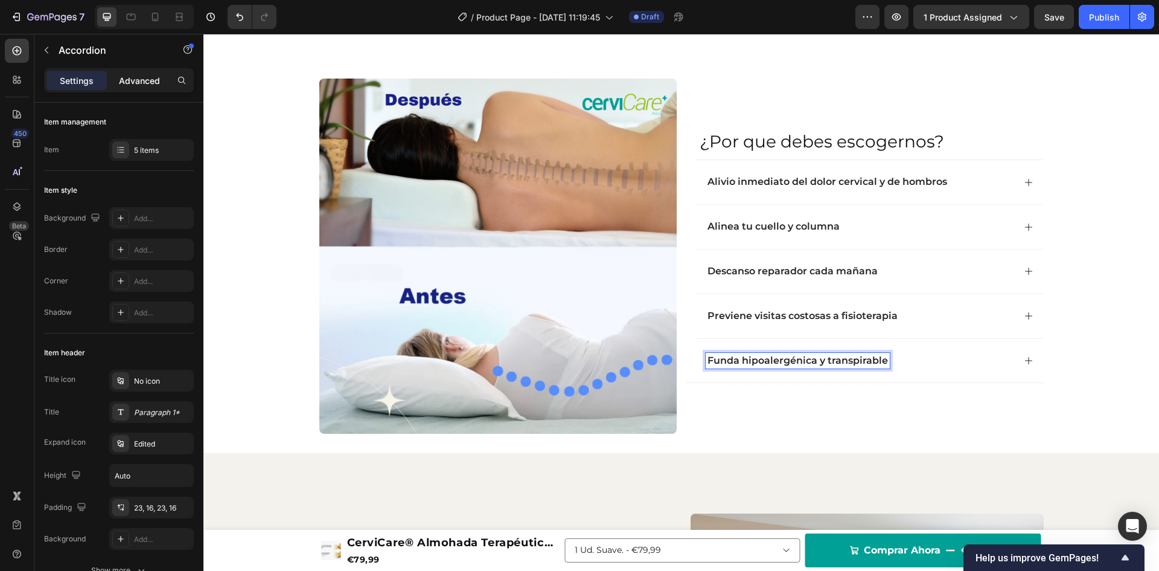
scroll to position [828, 0]
click at [21, 59] on div at bounding box center [17, 51] width 24 height 24
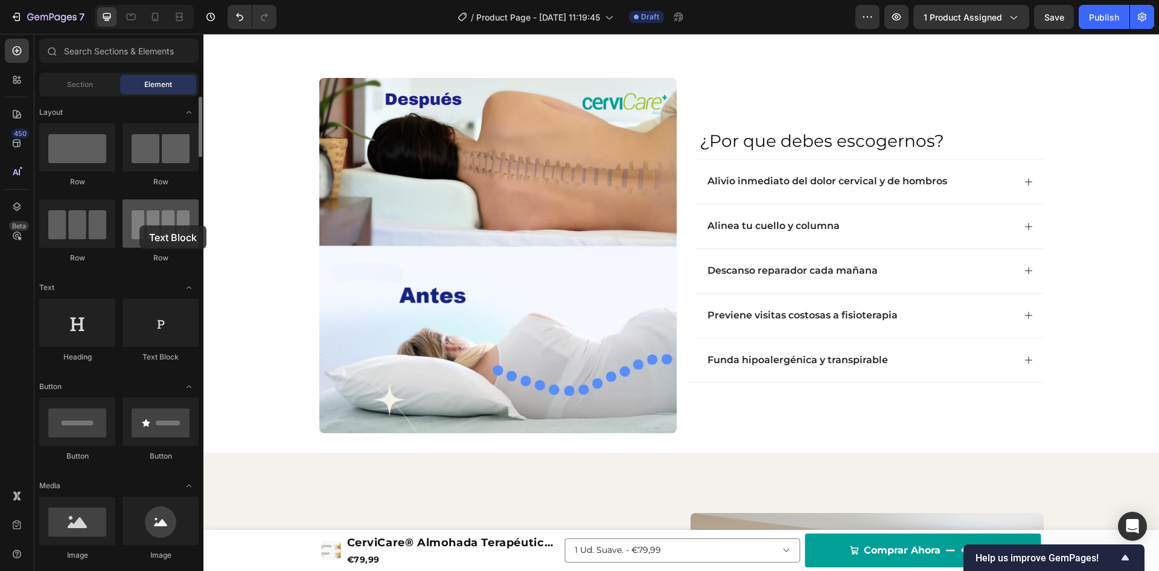
drag, startPoint x: 155, startPoint y: 332, endPoint x: 139, endPoint y: 225, distance: 108.5
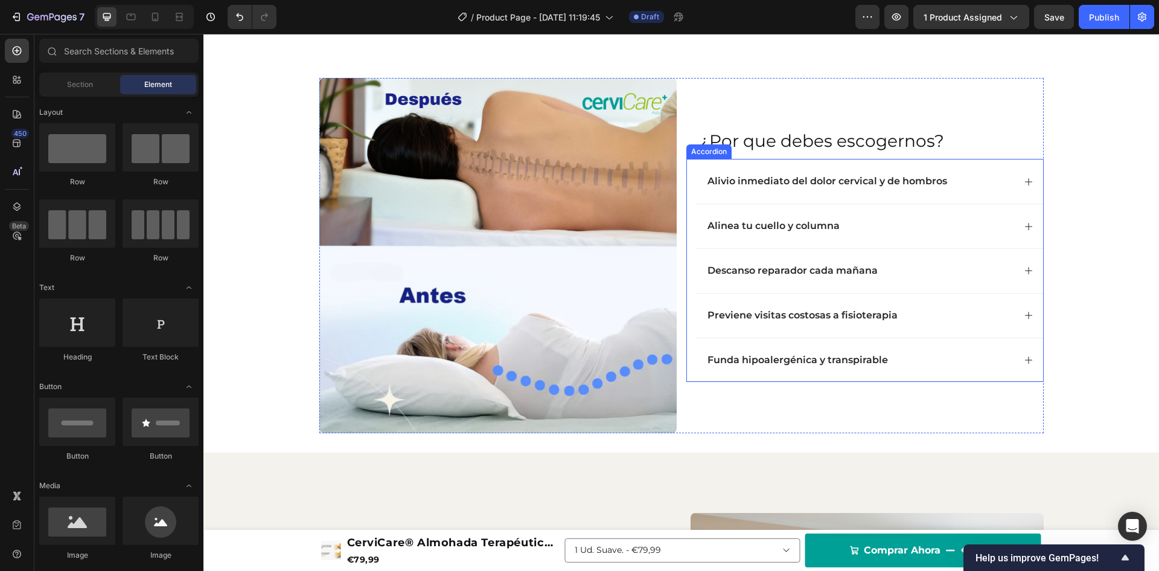
click at [1014, 357] on div "Funda hipoalergénica y transpirable" at bounding box center [869, 360] width 347 height 45
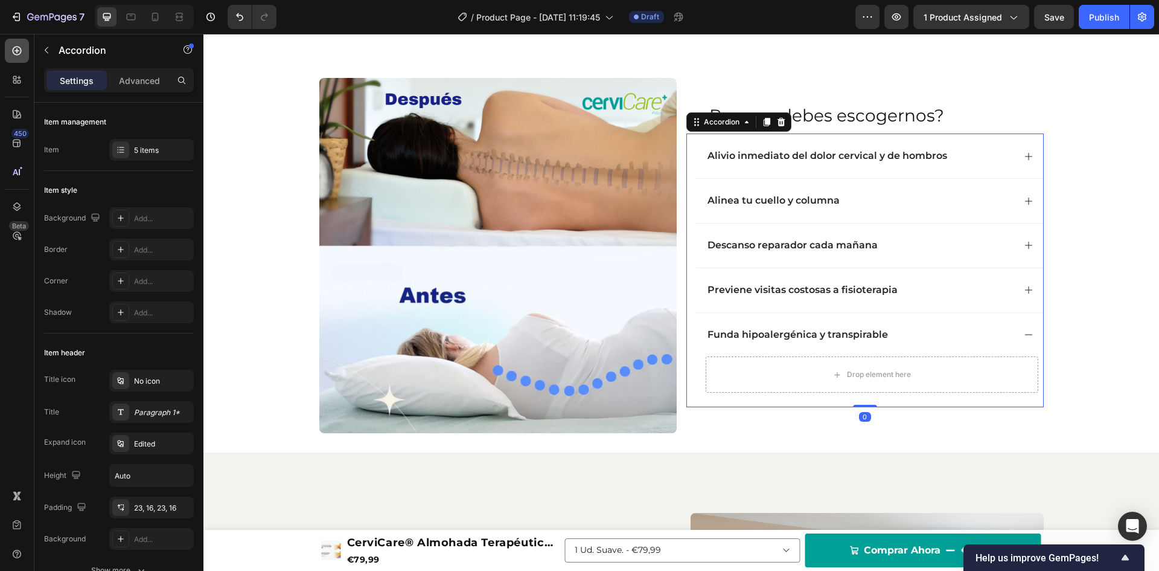
click at [22, 48] on icon at bounding box center [17, 51] width 12 height 12
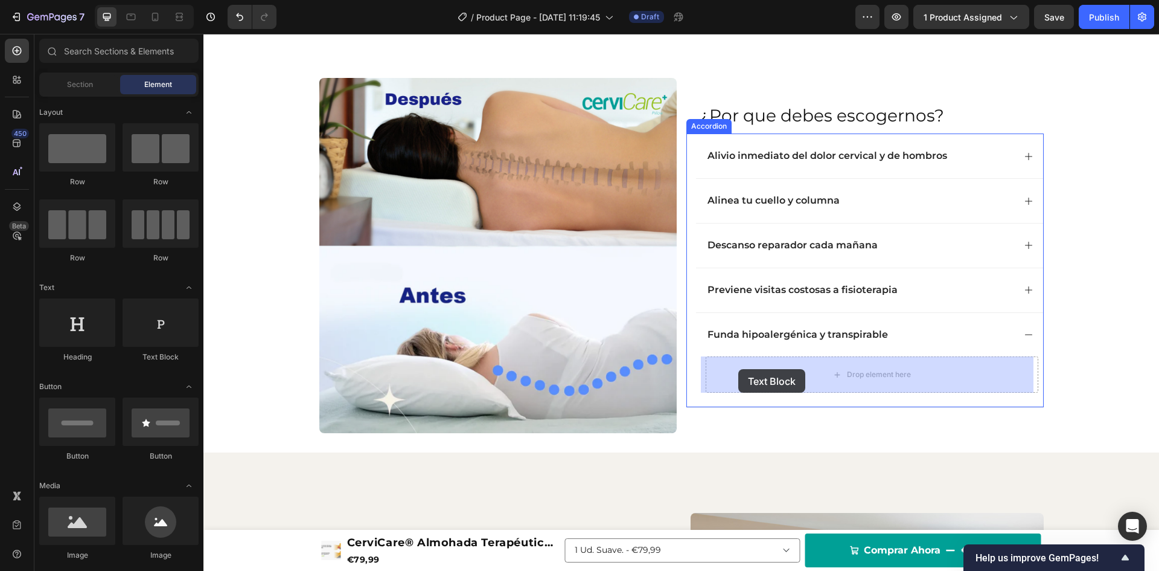
drag, startPoint x: 357, startPoint y: 358, endPoint x: 738, endPoint y: 369, distance: 381.8
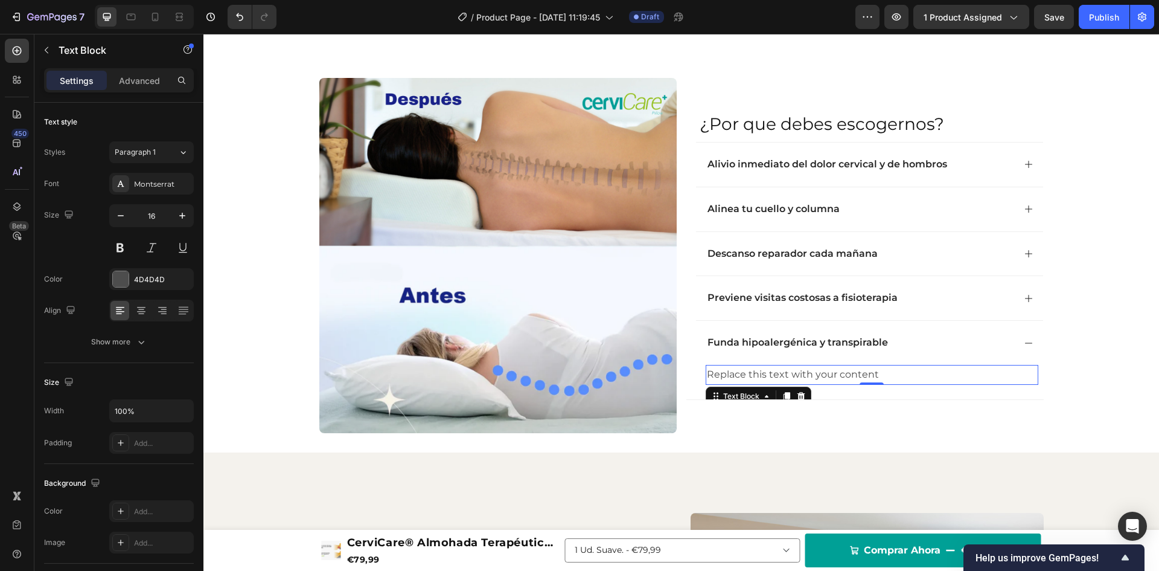
click at [798, 372] on div "Replace this text with your content" at bounding box center [872, 375] width 333 height 20
click at [798, 372] on p "Replace this text with your content" at bounding box center [872, 375] width 330 height 18
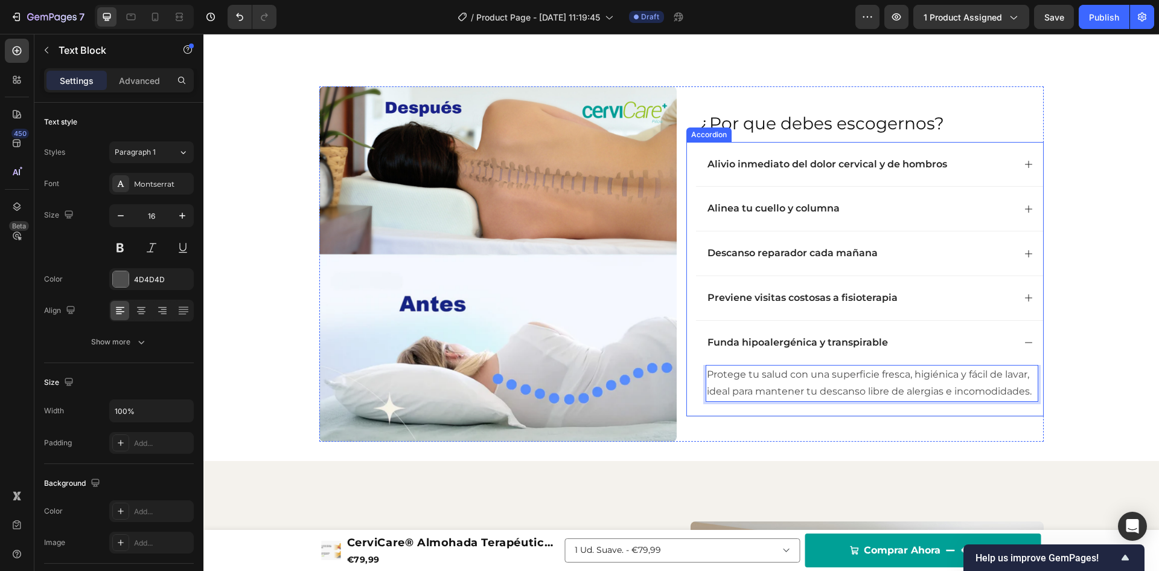
click at [1026, 338] on icon at bounding box center [1029, 343] width 10 height 10
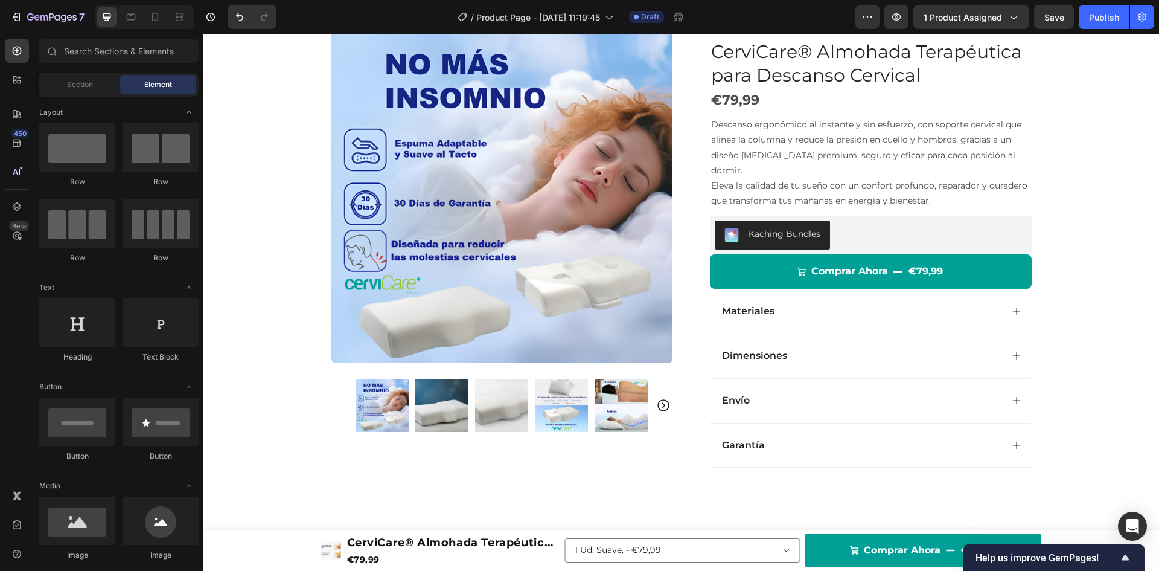
scroll to position [0, 0]
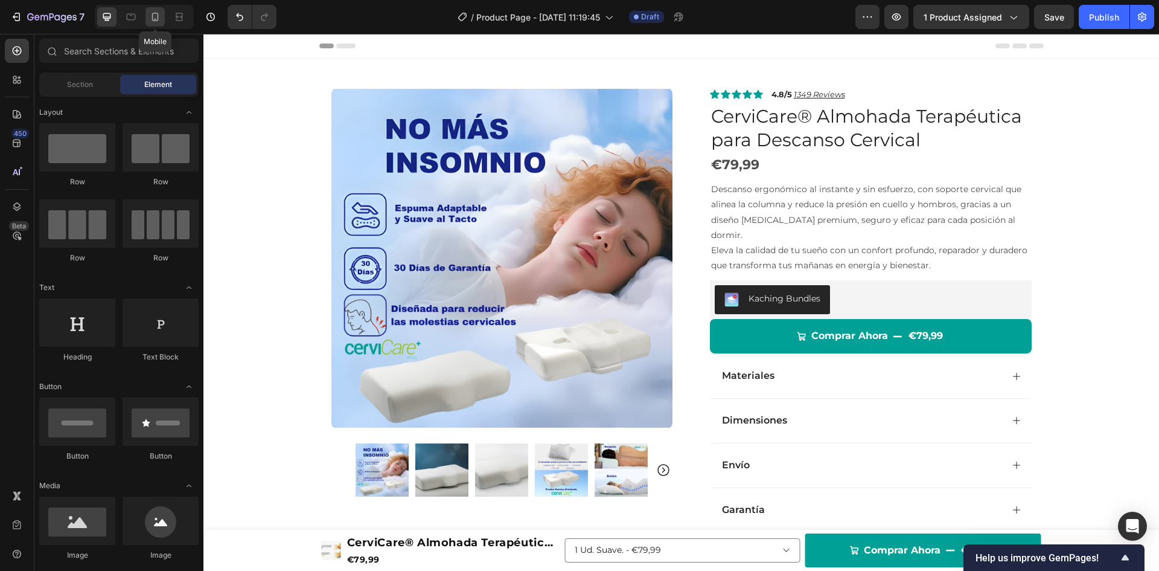
click at [152, 18] on icon at bounding box center [155, 17] width 12 height 12
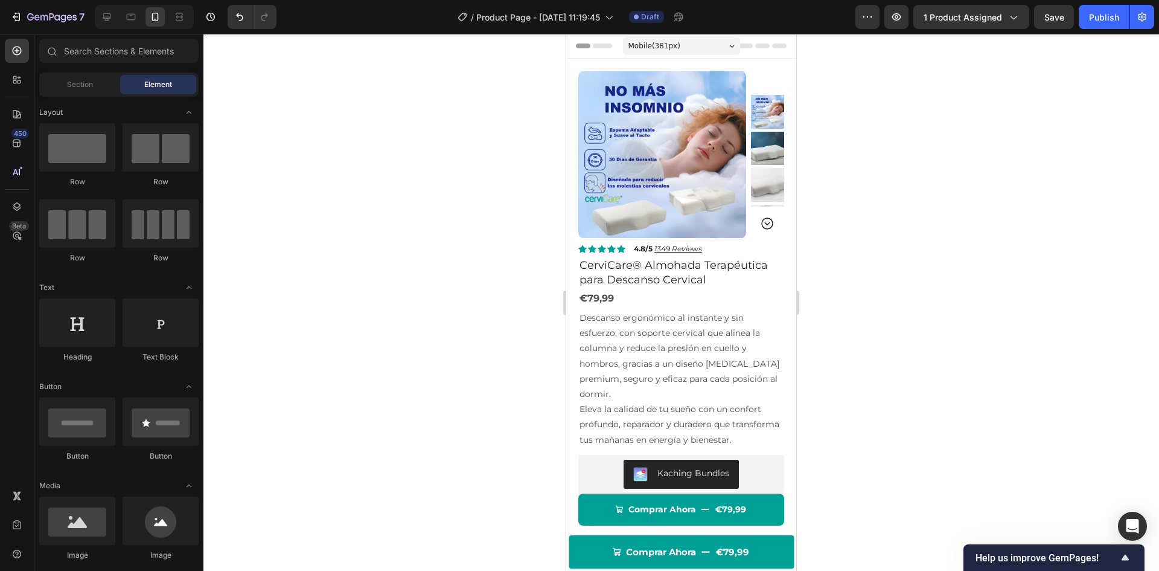
click at [877, 71] on div at bounding box center [681, 302] width 956 height 537
click at [603, 360] on p "Descanso ergonómico al instante y sin esfuerzo, con soporte cervical que alinea…" at bounding box center [681, 355] width 203 height 91
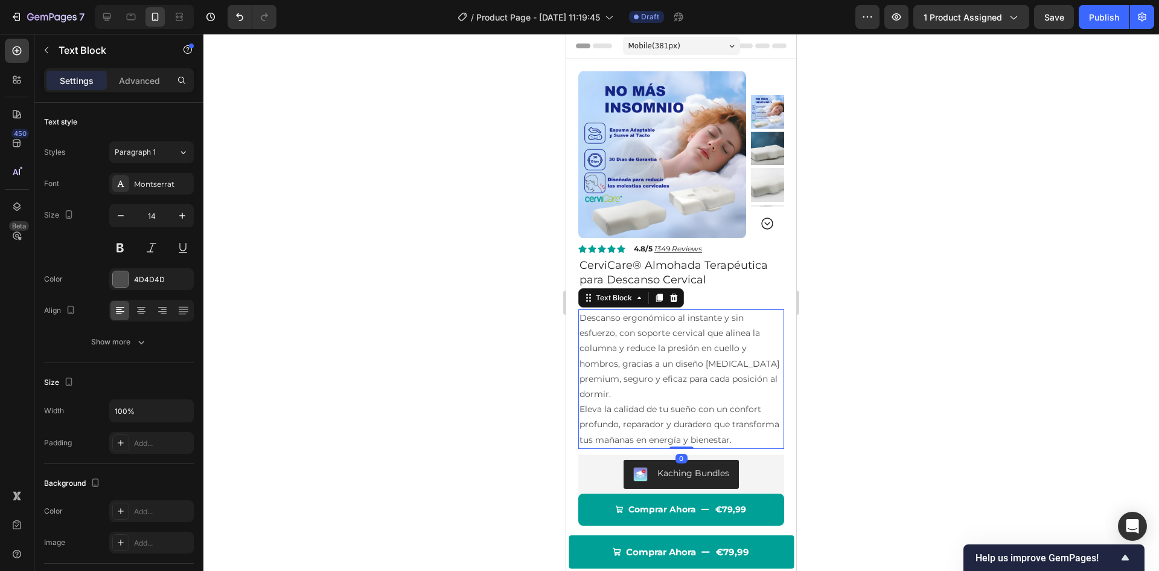
click at [603, 360] on p "Descanso ergonómico al instante y sin esfuerzo, con soporte cervical que alinea…" at bounding box center [681, 355] width 203 height 91
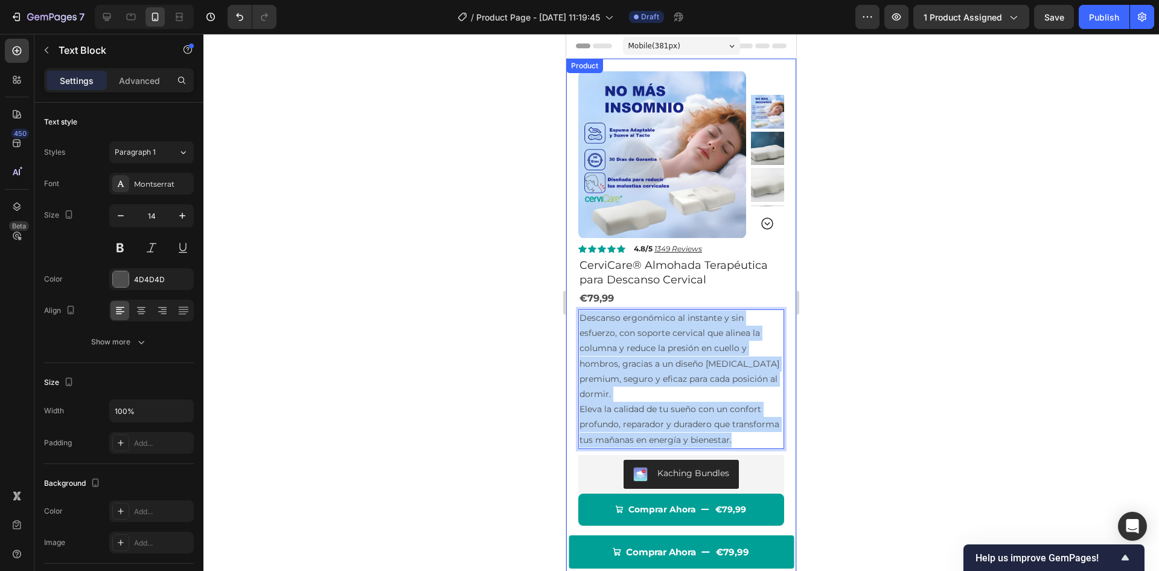
drag, startPoint x: 624, startPoint y: 456, endPoint x: 576, endPoint y: 313, distance: 150.3
click at [576, 313] on div "Product Images Row Icon Icon Icon Icon Icon Icon List 4.8/5 1349 Reviews Text B…" at bounding box center [681, 378] width 230 height 638
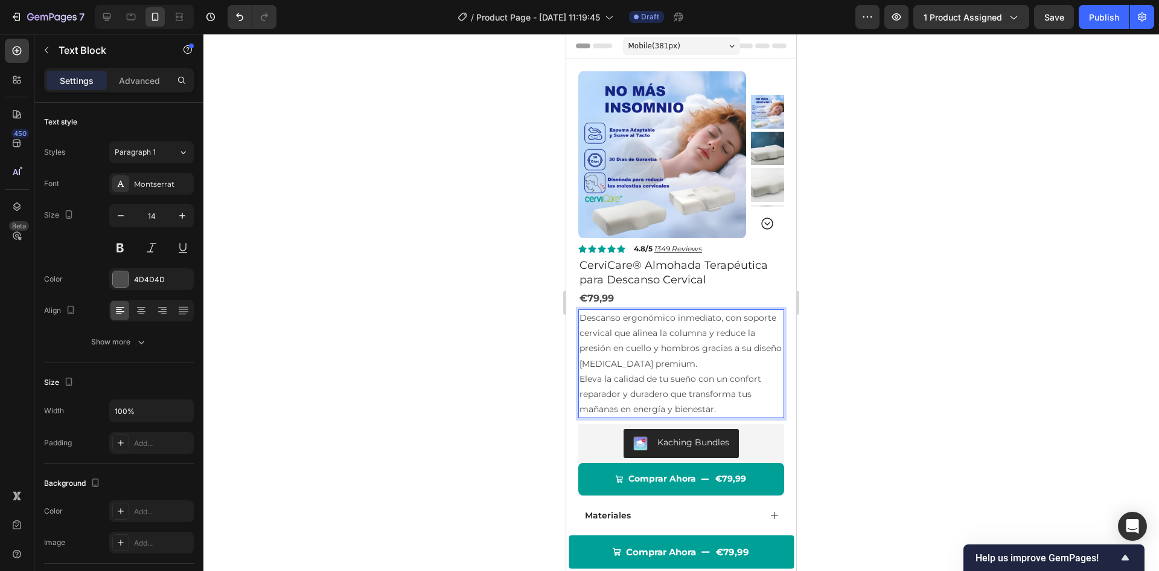
click at [425, 284] on div at bounding box center [681, 302] width 956 height 537
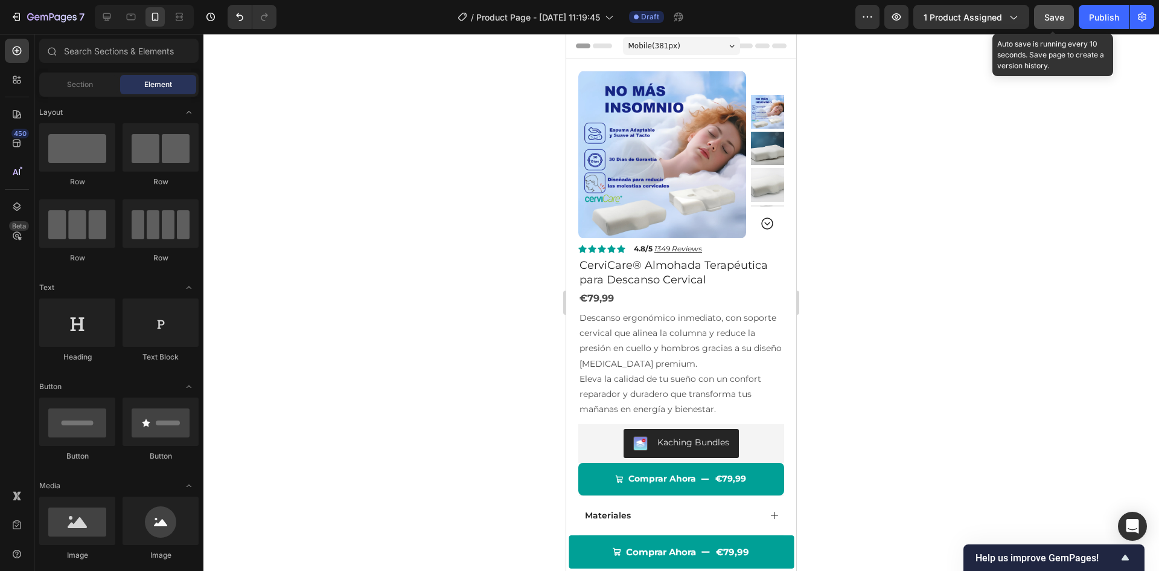
click at [1065, 23] on button "Save" at bounding box center [1054, 17] width 40 height 24
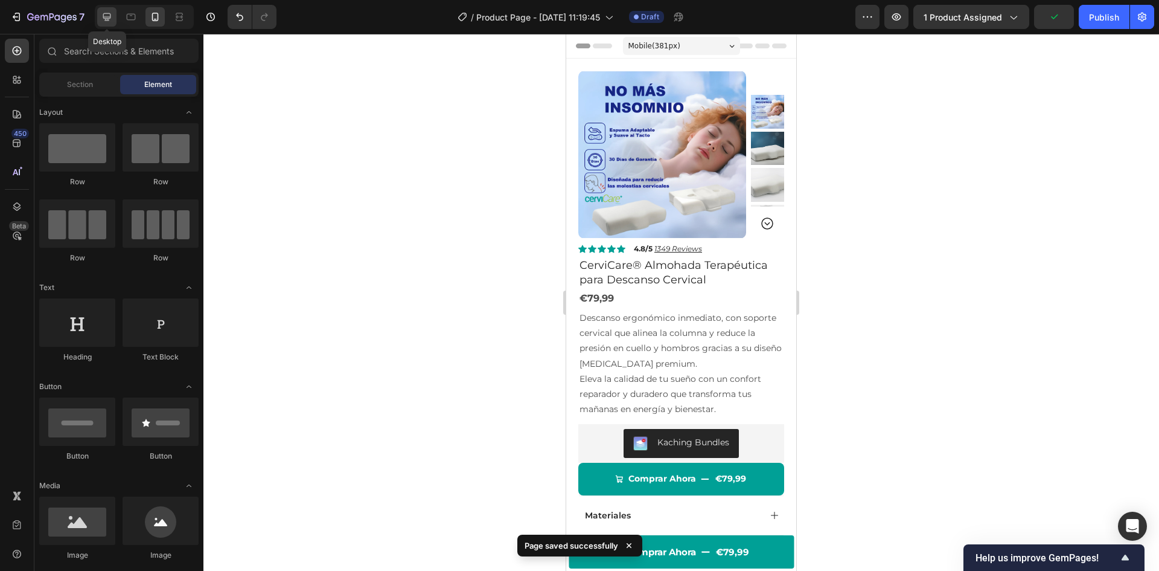
click at [104, 22] on icon at bounding box center [107, 17] width 12 height 12
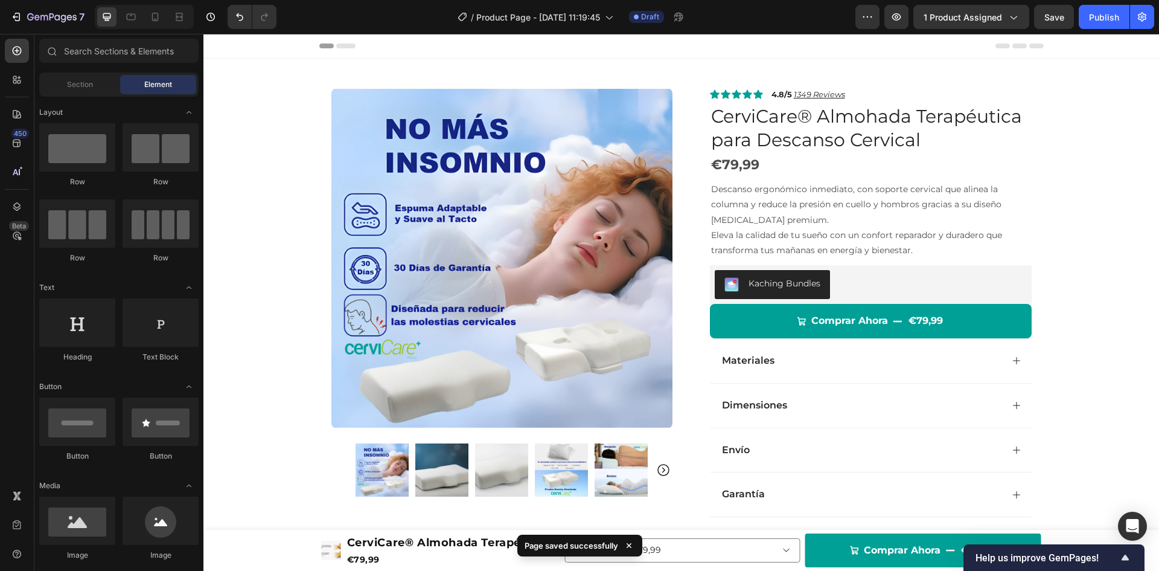
scroll to position [245, 0]
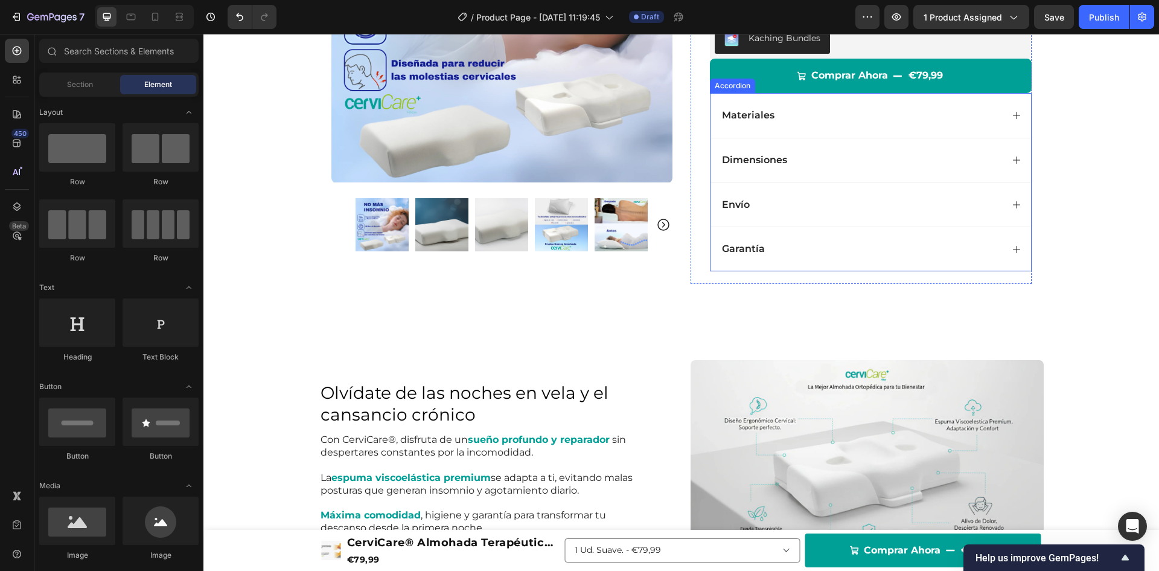
click at [1019, 115] on div "Materiales" at bounding box center [871, 115] width 321 height 45
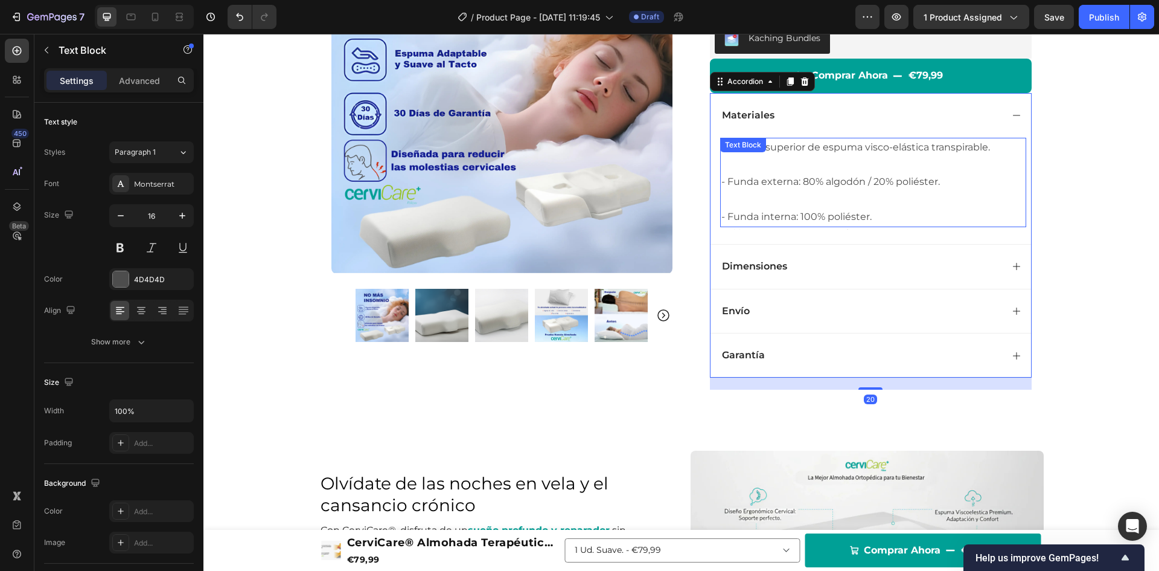
click at [900, 156] on p at bounding box center [874, 165] width 304 height 18
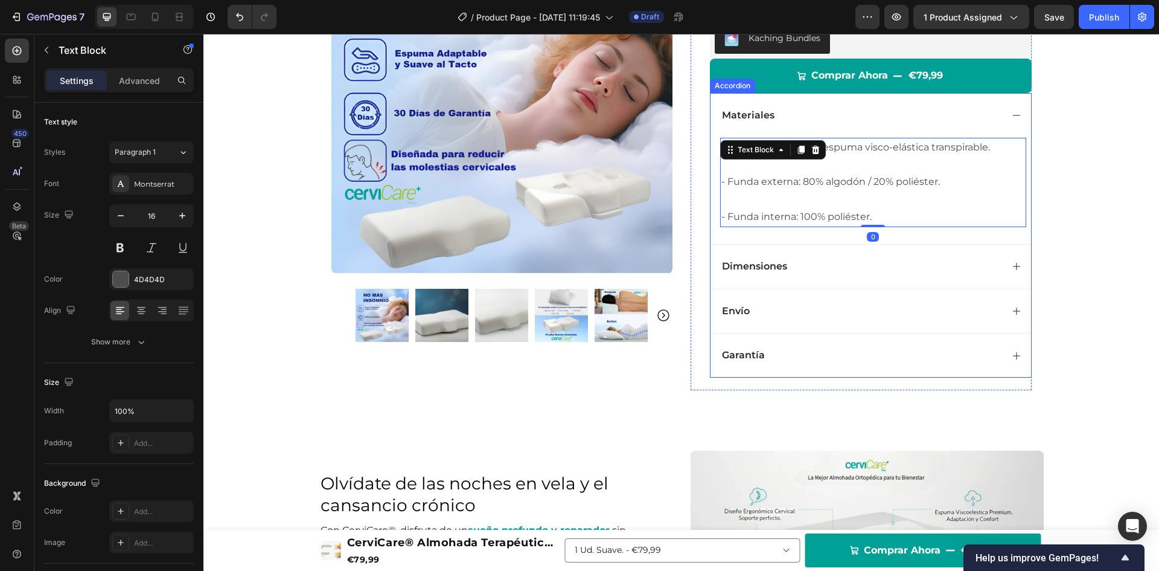
click at [736, 111] on p "Materiales" at bounding box center [748, 115] width 53 height 13
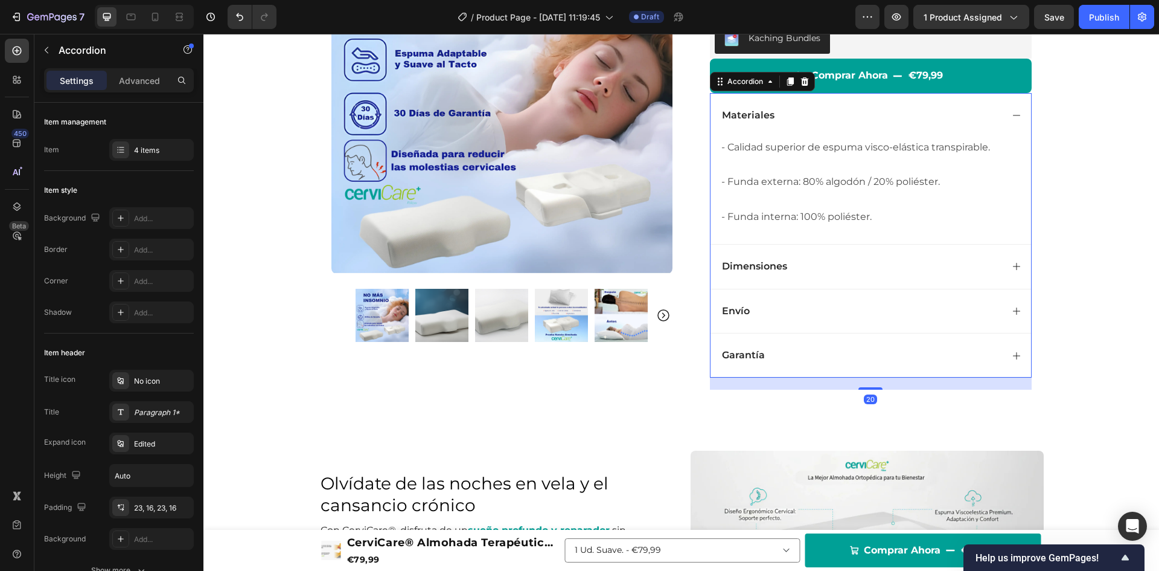
click at [1020, 116] on div "Materiales" at bounding box center [871, 115] width 321 height 45
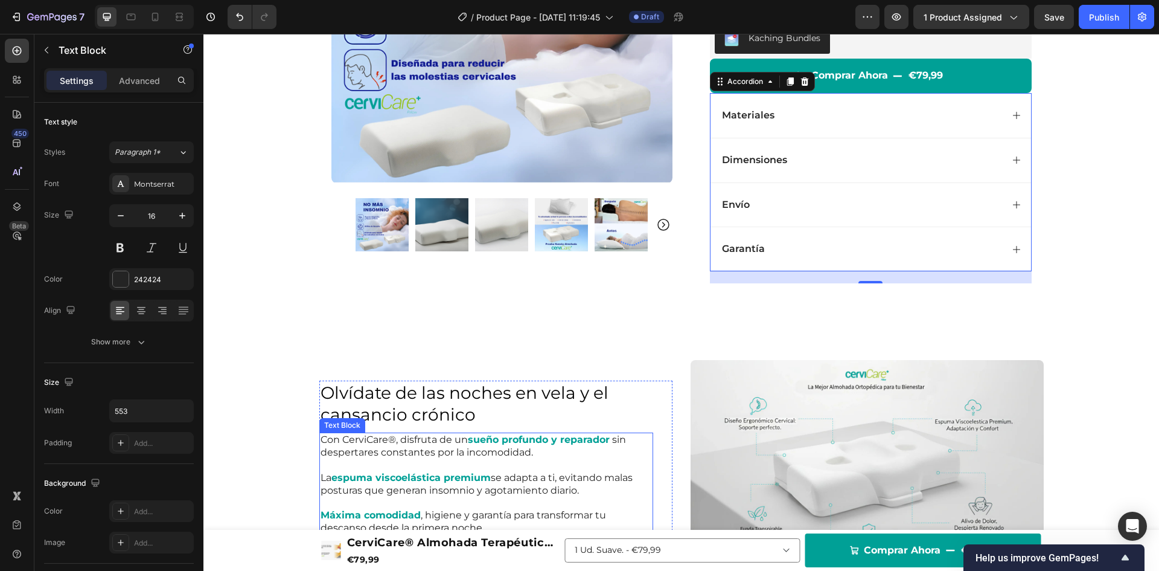
click at [592, 487] on p "La espuma viscoelástica premium se adapta a ti, evitando malas posturas que gen…" at bounding box center [486, 484] width 331 height 25
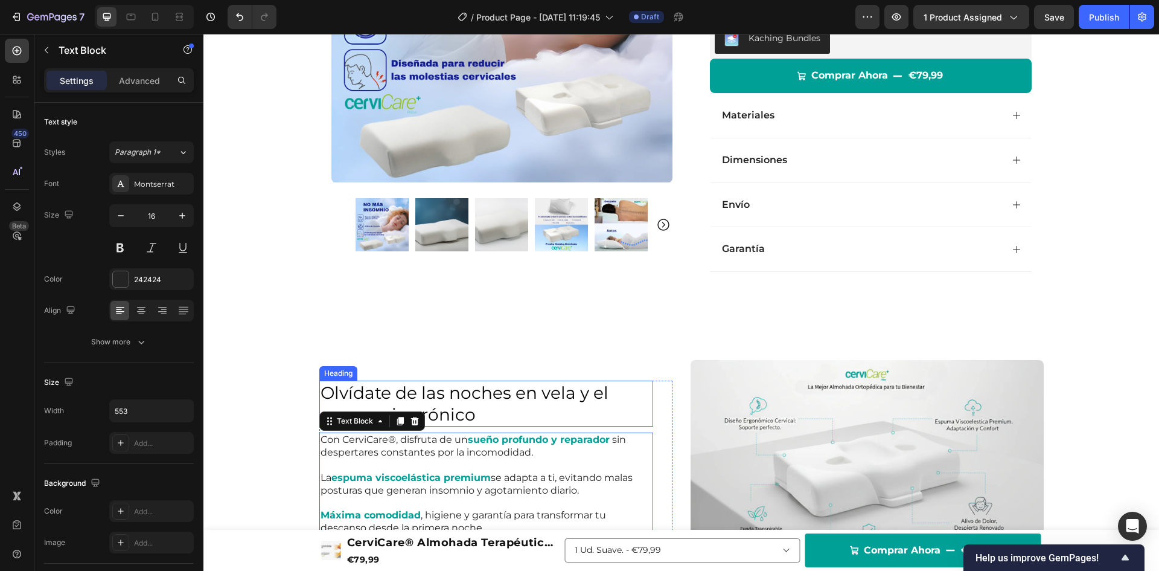
click at [554, 407] on h2 "Olvídate de las noches en vela y el cansancio crónico" at bounding box center [486, 403] width 334 height 46
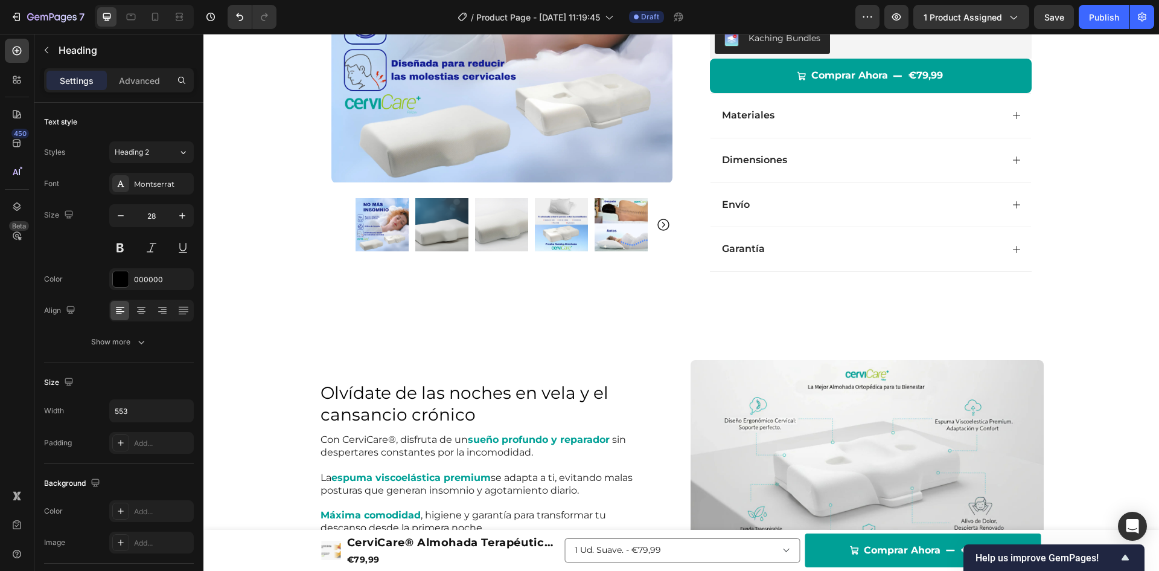
scroll to position [0, 0]
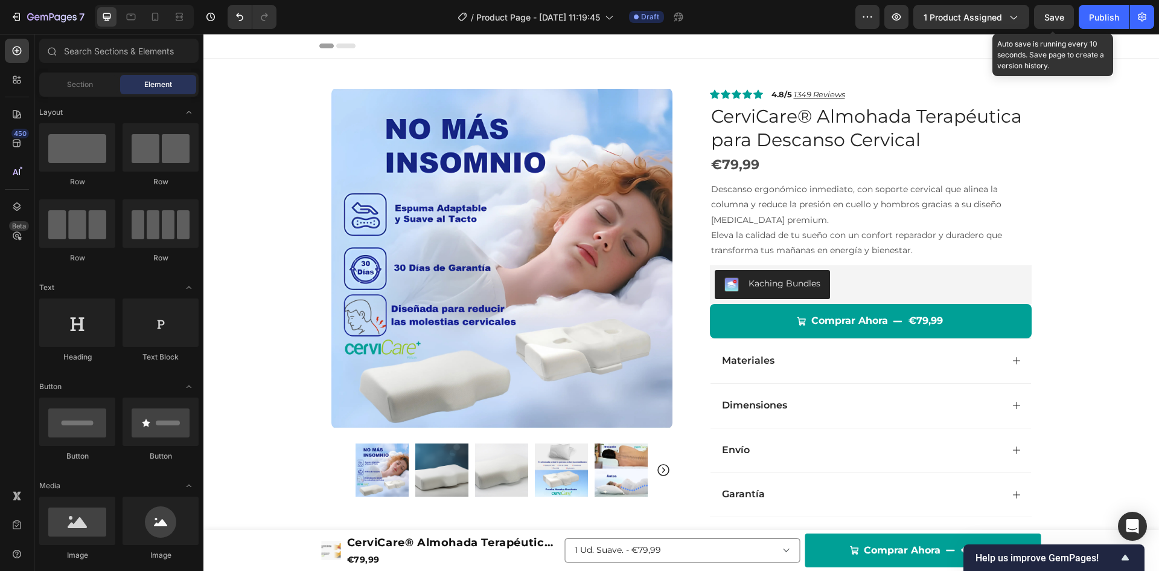
click at [1048, 20] on span "Save" at bounding box center [1055, 17] width 20 height 10
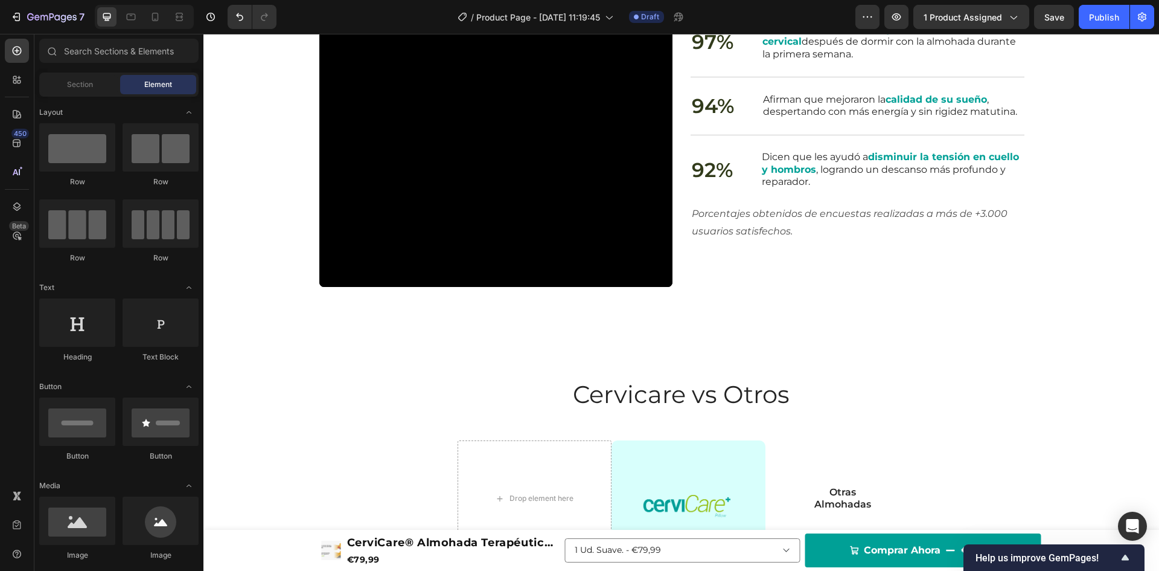
scroll to position [2170, 0]
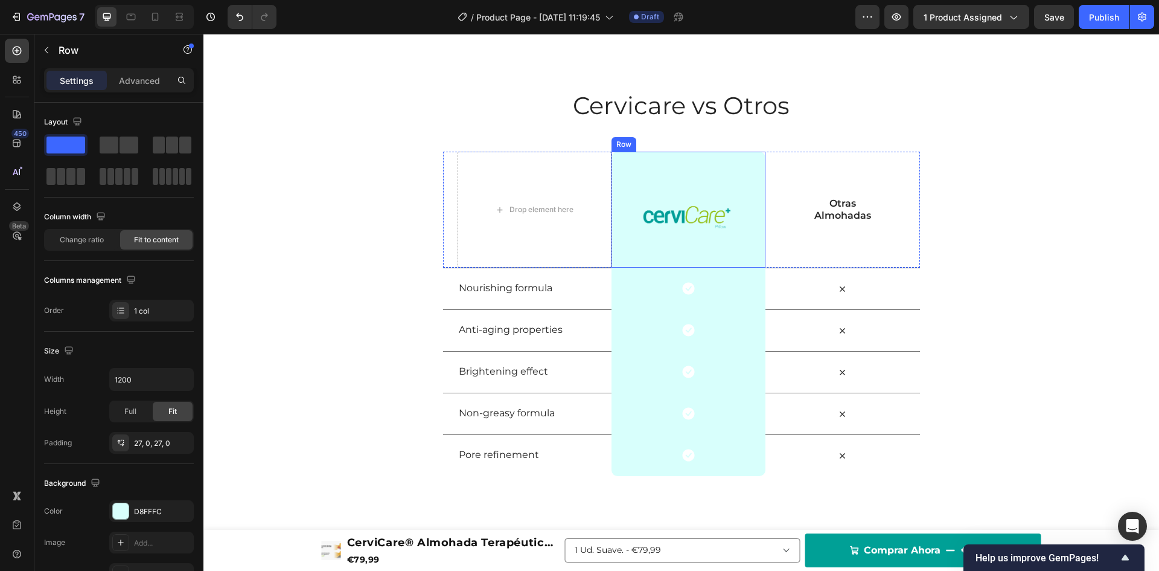
click at [652, 160] on div "Image Row" at bounding box center [689, 210] width 154 height 116
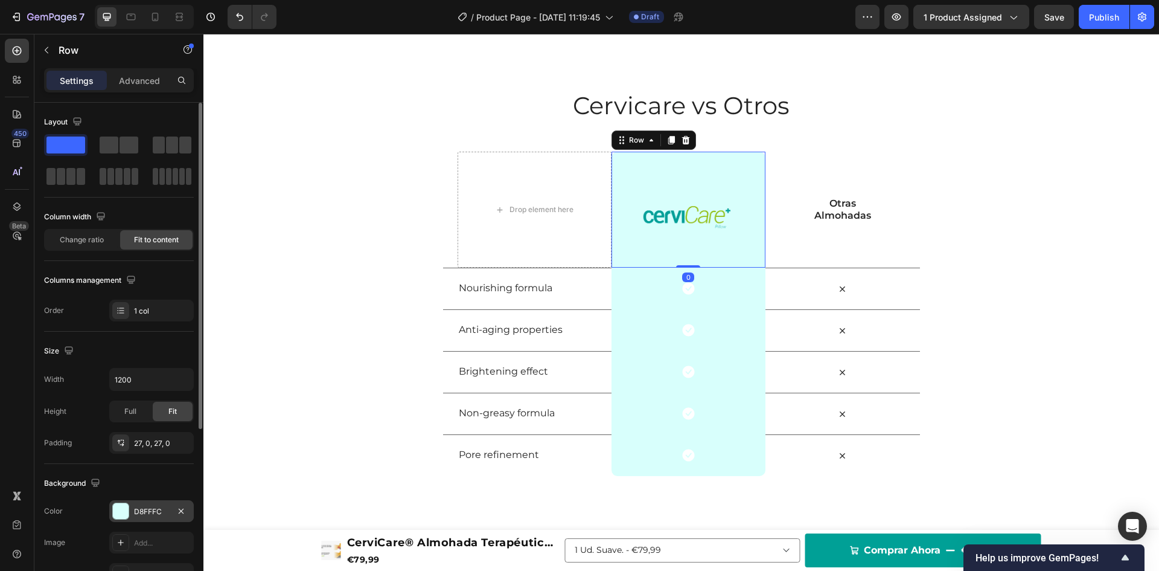
click at [139, 510] on div "D8FFFC" at bounding box center [151, 511] width 35 height 11
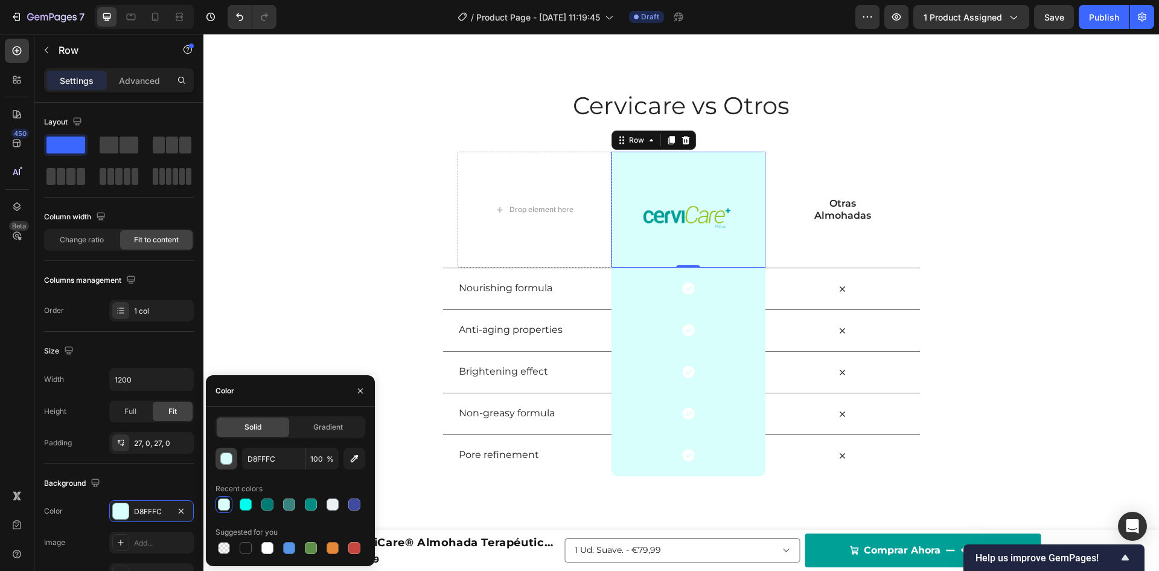
click at [225, 456] on div "button" at bounding box center [227, 459] width 12 height 12
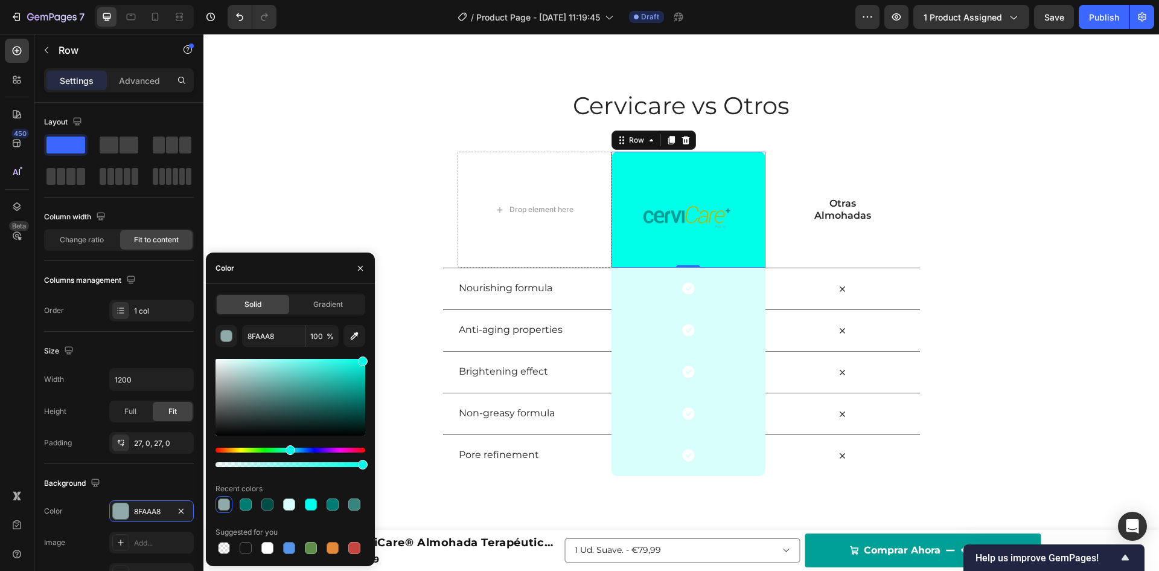
drag, startPoint x: 342, startPoint y: 392, endPoint x: 368, endPoint y: 354, distance: 46.6
click at [368, 354] on div "Solid Gradient 8FAAA8 100 % Recent colors Suggested for you" at bounding box center [290, 424] width 169 height 263
type input "00FFE9"
click at [359, 269] on icon "button" at bounding box center [360, 267] width 5 height 5
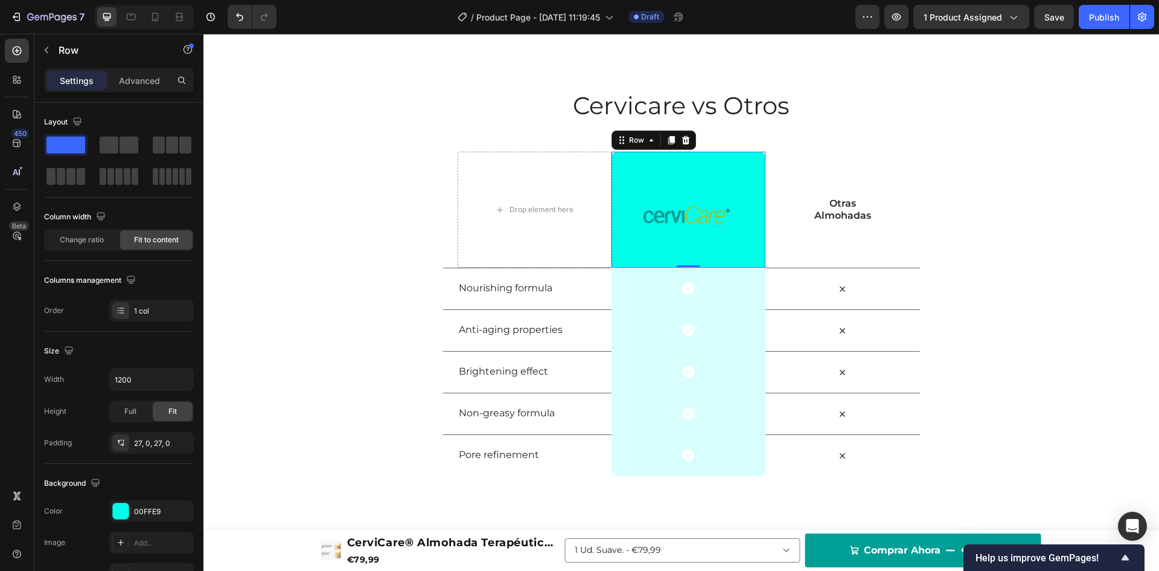
click at [66, 79] on p "Settings" at bounding box center [77, 80] width 34 height 13
click at [17, 49] on icon at bounding box center [16, 50] width 5 height 5
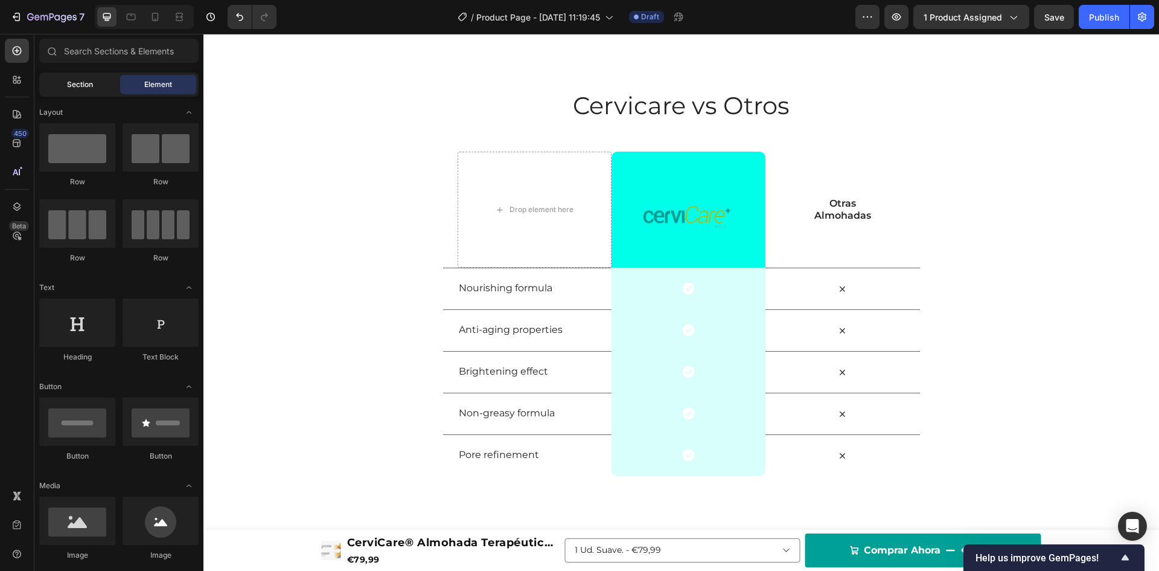
click at [80, 88] on span "Section" at bounding box center [80, 84] width 26 height 11
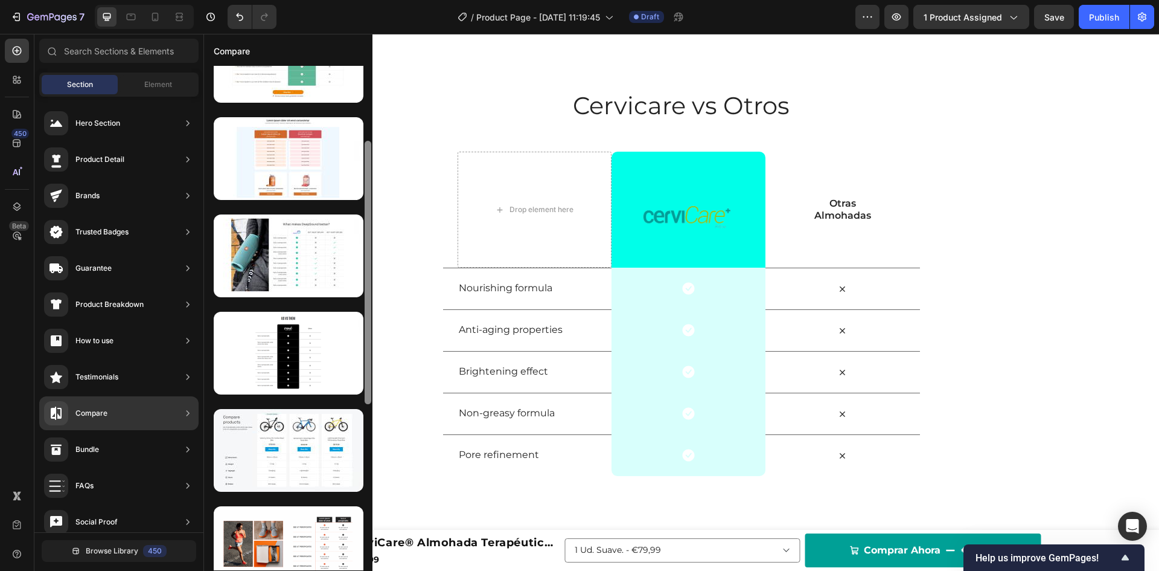
scroll to position [148, 0]
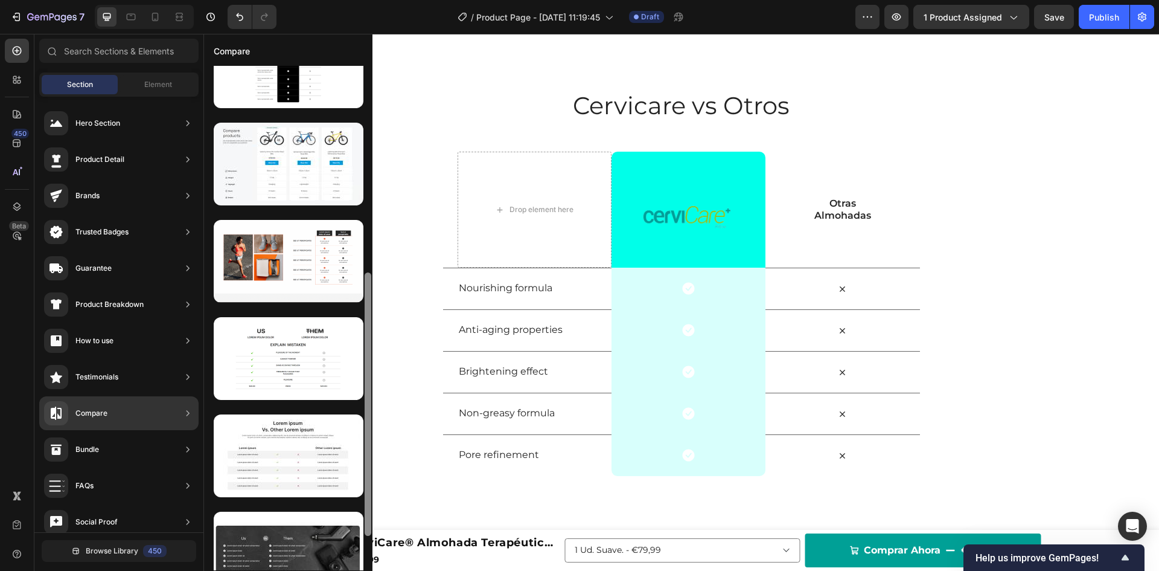
drag, startPoint x: 368, startPoint y: 304, endPoint x: 367, endPoint y: 530, distance: 226.4
click at [367, 530] on div at bounding box center [368, 403] width 7 height 263
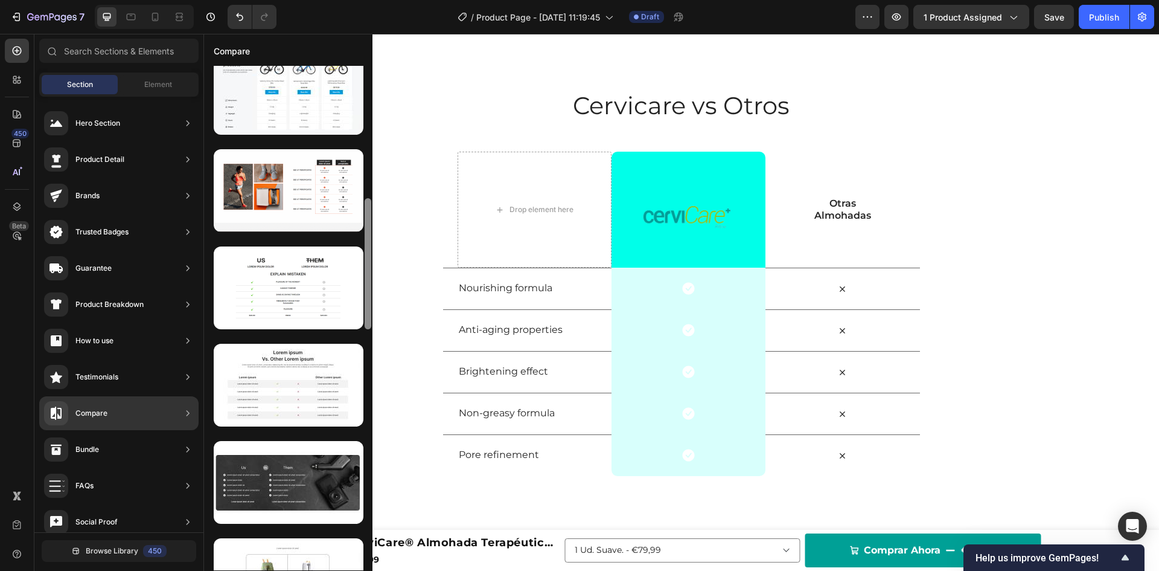
scroll to position [505, 0]
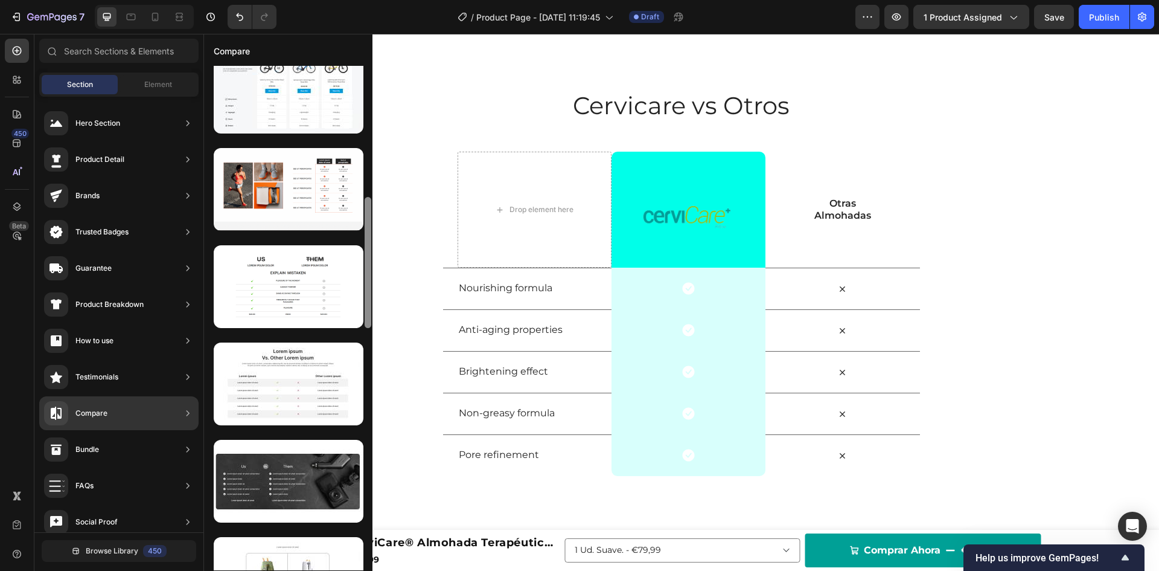
drag, startPoint x: 367, startPoint y: 504, endPoint x: 367, endPoint y: 542, distance: 37.4
click at [367, 542] on div at bounding box center [367, 318] width 9 height 504
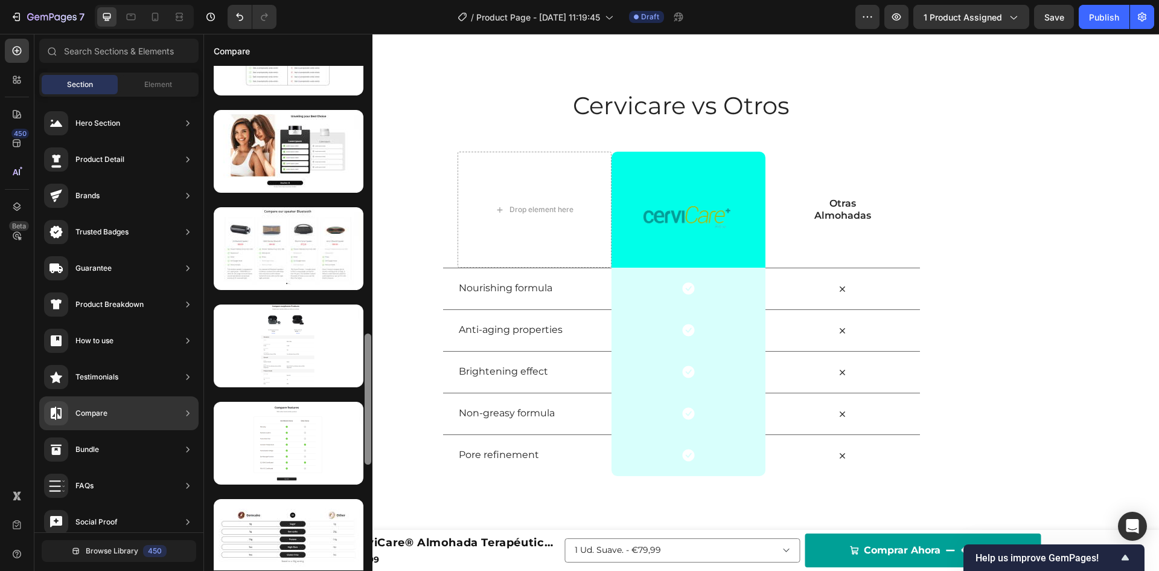
scroll to position [1031, 0]
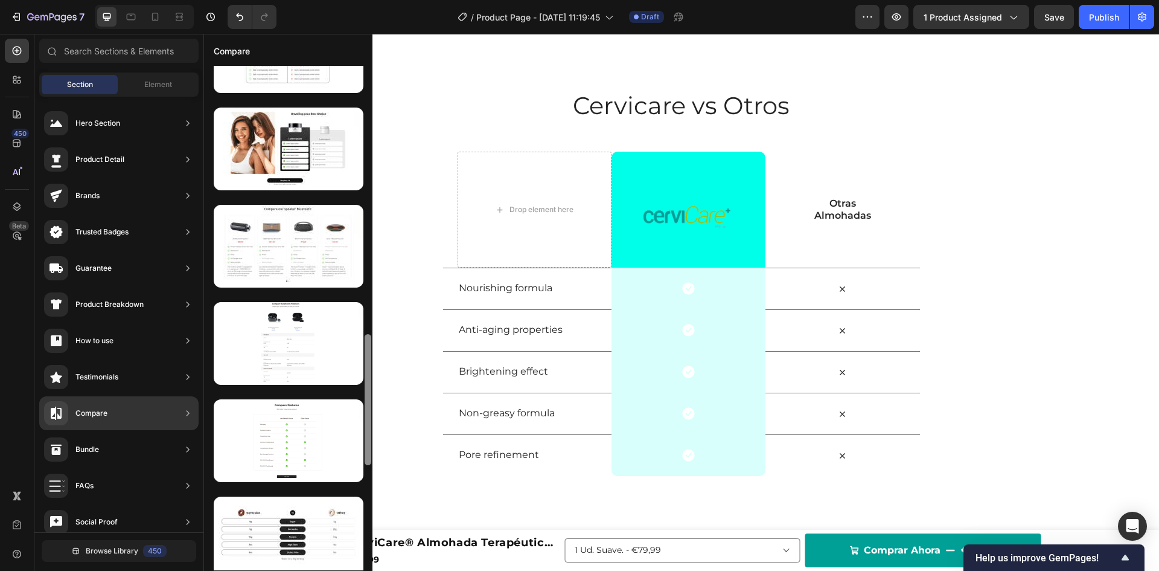
drag, startPoint x: 368, startPoint y: 287, endPoint x: 367, endPoint y: 424, distance: 137.1
click at [367, 424] on div at bounding box center [368, 399] width 7 height 131
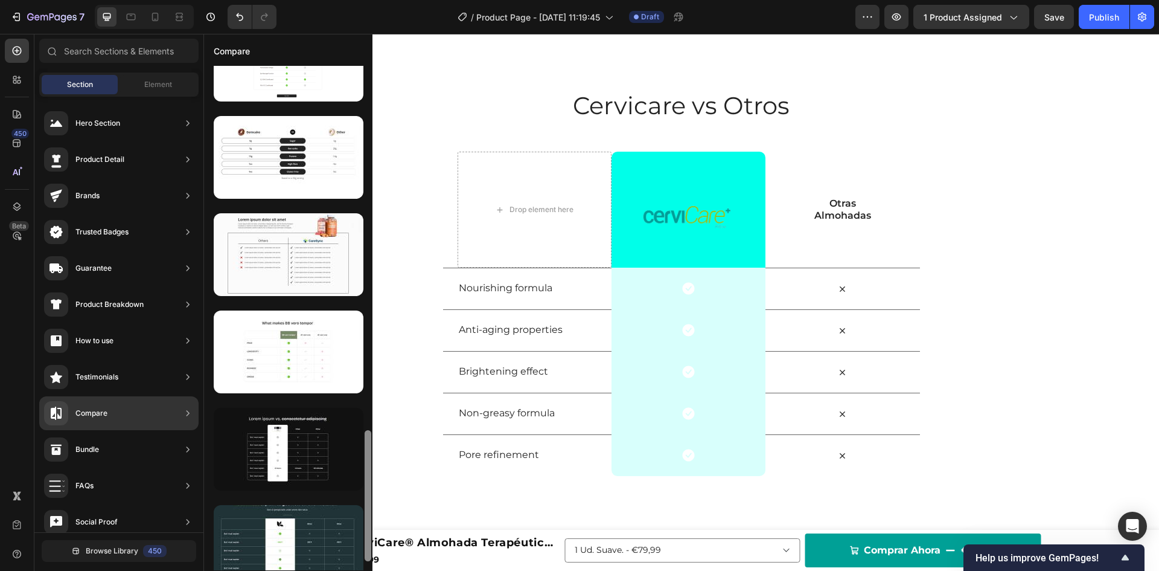
scroll to position [0, 0]
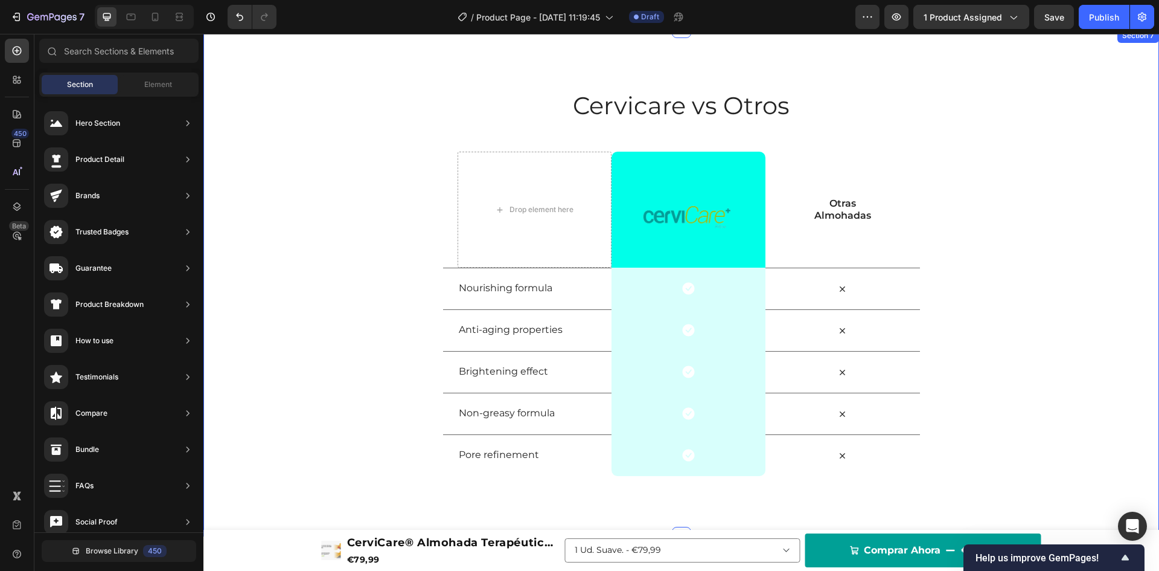
drag, startPoint x: 568, startPoint y: 437, endPoint x: 351, endPoint y: 517, distance: 231.9
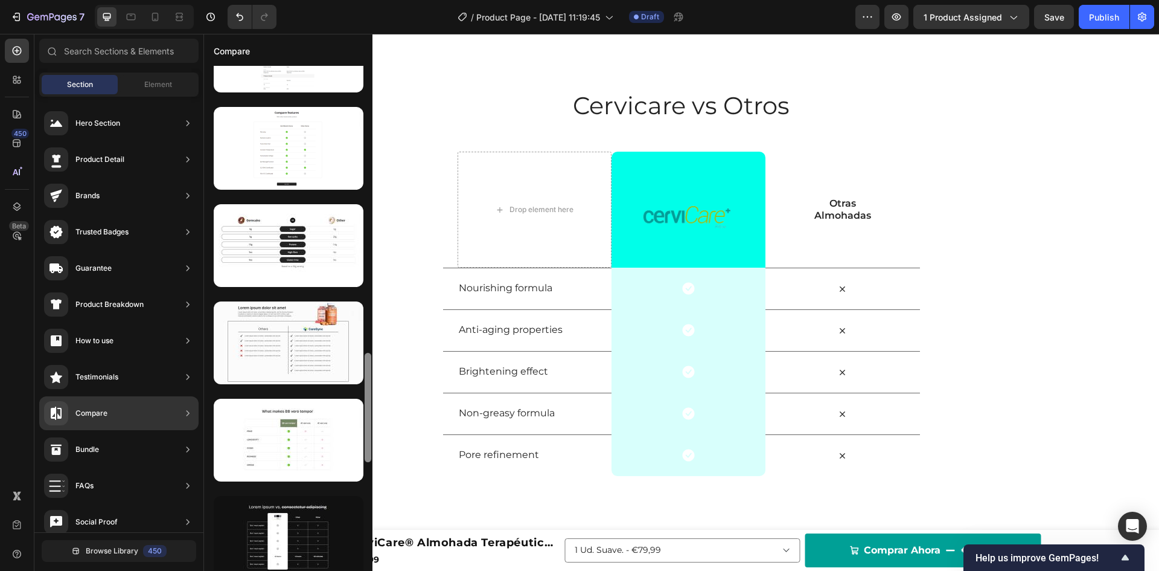
scroll to position [1822, 0]
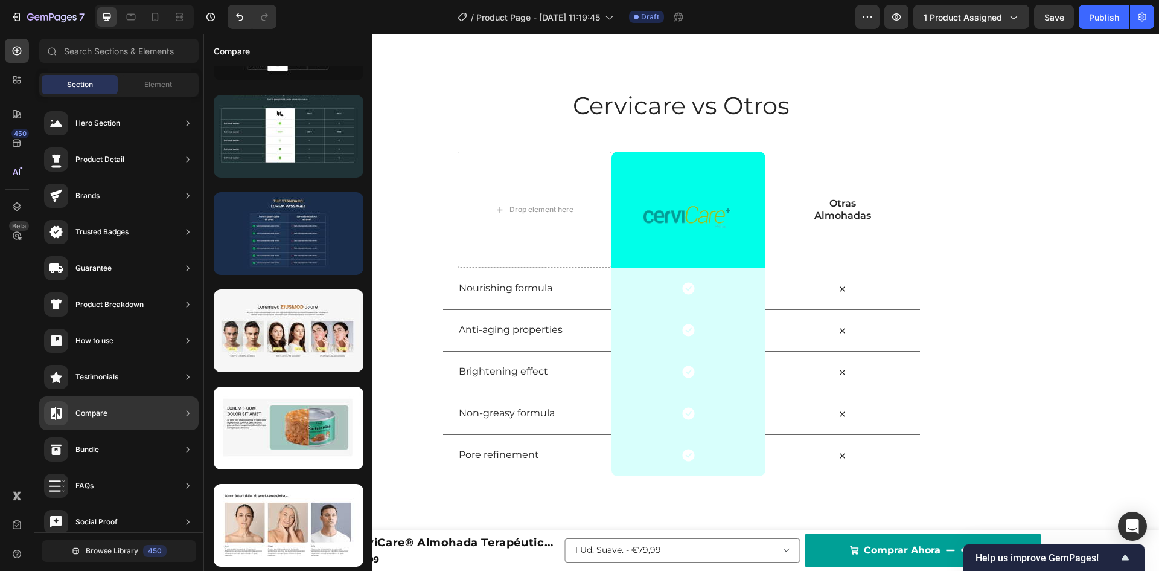
drag, startPoint x: 370, startPoint y: 479, endPoint x: 370, endPoint y: 487, distance: 7.8
click at [370, 487] on div at bounding box center [368, 515] width 7 height 109
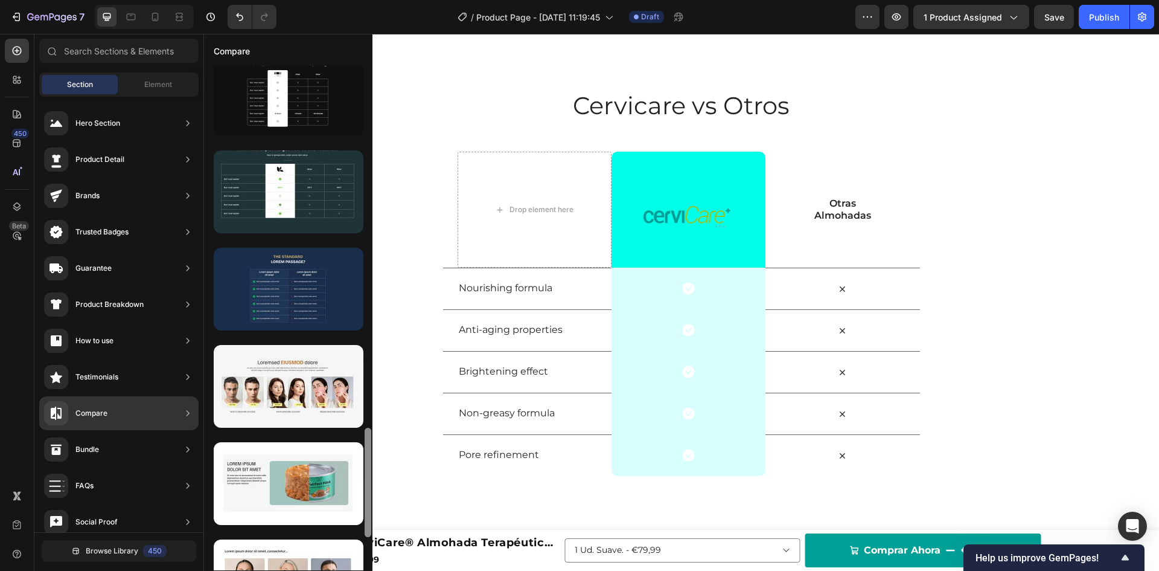
scroll to position [1749, 0]
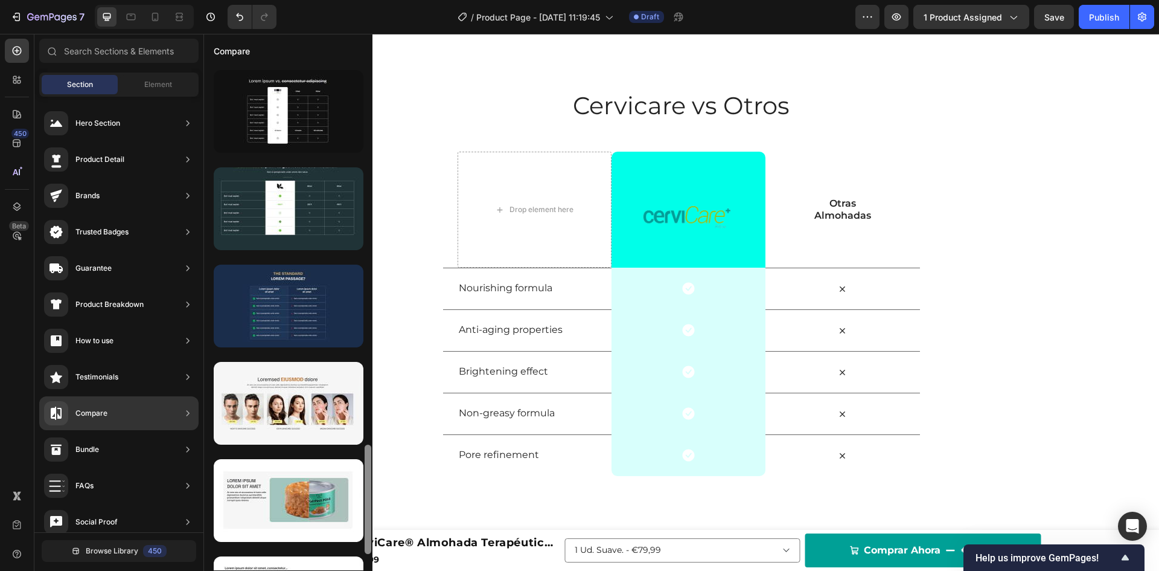
drag, startPoint x: 370, startPoint y: 487, endPoint x: 370, endPoint y: 471, distance: 15.7
click at [370, 471] on div at bounding box center [368, 498] width 7 height 109
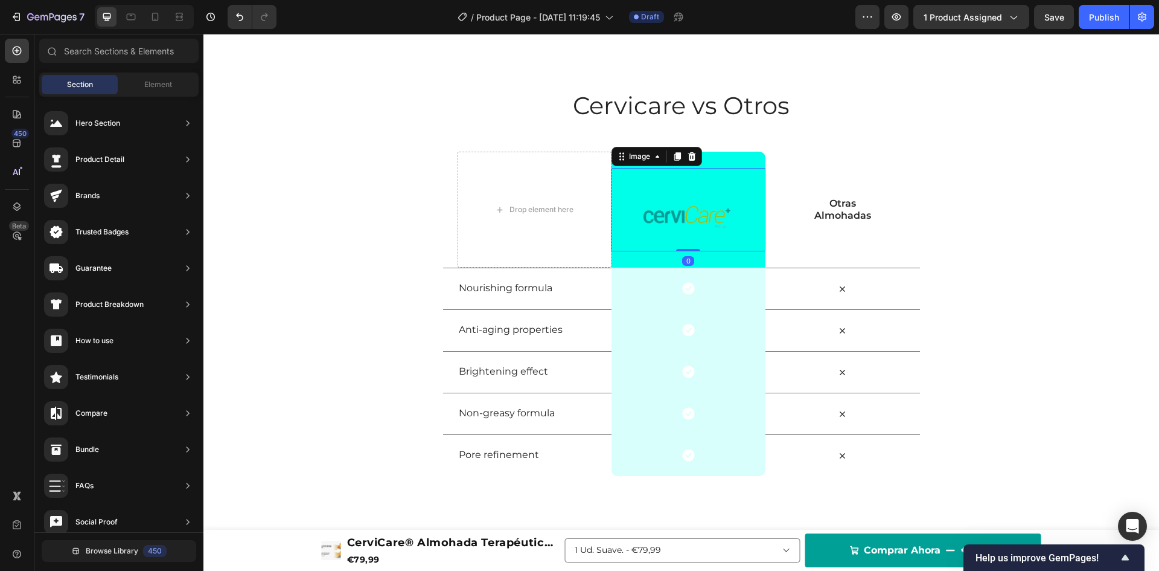
click at [652, 232] on img at bounding box center [689, 209] width 154 height 83
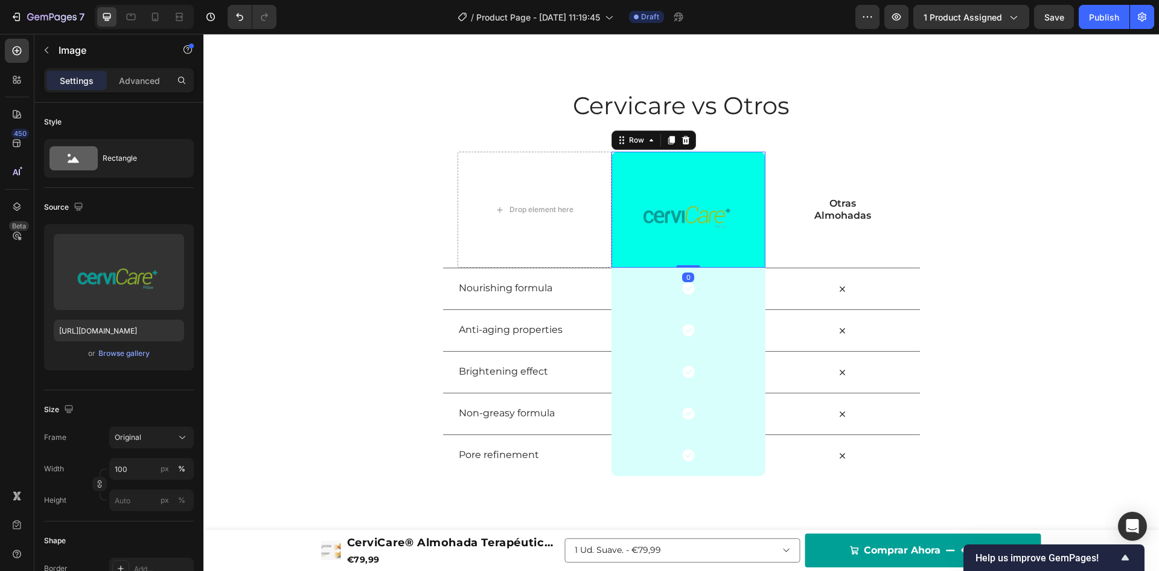
click at [735, 156] on div "Image Row 0" at bounding box center [689, 210] width 154 height 116
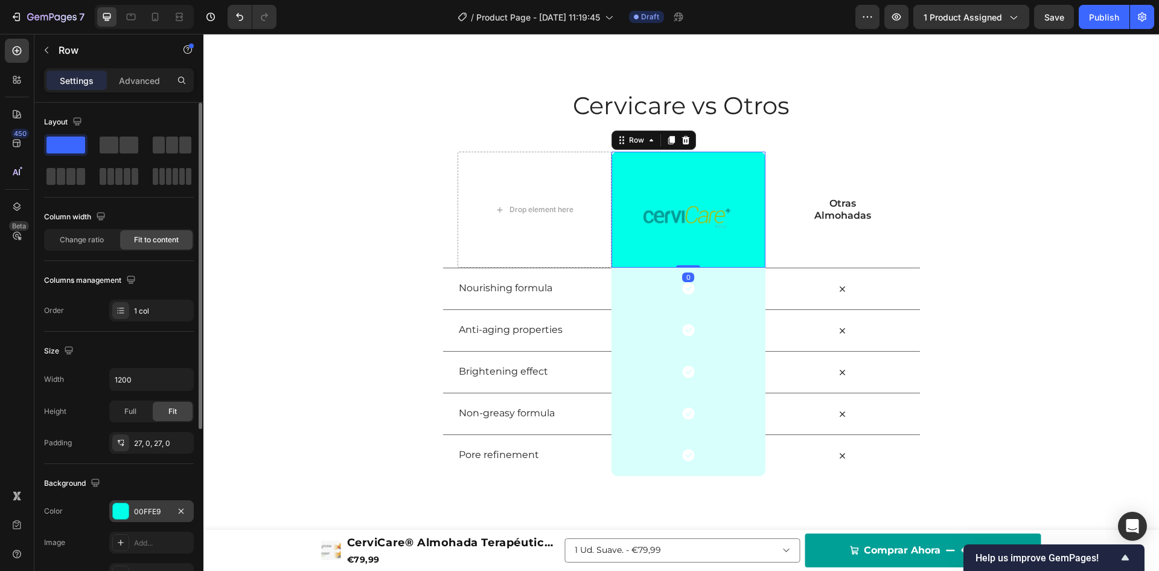
click at [128, 519] on div "00FFE9" at bounding box center [151, 511] width 85 height 22
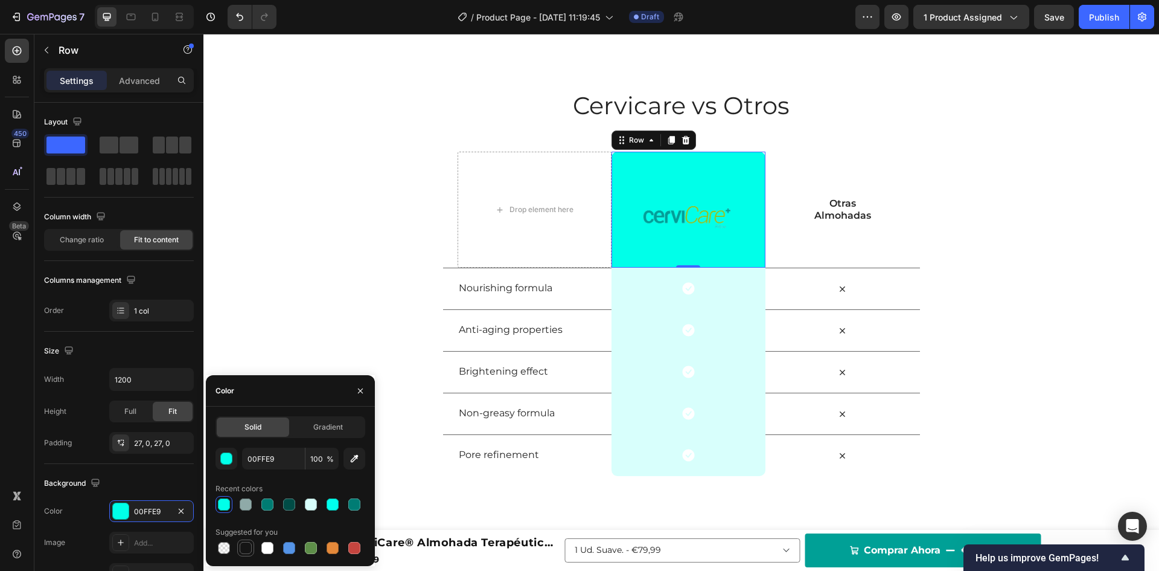
click at [250, 549] on div at bounding box center [246, 548] width 12 height 12
type input "151515"
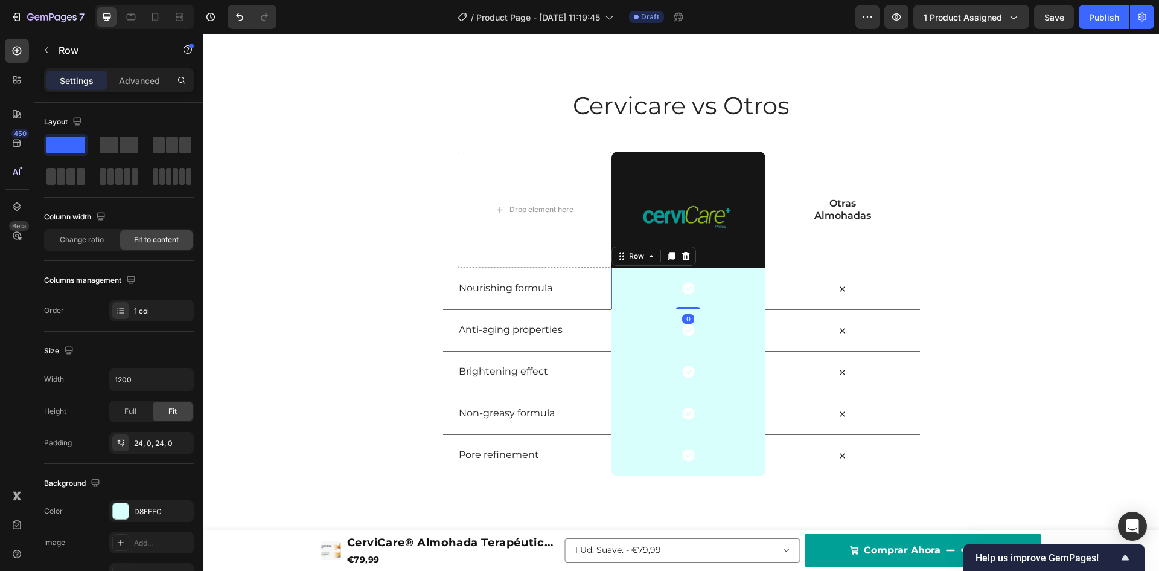
click at [630, 279] on div "Icon Row 0" at bounding box center [689, 288] width 154 height 42
click at [135, 507] on div "D8FFFC" at bounding box center [151, 511] width 35 height 11
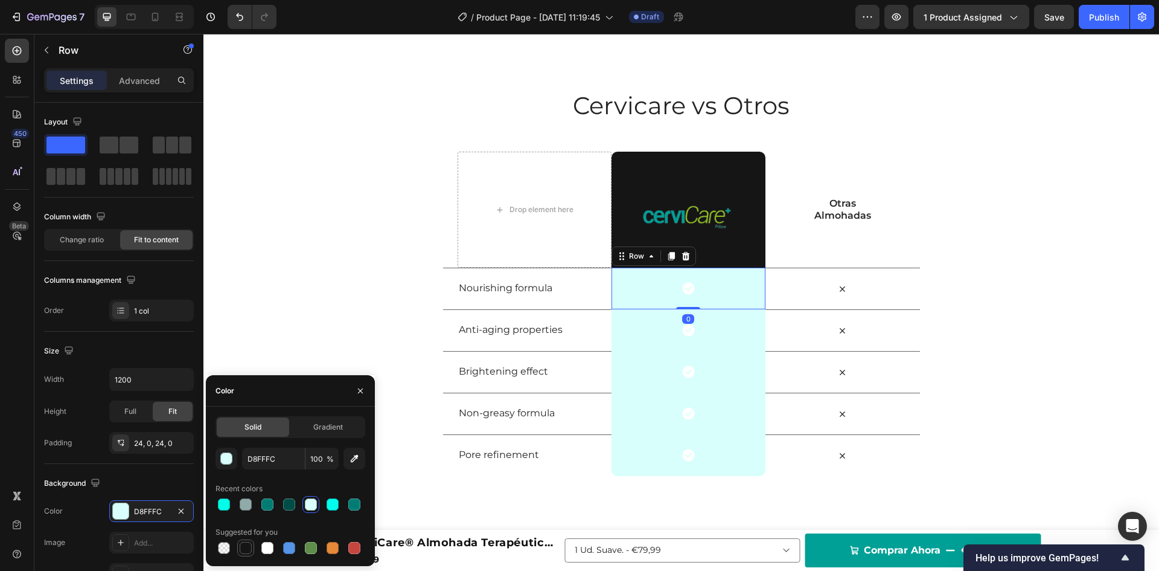
click at [246, 549] on div at bounding box center [246, 548] width 12 height 12
type input "151515"
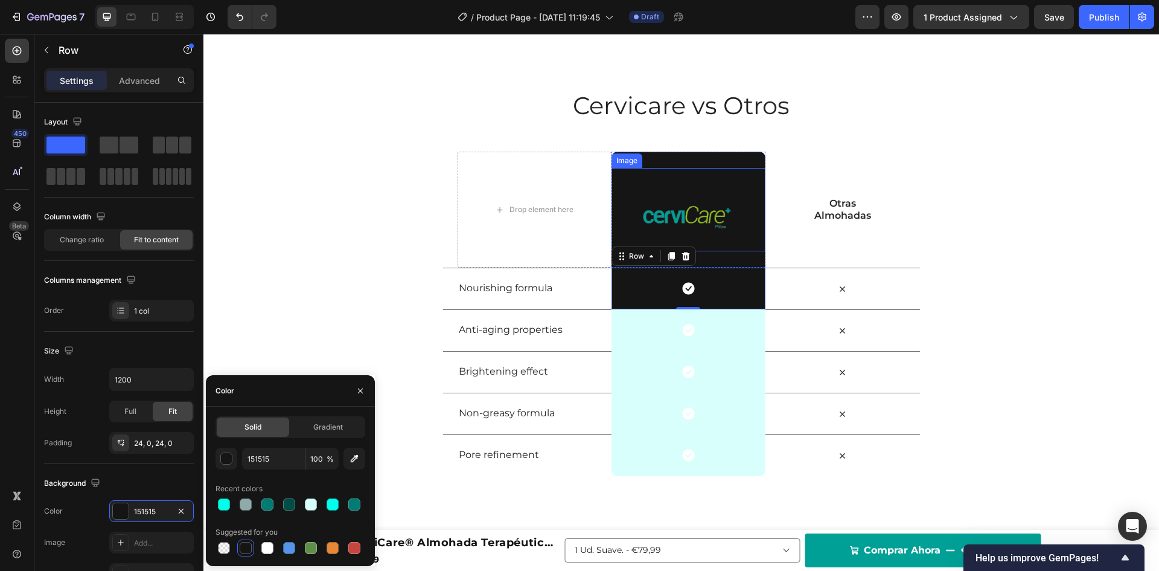
click at [618, 184] on img at bounding box center [689, 209] width 154 height 83
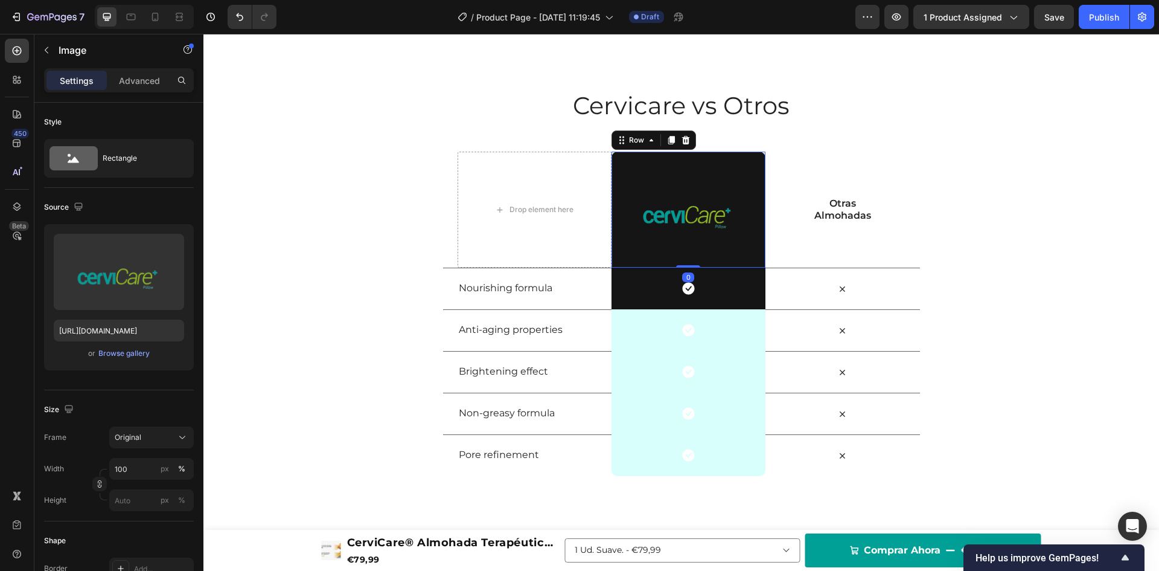
click at [726, 156] on div "Image Row 0" at bounding box center [689, 210] width 154 height 116
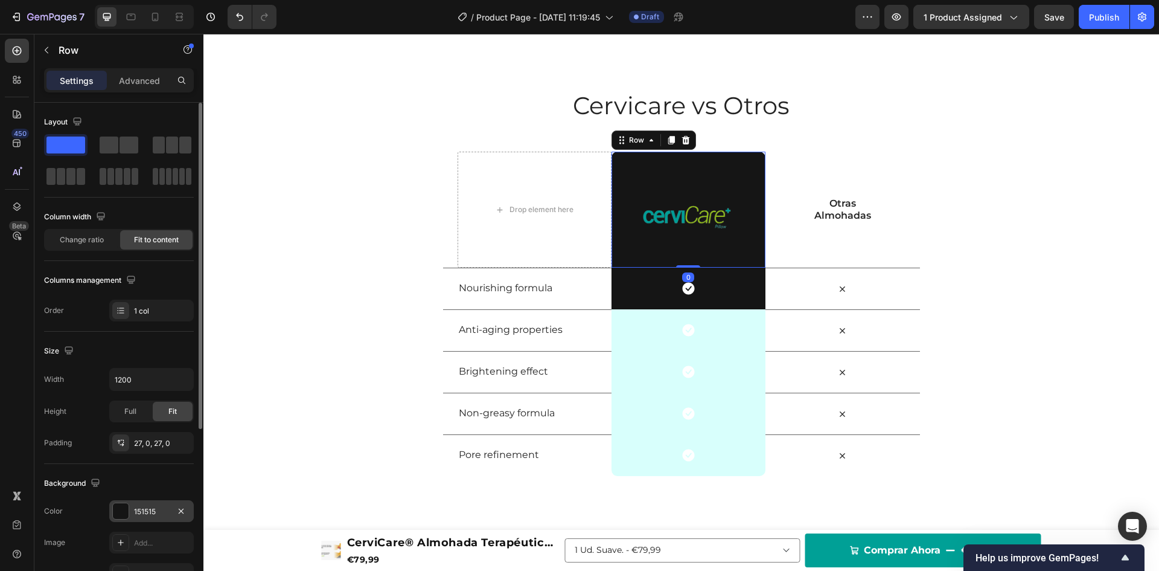
click at [127, 508] on div at bounding box center [121, 511] width 16 height 16
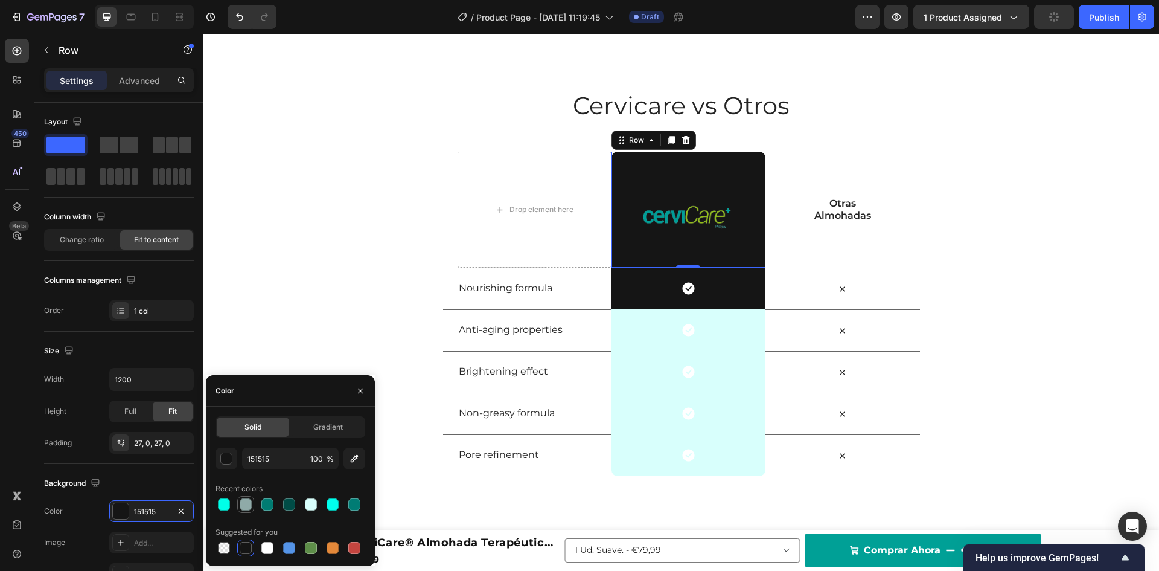
click at [238, 499] on div at bounding box center [245, 504] width 17 height 17
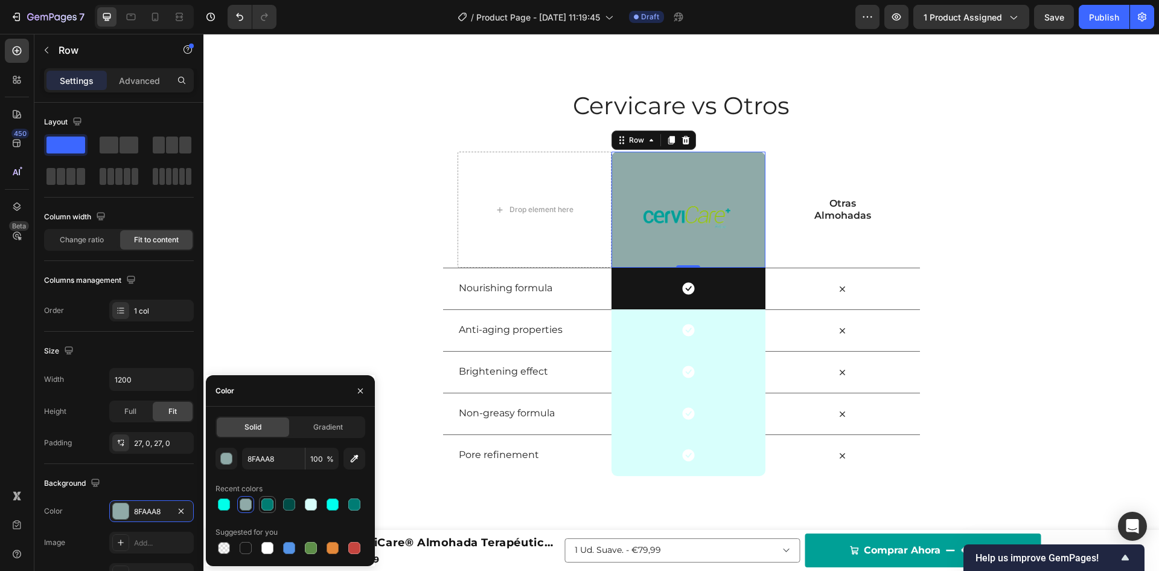
click at [274, 503] on div at bounding box center [267, 504] width 14 height 14
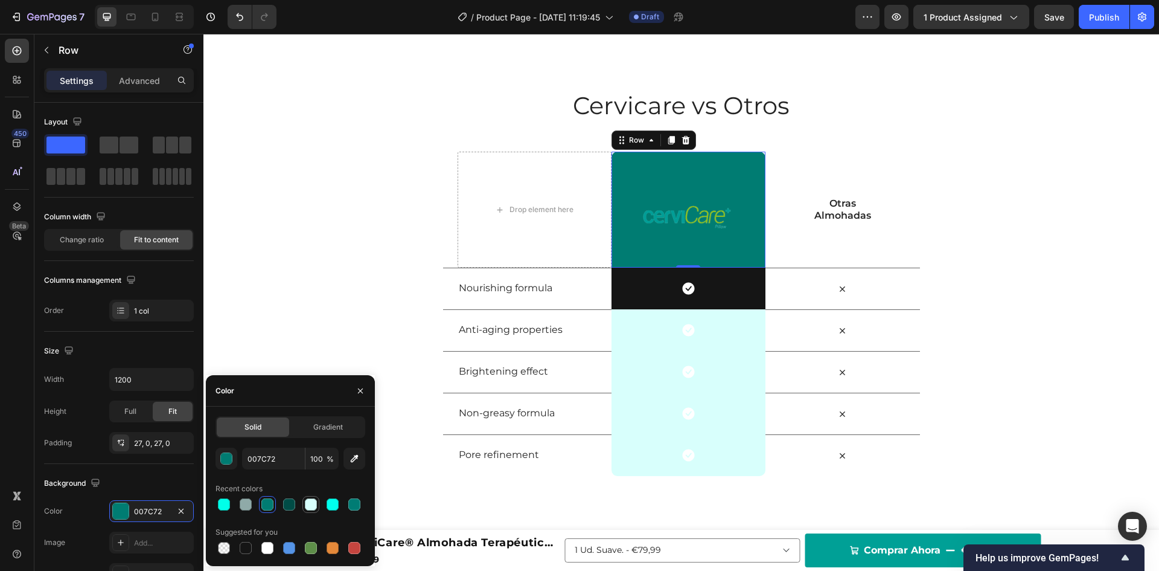
click at [307, 504] on div at bounding box center [311, 504] width 12 height 12
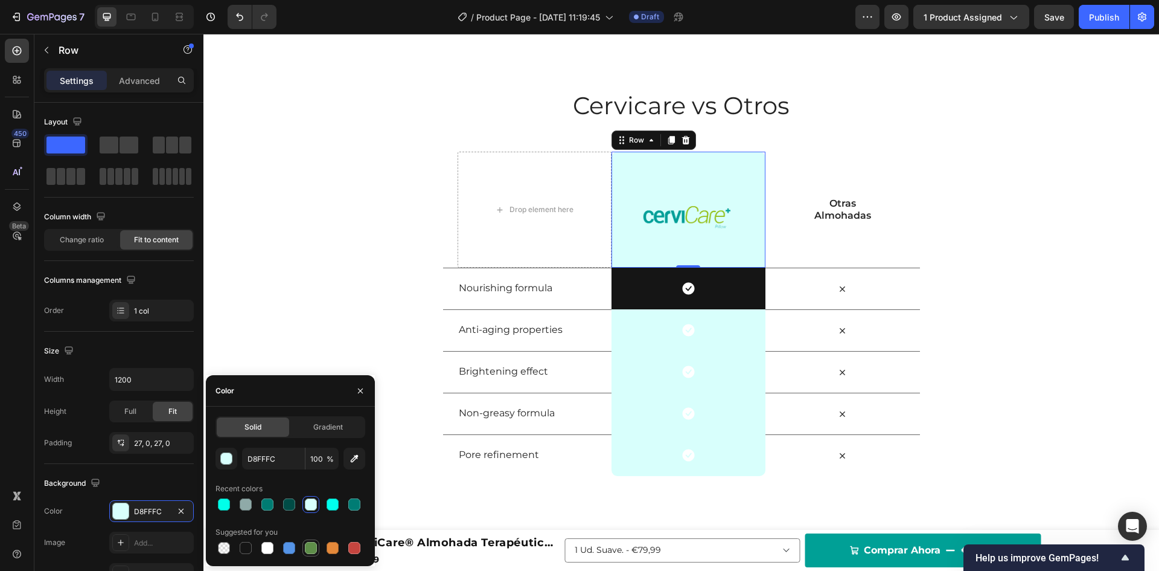
click at [314, 548] on div at bounding box center [311, 548] width 12 height 12
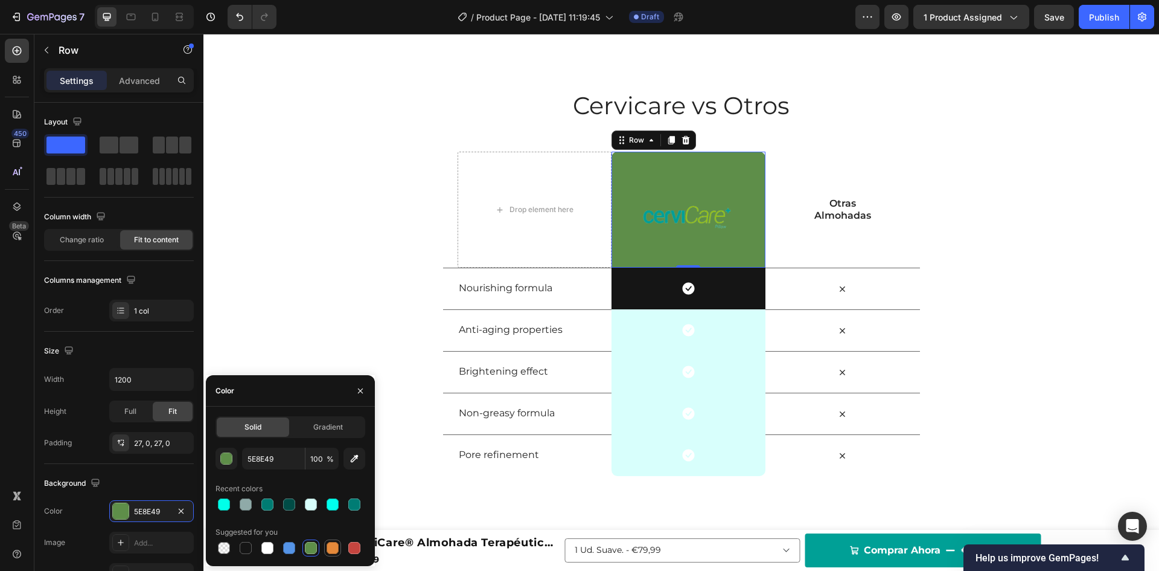
click at [333, 548] on div at bounding box center [333, 548] width 12 height 12
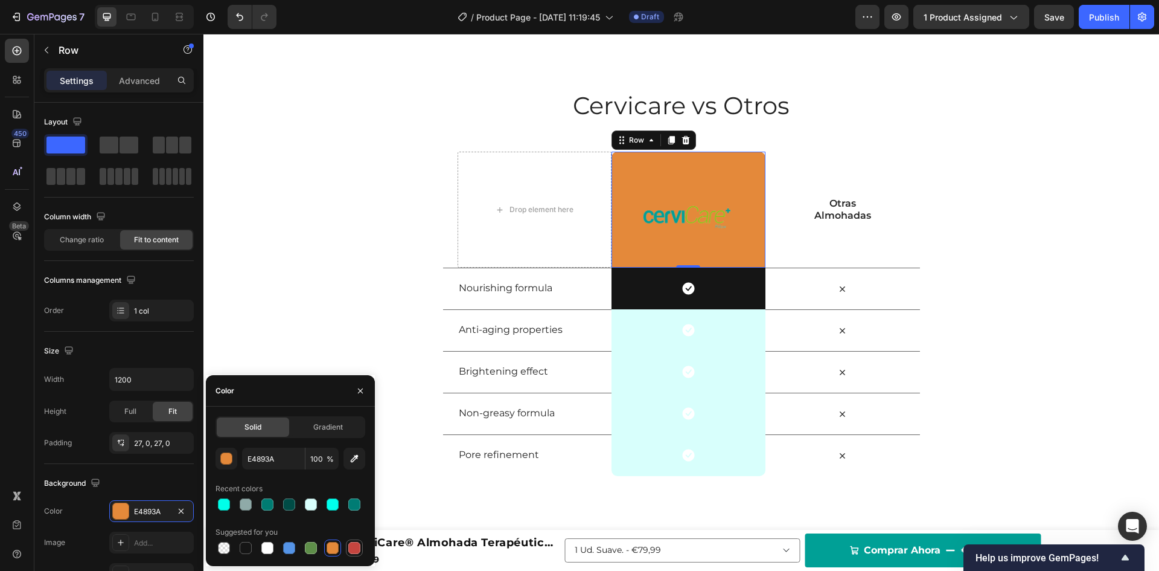
click at [358, 552] on div at bounding box center [354, 548] width 12 height 12
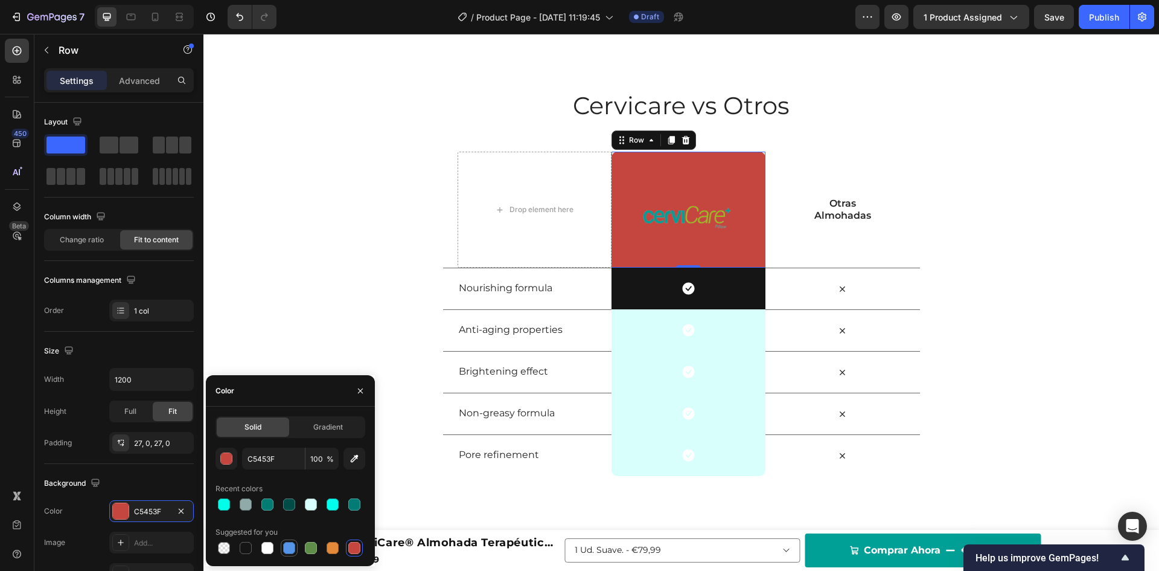
click at [288, 544] on div at bounding box center [289, 548] width 12 height 12
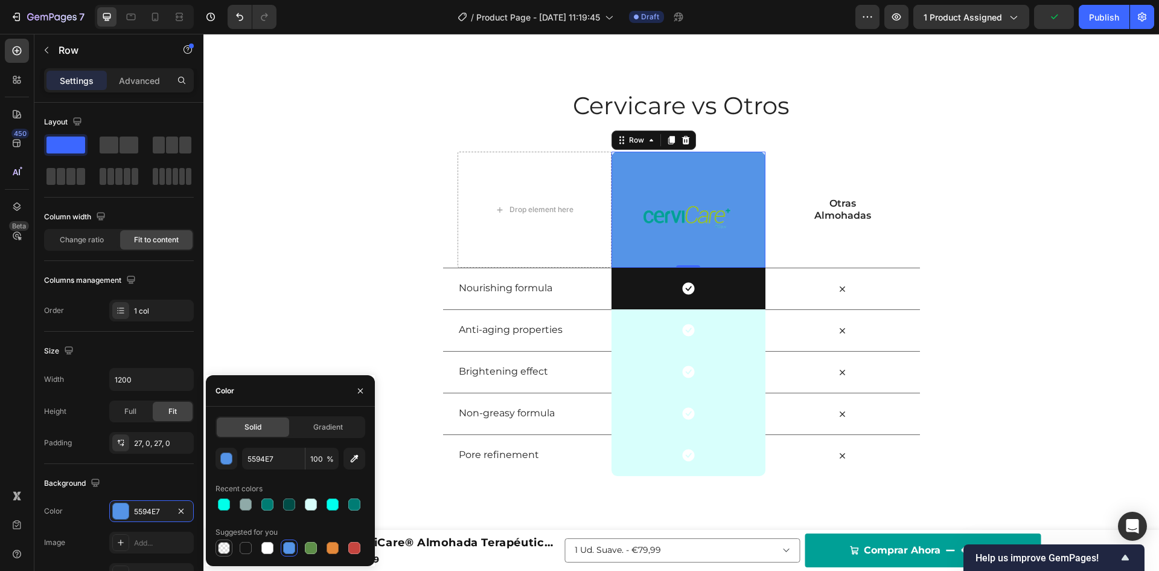
click at [217, 545] on div at bounding box center [224, 547] width 14 height 14
type input "000000"
type input "0"
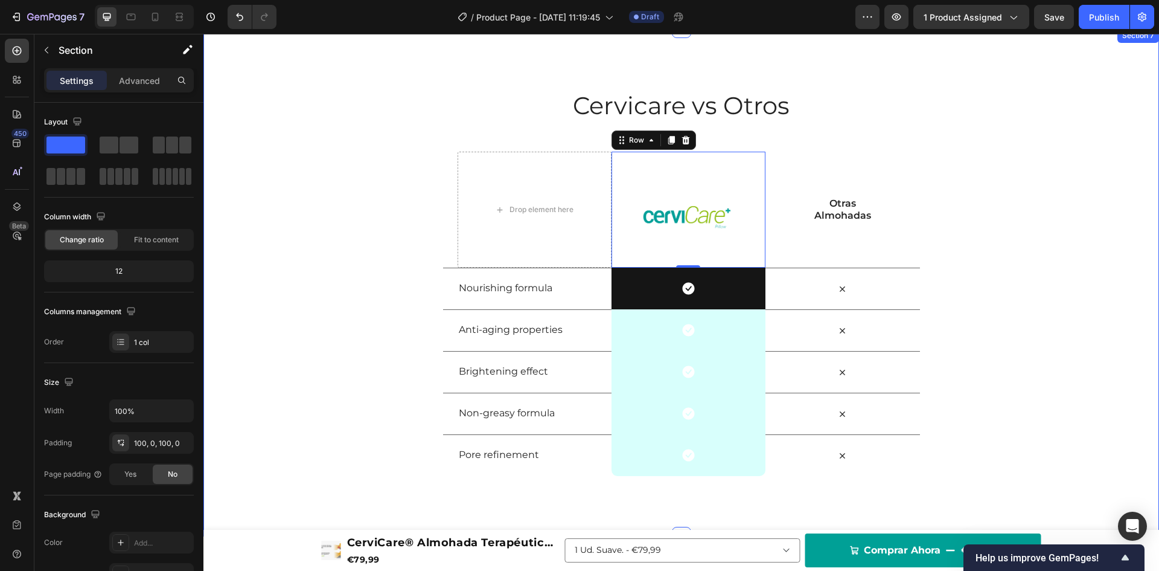
click at [316, 246] on div "Cervicare vs Otros Heading Row Drop element here Image Row 0 Otras Almohadas Te…" at bounding box center [681, 282] width 956 height 387
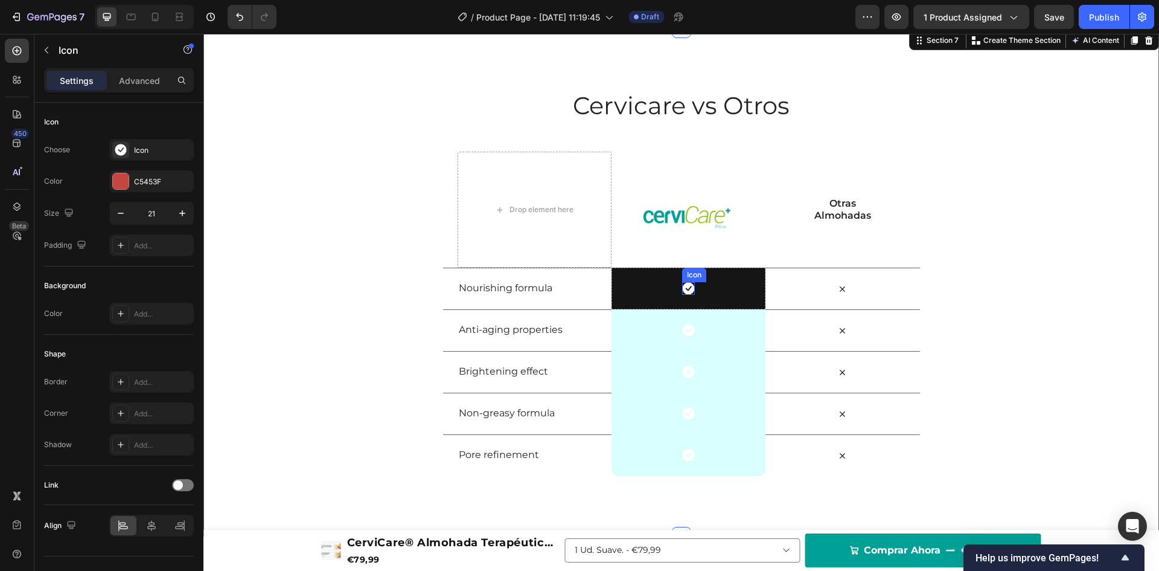
click at [685, 286] on icon at bounding box center [688, 289] width 12 height 12
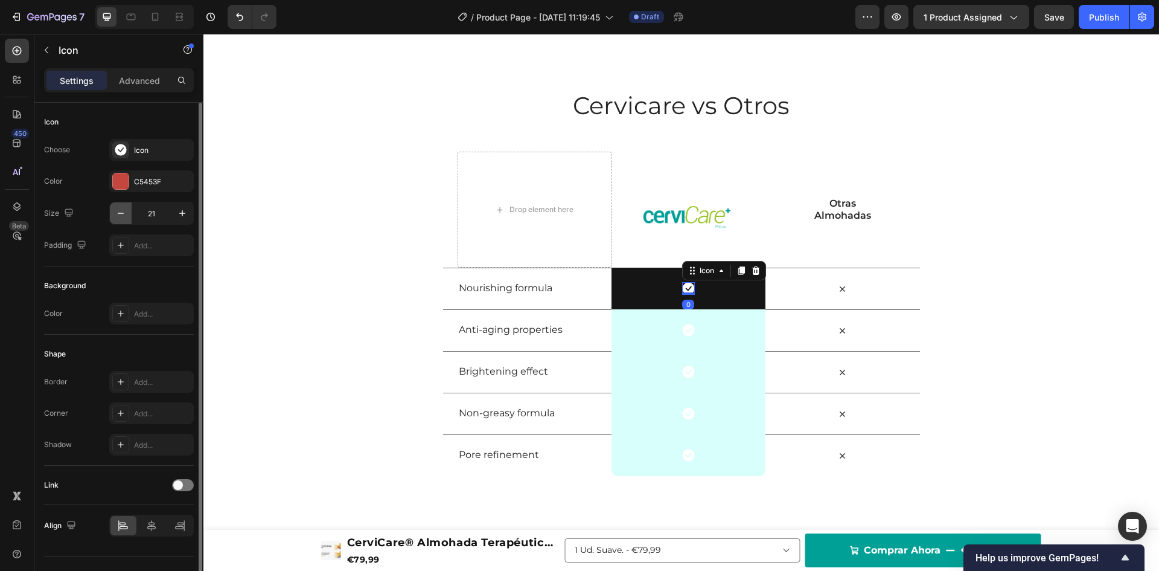
click at [125, 214] on icon "button" at bounding box center [121, 213] width 12 height 12
click at [182, 210] on icon "button" at bounding box center [182, 213] width 6 height 6
type input "21"
click at [185, 178] on icon "button" at bounding box center [181, 181] width 10 height 10
click at [697, 271] on div "Icon" at bounding box center [706, 271] width 19 height 0
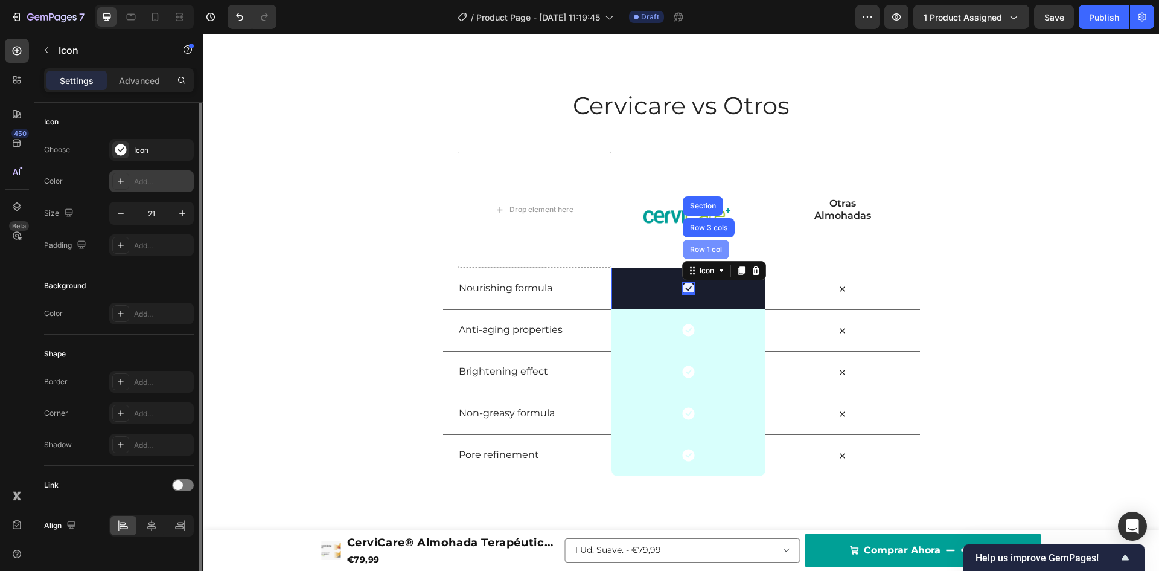
click at [699, 245] on div "Row 1 col" at bounding box center [706, 249] width 46 height 19
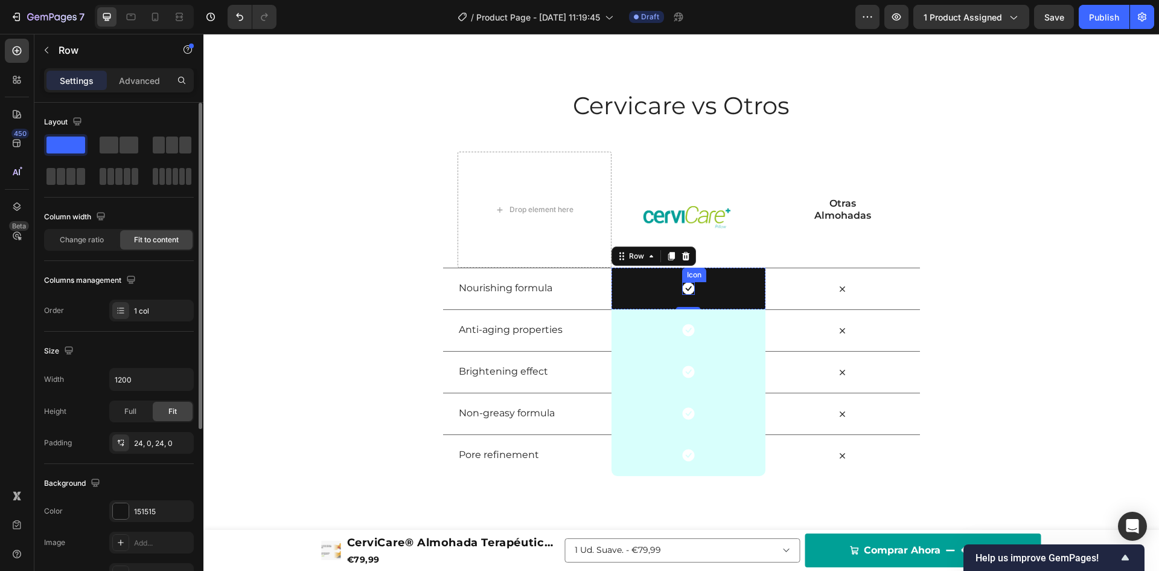
click at [683, 290] on icon at bounding box center [688, 288] width 13 height 13
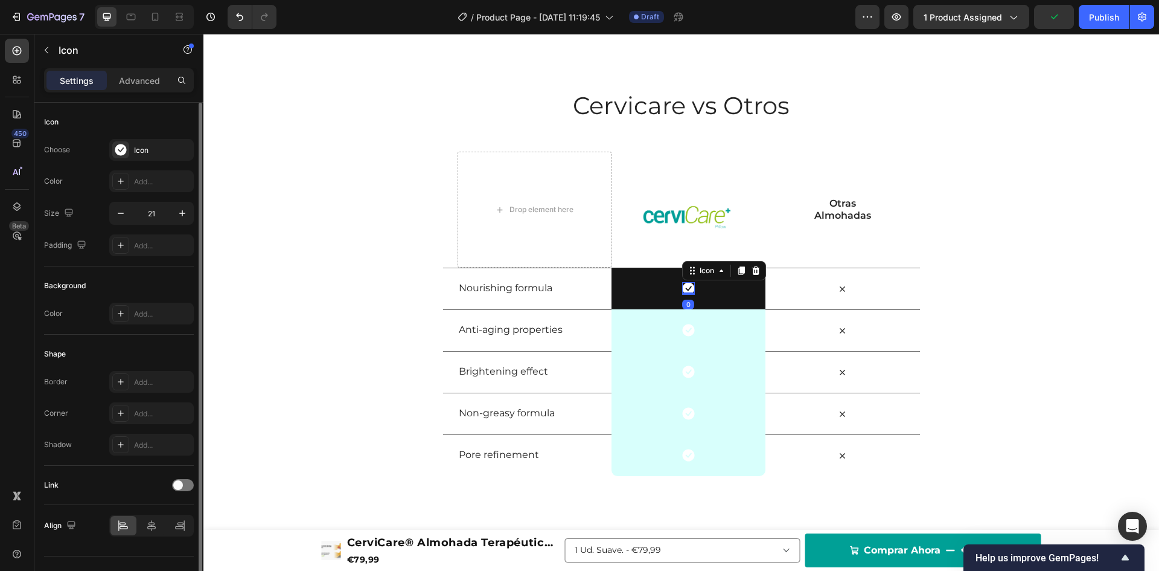
click at [137, 138] on div "Icon Choose Icon Color Add... Size 21 Padding Add..." at bounding box center [119, 185] width 150 height 164
click at [132, 147] on div "Icon" at bounding box center [151, 150] width 85 height 22
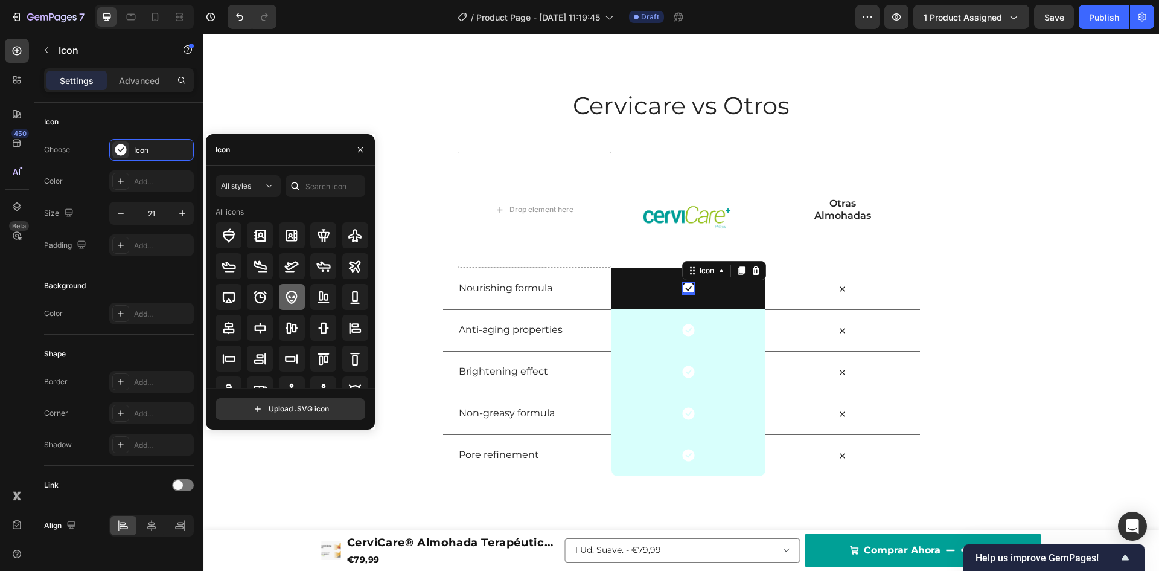
click at [286, 294] on icon at bounding box center [291, 296] width 11 height 13
click at [263, 294] on icon at bounding box center [260, 296] width 13 height 12
click at [243, 17] on icon "Undo/Redo" at bounding box center [240, 17] width 12 height 12
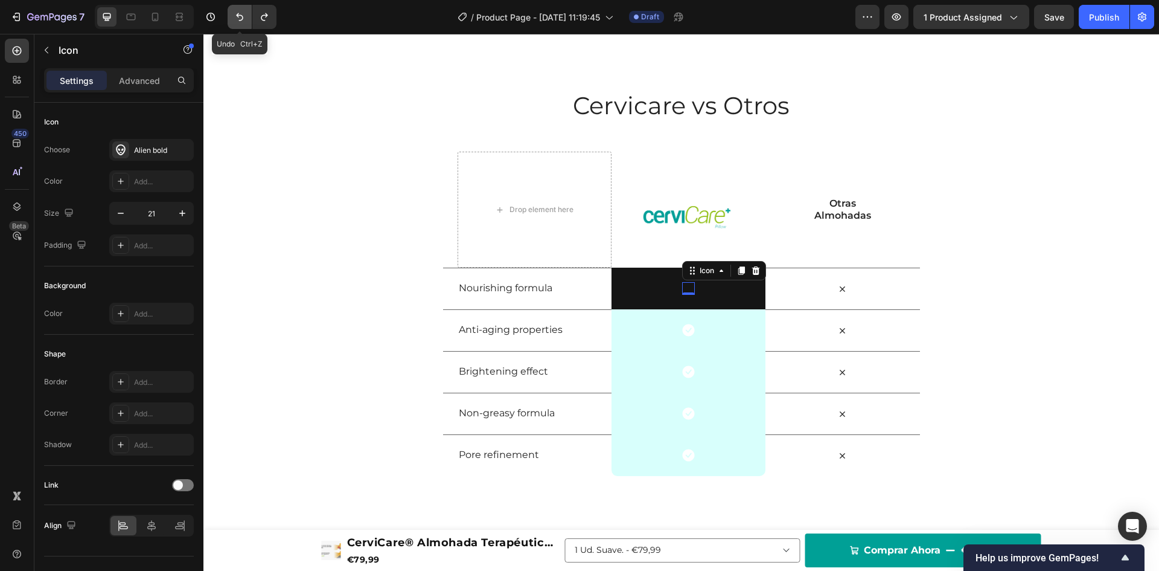
click at [243, 17] on icon "Undo/Redo" at bounding box center [240, 17] width 12 height 12
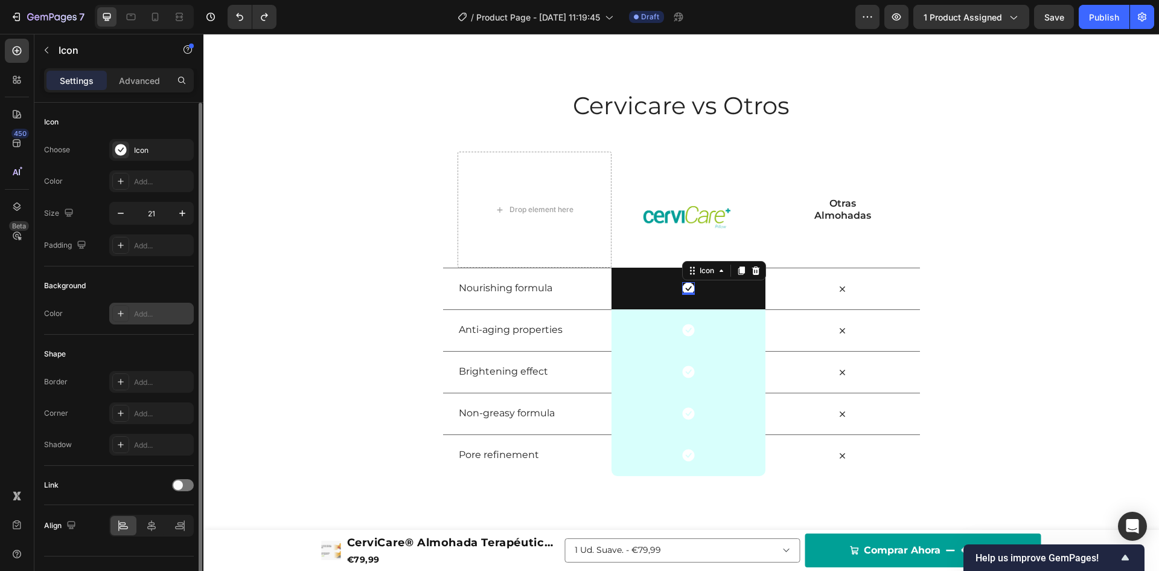
click at [129, 315] on div "Add..." at bounding box center [151, 314] width 85 height 22
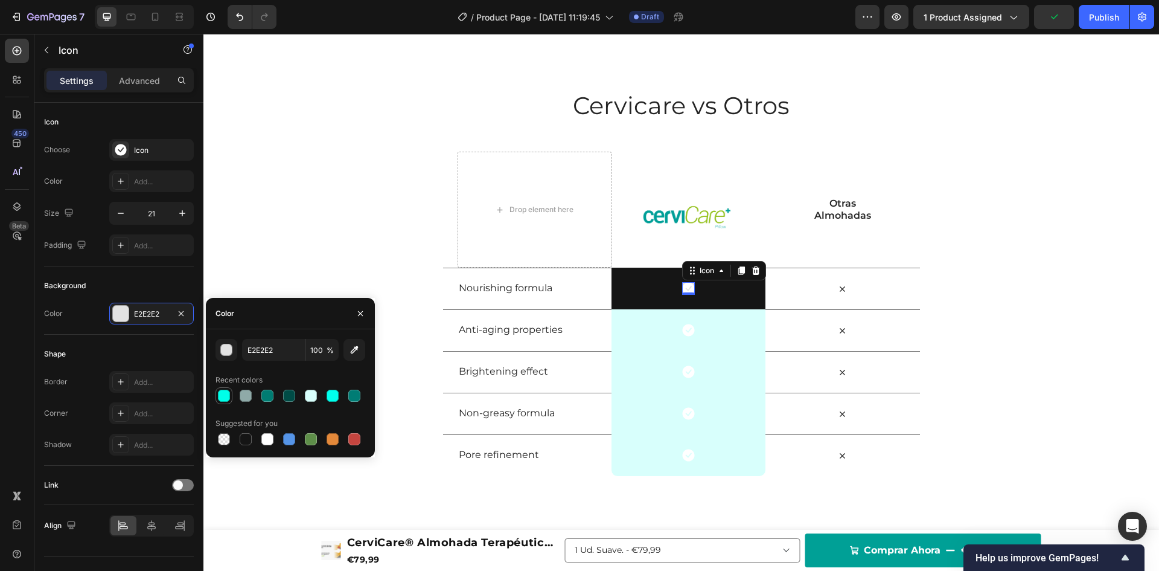
click at [226, 394] on div at bounding box center [224, 395] width 12 height 12
click at [246, 443] on div at bounding box center [246, 439] width 12 height 12
type input "151515"
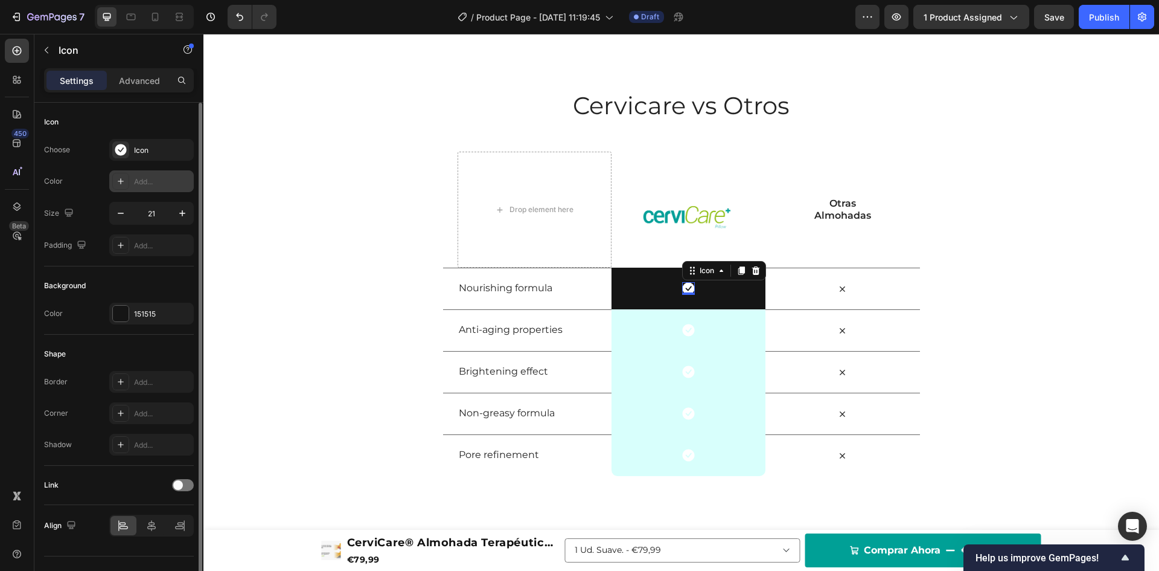
click at [135, 184] on div "Add..." at bounding box center [162, 181] width 57 height 11
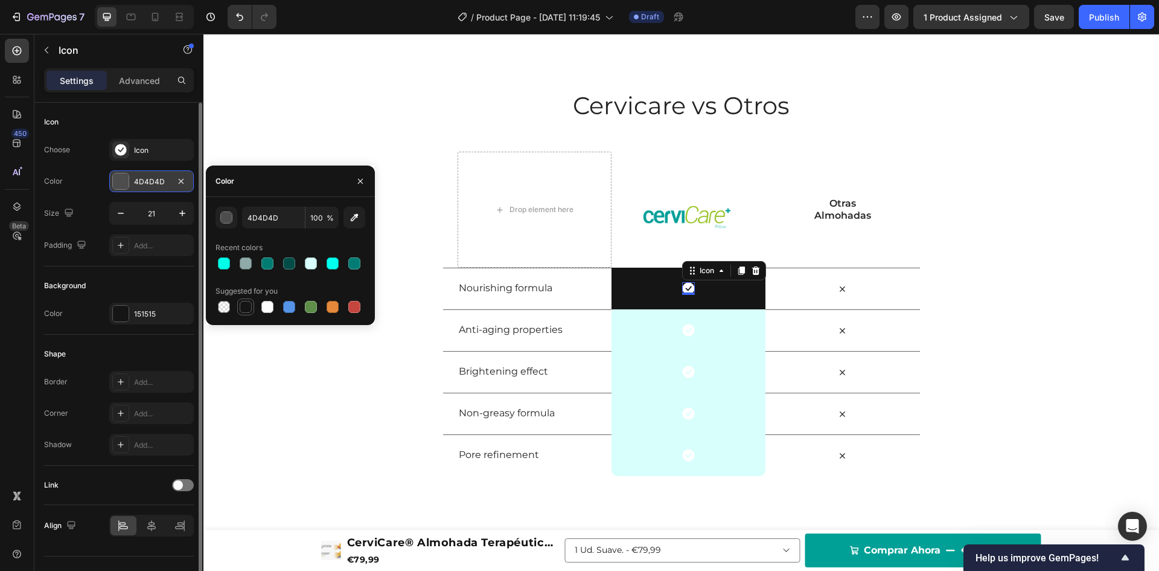
click at [246, 310] on div at bounding box center [246, 307] width 12 height 12
type input "151515"
click at [254, 286] on div "Suggested for you" at bounding box center [247, 291] width 62 height 11
click at [362, 175] on button "button" at bounding box center [360, 180] width 19 height 19
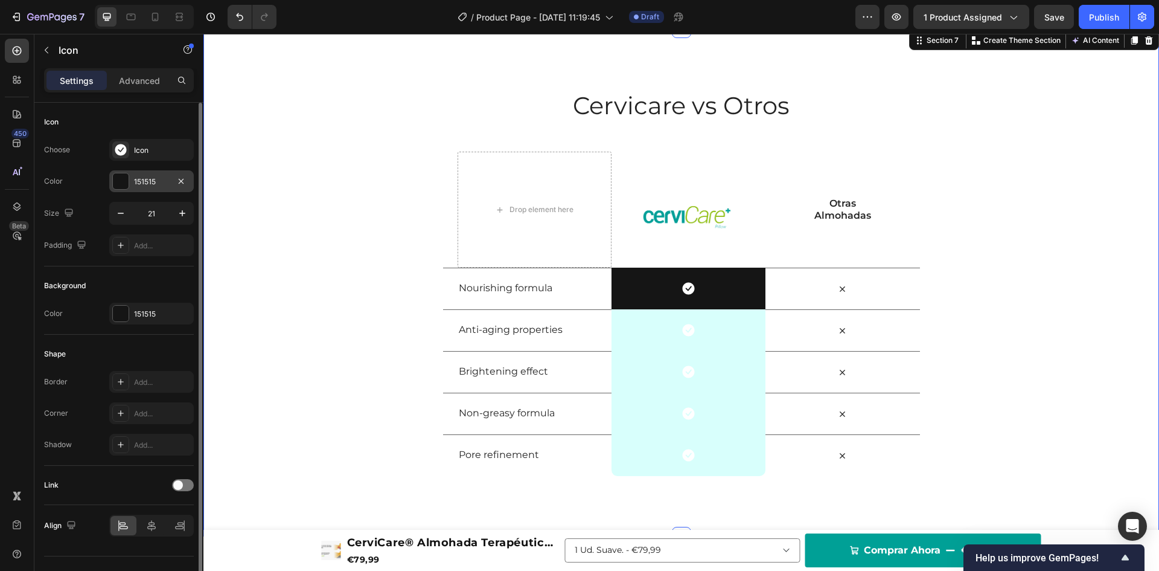
click at [362, 175] on div "Cervicare vs Otros Heading Row Drop element here Image Row Otras Almohadas Text…" at bounding box center [681, 282] width 956 height 387
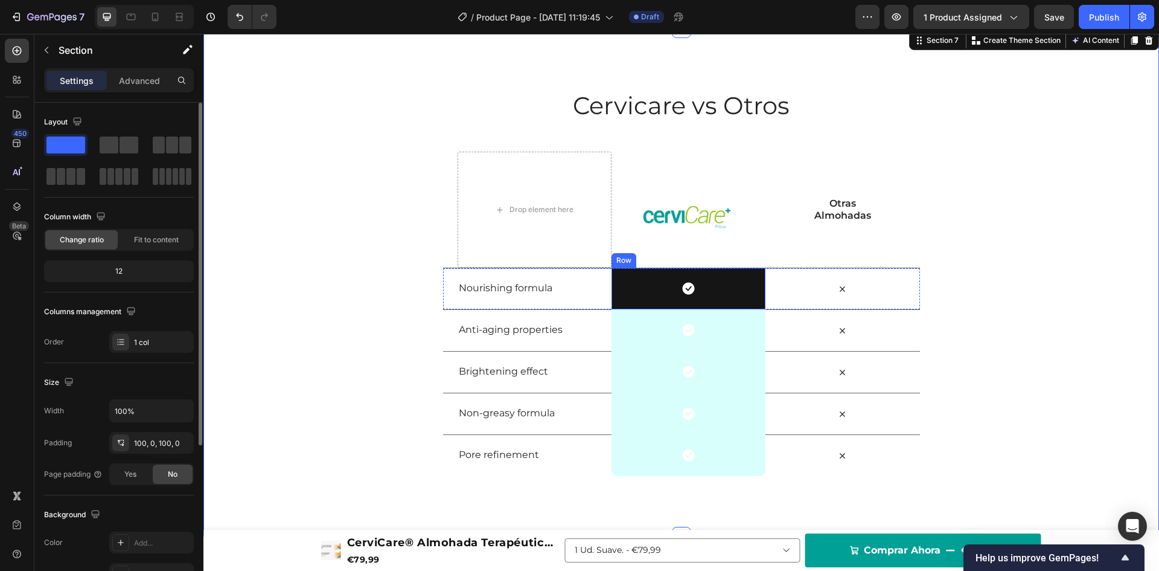
click at [618, 295] on div "Icon Row" at bounding box center [689, 288] width 154 height 42
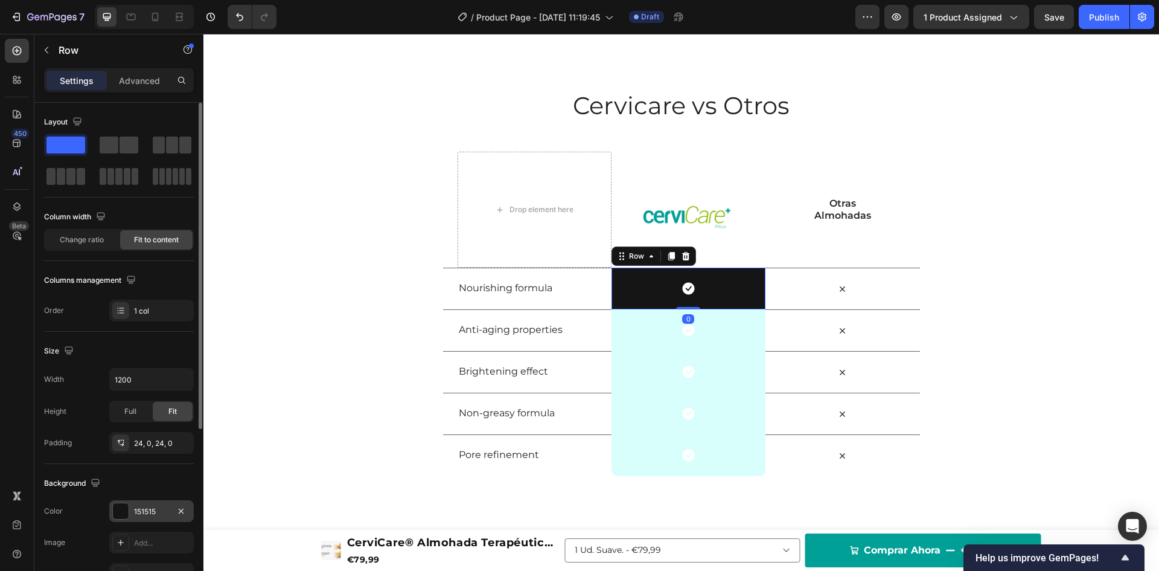
click at [140, 508] on div "151515" at bounding box center [151, 511] width 35 height 11
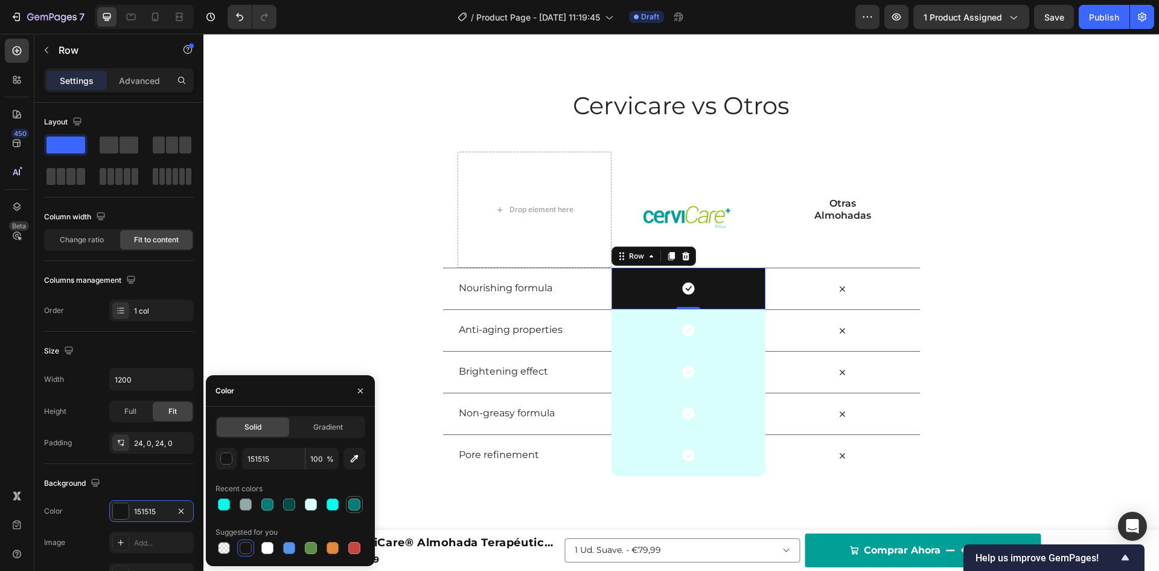
click at [353, 507] on div at bounding box center [354, 504] width 12 height 12
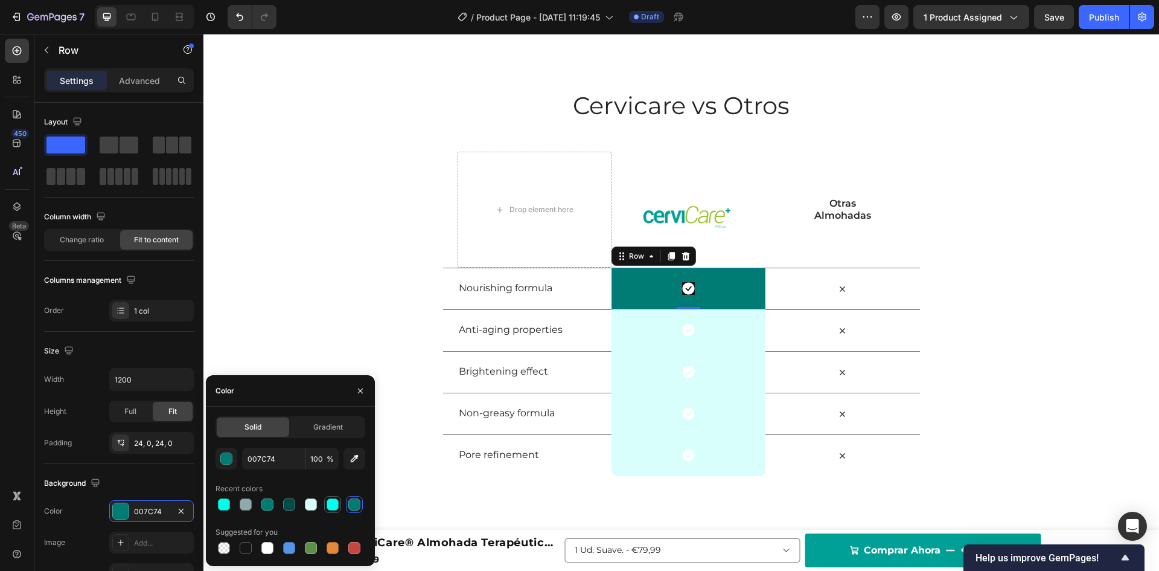
click at [338, 506] on div at bounding box center [333, 504] width 12 height 12
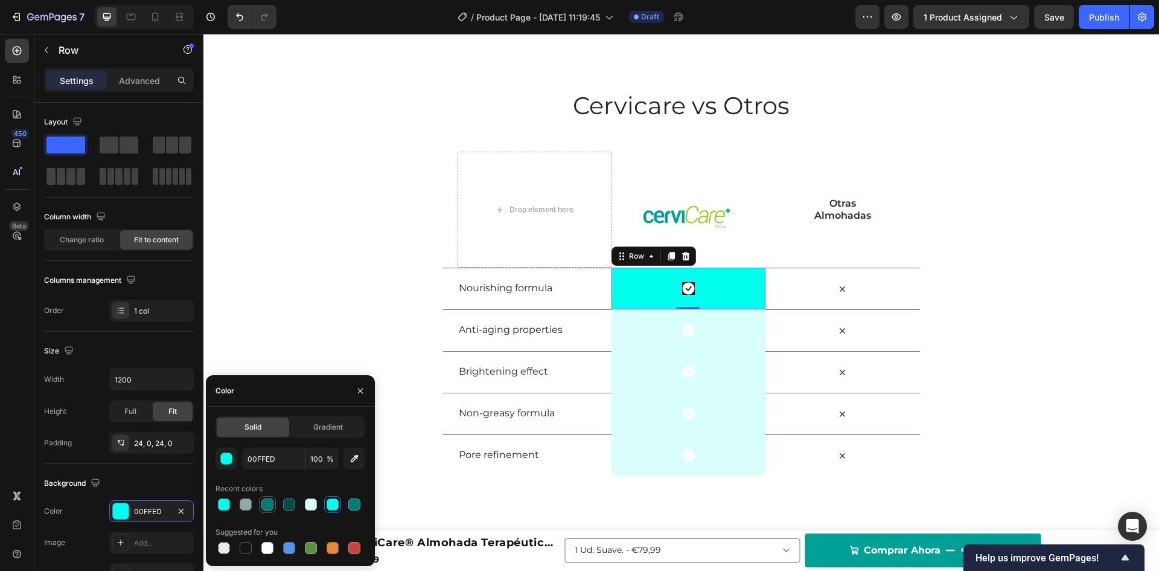
click at [267, 503] on div at bounding box center [267, 504] width 12 height 12
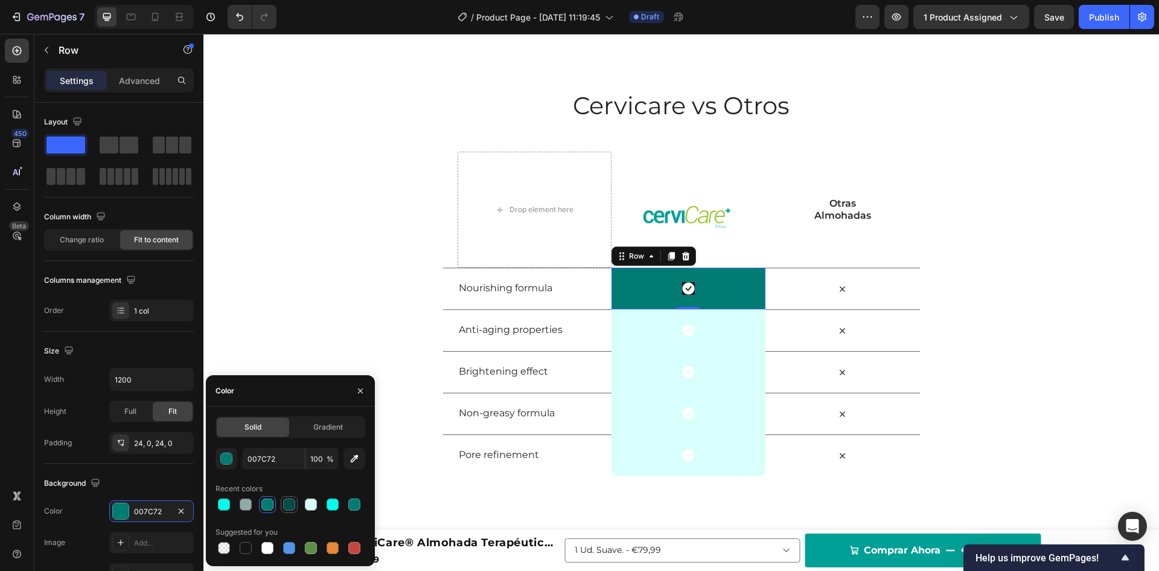
click at [287, 504] on div at bounding box center [289, 504] width 12 height 12
click at [245, 505] on div at bounding box center [246, 504] width 12 height 12
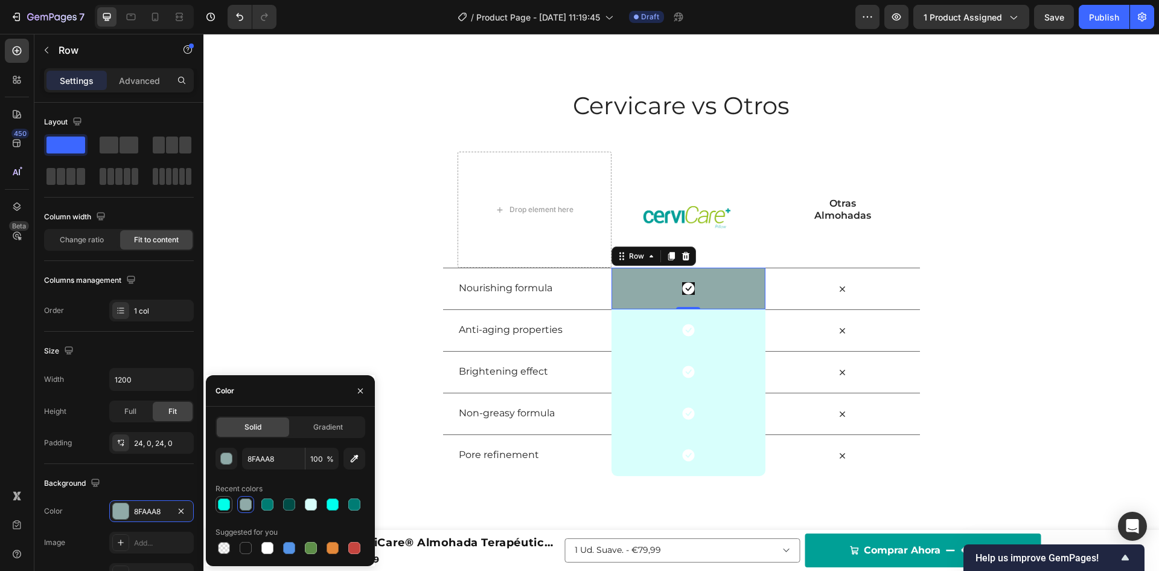
click at [226, 505] on div at bounding box center [224, 504] width 12 height 12
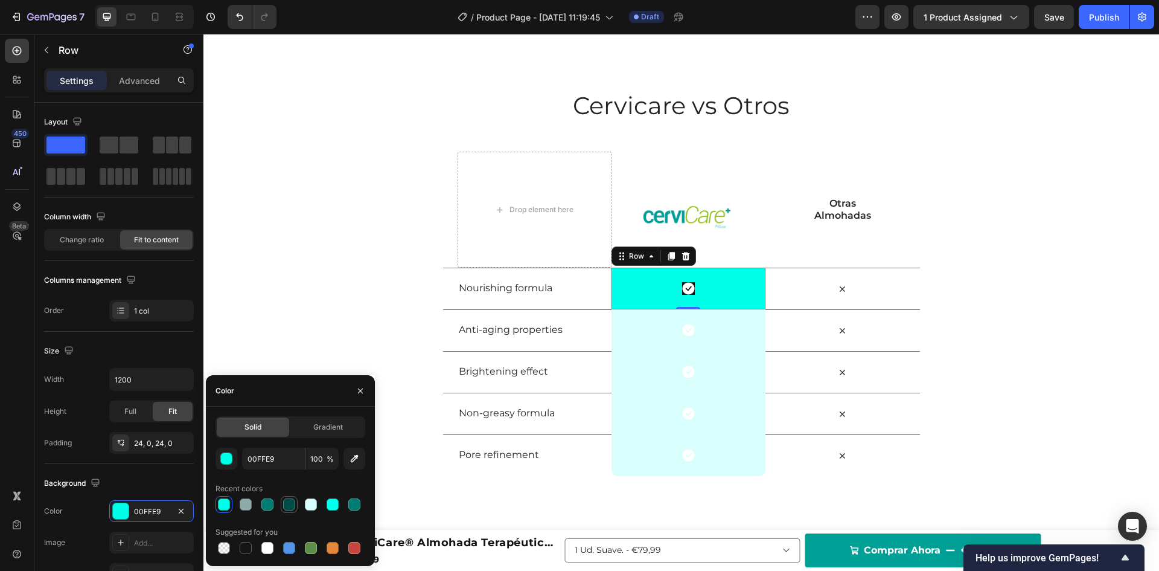
click at [289, 505] on div at bounding box center [289, 504] width 12 height 12
type input "004C46"
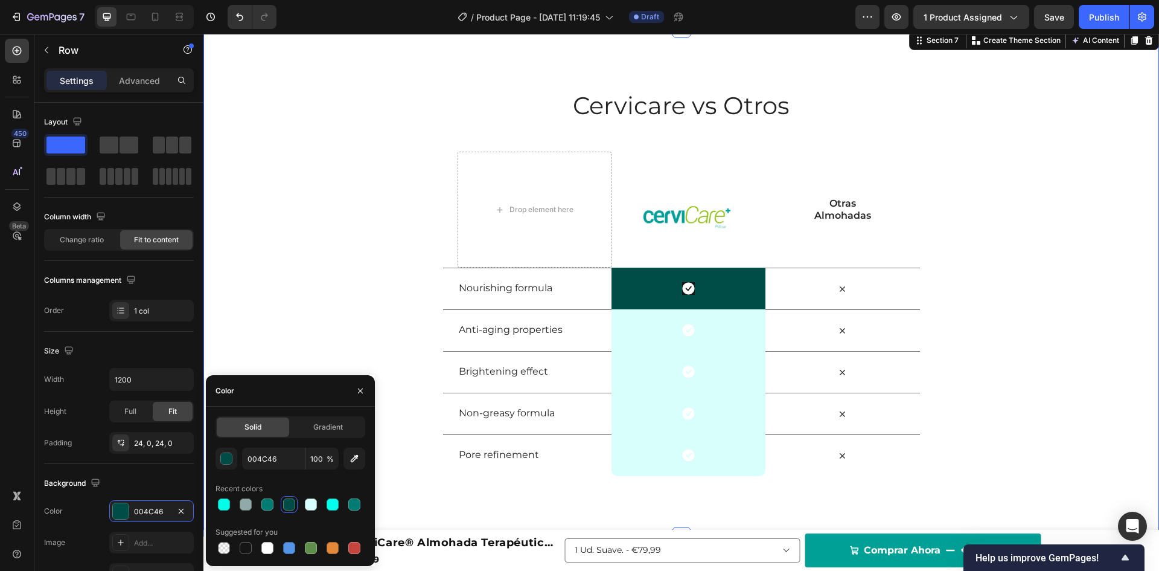
click at [300, 318] on div "Cervicare vs Otros Heading Row Drop element here Image Row Otras Almohadas Text…" at bounding box center [681, 282] width 956 height 387
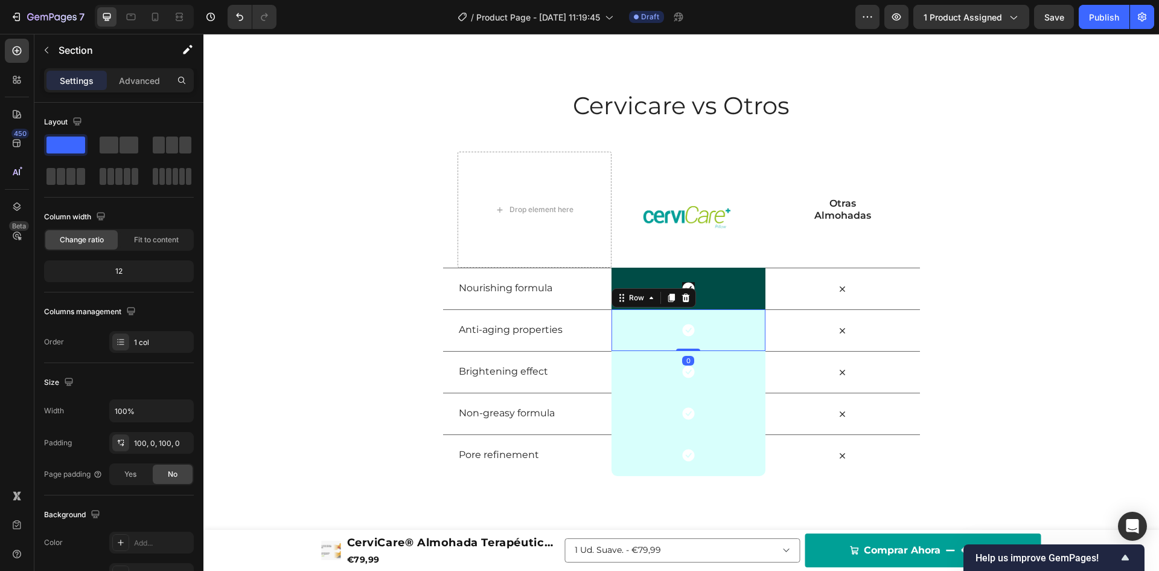
click at [631, 332] on div "Icon Row 0" at bounding box center [689, 330] width 154 height 42
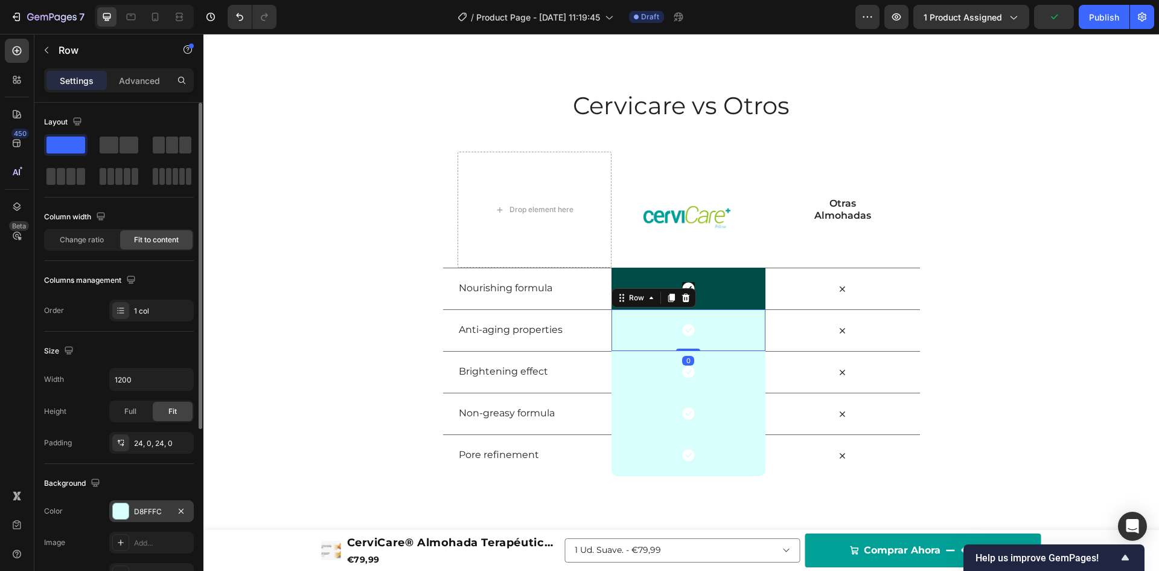
click at [139, 503] on div "D8FFFC" at bounding box center [151, 511] width 85 height 22
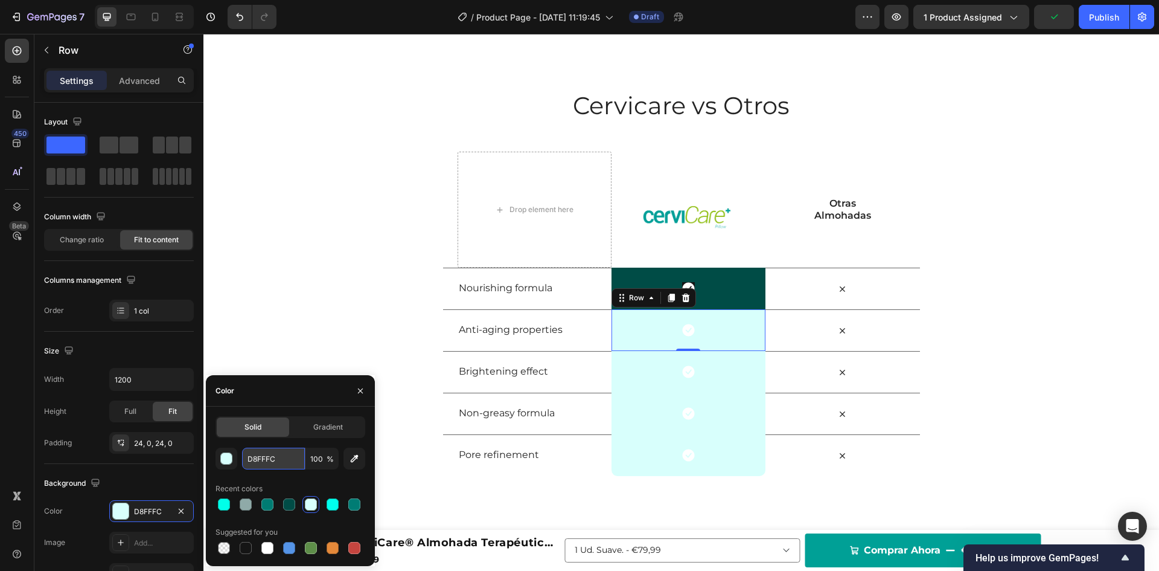
click at [271, 461] on input "D8FFFC" at bounding box center [273, 458] width 63 height 22
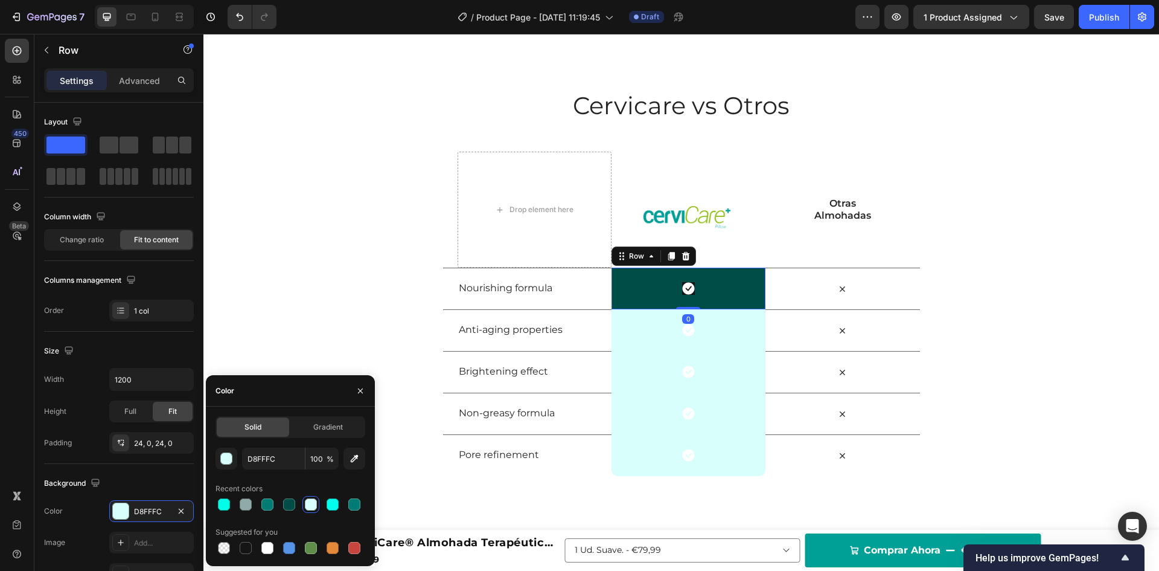
click at [615, 276] on div "Icon Row 0" at bounding box center [689, 288] width 154 height 42
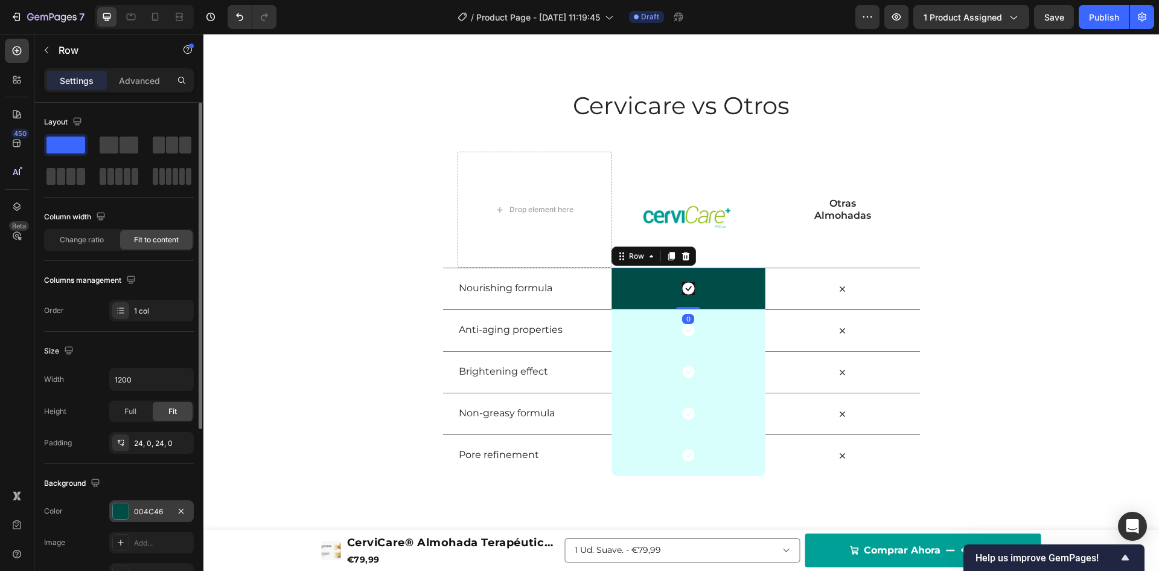
click at [140, 508] on div "004C46" at bounding box center [151, 511] width 35 height 11
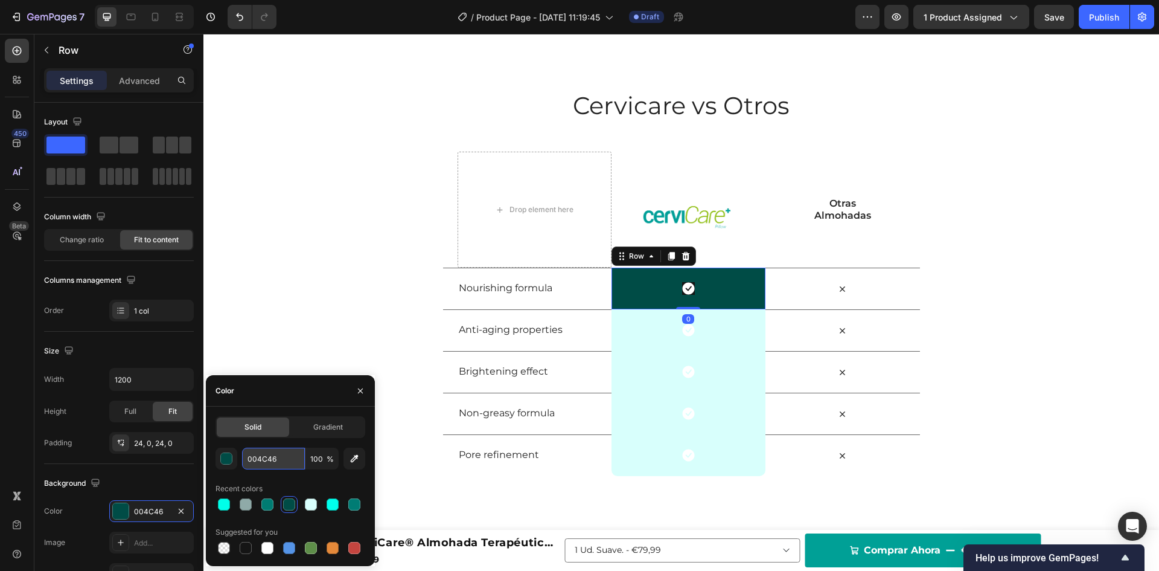
click at [251, 455] on input "004C46" at bounding box center [273, 458] width 63 height 22
paste input "D8FFFC"
type input "D8FFFC"
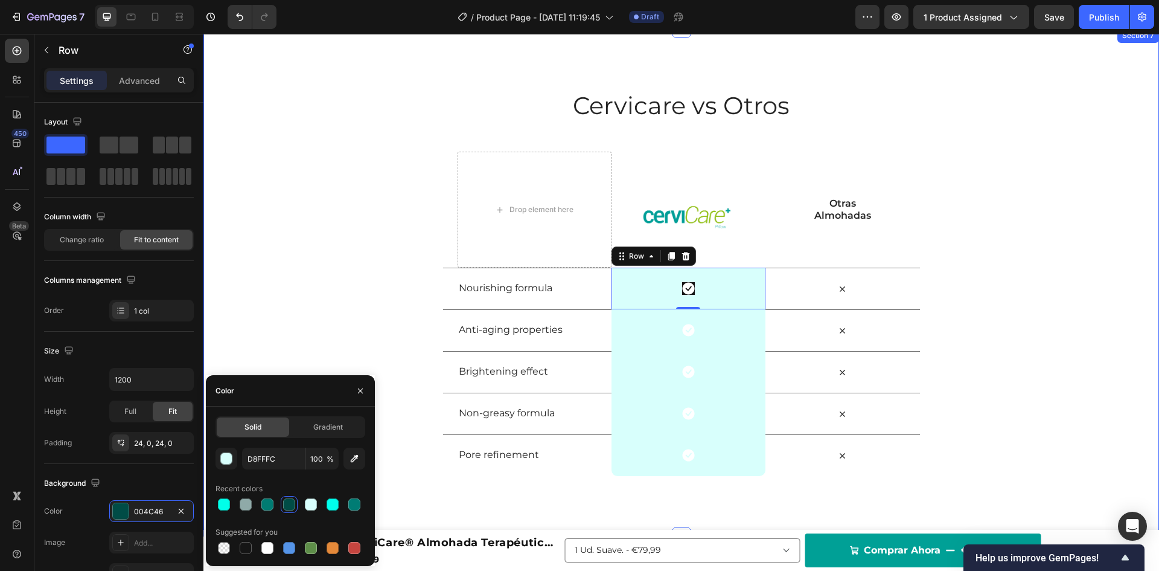
click at [263, 208] on div "Cervicare vs Otros Heading Row Drop element here Image Row Otras Almohadas Text…" at bounding box center [681, 282] width 956 height 387
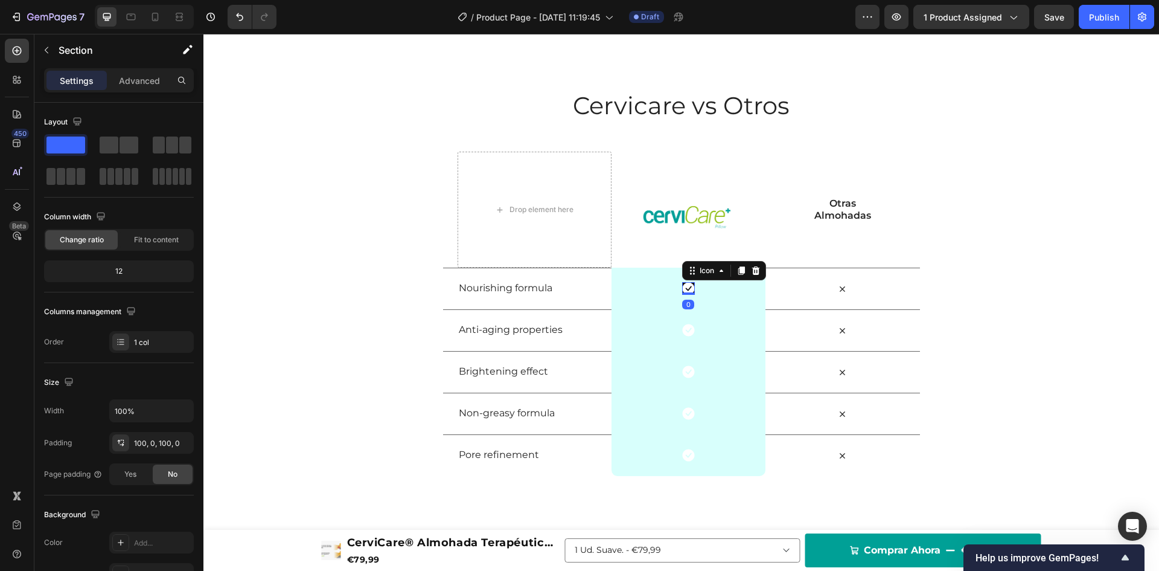
click at [682, 286] on icon at bounding box center [688, 289] width 12 height 12
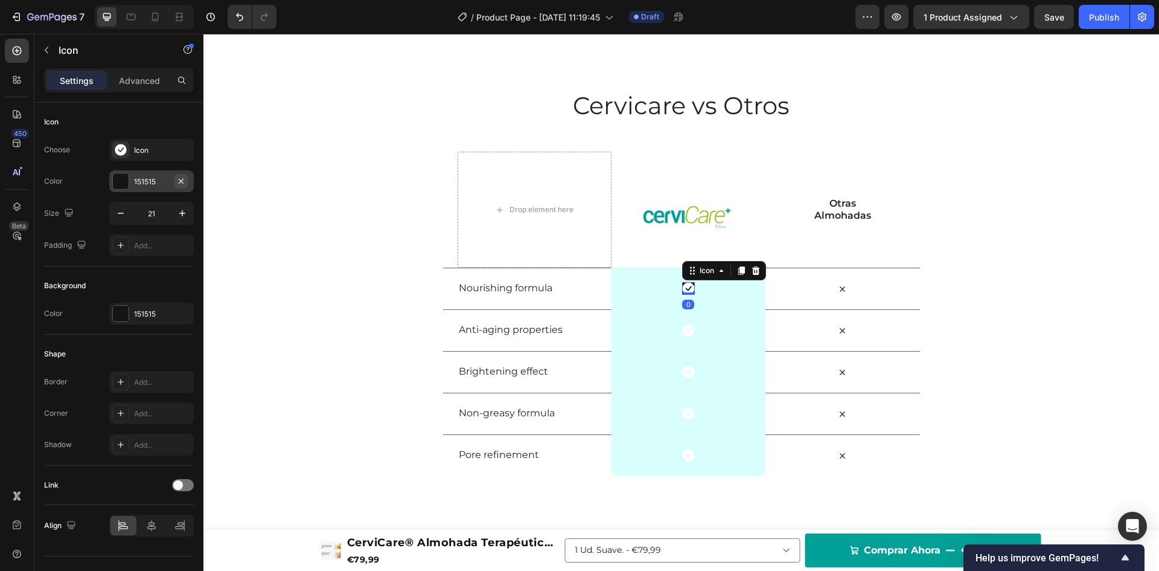
click at [185, 178] on icon "button" at bounding box center [181, 181] width 10 height 10
click at [138, 199] on div "Choose Icon Color Add... Size 21 Padding Add..." at bounding box center [119, 197] width 150 height 117
click at [186, 311] on button "button" at bounding box center [181, 313] width 14 height 14
click at [168, 328] on div "Background Color Add..." at bounding box center [119, 300] width 150 height 68
click at [135, 307] on div "Add..." at bounding box center [151, 314] width 85 height 22
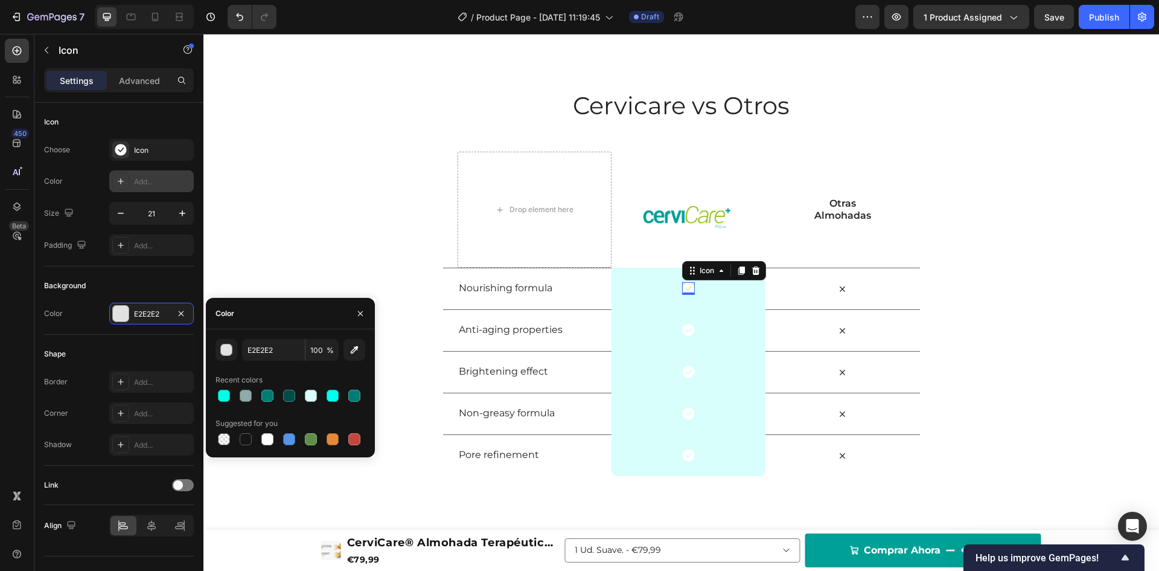
click at [155, 289] on div "Background" at bounding box center [119, 285] width 150 height 19
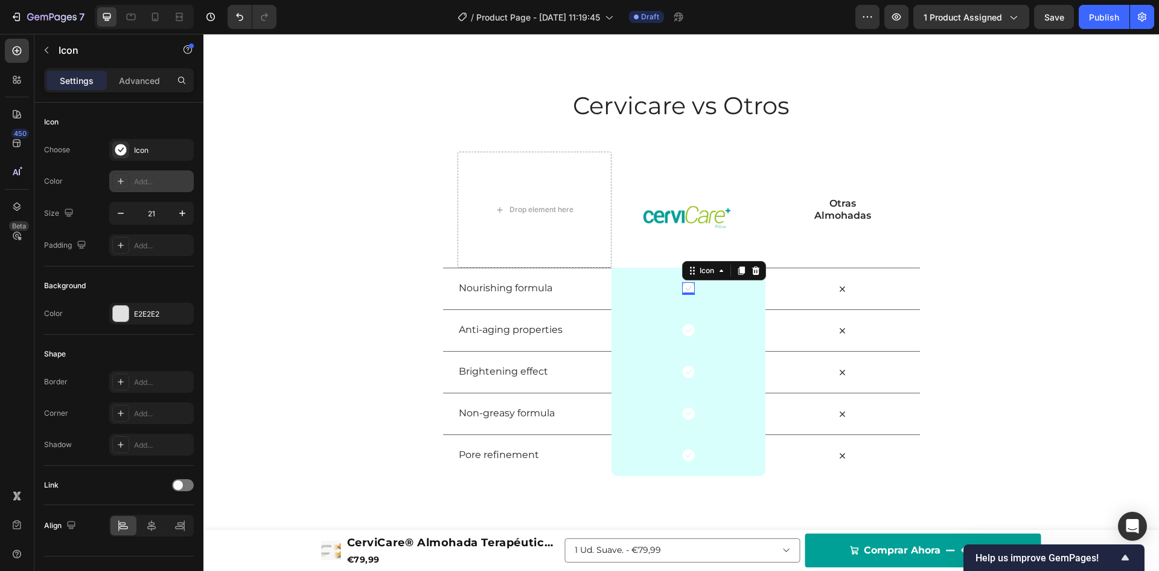
click at [146, 181] on div "Add..." at bounding box center [162, 181] width 57 height 11
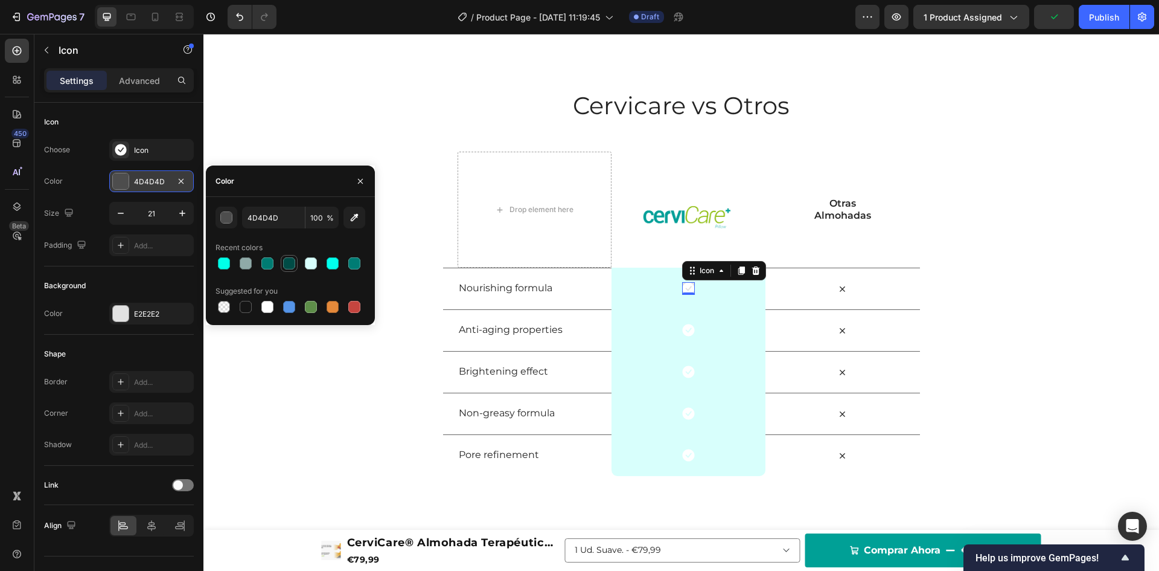
click at [289, 266] on div at bounding box center [289, 263] width 12 height 12
click at [323, 267] on div at bounding box center [291, 263] width 150 height 17
click at [341, 268] on div at bounding box center [291, 263] width 150 height 17
click at [307, 304] on div at bounding box center [311, 307] width 12 height 12
click at [322, 304] on div at bounding box center [291, 306] width 150 height 17
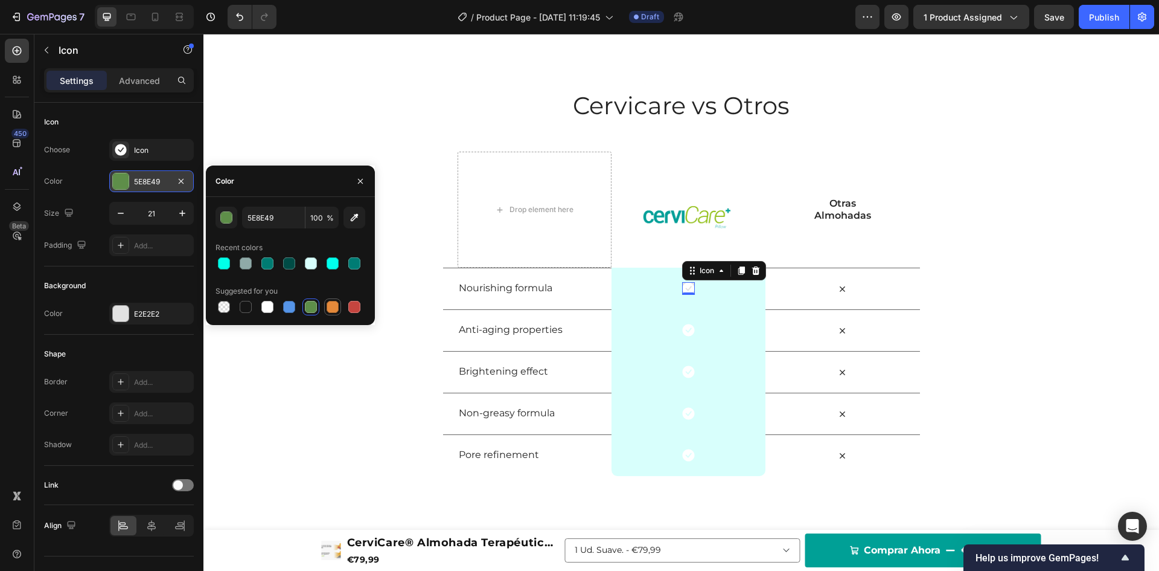
click at [339, 304] on div at bounding box center [332, 306] width 14 height 14
click at [263, 303] on div at bounding box center [267, 307] width 12 height 12
type input "FFFFFF"
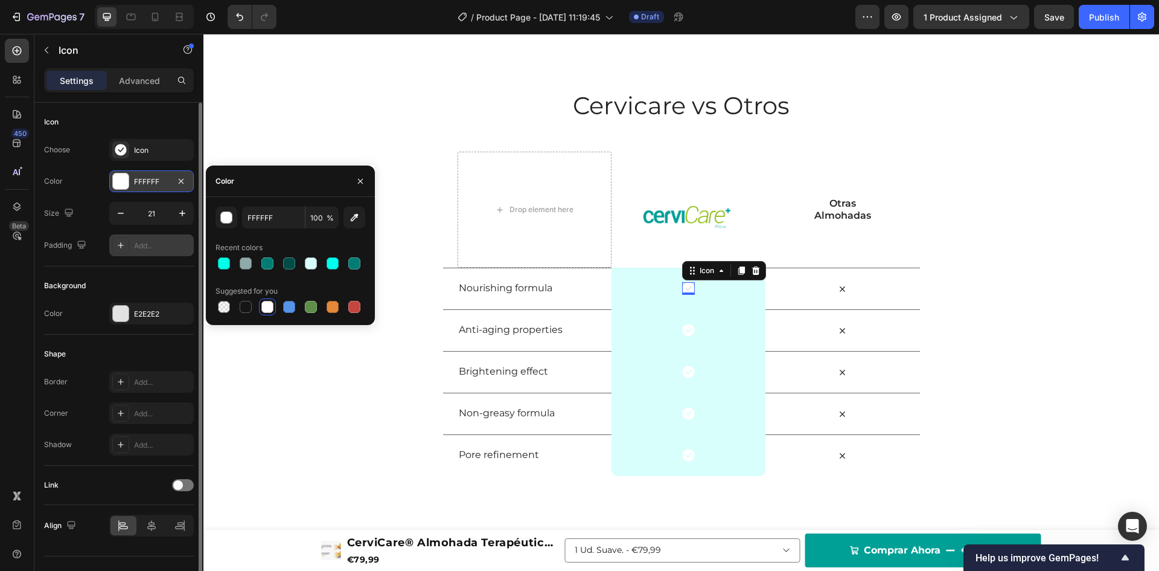
click at [126, 242] on div at bounding box center [120, 245] width 17 height 17
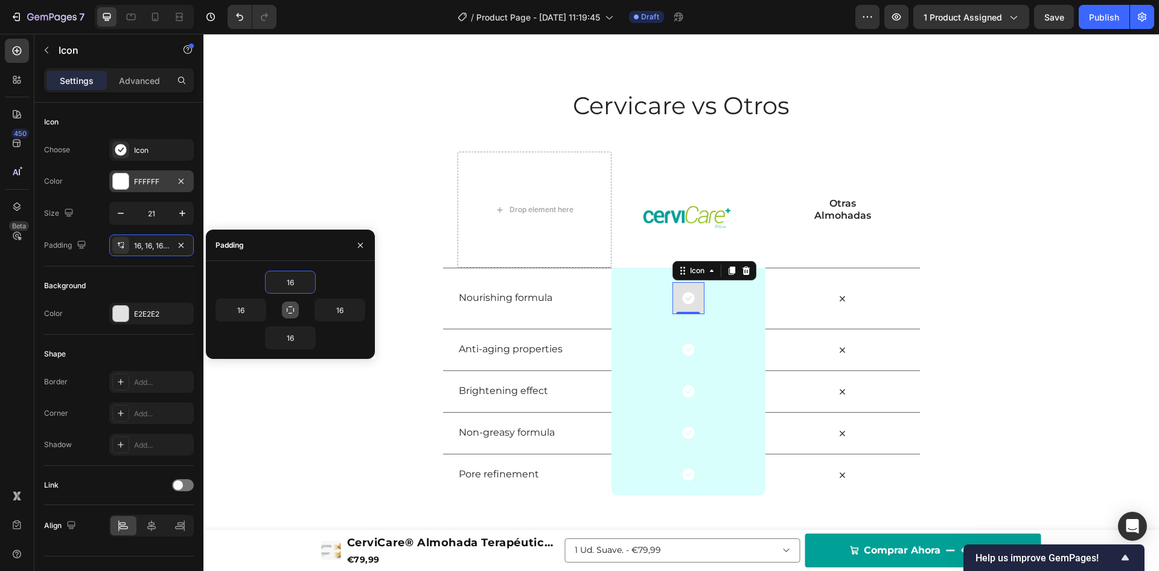
click at [296, 309] on button "button" at bounding box center [290, 309] width 17 height 17
click at [241, 22] on icon "Undo/Redo" at bounding box center [240, 17] width 12 height 12
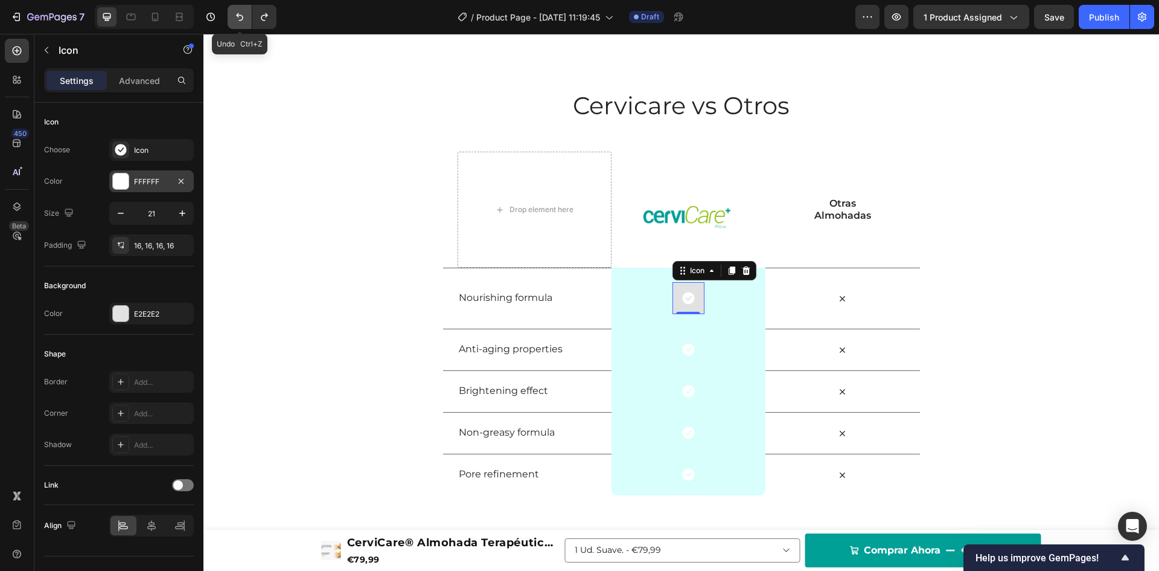
click at [241, 22] on icon "Undo/Redo" at bounding box center [240, 17] width 12 height 12
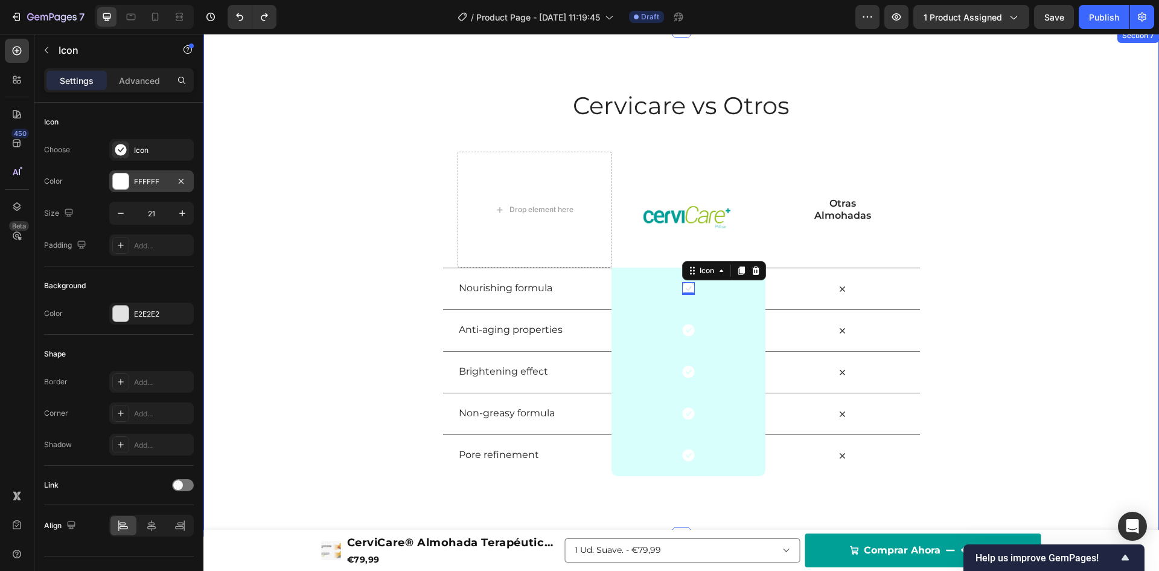
click at [1088, 194] on div "Cervicare vs Otros Heading Row Drop element here Image Row Otras Almohadas Text…" at bounding box center [681, 282] width 956 height 387
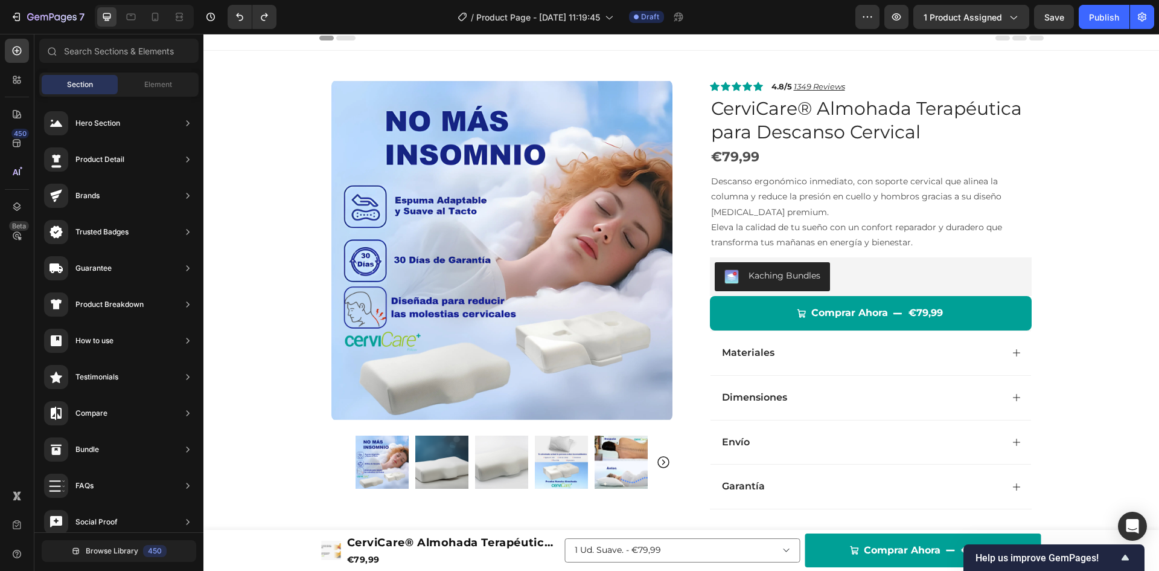
scroll to position [0, 0]
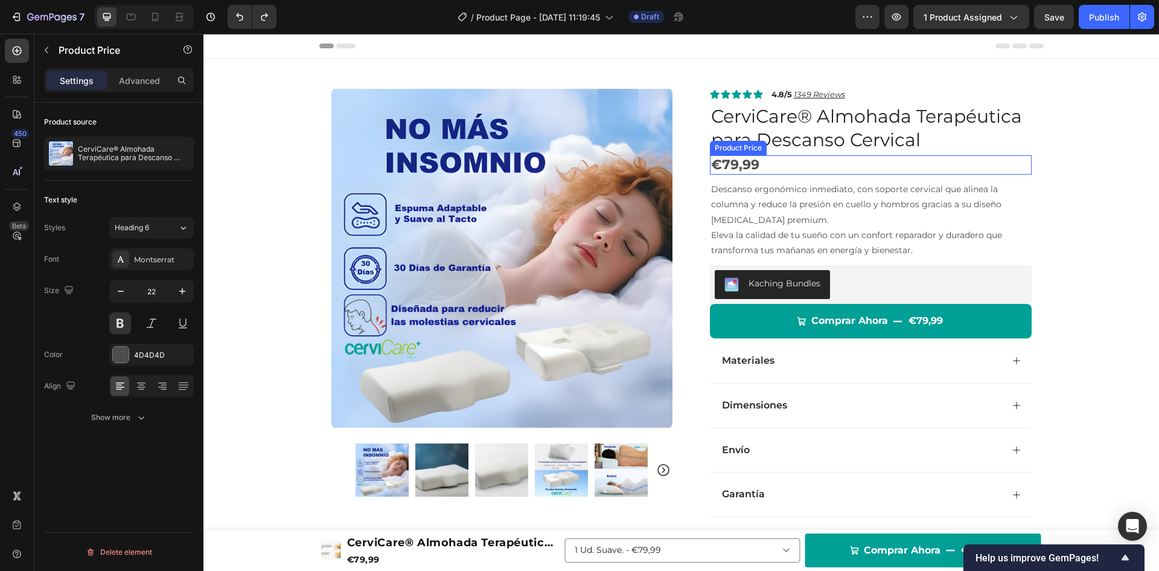
click at [751, 161] on div "€79,99" at bounding box center [871, 165] width 322 height 20
click at [132, 352] on div "4D4D4D" at bounding box center [151, 355] width 85 height 22
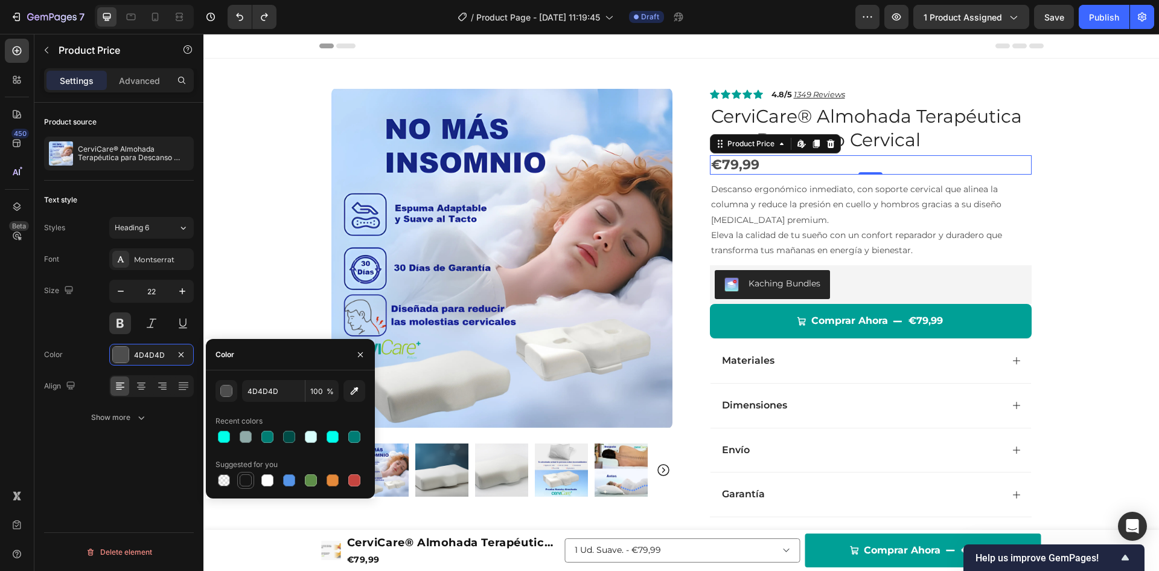
click at [244, 478] on div at bounding box center [246, 480] width 12 height 12
click at [258, 389] on input "151515" at bounding box center [273, 391] width 63 height 22
type input "242424"
click at [292, 363] on div "Color" at bounding box center [290, 354] width 169 height 31
click at [357, 358] on icon "button" at bounding box center [361, 355] width 10 height 10
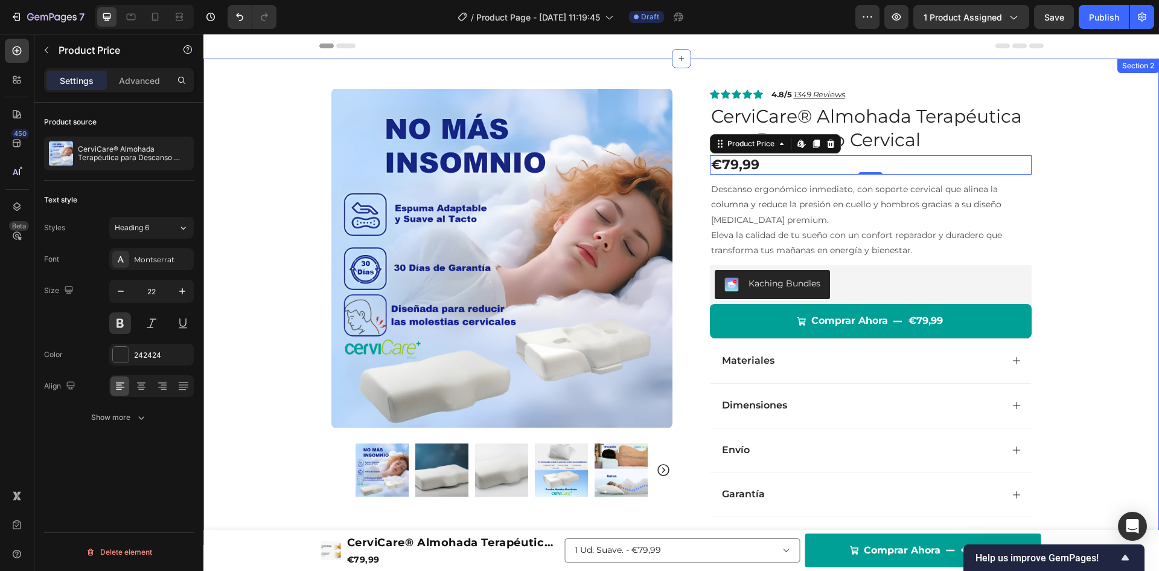
click at [261, 283] on div "Product Images Row Icon Icon Icon Icon Icon Icon List 4.8/5 1349 Reviews Text B…" at bounding box center [681, 302] width 956 height 486
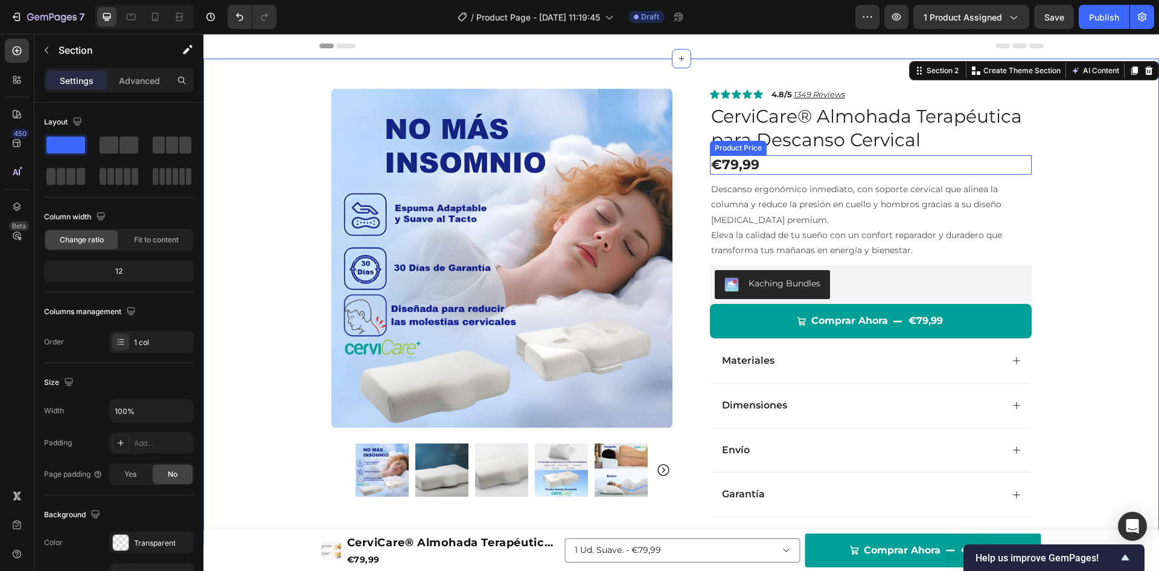
click at [790, 159] on div "€79,99" at bounding box center [871, 165] width 322 height 20
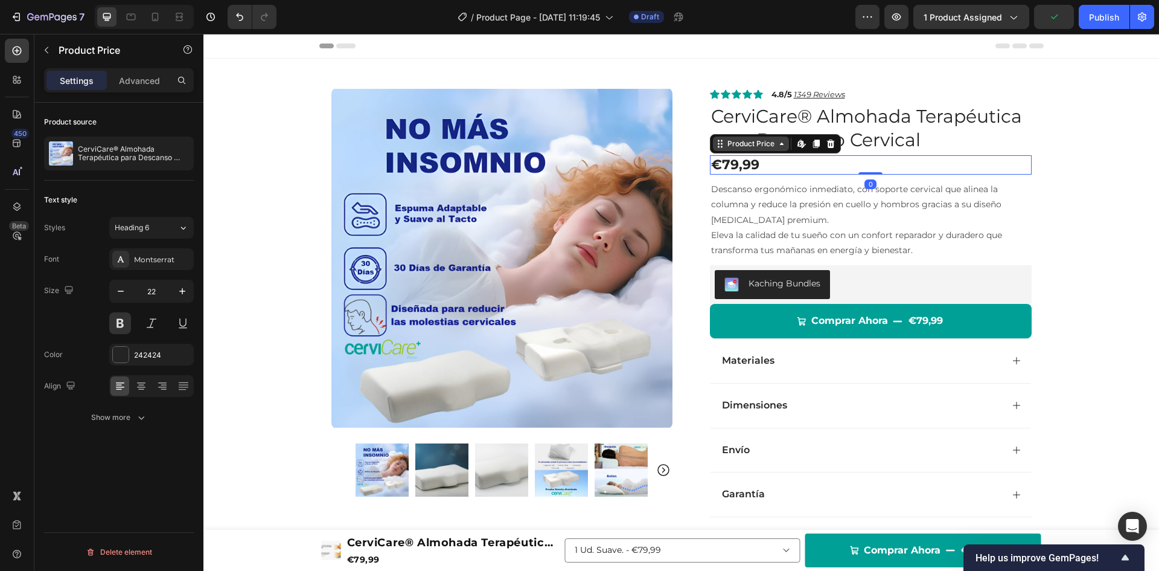
click at [717, 139] on icon at bounding box center [721, 144] width 10 height 10
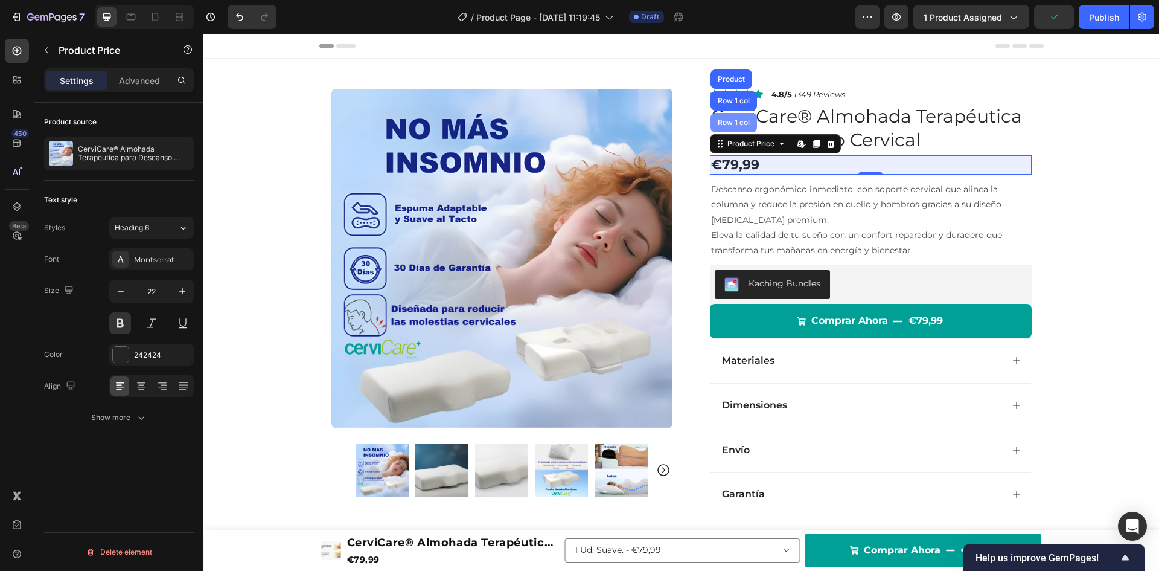
click at [719, 126] on div "Row 1 col" at bounding box center [734, 122] width 37 height 7
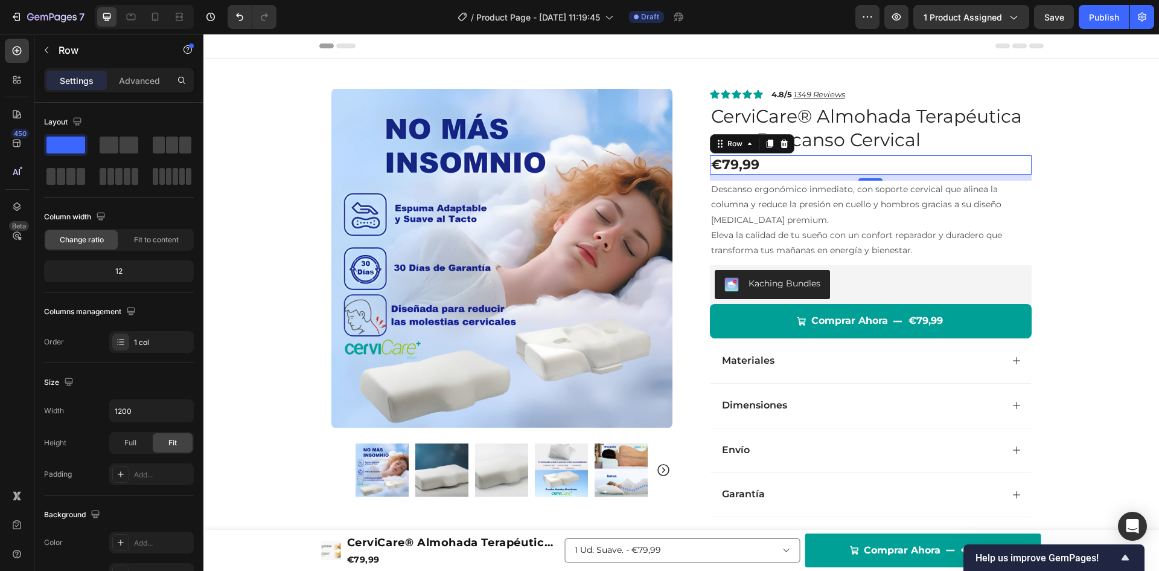
click at [133, 81] on p "Advanced" at bounding box center [139, 80] width 41 height 13
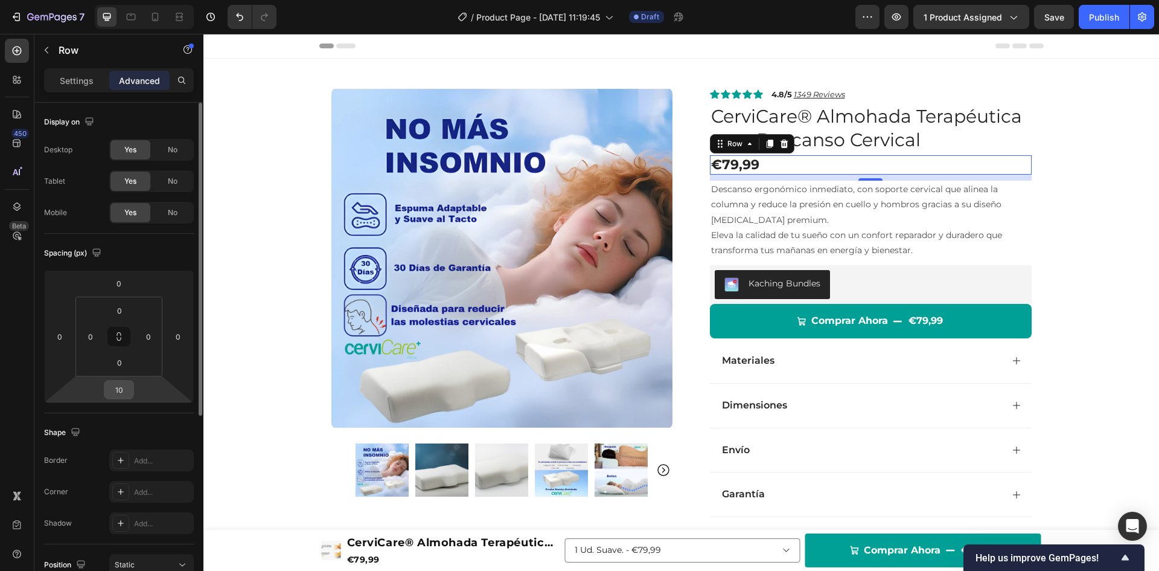
click at [121, 392] on input "10" at bounding box center [119, 389] width 24 height 18
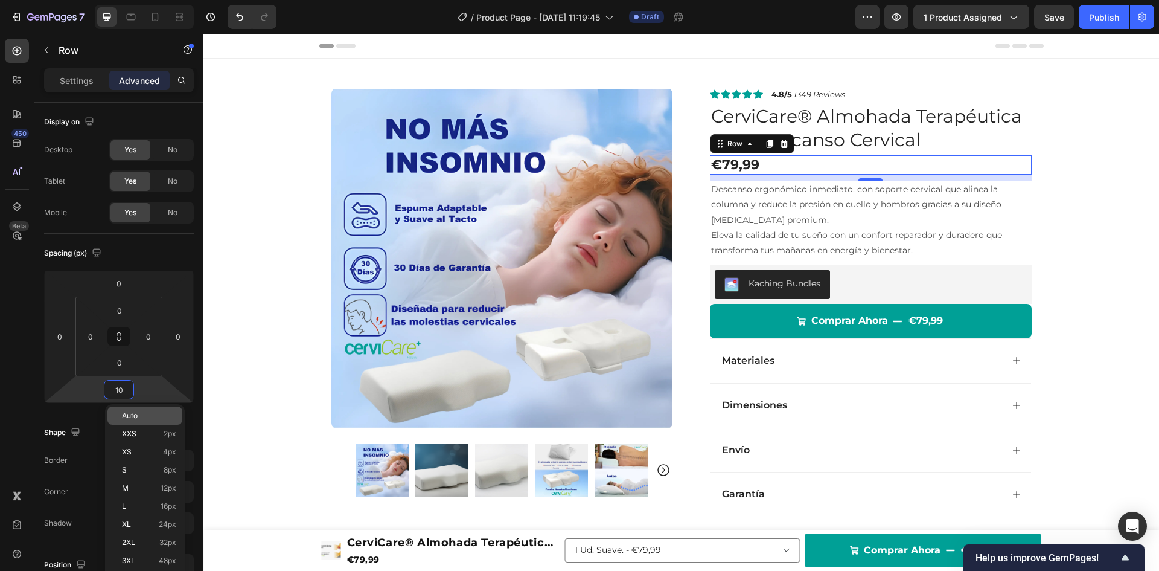
type input "5"
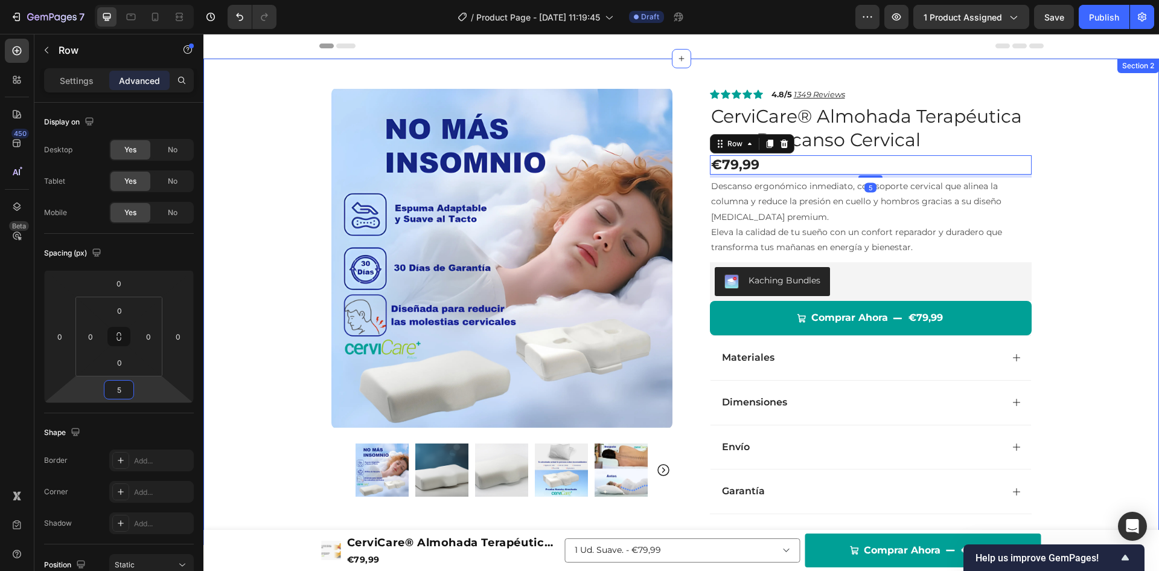
click at [1132, 231] on div "Product Images Row Icon Icon Icon Icon Icon Icon List 4.8/5 1349 Reviews Text B…" at bounding box center [681, 302] width 956 height 486
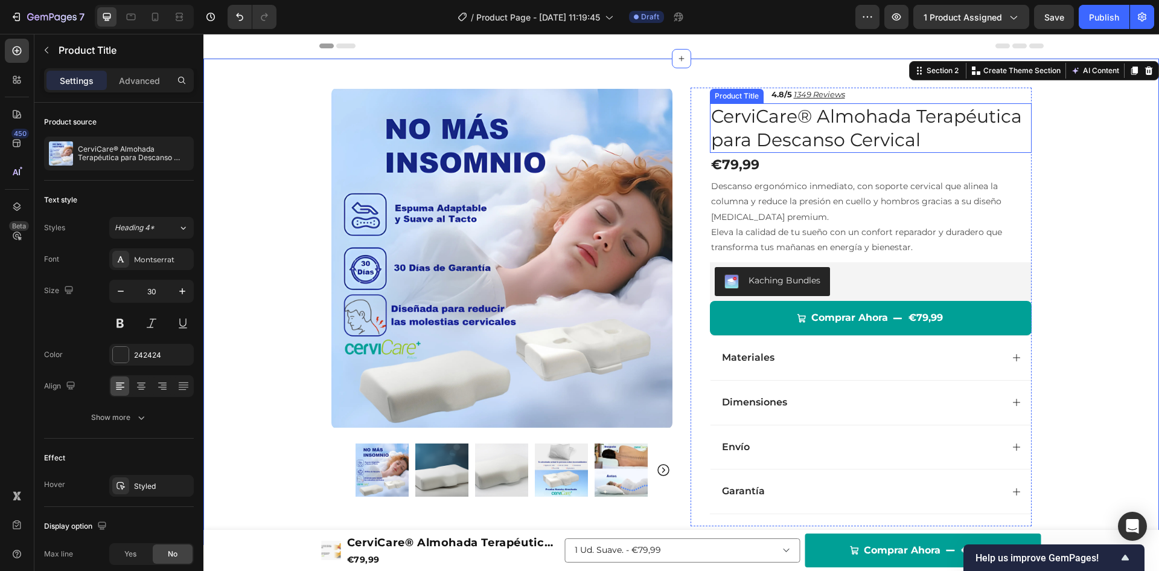
click at [892, 114] on h1 "CerviCare® Almohada Terapéutica para Descanso Cervical" at bounding box center [871, 128] width 322 height 50
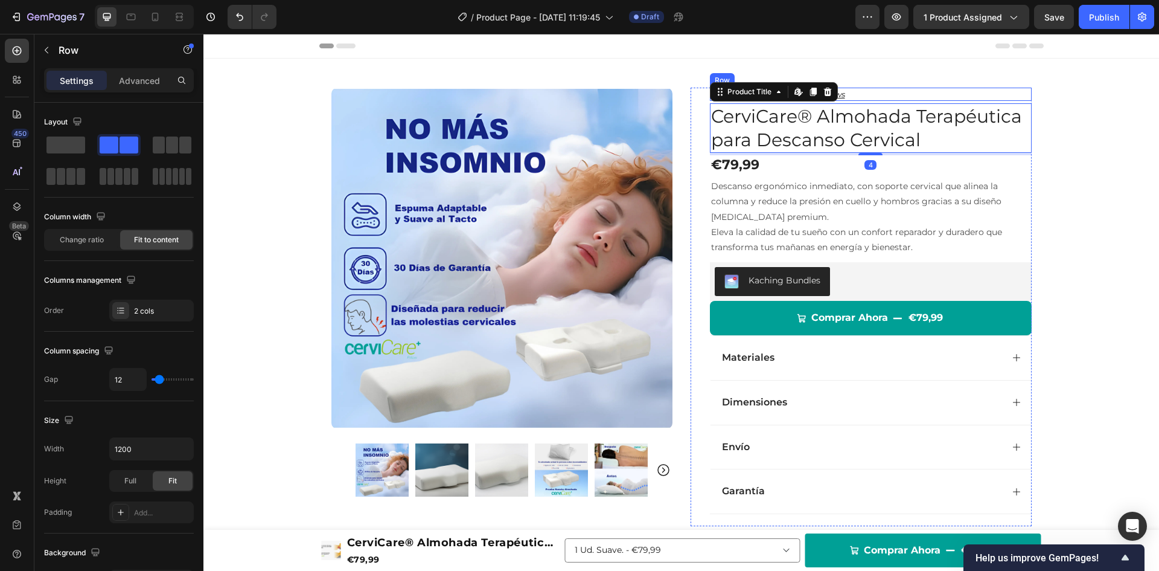
click at [893, 93] on div "Icon Icon Icon Icon Icon Icon List 4.8/5 1349 Reviews Text Block Row" at bounding box center [871, 94] width 322 height 13
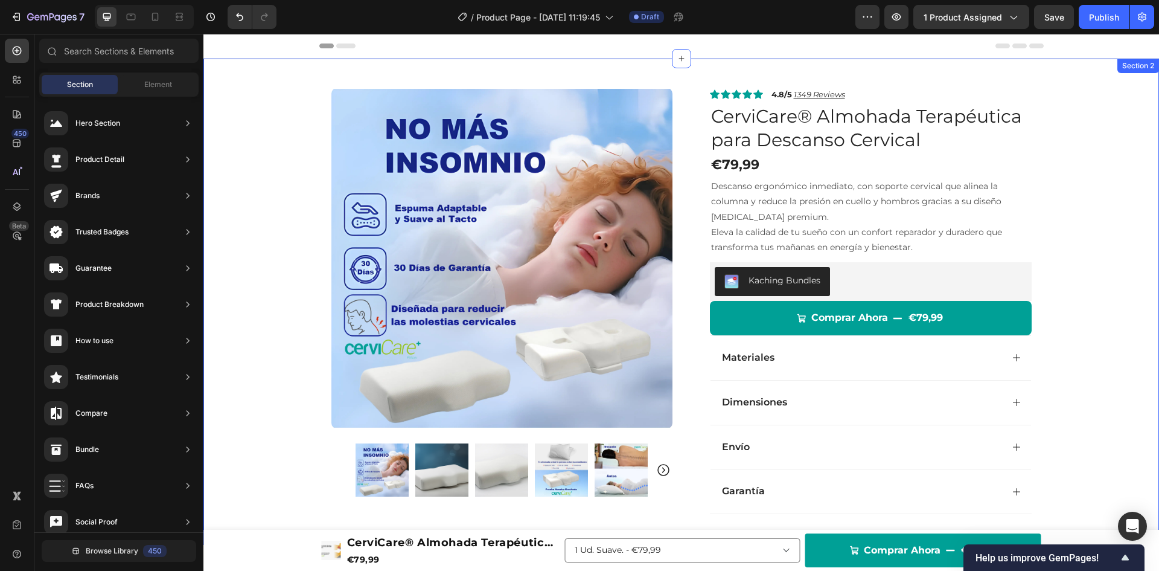
click at [1148, 107] on div "Product Images Row Icon Icon Icon Icon Icon Icon List 4.8/5 1349 Reviews Text B…" at bounding box center [681, 302] width 956 height 486
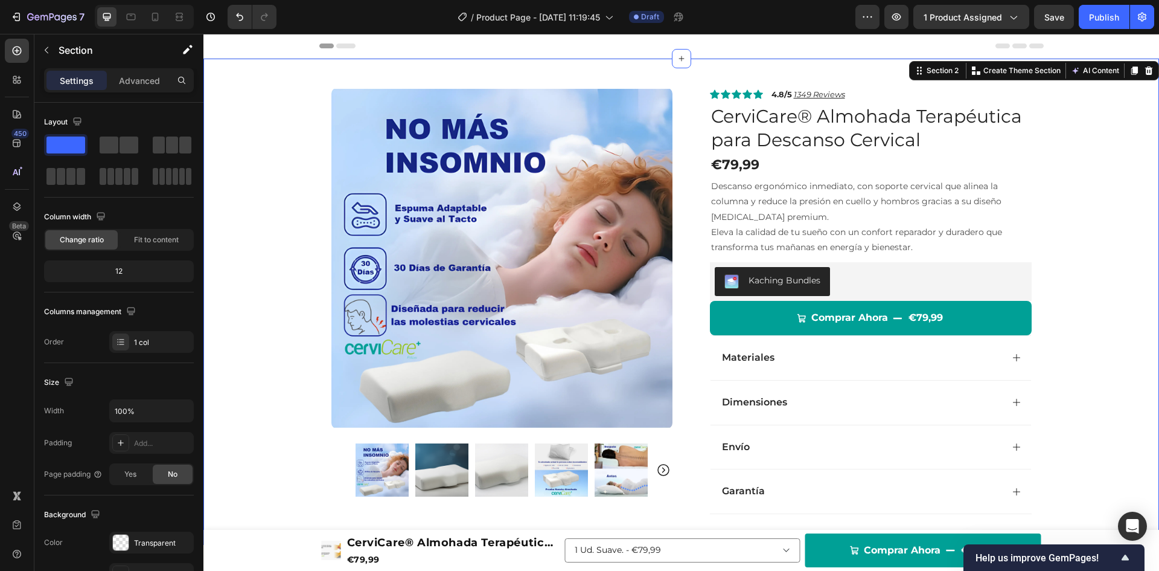
click at [1148, 107] on div "Product Images Row Icon Icon Icon Icon Icon Icon List 4.8/5 1349 Reviews Text B…" at bounding box center [681, 302] width 956 height 486
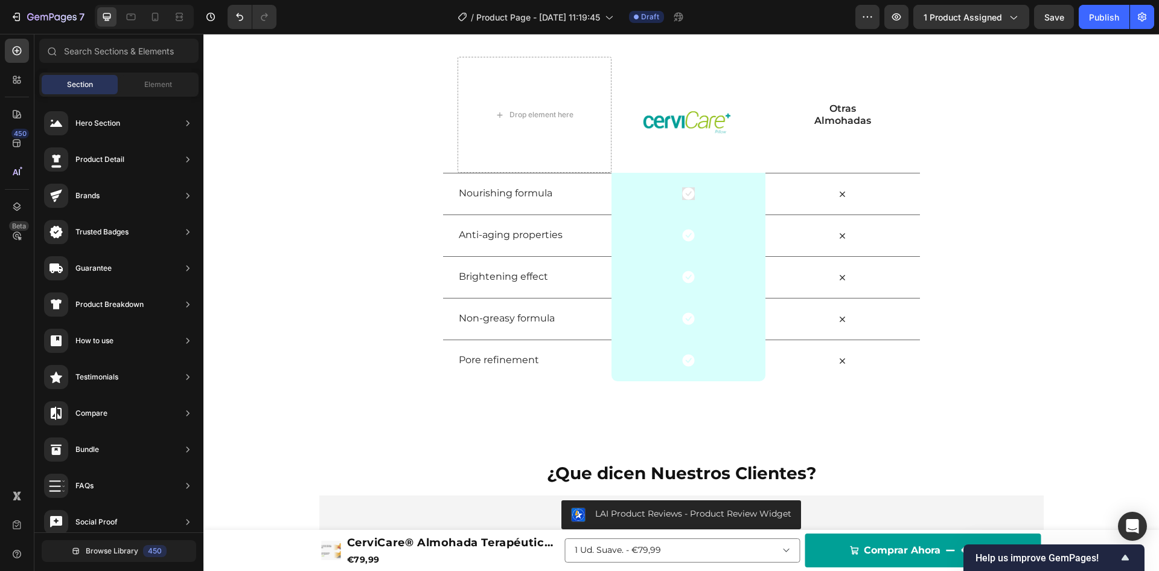
scroll to position [2252, 0]
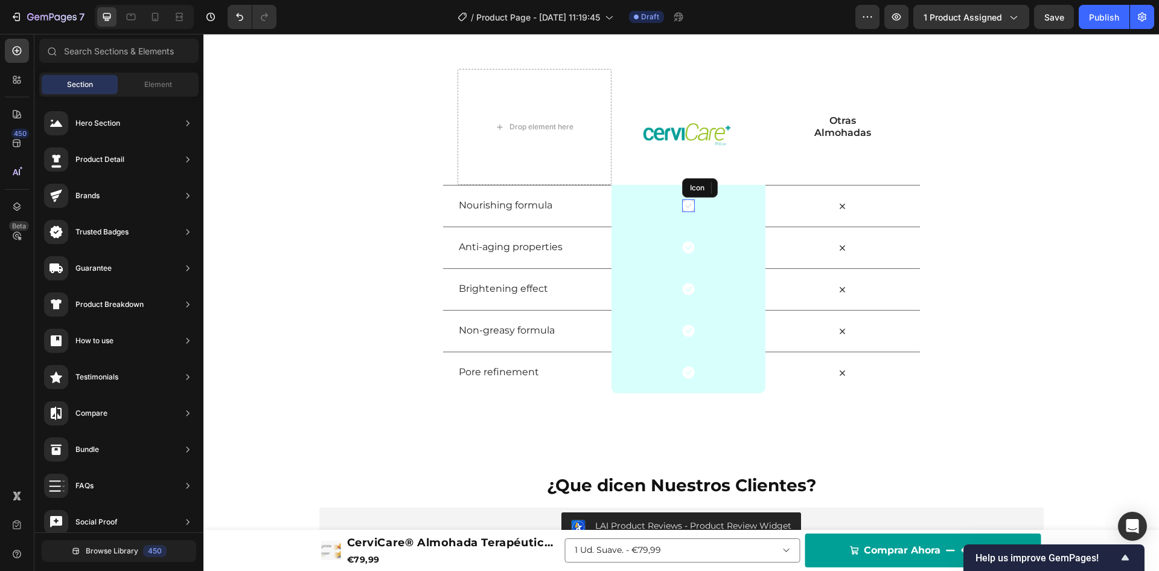
click at [687, 203] on icon at bounding box center [688, 206] width 12 height 12
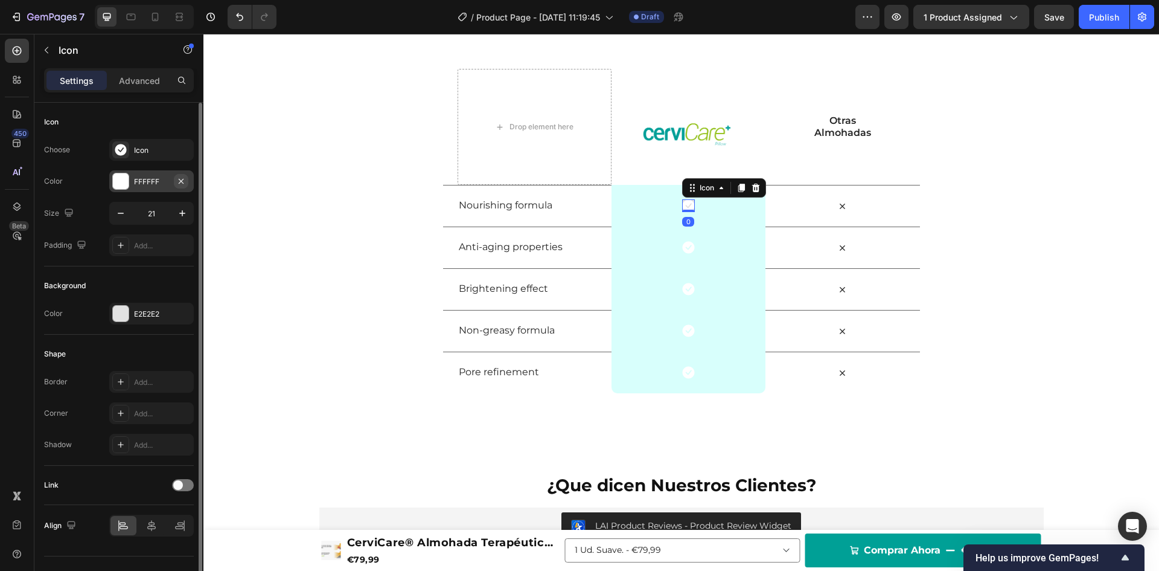
click at [183, 181] on icon "button" at bounding box center [181, 181] width 10 height 10
click at [181, 316] on icon "button" at bounding box center [181, 314] width 10 height 10
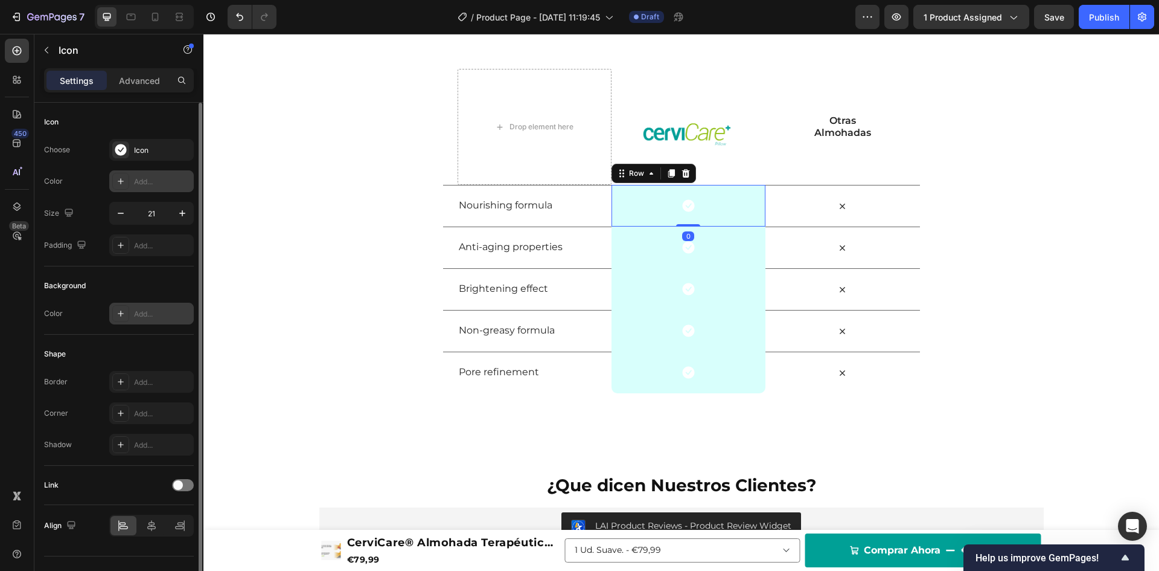
click at [627, 203] on div "Icon Row 0" at bounding box center [689, 206] width 154 height 42
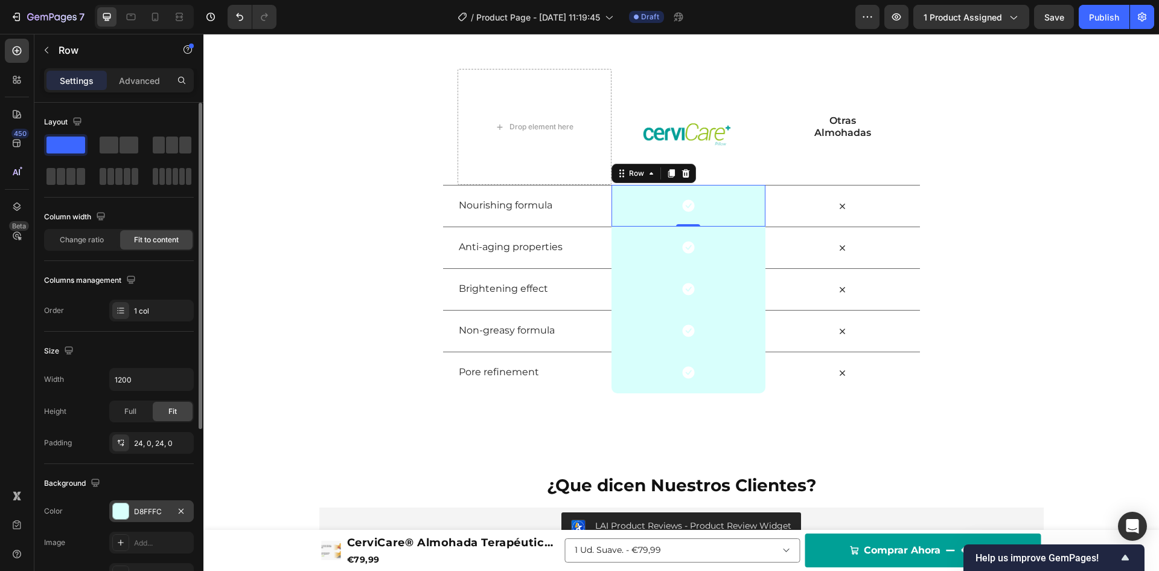
click at [114, 513] on div at bounding box center [121, 511] width 16 height 16
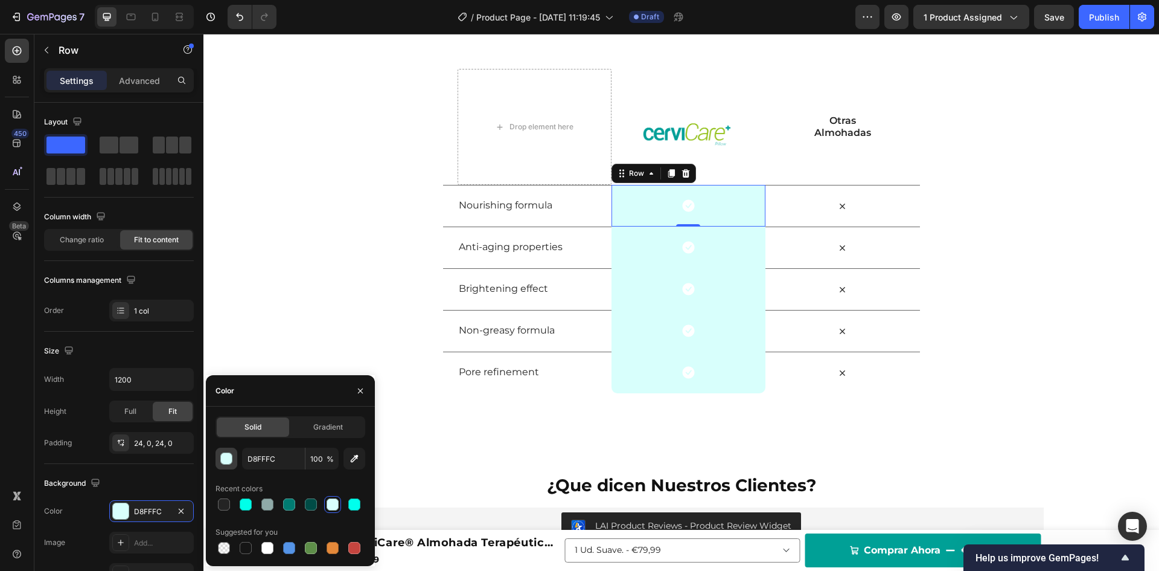
click at [232, 458] on button "button" at bounding box center [227, 458] width 22 height 22
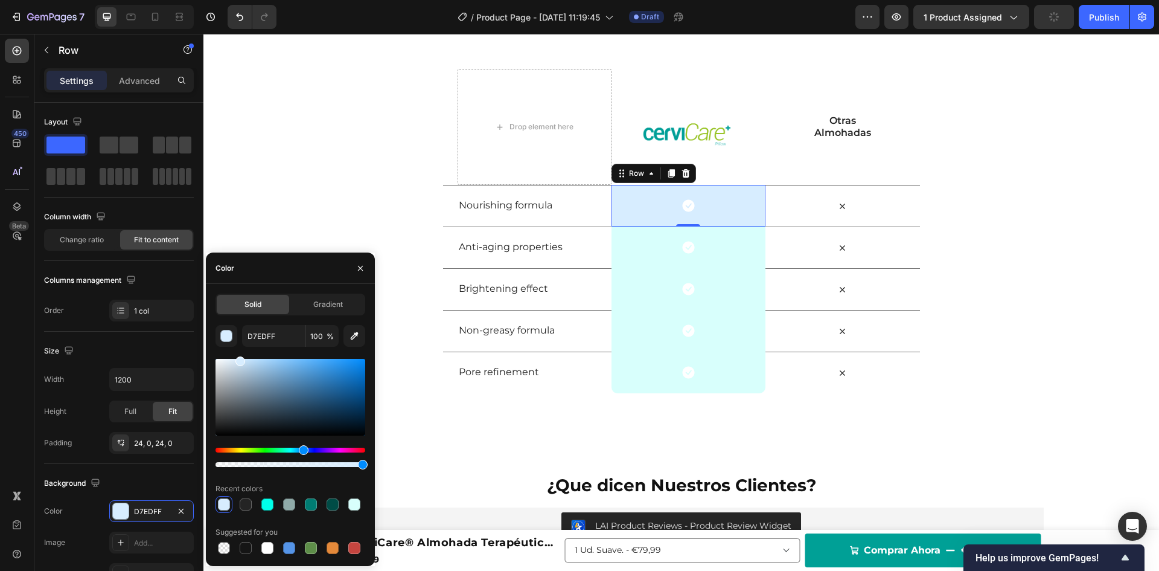
click at [302, 450] on div "Hue" at bounding box center [291, 449] width 150 height 5
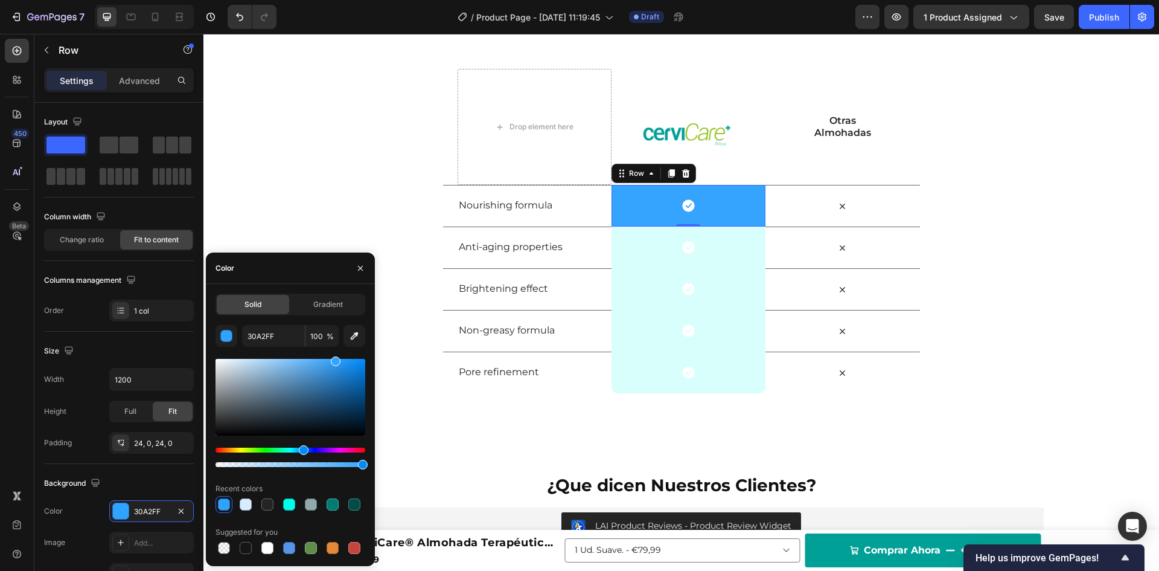
type input "35A4FF"
drag, startPoint x: 274, startPoint y: 367, endPoint x: 335, endPoint y: 356, distance: 62.4
click at [335, 359] on div at bounding box center [291, 397] width 150 height 77
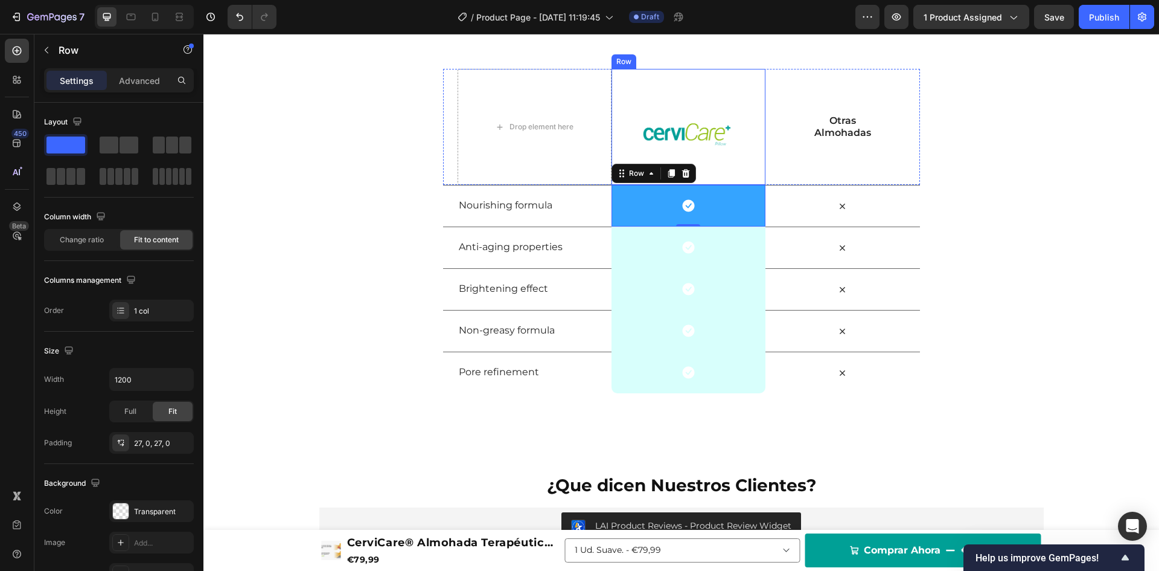
click at [668, 80] on div "Image Row" at bounding box center [689, 127] width 154 height 116
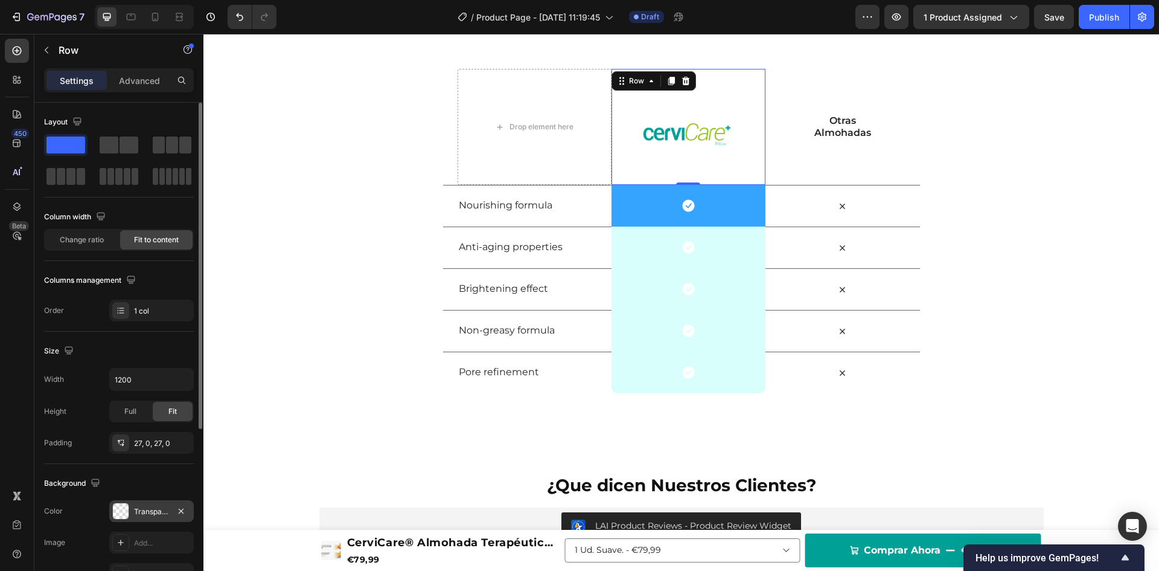
click at [130, 509] on div "Transparent" at bounding box center [151, 511] width 85 height 22
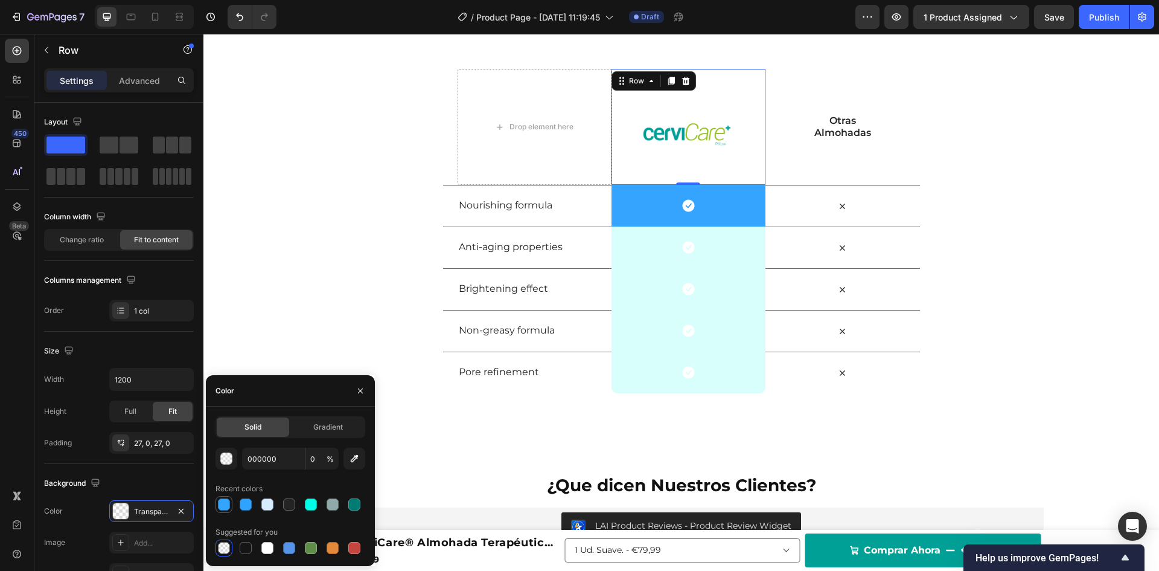
click at [228, 502] on div at bounding box center [224, 504] width 12 height 12
type input "35A4FF"
type input "100"
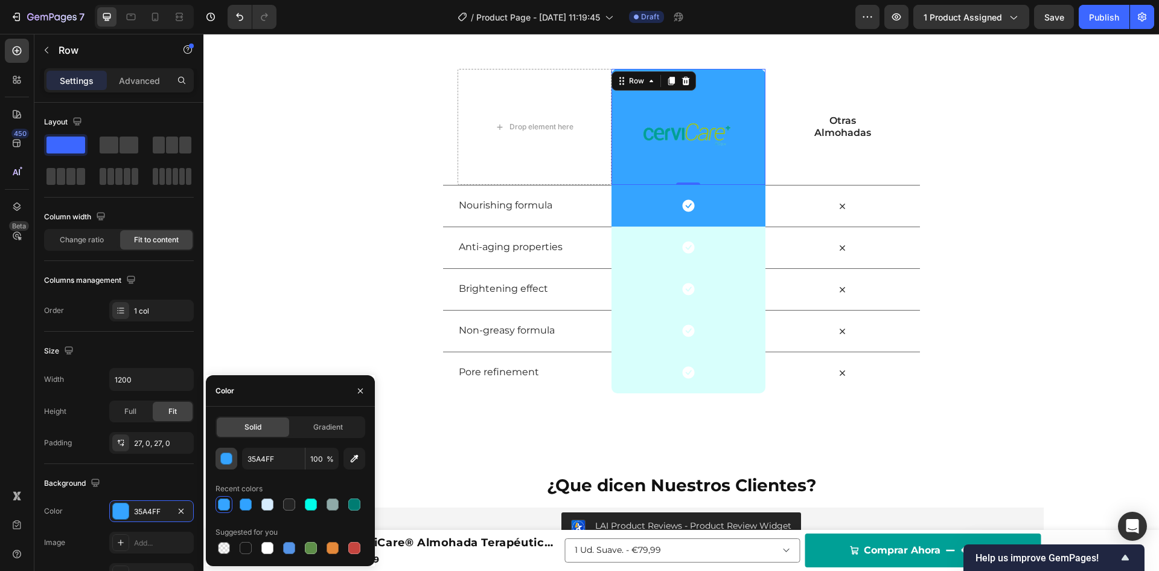
click at [221, 465] on button "button" at bounding box center [227, 458] width 22 height 22
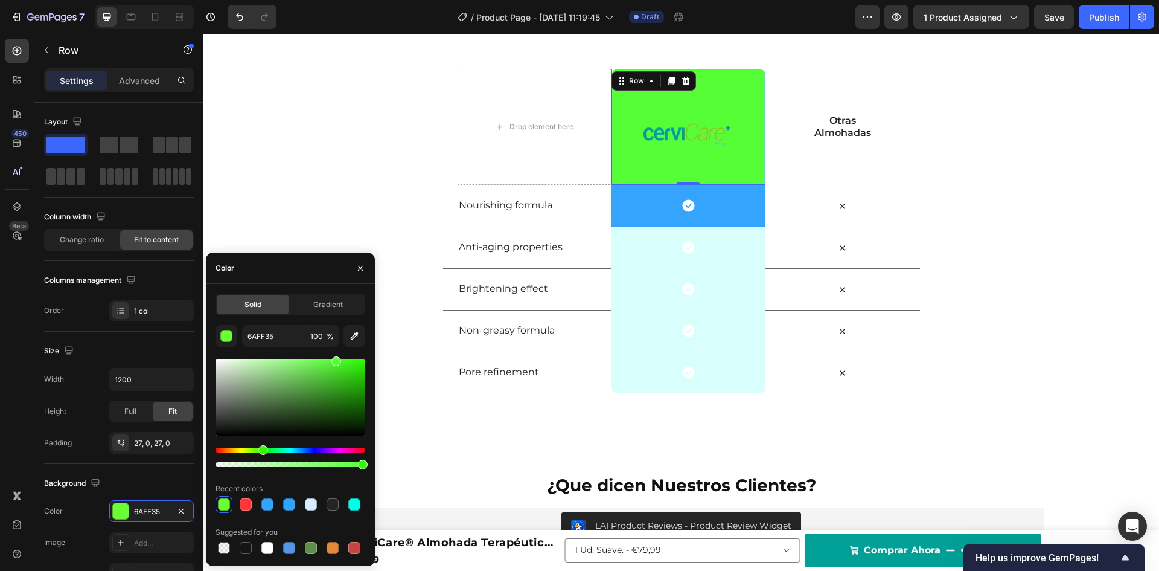
drag, startPoint x: 303, startPoint y: 447, endPoint x: 261, endPoint y: 460, distance: 43.5
click at [261, 460] on div at bounding box center [291, 456] width 150 height 19
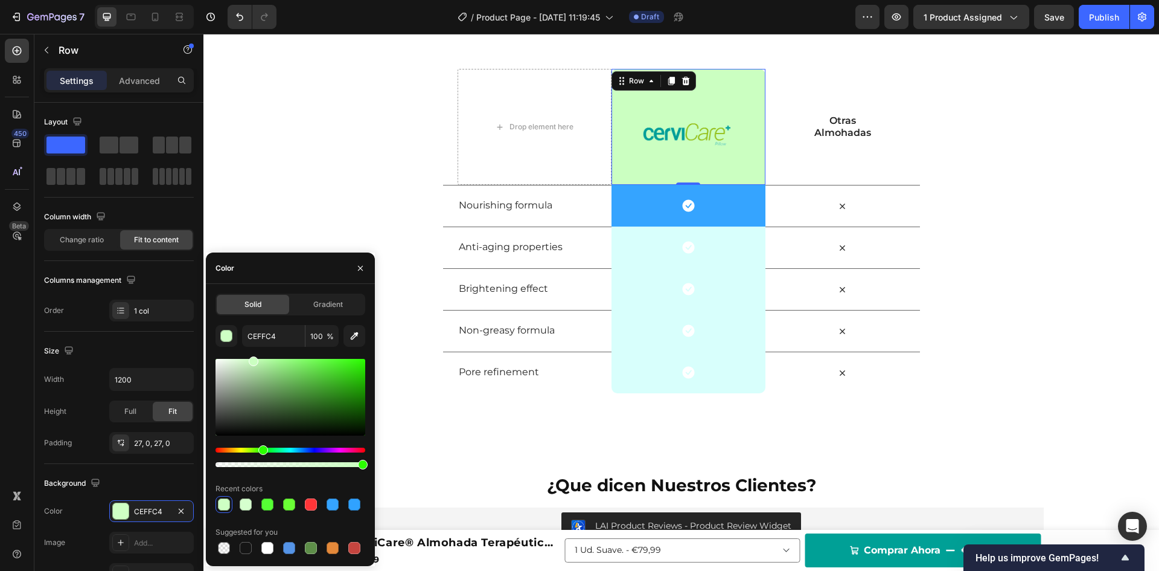
type input "CBFFC1"
drag, startPoint x: 310, startPoint y: 367, endPoint x: 252, endPoint y: 353, distance: 59.8
click at [252, 353] on div "CBFFC1 100 % Recent colors Suggested for you" at bounding box center [291, 440] width 150 height 231
click at [267, 335] on input "CBFFC1" at bounding box center [273, 336] width 63 height 22
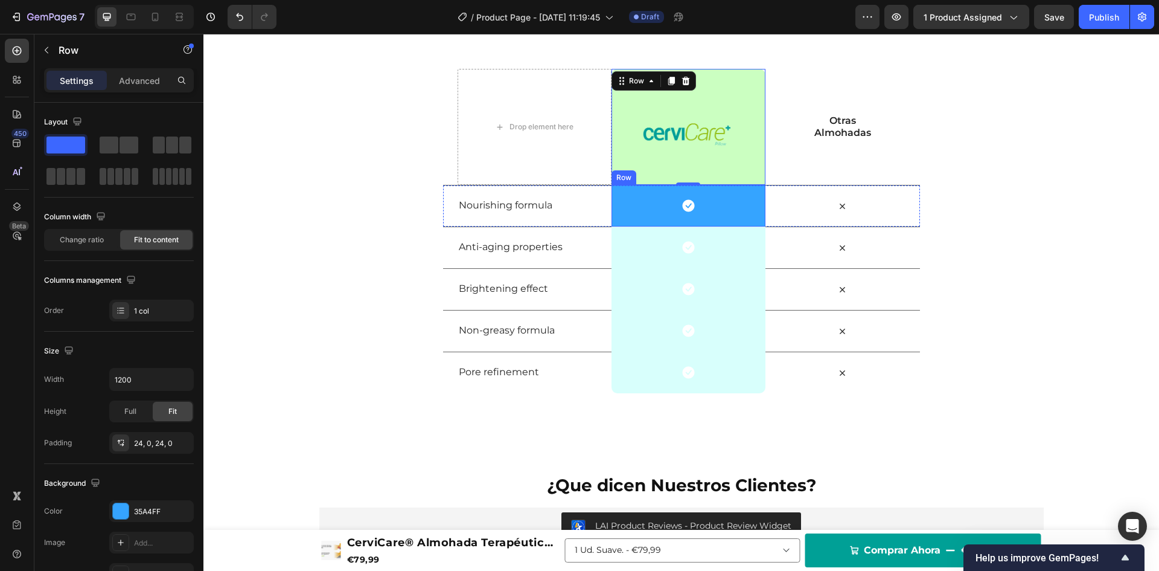
click at [614, 207] on div "Icon Row" at bounding box center [689, 206] width 154 height 42
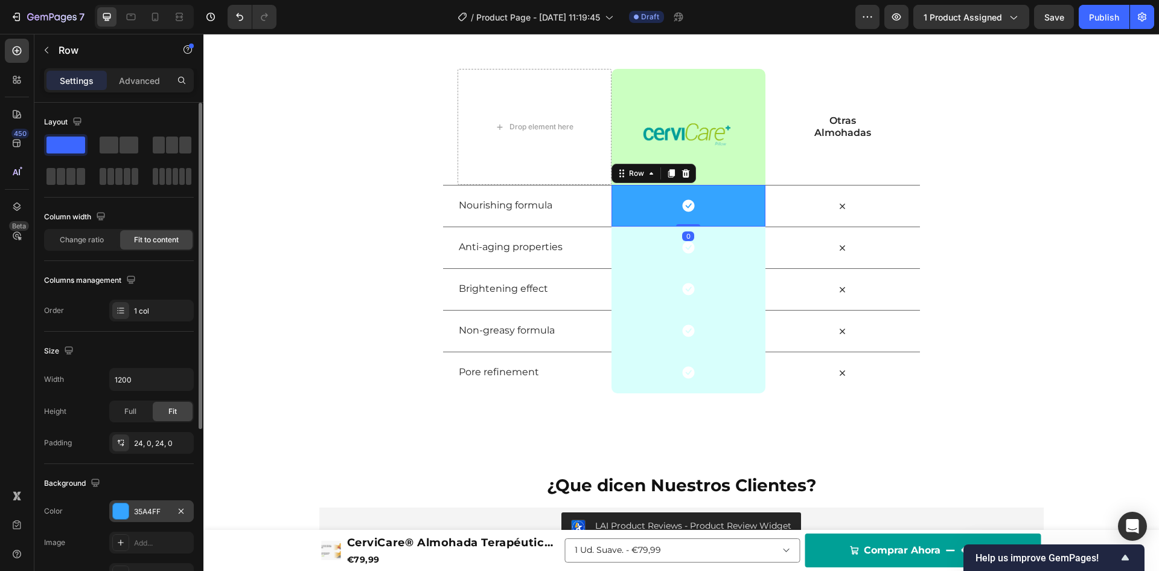
click at [123, 513] on div at bounding box center [121, 511] width 16 height 16
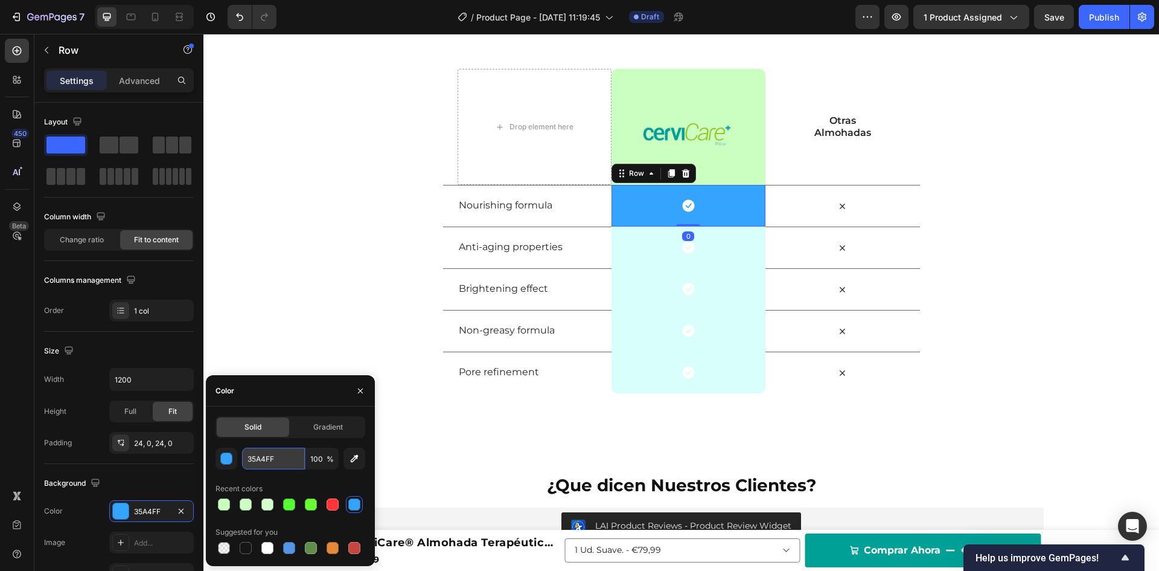
click at [258, 458] on input "35A4FF" at bounding box center [273, 458] width 63 height 22
paste input "CBFFC1"
type input "CBFFC1"
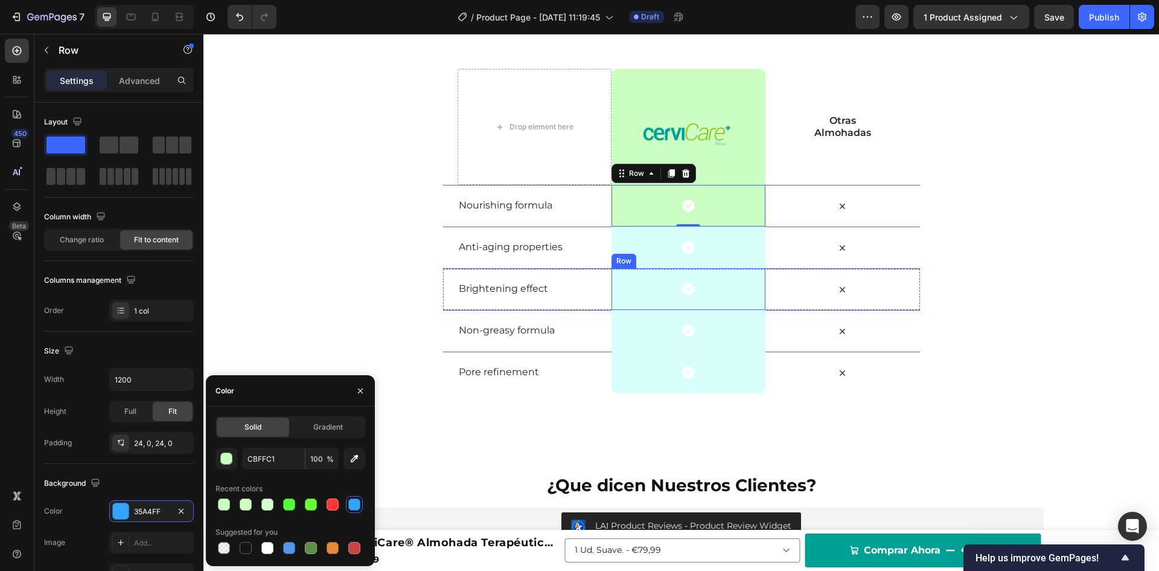
click at [622, 254] on div "Row" at bounding box center [624, 261] width 25 height 14
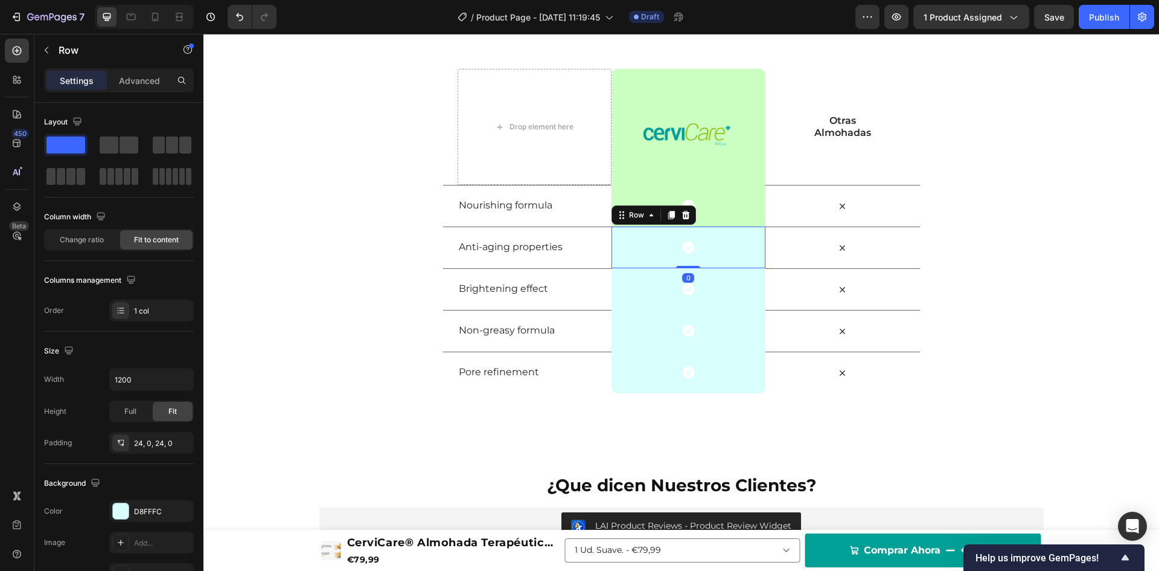
click at [627, 236] on div "Icon Row 0" at bounding box center [689, 247] width 154 height 42
click at [682, 202] on icon at bounding box center [688, 206] width 12 height 12
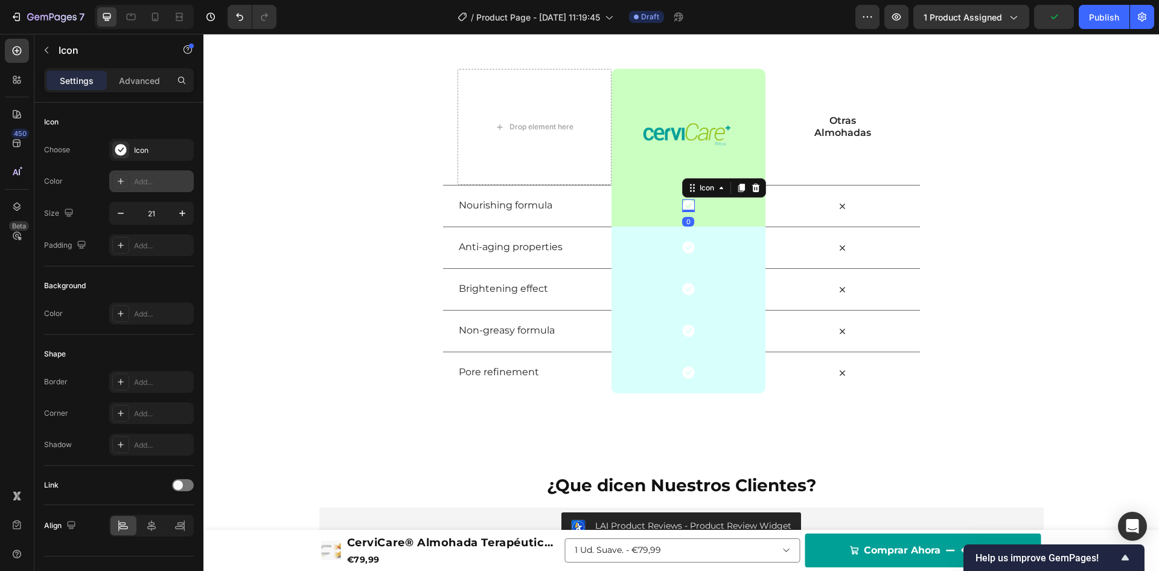
click at [148, 179] on div "Add..." at bounding box center [162, 181] width 57 height 11
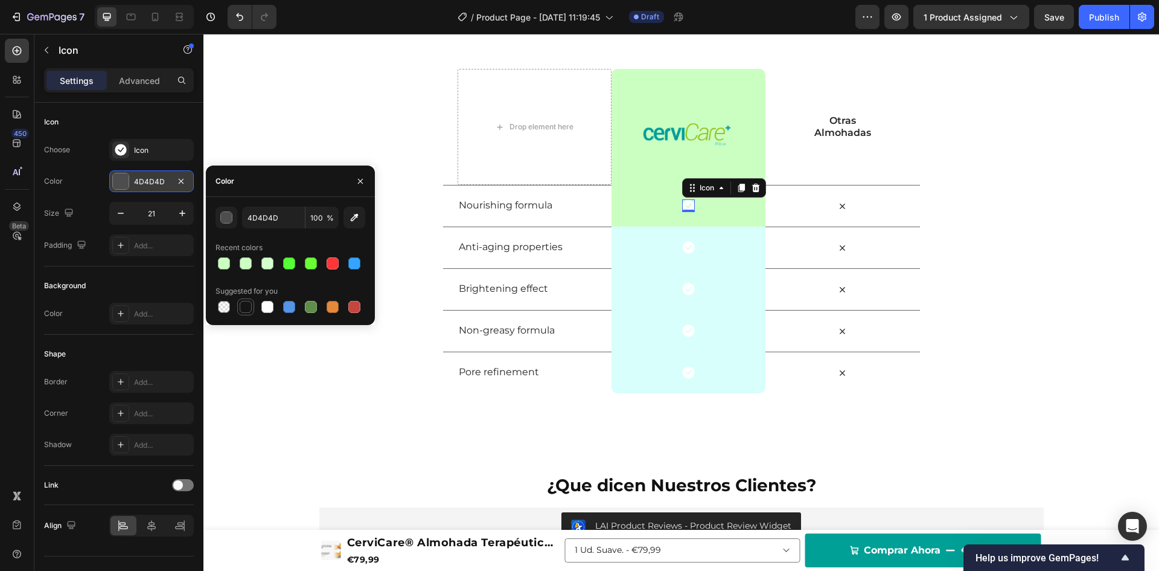
click at [242, 313] on div at bounding box center [246, 306] width 14 height 14
type input "151515"
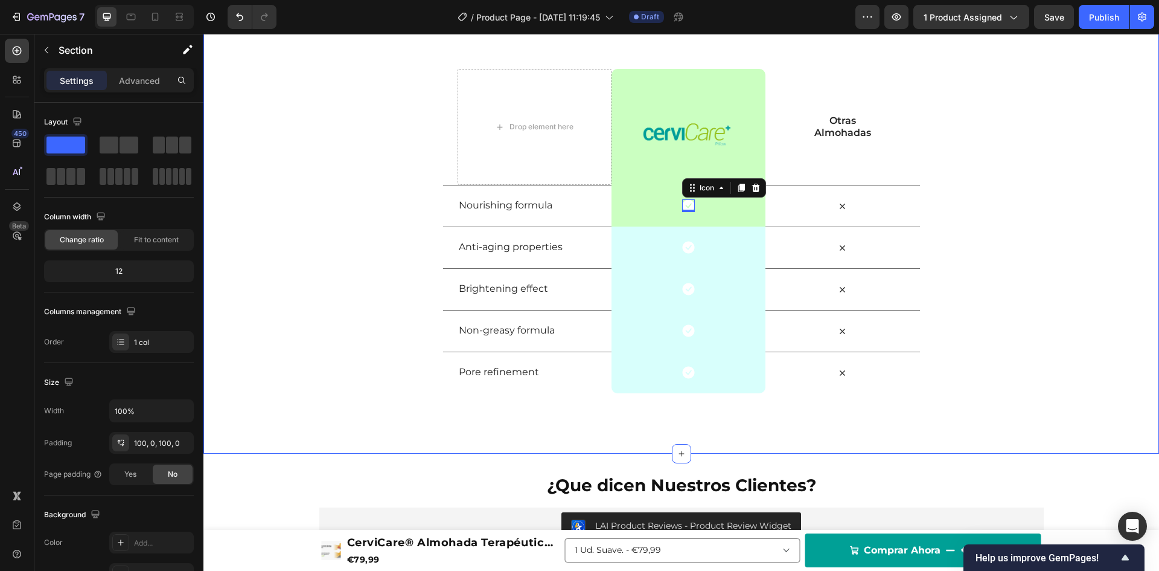
click at [243, 361] on div "Cervicare vs Otros Heading Row Drop element here Image Row Otras Almohadas Text…" at bounding box center [681, 199] width 956 height 387
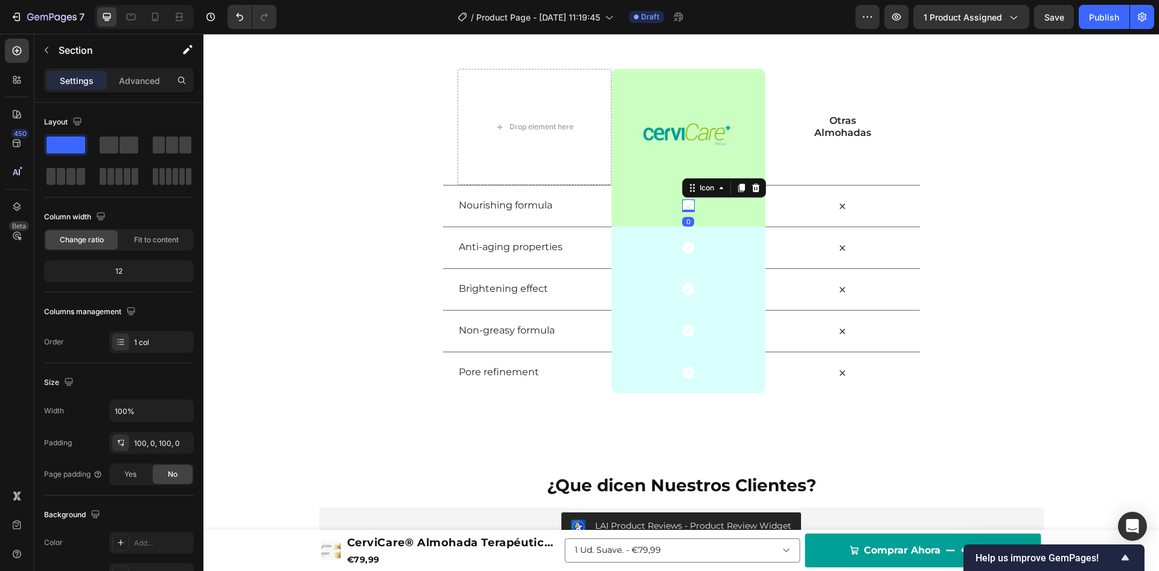
click at [689, 205] on icon at bounding box center [688, 206] width 12 height 12
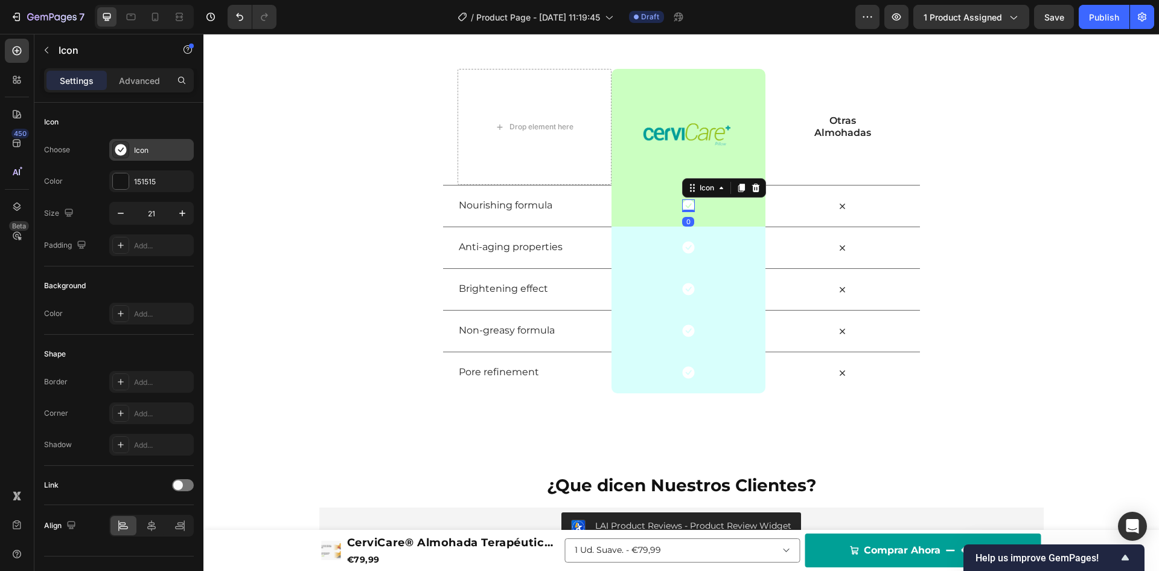
click at [141, 147] on div "Icon" at bounding box center [162, 150] width 57 height 11
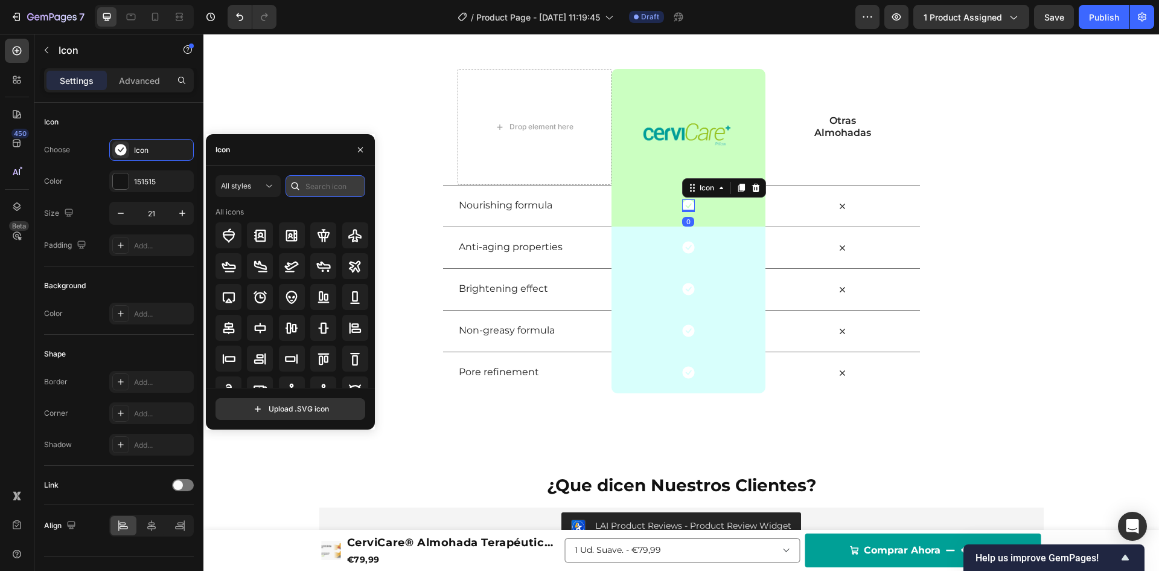
click at [326, 188] on input "text" at bounding box center [326, 186] width 80 height 22
type input "ok"
click at [350, 295] on icon at bounding box center [355, 297] width 14 height 14
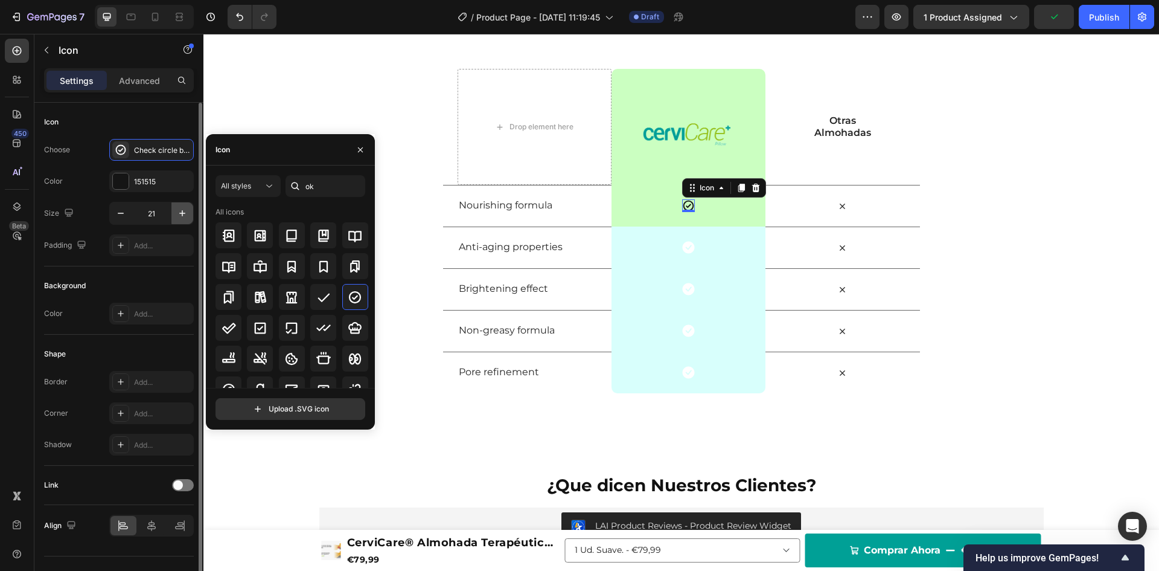
click at [181, 211] on icon "button" at bounding box center [182, 213] width 12 height 12
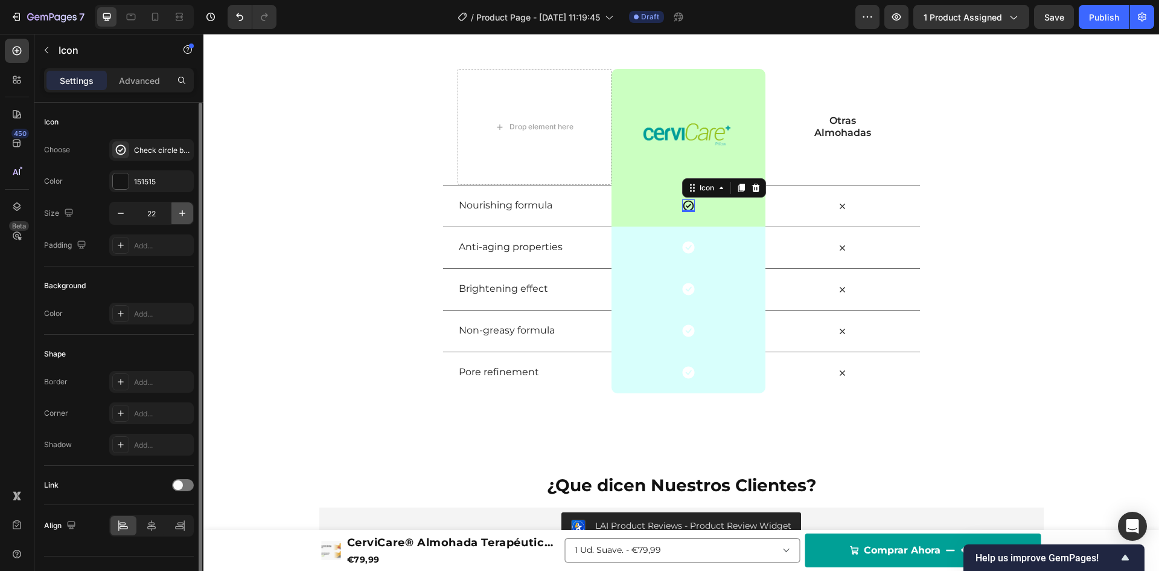
click at [181, 211] on icon "button" at bounding box center [182, 213] width 12 height 12
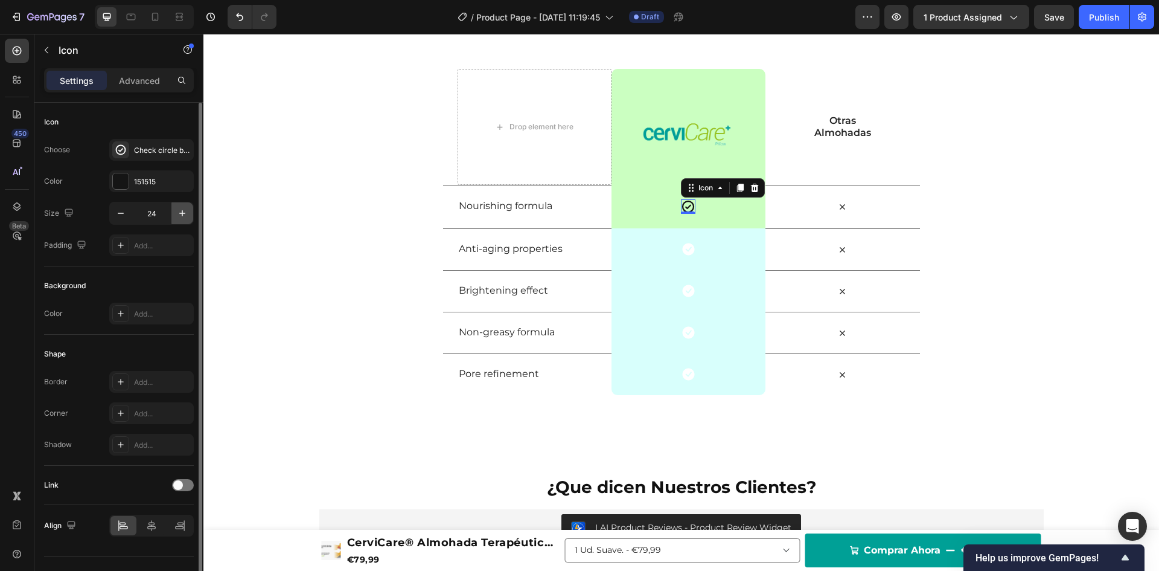
click at [181, 211] on icon "button" at bounding box center [182, 213] width 12 height 12
type input "25"
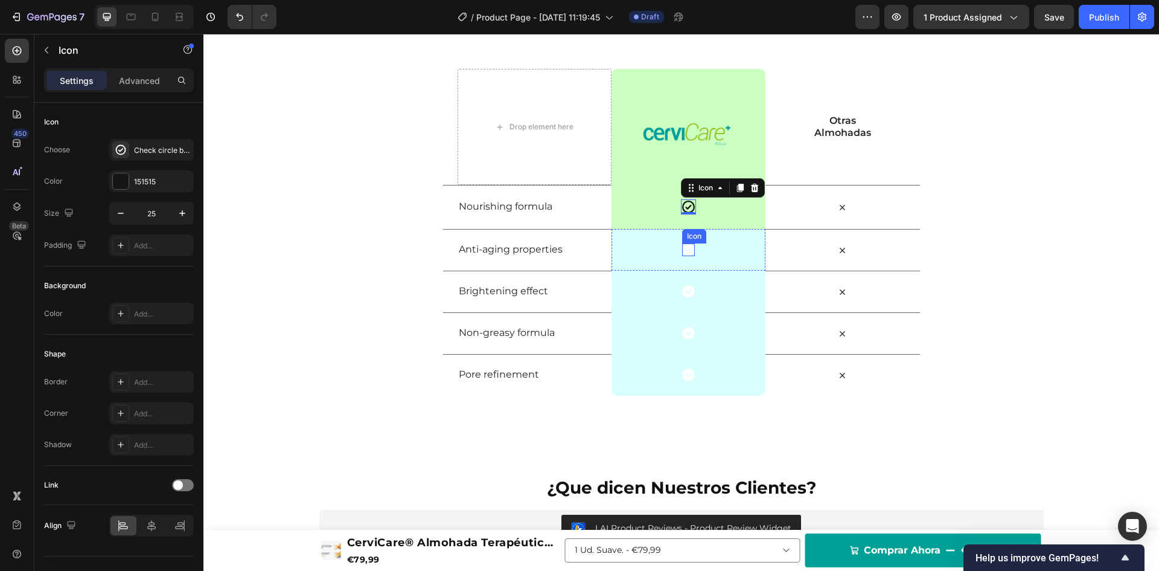
click at [684, 249] on icon at bounding box center [688, 250] width 12 height 12
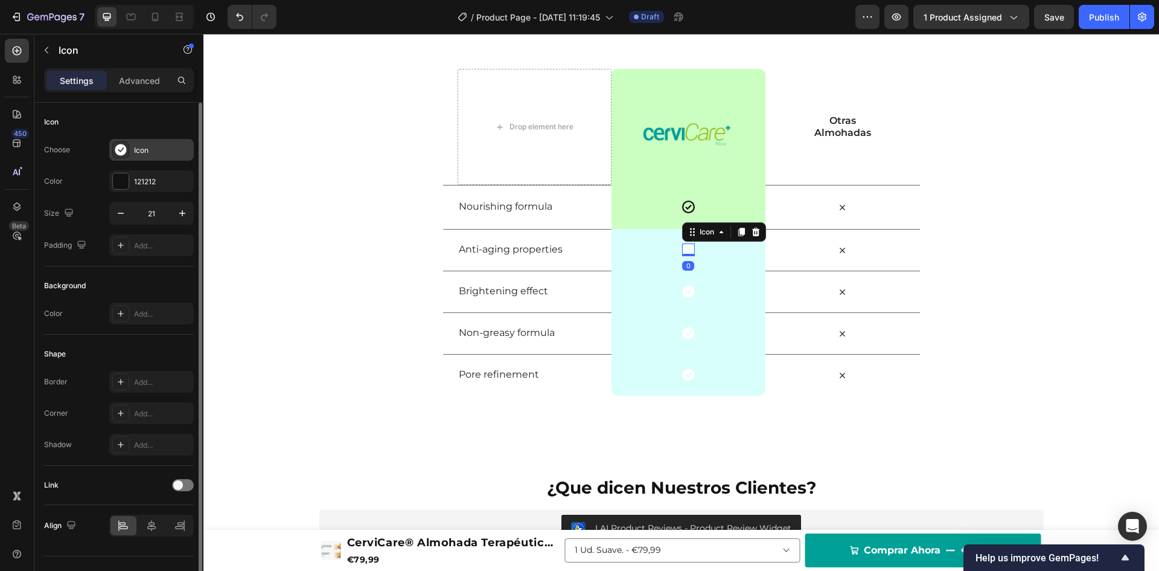
click at [156, 154] on div "Icon" at bounding box center [162, 150] width 57 height 11
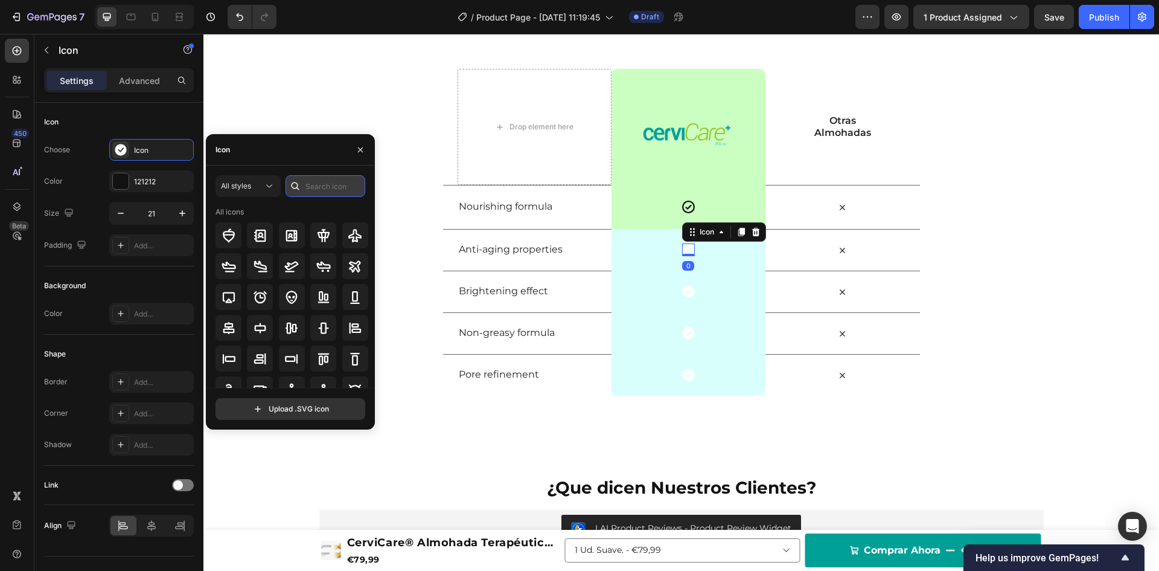
click at [305, 195] on input "text" at bounding box center [326, 186] width 80 height 22
type input "ok"
click at [350, 284] on div at bounding box center [355, 297] width 26 height 26
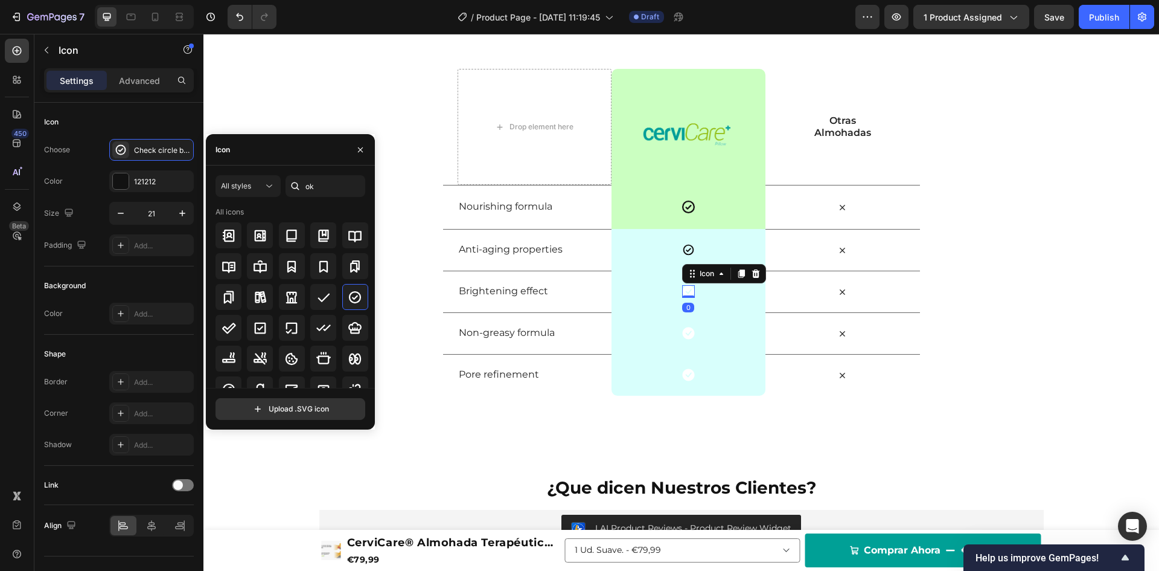
click at [683, 289] on icon at bounding box center [688, 292] width 12 height 12
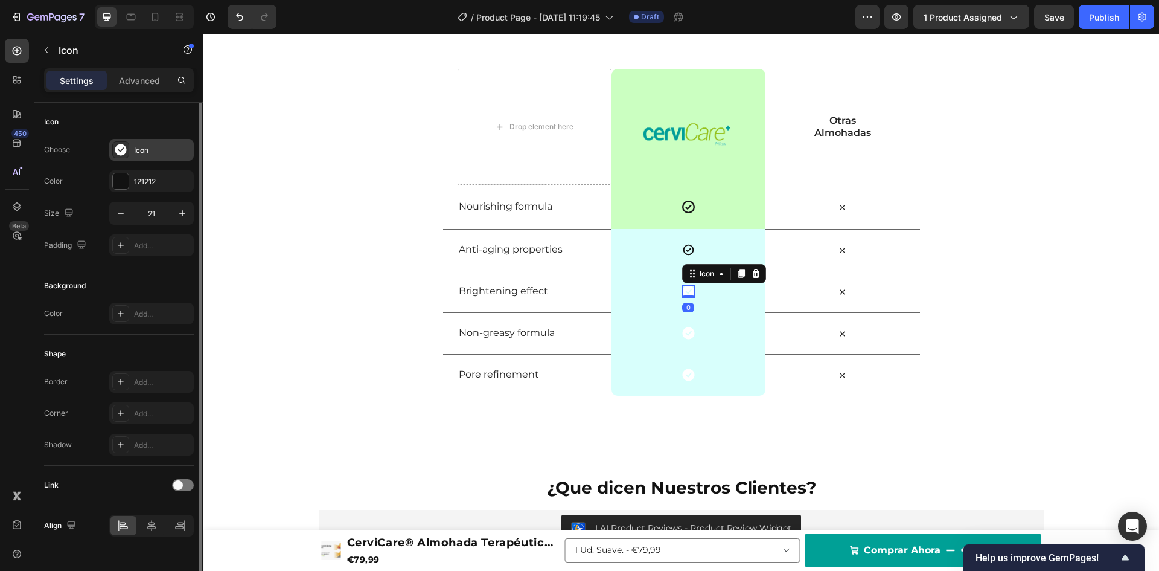
click at [150, 149] on div "Icon" at bounding box center [162, 150] width 57 height 11
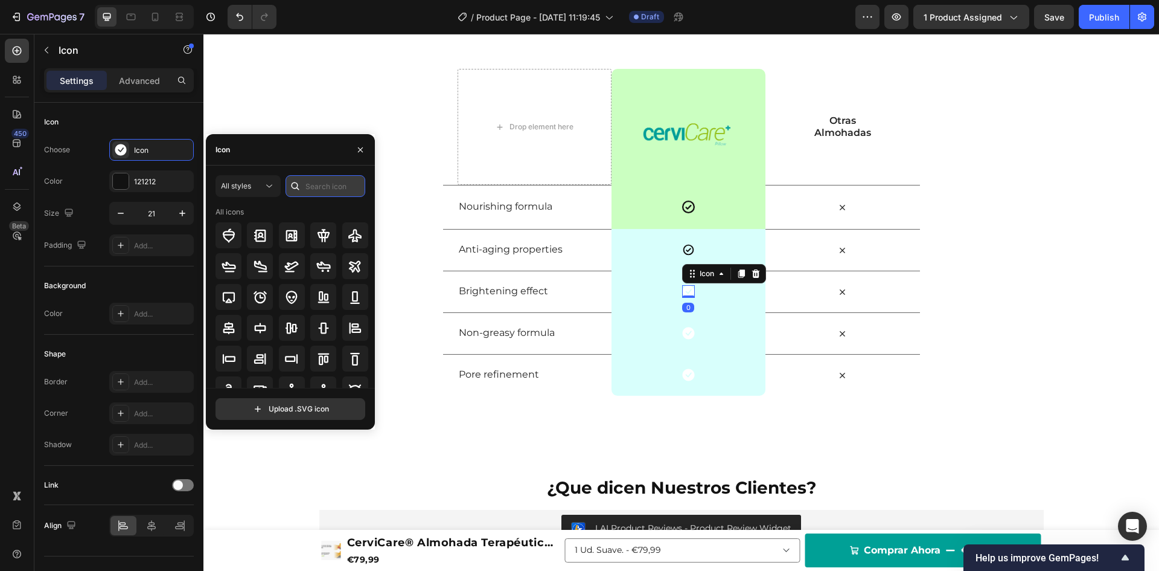
click at [313, 185] on input "text" at bounding box center [326, 186] width 80 height 22
type input "ok"
click at [356, 291] on icon at bounding box center [355, 297] width 14 height 14
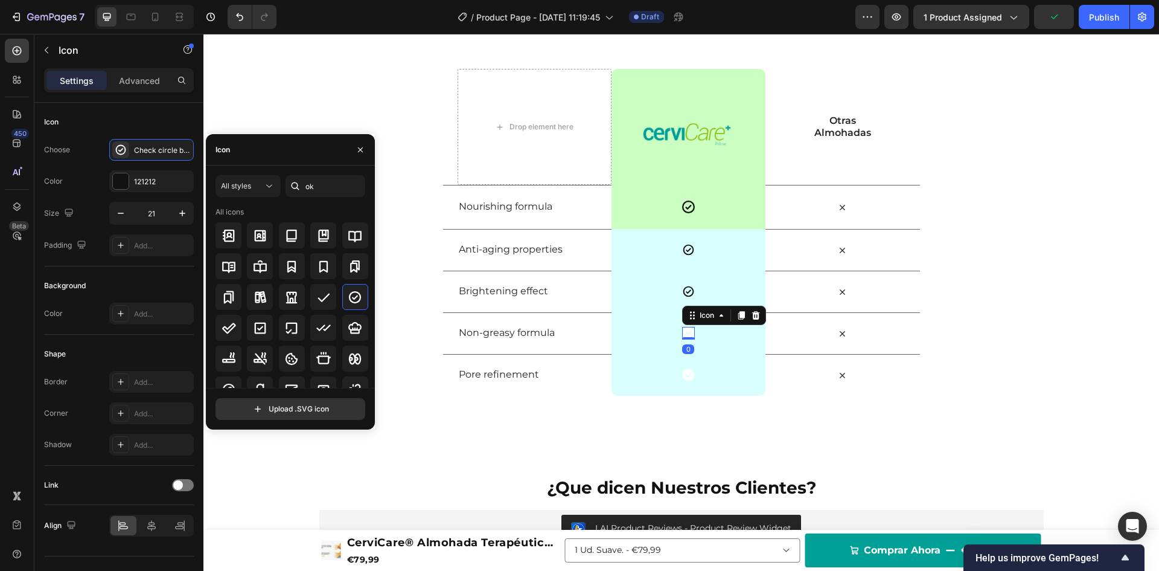
click at [685, 328] on icon at bounding box center [688, 333] width 12 height 12
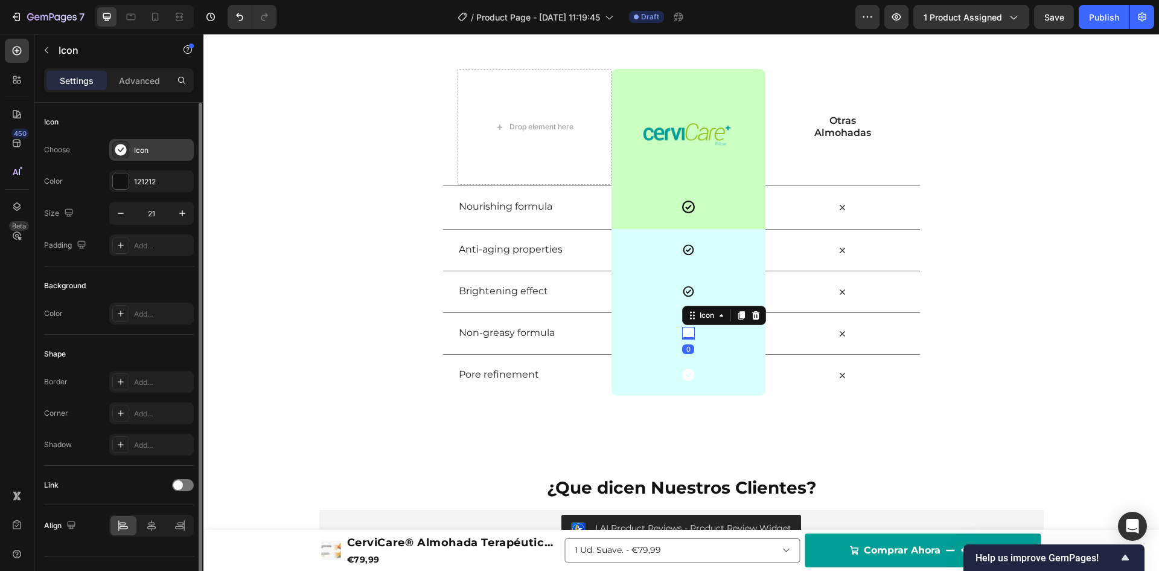
click at [153, 152] on div "Icon" at bounding box center [162, 150] width 57 height 11
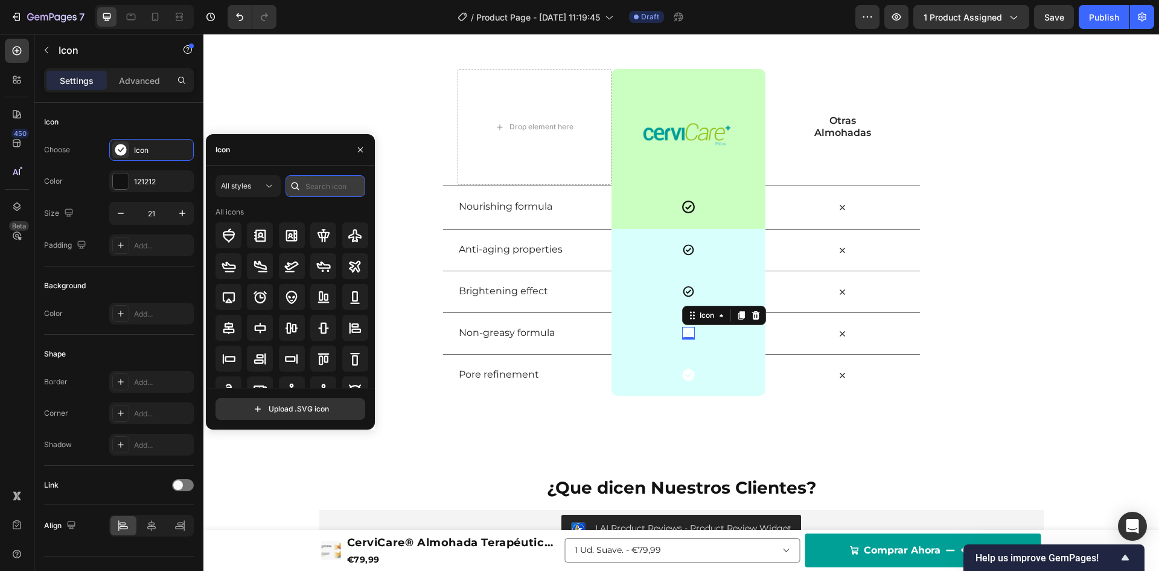
click at [317, 184] on input "text" at bounding box center [326, 186] width 80 height 22
type input "ok"
click at [349, 291] on icon at bounding box center [355, 297] width 14 height 14
click at [682, 371] on icon at bounding box center [688, 375] width 12 height 12
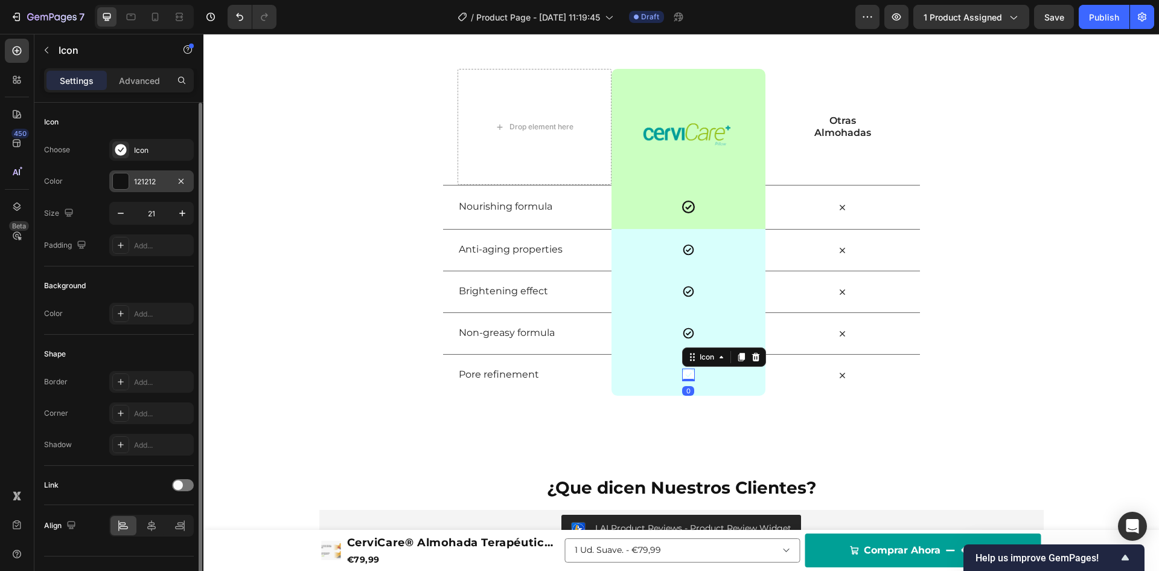
click at [149, 180] on div "121212" at bounding box center [151, 181] width 35 height 11
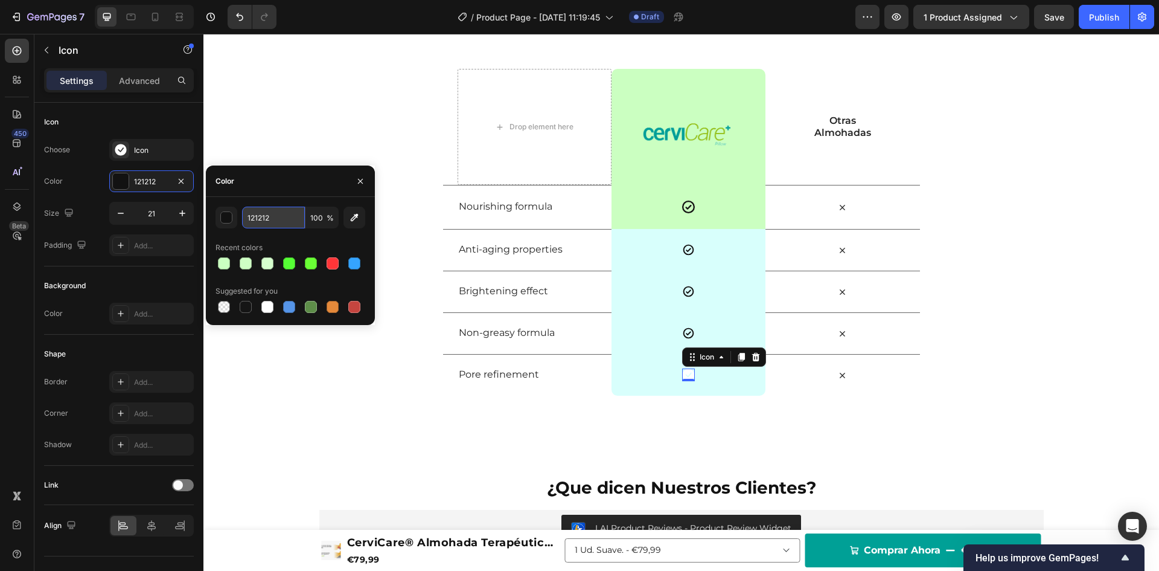
click at [284, 220] on input "121212" at bounding box center [273, 218] width 63 height 22
click at [135, 144] on div "Icon" at bounding box center [151, 150] width 85 height 22
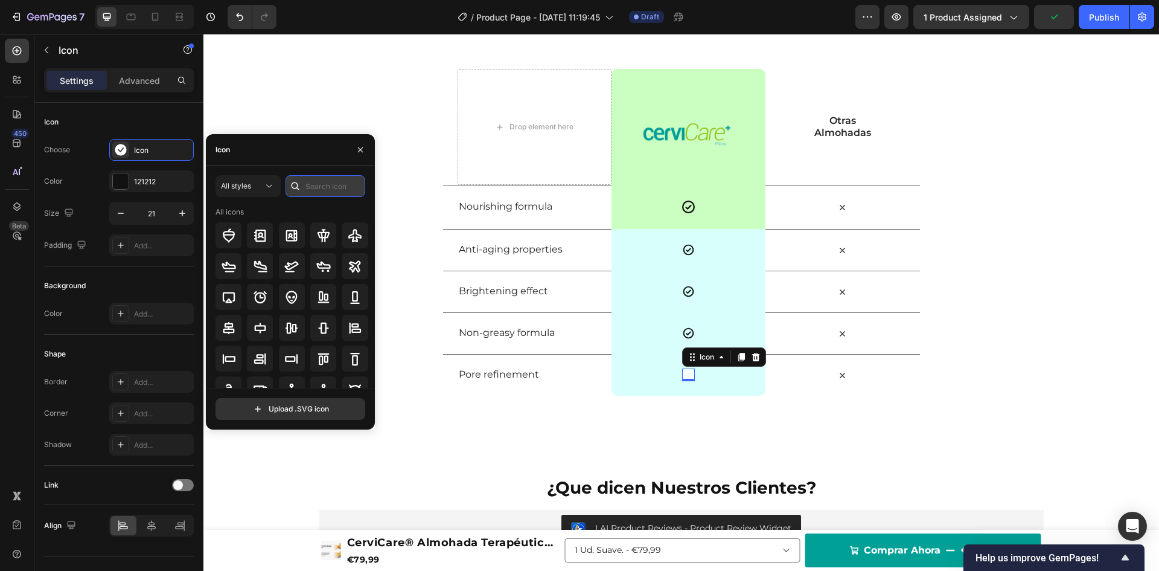
click at [325, 185] on input "text" at bounding box center [326, 186] width 80 height 22
type input "ok"
click at [353, 287] on div at bounding box center [355, 297] width 26 height 26
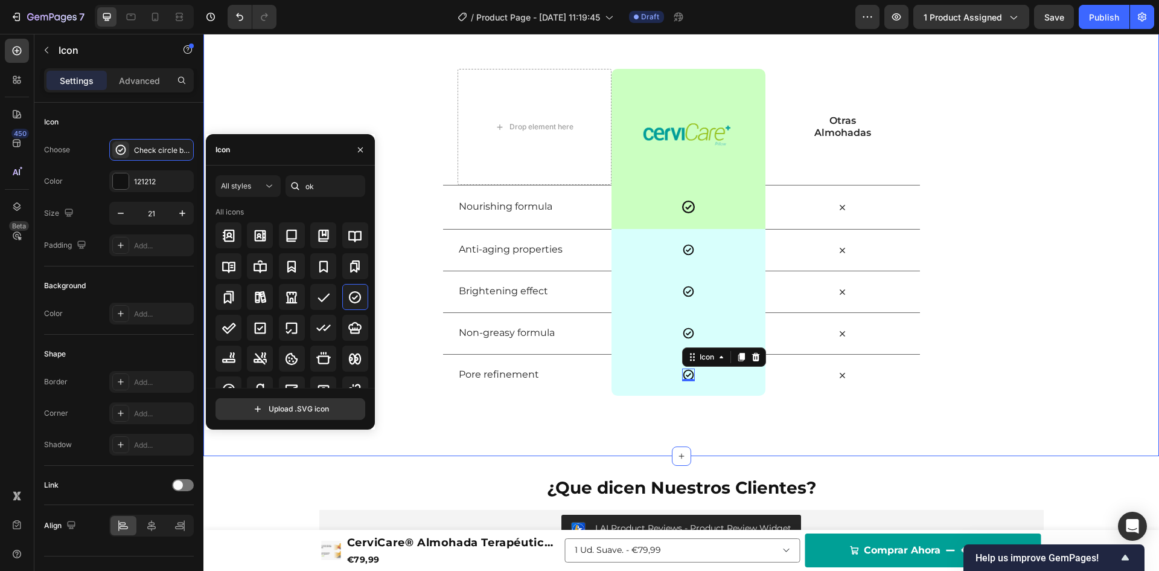
click at [389, 131] on div "Cervicare vs Otros Heading Row Drop element here Image Row Otras Almohadas Text…" at bounding box center [681, 200] width 956 height 389
